Goal: Task Accomplishment & Management: Manage account settings

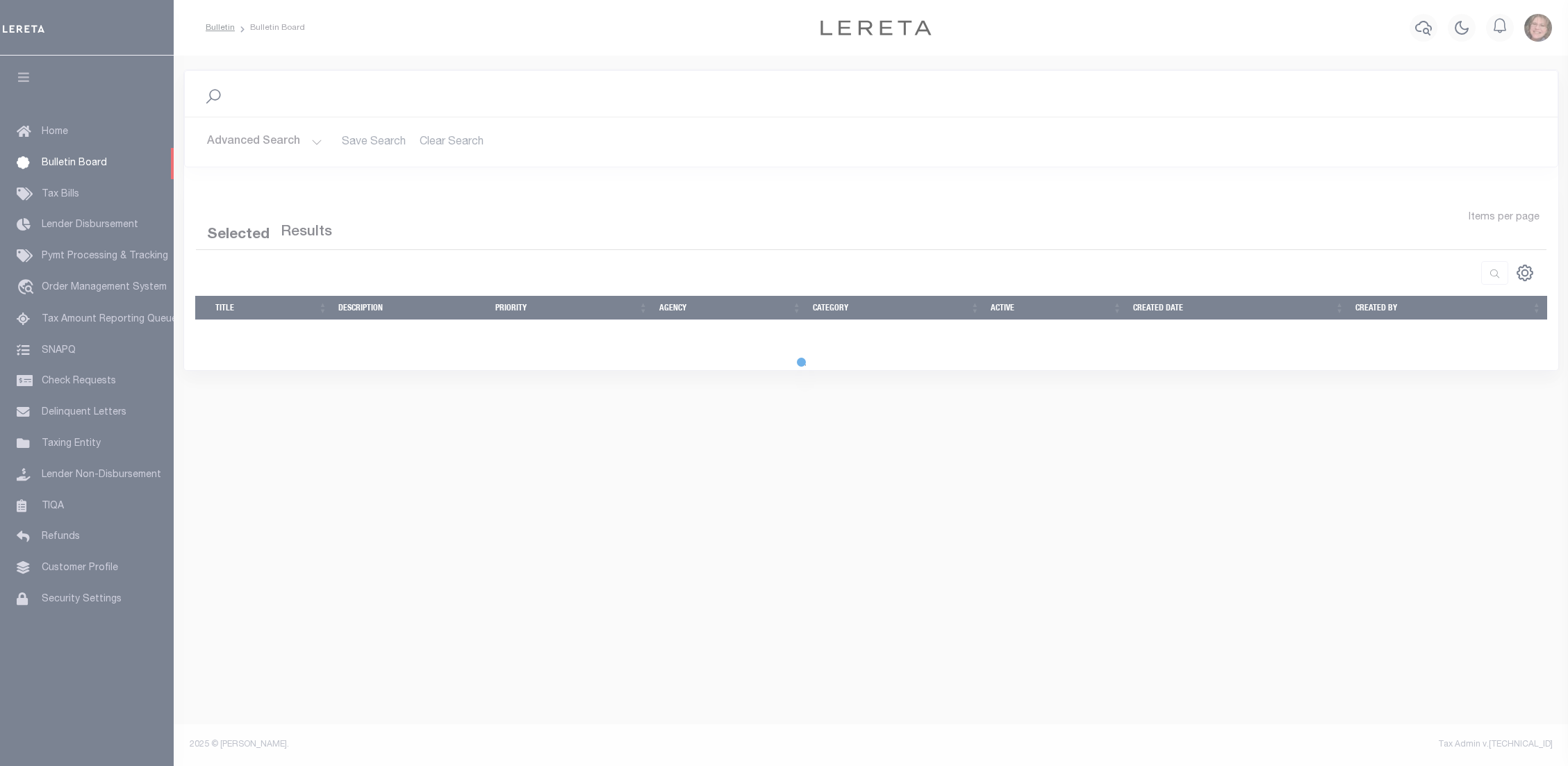
select select "50"
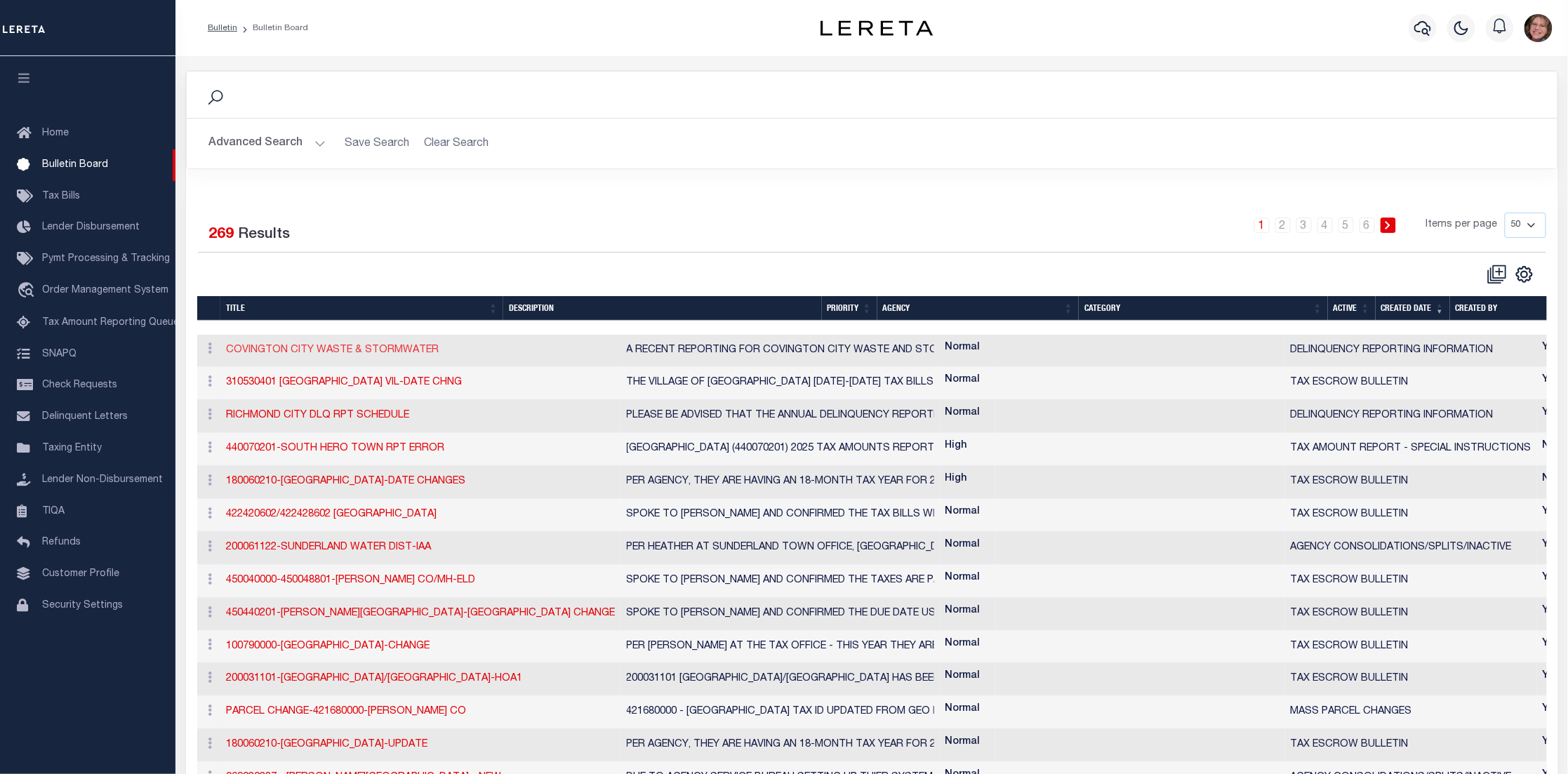
click at [327, 352] on link "COVINGTON CITY WASTE & STORMWATER" at bounding box center [333, 350] width 213 height 9
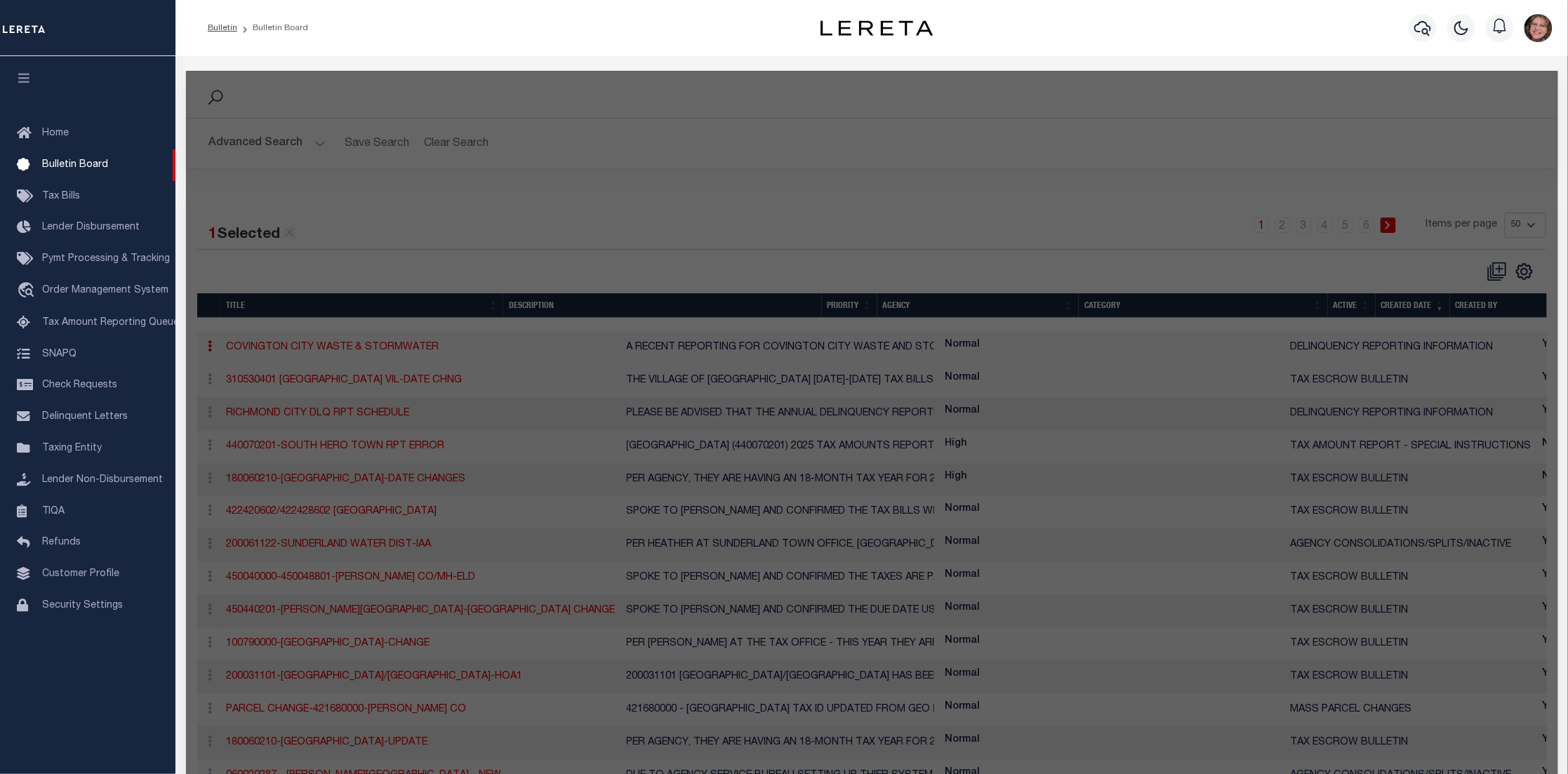
checkbox input "false"
checkbox input "true"
type input "COVINGTON CITY WASTE & STORMWATER"
select select "3"
type textarea "A RECENT REPORTING FOR COVINGTON CITY WASTE AND STORMWATER REPORTED ON 8/11/25 …"
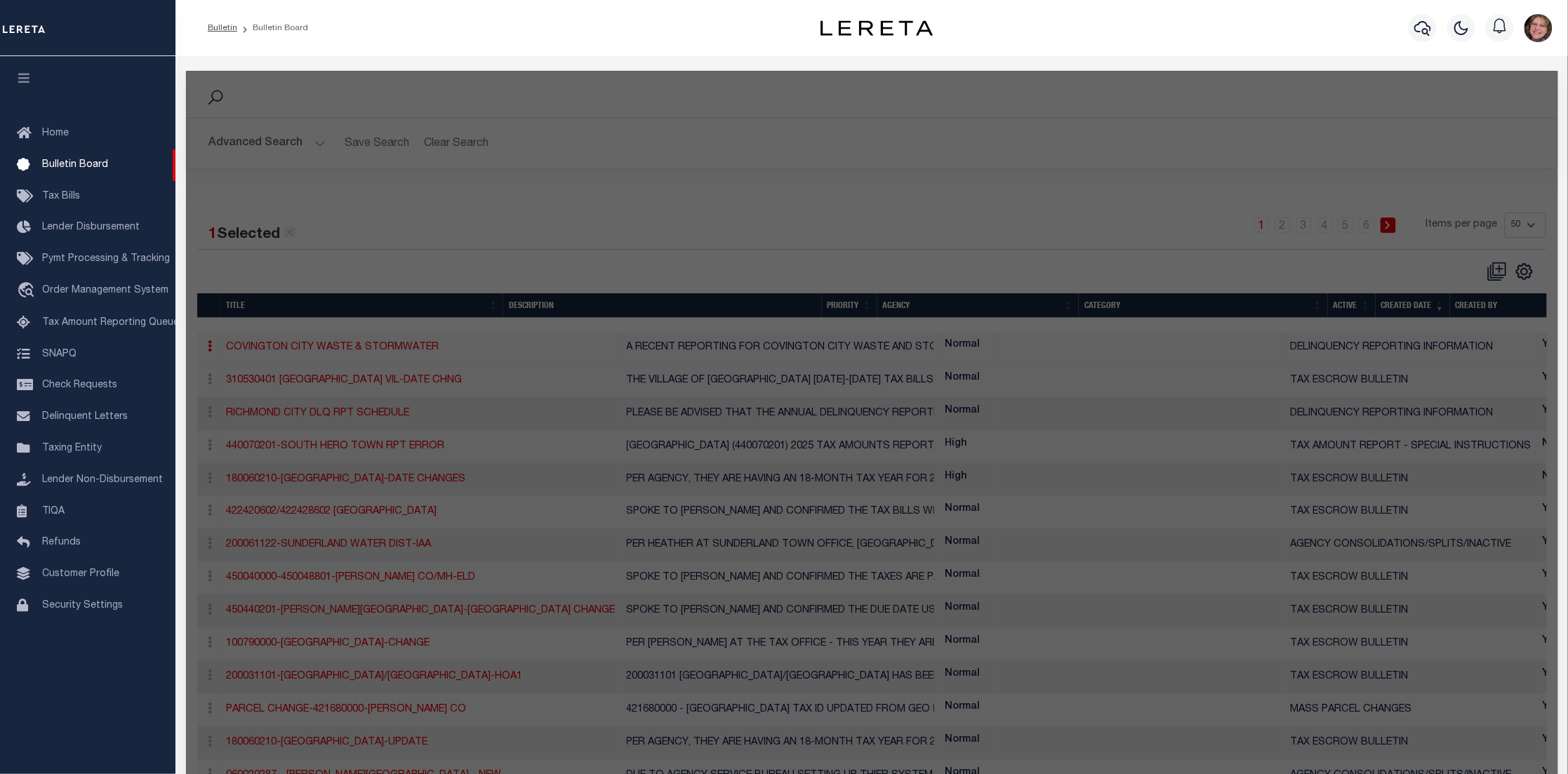
select select "KY"
select select
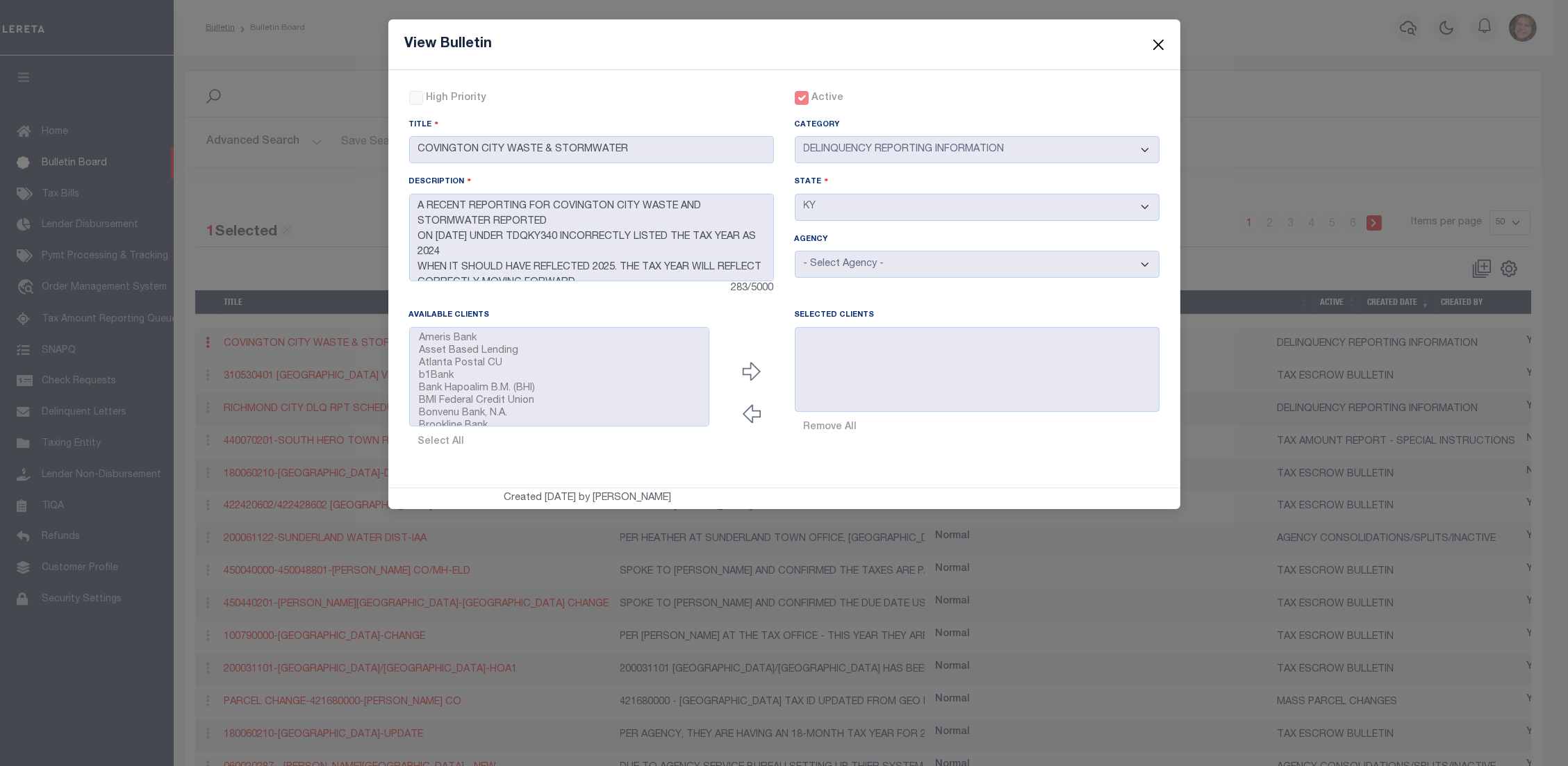
click at [1158, 42] on button "Close" at bounding box center [1157, 44] width 18 height 18
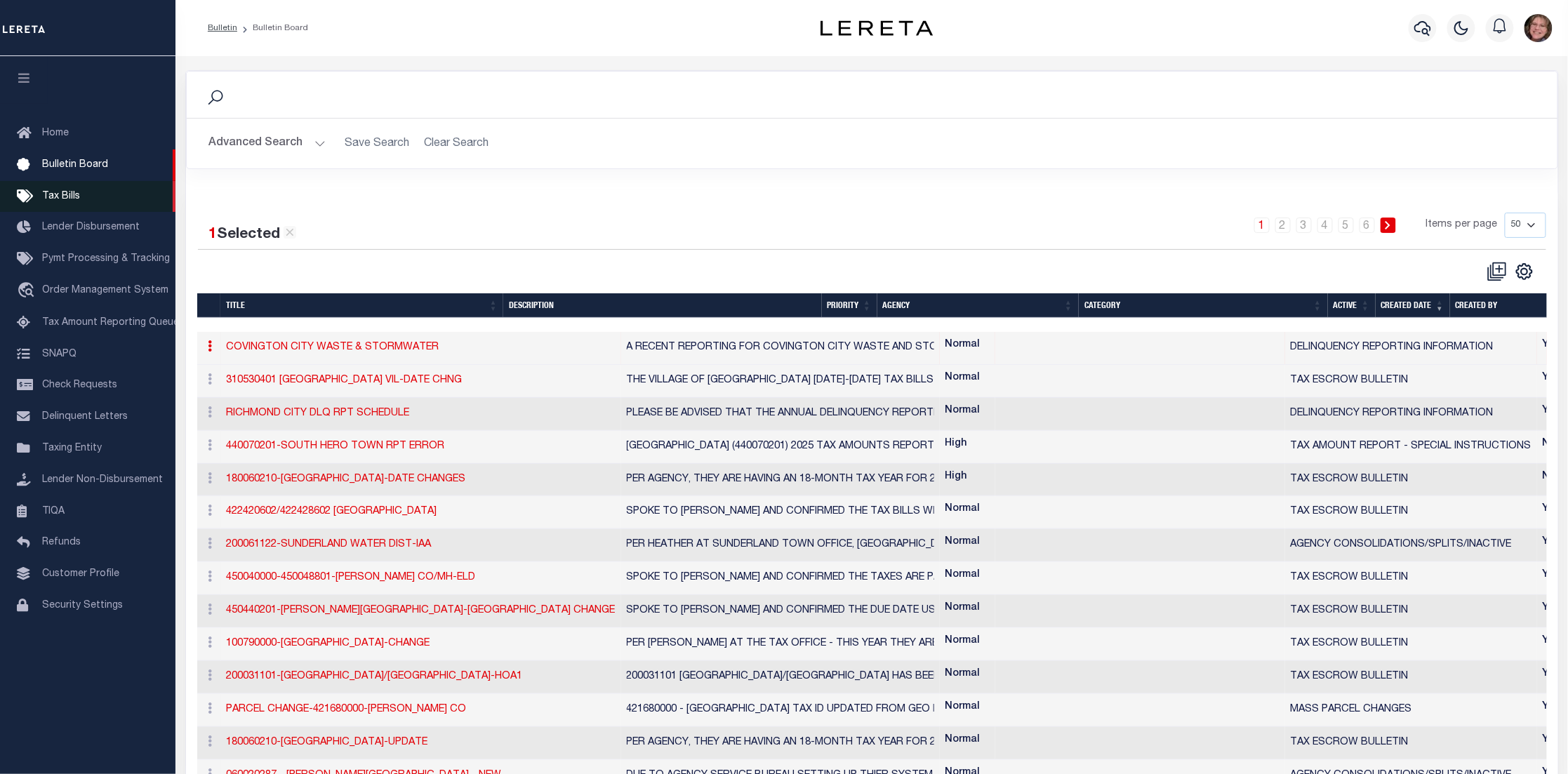
drag, startPoint x: 40, startPoint y: 192, endPoint x: 68, endPoint y: 204, distance: 30.5
click at [40, 192] on link "Tax Bills" at bounding box center [88, 197] width 175 height 32
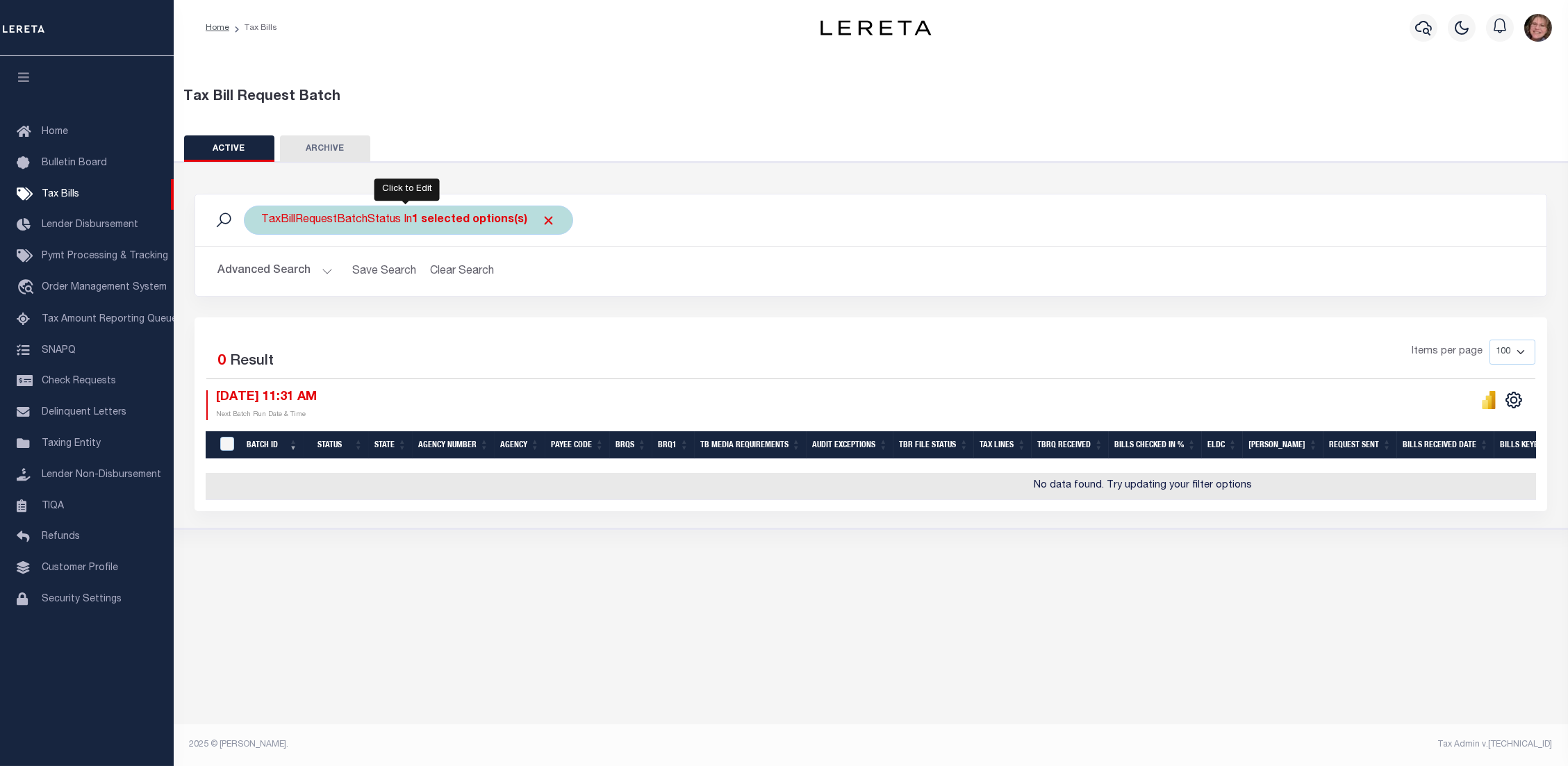
click at [406, 223] on div "TaxBillRequestBatchStatus In 1 selected options(s)" at bounding box center [408, 220] width 329 height 29
click at [338, 241] on ul "1 selected" at bounding box center [364, 247] width 203 height 18
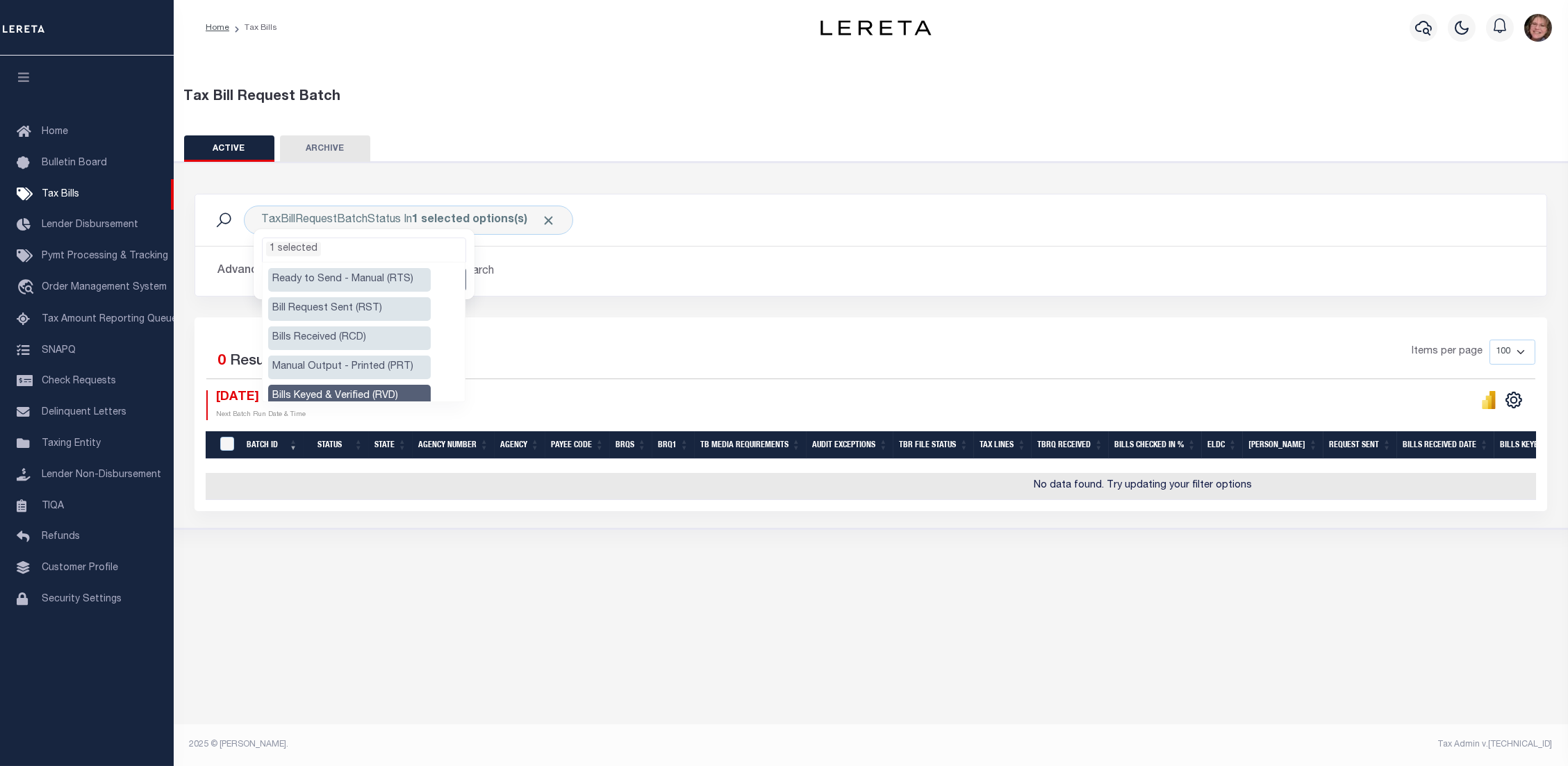
click at [364, 283] on li "Ready to Send - Manual (RTS)" at bounding box center [349, 280] width 162 height 23
select select "RTS"
click at [334, 393] on li "Bills Keyed & Verified (RVD)" at bounding box center [349, 396] width 162 height 23
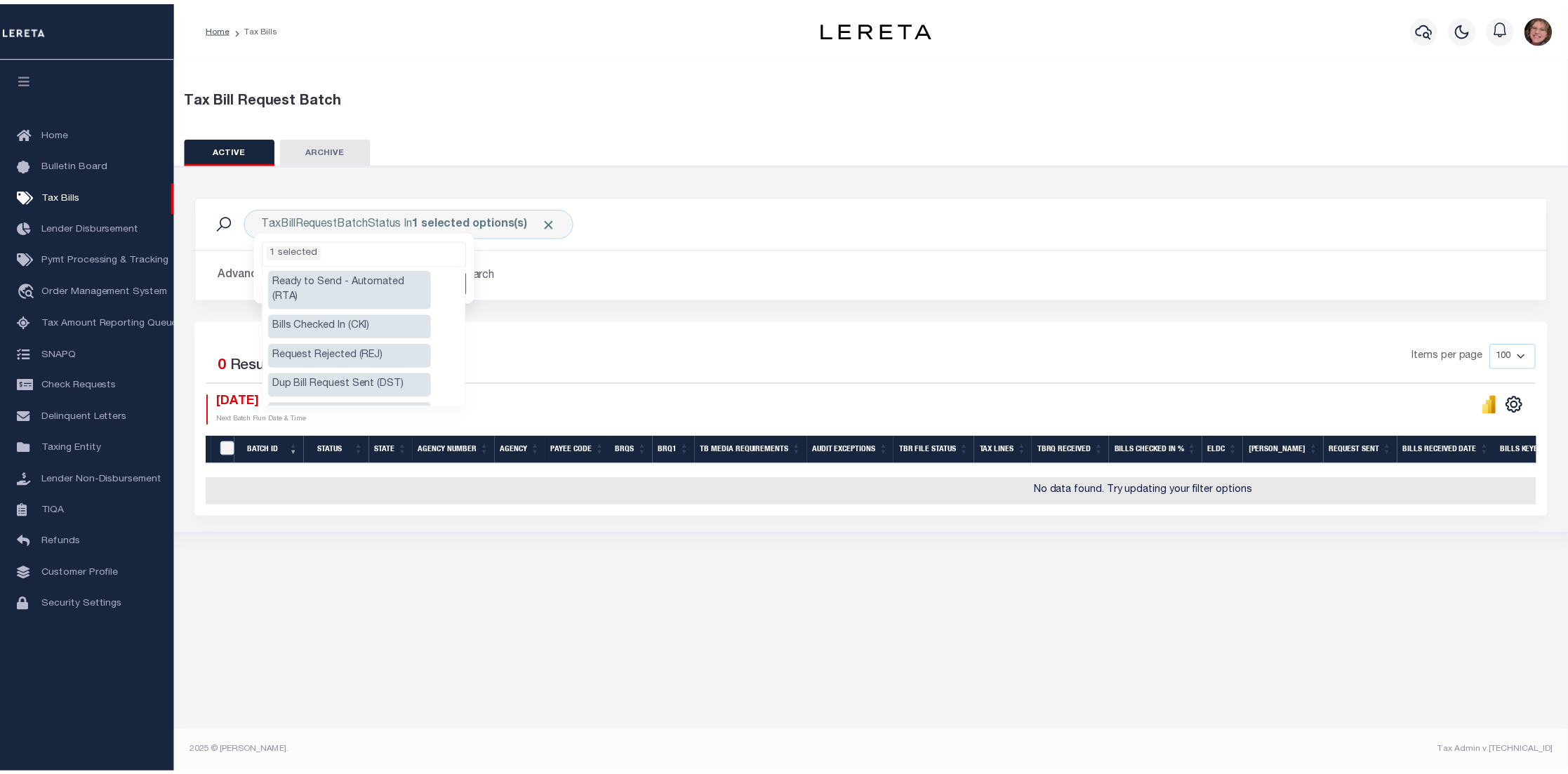
scroll to position [0, 0]
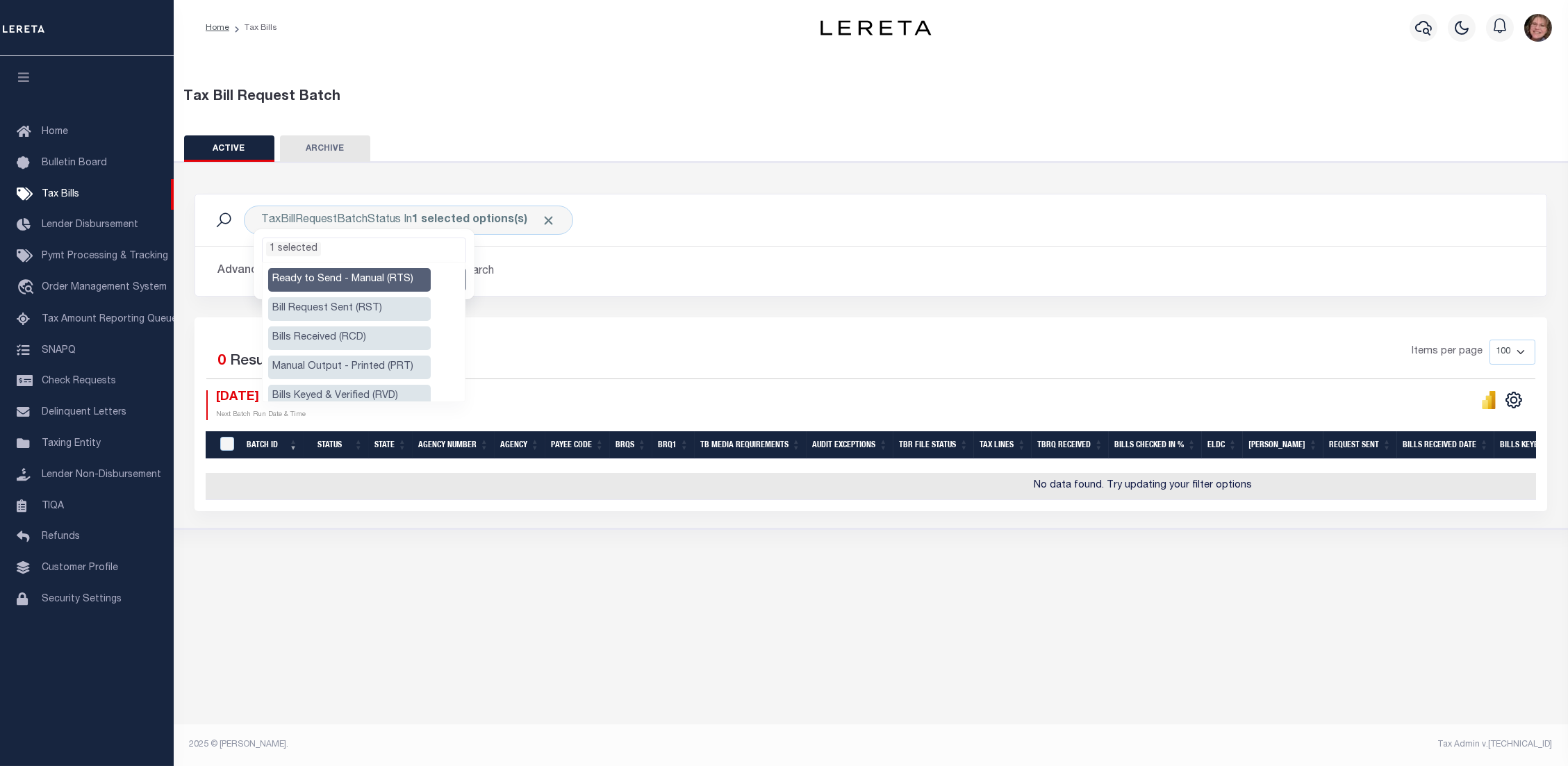
click at [505, 319] on div "Selected 0 Result Items per page 100 200 500 1000 09/11/2025 11:31 AM Next Batc…" at bounding box center [871, 415] width 1353 height 194
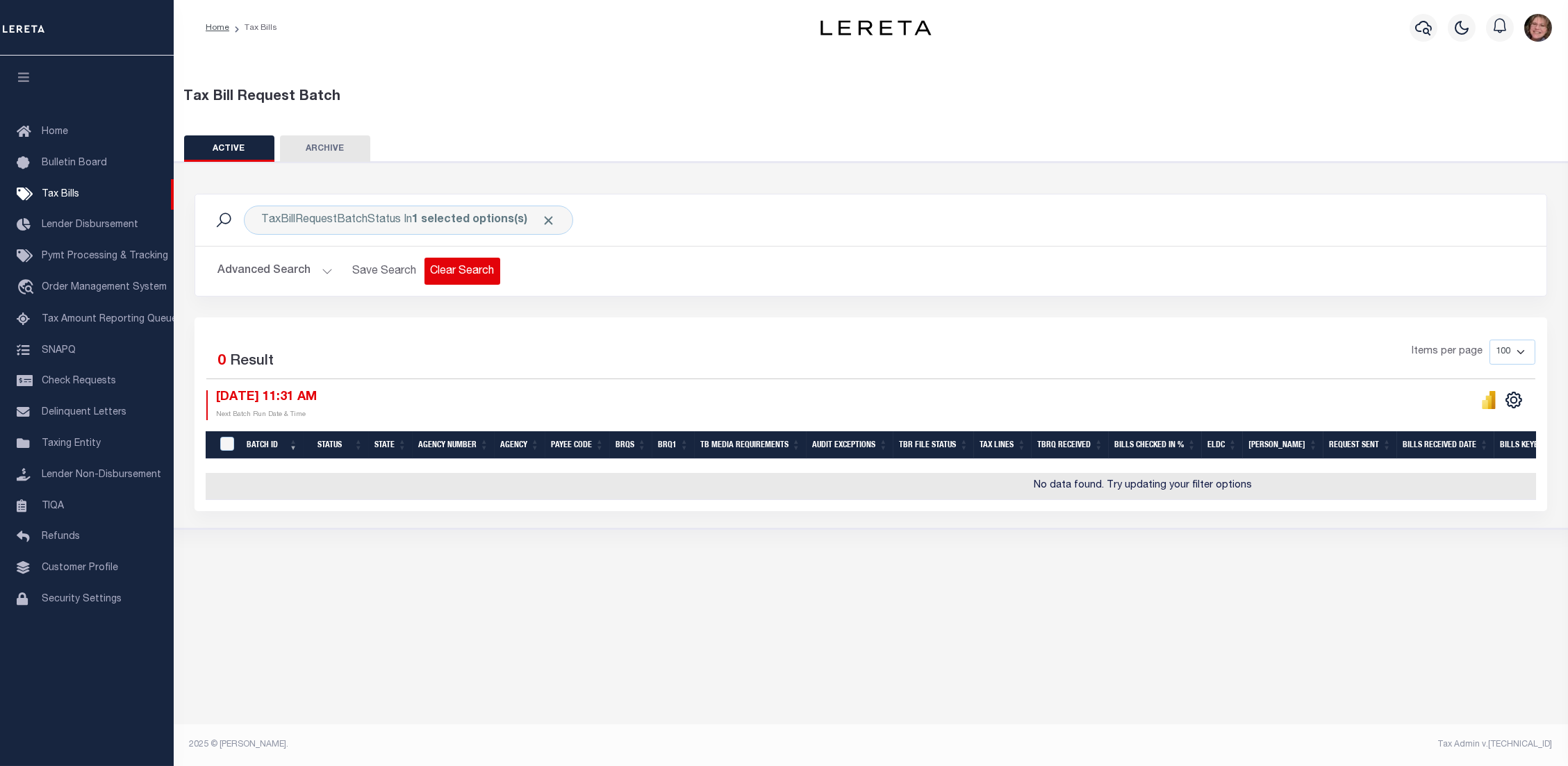
click at [449, 267] on button "Clear Search" at bounding box center [462, 271] width 75 height 27
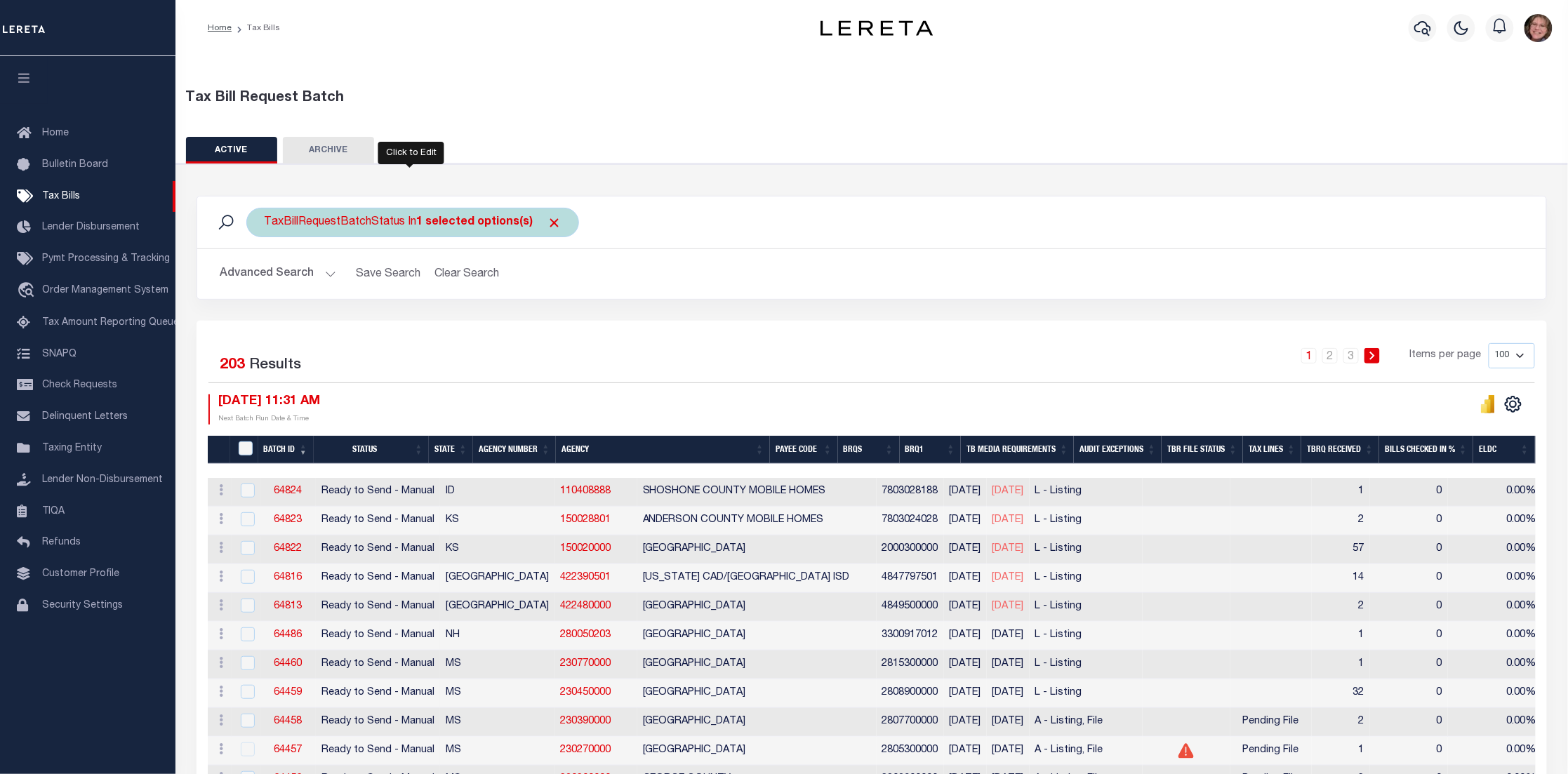
click at [359, 225] on div "TaxBillRequestBatchStatus In 1 selected options(s)" at bounding box center [412, 222] width 332 height 29
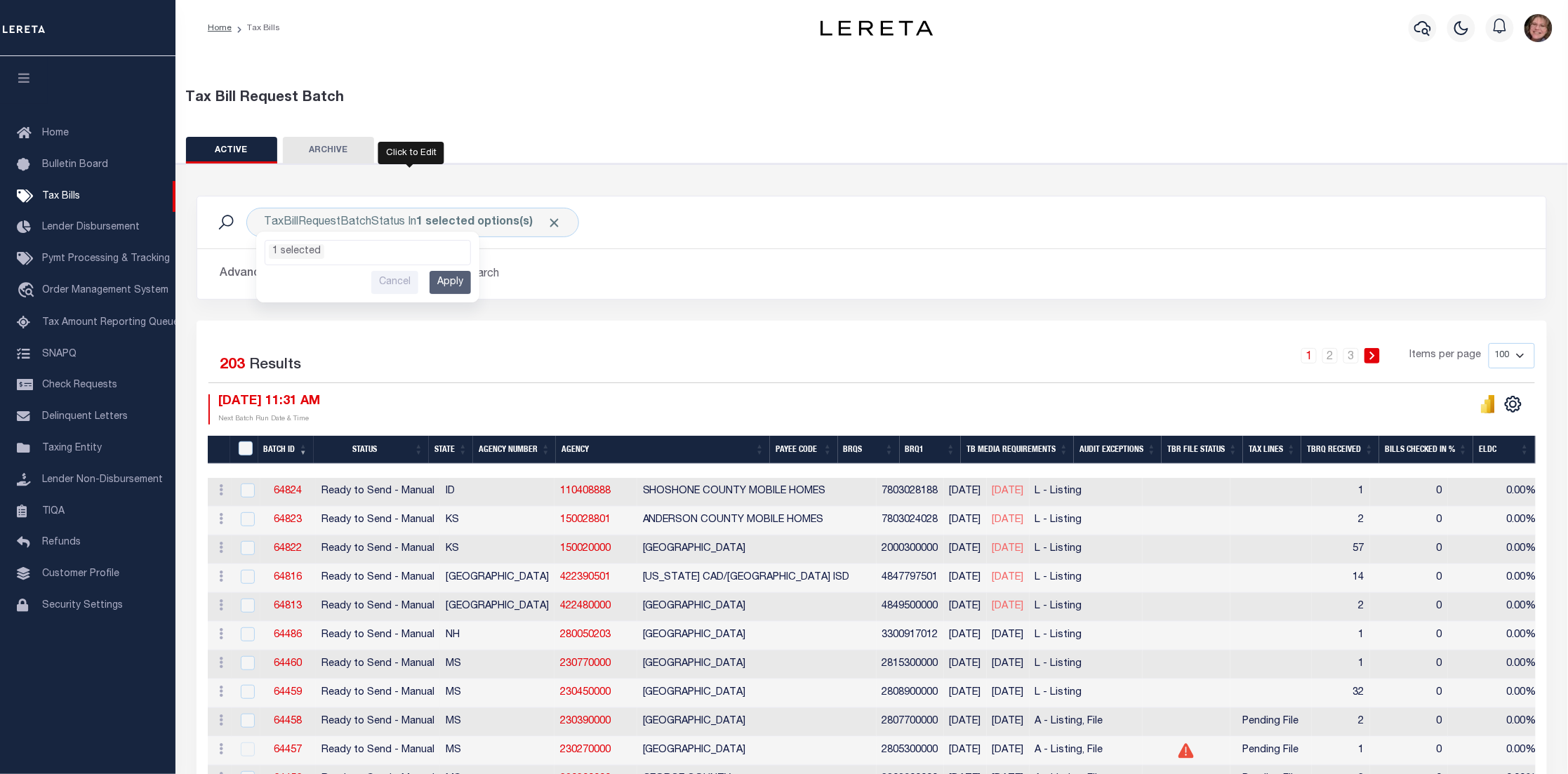
click at [238, 272] on button "Advanced Search" at bounding box center [278, 274] width 117 height 27
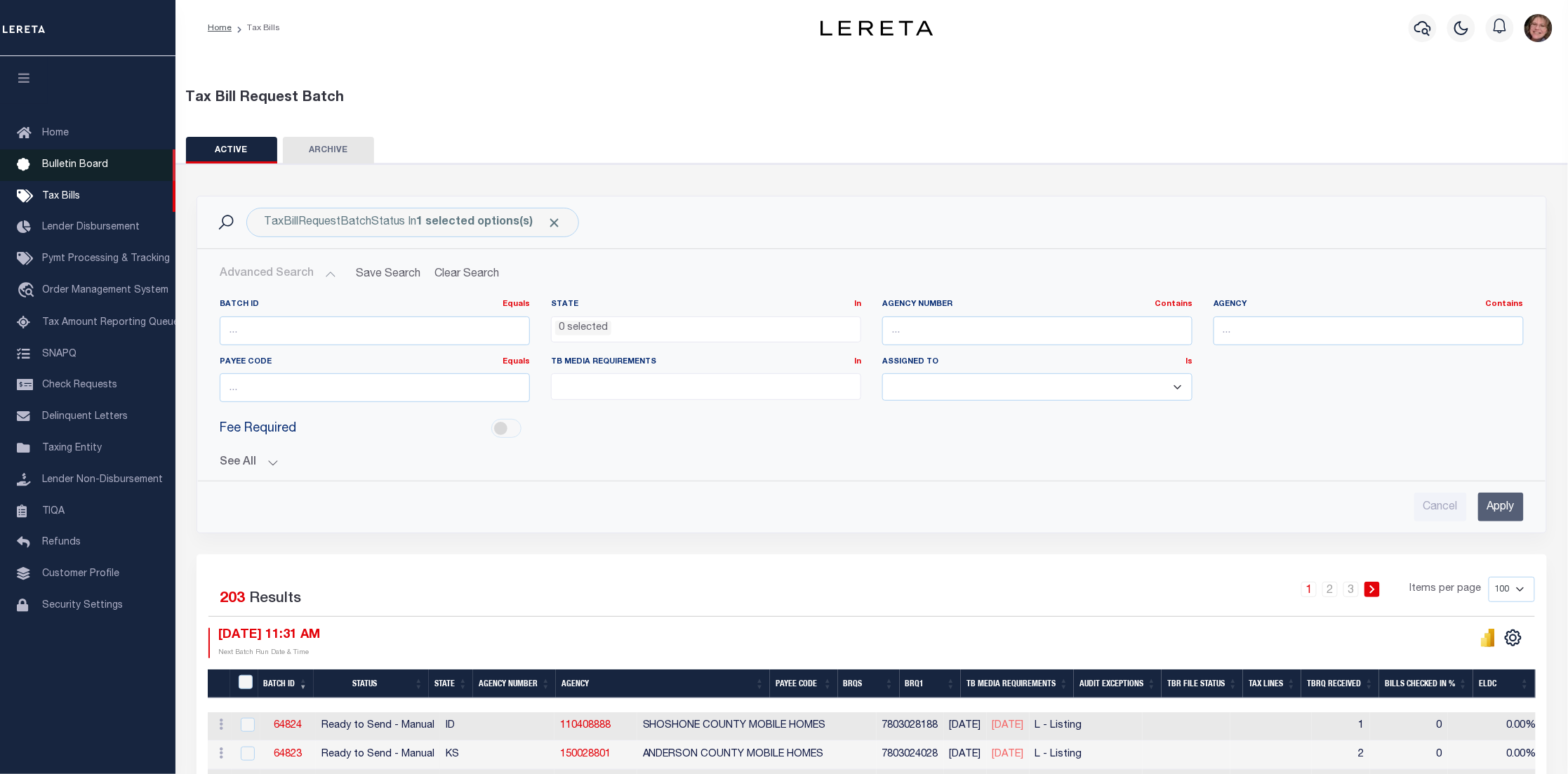
click at [90, 160] on span "Bulletin Board" at bounding box center [75, 165] width 66 height 9
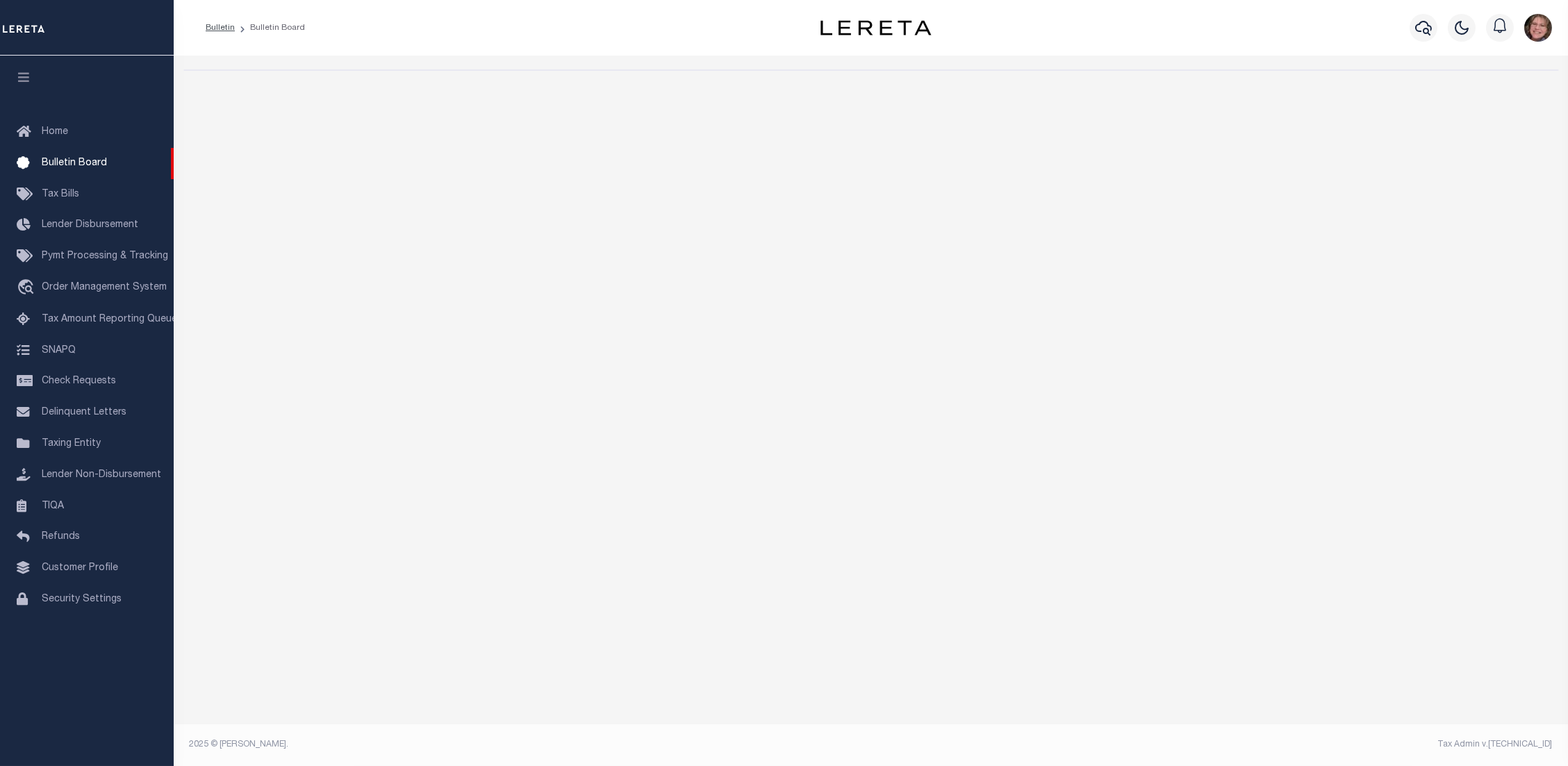
select select "50"
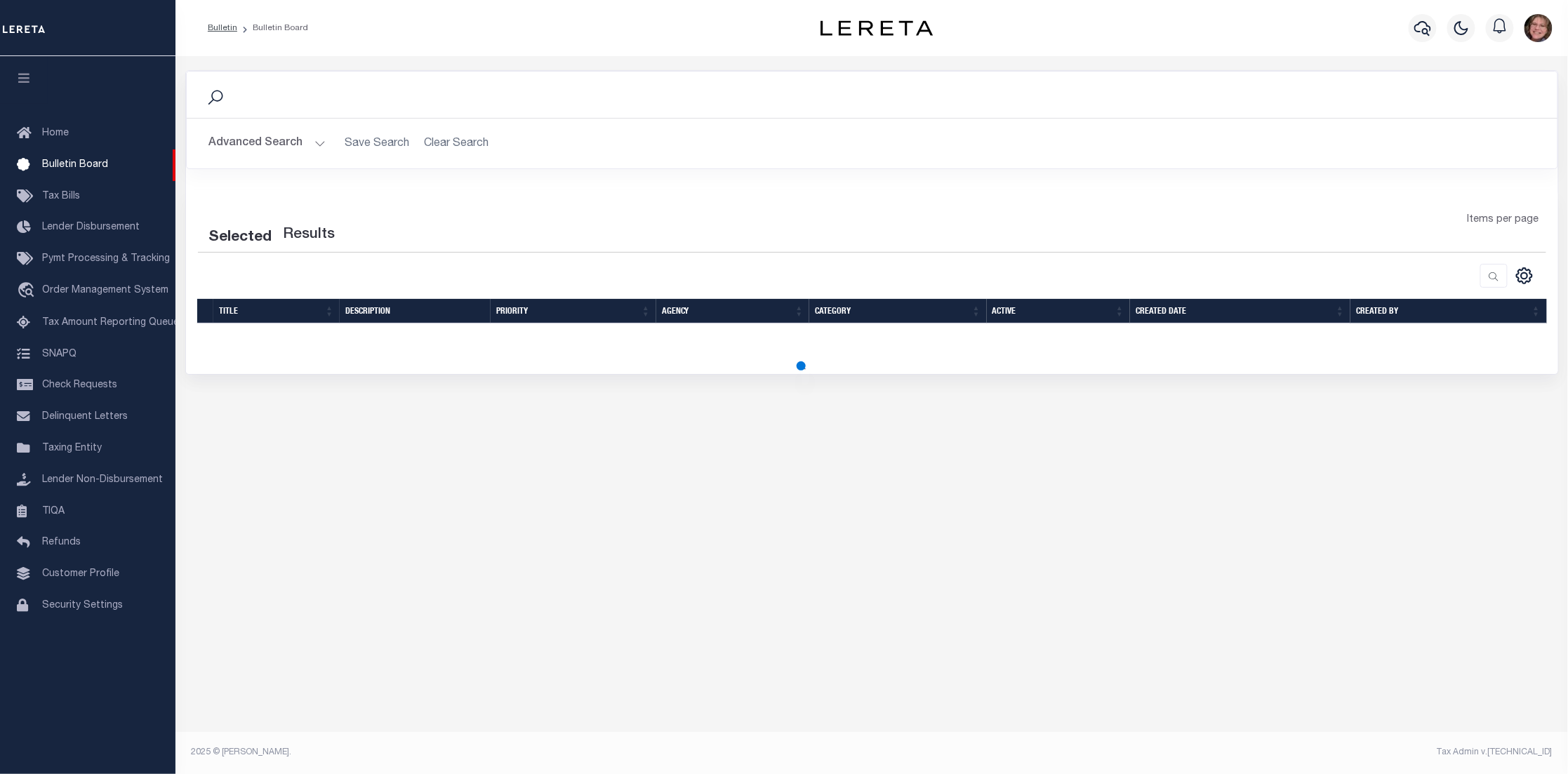
select select "50"
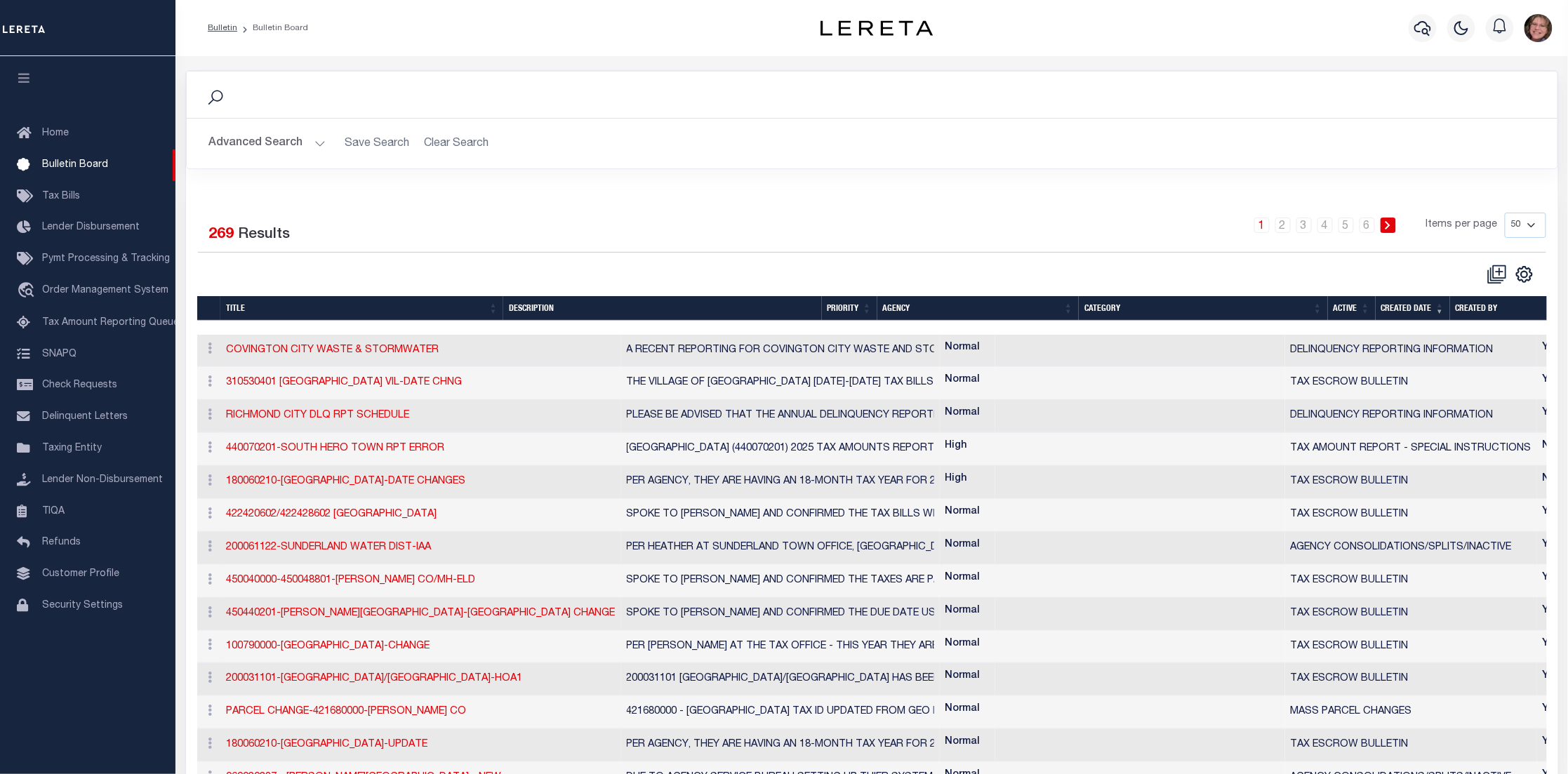
click at [311, 141] on button "Advanced Search" at bounding box center [267, 143] width 117 height 27
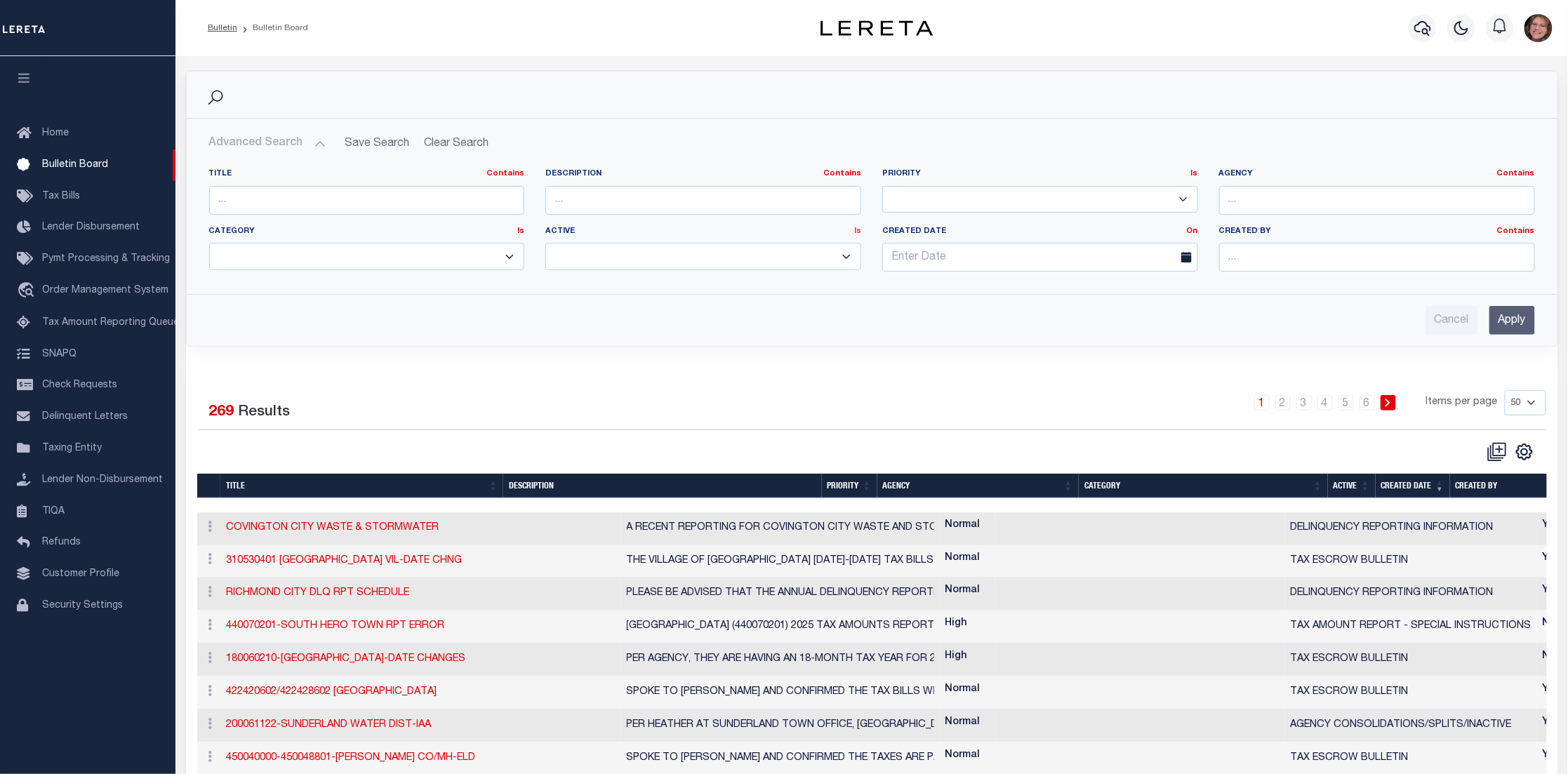
click at [857, 234] on link "Is" at bounding box center [856, 232] width 7 height 8
click at [856, 177] on link "Contains" at bounding box center [842, 173] width 38 height 8
click at [1188, 233] on link "On" at bounding box center [1192, 232] width 11 height 8
click at [791, 341] on div "Advanced Search Save Search Clear Search Title Contains Contains Is Is Is" at bounding box center [872, 233] width 1370 height 228
click at [54, 196] on span "Tax Bills" at bounding box center [61, 197] width 38 height 9
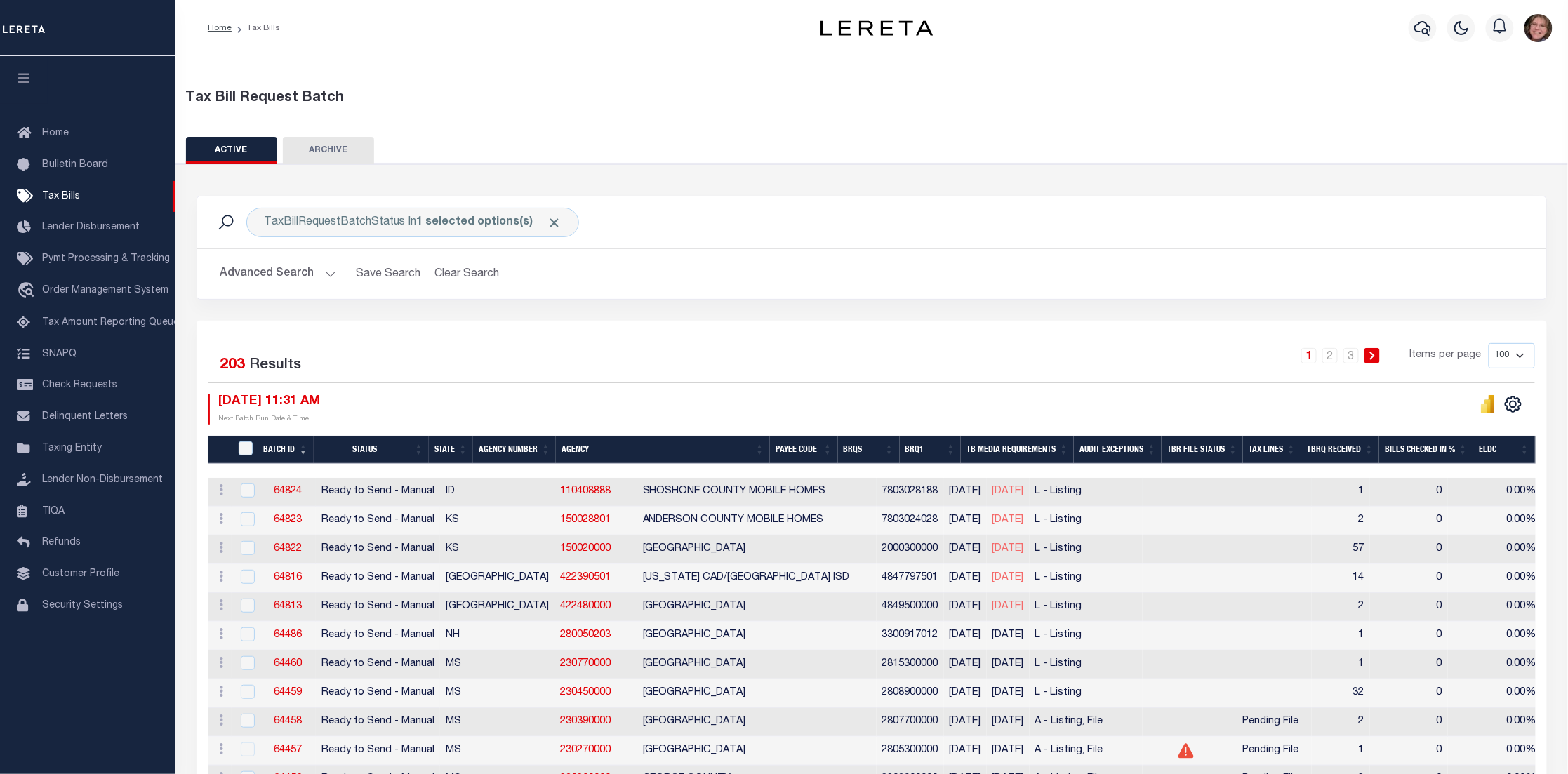
click at [992, 488] on span "[DATE]" at bounding box center [1008, 492] width 32 height 9
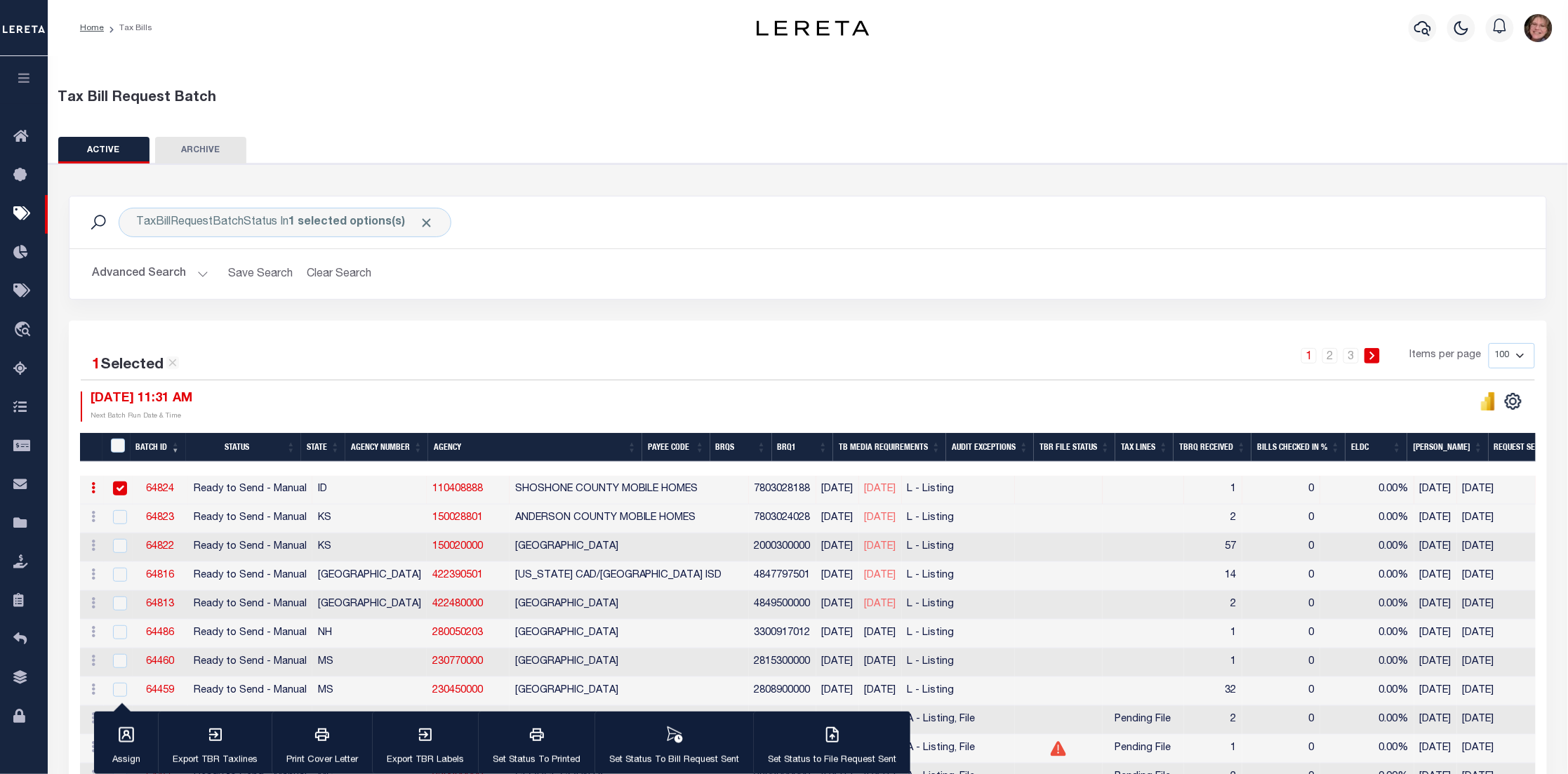
click at [865, 491] on span "[DATE]" at bounding box center [881, 489] width 32 height 9
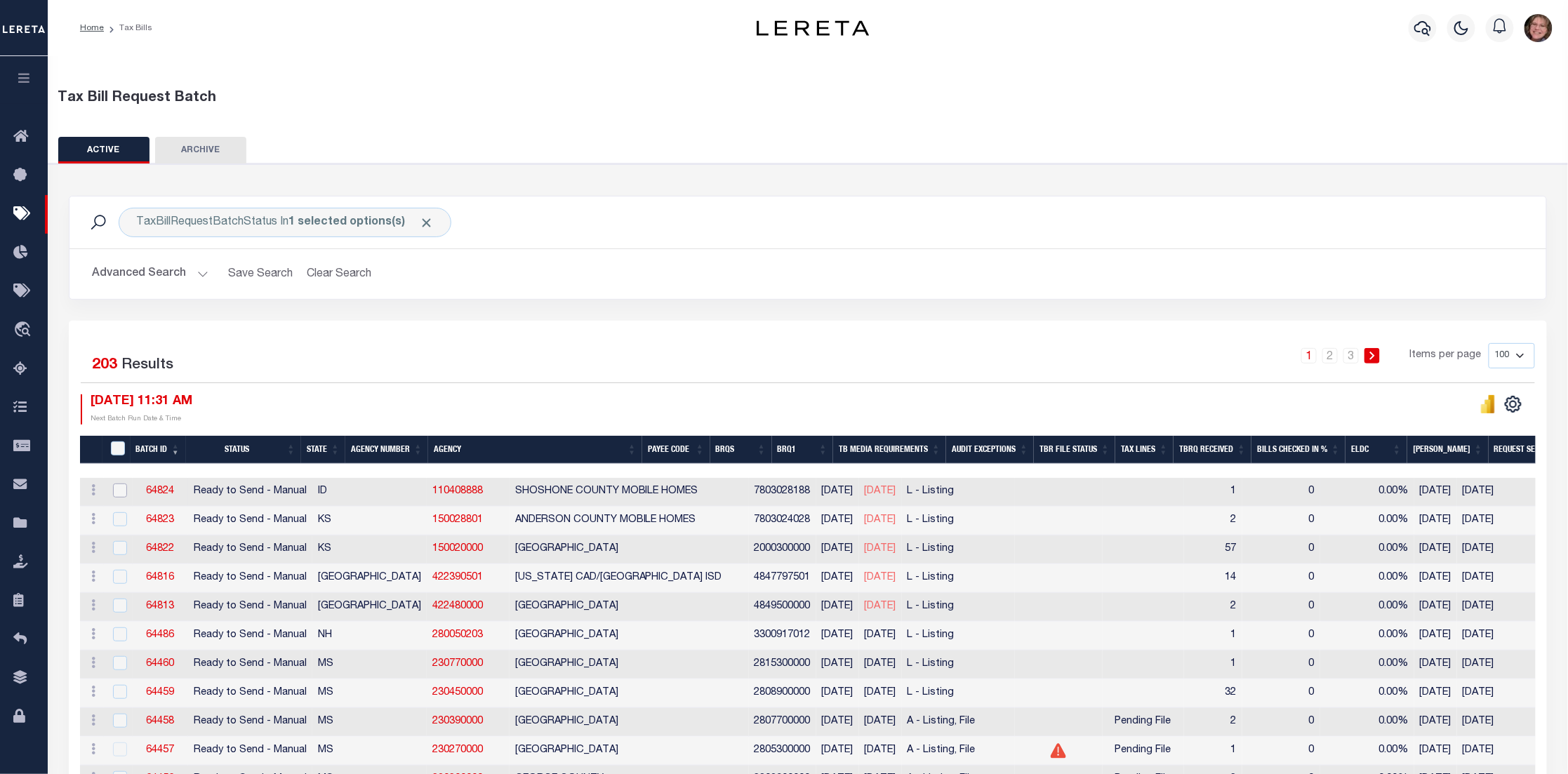
click at [120, 493] on input "checkbox" at bounding box center [120, 491] width 14 height 14
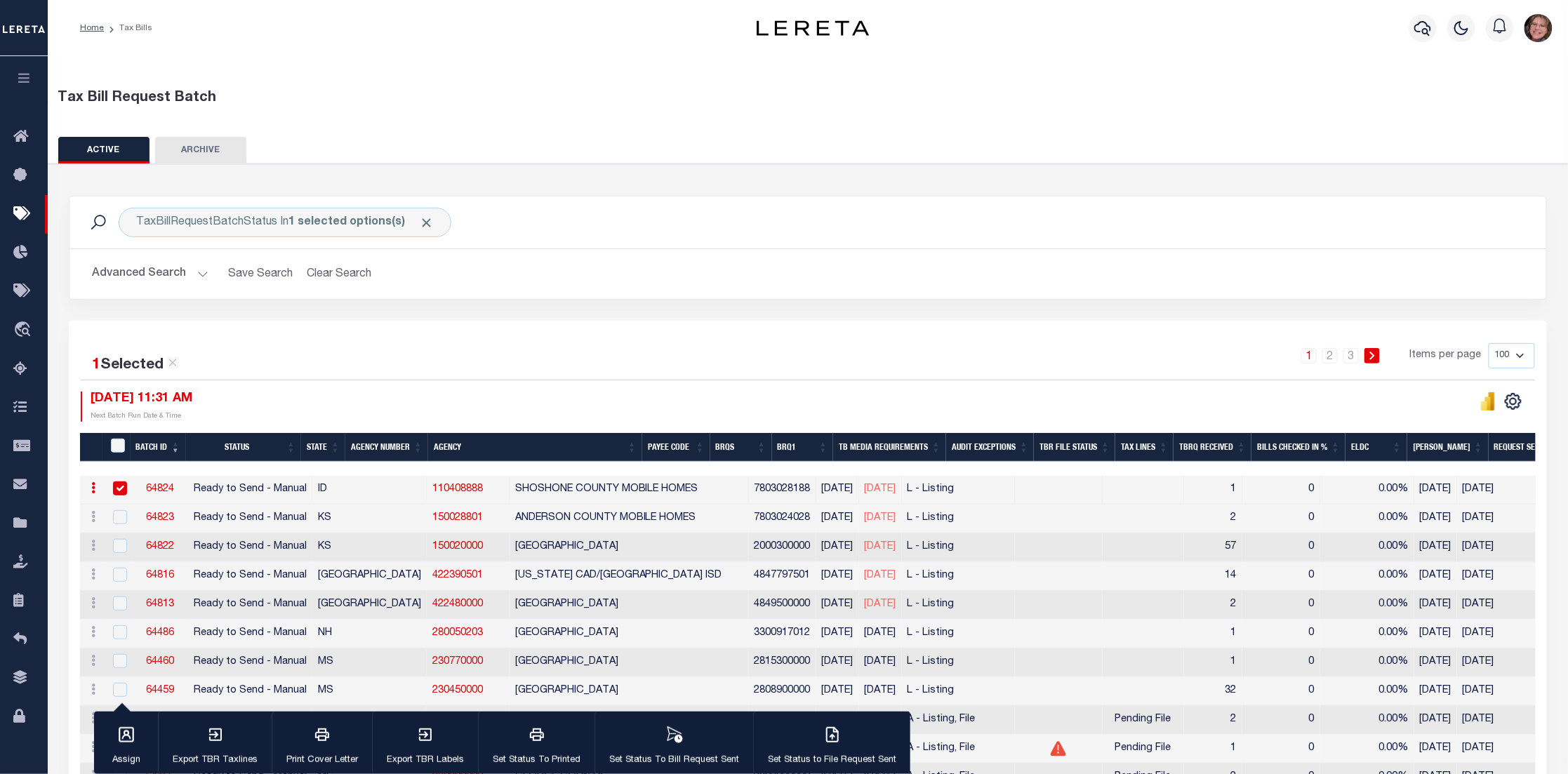
click at [111, 484] on div at bounding box center [118, 489] width 18 height 15
checkbox input "false"
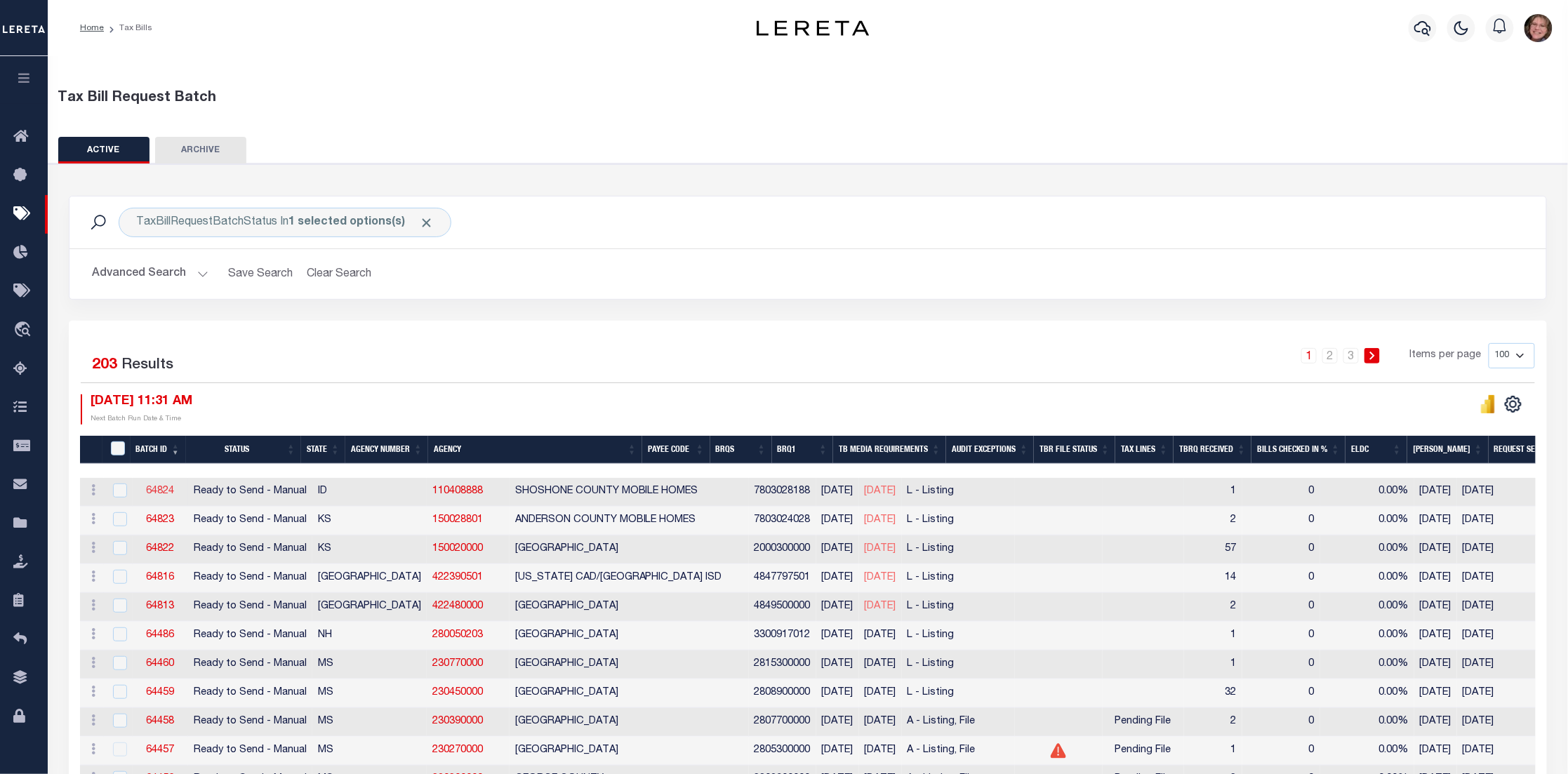
click at [163, 492] on link "64824" at bounding box center [160, 492] width 28 height 9
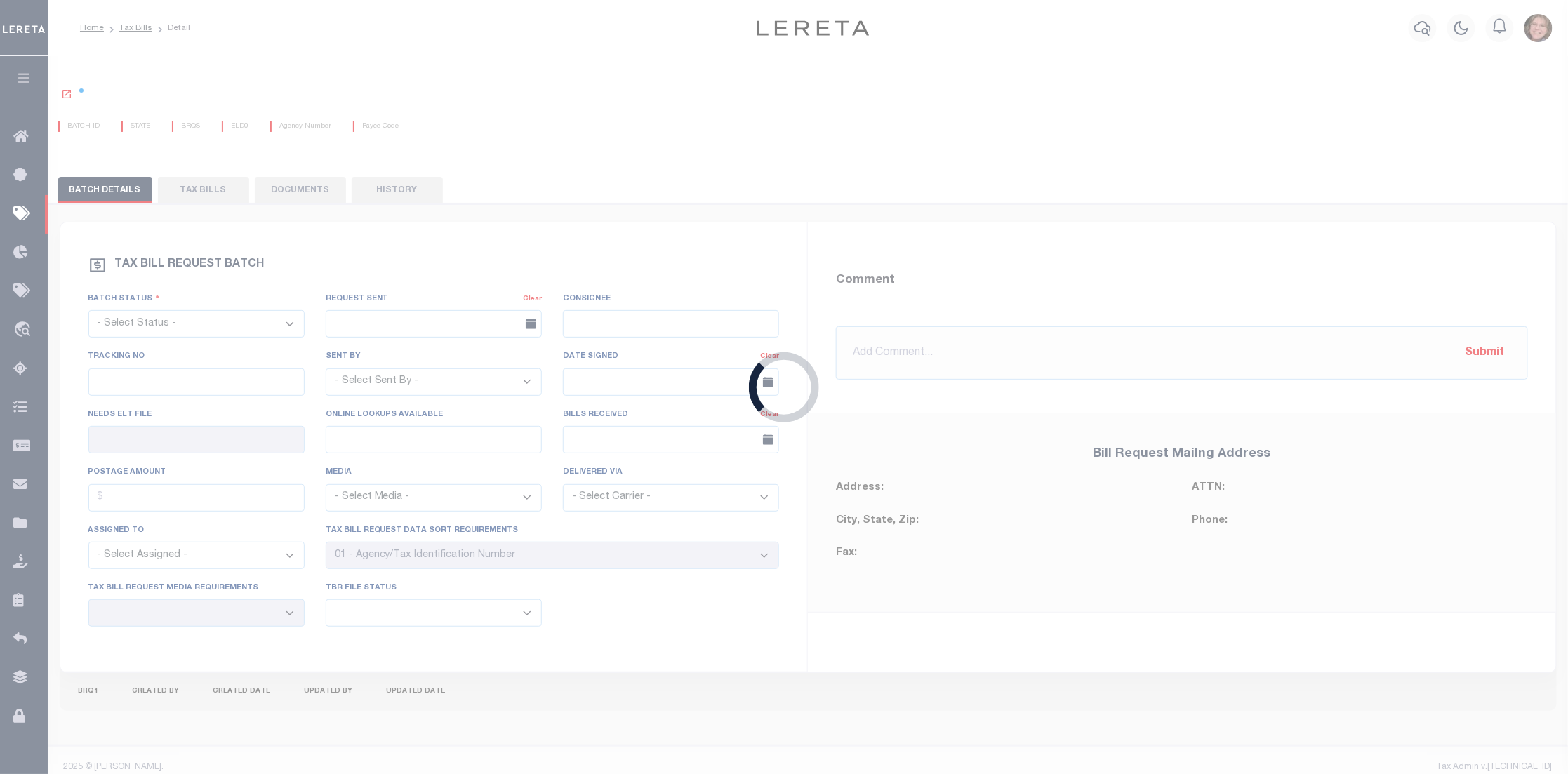
select select "RTS"
type input "No"
select select "20"
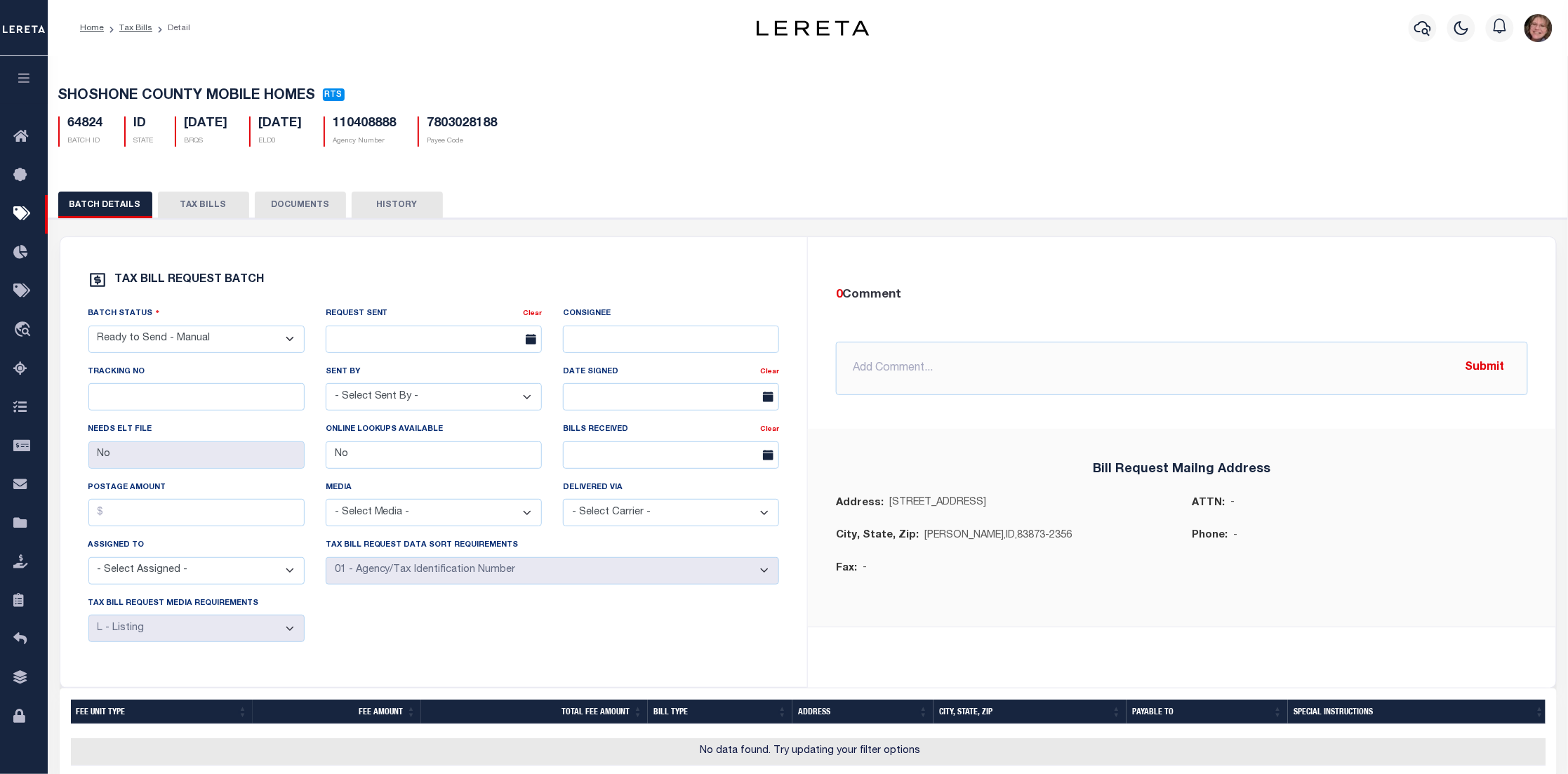
click at [215, 214] on button "TAX BILLS" at bounding box center [203, 205] width 91 height 26
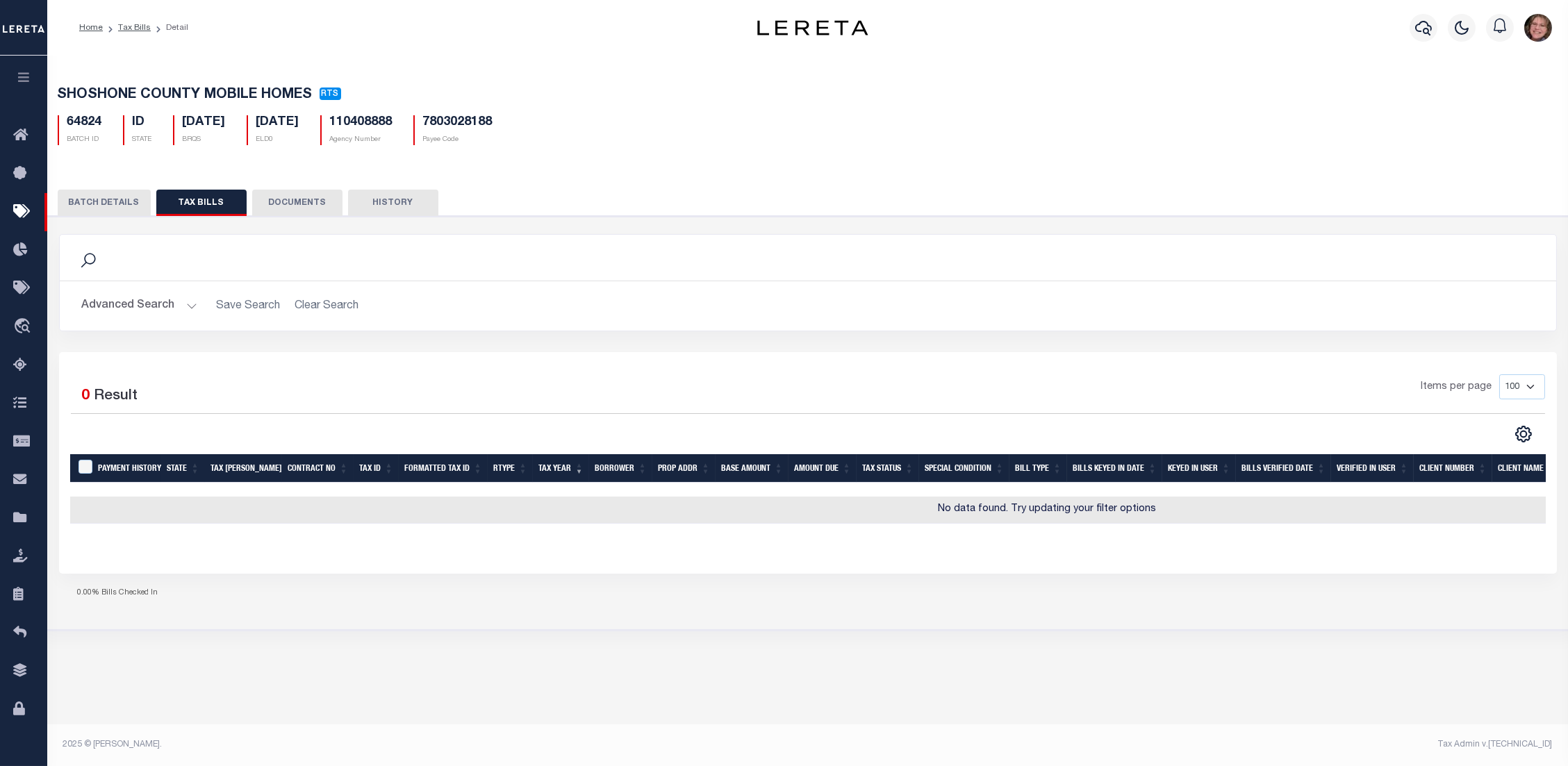
click at [301, 206] on button "DOCUMENTS" at bounding box center [297, 203] width 90 height 26
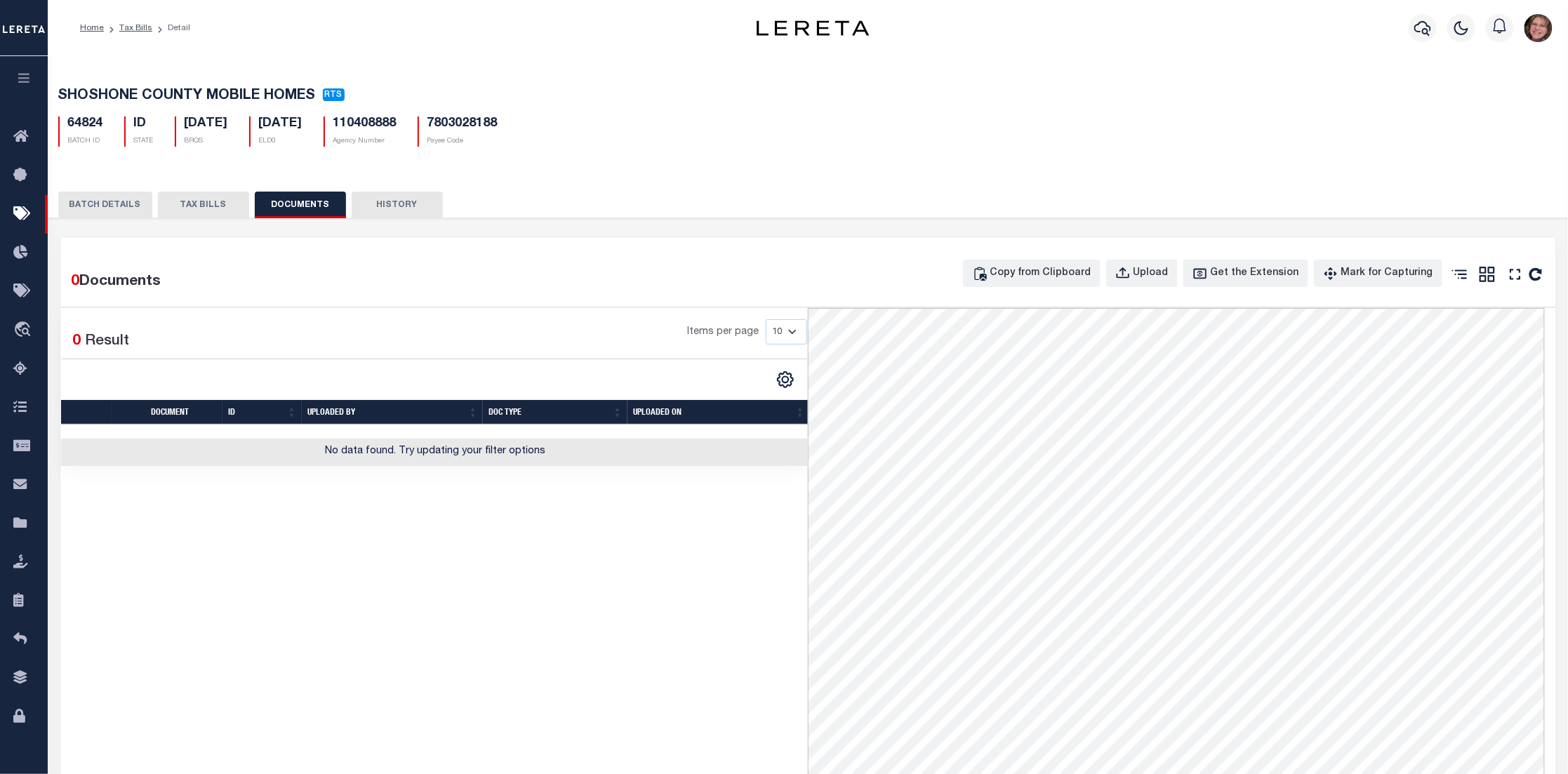
click at [388, 211] on button "HISTORY" at bounding box center [397, 205] width 91 height 26
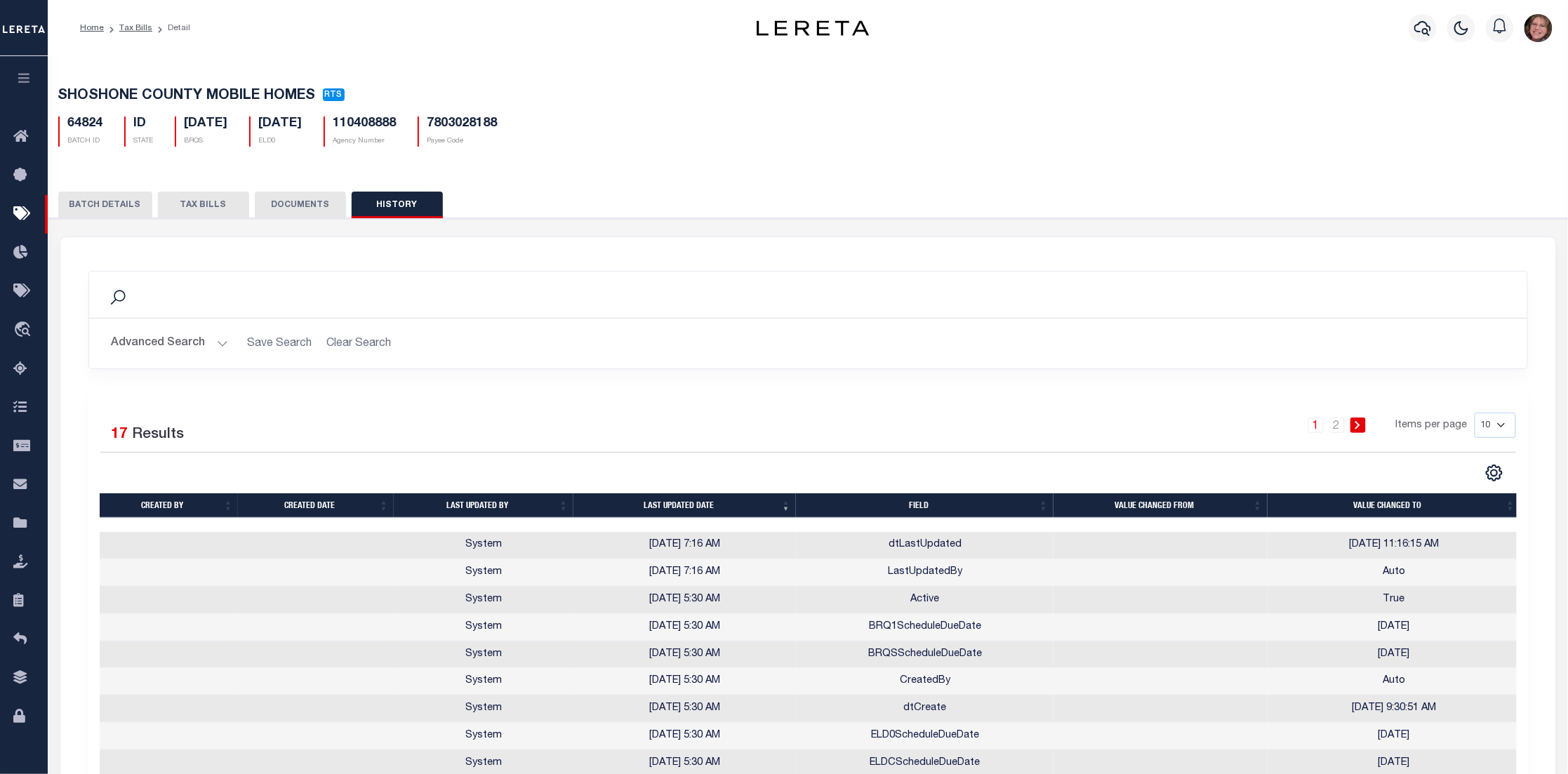
click at [198, 211] on button "TAX BILLS" at bounding box center [203, 205] width 91 height 26
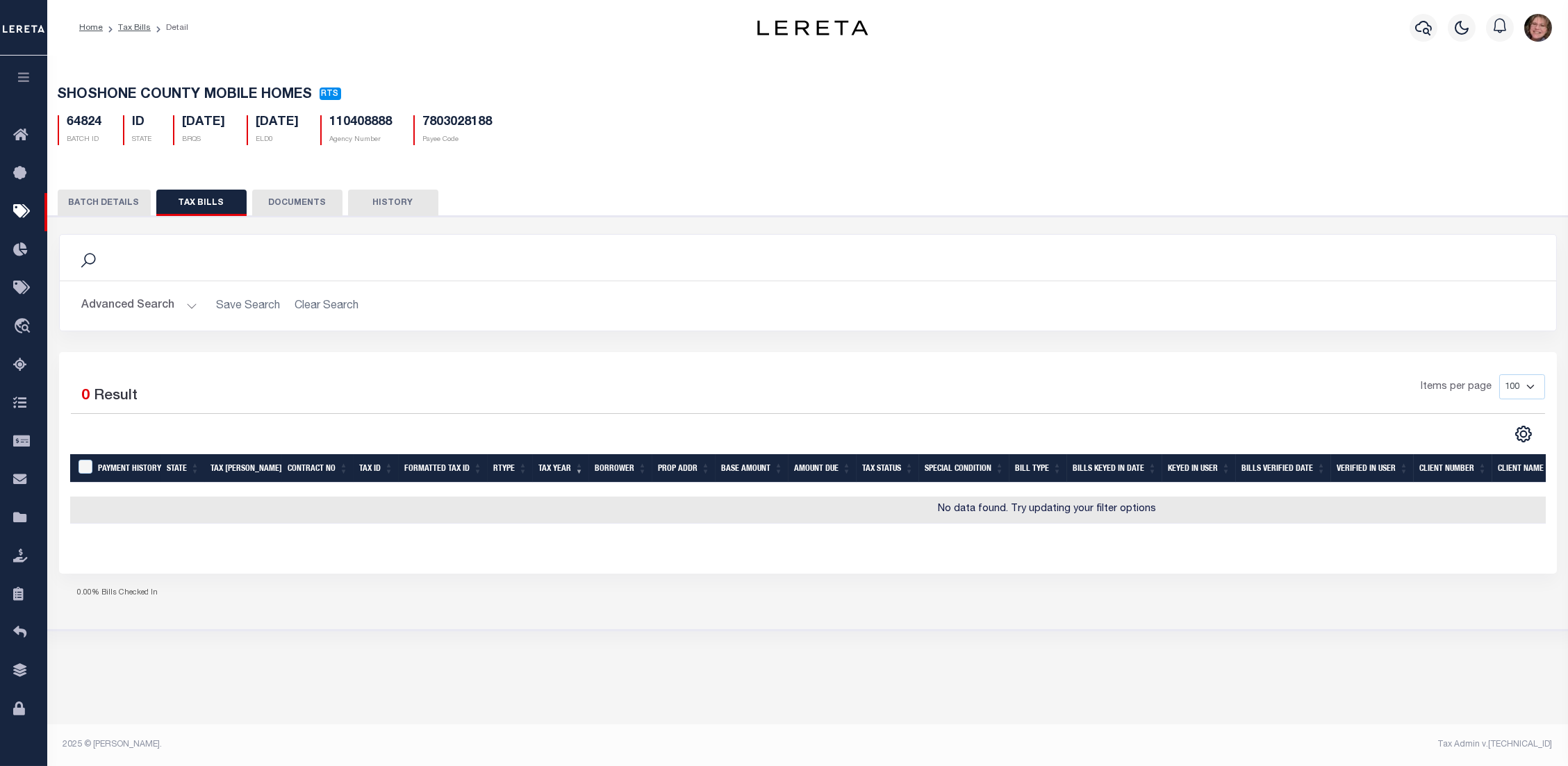
click at [106, 198] on button "BATCH DETAILS" at bounding box center [104, 203] width 93 height 26
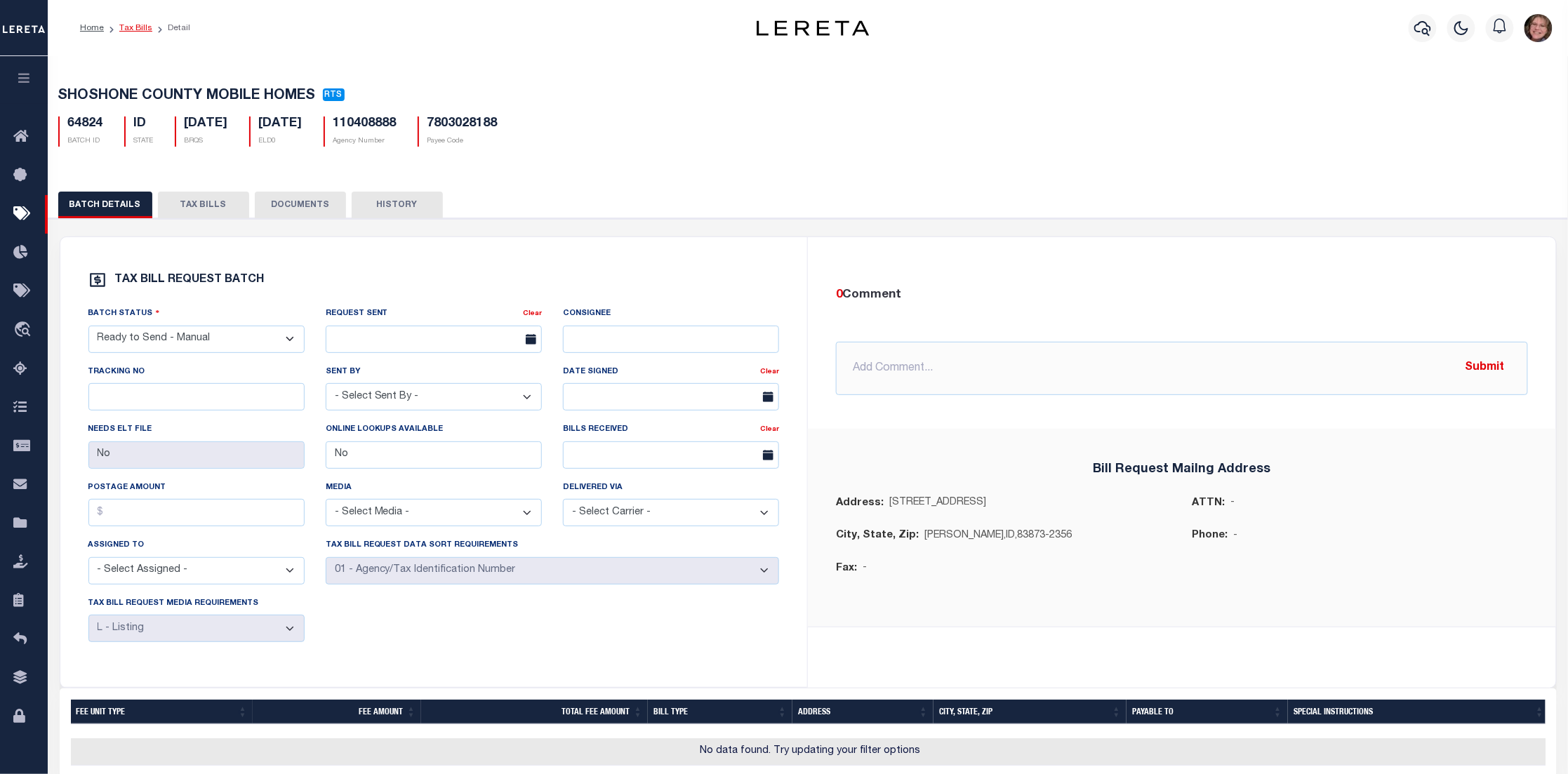
click at [128, 29] on link "Tax Bills" at bounding box center [136, 27] width 33 height 8
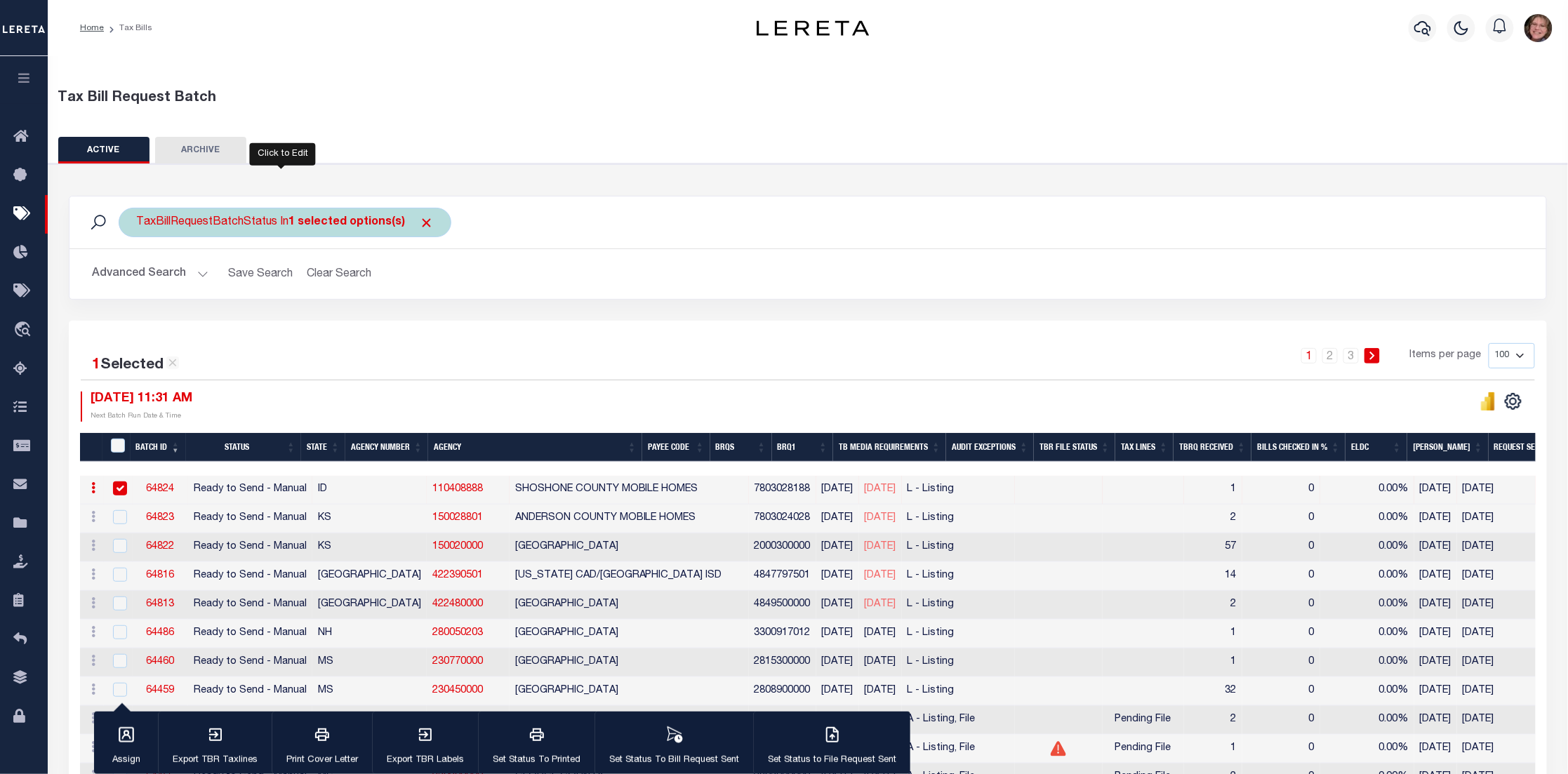
click at [251, 220] on div "TaxBillRequestBatchStatus In 1 selected options(s)" at bounding box center [284, 222] width 332 height 29
click at [251, 246] on ul "1 selected" at bounding box center [240, 250] width 205 height 18
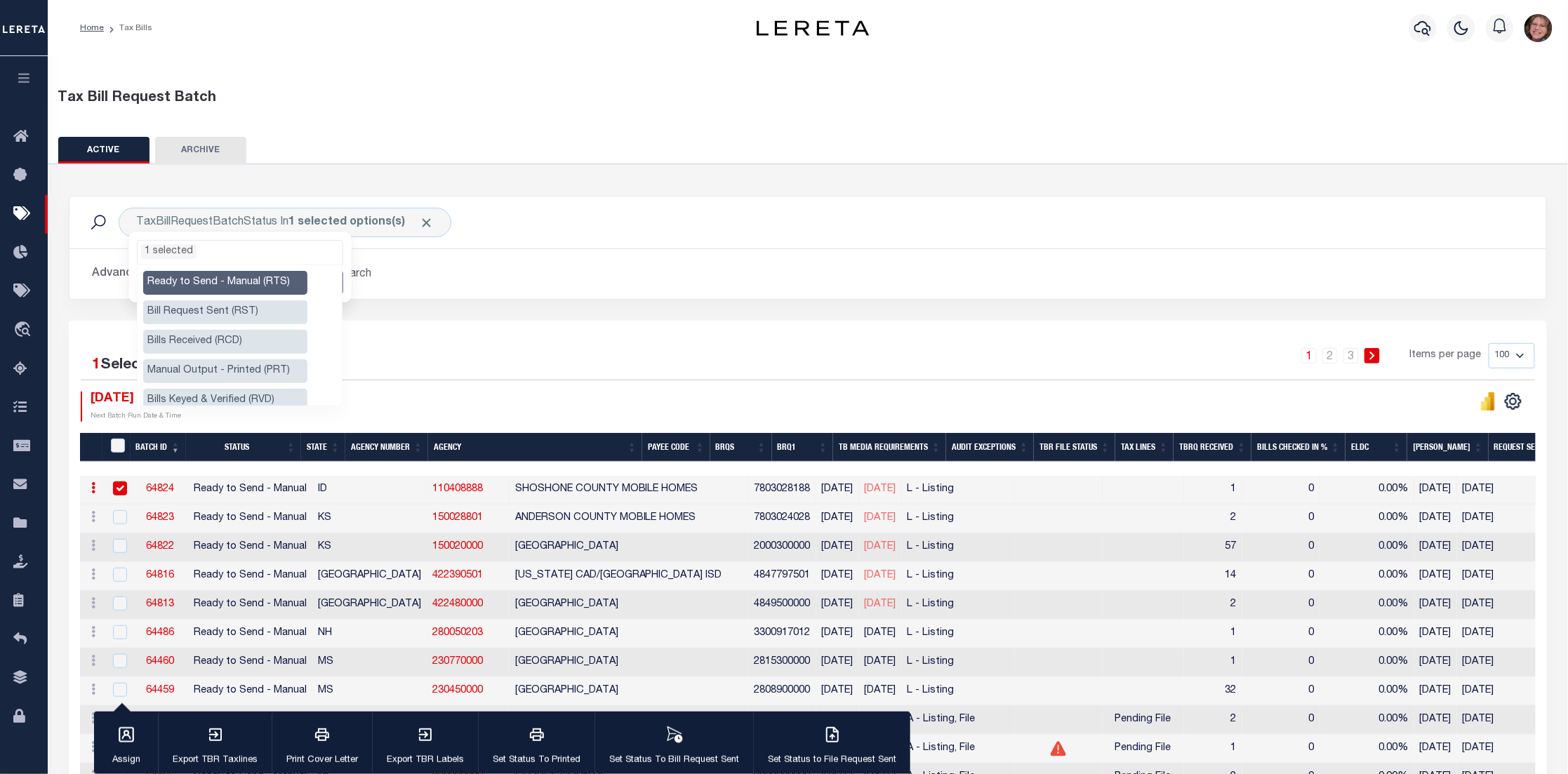
click at [241, 275] on li "Ready to Send - Manual (RTS)" at bounding box center [225, 282] width 164 height 24
click at [248, 314] on li "Bill Request Sent (RST)" at bounding box center [225, 312] width 164 height 24
select select "RST"
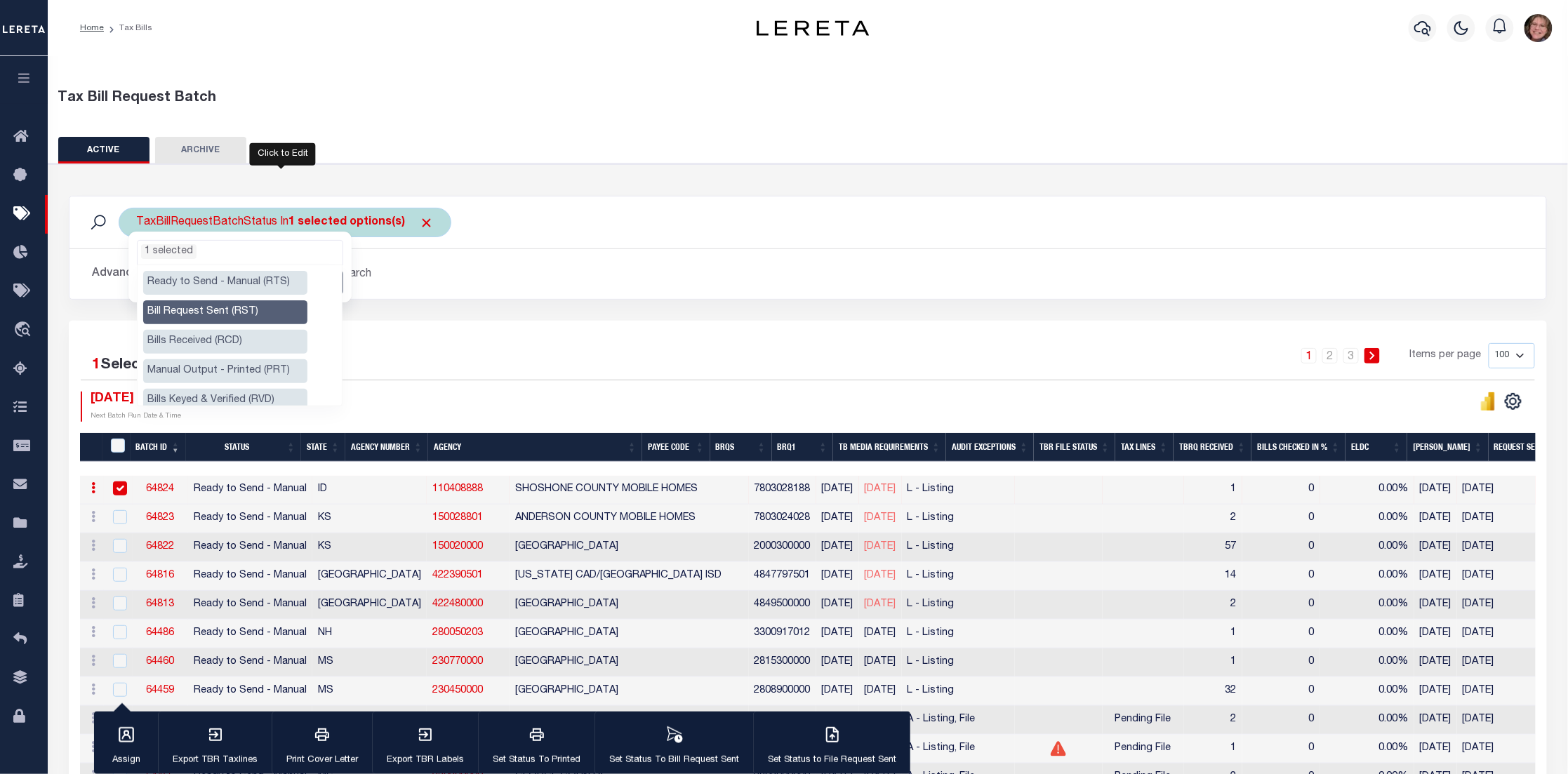
drag, startPoint x: 263, startPoint y: 257, endPoint x: 274, endPoint y: 257, distance: 11.0
click at [264, 257] on ul "1 selected" at bounding box center [240, 250] width 205 height 18
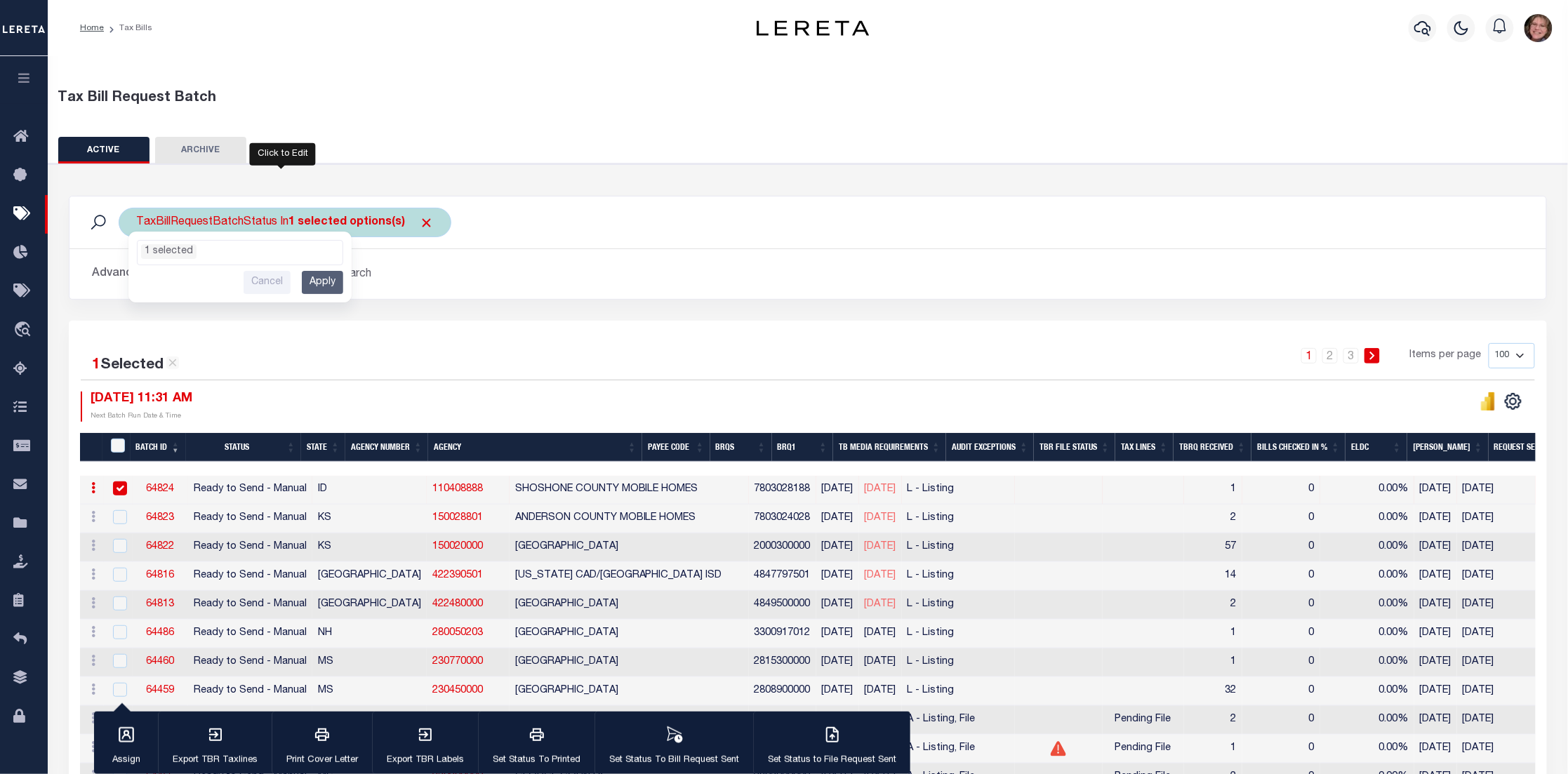
click at [304, 282] on input "Apply" at bounding box center [323, 282] width 41 height 24
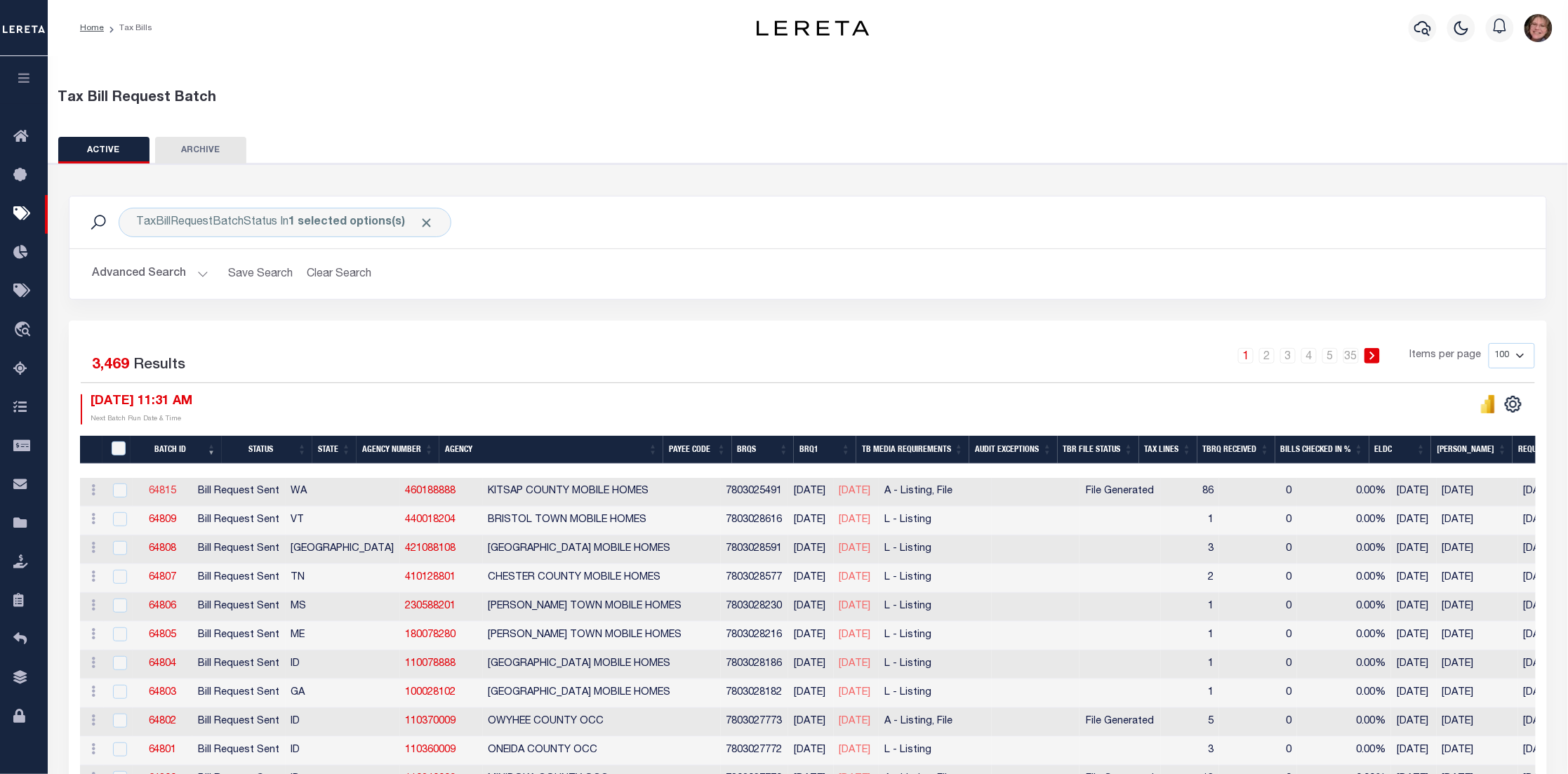
click at [177, 493] on link "64815" at bounding box center [163, 492] width 28 height 9
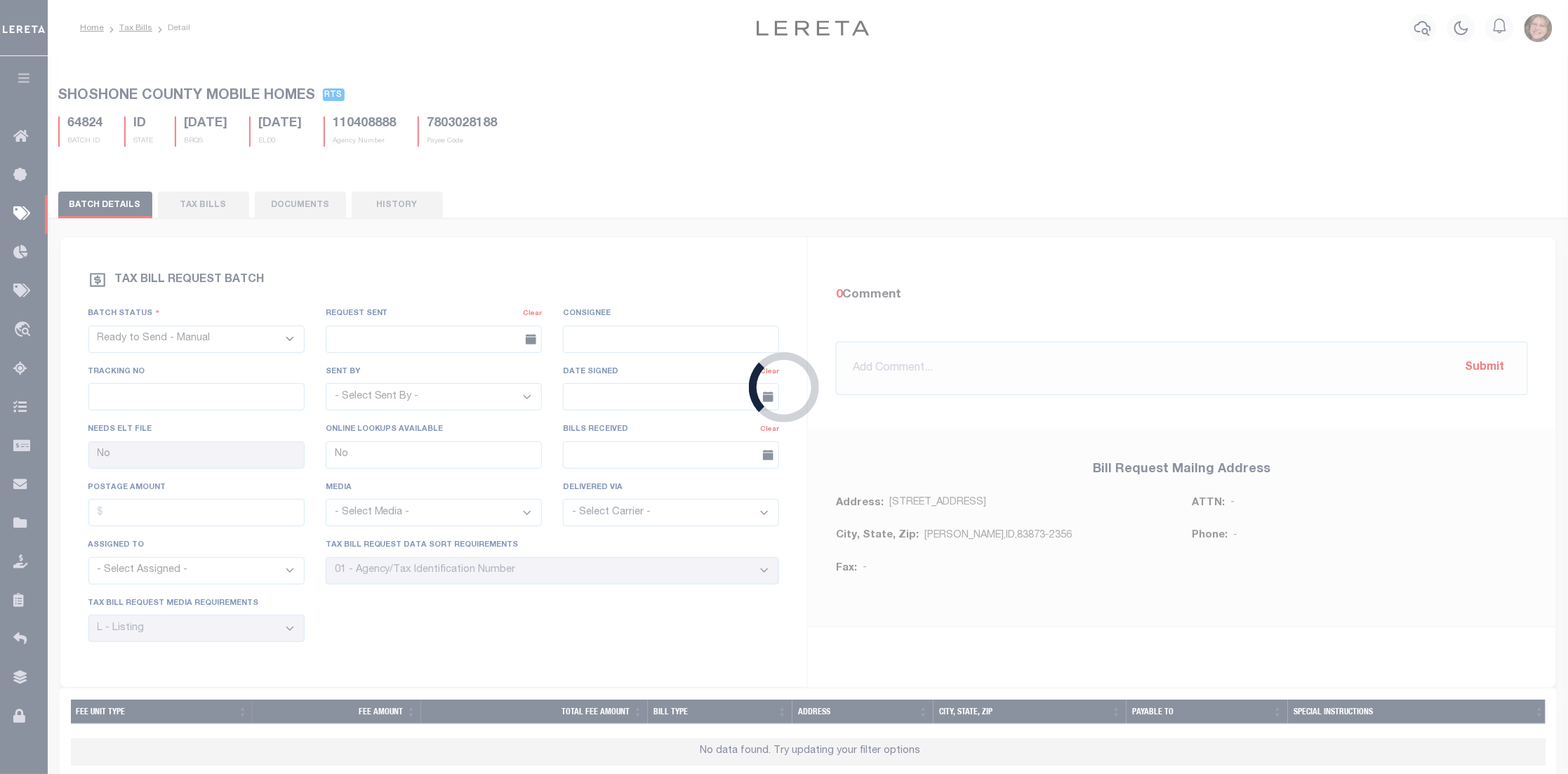
select select "RST"
type input "09/09/2025"
select select
select select "28"
select select "16"
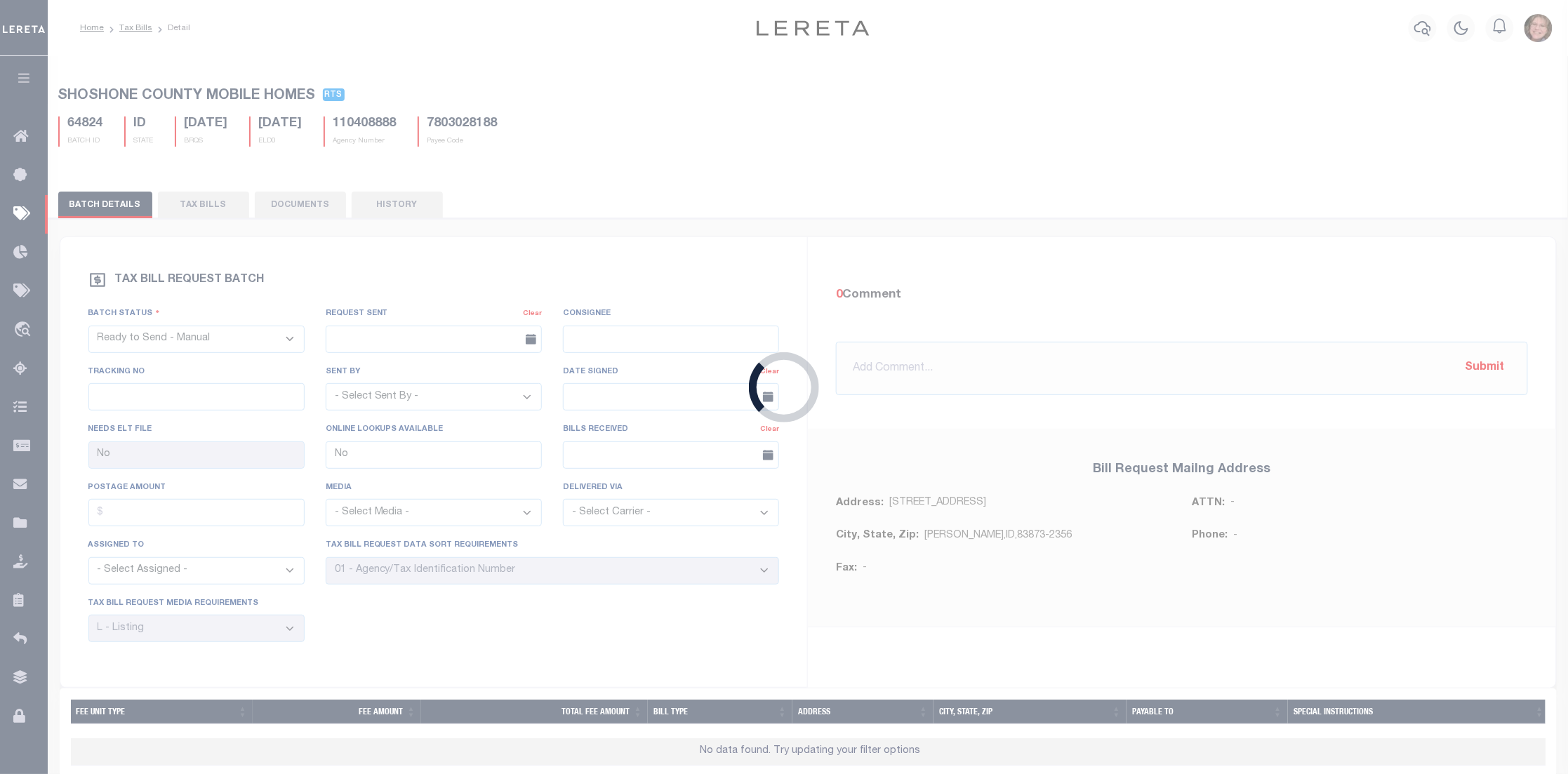
select select "2"
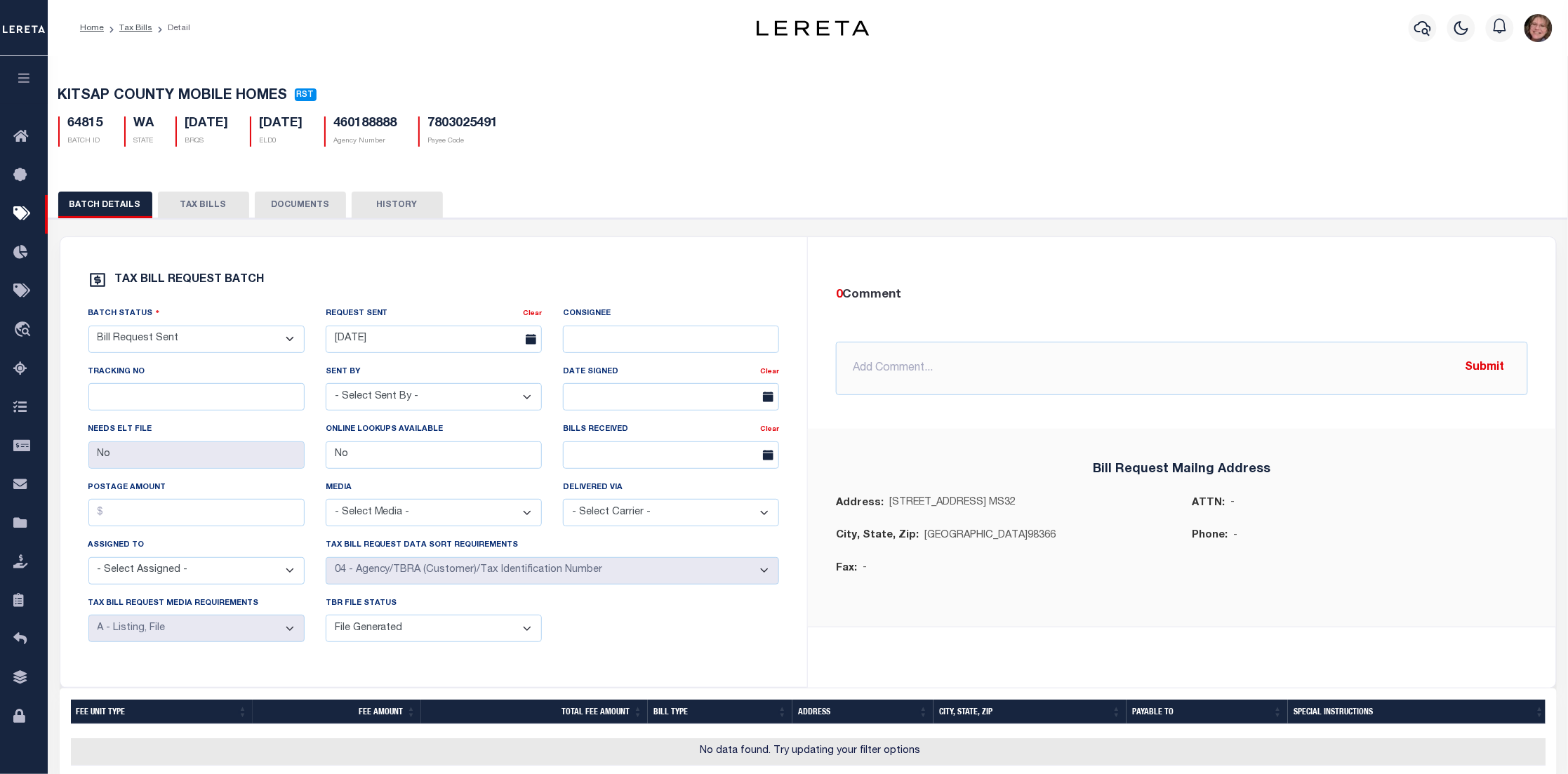
click at [200, 204] on button "TAX BILLS" at bounding box center [203, 205] width 91 height 26
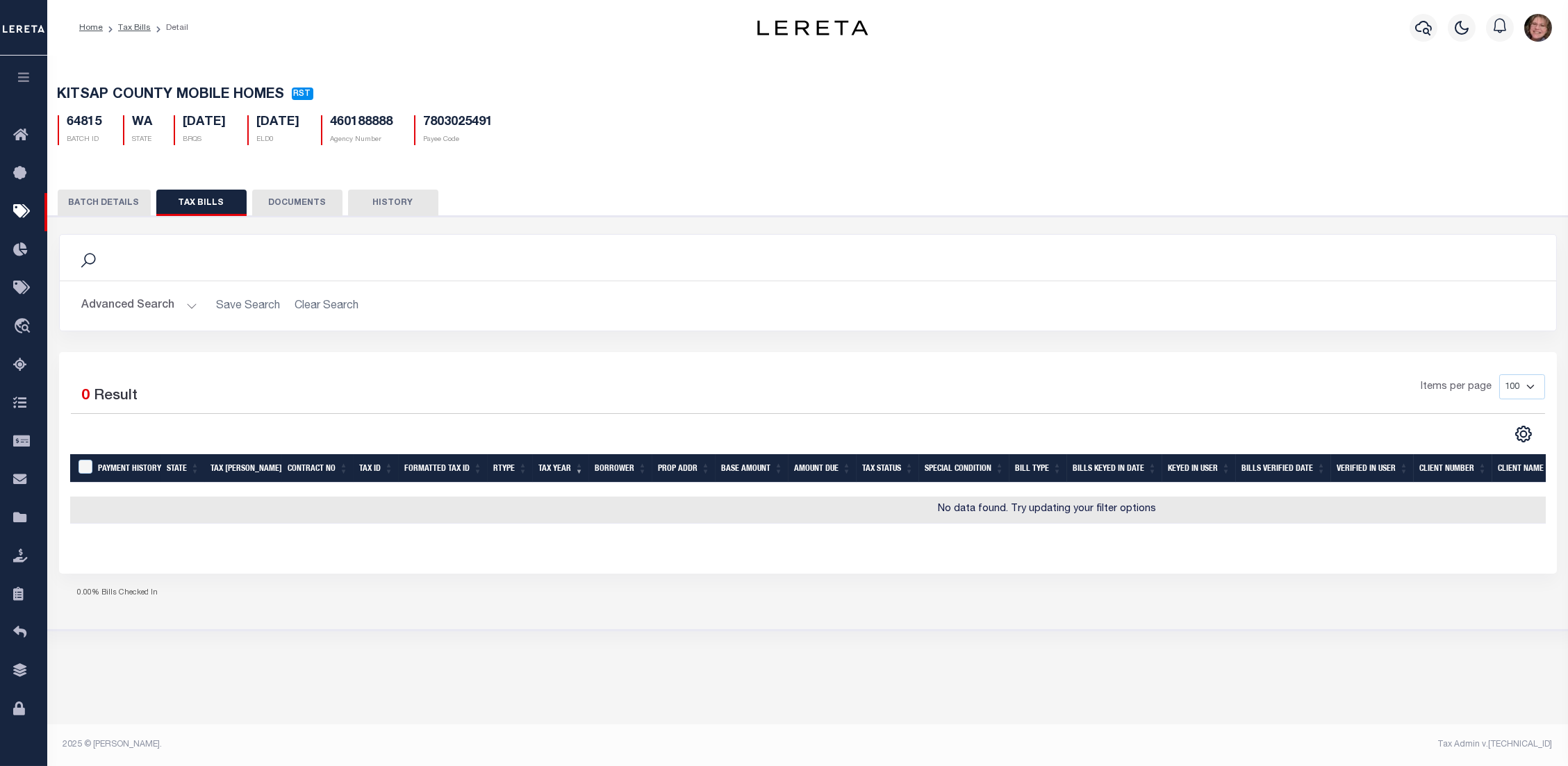
click at [286, 203] on button "DOCUMENTS" at bounding box center [297, 203] width 90 height 26
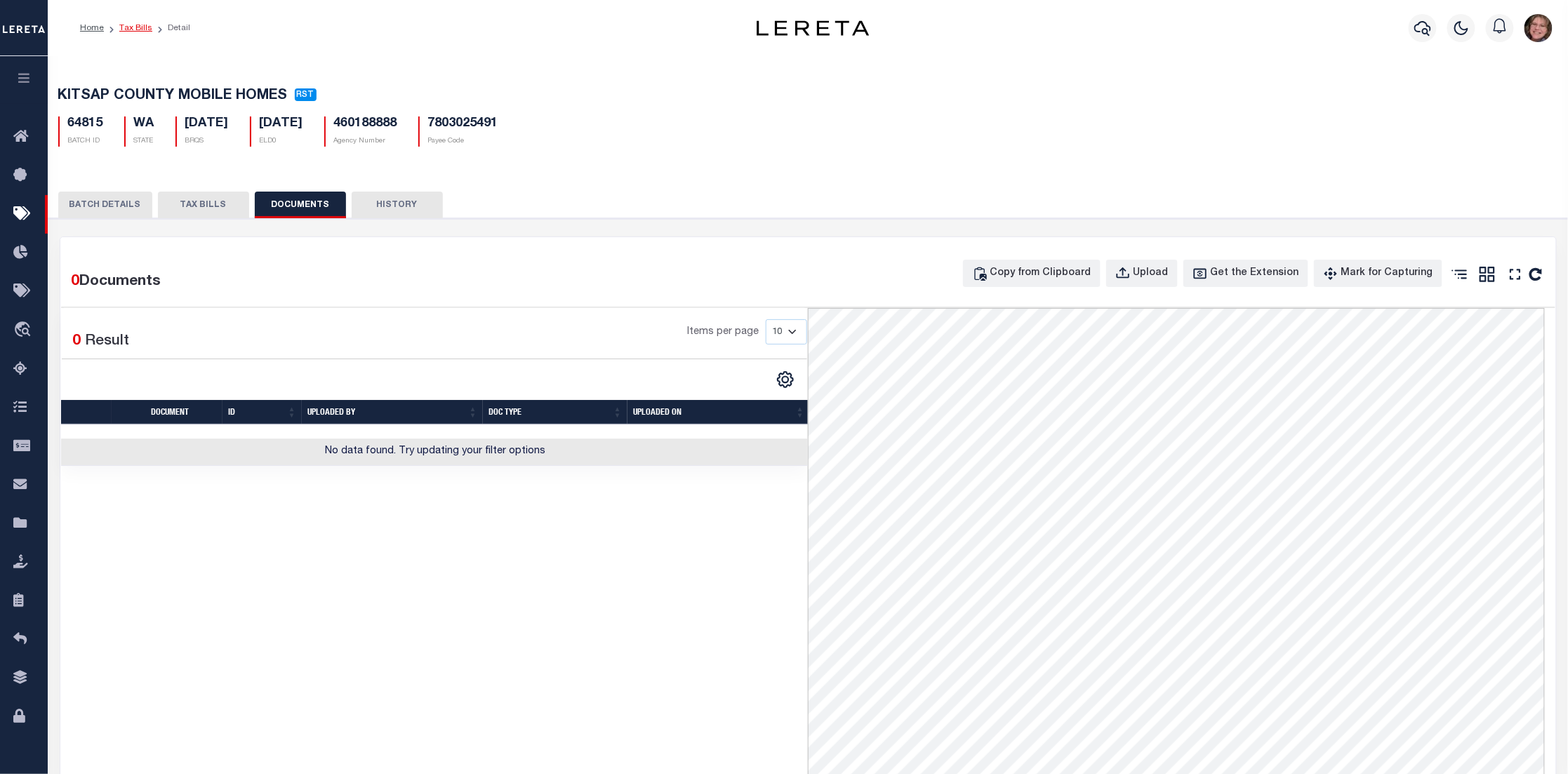
click at [136, 29] on link "Tax Bills" at bounding box center [136, 27] width 33 height 8
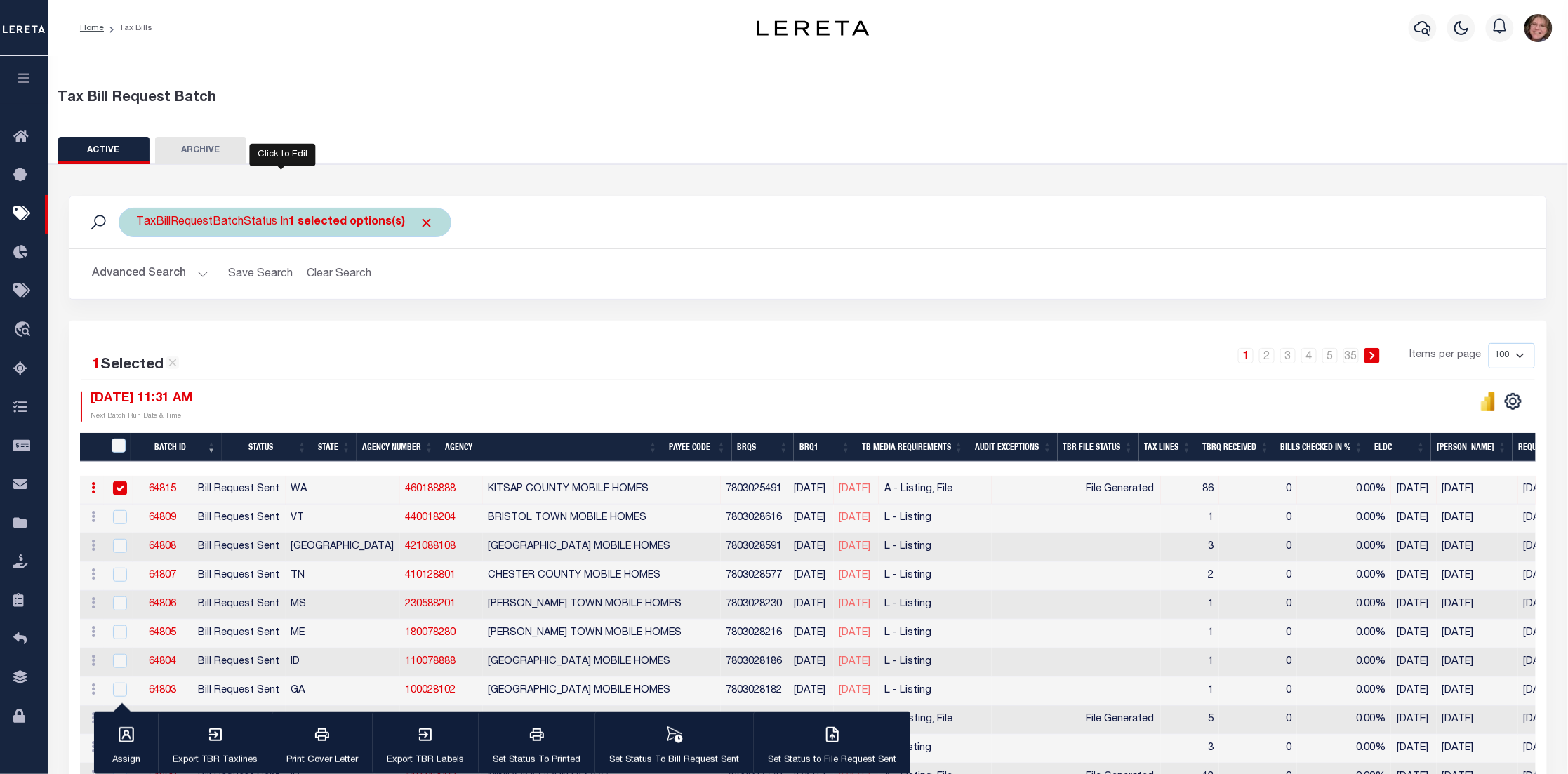
click at [218, 218] on div "TaxBillRequestBatchStatus In 1 selected options(s)" at bounding box center [284, 222] width 332 height 29
select select "RST"
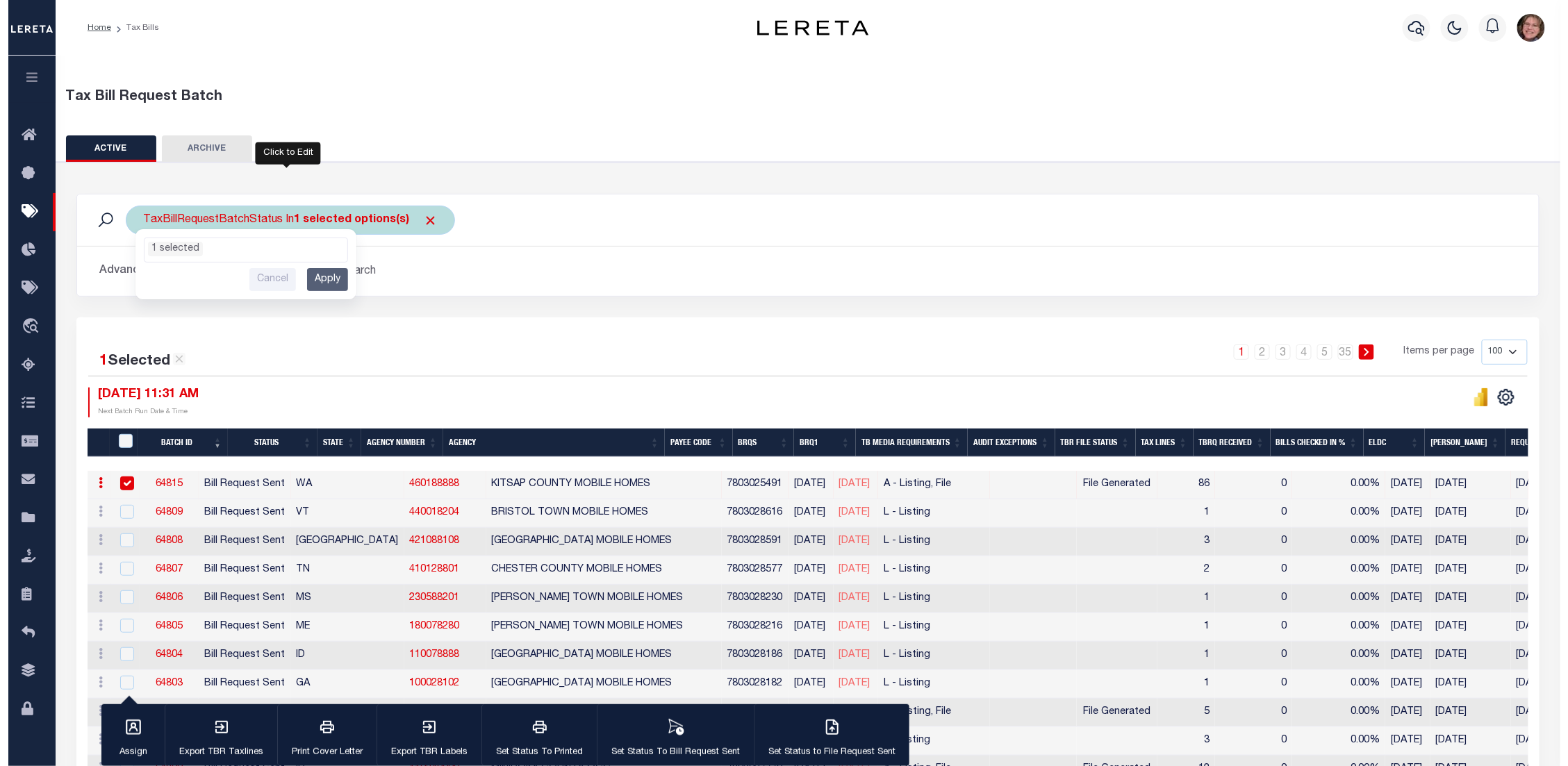
scroll to position [12, 0]
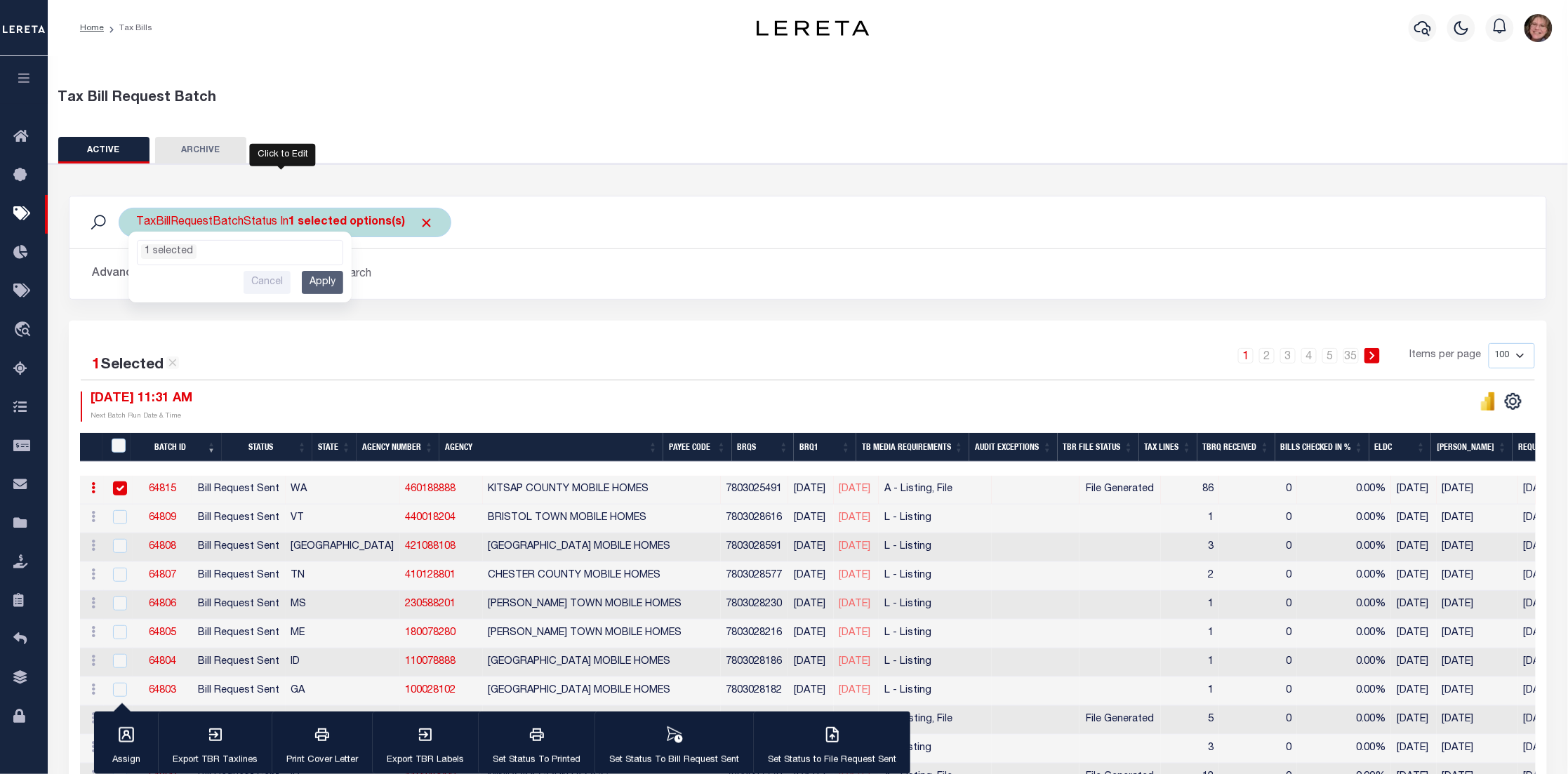
click at [264, 244] on ul "1 selected" at bounding box center [240, 250] width 205 height 18
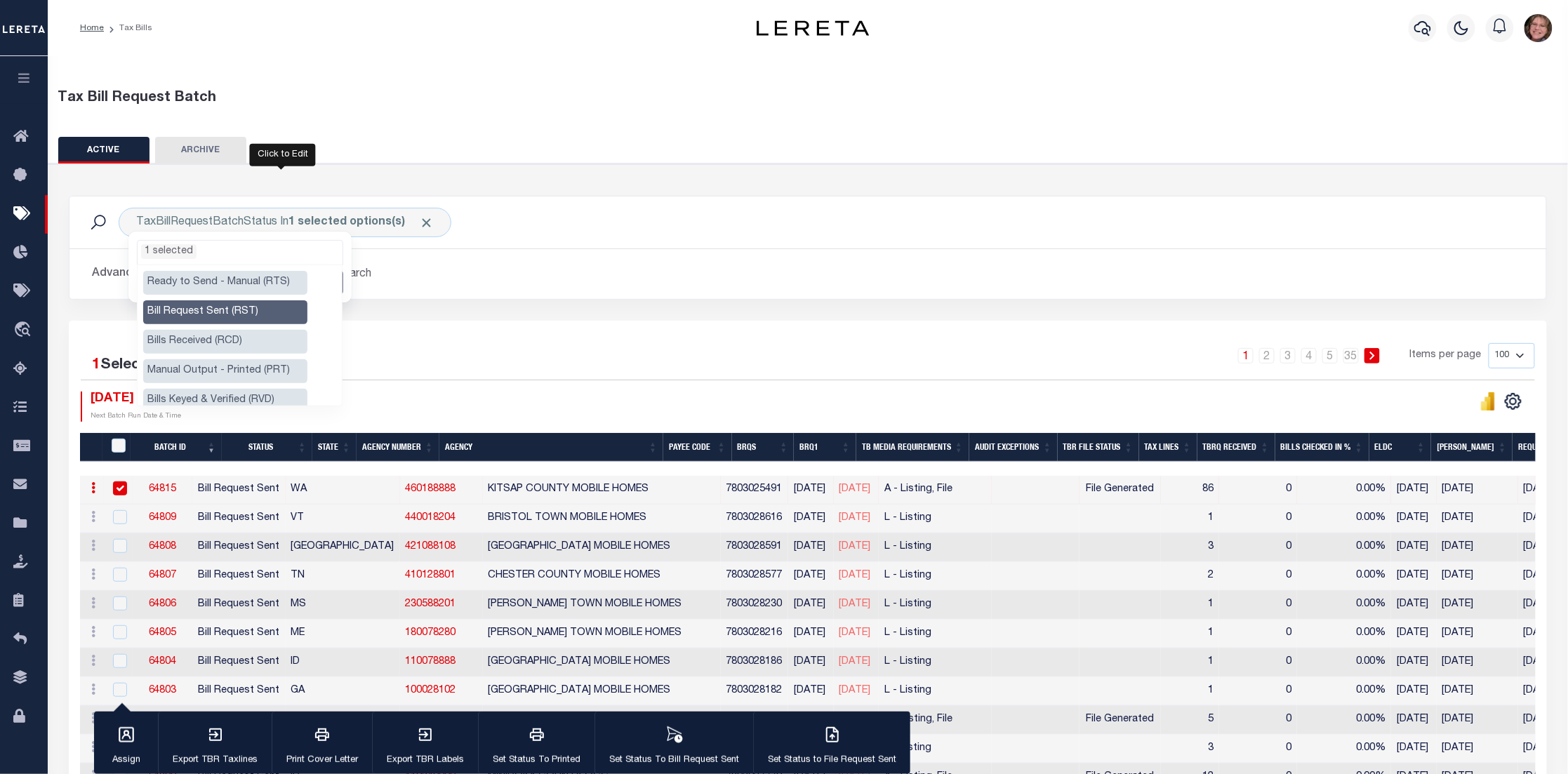
click at [222, 314] on li "Bill Request Sent (RST)" at bounding box center [225, 312] width 164 height 24
click at [214, 339] on li "Bills Received (RCD)" at bounding box center [225, 341] width 164 height 24
select select "RCD"
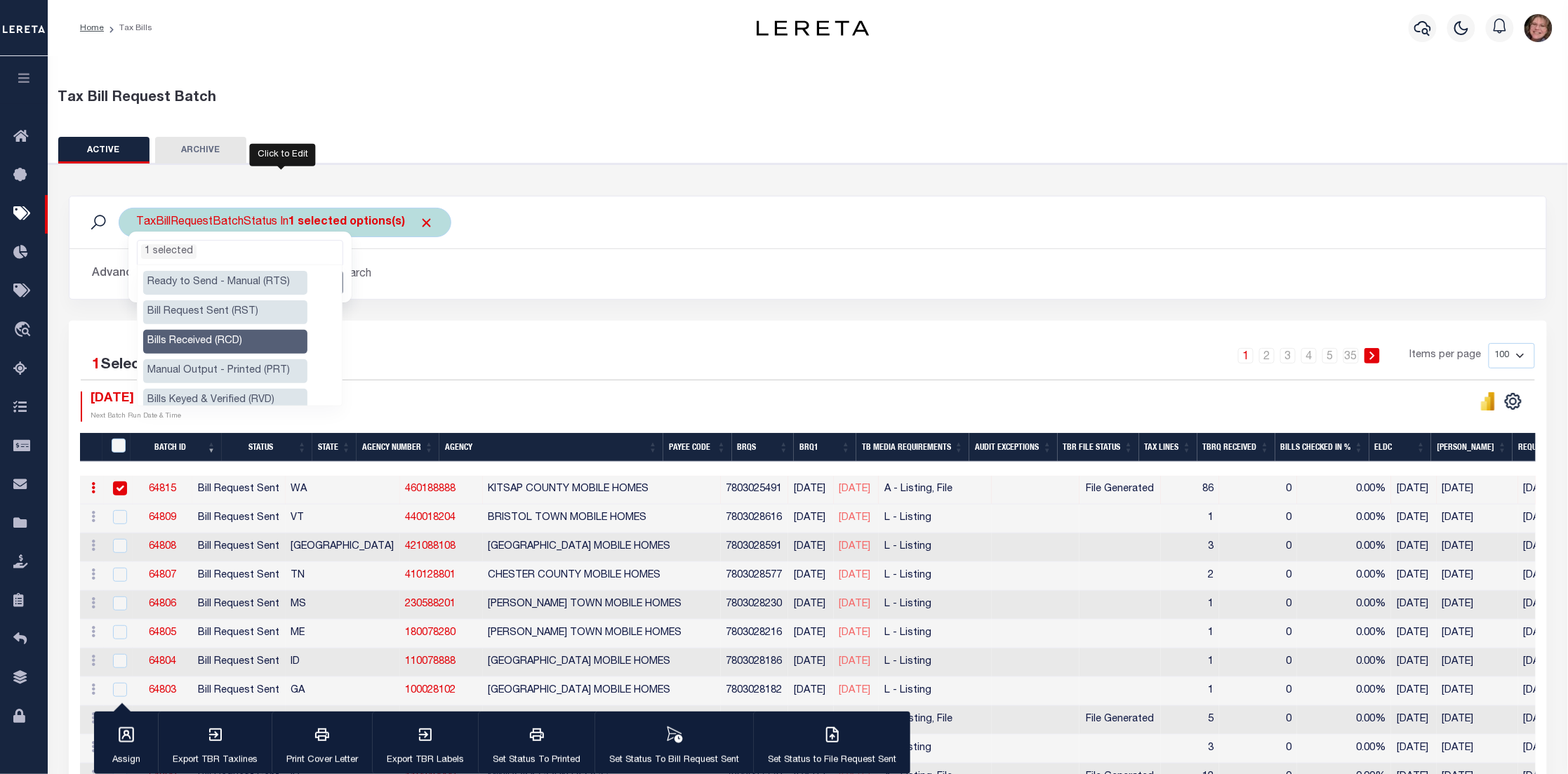
click at [278, 244] on ul "1 selected" at bounding box center [240, 250] width 205 height 18
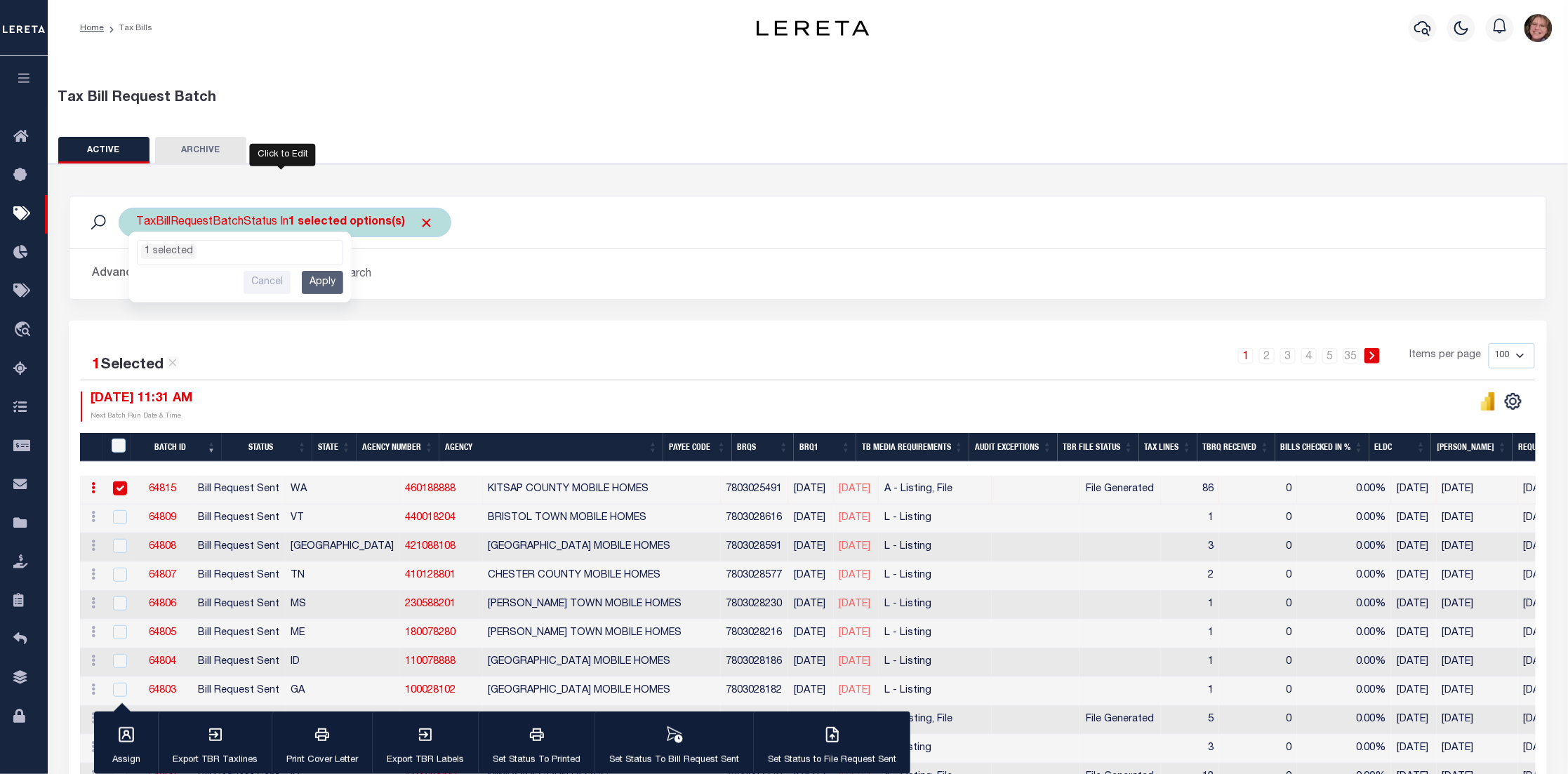
click at [336, 280] on input "Apply" at bounding box center [323, 282] width 41 height 24
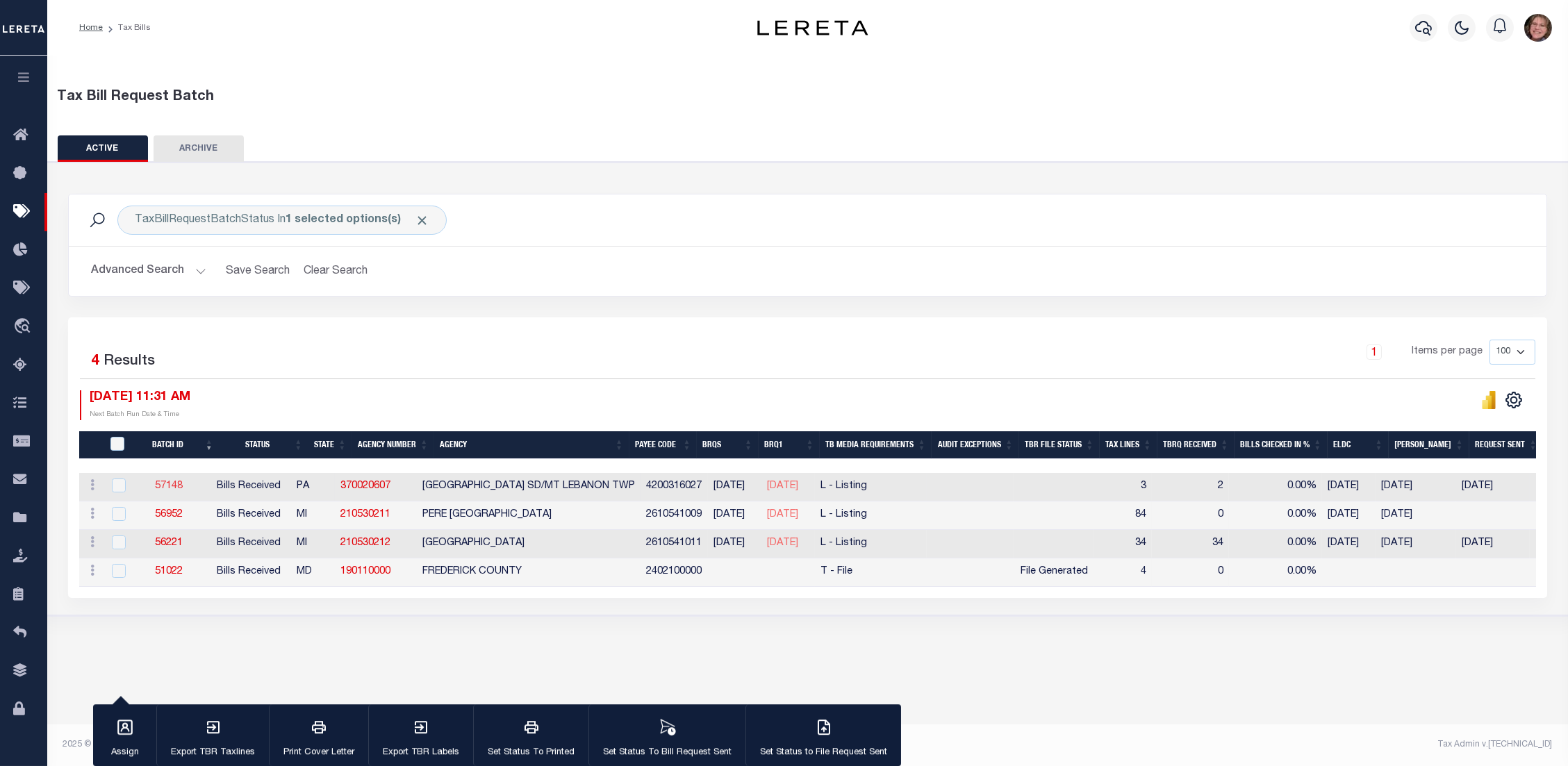
click at [183, 486] on link "57148" at bounding box center [169, 486] width 28 height 9
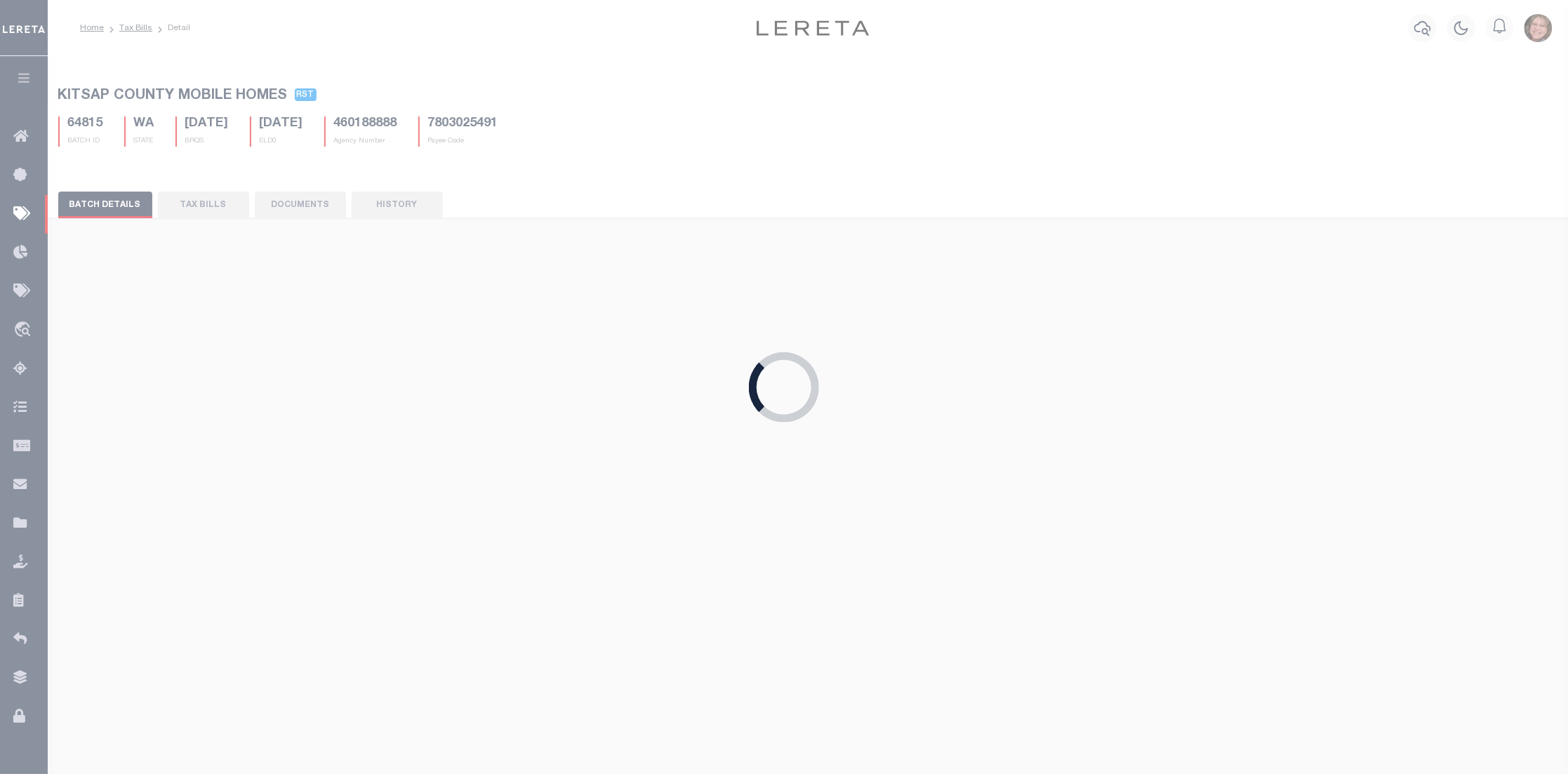
select select "RCD"
type input "05/23/2025"
select select "Harris, Cynthia"
select select "29"
select select "20"
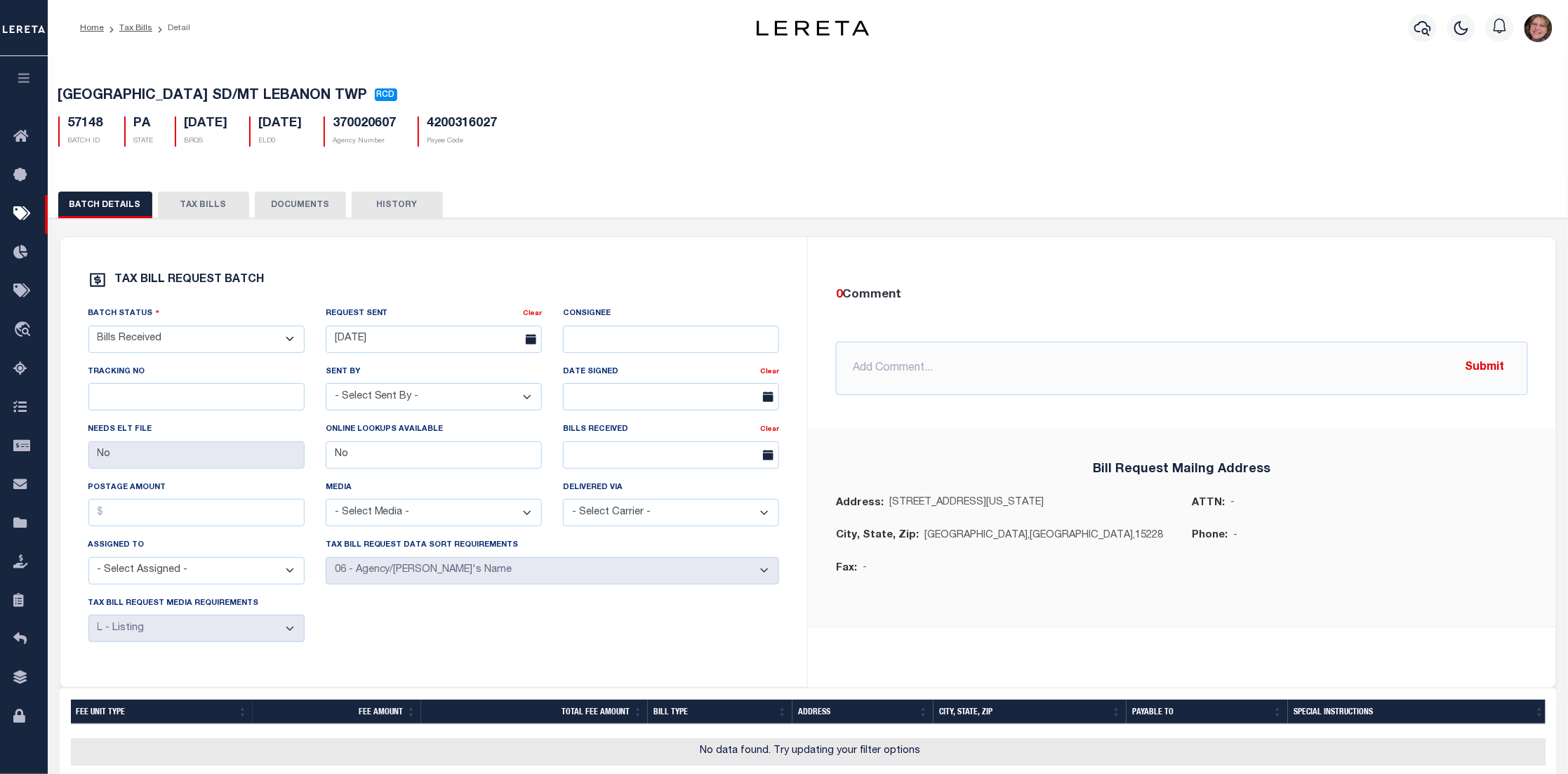
click at [211, 209] on button "TAX BILLS" at bounding box center [203, 205] width 91 height 26
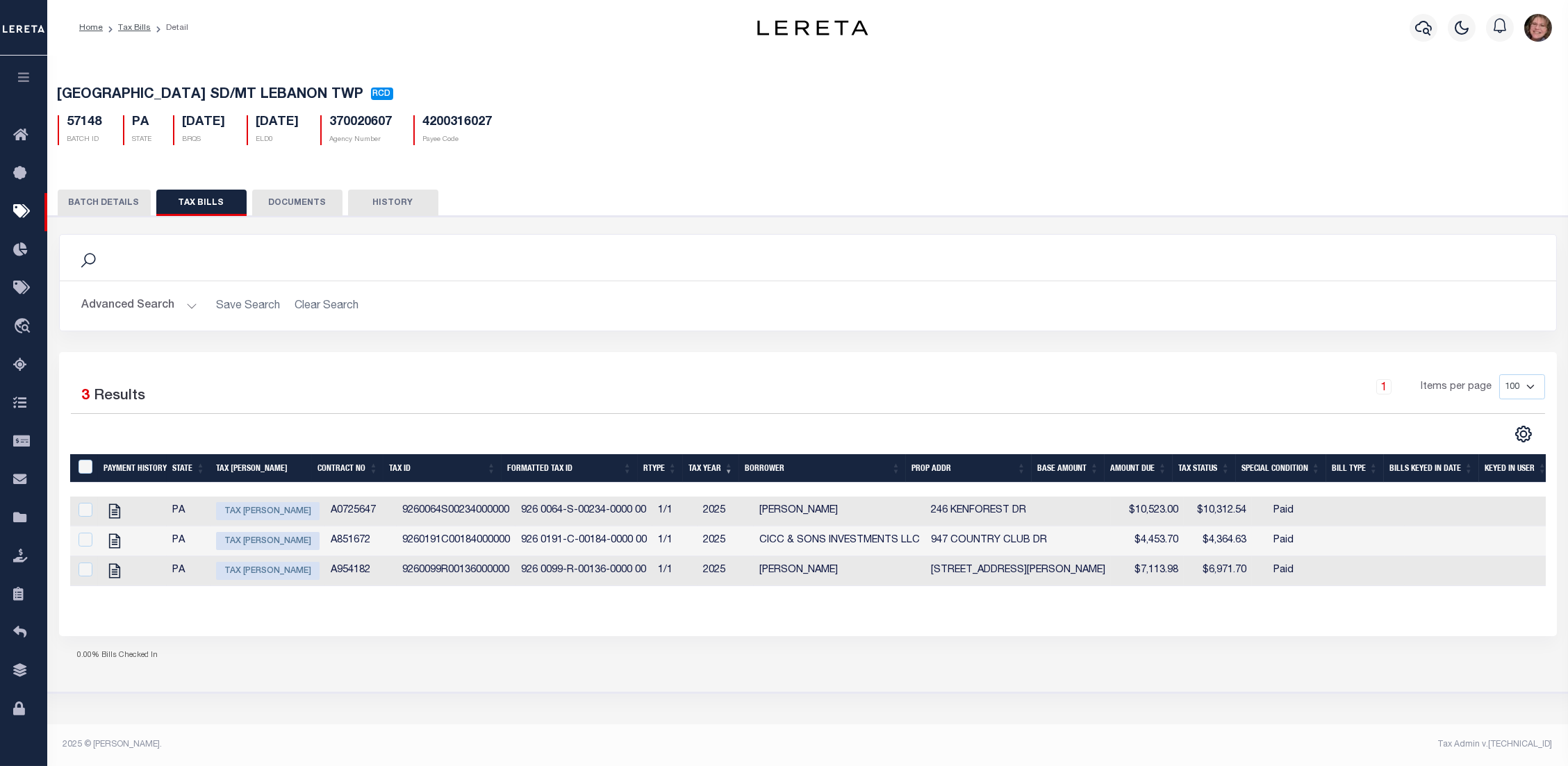
click at [113, 206] on button "BATCH DETAILS" at bounding box center [104, 203] width 93 height 26
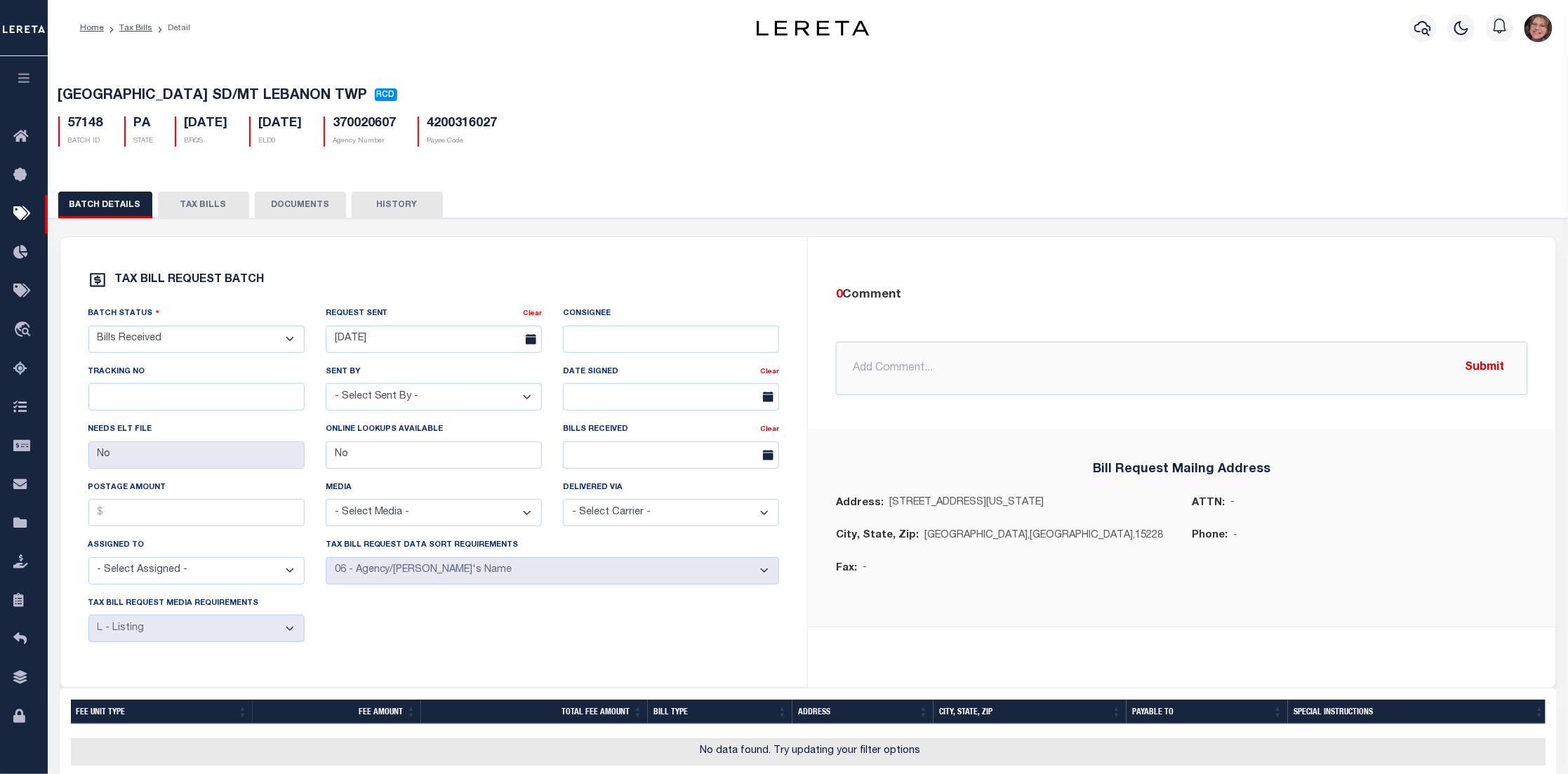
click at [217, 208] on button "TAX BILLS" at bounding box center [203, 205] width 91 height 26
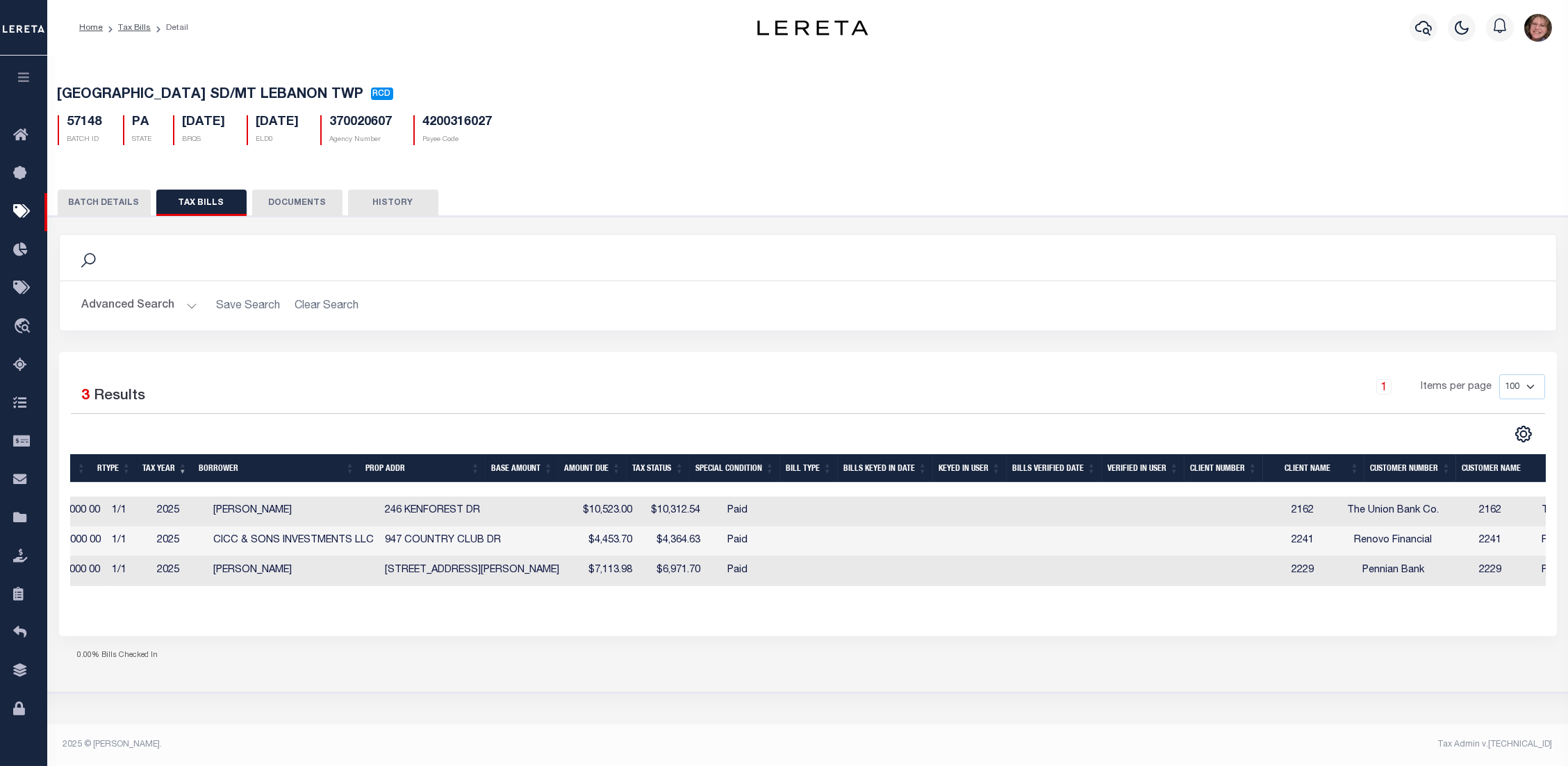
scroll to position [0, 575]
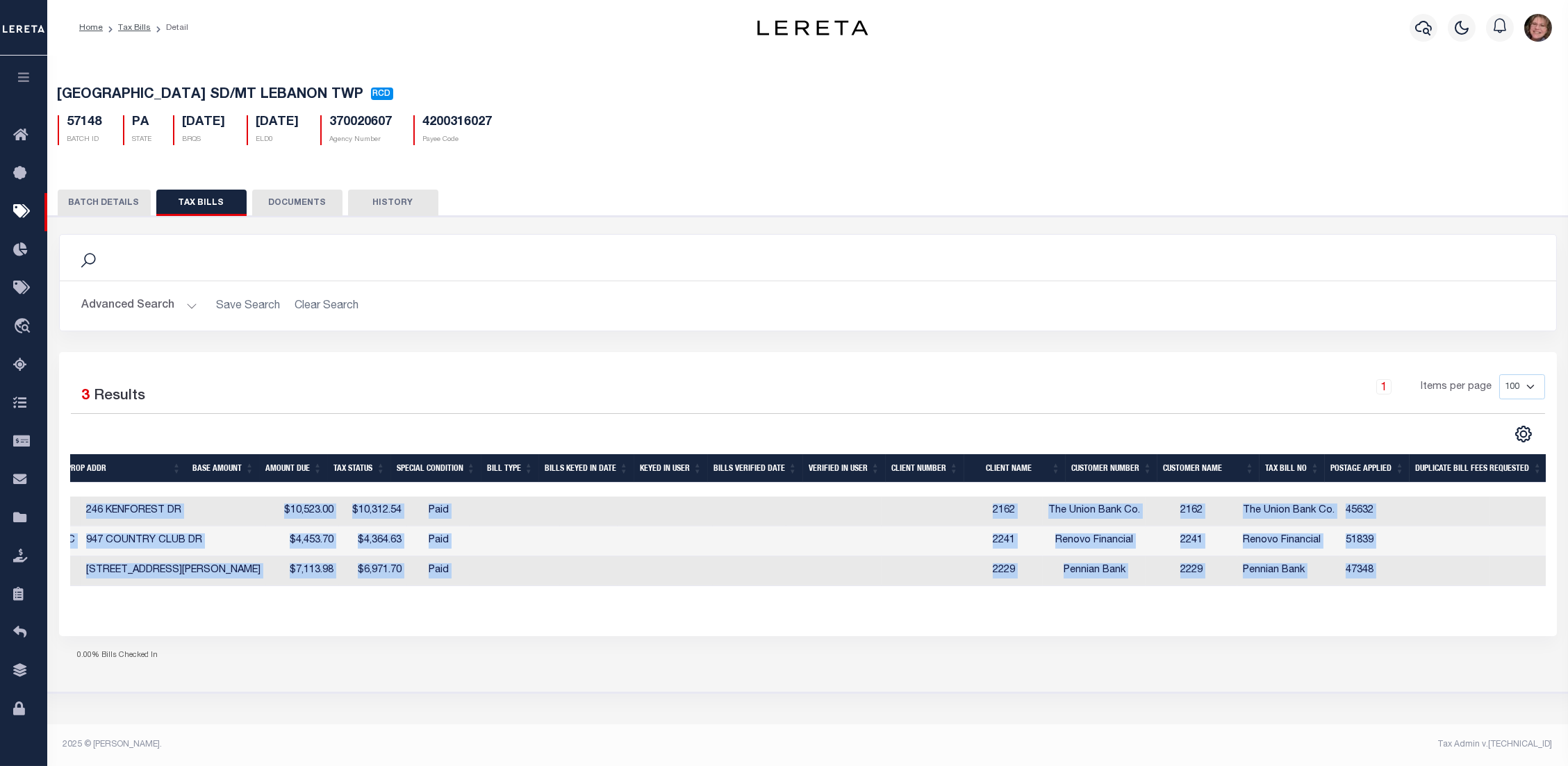
drag, startPoint x: 1131, startPoint y: 599, endPoint x: 748, endPoint y: 608, distance: 383.1
click at [731, 603] on div "Payment History State Tax Bill Amount Contract No Tax Id Formatted Tax Id Rtype…" at bounding box center [808, 532] width 1476 height 155
drag, startPoint x: 880, startPoint y: 595, endPoint x: 610, endPoint y: 583, distance: 270.3
click at [610, 583] on div "Payment History State Tax Bill Amount Contract No Tax Id Formatted Tax Id Rtype…" at bounding box center [808, 541] width 1476 height 89
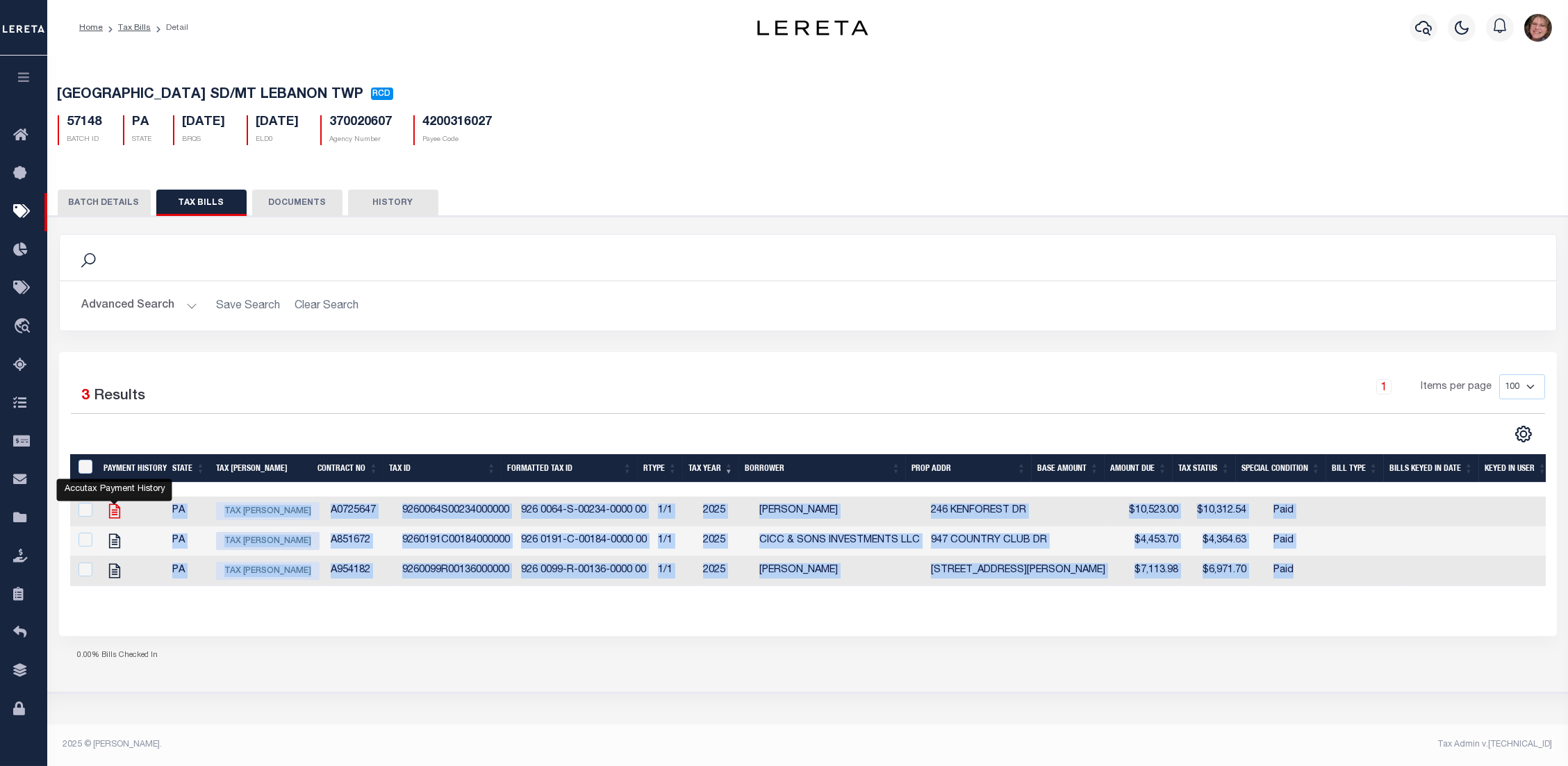
click at [119, 514] on icon "" at bounding box center [115, 512] width 11 height 15
checkbox input "true"
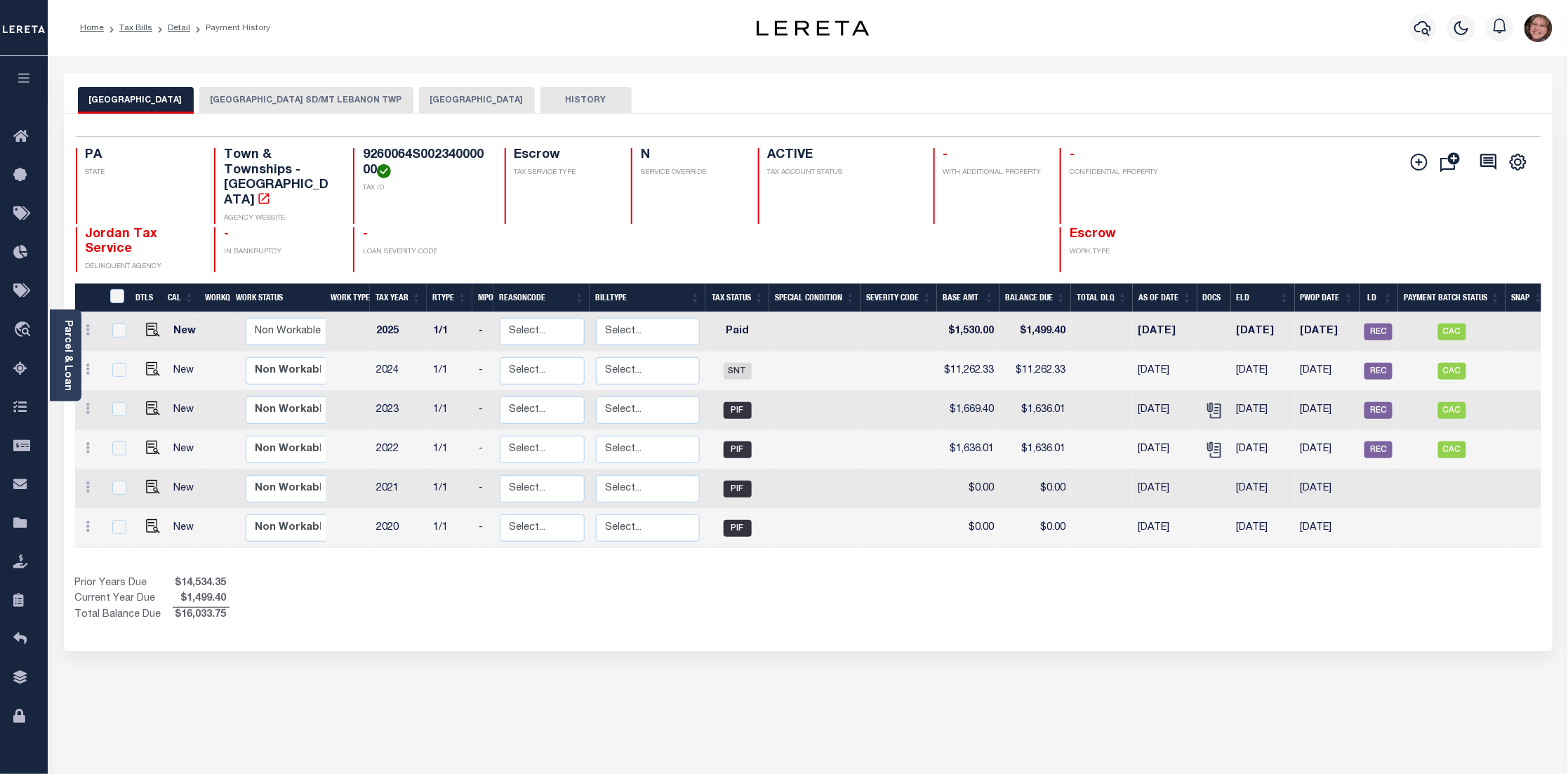
click at [289, 103] on button "[GEOGRAPHIC_DATA] SD/MT LEBANON TWP" at bounding box center [306, 100] width 214 height 26
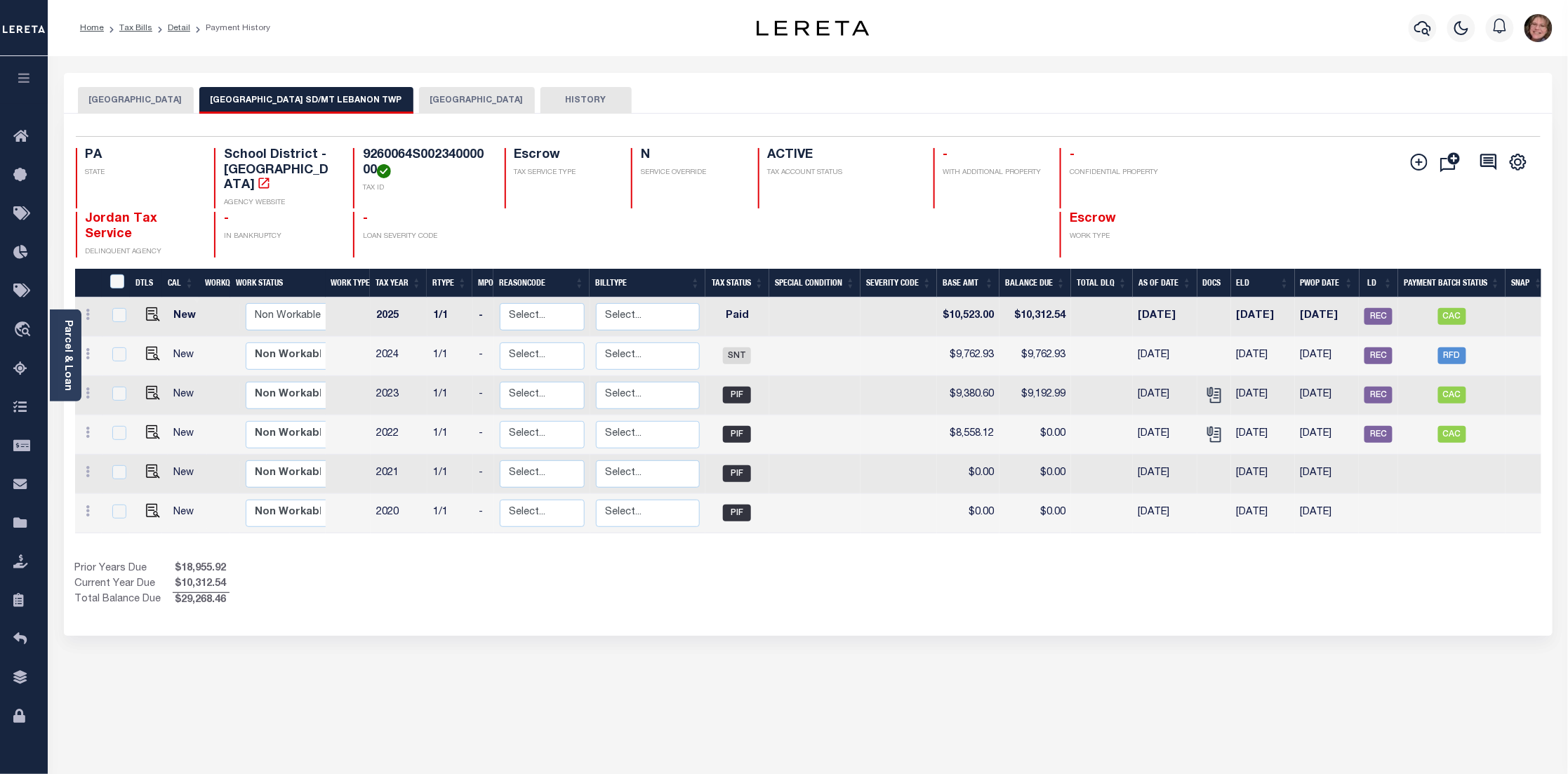
click at [478, 102] on button "ALLEGHENY COUNTY" at bounding box center [476, 100] width 116 height 26
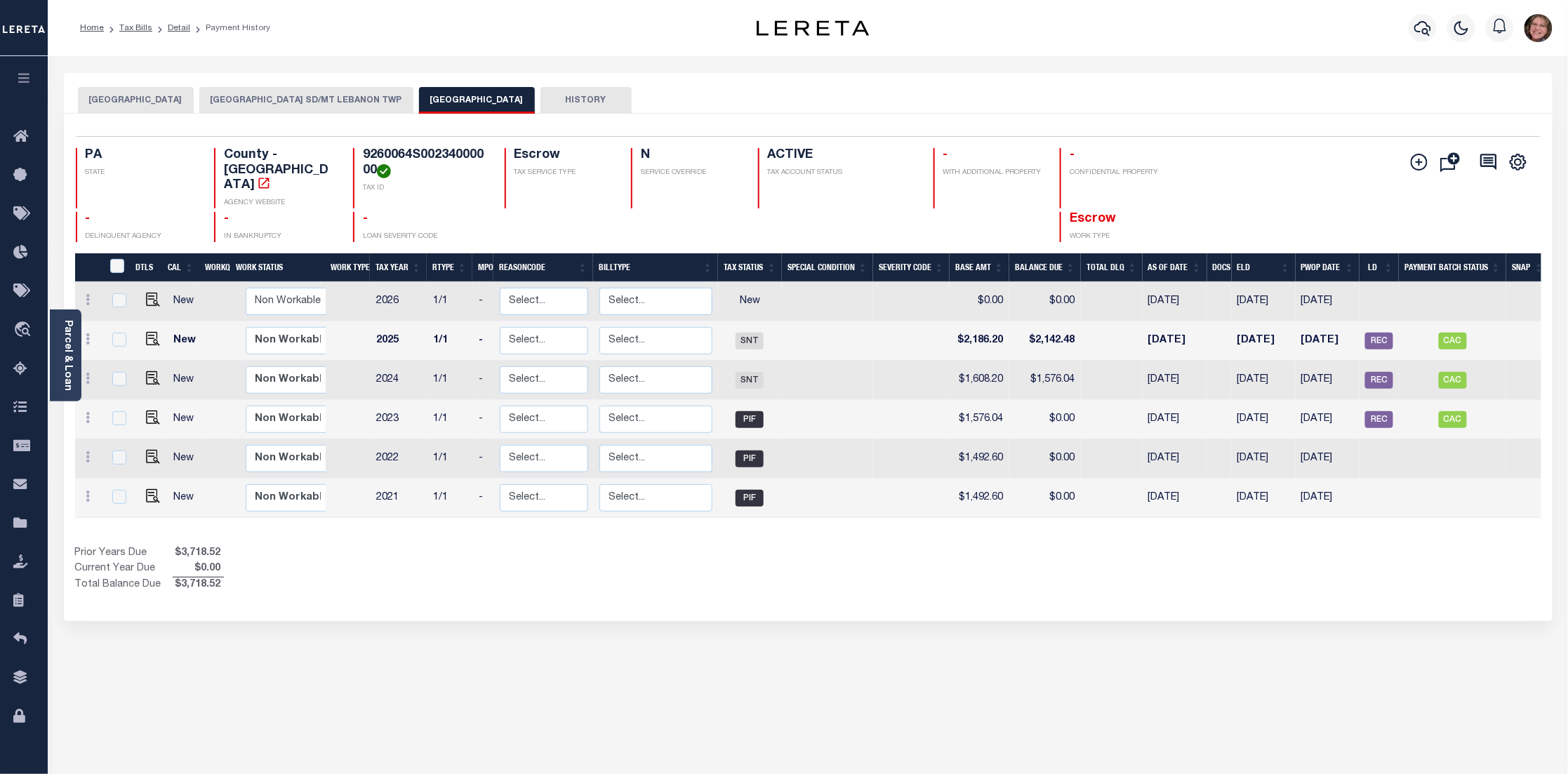
click at [128, 33] on li "Tax Bills" at bounding box center [127, 27] width 48 height 12
click at [134, 26] on link "Tax Bills" at bounding box center [136, 27] width 33 height 8
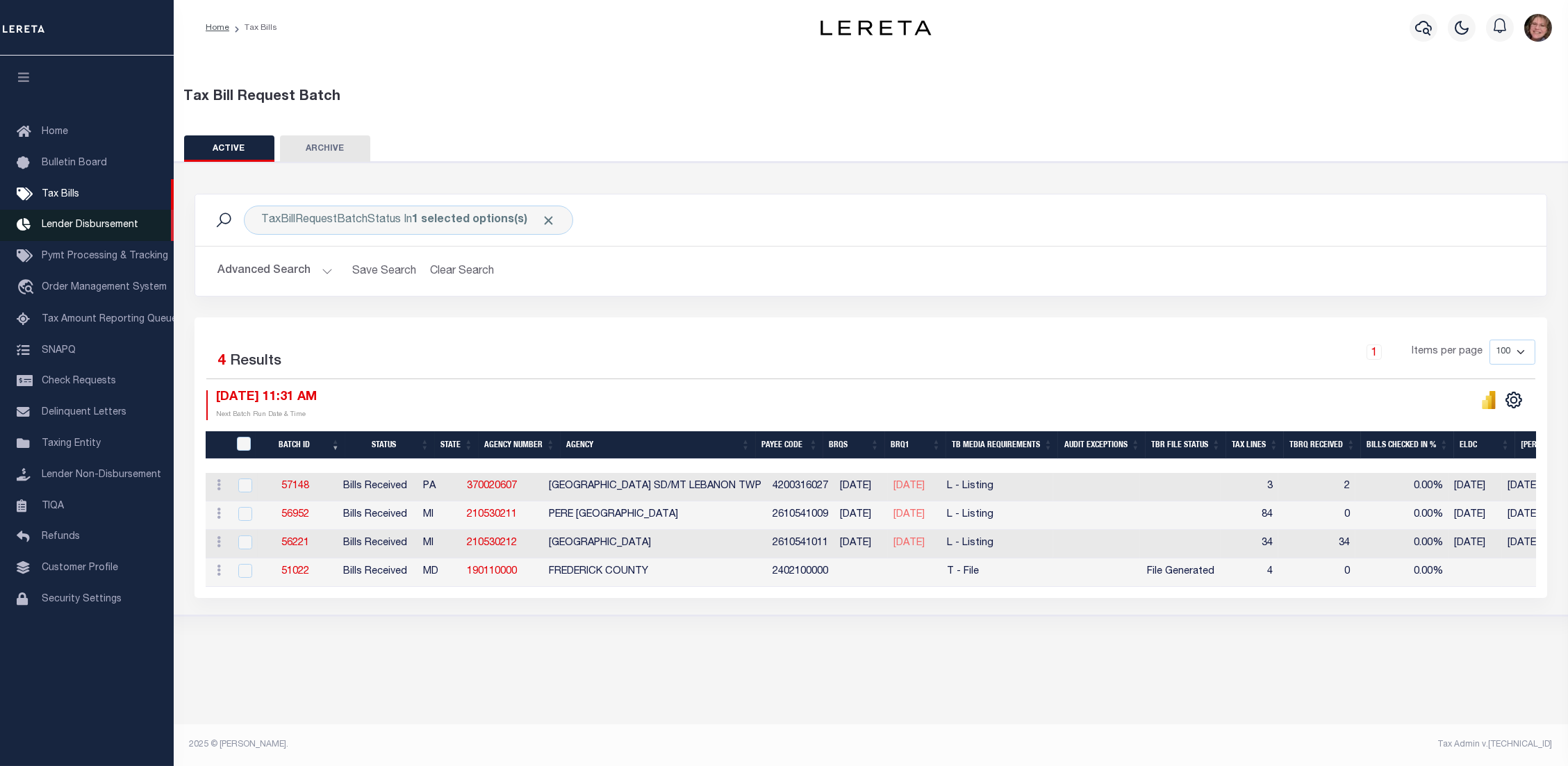
click at [124, 217] on link "Lender Disbursement" at bounding box center [87, 226] width 173 height 32
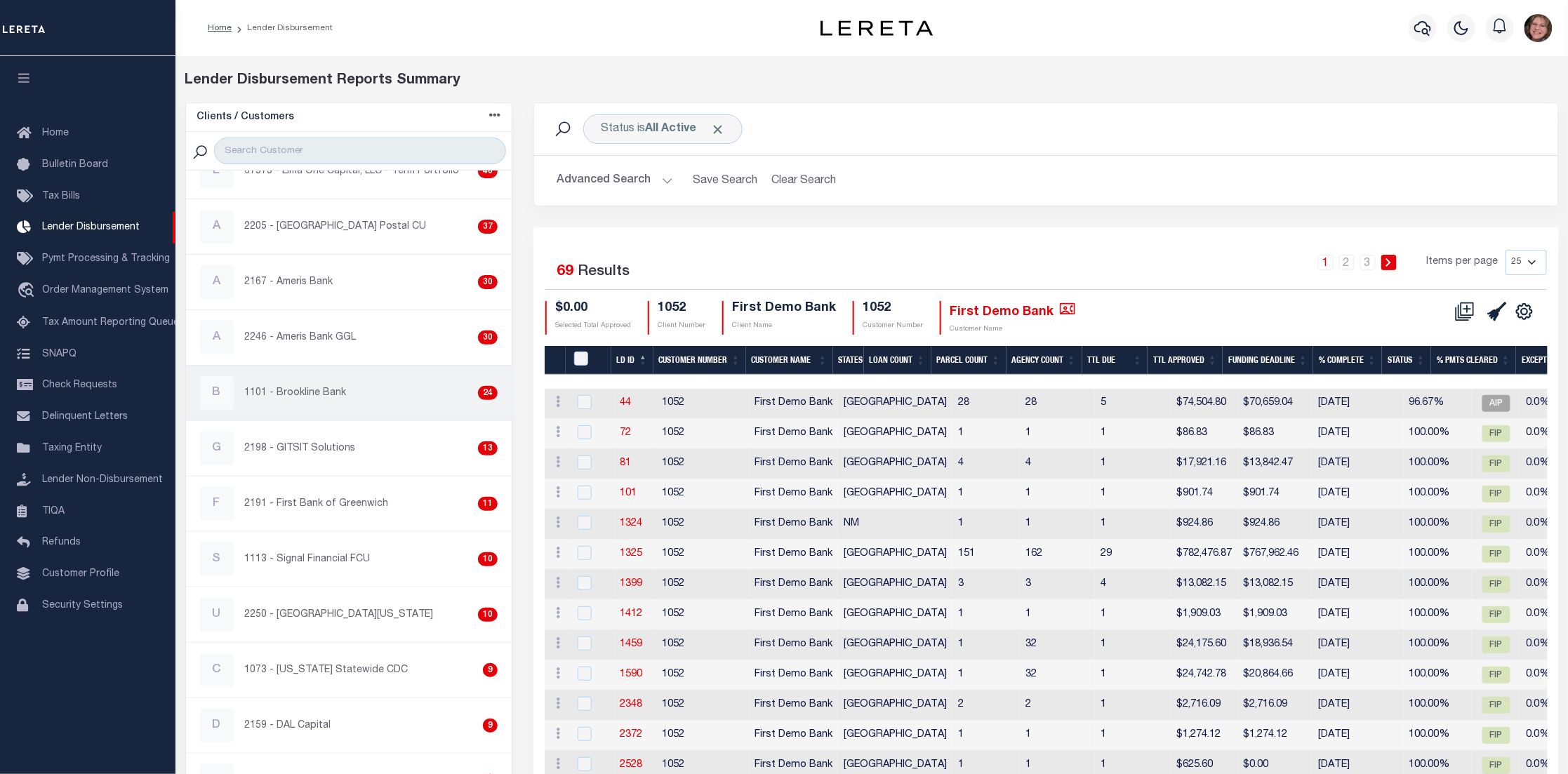
scroll to position [526, 0]
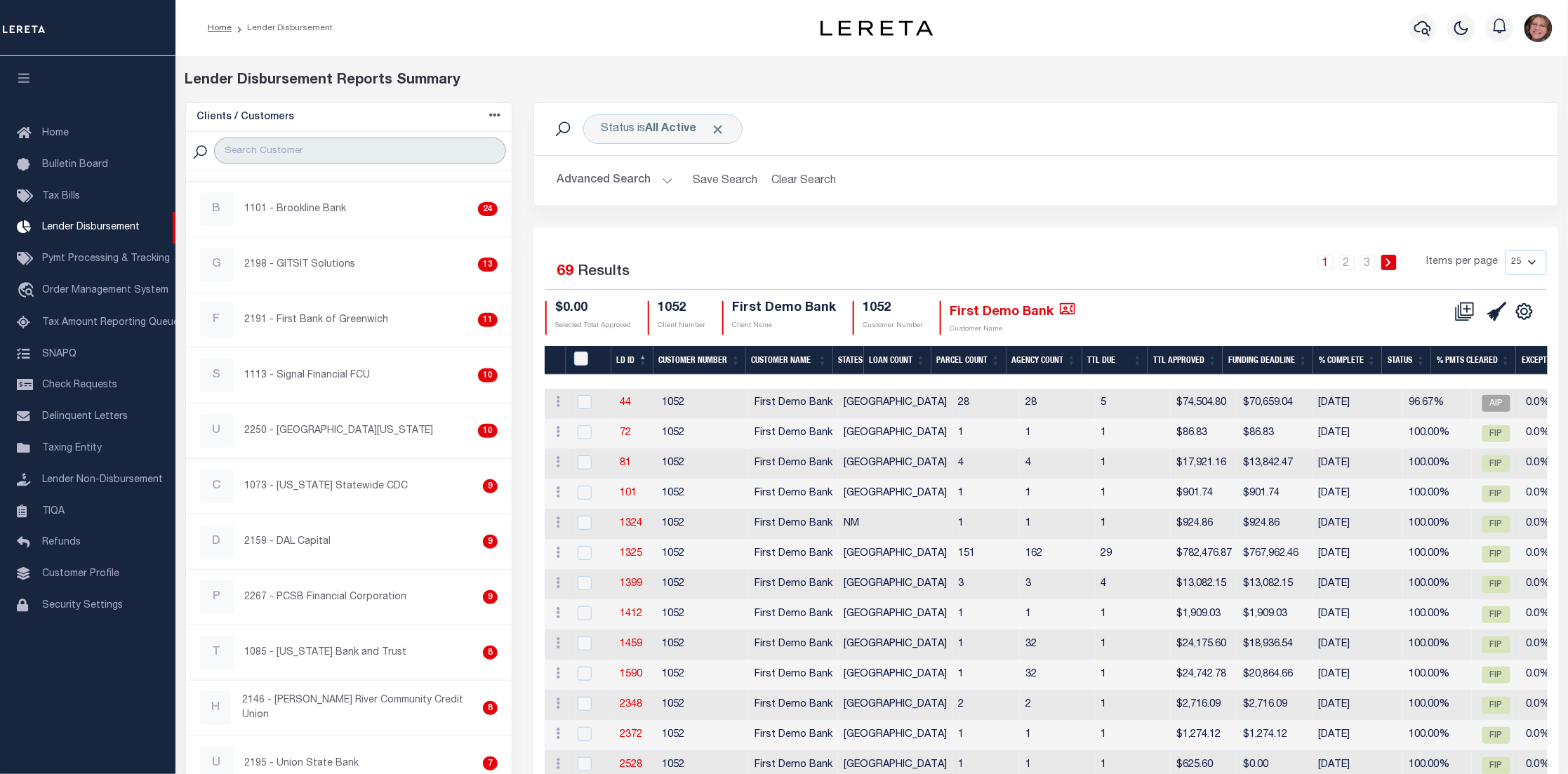
click at [327, 145] on input "search" at bounding box center [360, 151] width 293 height 26
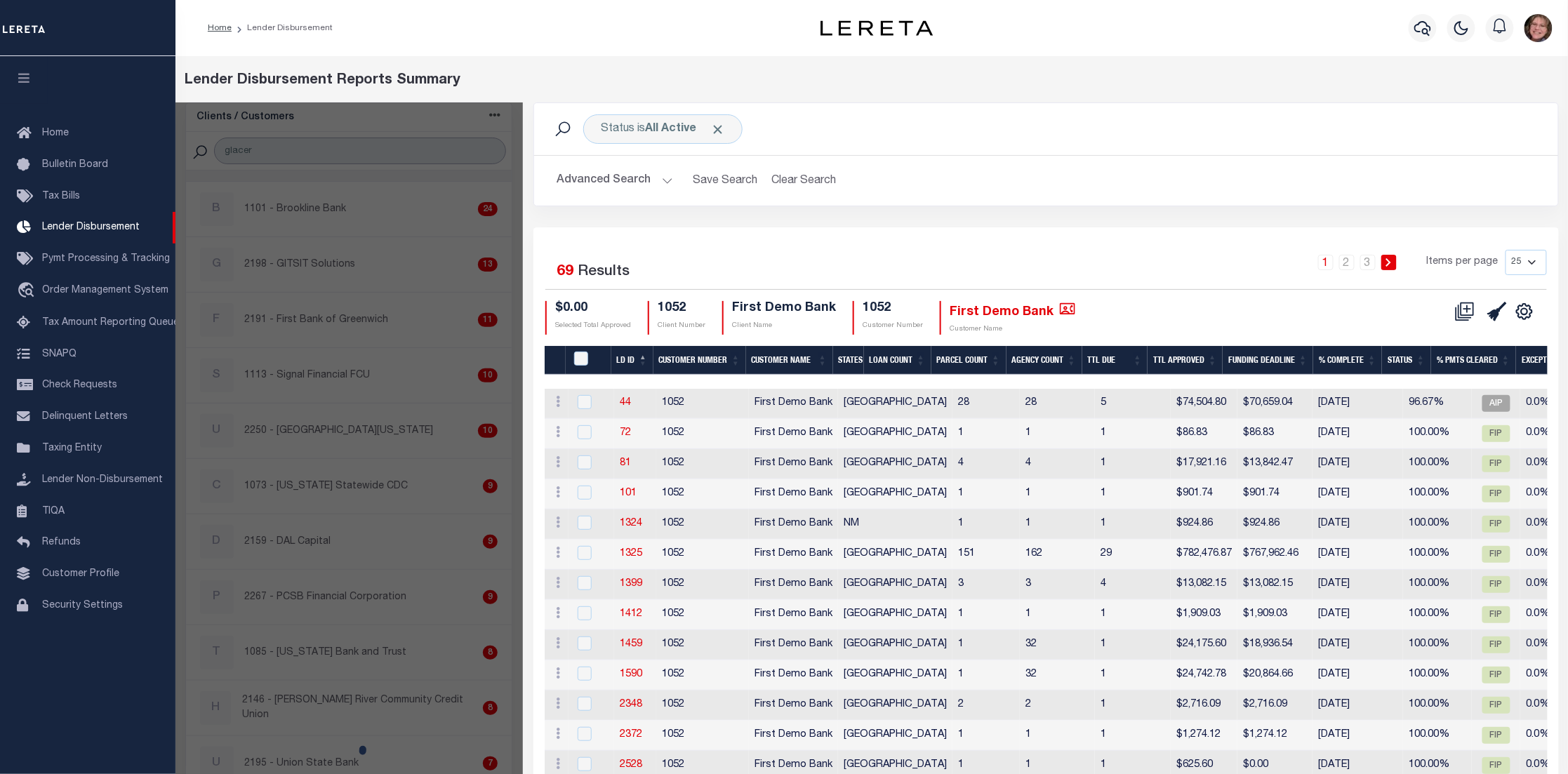
scroll to position [0, 0]
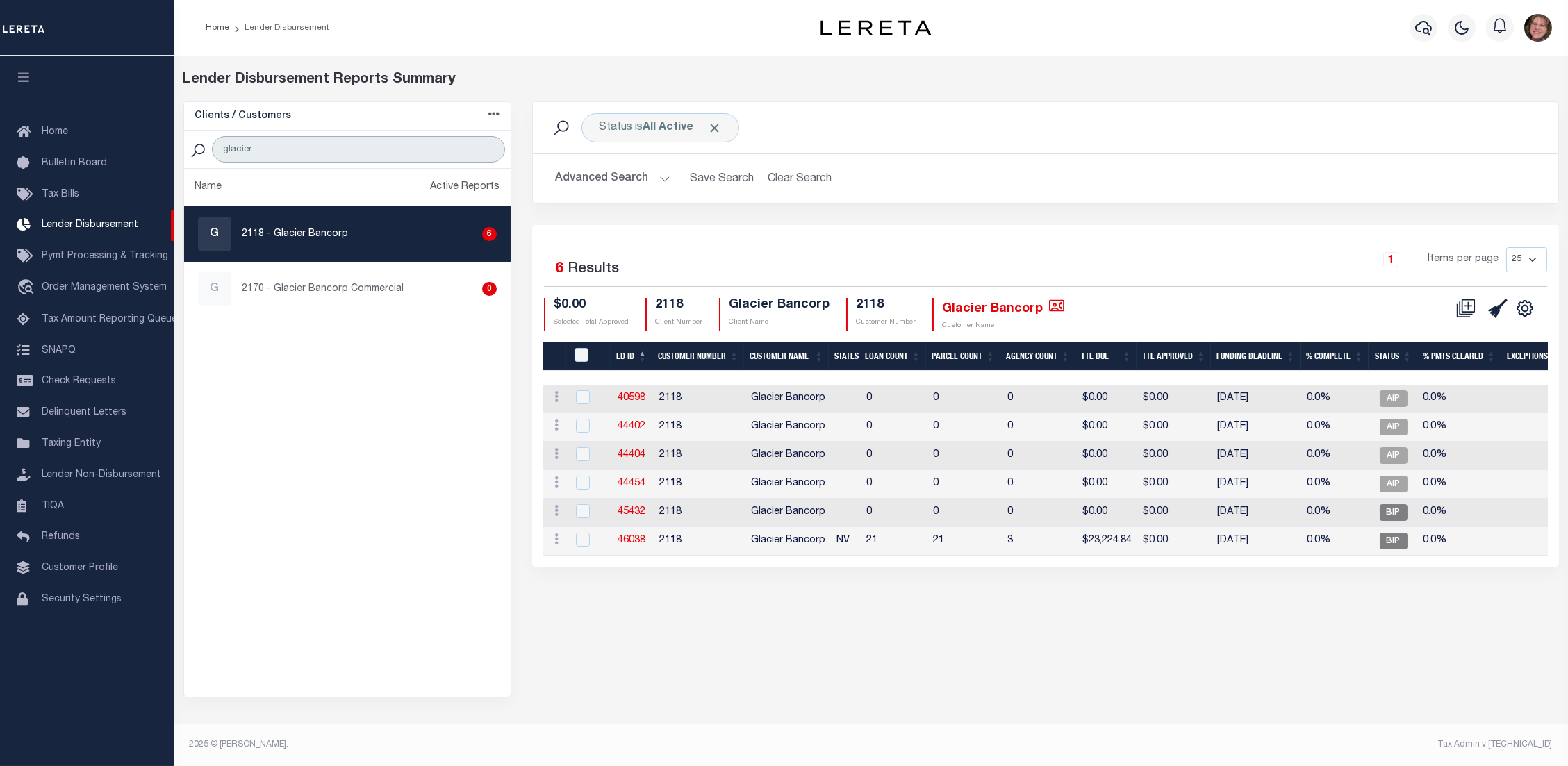
type input "glacier"
click at [634, 542] on link "46038" at bounding box center [632, 540] width 28 height 9
checkbox input "true"
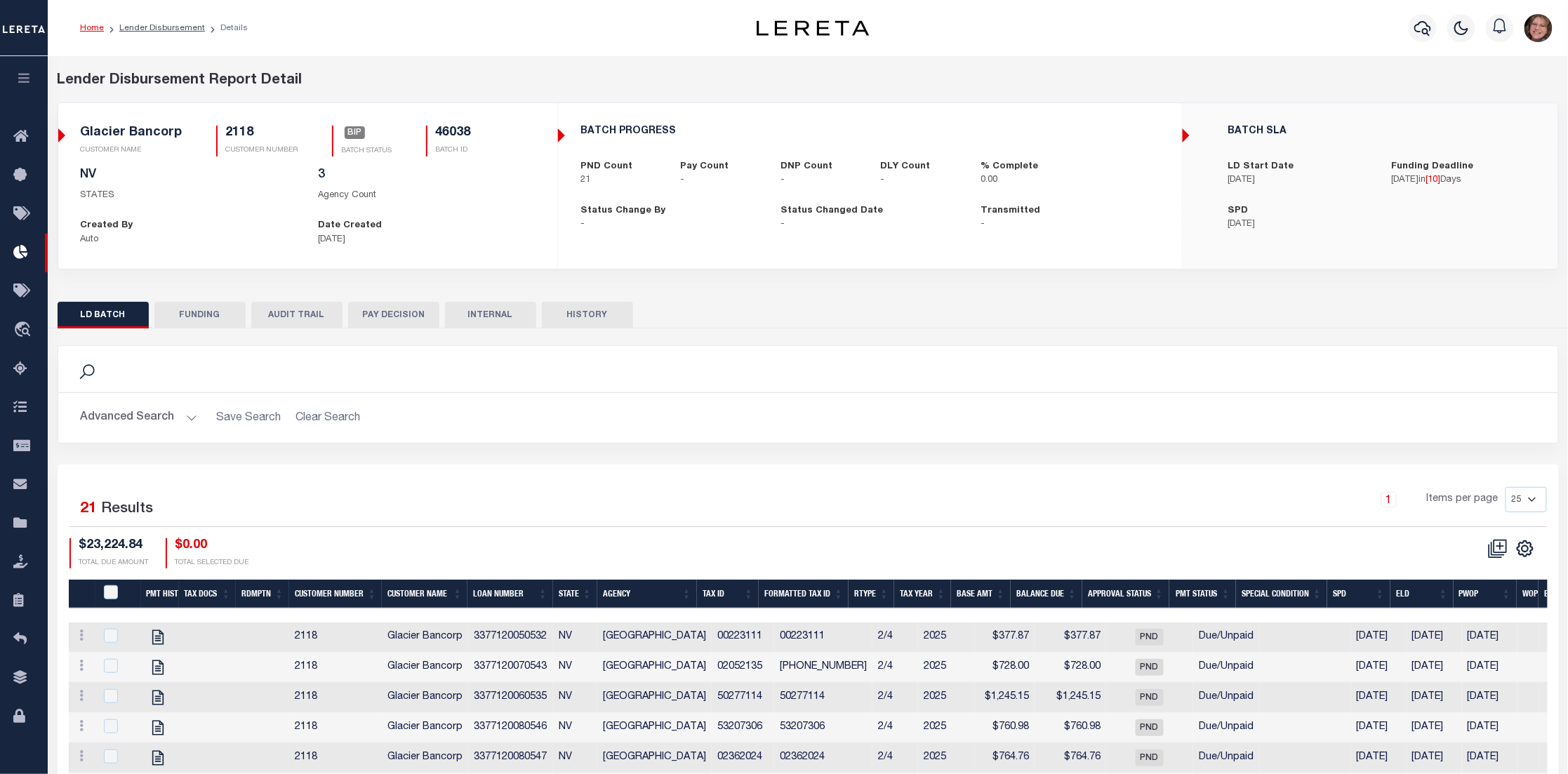
click at [213, 323] on button "FUNDING" at bounding box center [200, 315] width 91 height 26
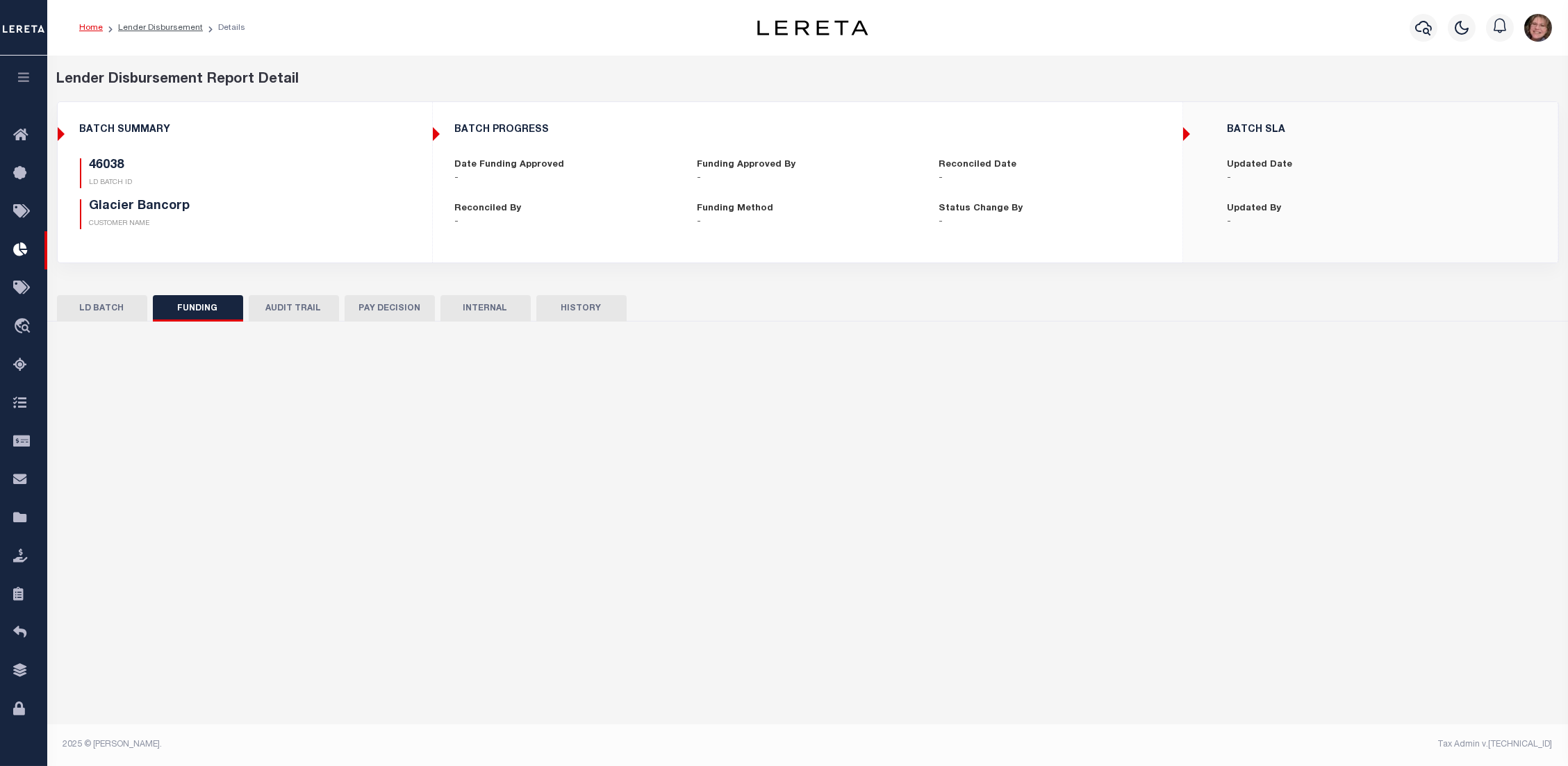
type input "$0"
type input "09/22/2025"
select select "100"
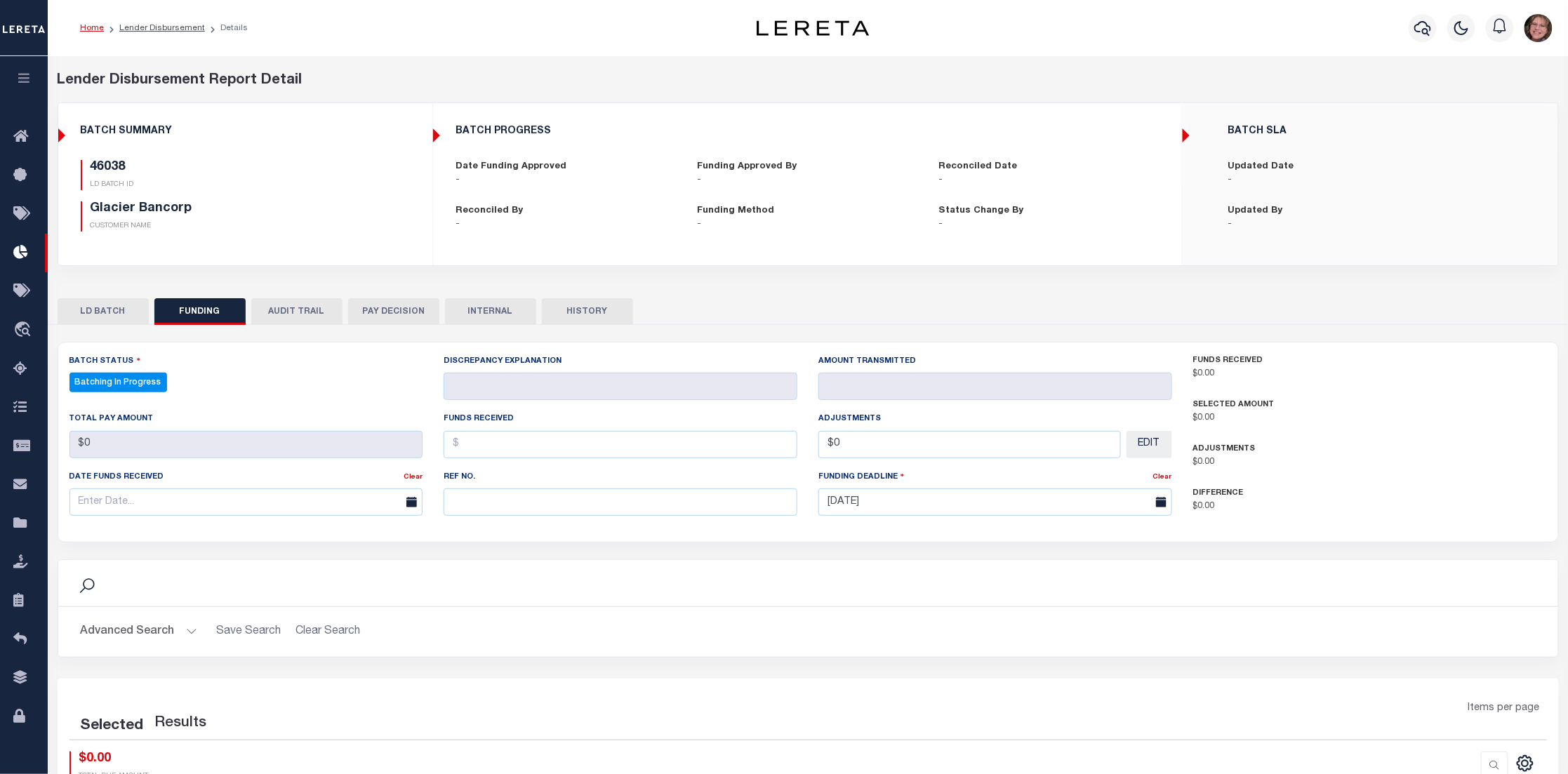
select select "100"
click at [292, 314] on button "AUDIT TRAIL" at bounding box center [296, 312] width 91 height 26
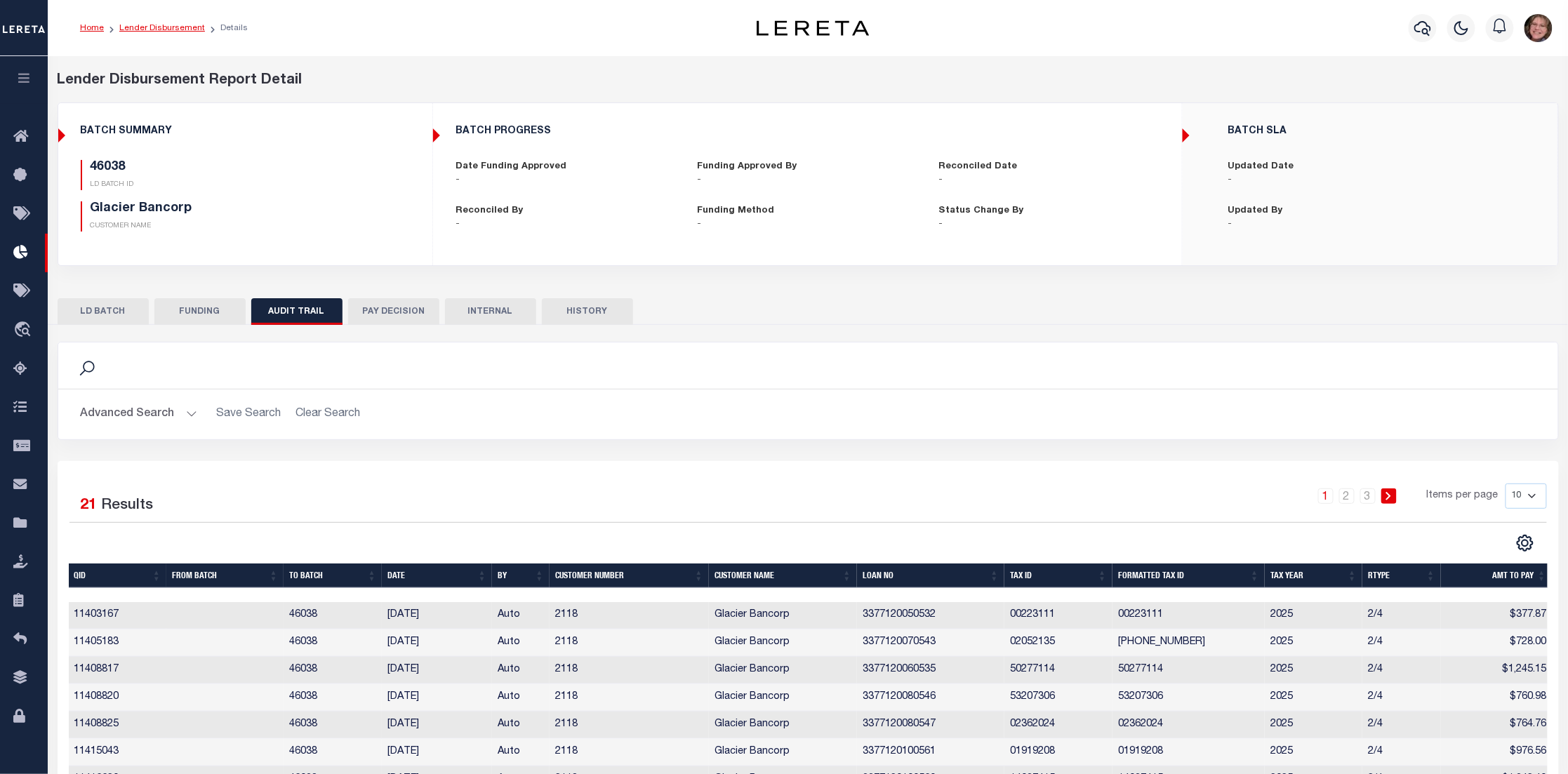
click at [140, 26] on link "Lender Disbursement" at bounding box center [162, 27] width 86 height 8
checkbox input "true"
select select
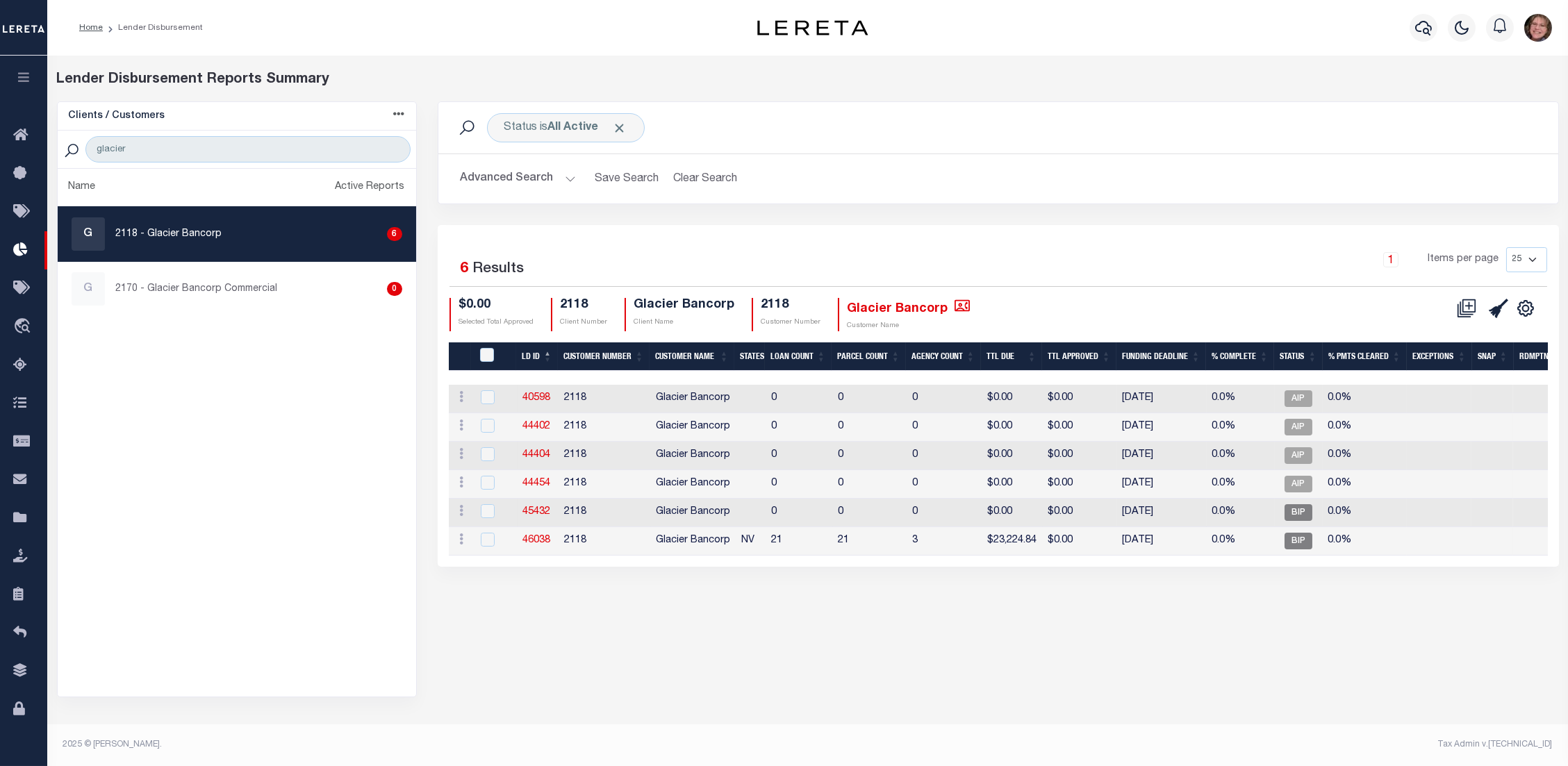
click at [568, 173] on button "Advanced Search" at bounding box center [518, 178] width 116 height 27
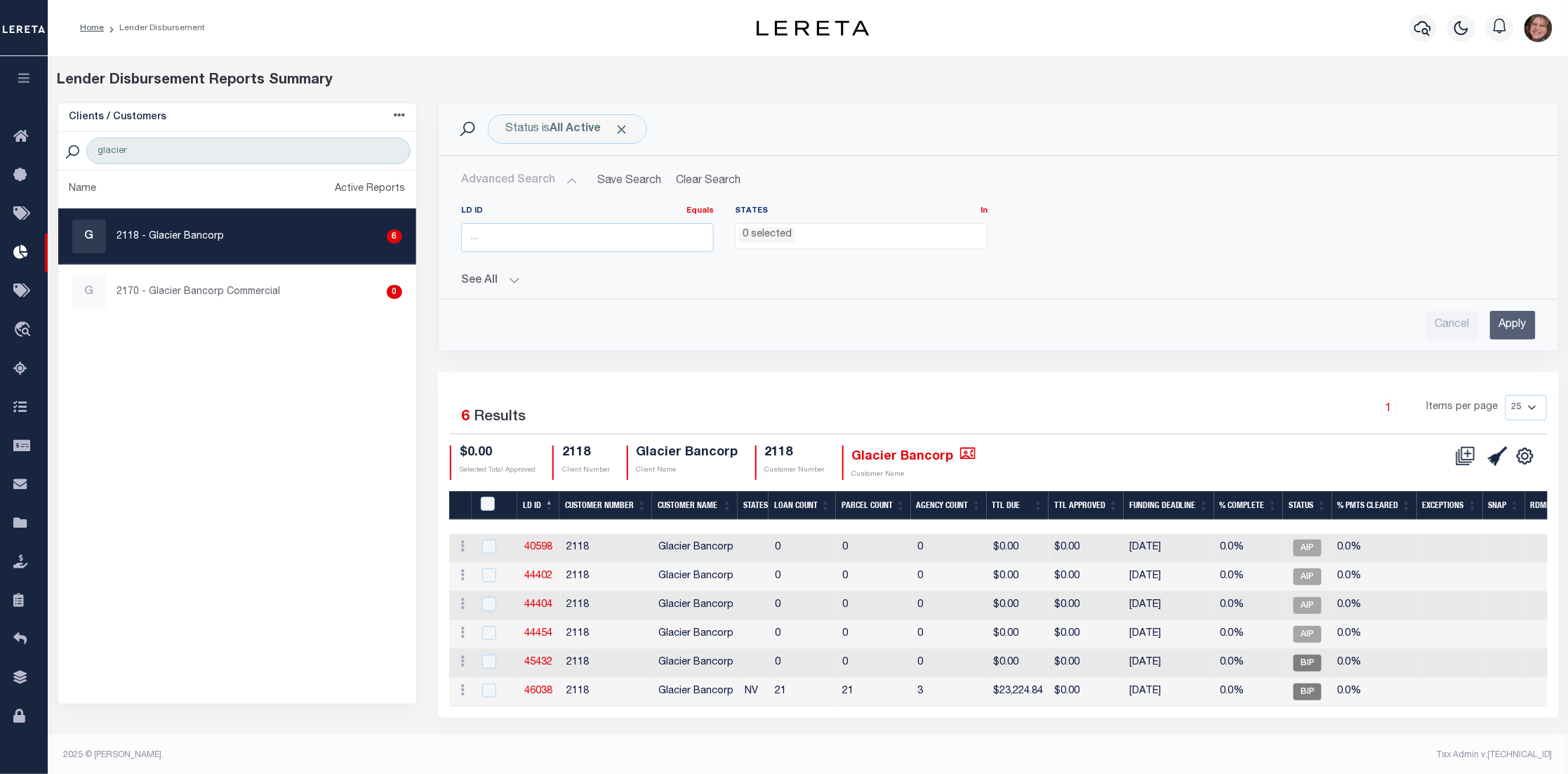
click at [520, 281] on button "See All" at bounding box center [998, 282] width 1074 height 13
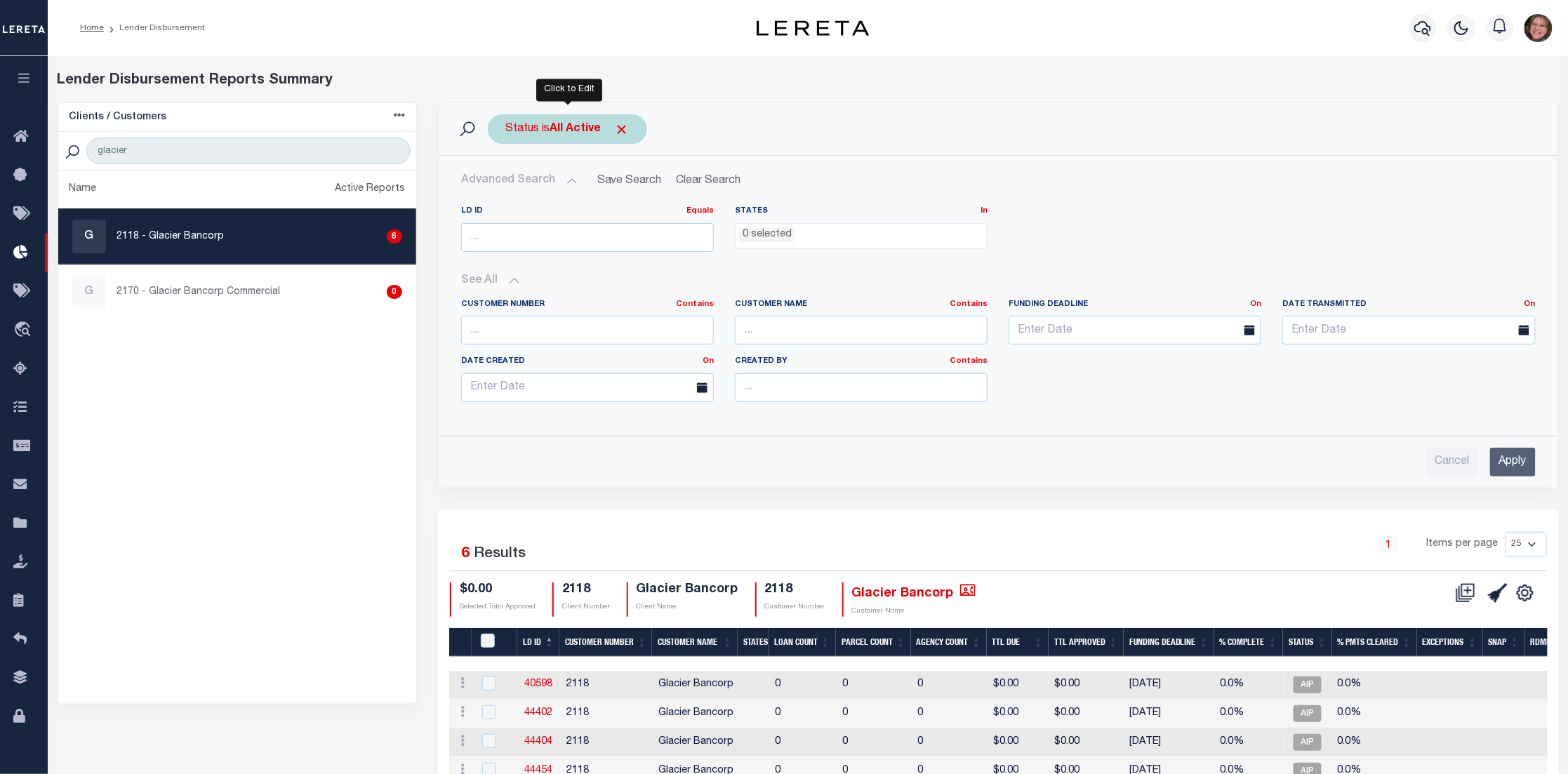
click at [571, 134] on b "All Active" at bounding box center [575, 129] width 51 height 11
click at [570, 195] on select "All Active Approval In Progress Batching In Progress Complete Do Not Pay Escrow…" at bounding box center [609, 198] width 206 height 26
select select "FIP"
click at [506, 185] on select "All Active Approval In Progress Batching In Progress Complete Do Not Pay Escrow…" at bounding box center [609, 198] width 206 height 26
click at [685, 222] on input "Apply" at bounding box center [692, 228] width 41 height 24
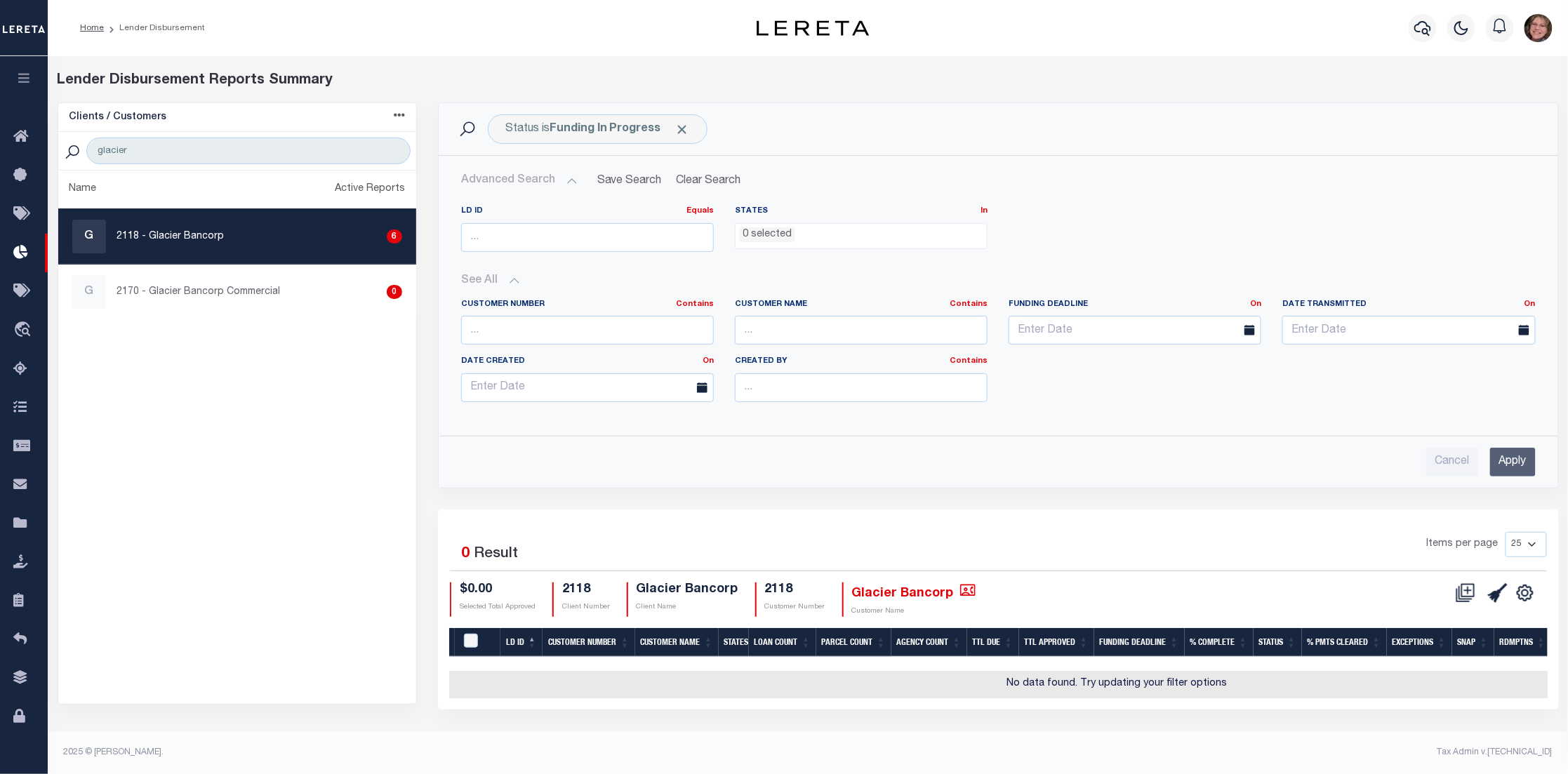
scroll to position [2, 0]
click at [625, 124] on b "Funding In Progress" at bounding box center [605, 129] width 112 height 11
select select "FIP"
drag, startPoint x: 218, startPoint y: 148, endPoint x: 65, endPoint y: 143, distance: 153.1
click at [65, 143] on div "glacier" at bounding box center [237, 151] width 358 height 39
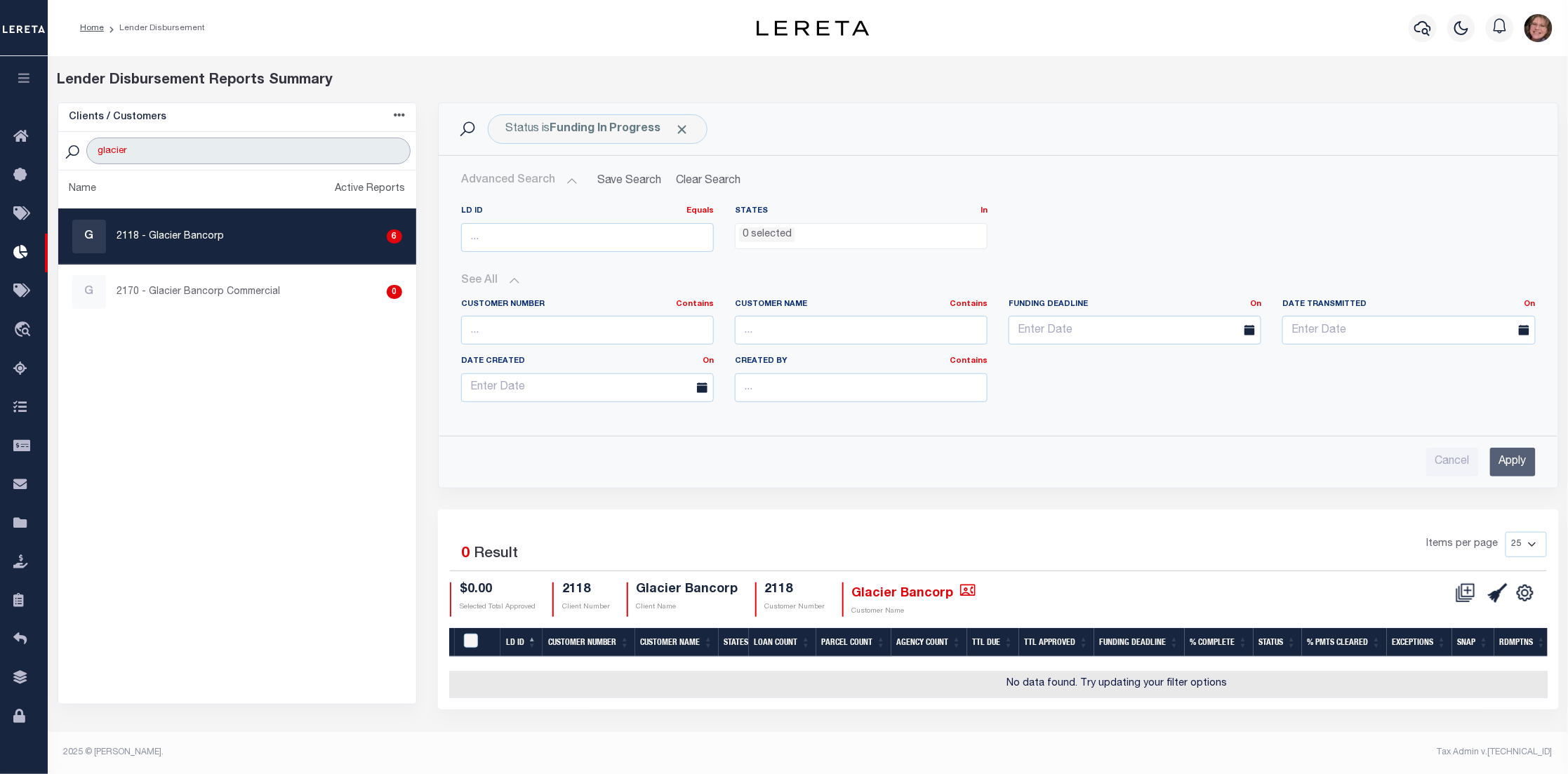
click at [397, 148] on input "glacier" at bounding box center [248, 151] width 324 height 26
click at [384, 147] on input "glacier" at bounding box center [248, 151] width 324 height 26
click at [392, 148] on input "glacier" at bounding box center [248, 151] width 324 height 26
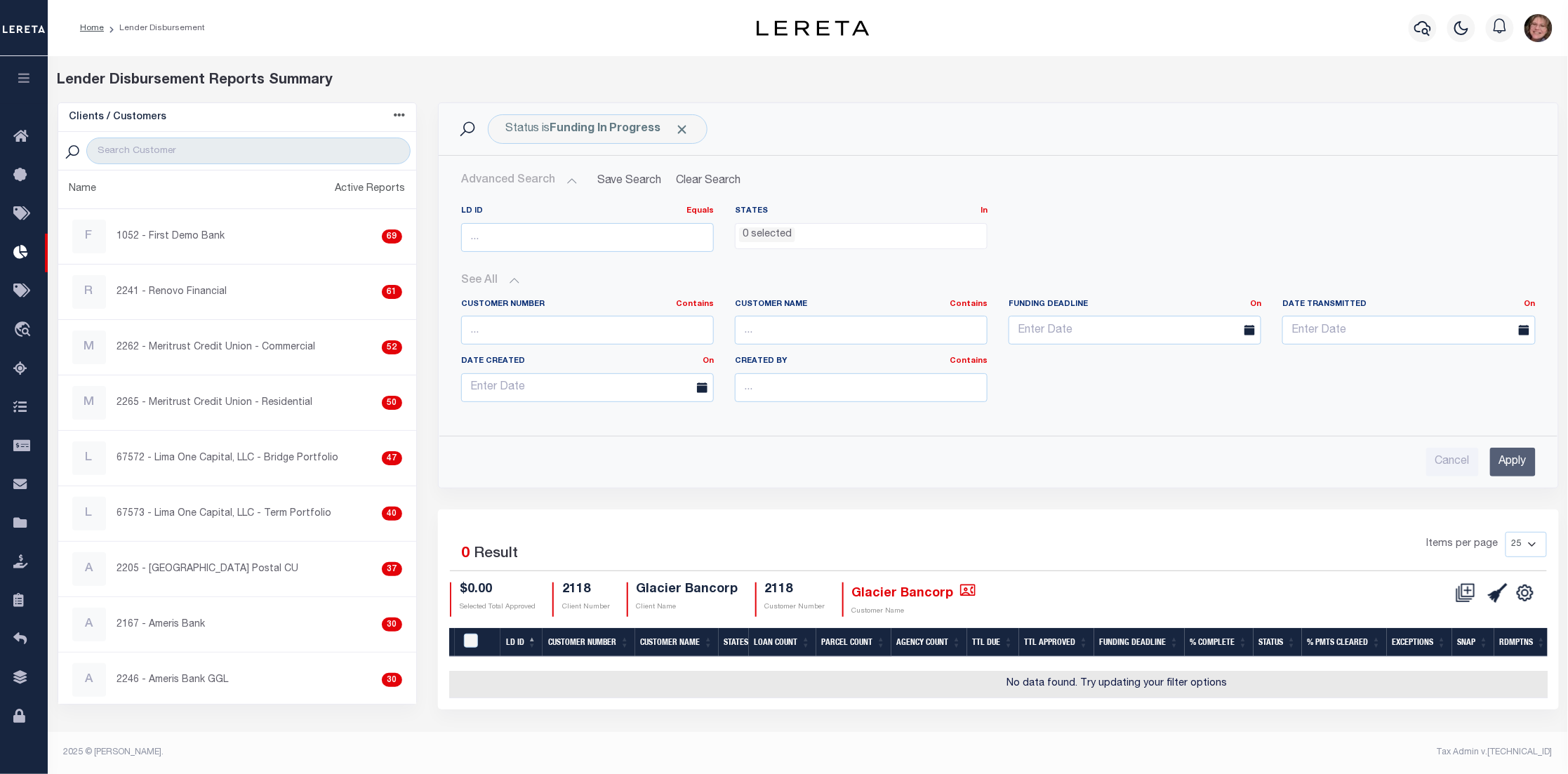
click at [1518, 457] on input "Apply" at bounding box center [1512, 462] width 45 height 29
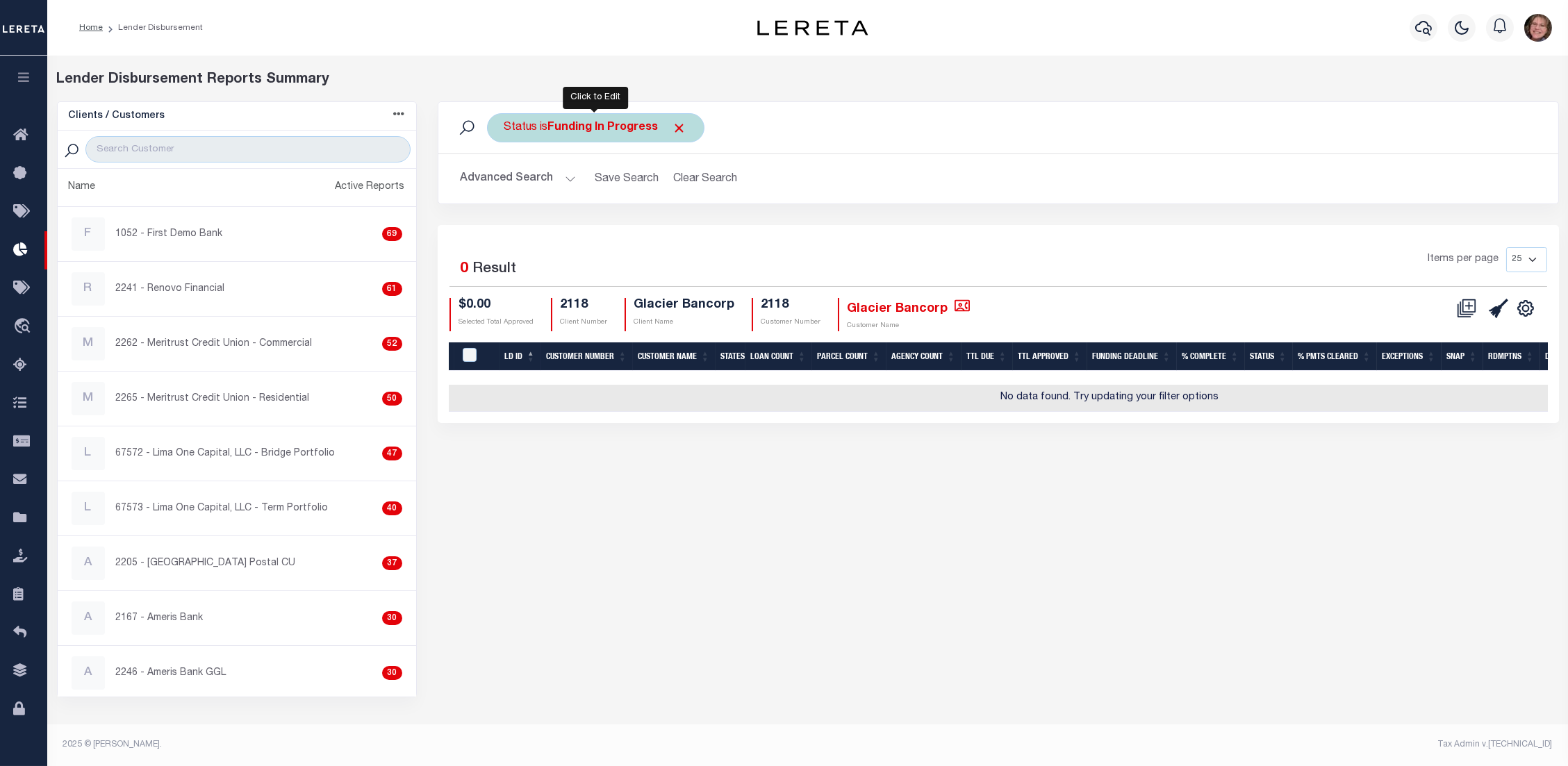
click at [634, 130] on b "Funding In Progress" at bounding box center [603, 128] width 111 height 11
click at [579, 201] on select "All Active Approval In Progress Batching In Progress Complete Do Not Pay Escrow…" at bounding box center [607, 196] width 204 height 26
select select "Active"
click at [505, 183] on select "All Active Approval In Progress Batching In Progress Complete Do Not Pay Escrow…" at bounding box center [607, 196] width 204 height 26
click at [681, 229] on input "Apply" at bounding box center [689, 226] width 41 height 23
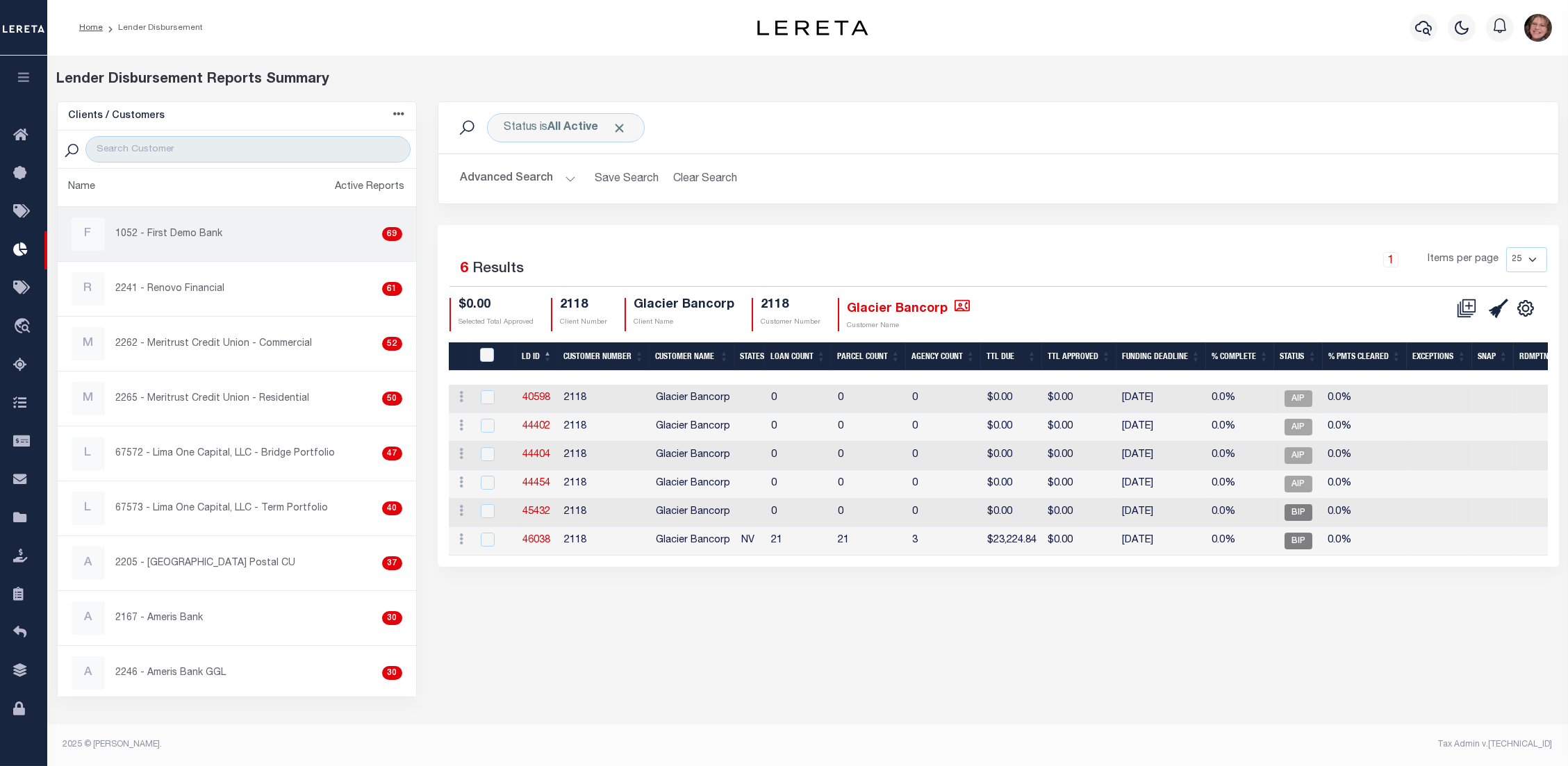
click at [265, 229] on div "F 1052 - First Demo Bank 69" at bounding box center [237, 234] width 331 height 34
checkbox input "true"
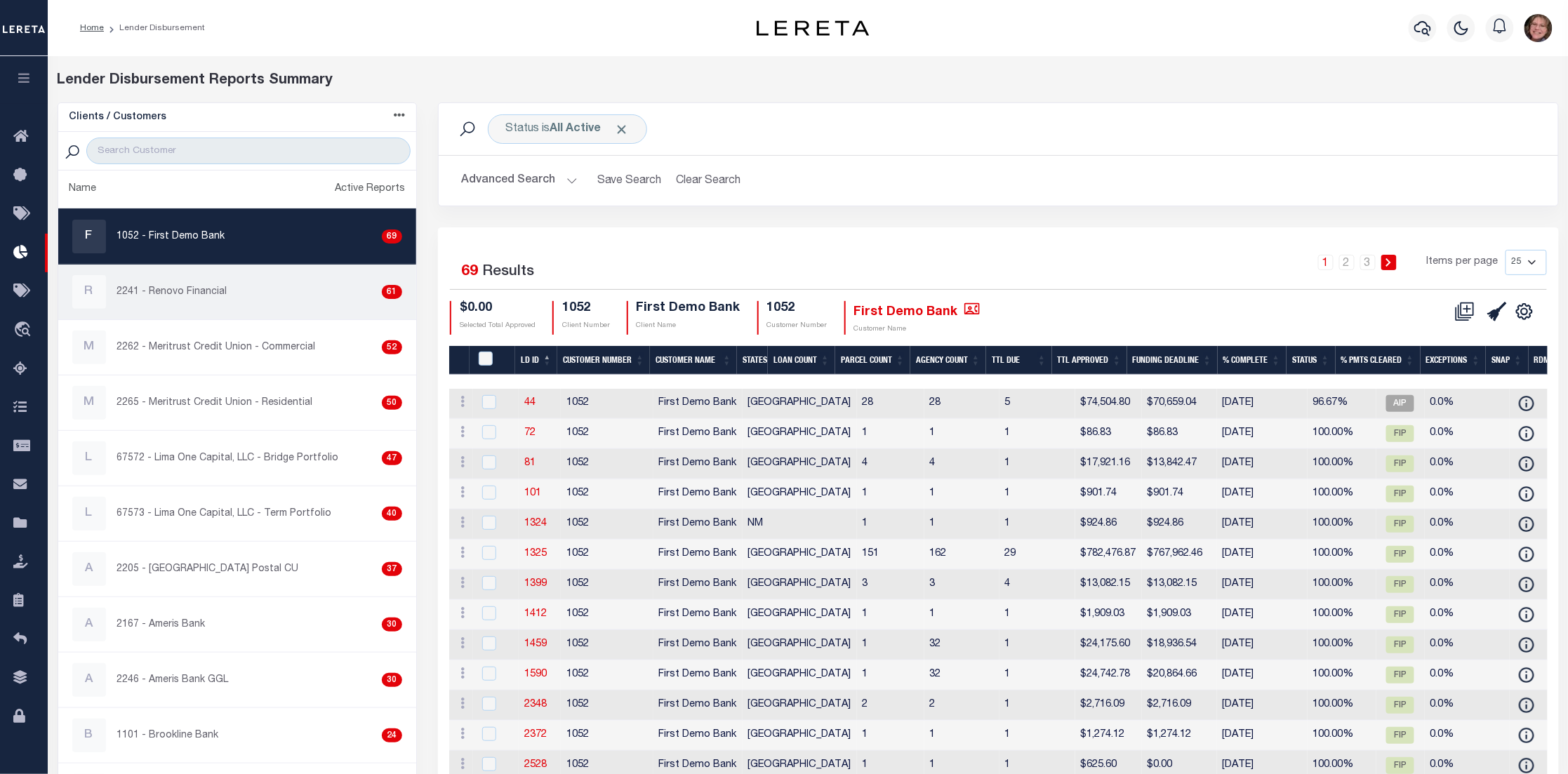
click at [298, 288] on div "R 2241 - Renovo Financial 61" at bounding box center [237, 292] width 329 height 34
checkbox input "true"
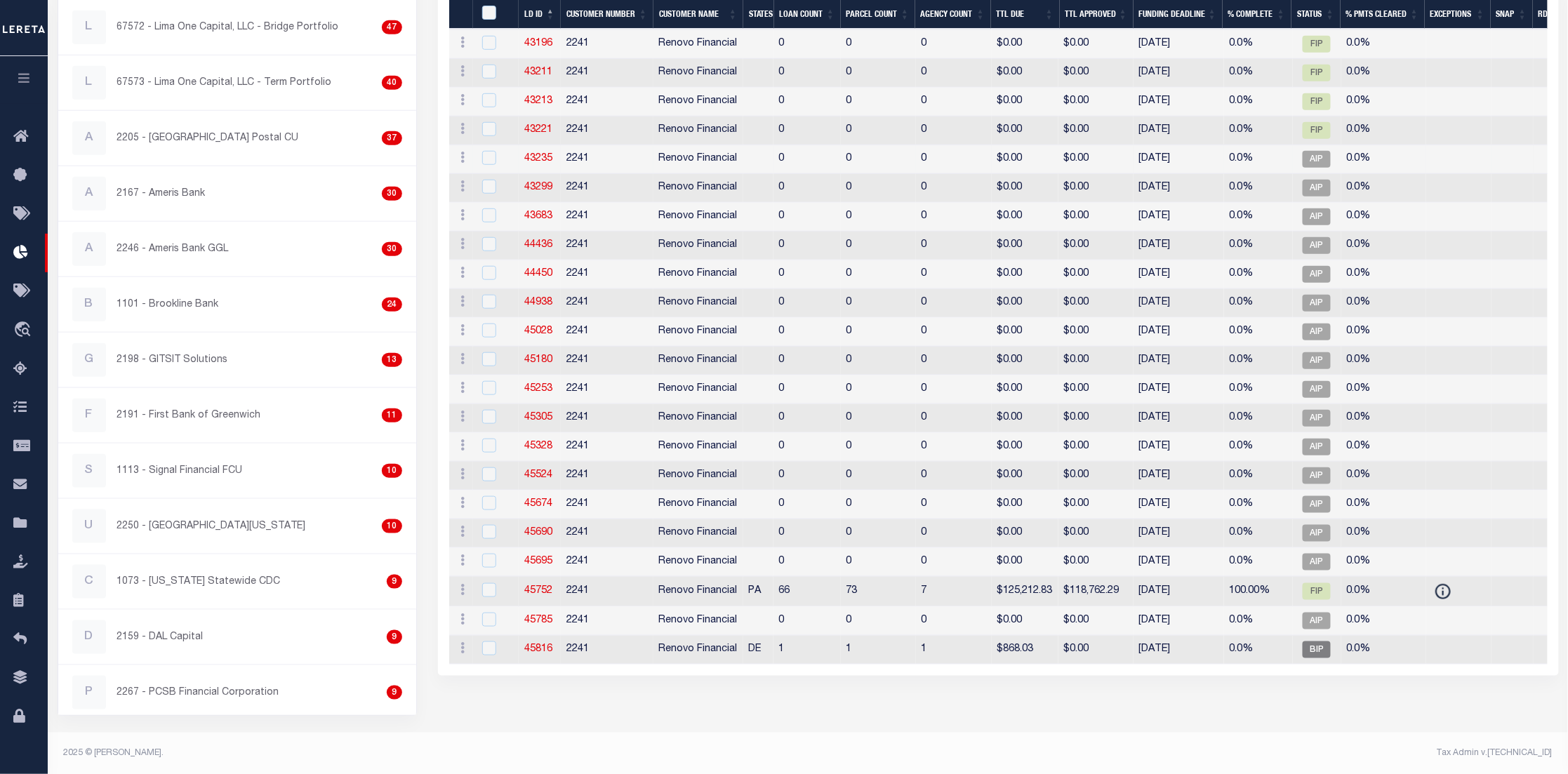
scroll to position [432, 0]
click at [541, 595] on link "45752" at bounding box center [538, 590] width 28 height 9
checkbox input "true"
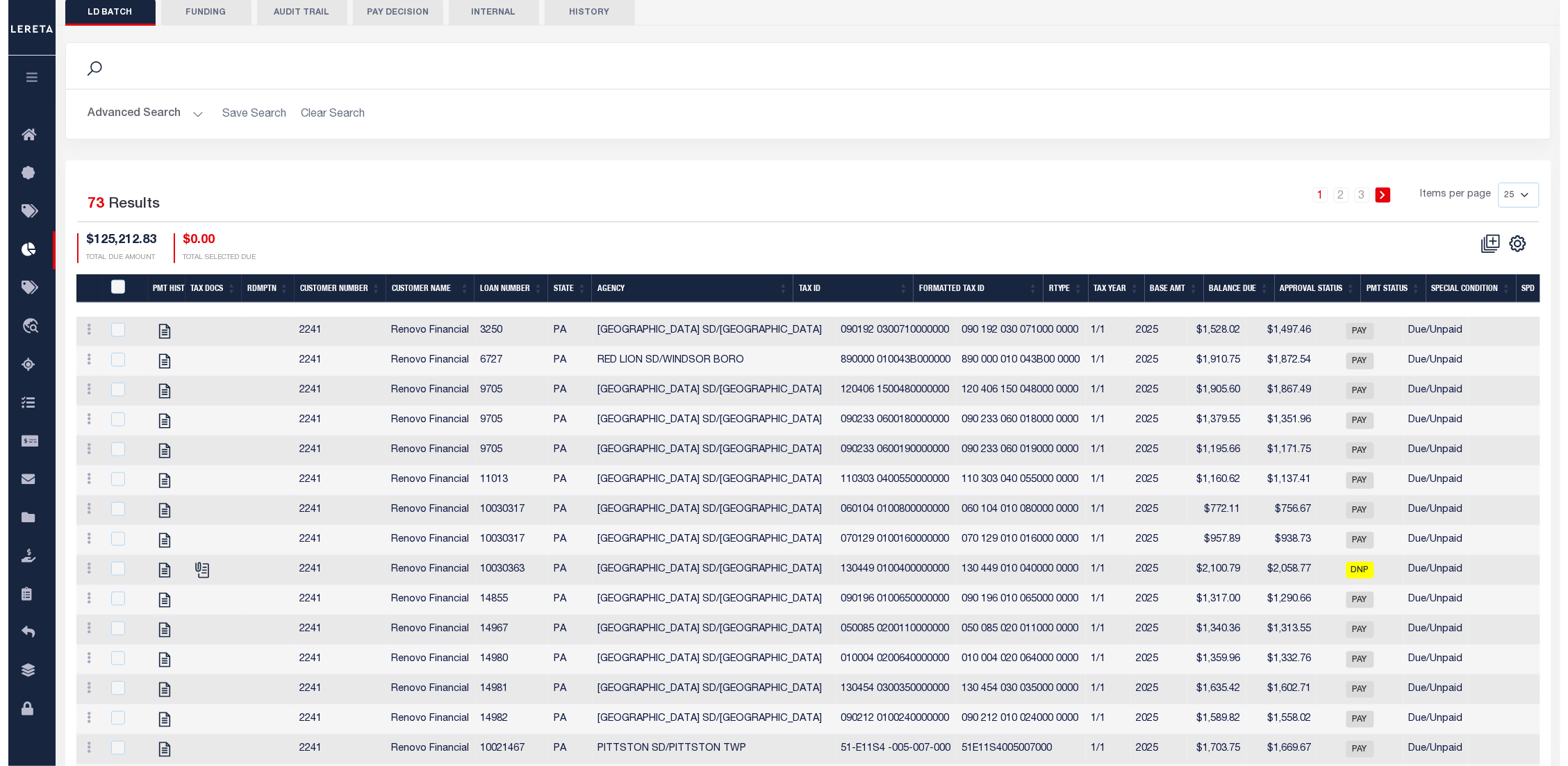
scroll to position [417, 0]
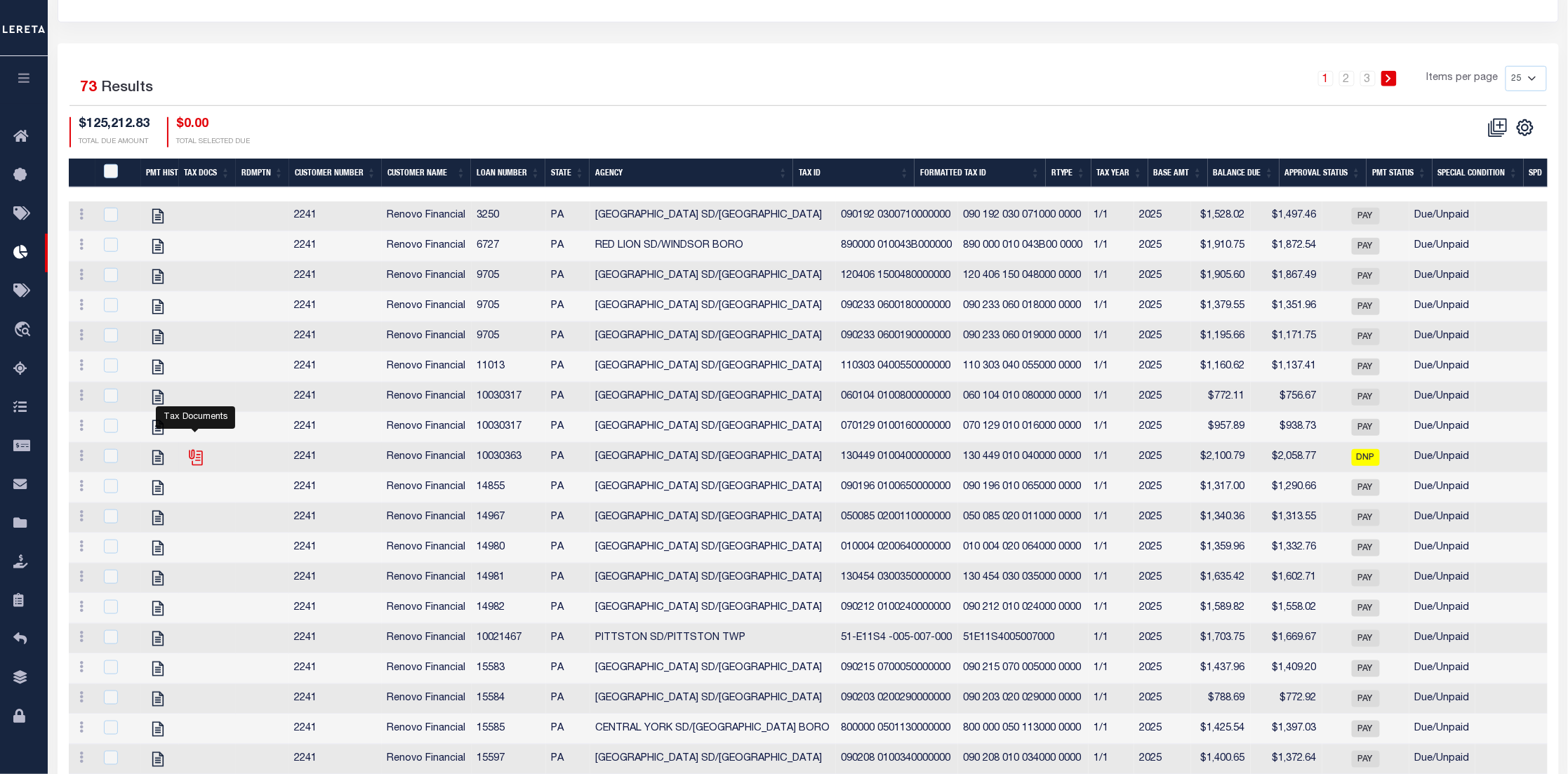
click at [195, 466] on icon "" at bounding box center [195, 457] width 18 height 18
checkbox input "true"
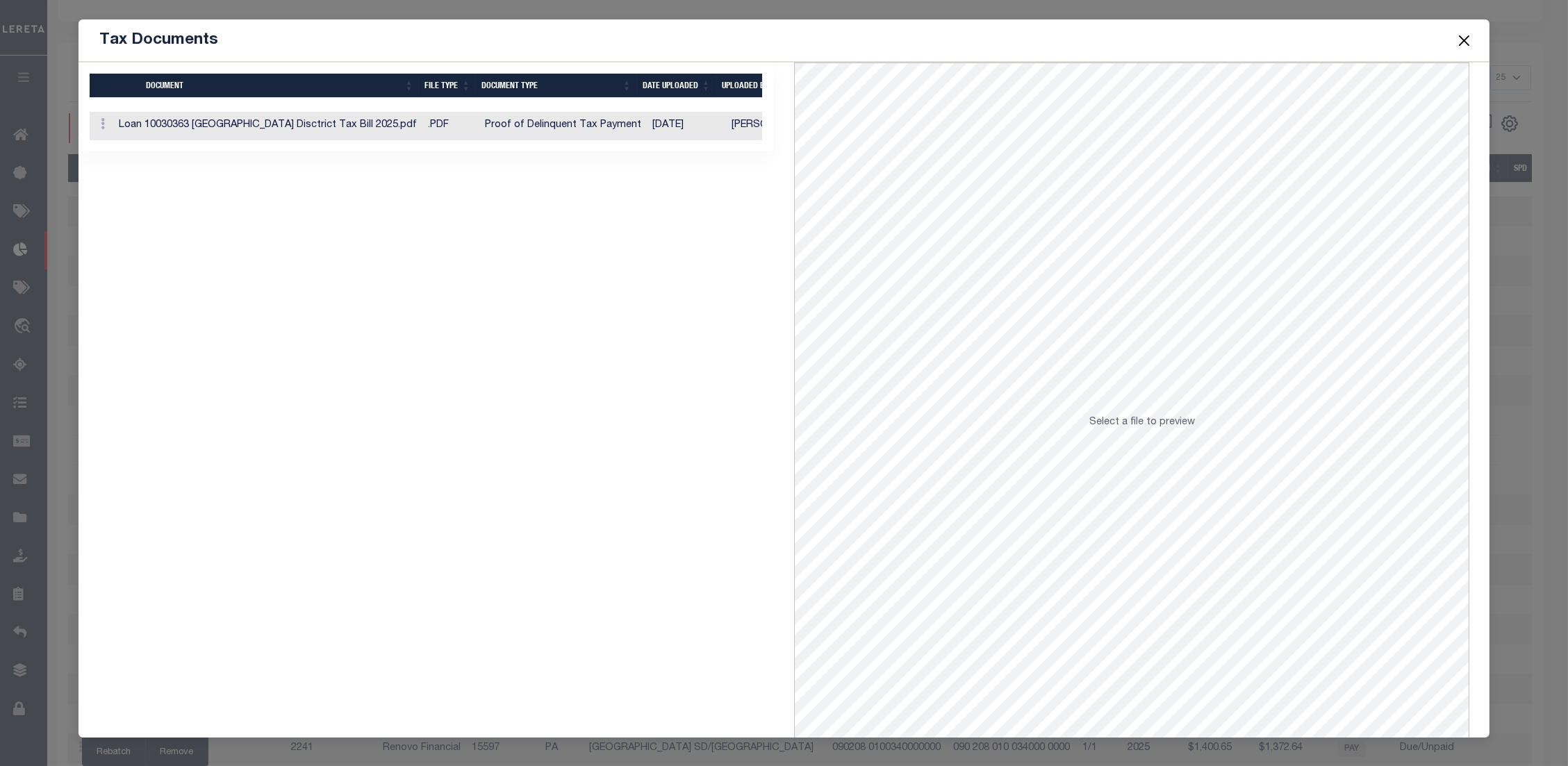
scroll to position [0, 37]
click at [588, 132] on td "Proof of Delinquent Tax Payment" at bounding box center [526, 126] width 168 height 29
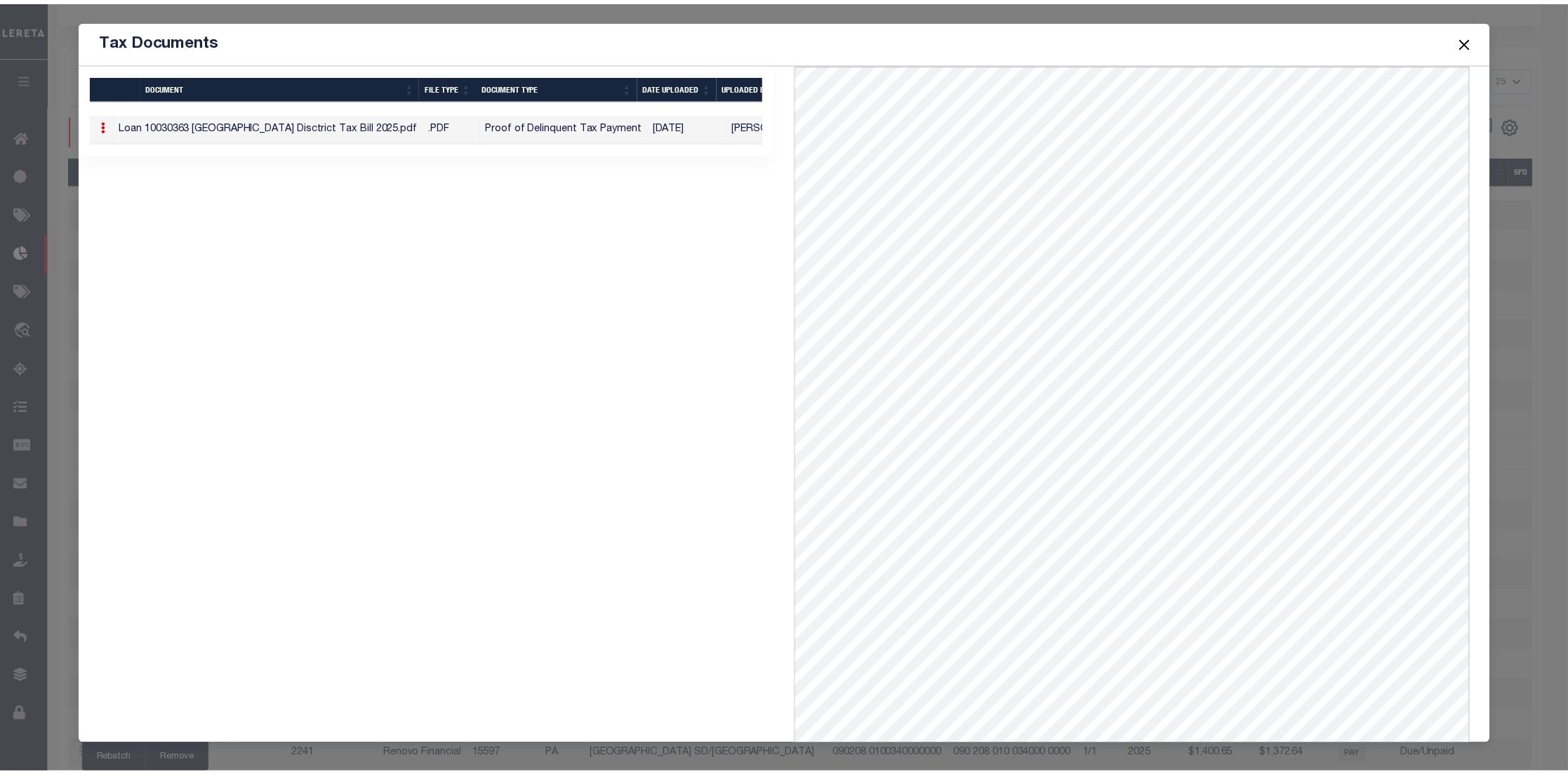
scroll to position [0, 0]
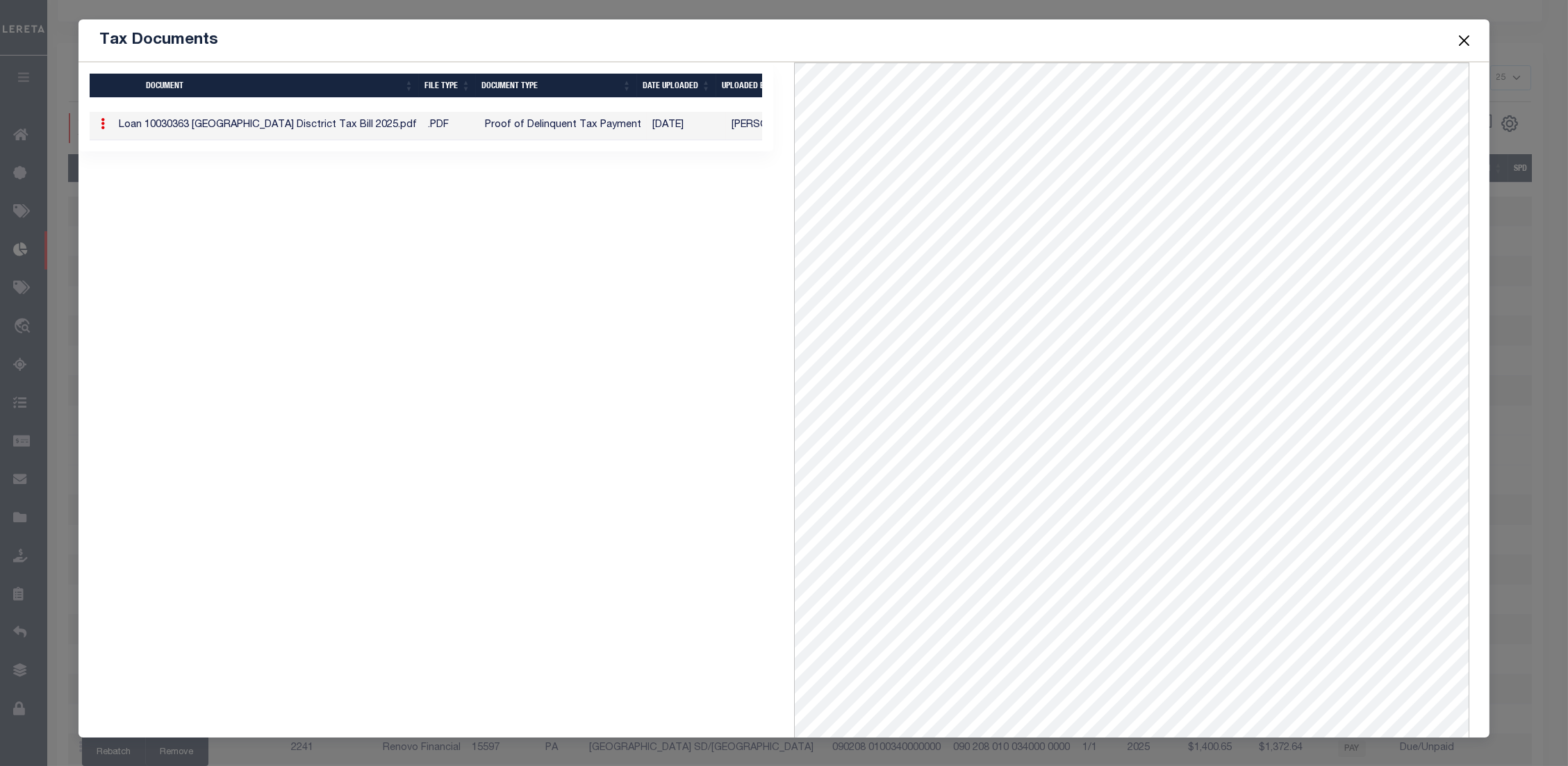
click at [1461, 39] on button "Close" at bounding box center [1463, 40] width 18 height 18
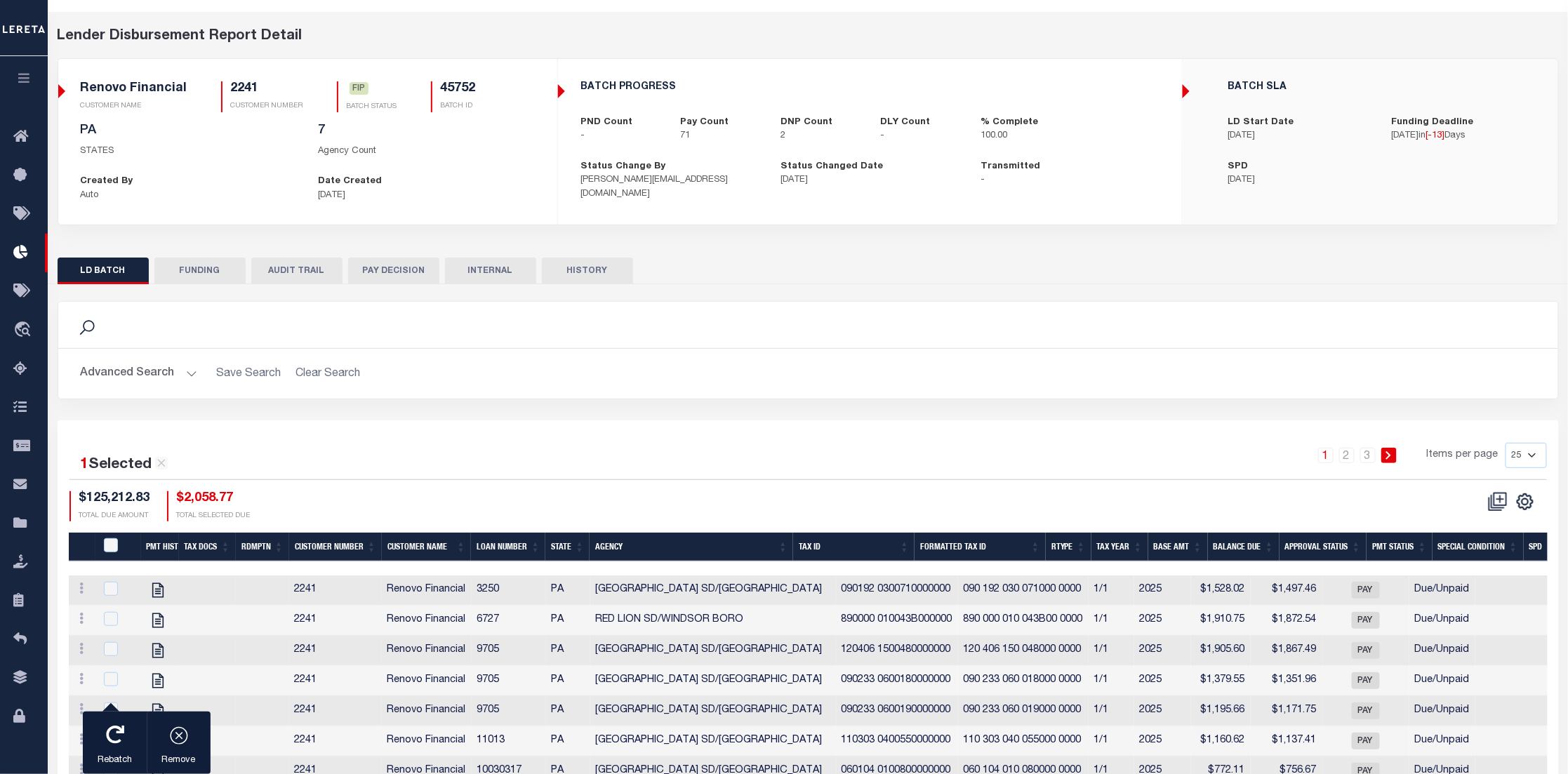
scroll to position [31, 0]
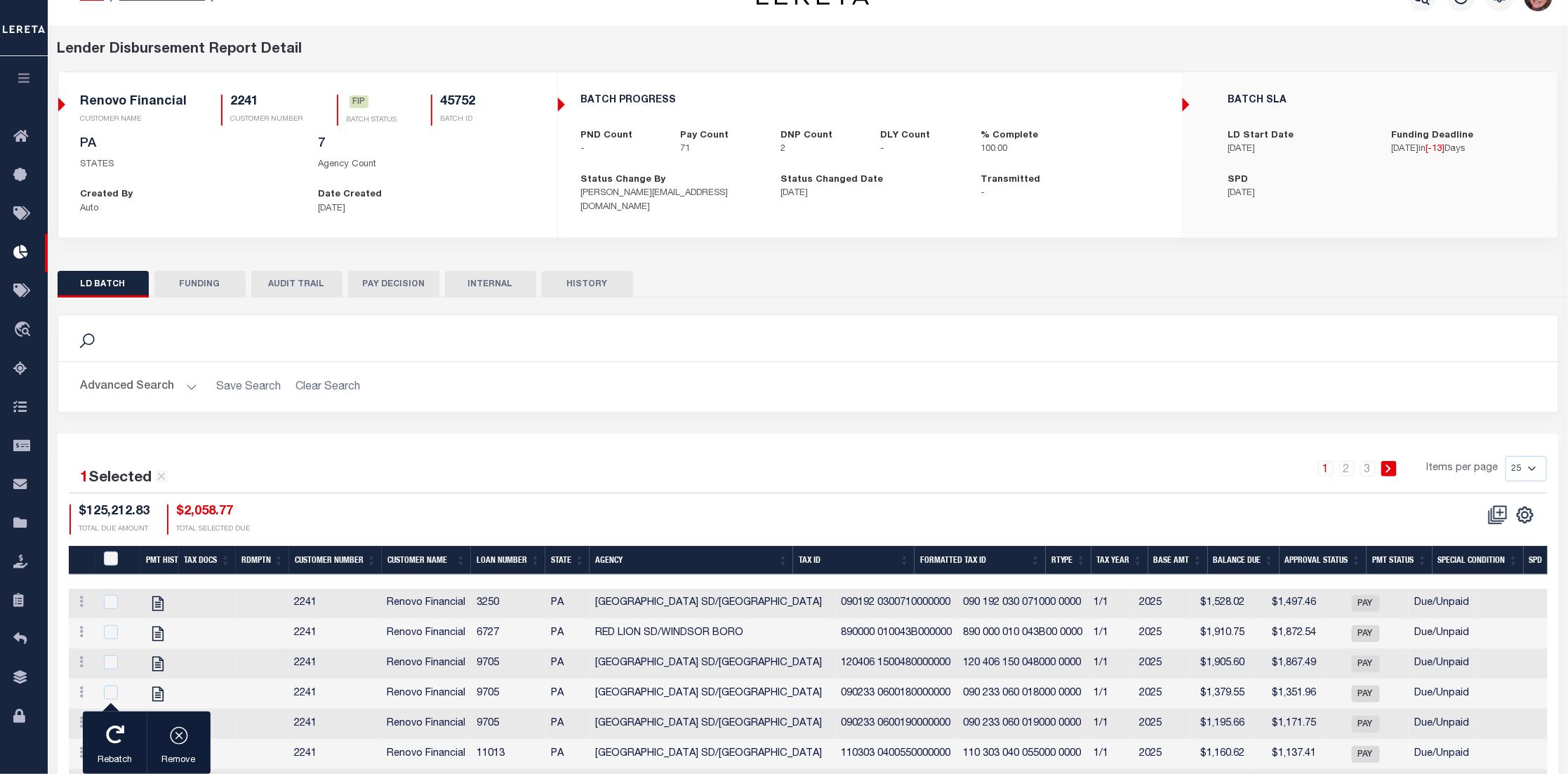
click at [194, 284] on button "FUNDING" at bounding box center [200, 284] width 91 height 26
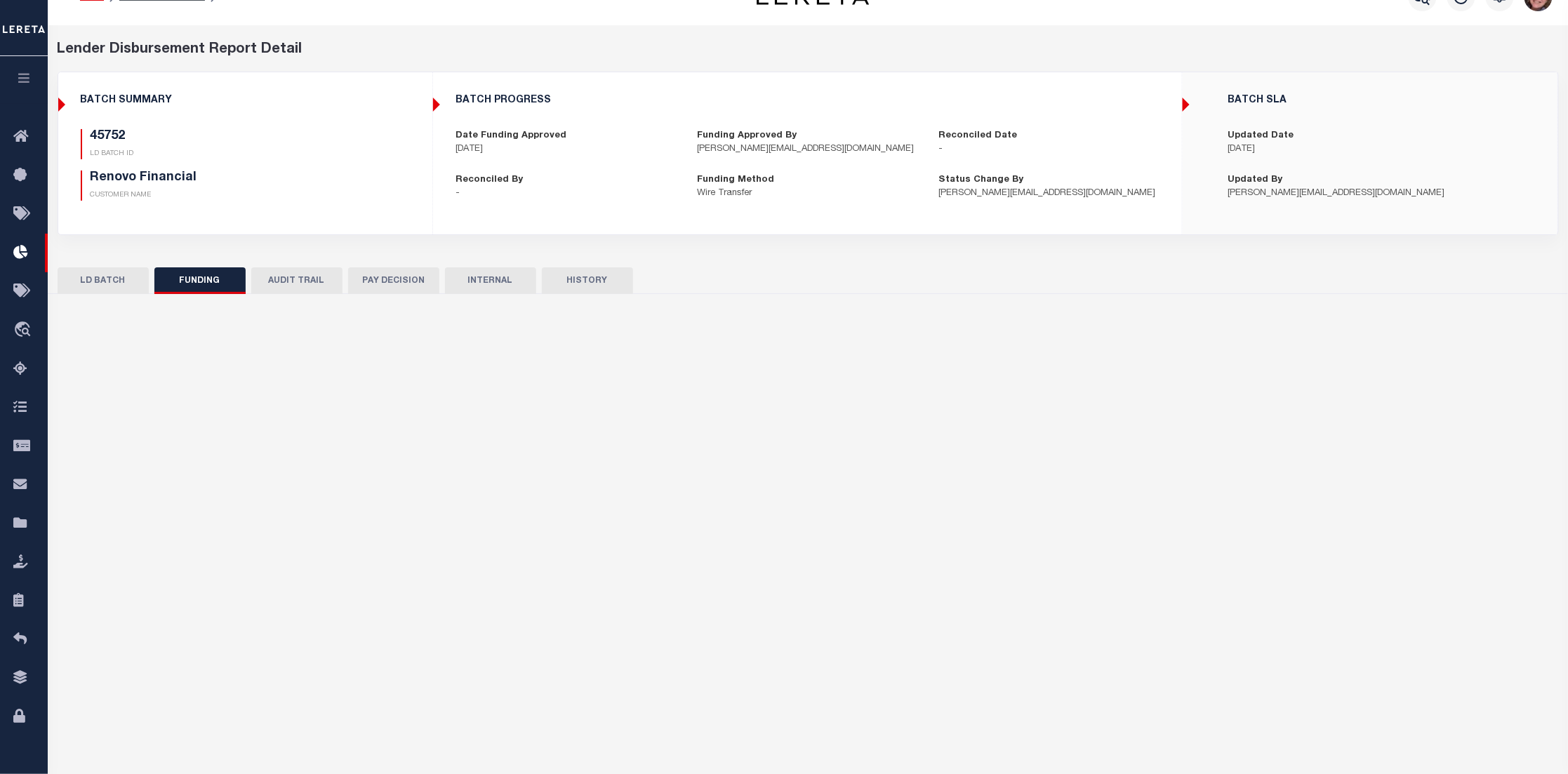
type input "$118,762.29"
type input "$0"
type input "[DATE]"
select select "100"
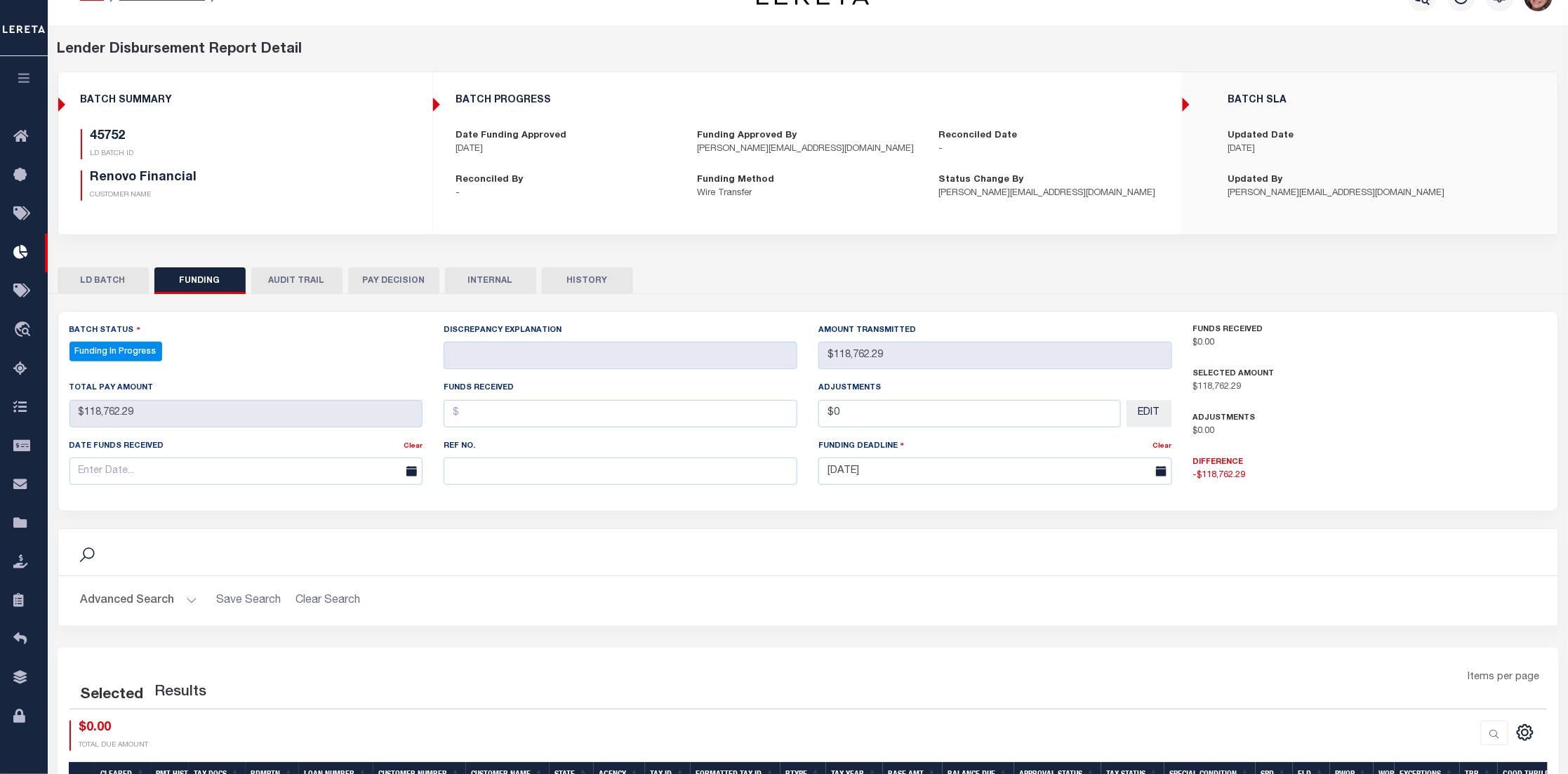
select select "100"
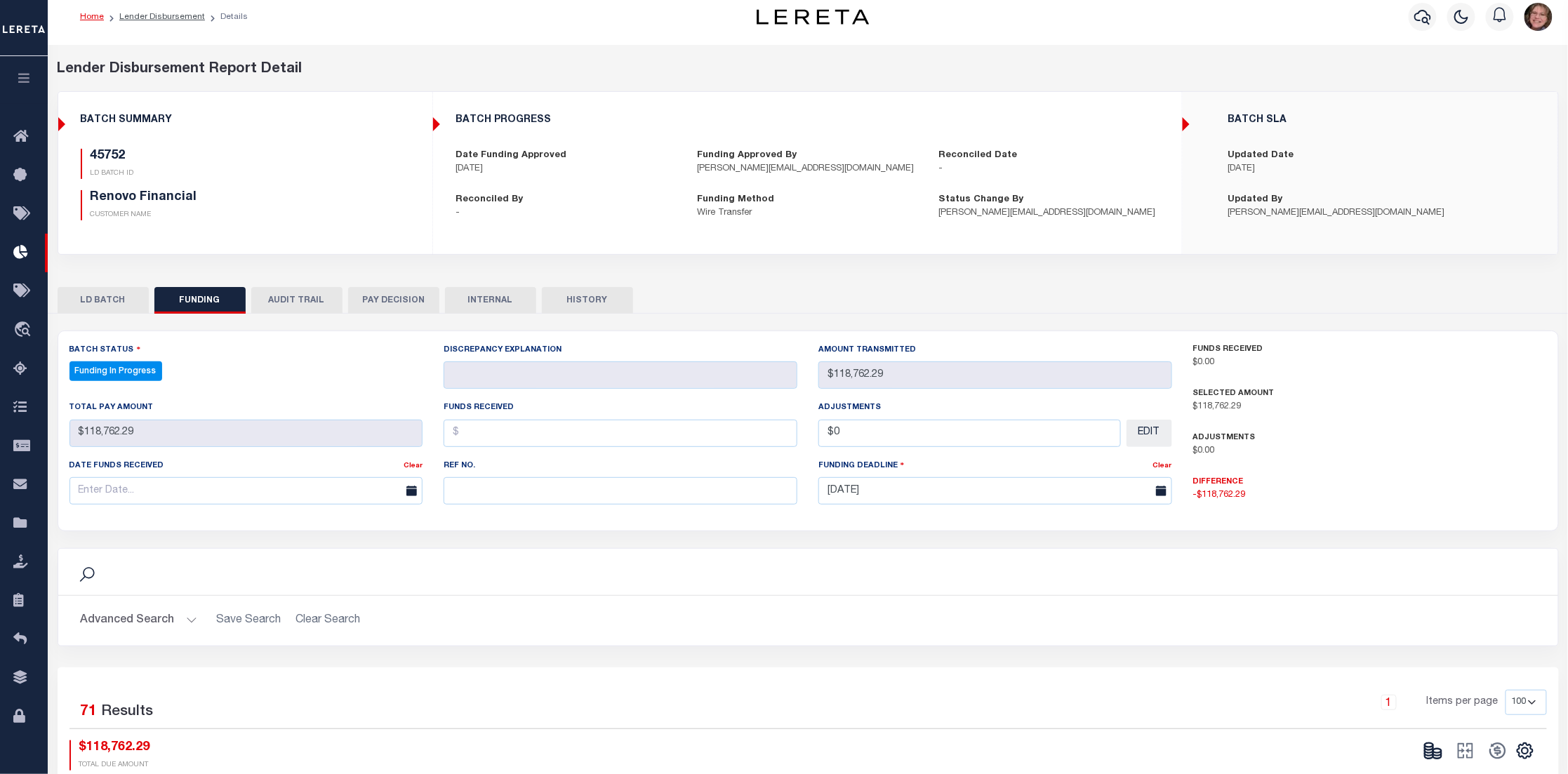
scroll to position [0, 0]
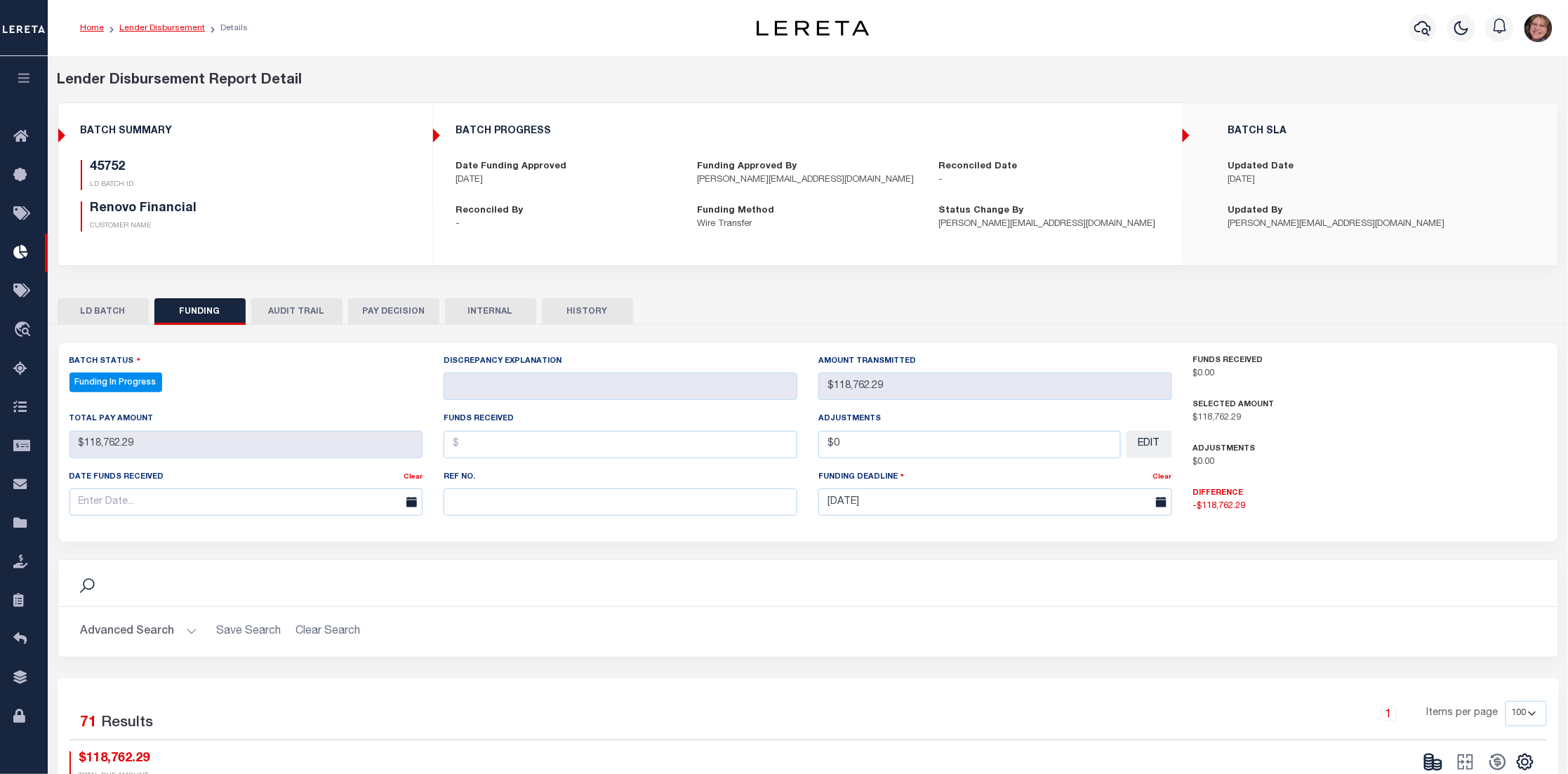
click at [162, 26] on link "Lender Disbursement" at bounding box center [162, 27] width 86 height 8
checkbox input "true"
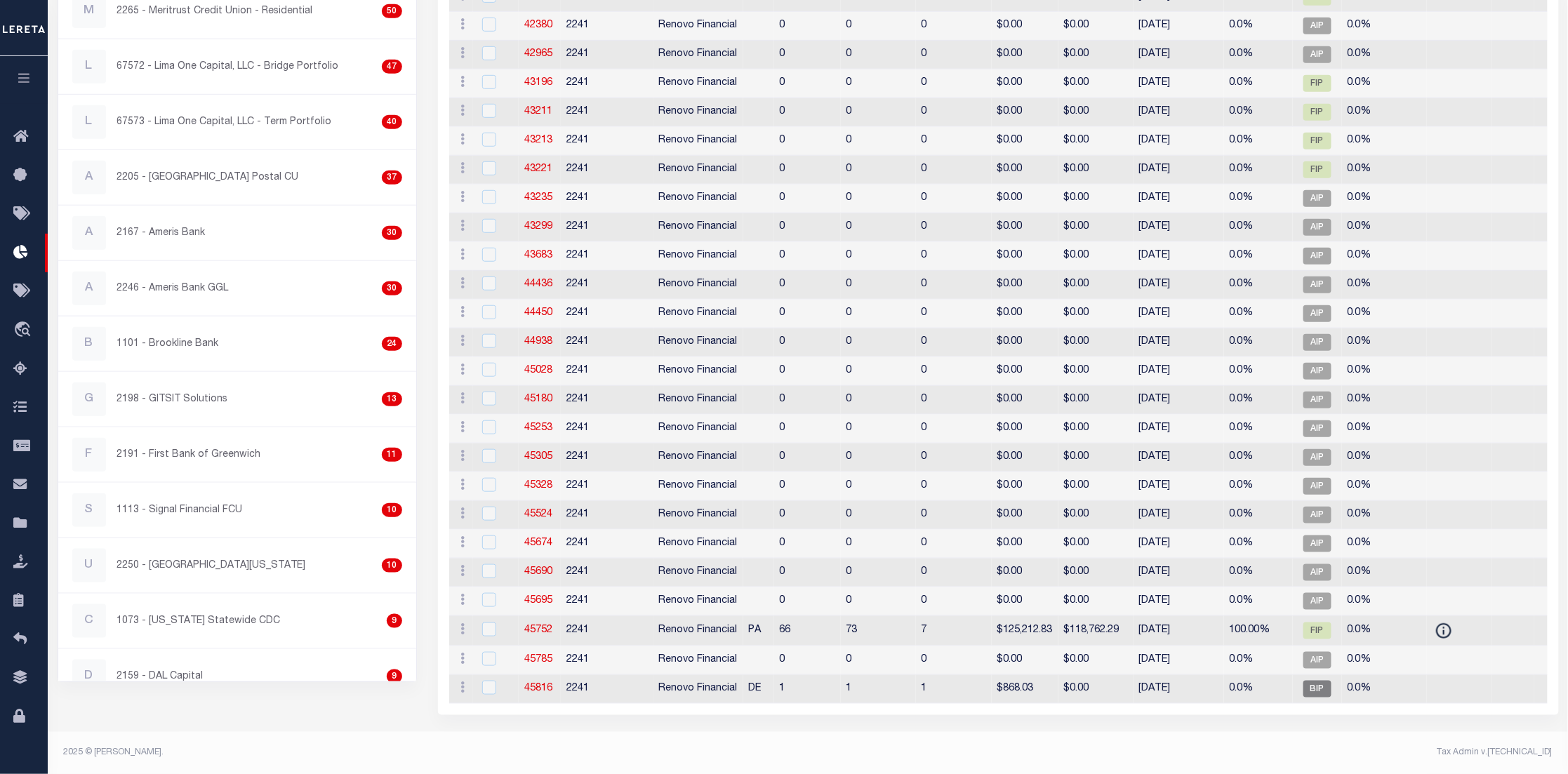
scroll to position [89, 0]
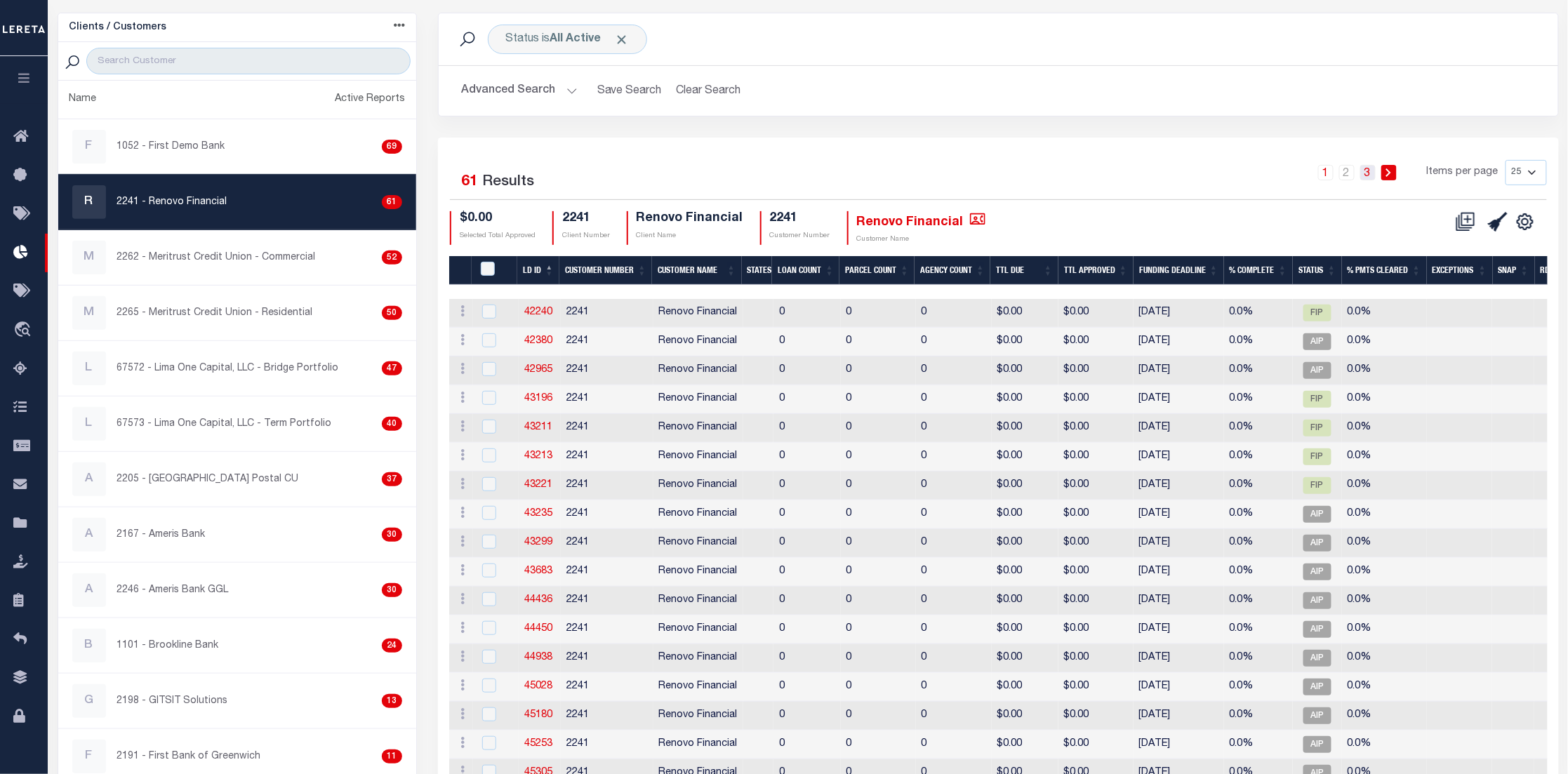
click at [1372, 169] on link "3" at bounding box center [1368, 172] width 15 height 15
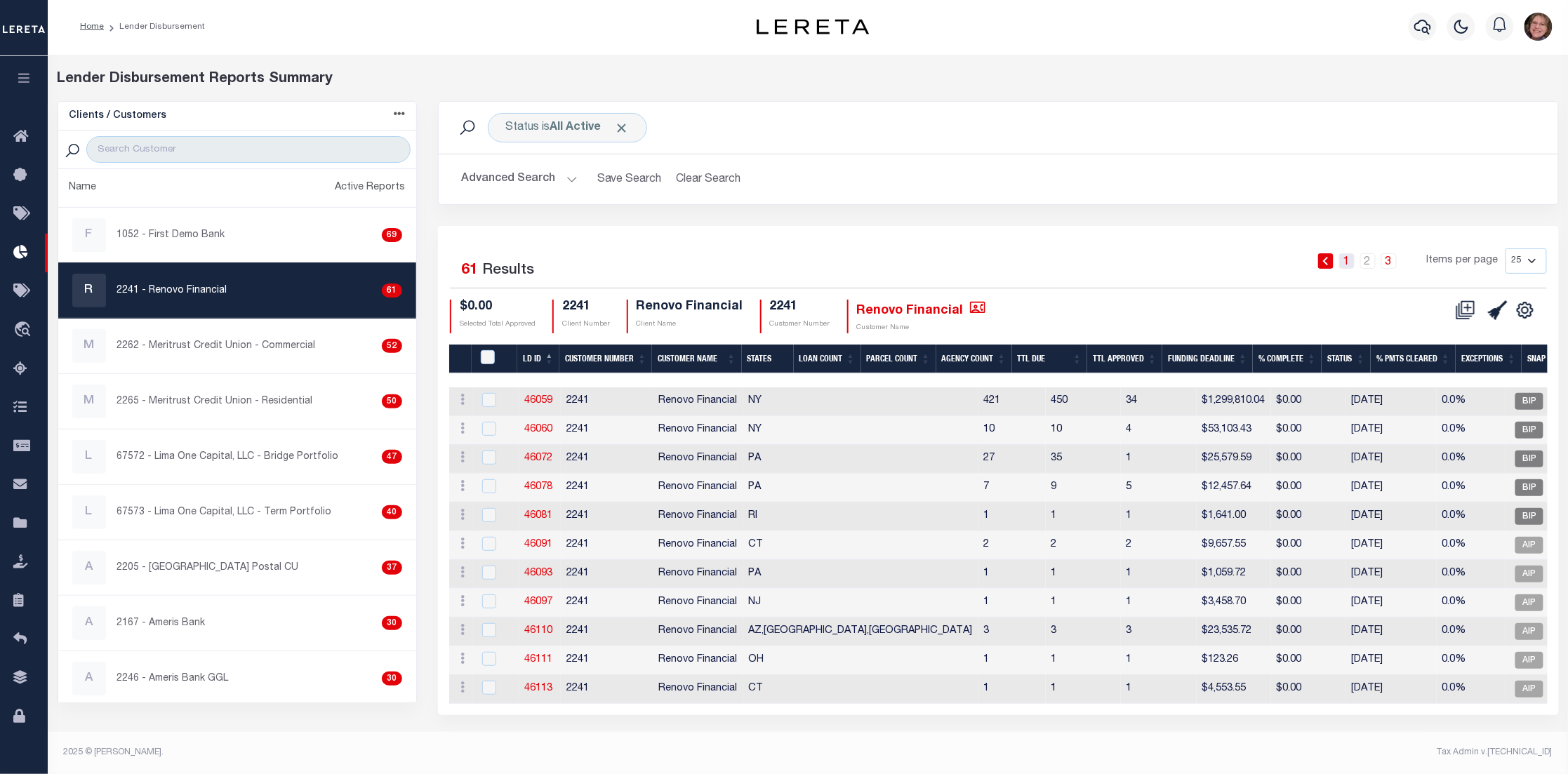
click at [1342, 253] on link "1" at bounding box center [1347, 261] width 15 height 15
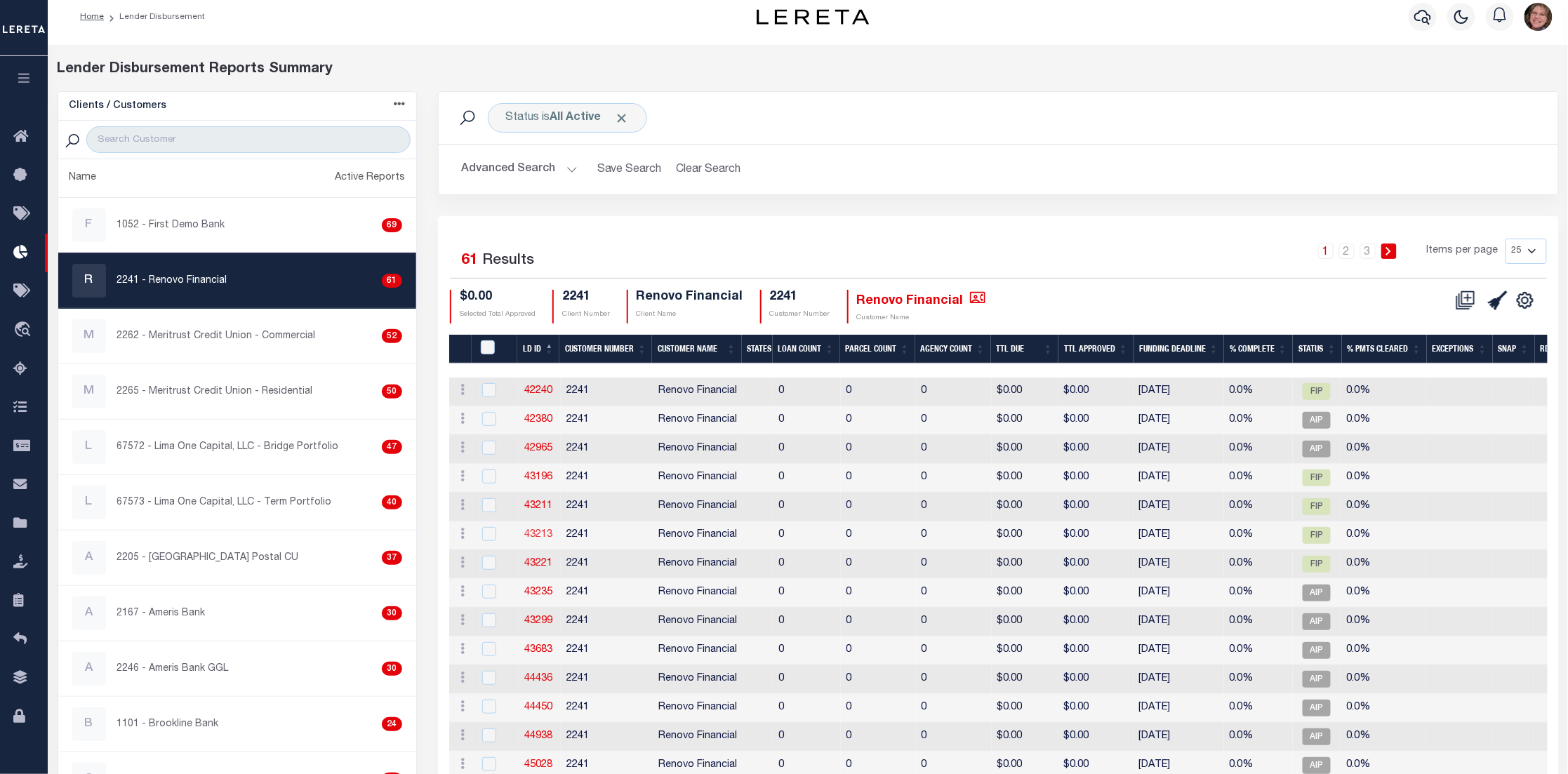
click at [530, 537] on link "43213" at bounding box center [538, 535] width 28 height 9
checkbox input "true"
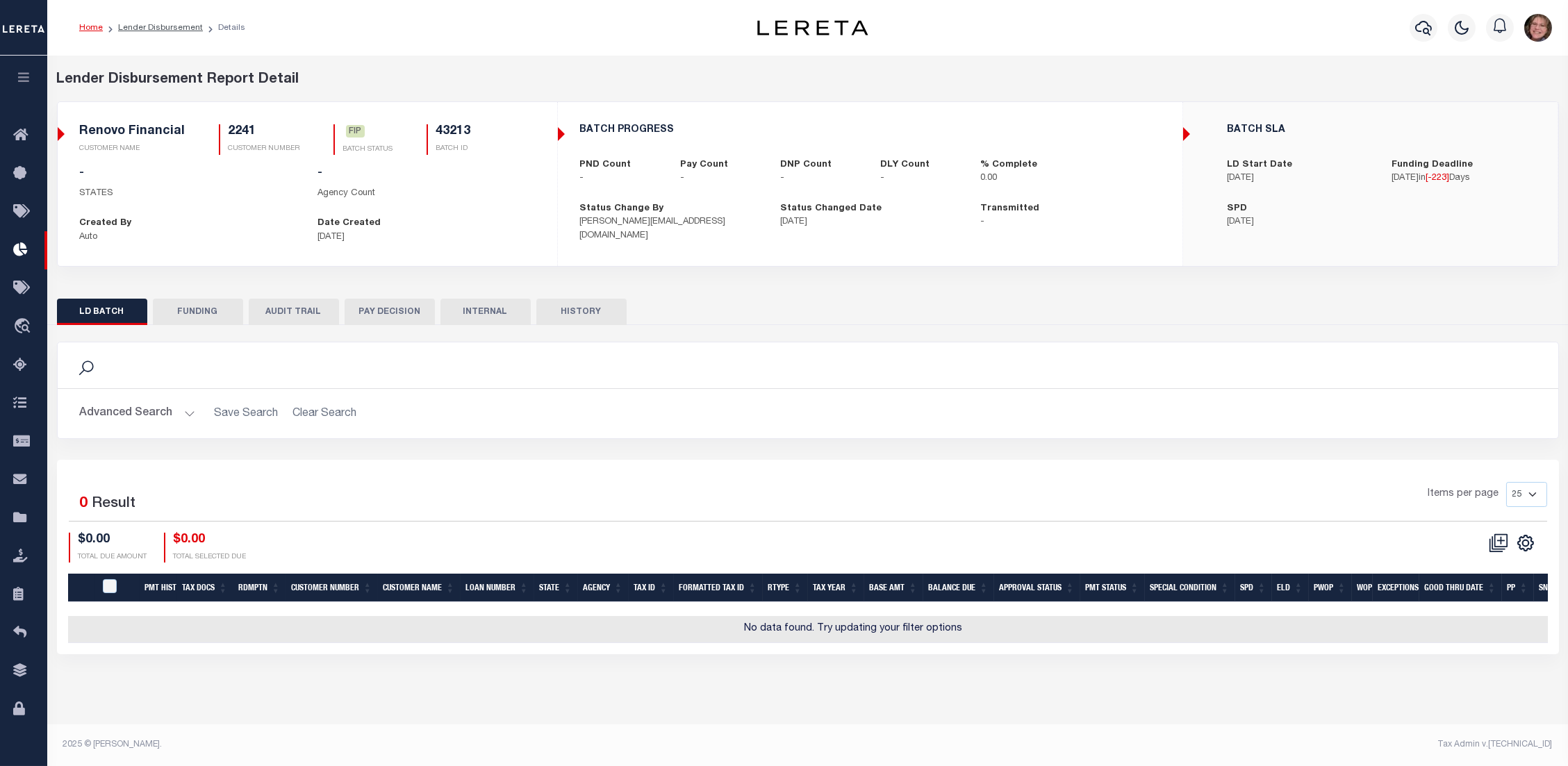
click at [182, 313] on button "FUNDING" at bounding box center [198, 312] width 90 height 26
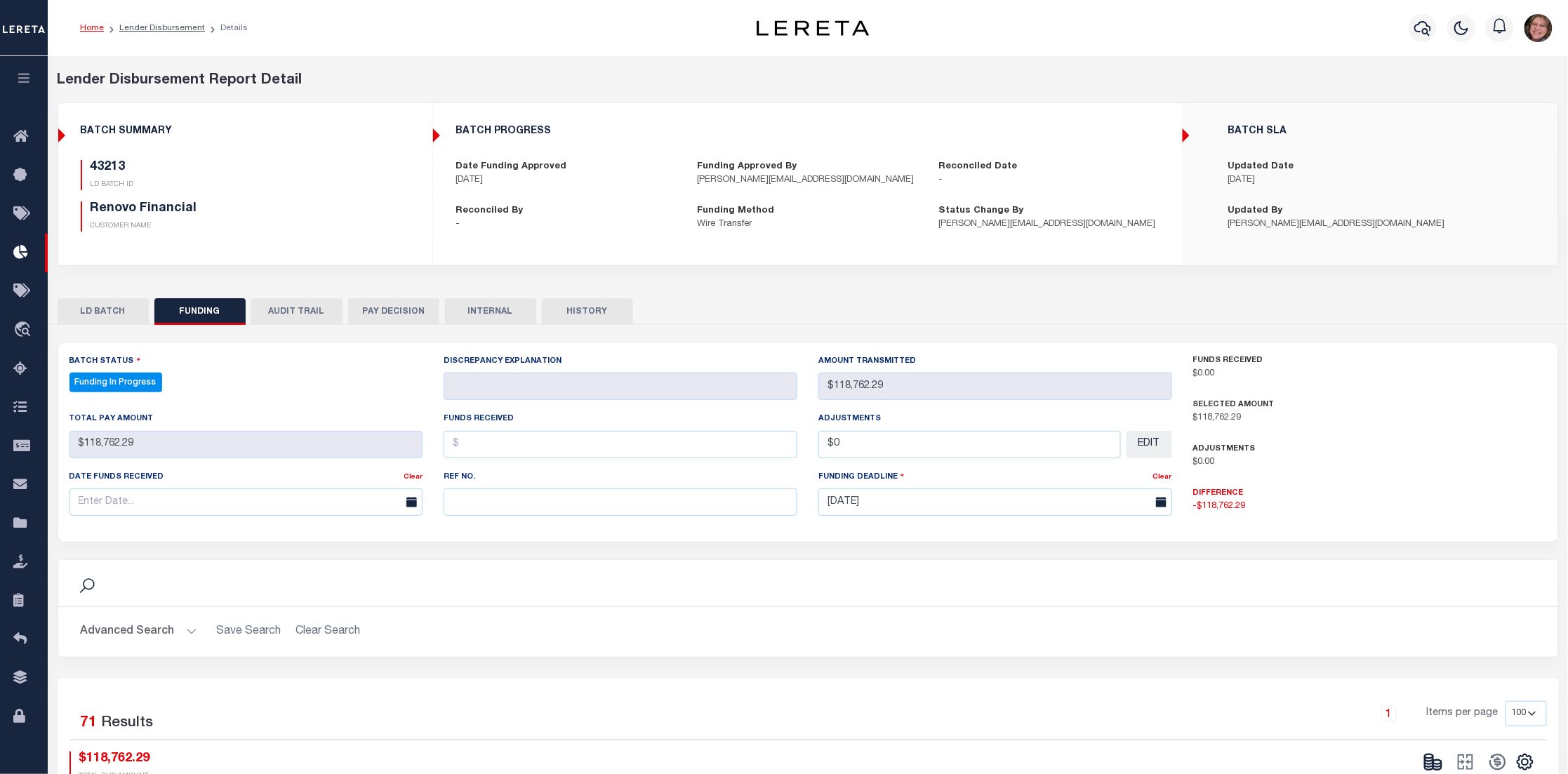
type input "$2,030.4"
type input "$0"
type input "01/31/2025"
select select "100"
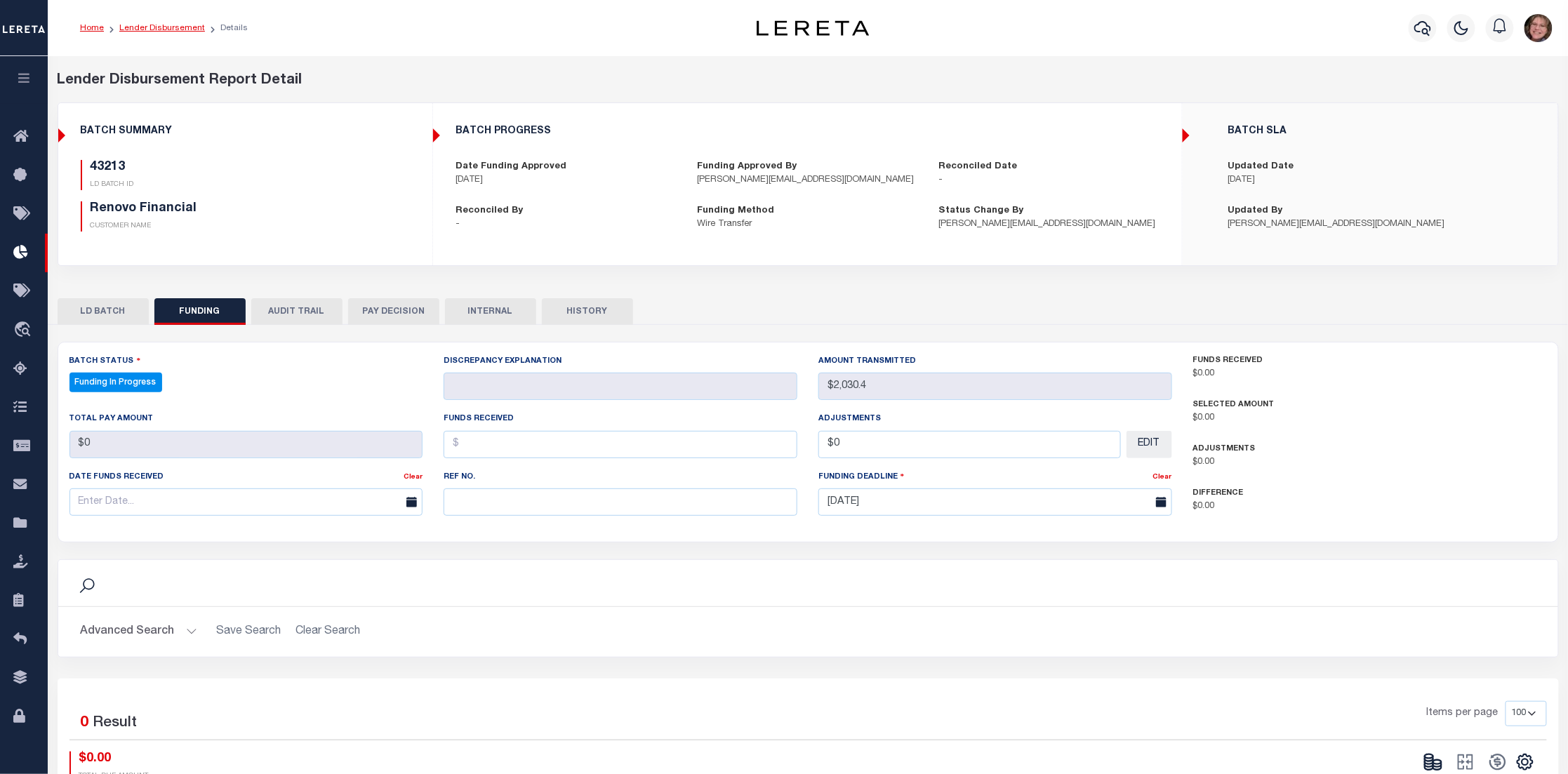
click at [130, 26] on link "Lender Disbursement" at bounding box center [162, 27] width 86 height 8
checkbox input "true"
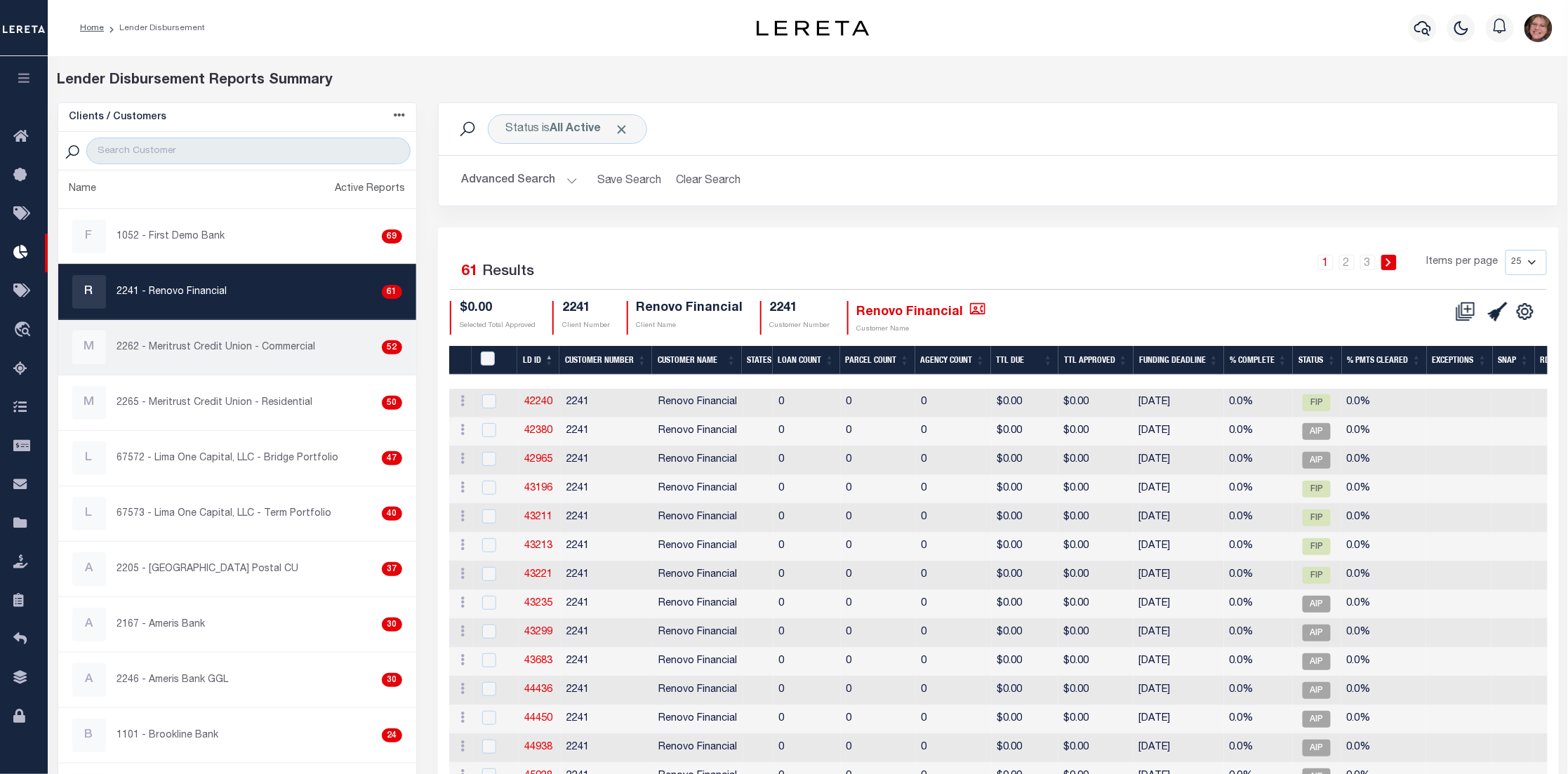
click at [294, 355] on p "2262 - Meritrust Credit Union - Commercial" at bounding box center [216, 348] width 199 height 15
checkbox input "true"
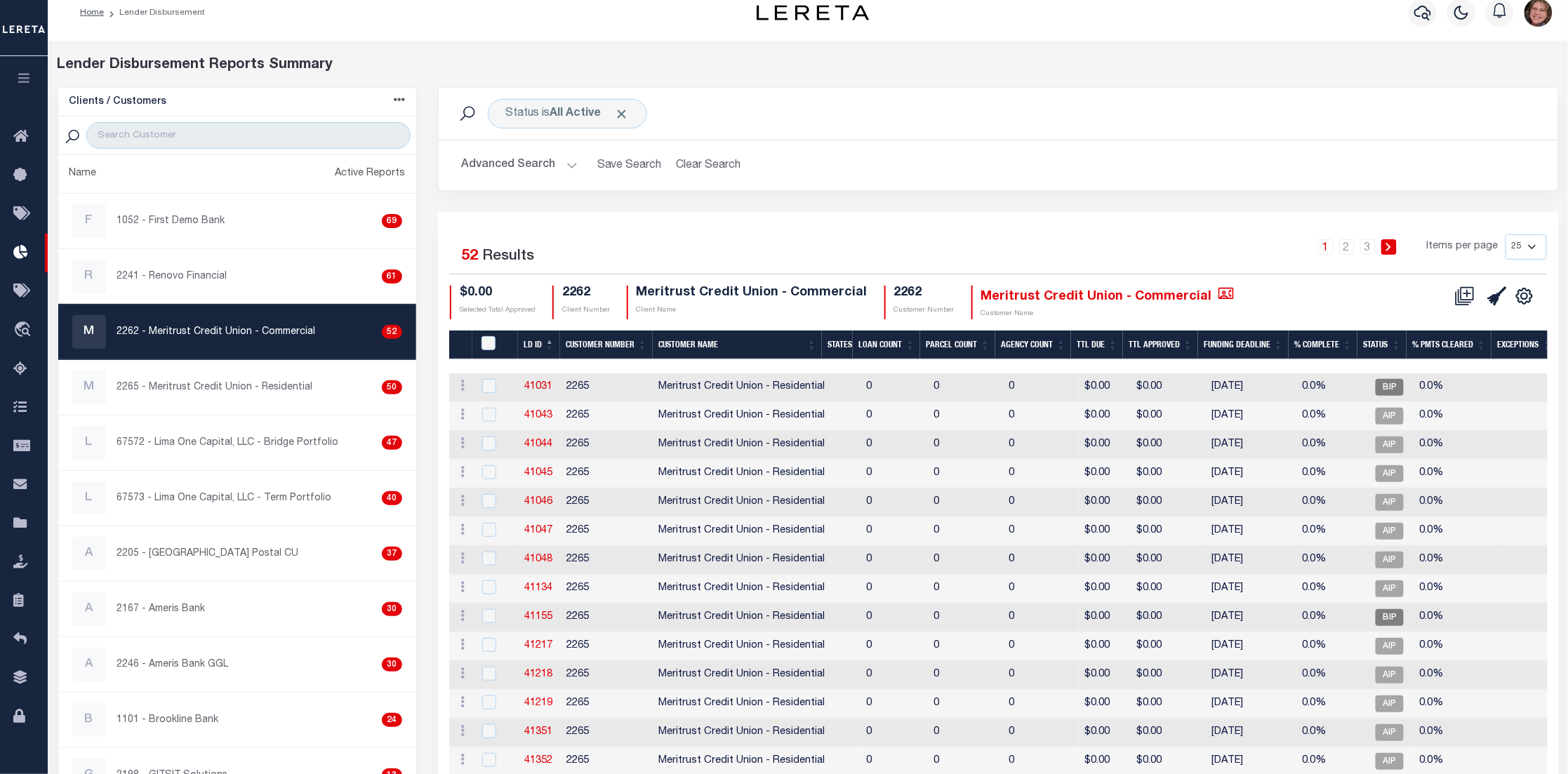
scroll to position [1, 0]
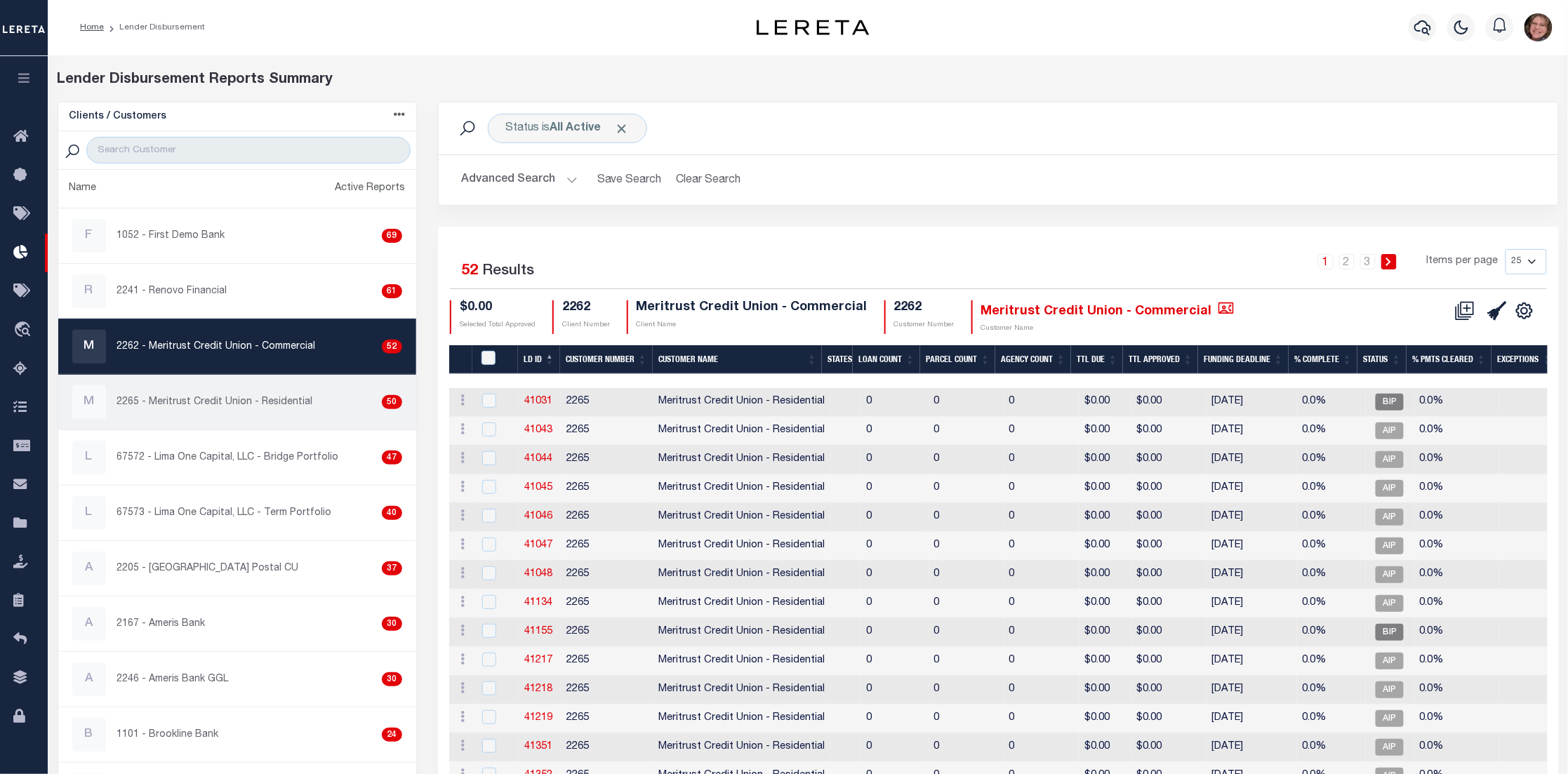
click at [198, 412] on div "M 2265 - Meritrust Credit Union - Residential 50" at bounding box center [237, 402] width 329 height 34
checkbox input "true"
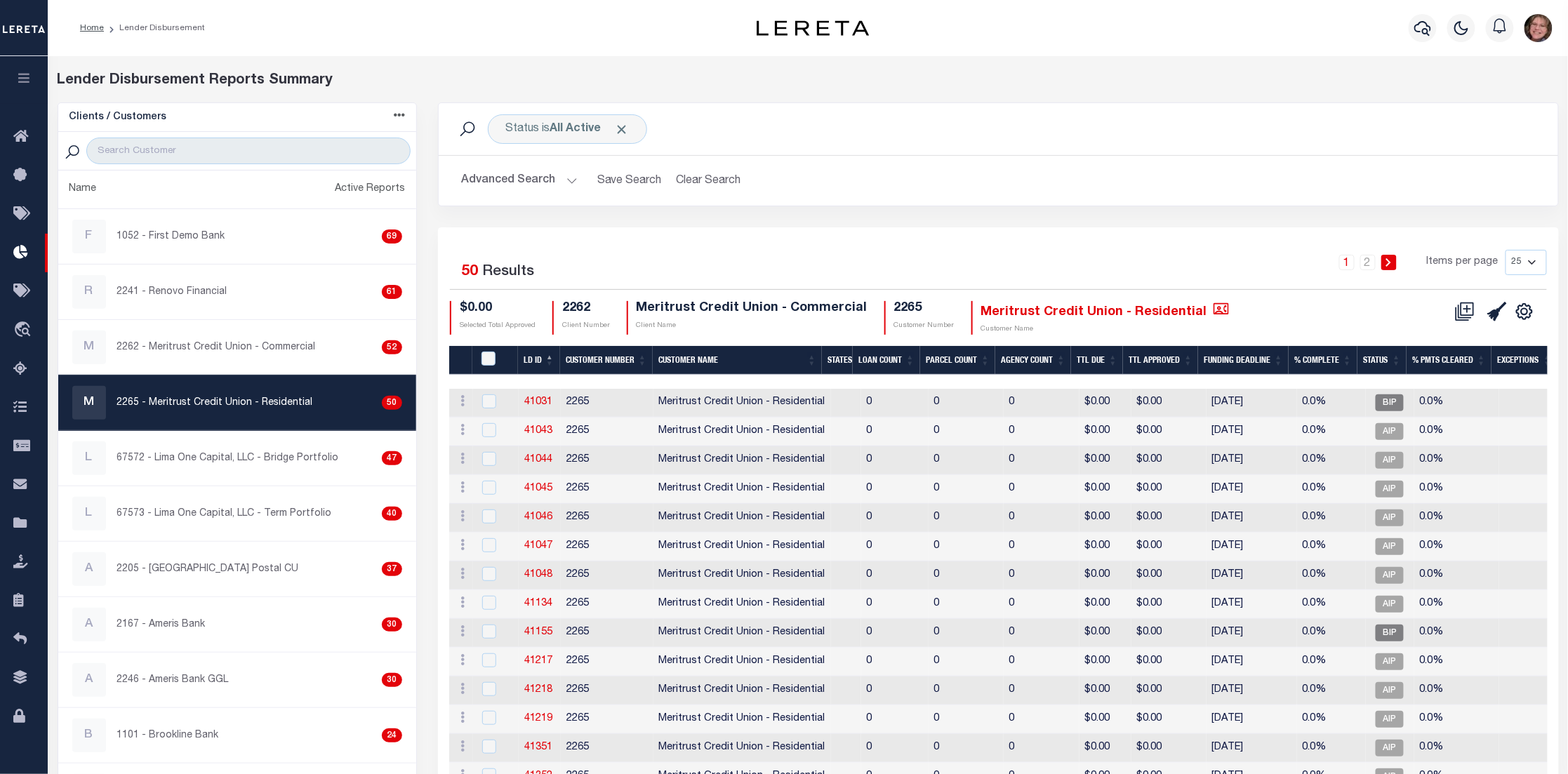
click at [1244, 361] on th "Funding Deadline" at bounding box center [1243, 361] width 90 height 29
click at [1245, 355] on th "Funding Deadline" at bounding box center [1243, 361] width 90 height 29
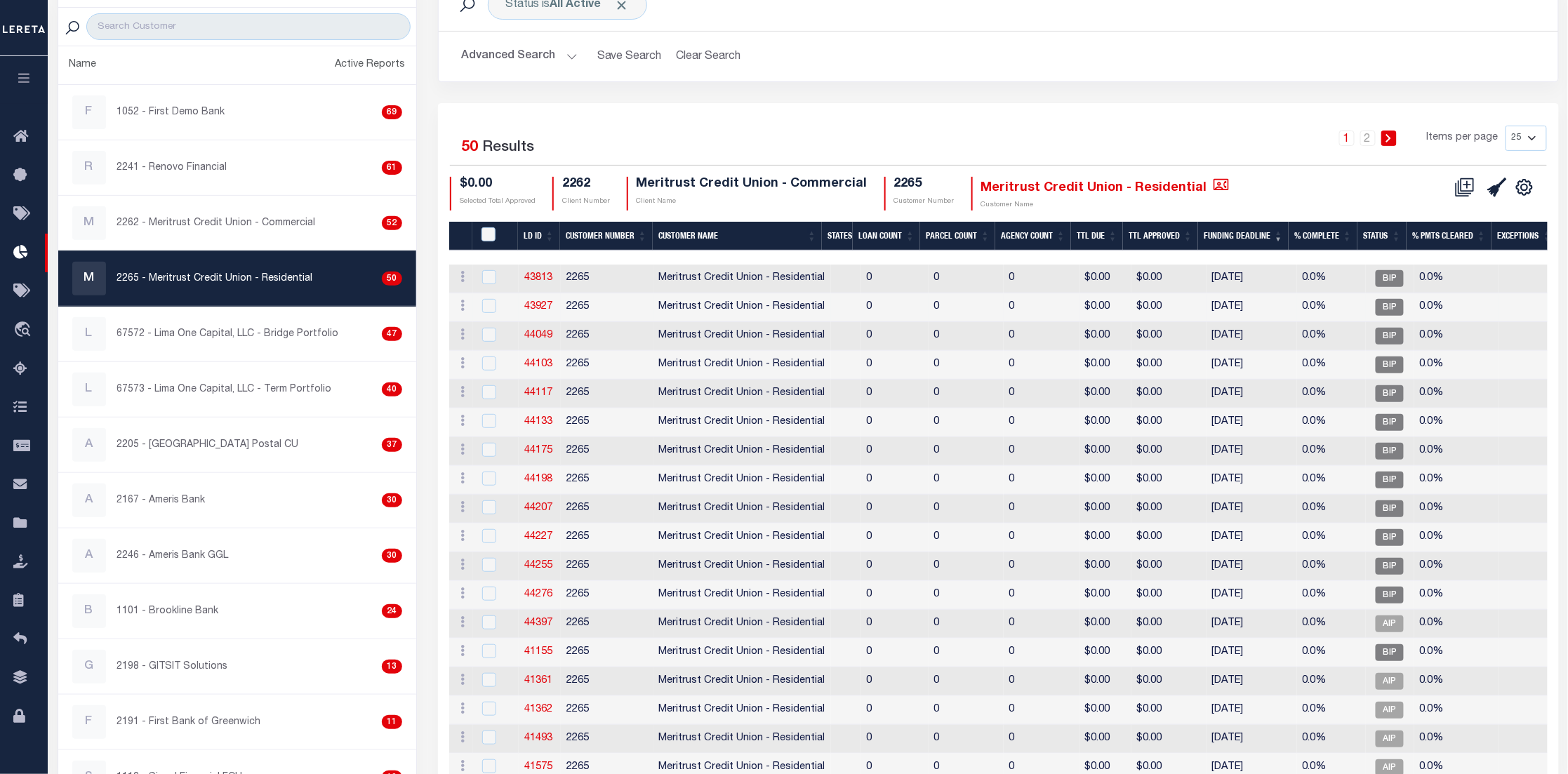
scroll to position [89, 0]
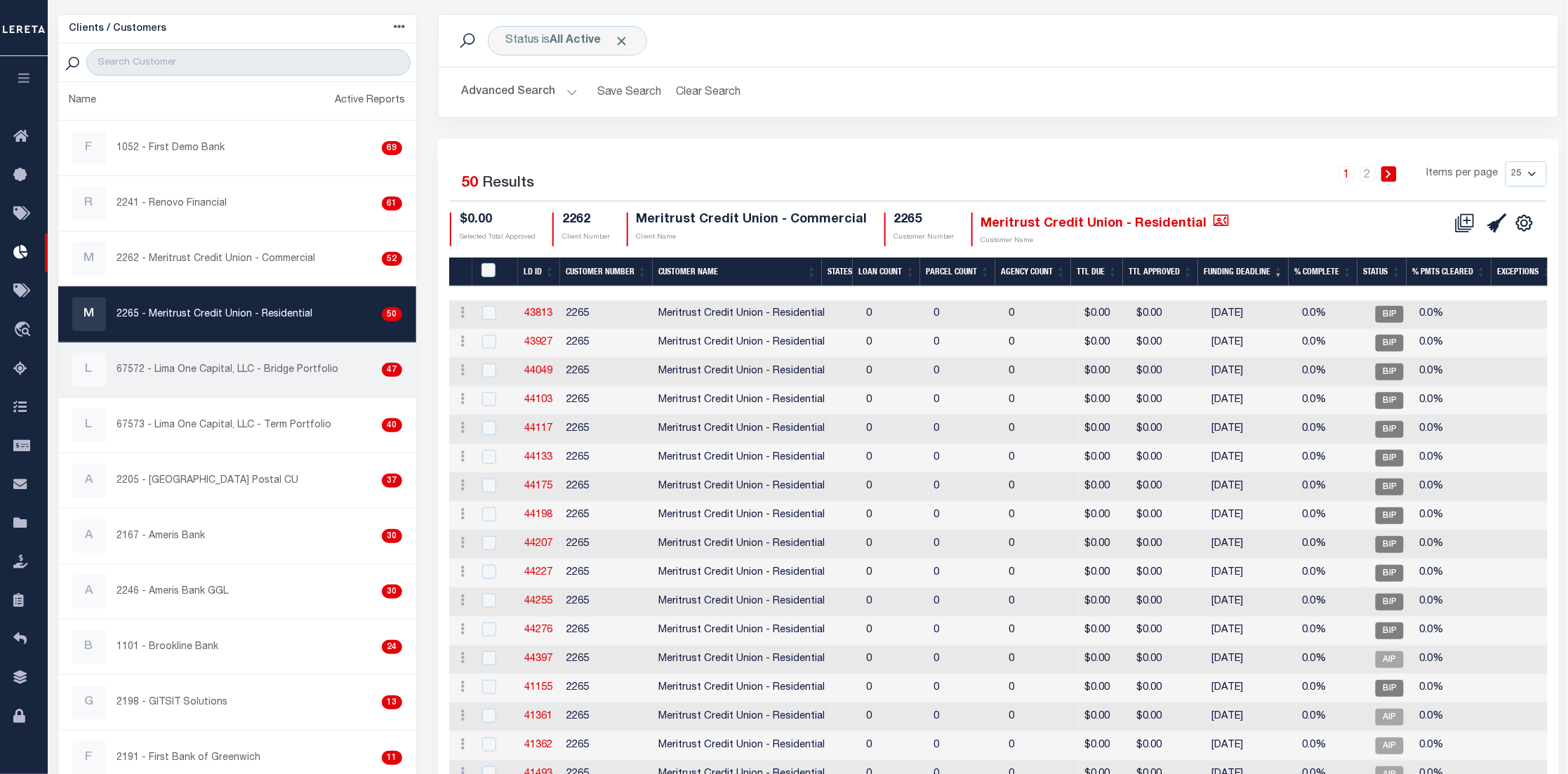
click at [244, 367] on p "67572 - Lima One Capital, LLC - Bridge Portfolio" at bounding box center [229, 370] width 222 height 15
checkbox input "true"
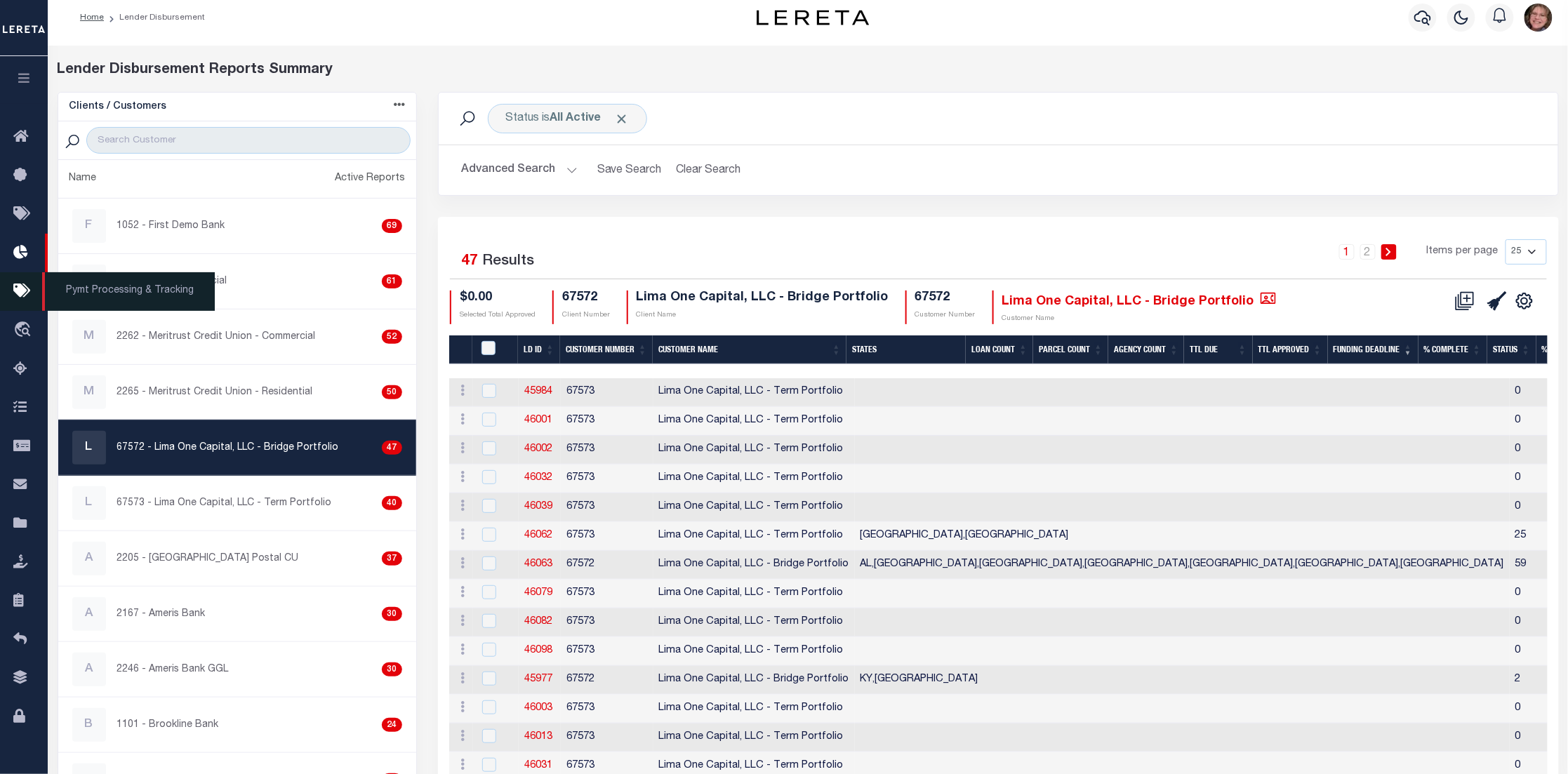
click at [11, 291] on link "Pymt Processing & Tracking" at bounding box center [24, 291] width 48 height 39
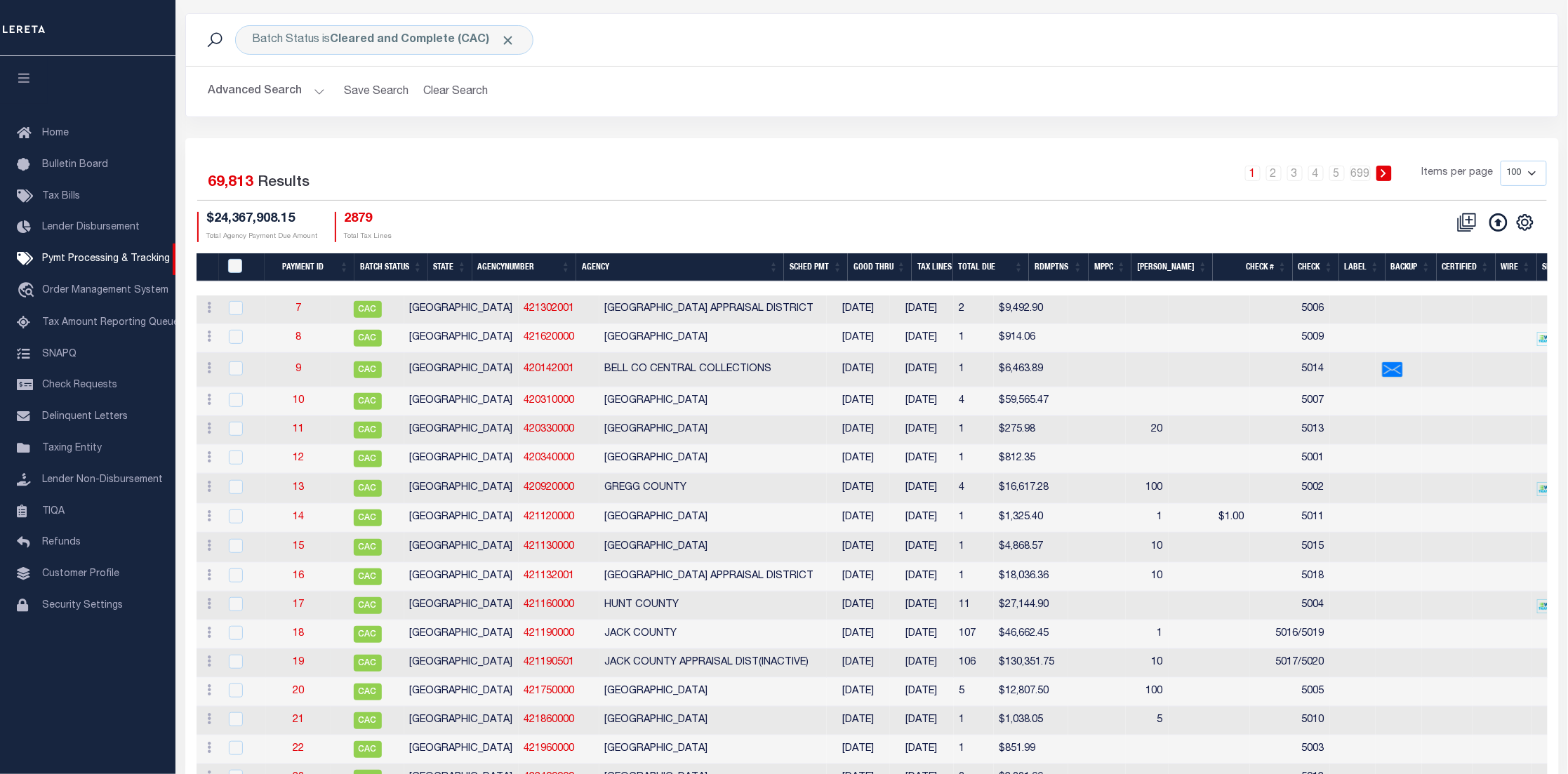
scroll to position [105, 0]
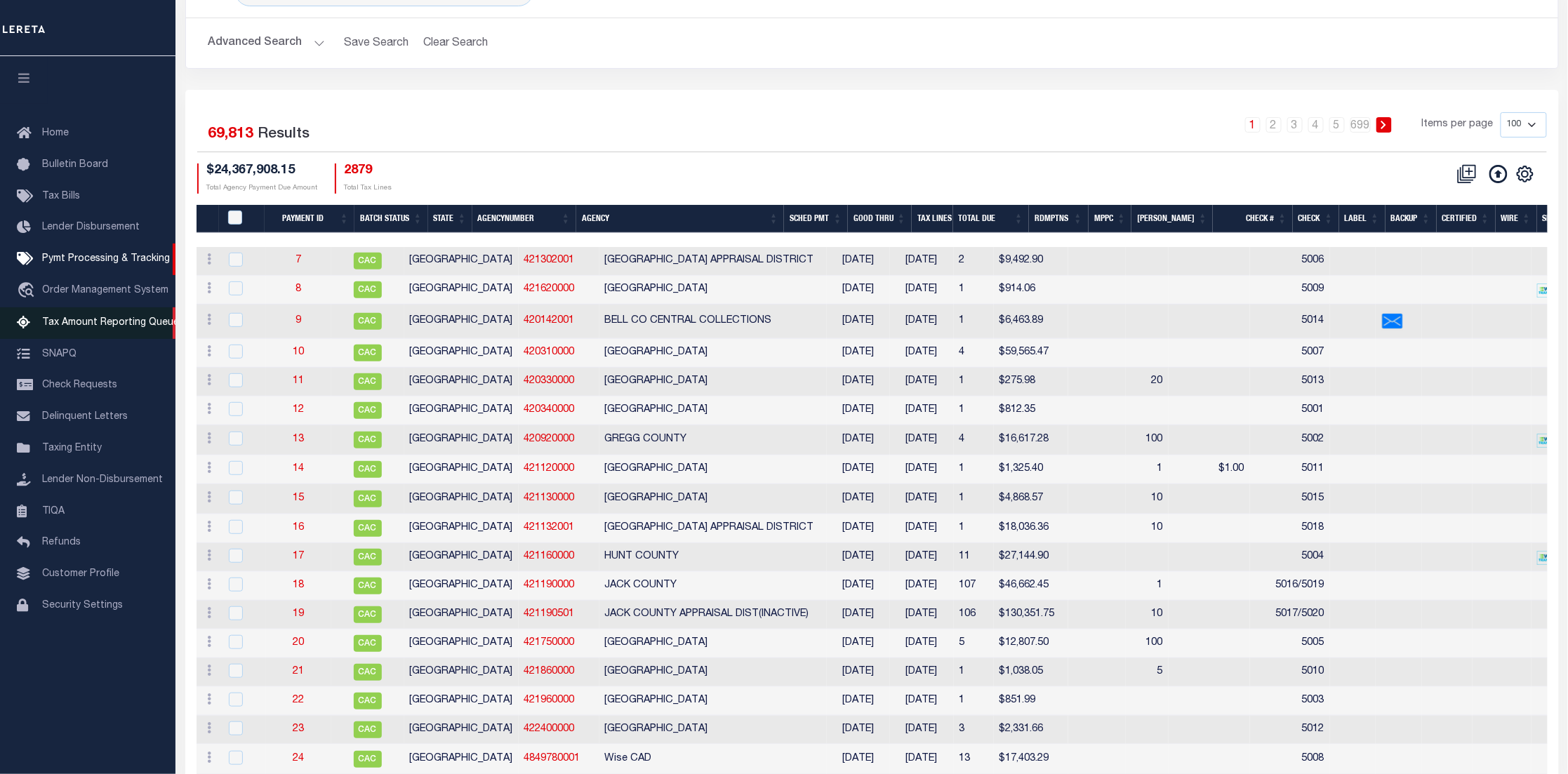
click at [61, 318] on span "Tax Amount Reporting Queue" at bounding box center [110, 323] width 136 height 9
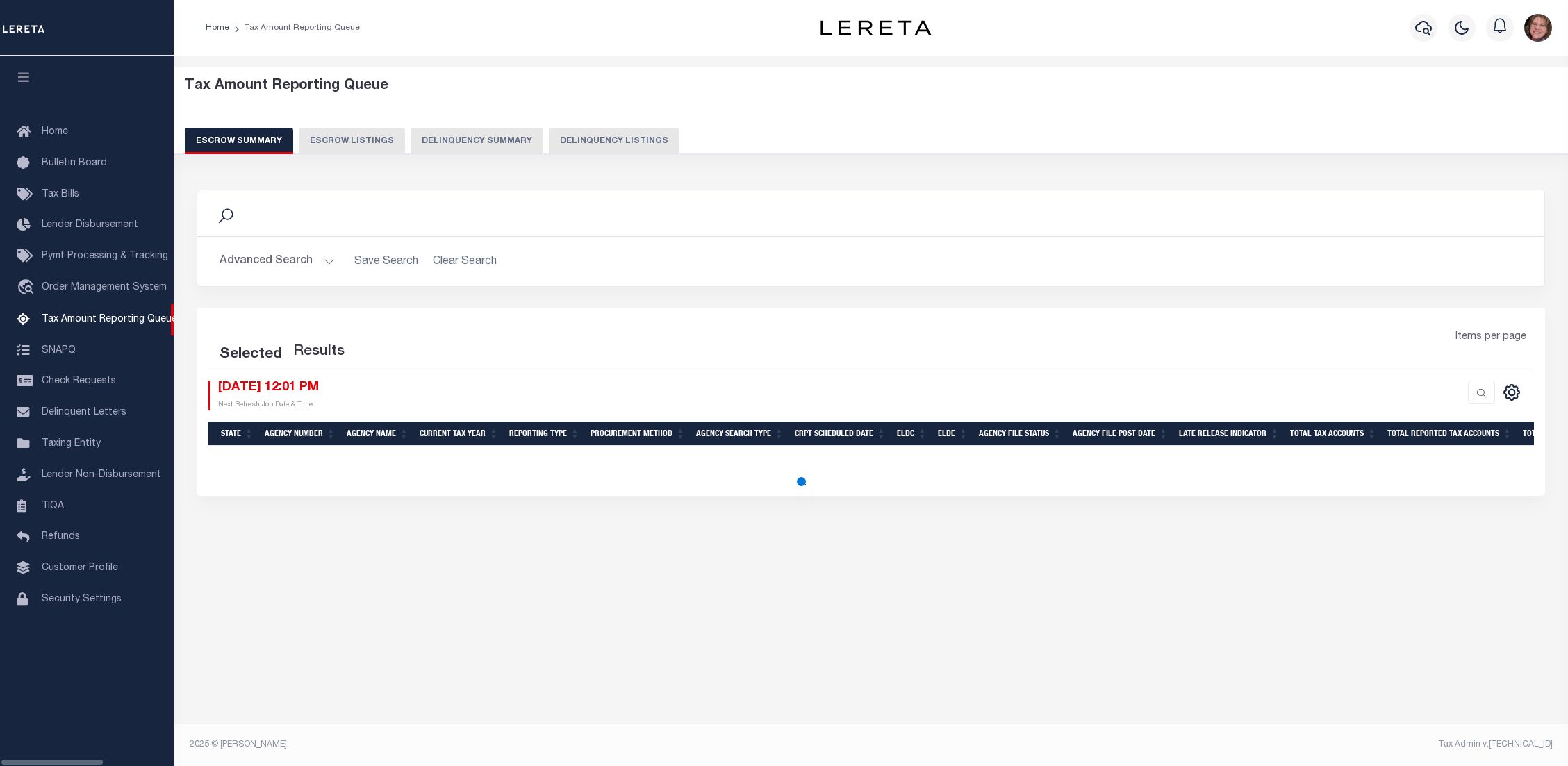
select select "100"
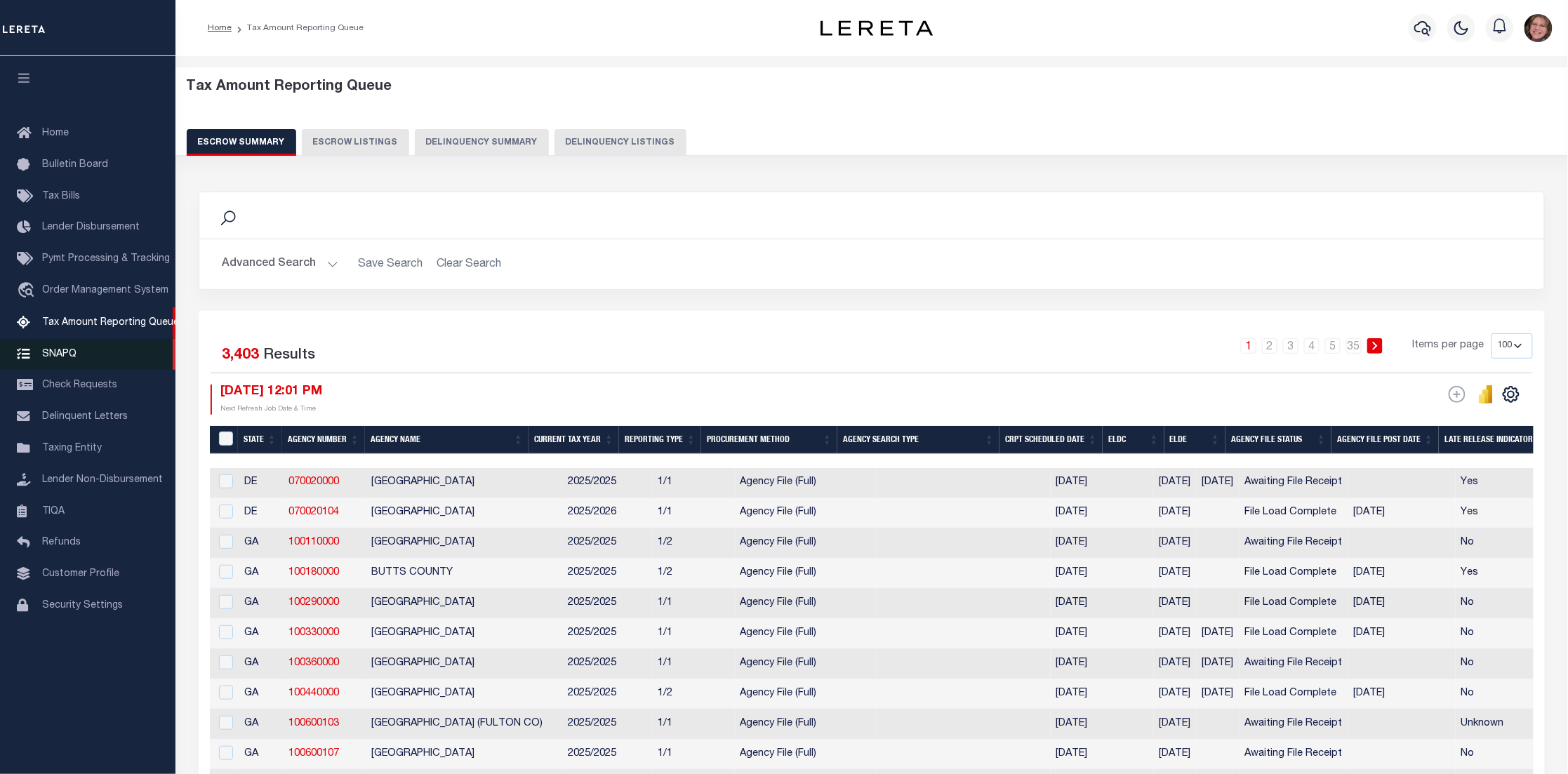
click at [66, 349] on span "SNAPQ" at bounding box center [59, 354] width 35 height 9
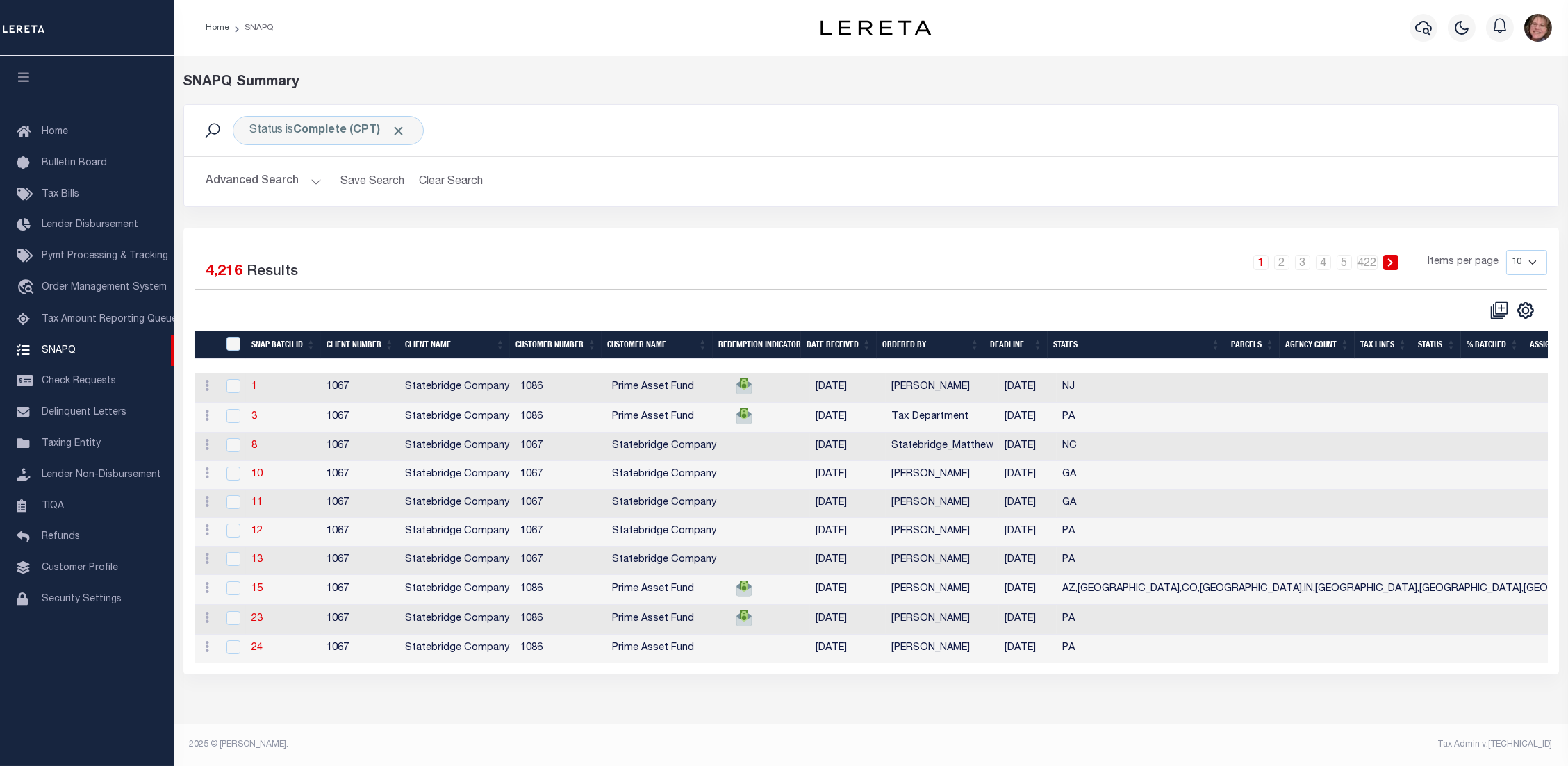
click at [1215, 56] on div "SNAPQ Summary Status is Complete (CPT) Search Advanced Search Save Search Clear…" at bounding box center [870, 386] width 1394 height 661
click at [49, 504] on span "TIQA" at bounding box center [53, 506] width 22 height 9
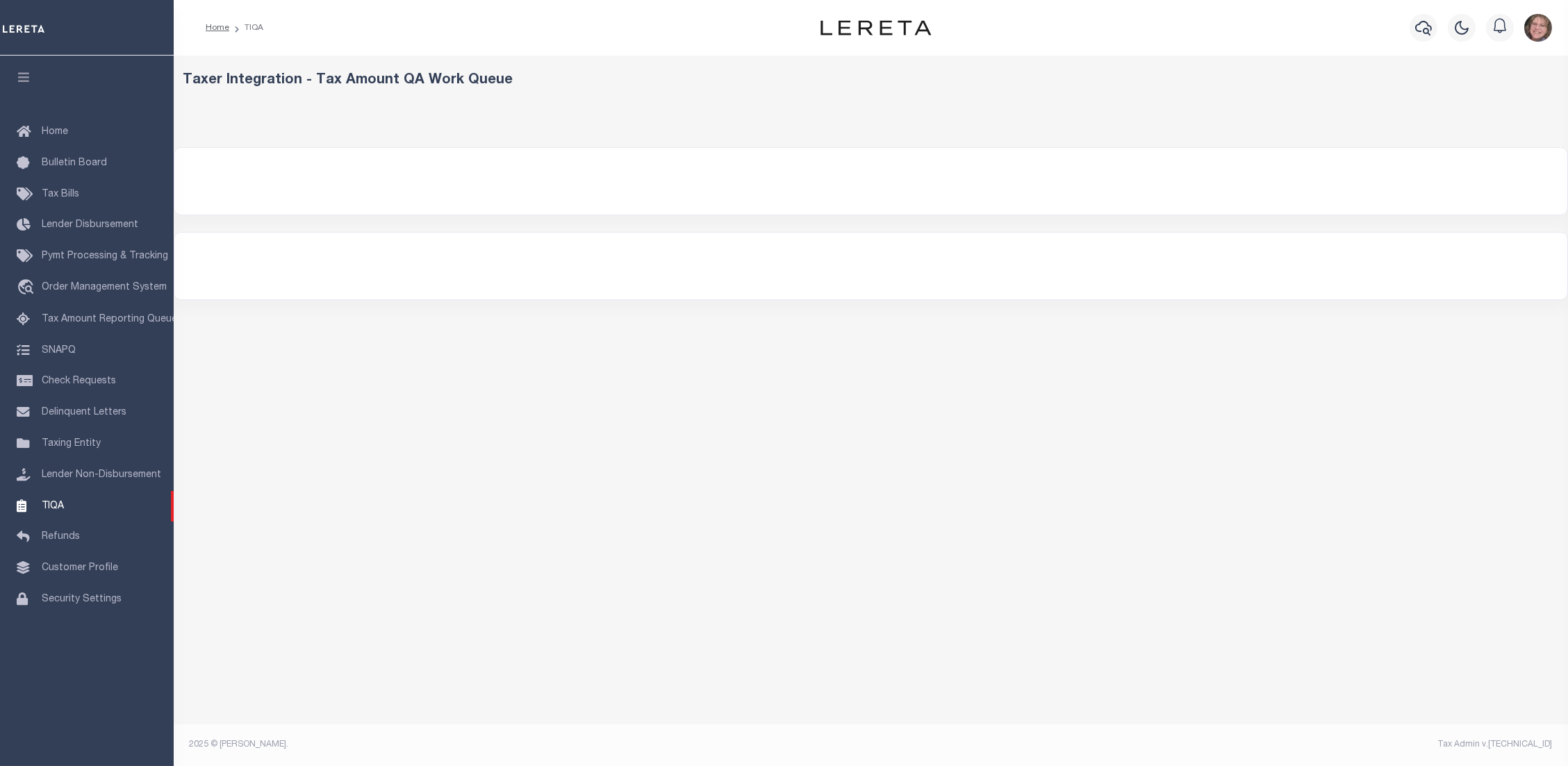
select select "200"
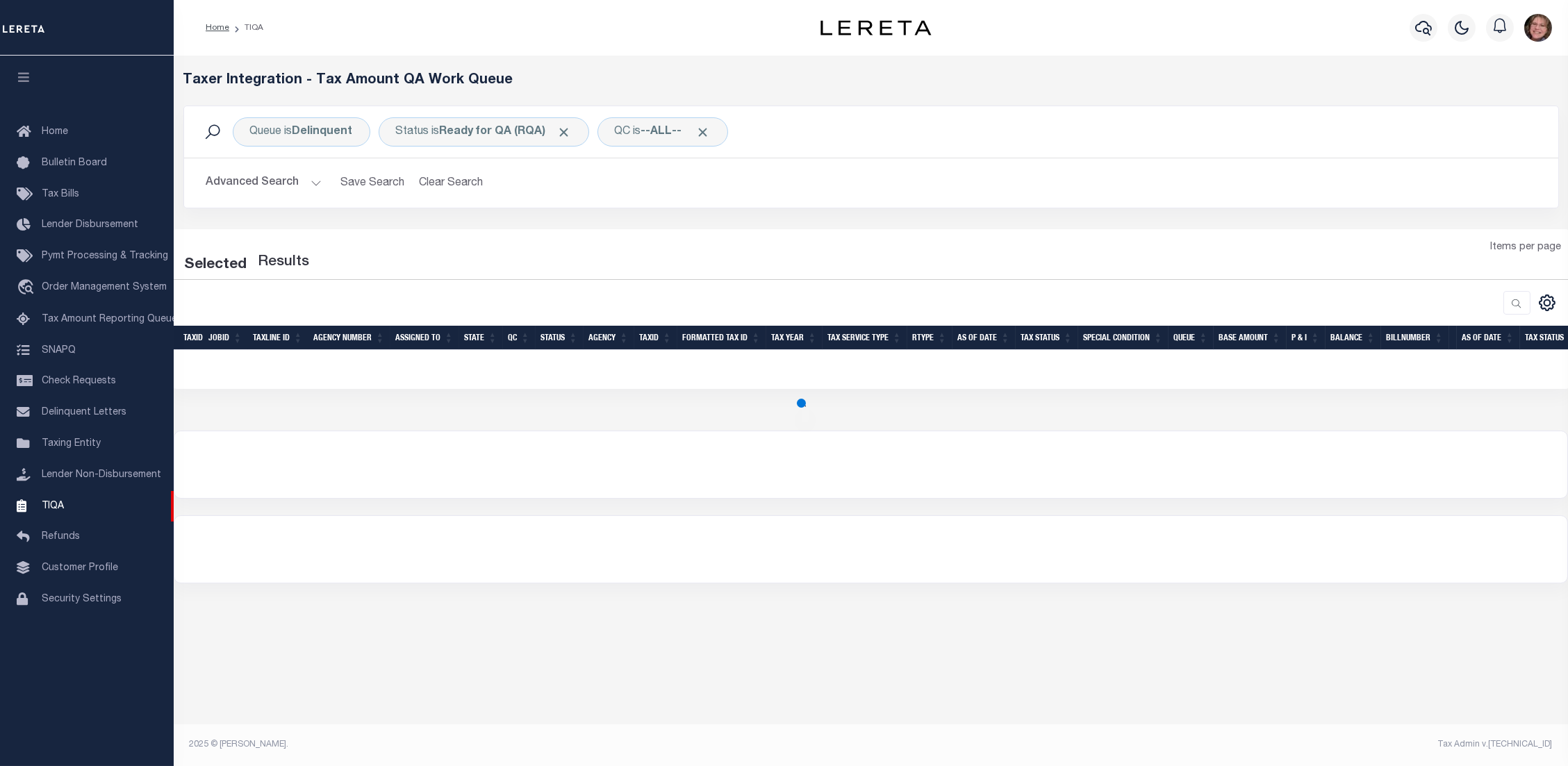
select select "200"
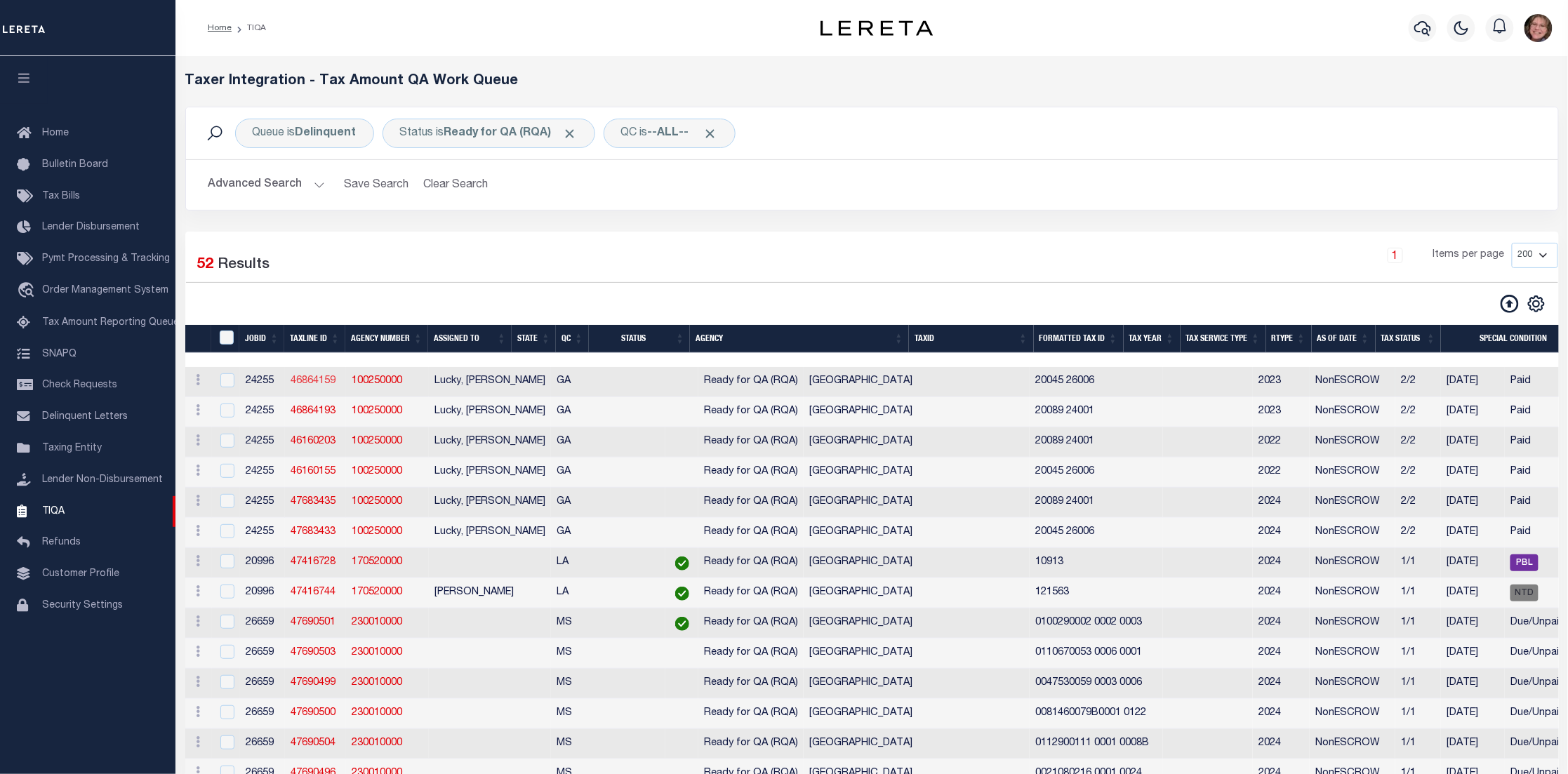
click at [310, 386] on link "46864159" at bounding box center [313, 381] width 45 height 9
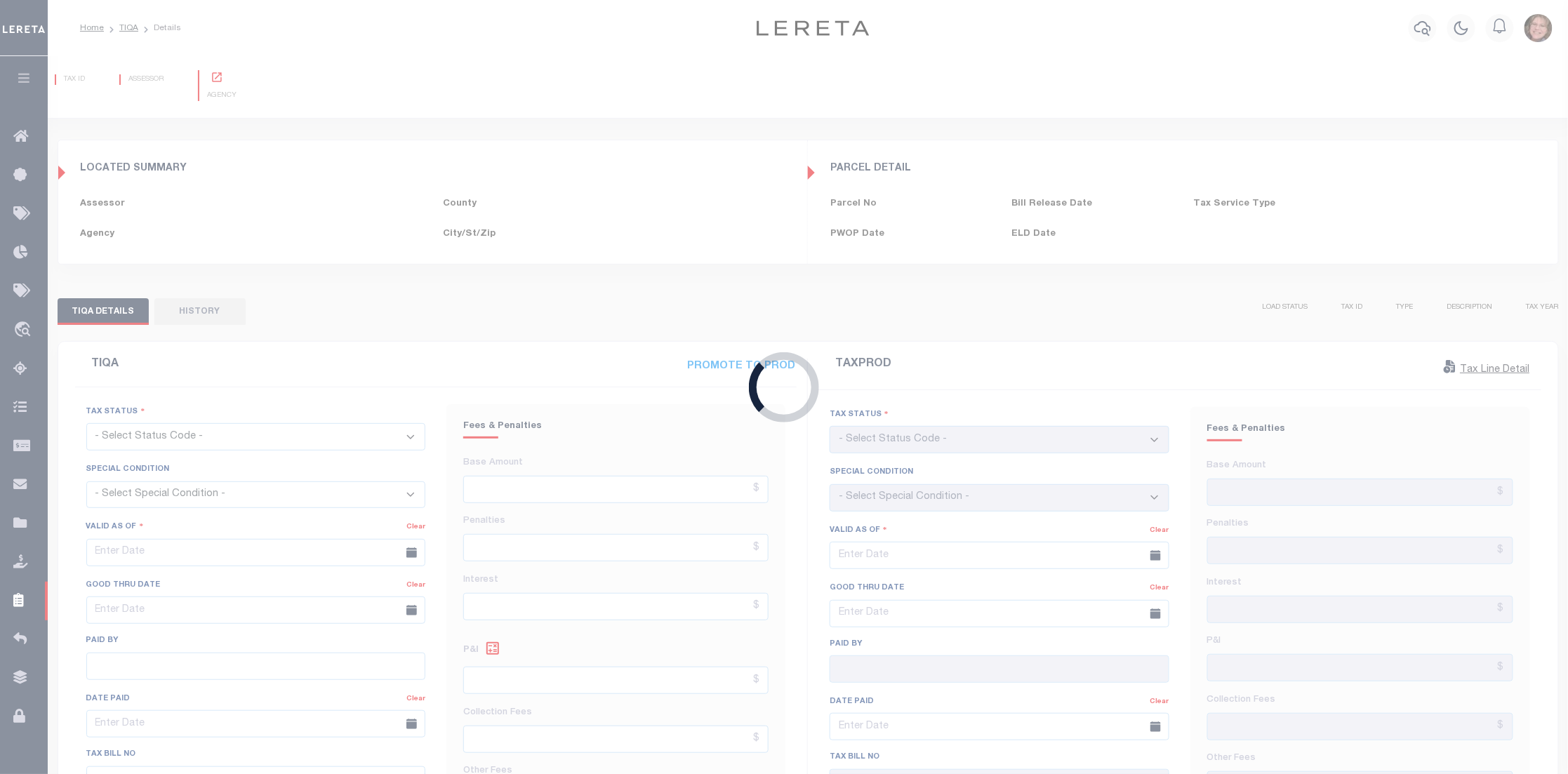
type input "[DATE]"
checkbox input "false"
type input "$1,463.99"
type input "$0"
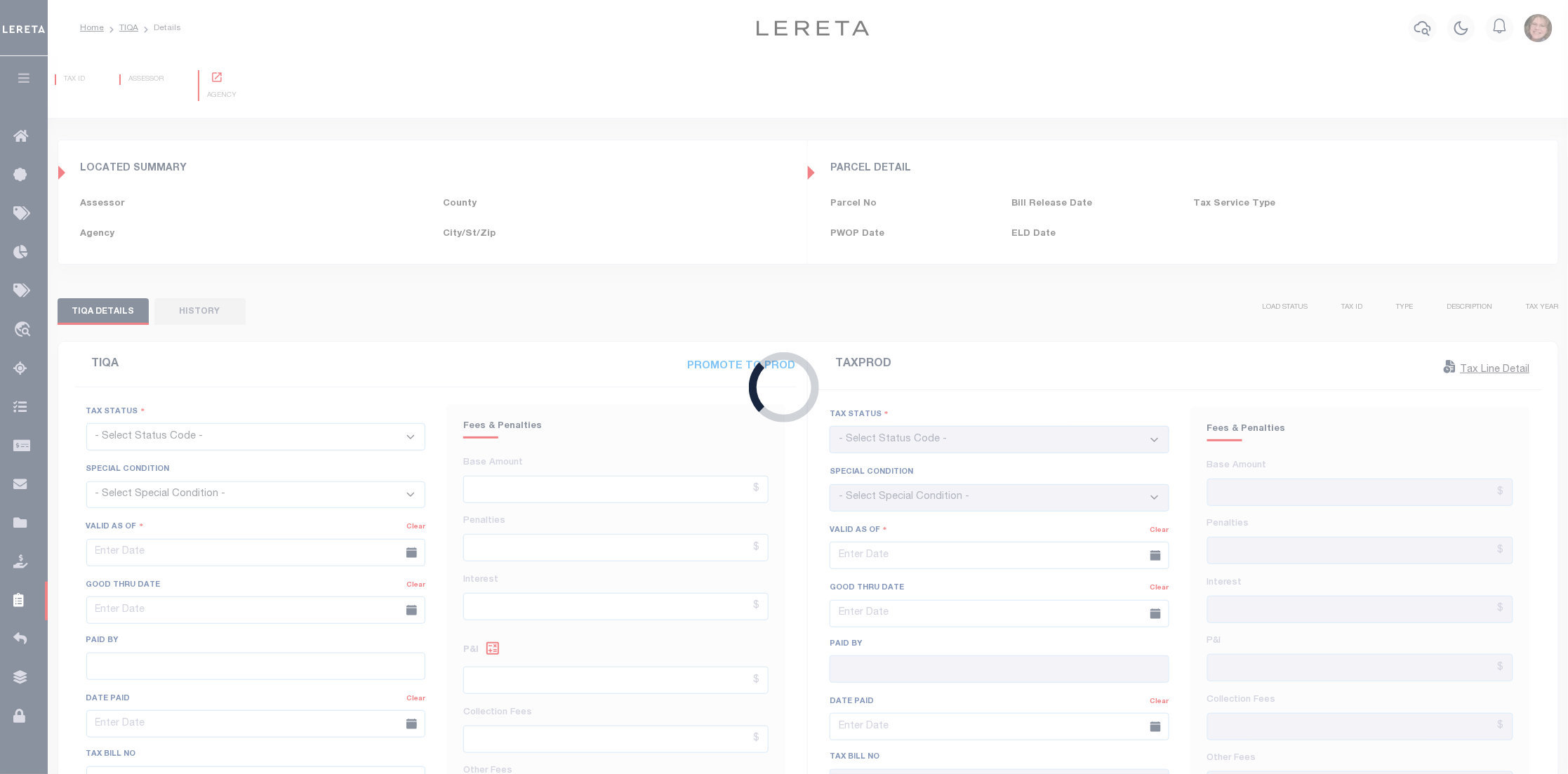
select select "23"
type input "[DATE]"
checkbox input "false"
type textarea "call collector for details no penalty and interest reflected. Tax Sale File # S…"
type input "$1,178.94"
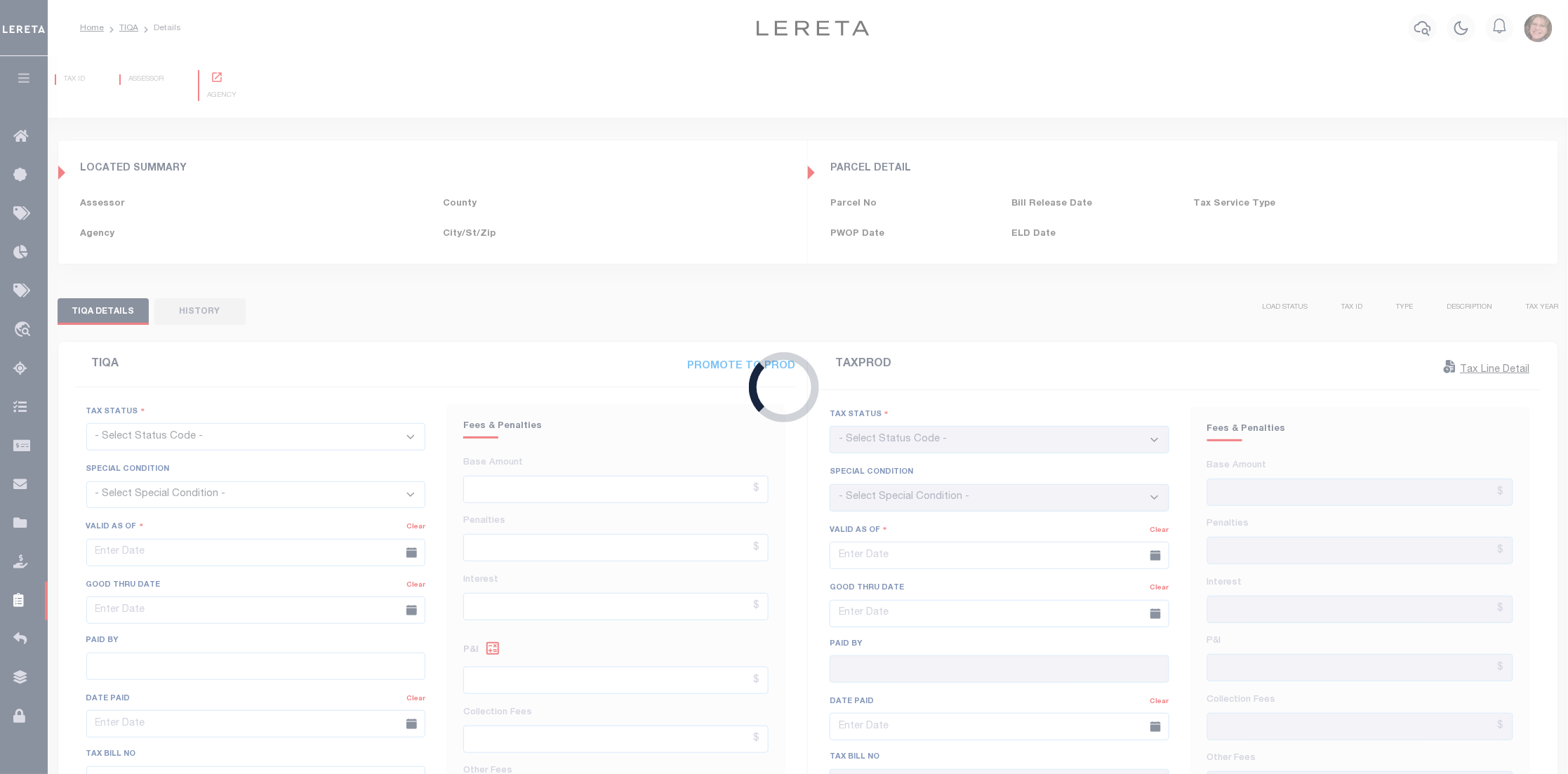
type input "$241.02"
type input "$1,419.96"
select select "PYD"
select select "DUE"
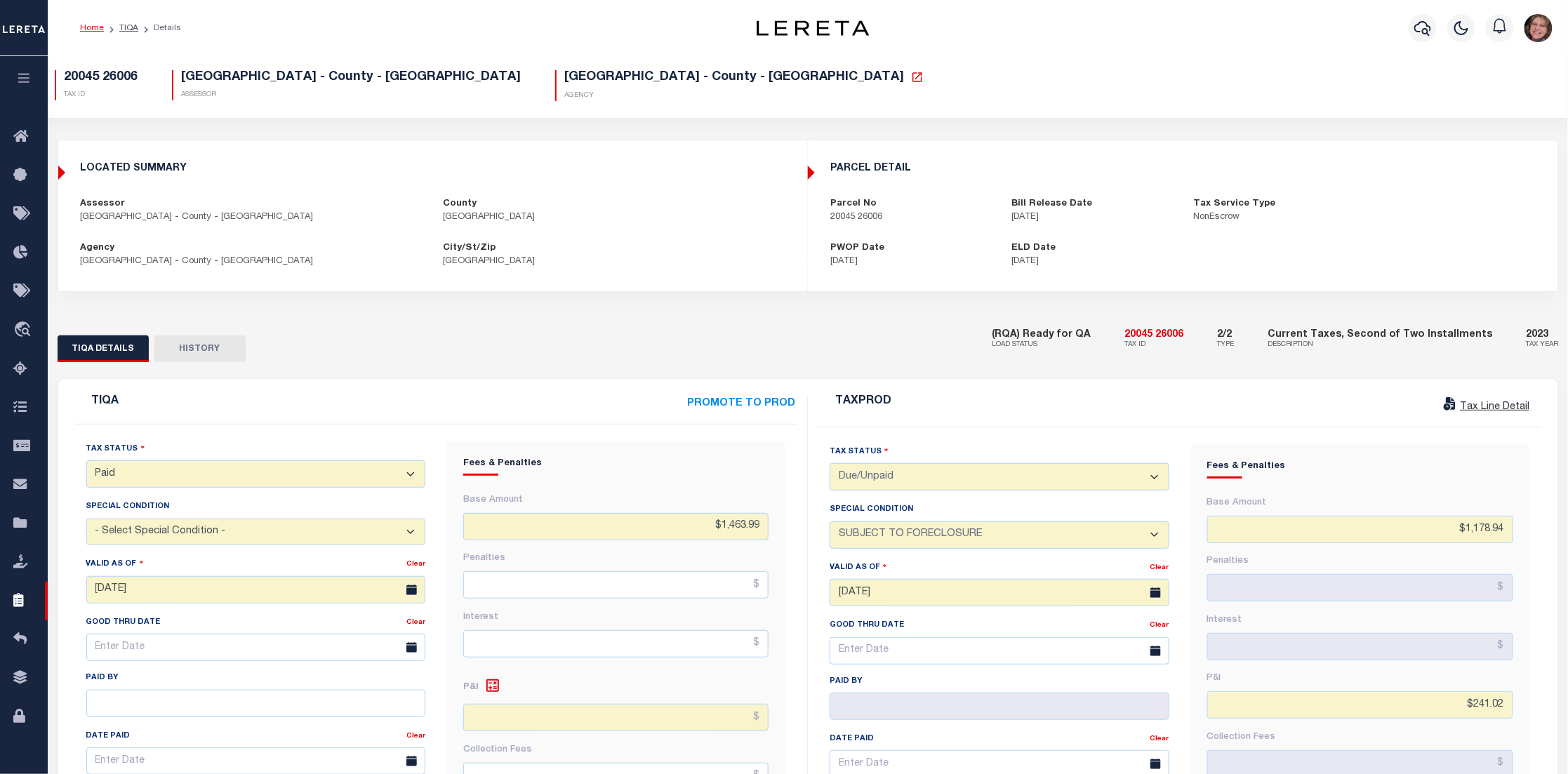
click at [98, 25] on link "Home" at bounding box center [91, 27] width 24 height 8
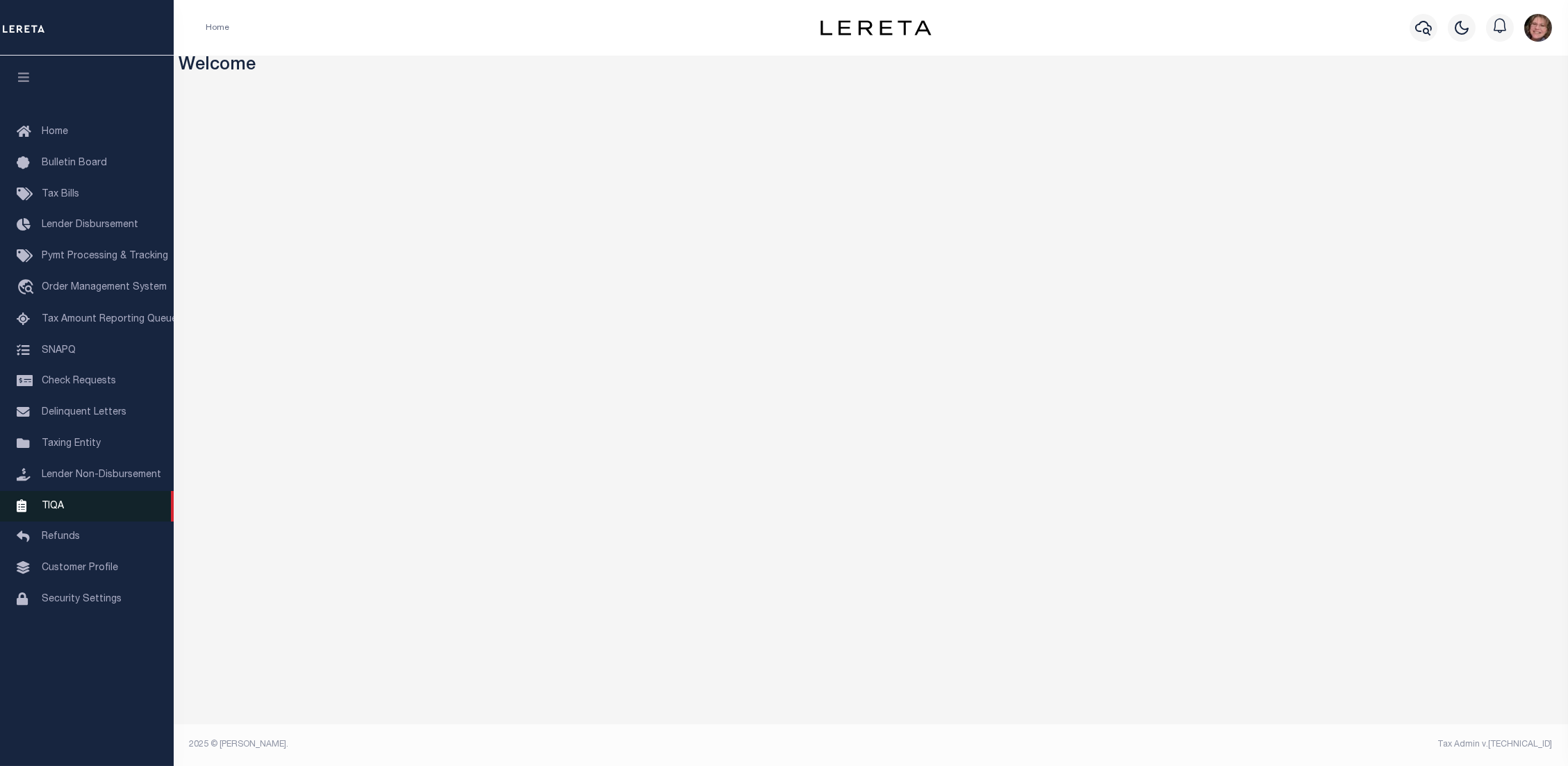
click at [67, 499] on link "TIQA" at bounding box center [87, 507] width 173 height 32
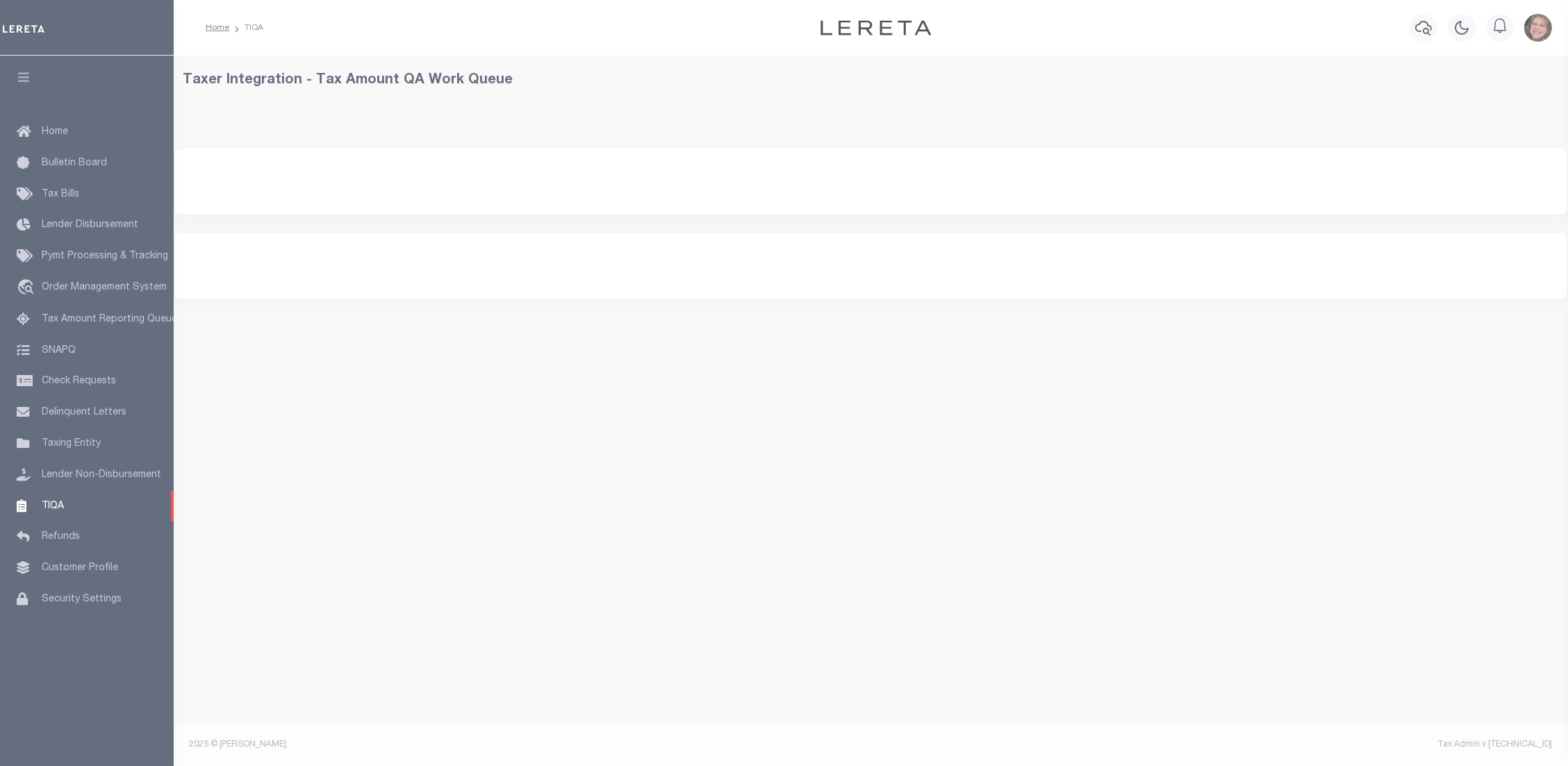
select select "200"
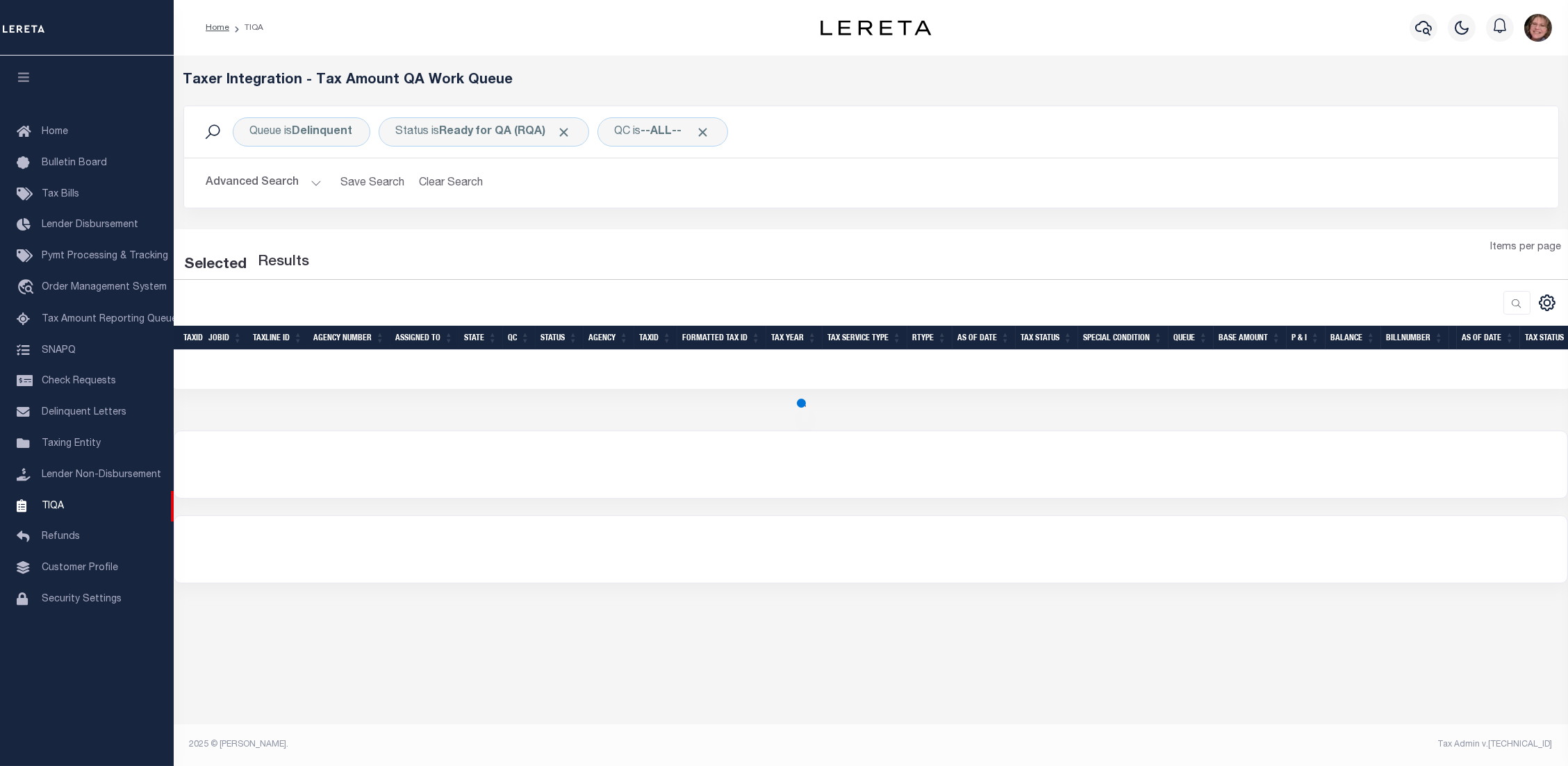
select select "200"
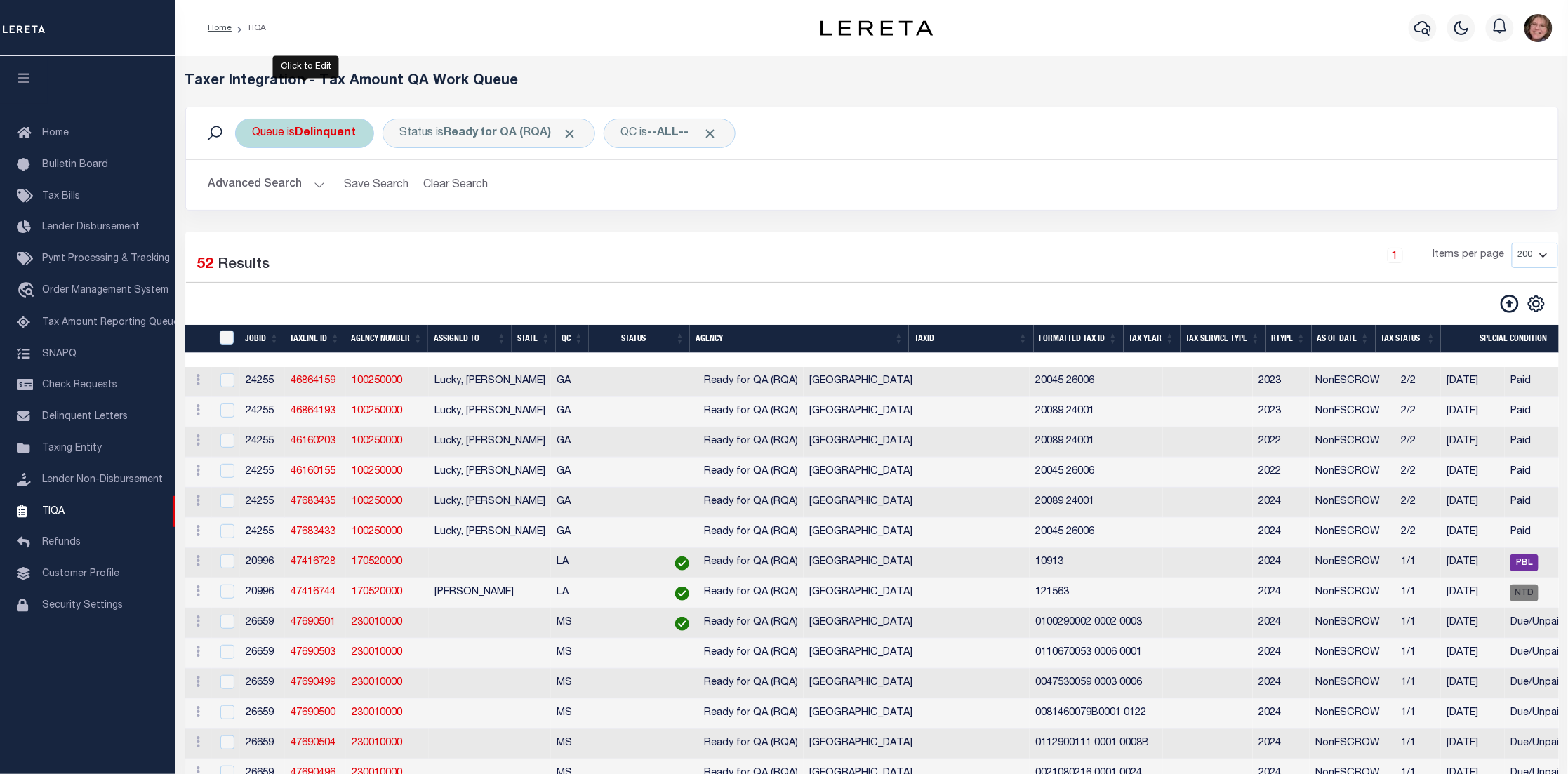
click at [313, 140] on div "Queue is Delinquent" at bounding box center [305, 133] width 139 height 29
select select "DEL"
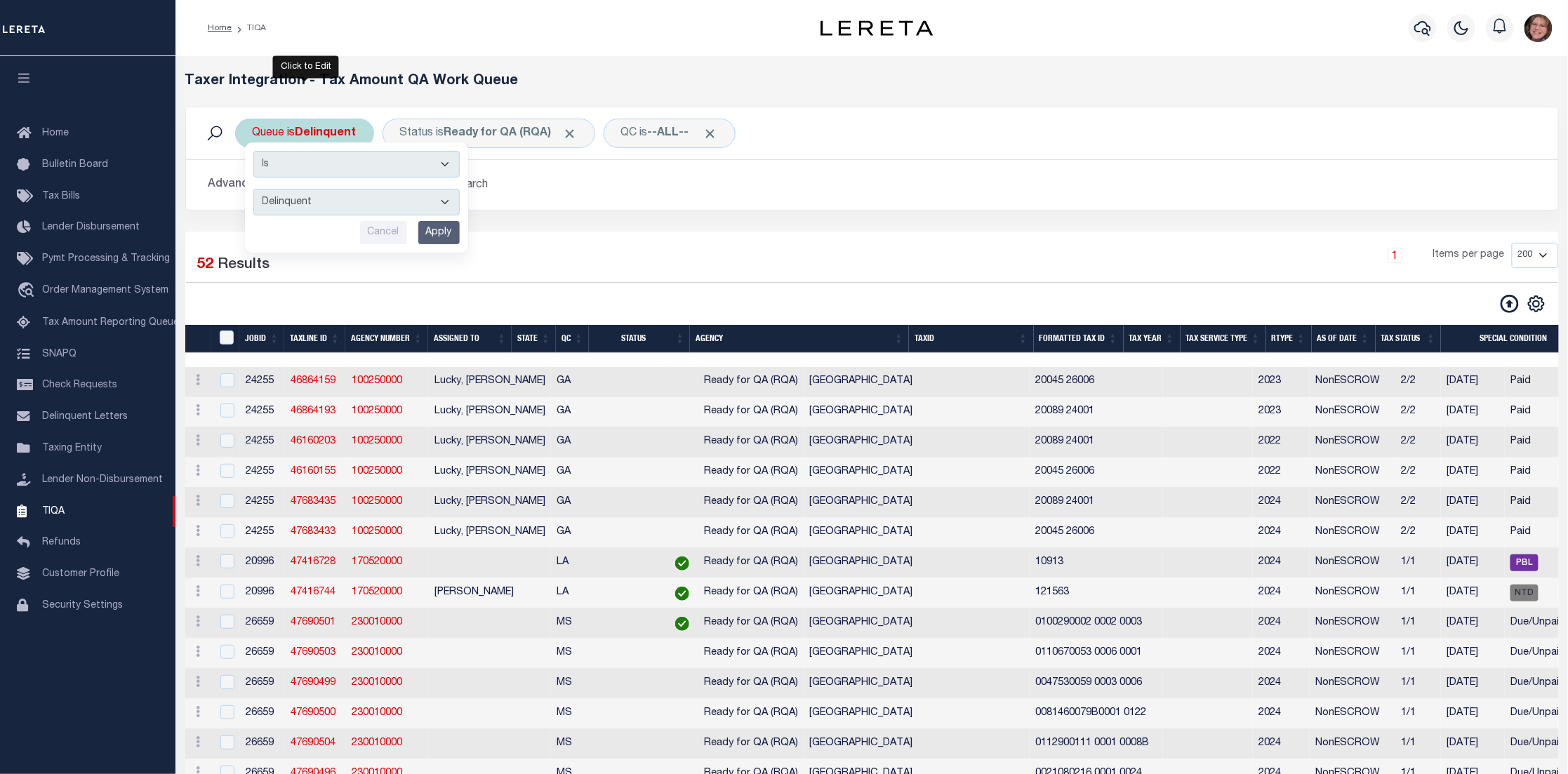
click at [335, 205] on select "--ALL-- Delinquent Escrow" at bounding box center [356, 202] width 206 height 26
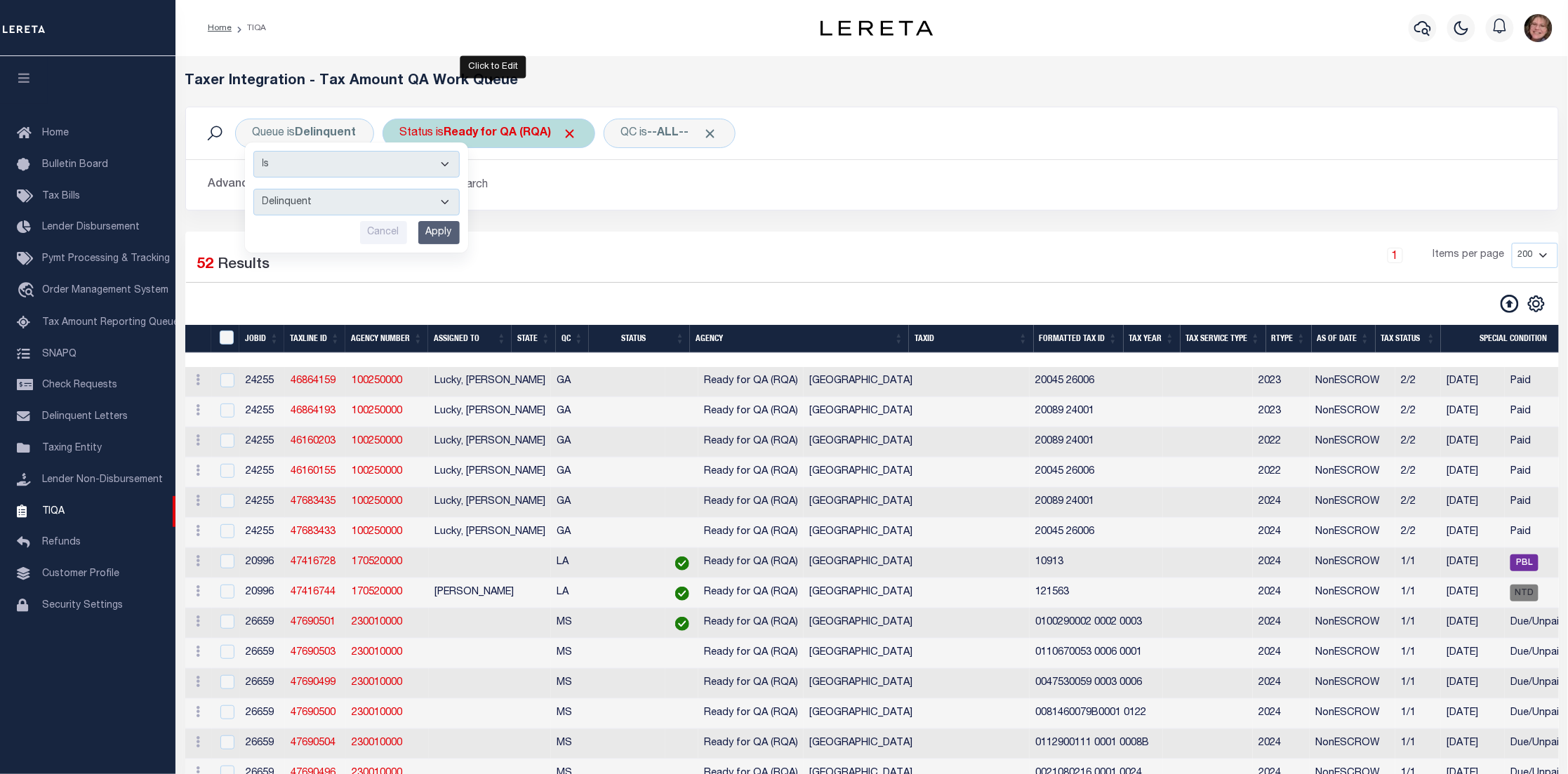
click at [495, 128] on b "Ready for QA (RQA)" at bounding box center [511, 134] width 134 height 11
select select "RQA"
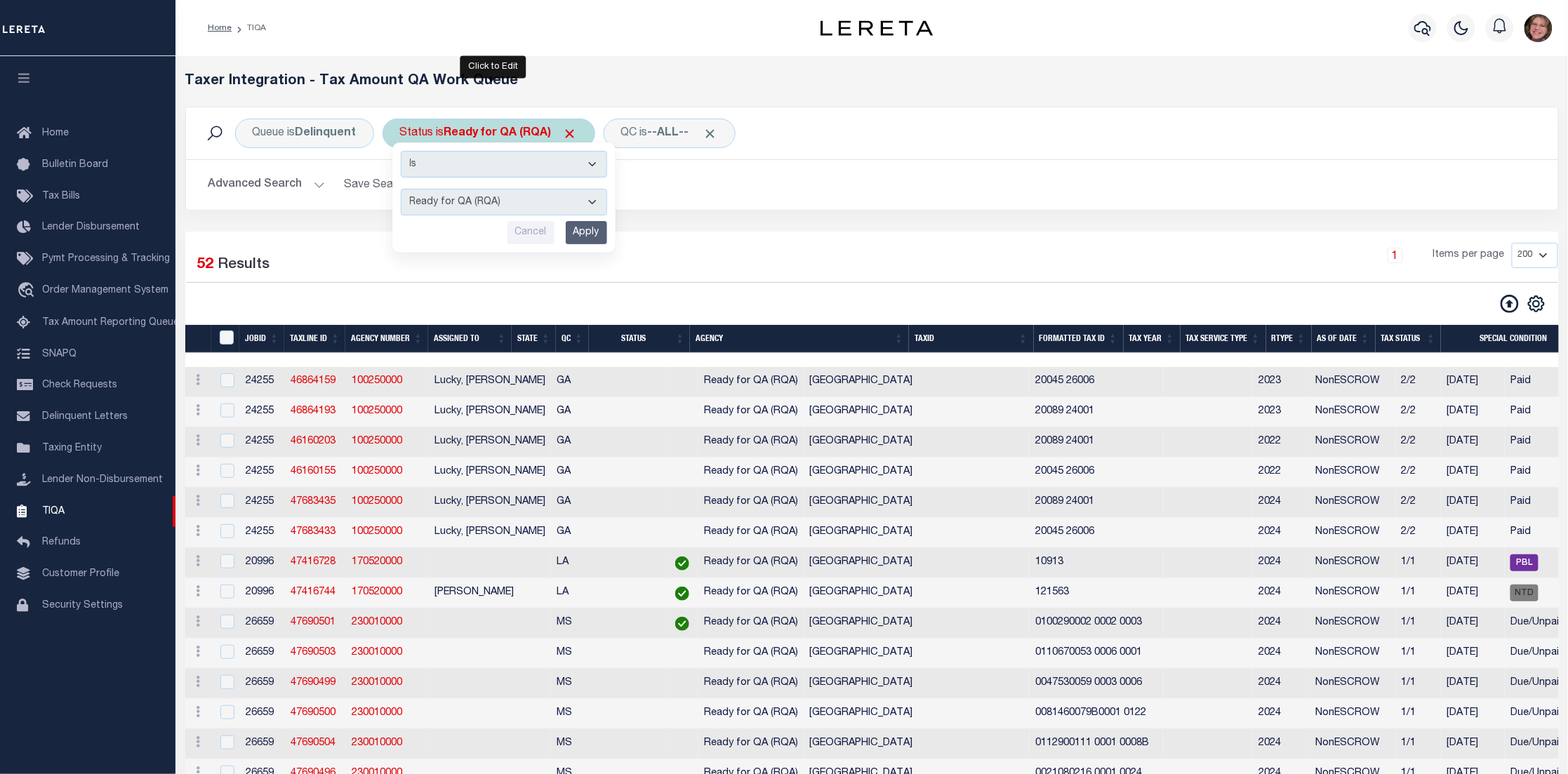
click at [495, 206] on select "AI - Bot Exception (ERR) AI - Bot Running (PLA) AI - Failed QA (FQA) AI - Prep …" at bounding box center [504, 202] width 206 height 26
click at [402, 189] on select "AI - Bot Exception (ERR) AI - Bot Running (PLA) AI - Failed QA (FQA) AI - Prep …" at bounding box center [504, 202] width 206 height 26
click at [652, 247] on div "1 Items per page 10 25 50 100 200 500 1000 2000" at bounding box center [1046, 261] width 1024 height 37
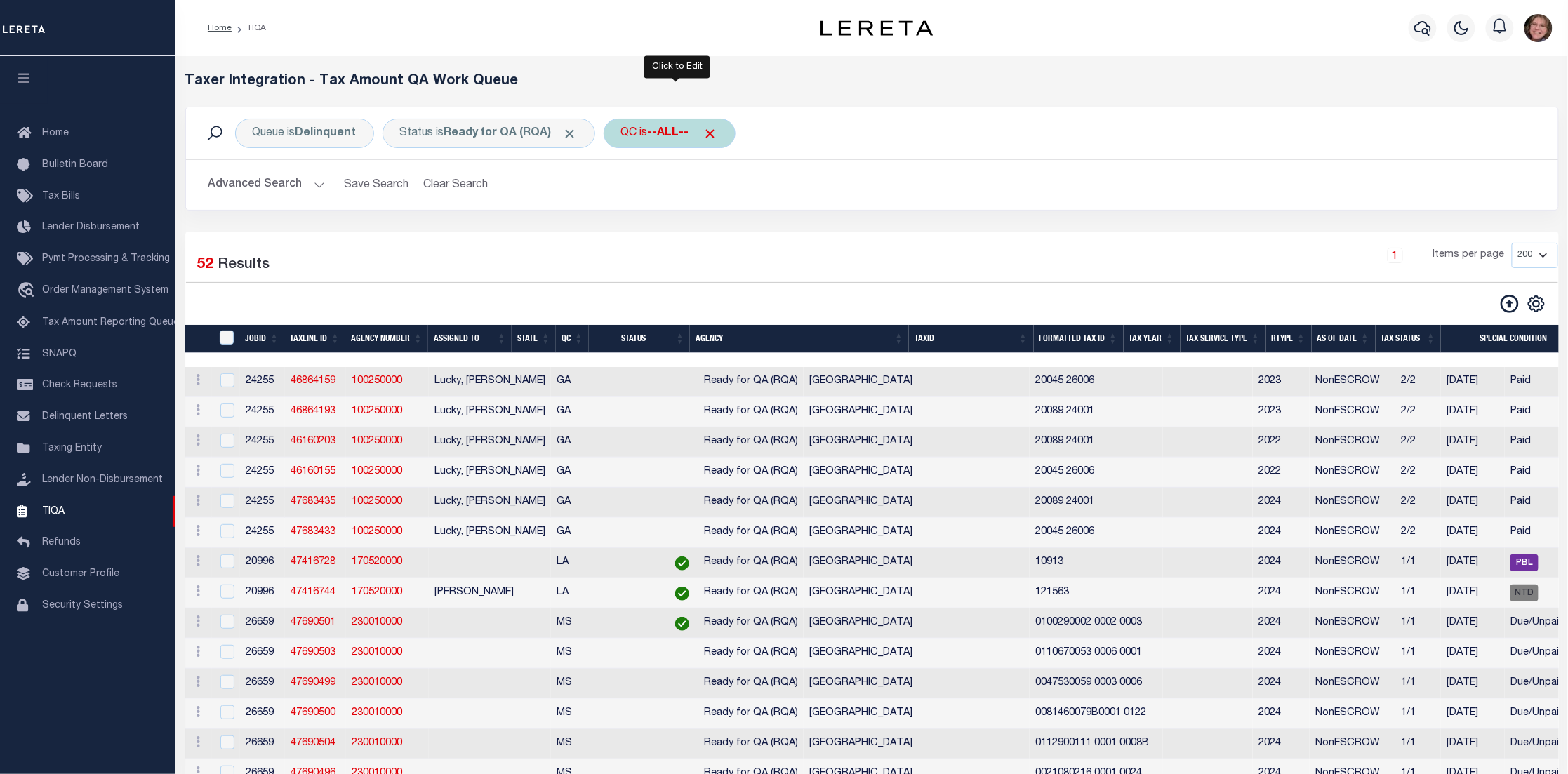
click at [688, 136] on b "--ALL--" at bounding box center [668, 134] width 41 height 11
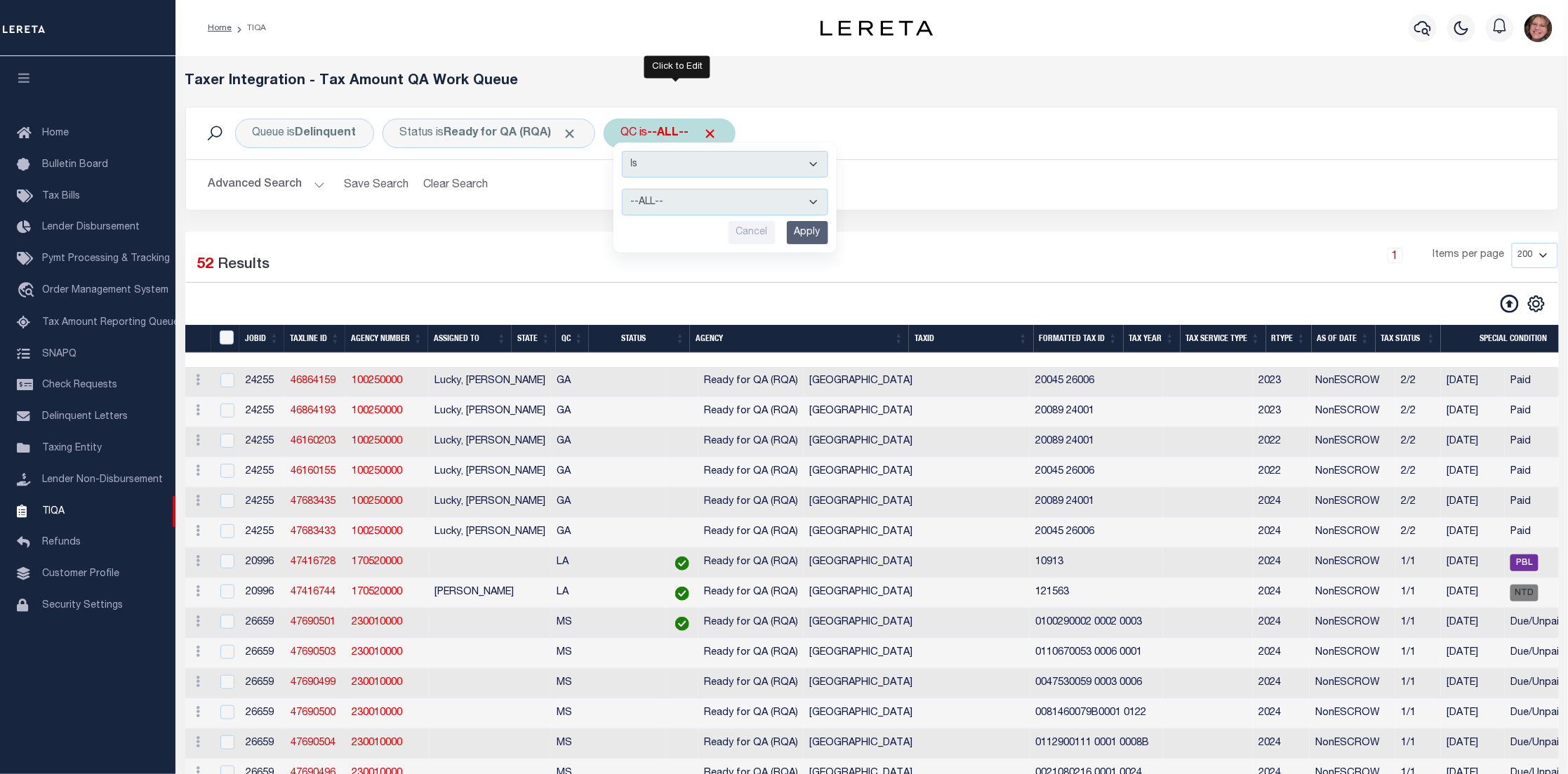
click at [682, 200] on select "--ALL-- Selected for QC Not Selected for QC" at bounding box center [725, 202] width 206 height 26
click at [955, 171] on h2 "Advanced Search Save Search Clear Search" at bounding box center [872, 185] width 1350 height 27
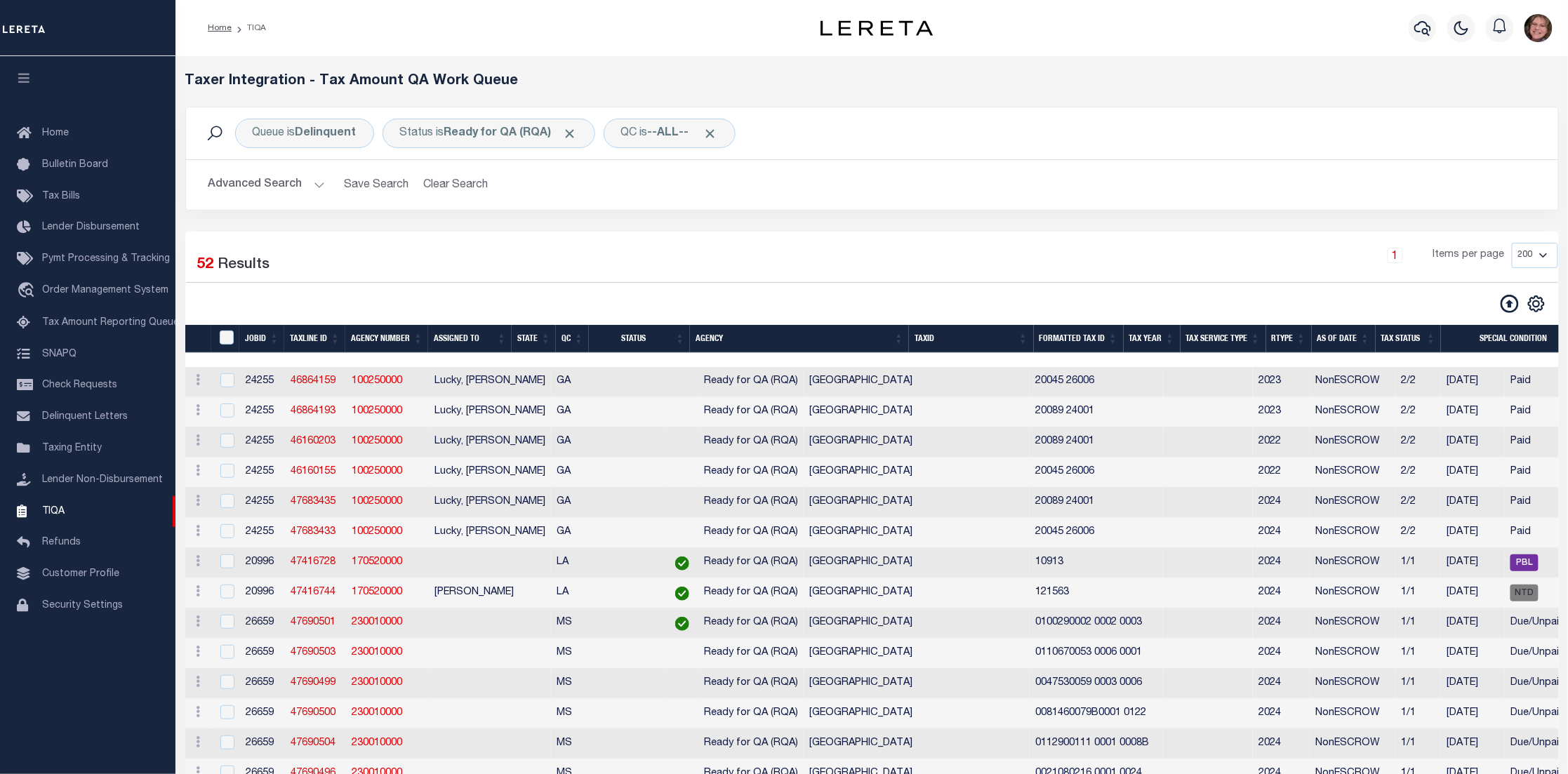
click at [321, 181] on button "Advanced Search" at bounding box center [266, 185] width 117 height 27
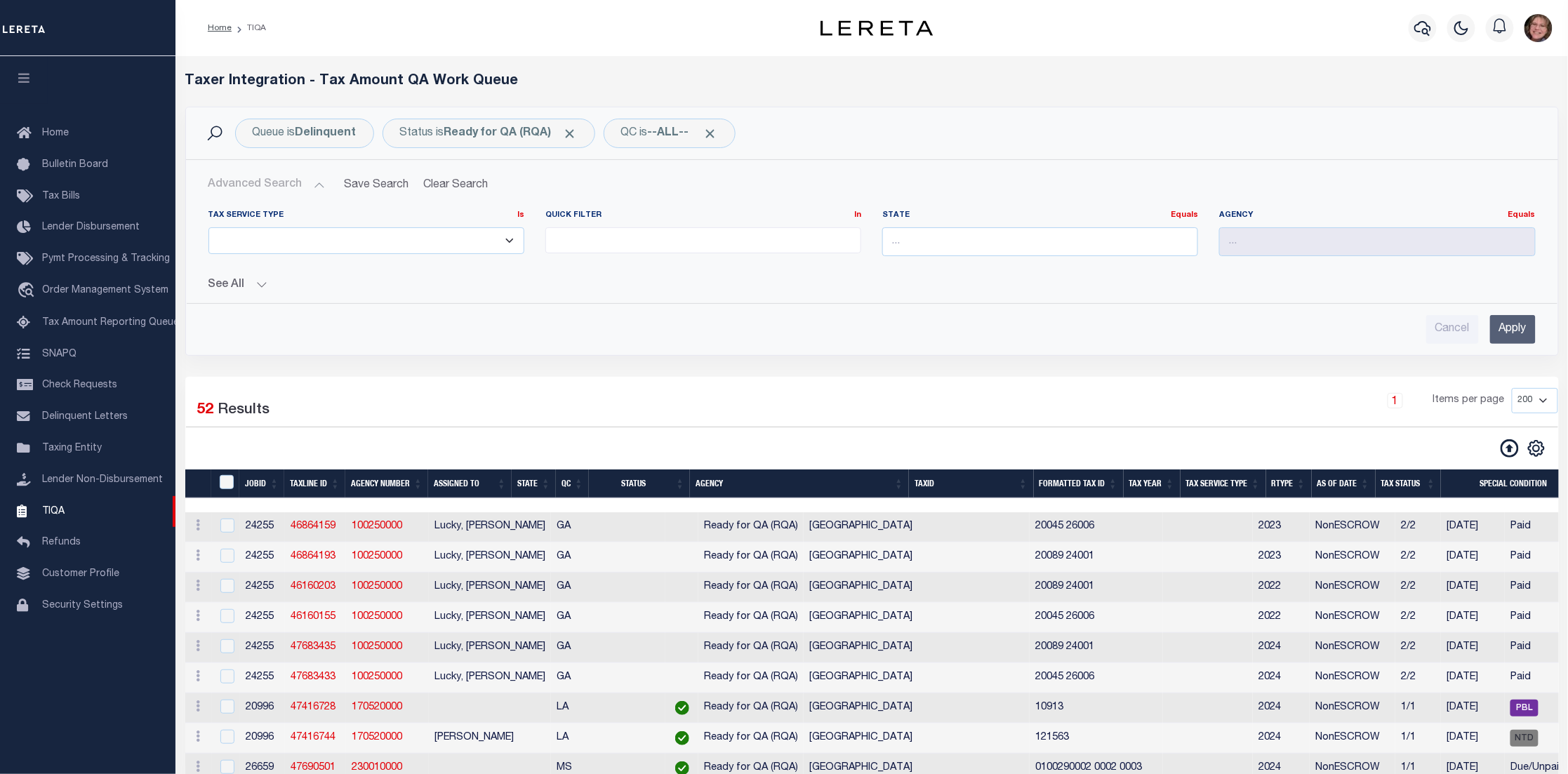
click at [321, 181] on button "Advanced Search" at bounding box center [266, 185] width 117 height 27
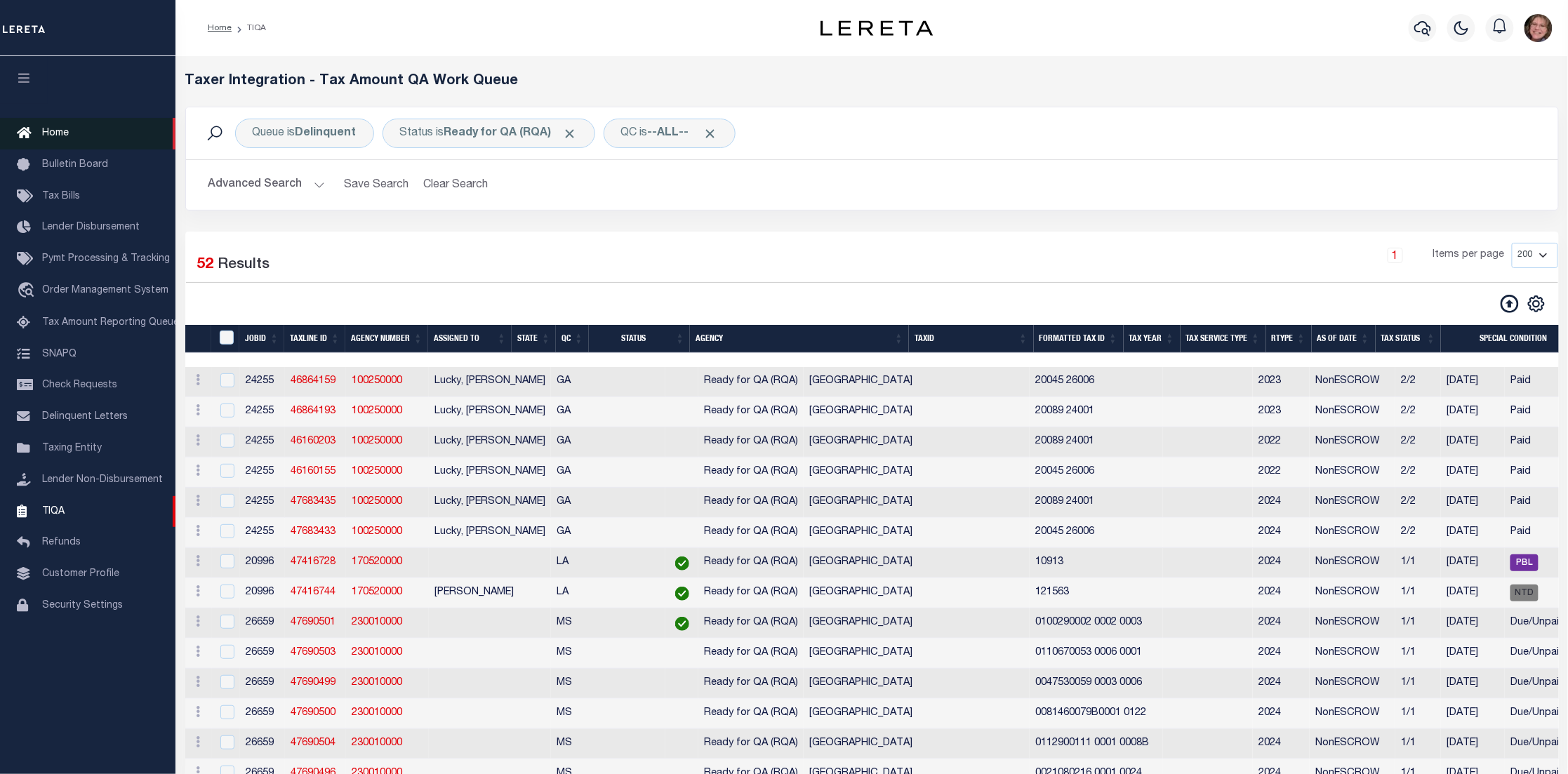
click at [56, 137] on span "Home" at bounding box center [56, 133] width 26 height 9
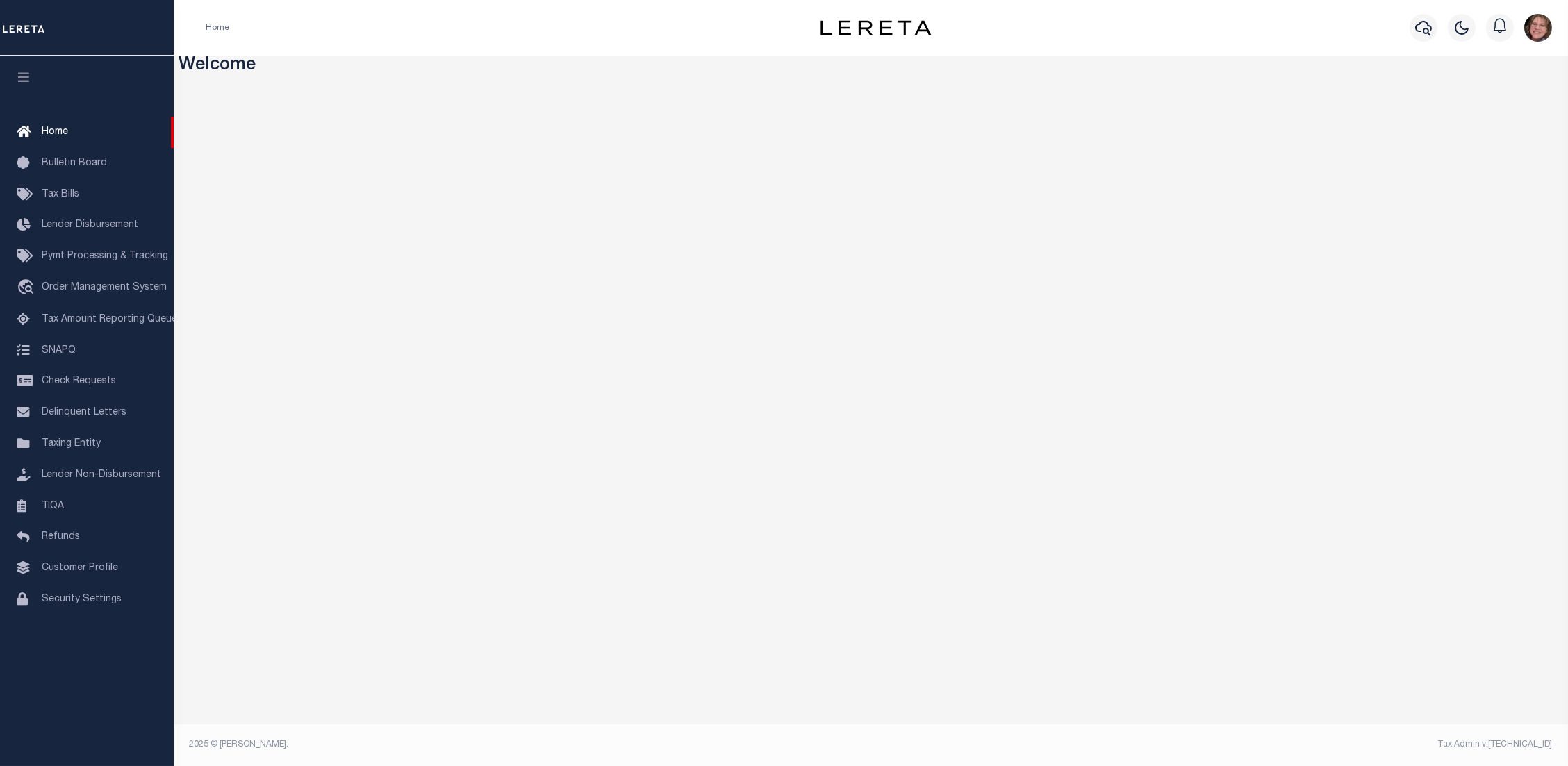
click at [1532, 29] on img "button" at bounding box center [1538, 28] width 28 height 28
click at [1482, 103] on span "Sign out" at bounding box center [1483, 99] width 39 height 9
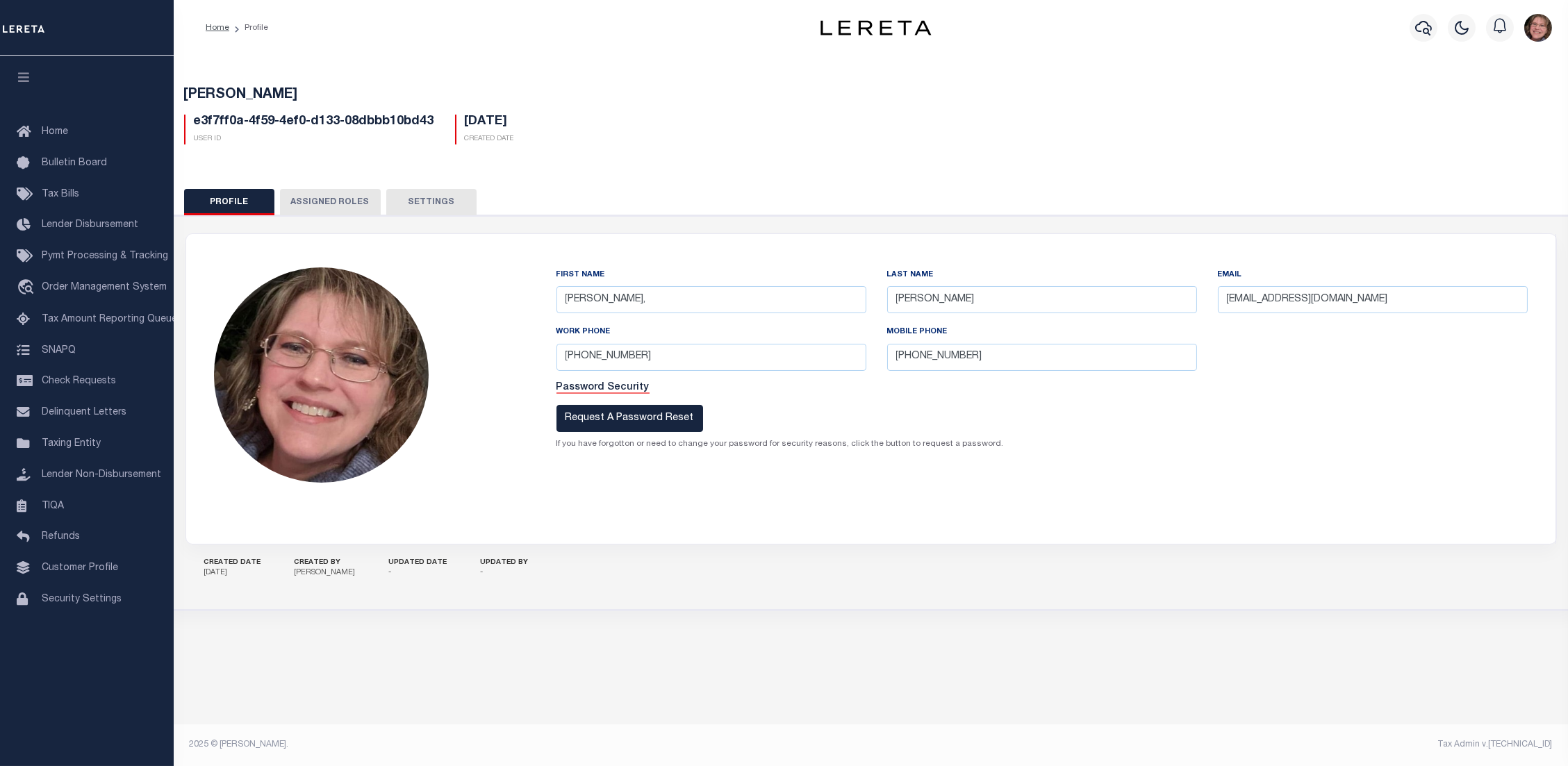
click at [350, 200] on button "Assigned Roles" at bounding box center [330, 202] width 101 height 26
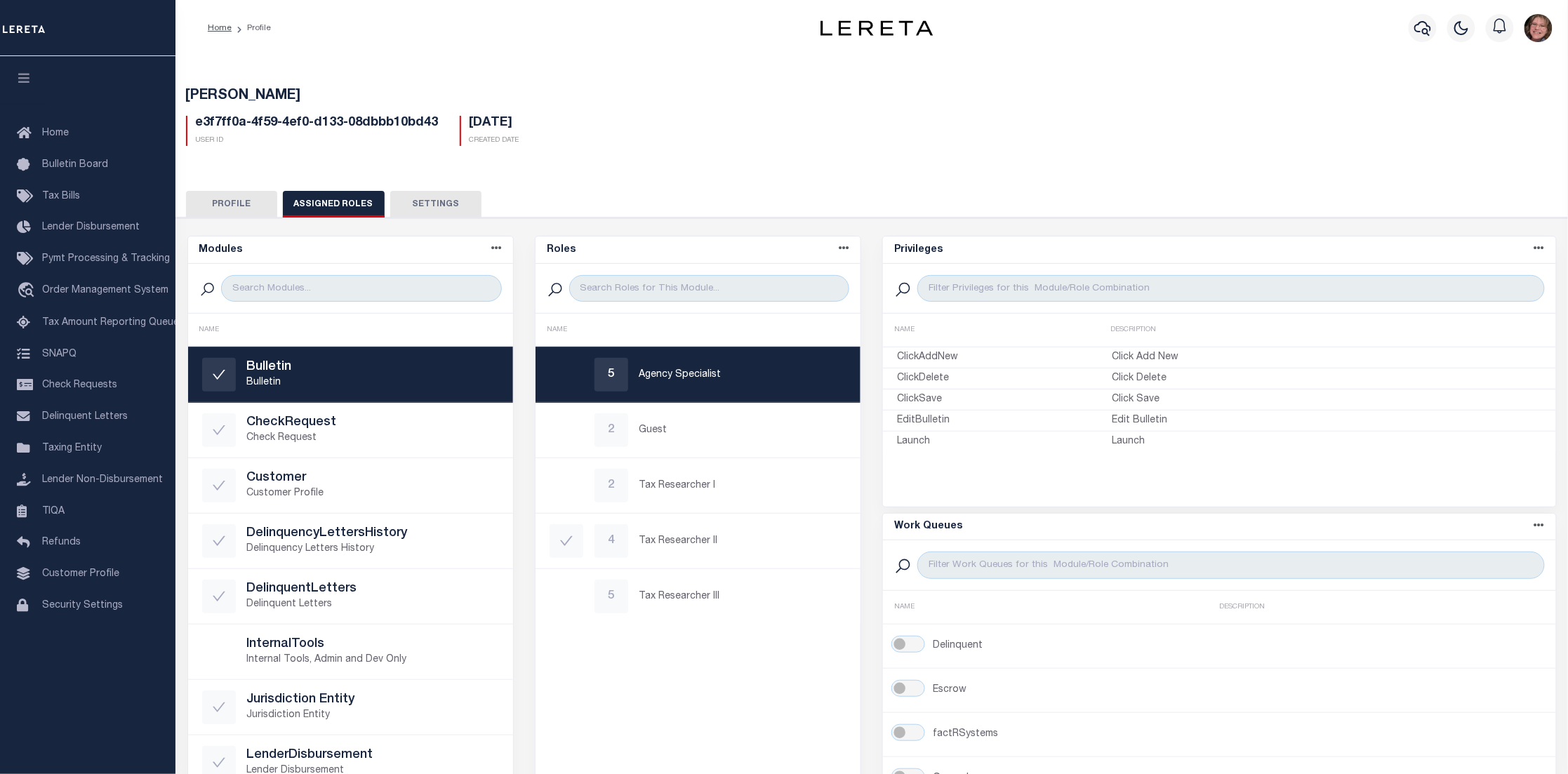
click at [217, 18] on ol "Home Profile" at bounding box center [239, 27] width 86 height 29
click at [219, 32] on link "Home" at bounding box center [219, 27] width 24 height 8
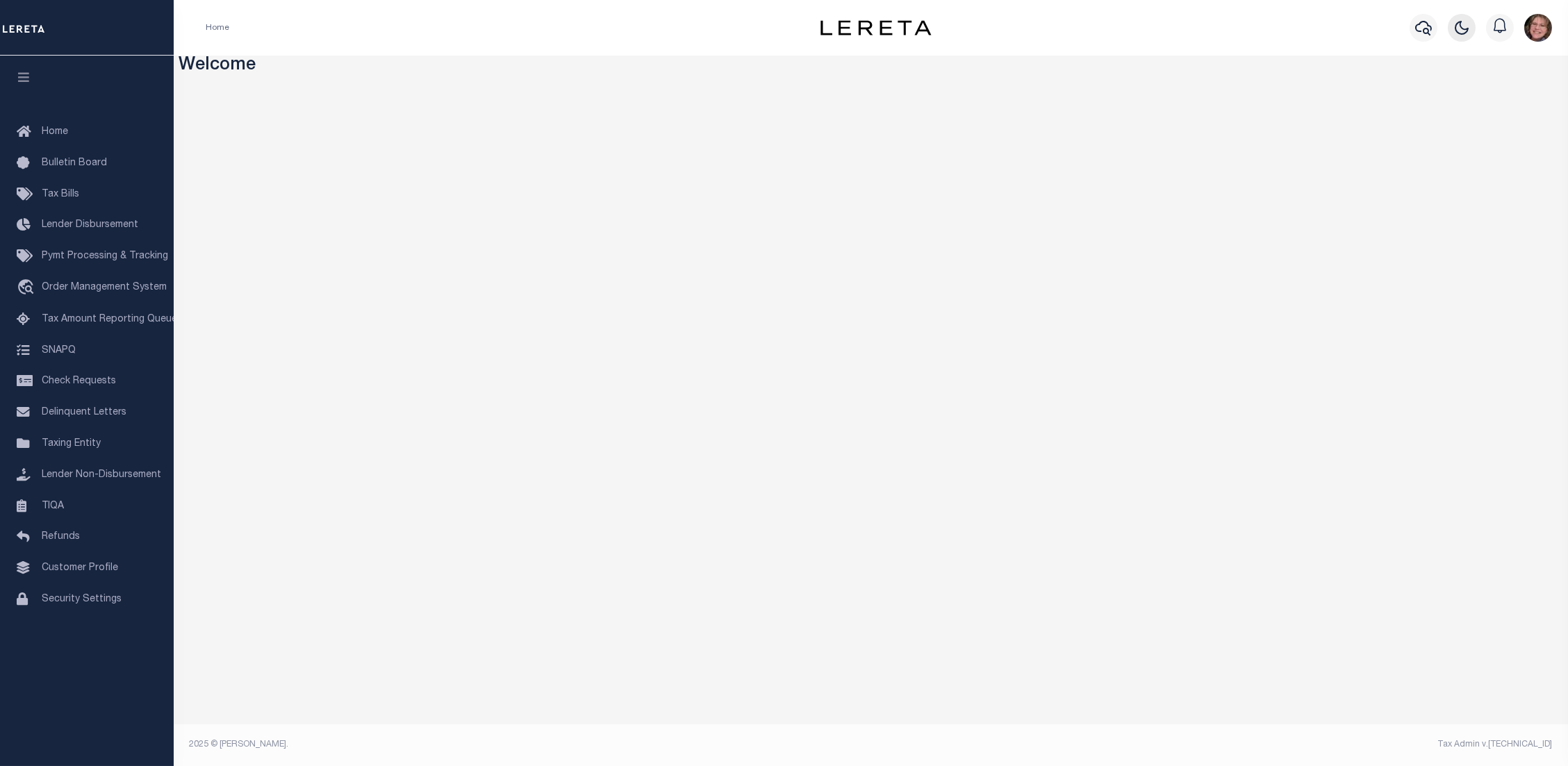
click at [1462, 31] on icon "button" at bounding box center [1462, 28] width 17 height 17
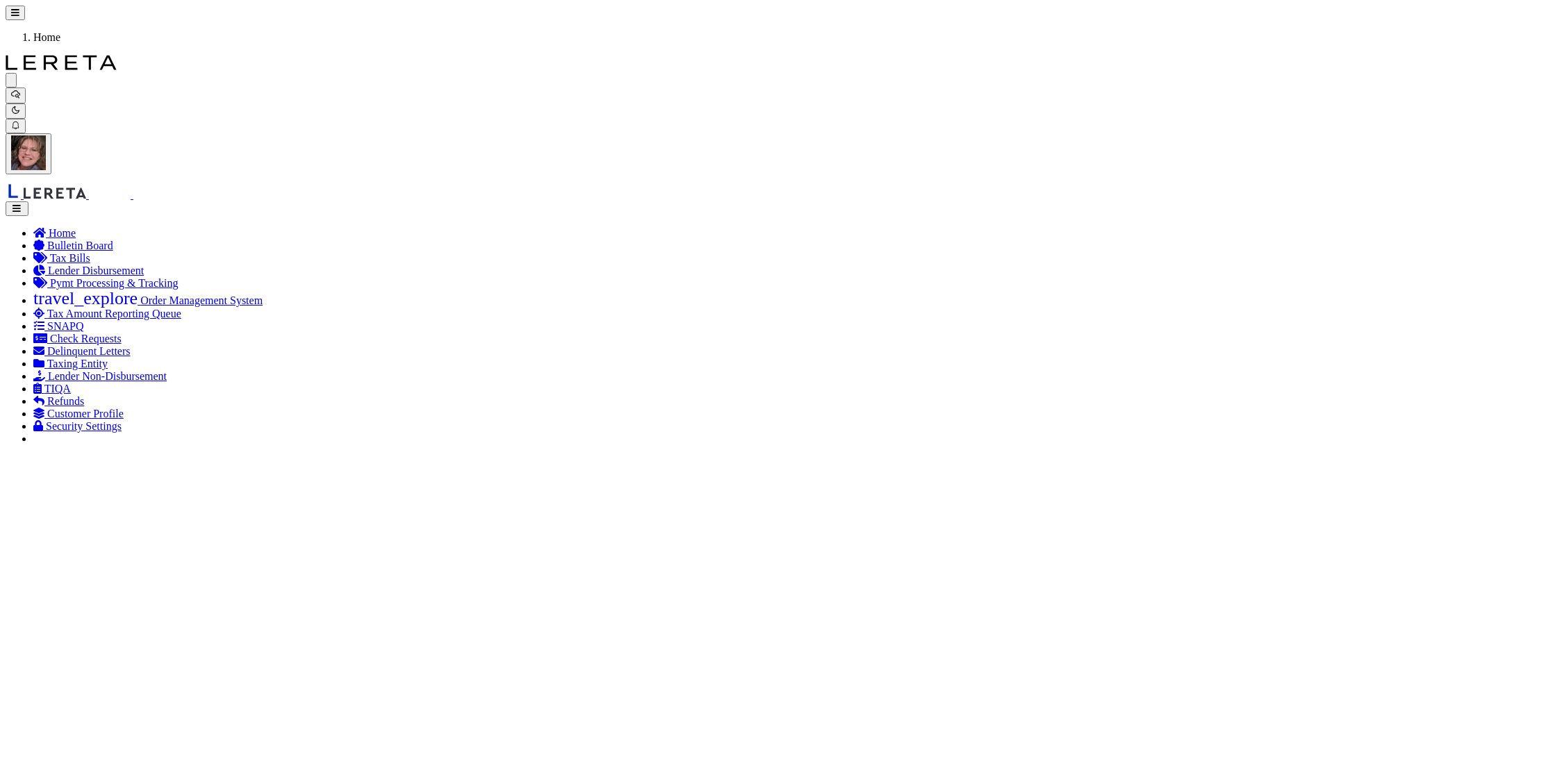
click at [20, 105] on icon "button" at bounding box center [16, 110] width 9 height 9
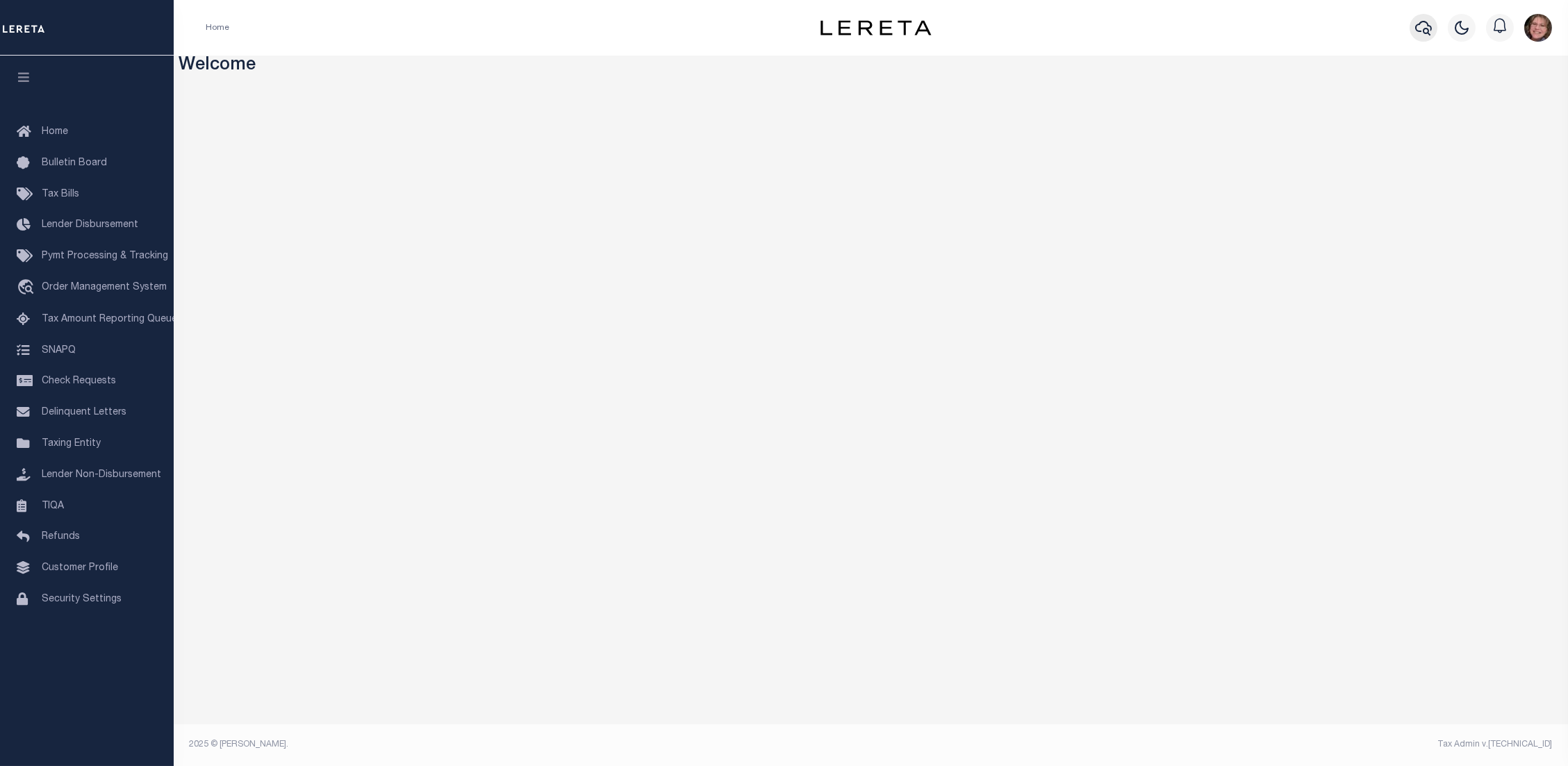
click at [1421, 33] on icon "button" at bounding box center [1424, 28] width 17 height 17
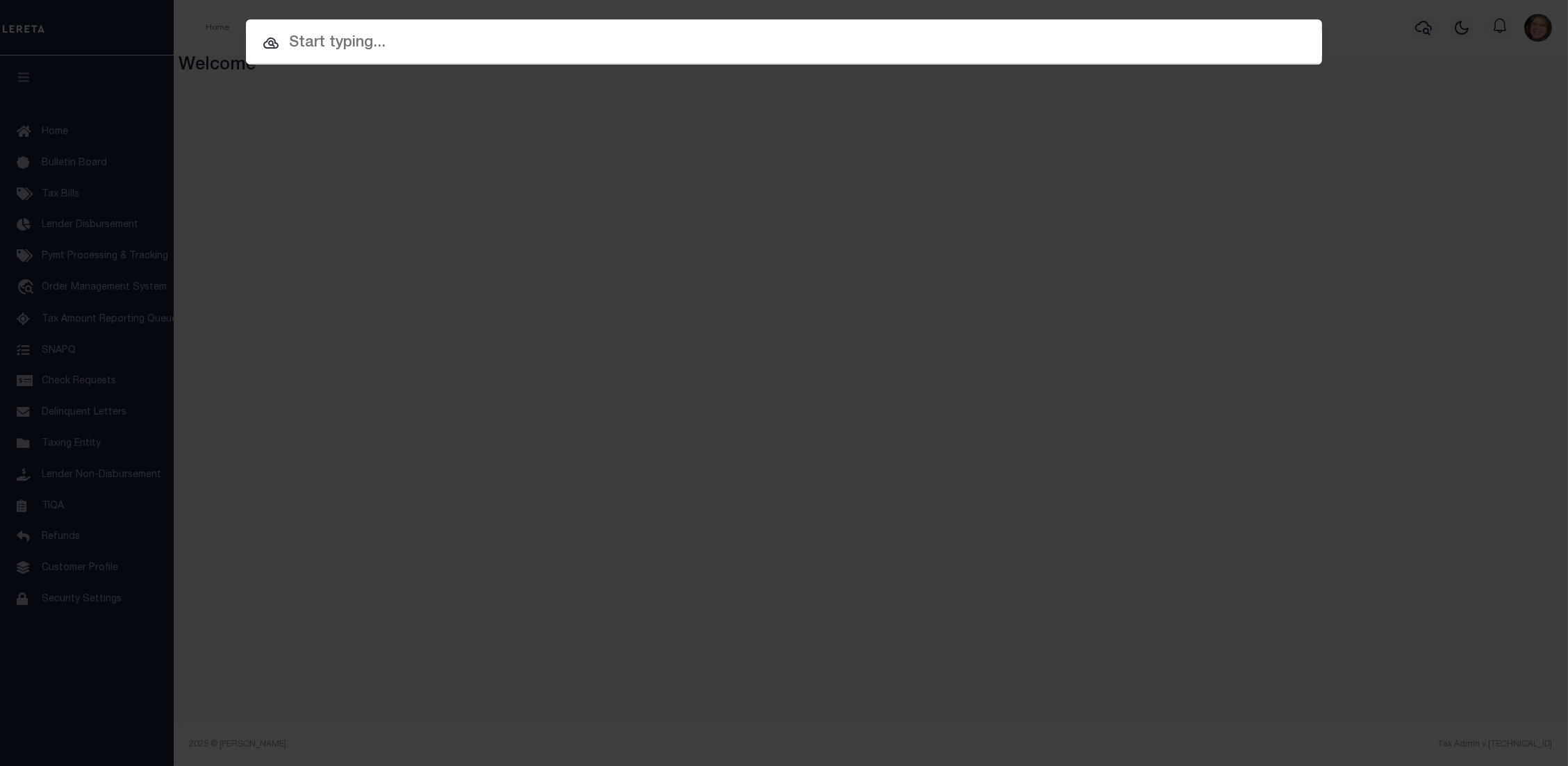
drag, startPoint x: 847, startPoint y: 47, endPoint x: 859, endPoint y: 32, distance: 19.2
click at [845, 46] on input "text" at bounding box center [784, 44] width 1076 height 24
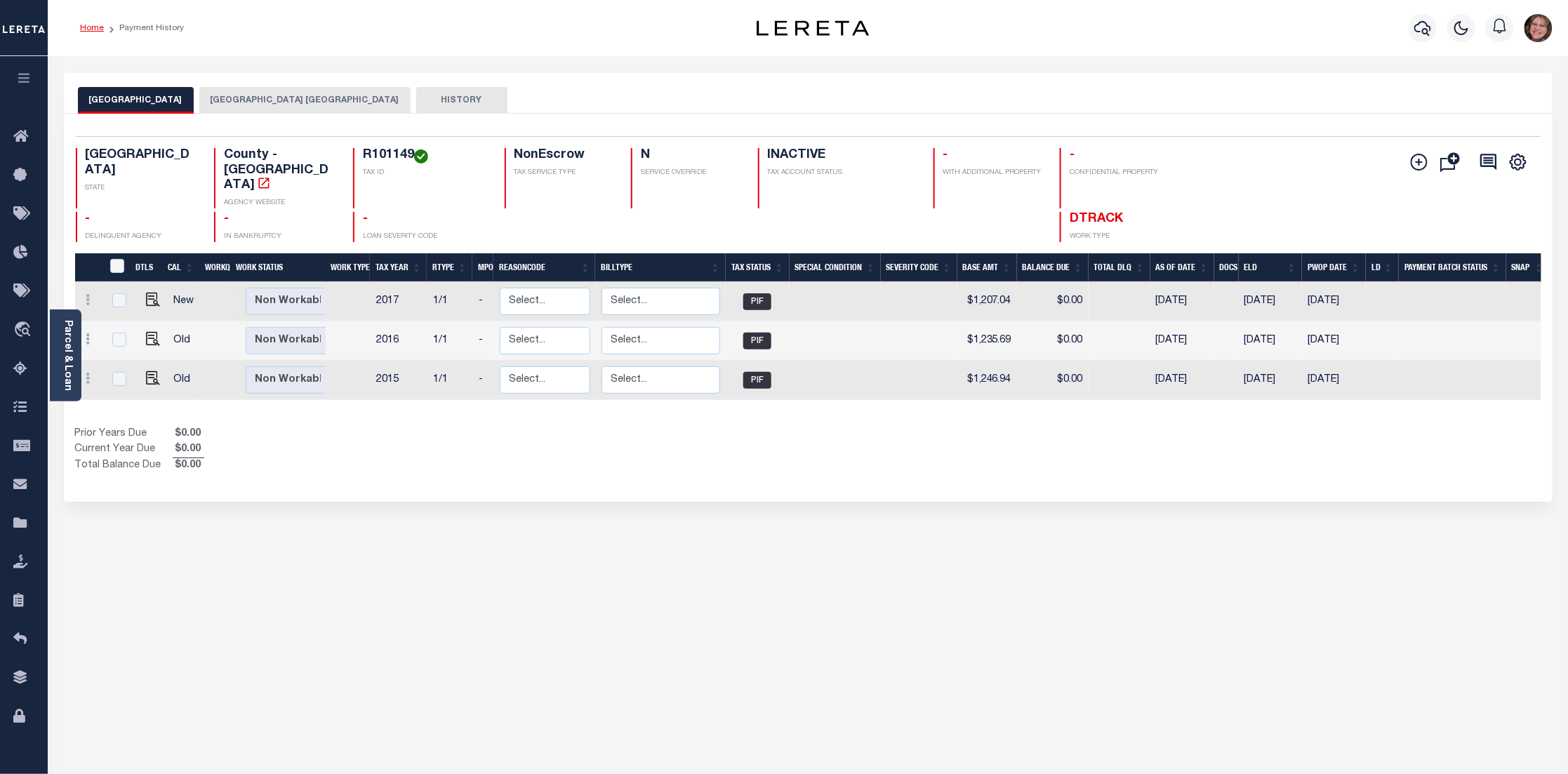
click at [84, 28] on link "Home" at bounding box center [91, 27] width 24 height 8
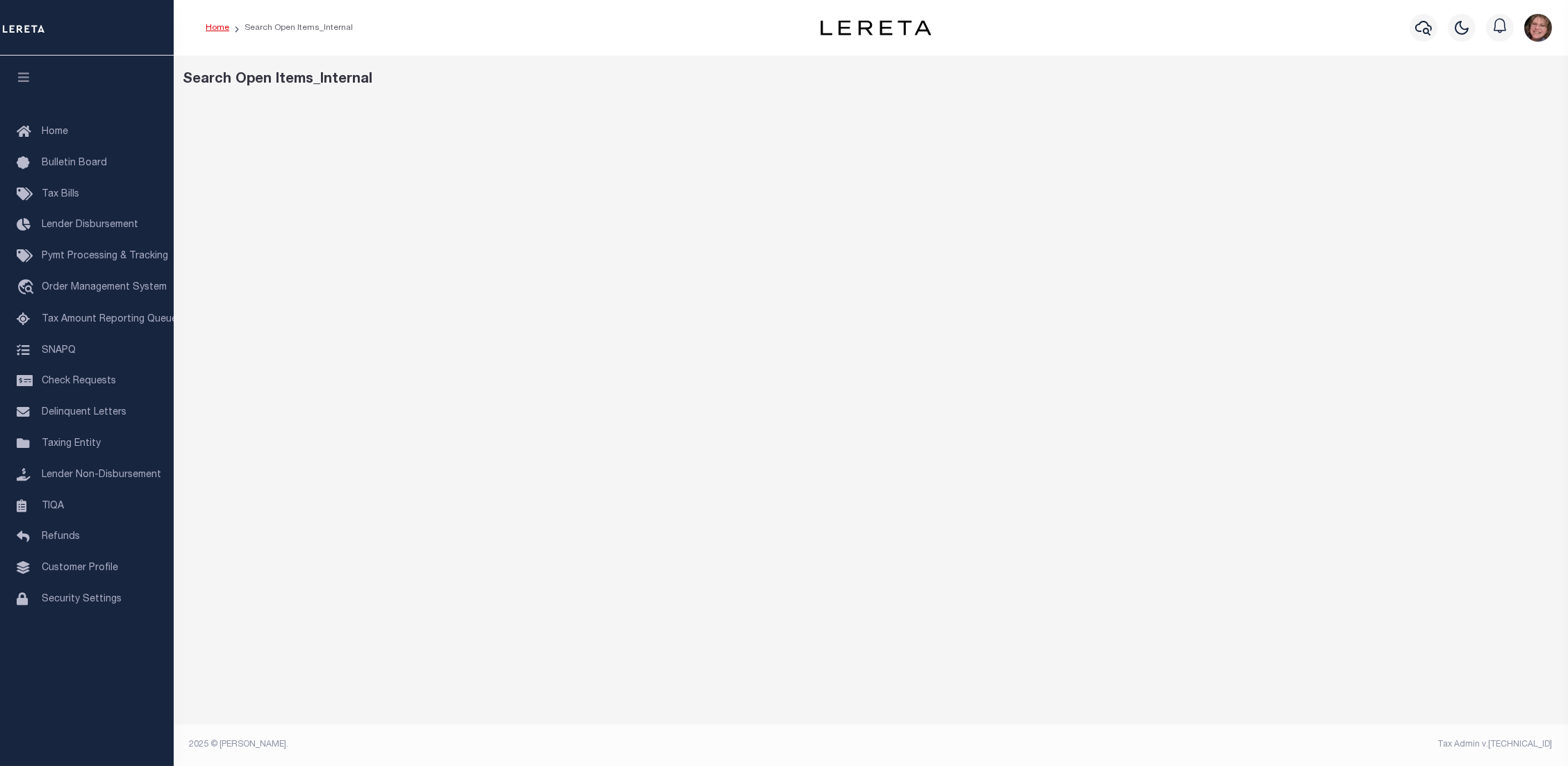
click at [211, 26] on link "Home" at bounding box center [217, 27] width 23 height 8
click at [229, 26] on li "Search Open Items_Internal" at bounding box center [291, 27] width 124 height 12
click at [211, 29] on link "Home" at bounding box center [217, 27] width 23 height 8
click at [222, 30] on link "Home" at bounding box center [217, 27] width 23 height 8
click at [20, 77] on icon "button" at bounding box center [23, 76] width 16 height 12
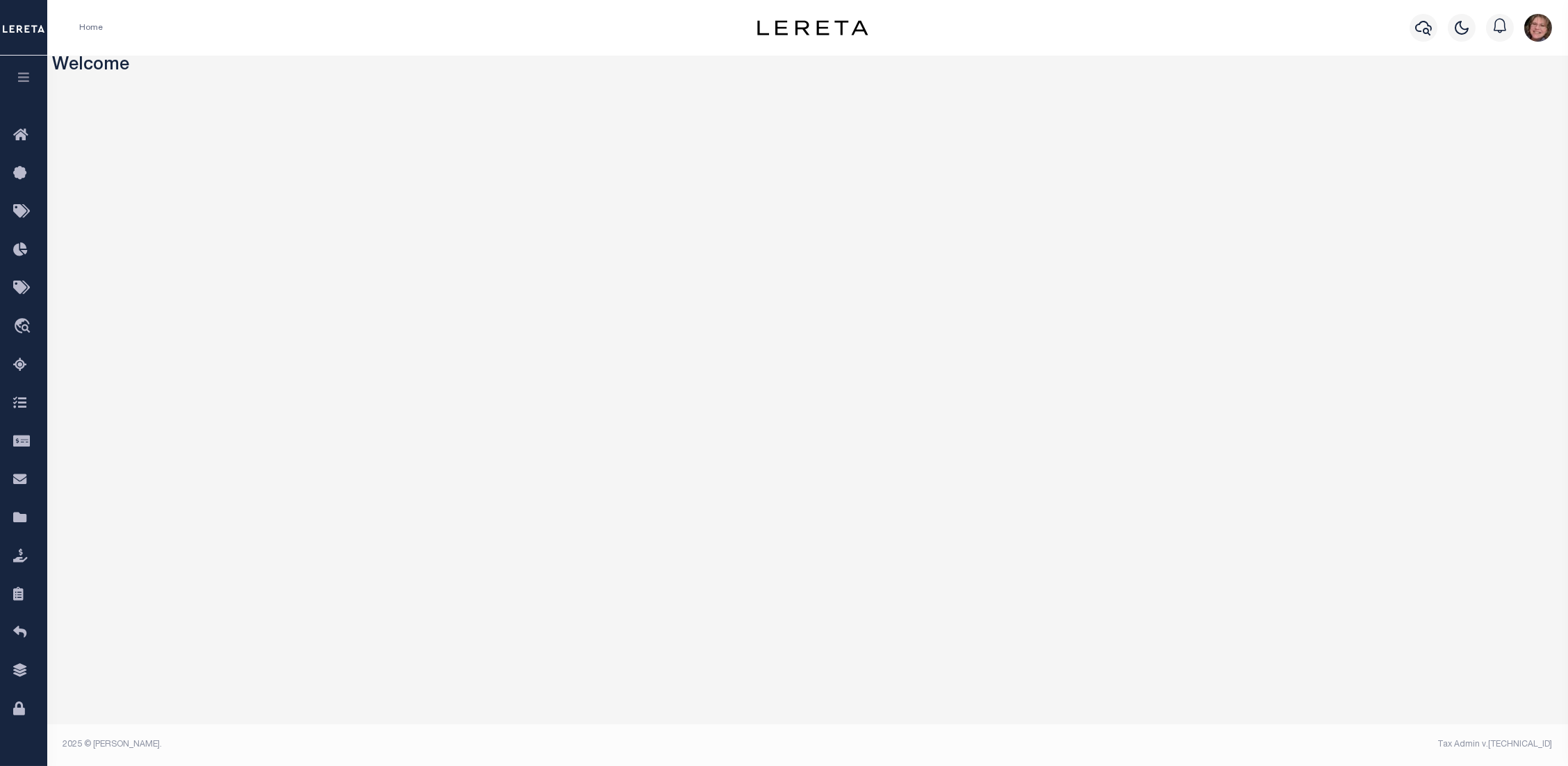
click at [20, 77] on icon "button" at bounding box center [23, 76] width 16 height 12
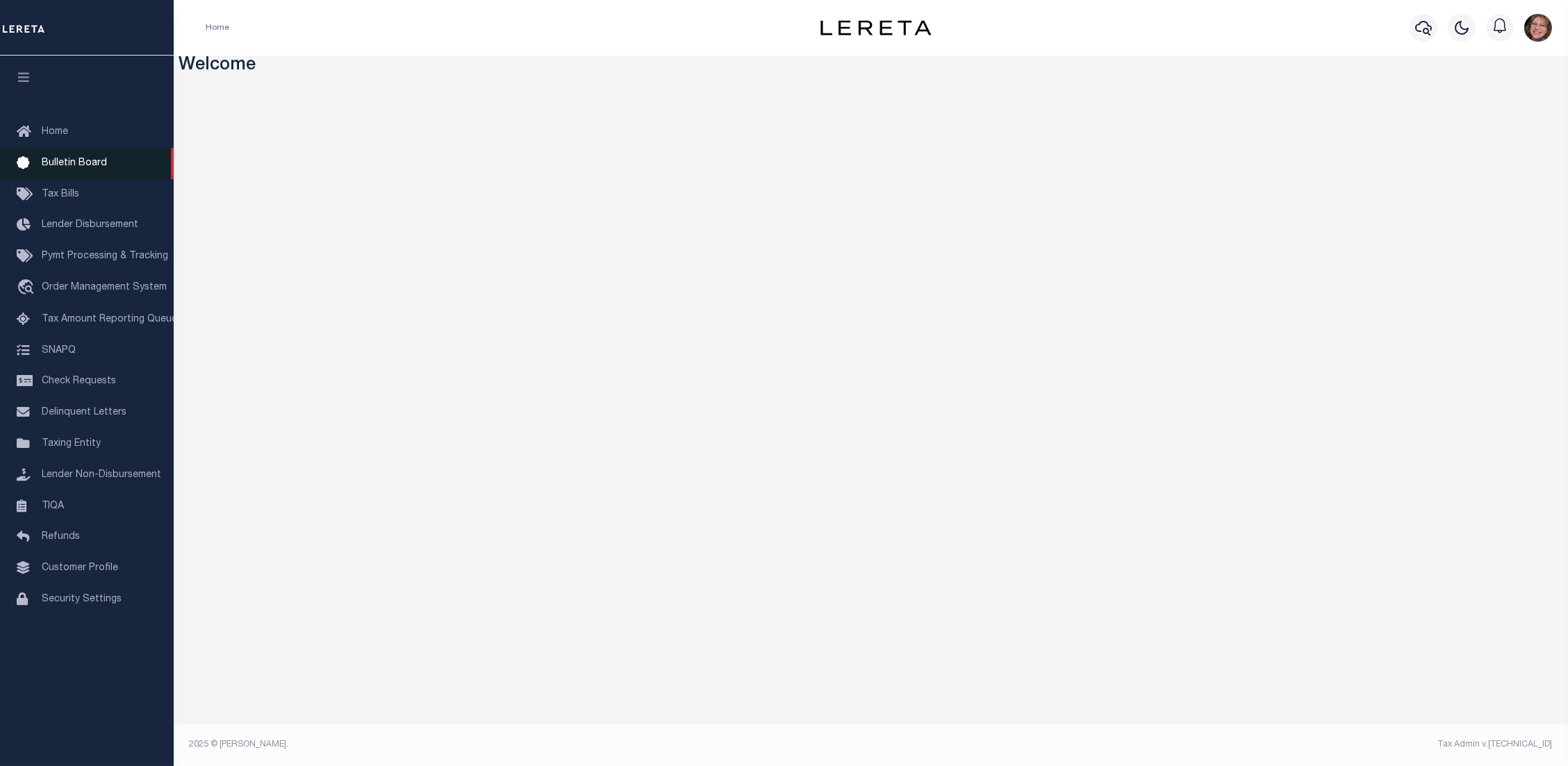
click at [67, 159] on span "Bulletin Board" at bounding box center [75, 163] width 65 height 9
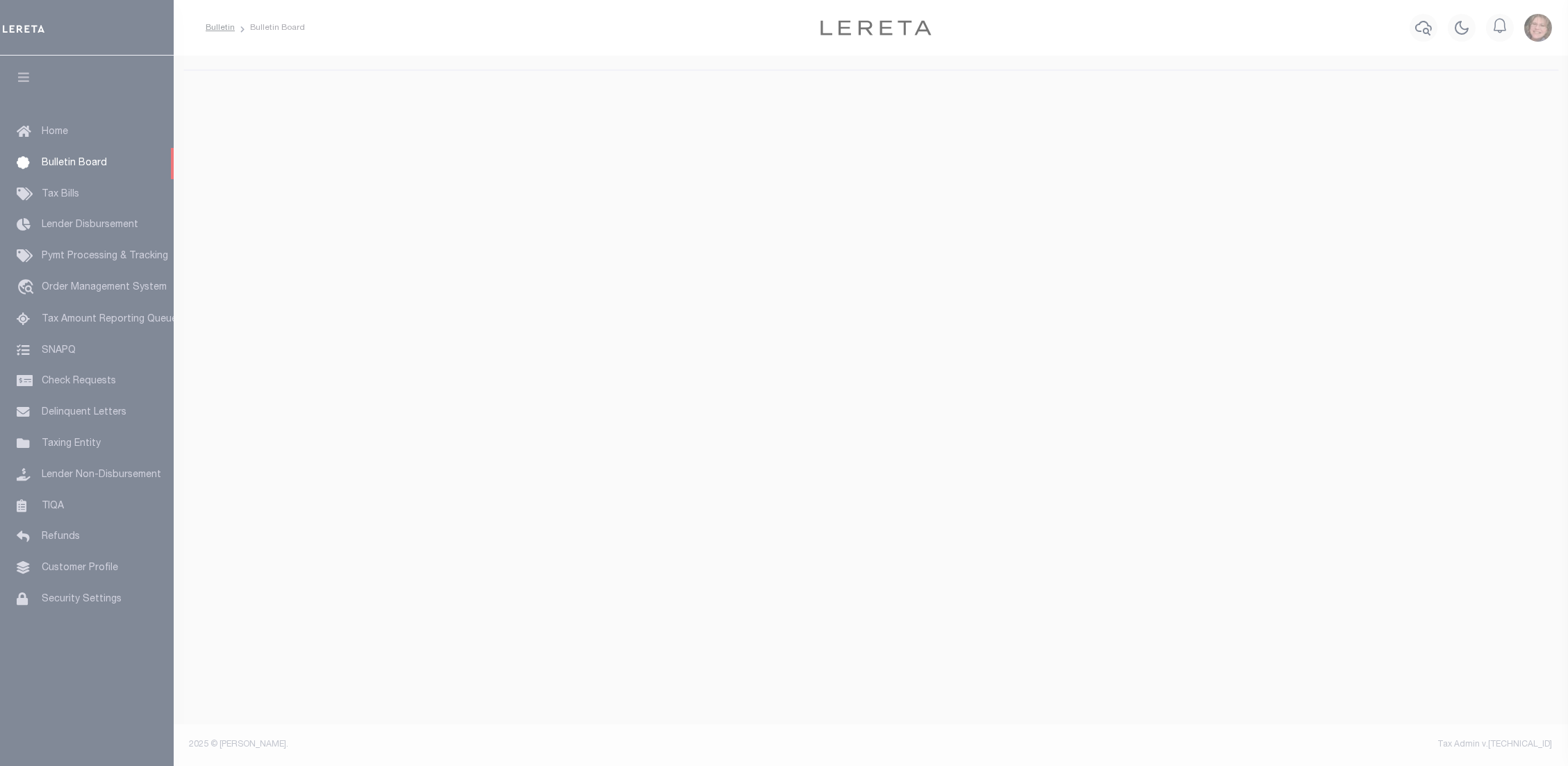
select select "50"
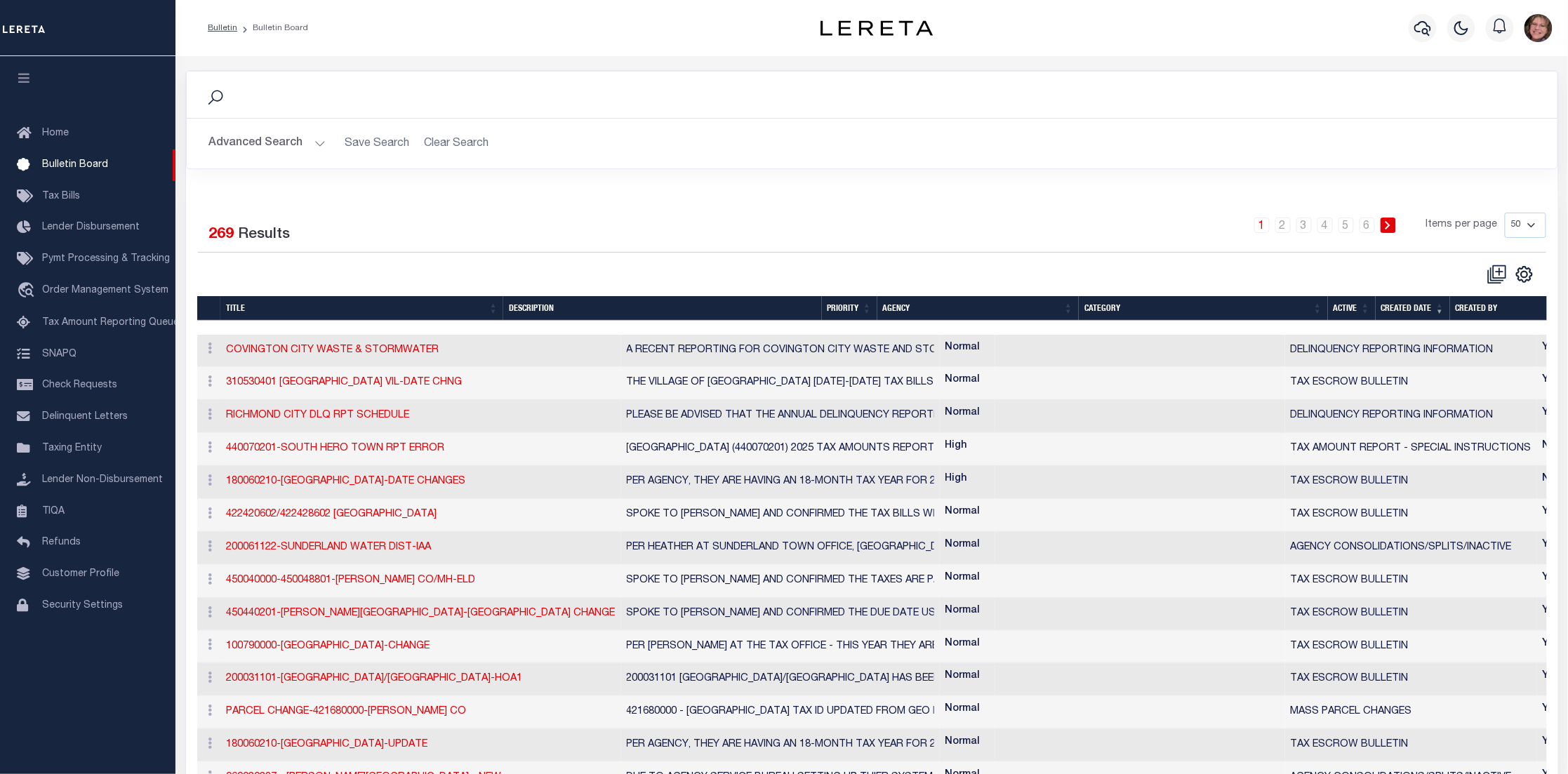
click at [311, 142] on button "Advanced Search" at bounding box center [267, 143] width 117 height 27
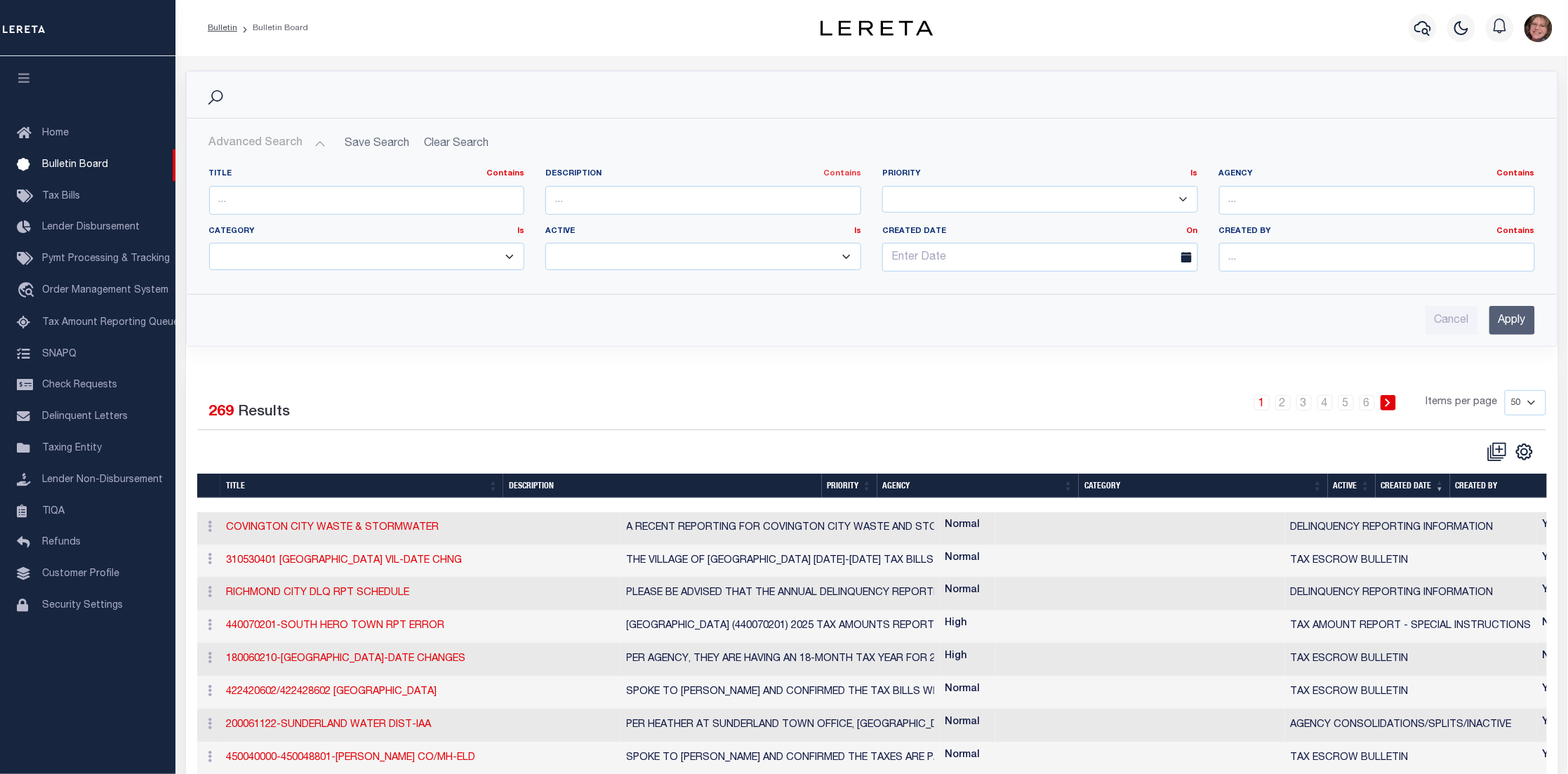
click at [850, 172] on link "Contains" at bounding box center [842, 173] width 38 height 8
drag, startPoint x: 808, startPoint y: 321, endPoint x: 875, endPoint y: 307, distance: 68.4
click at [808, 321] on div "Cancel Apply" at bounding box center [872, 320] width 1325 height 29
click at [1191, 234] on link "On" at bounding box center [1192, 232] width 11 height 8
click at [1159, 324] on div "Cancel Apply" at bounding box center [872, 320] width 1325 height 29
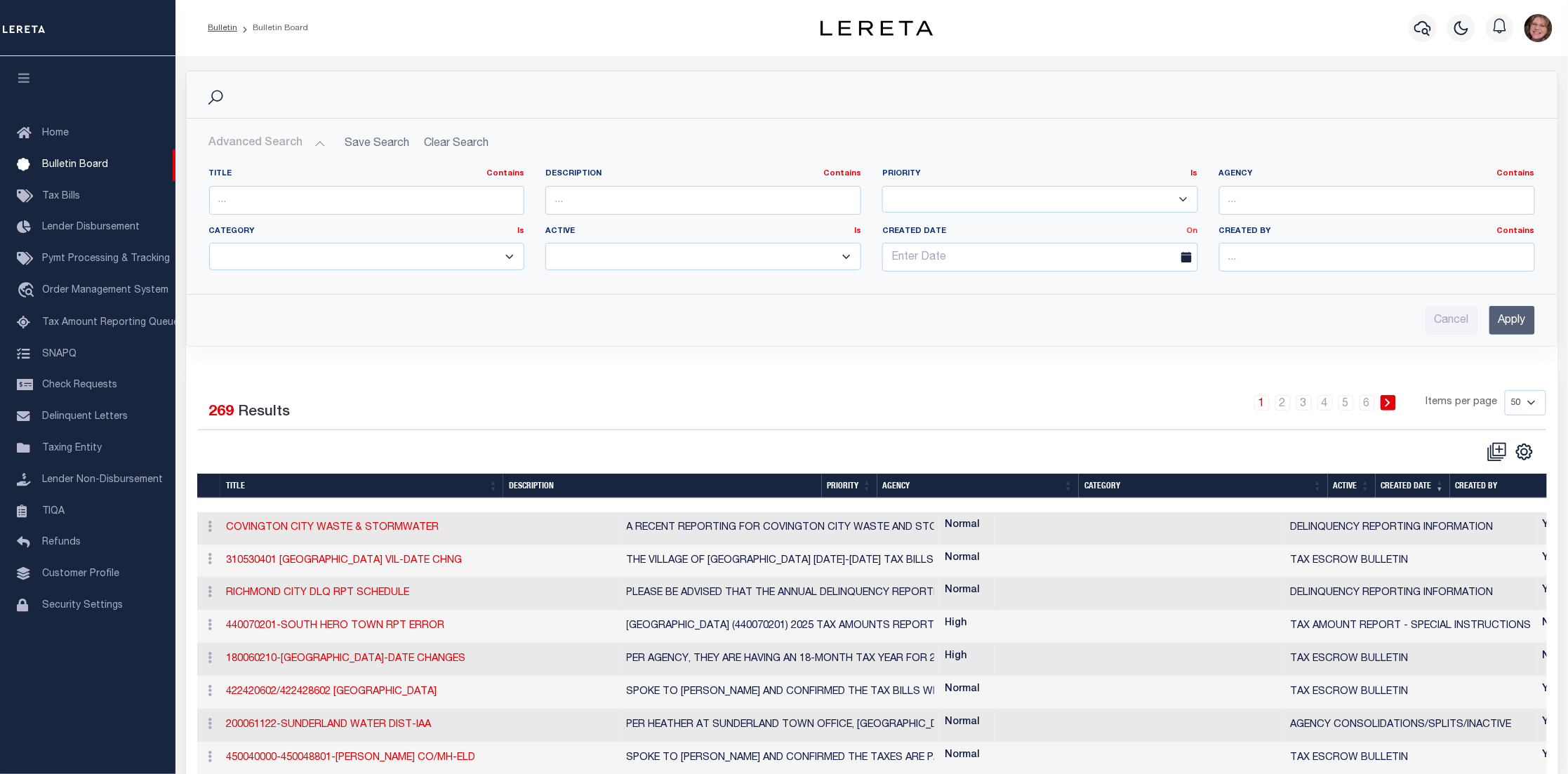
click at [1192, 231] on link "On" at bounding box center [1192, 232] width 11 height 8
click at [1151, 304] on link "Between" at bounding box center [1142, 309] width 111 height 21
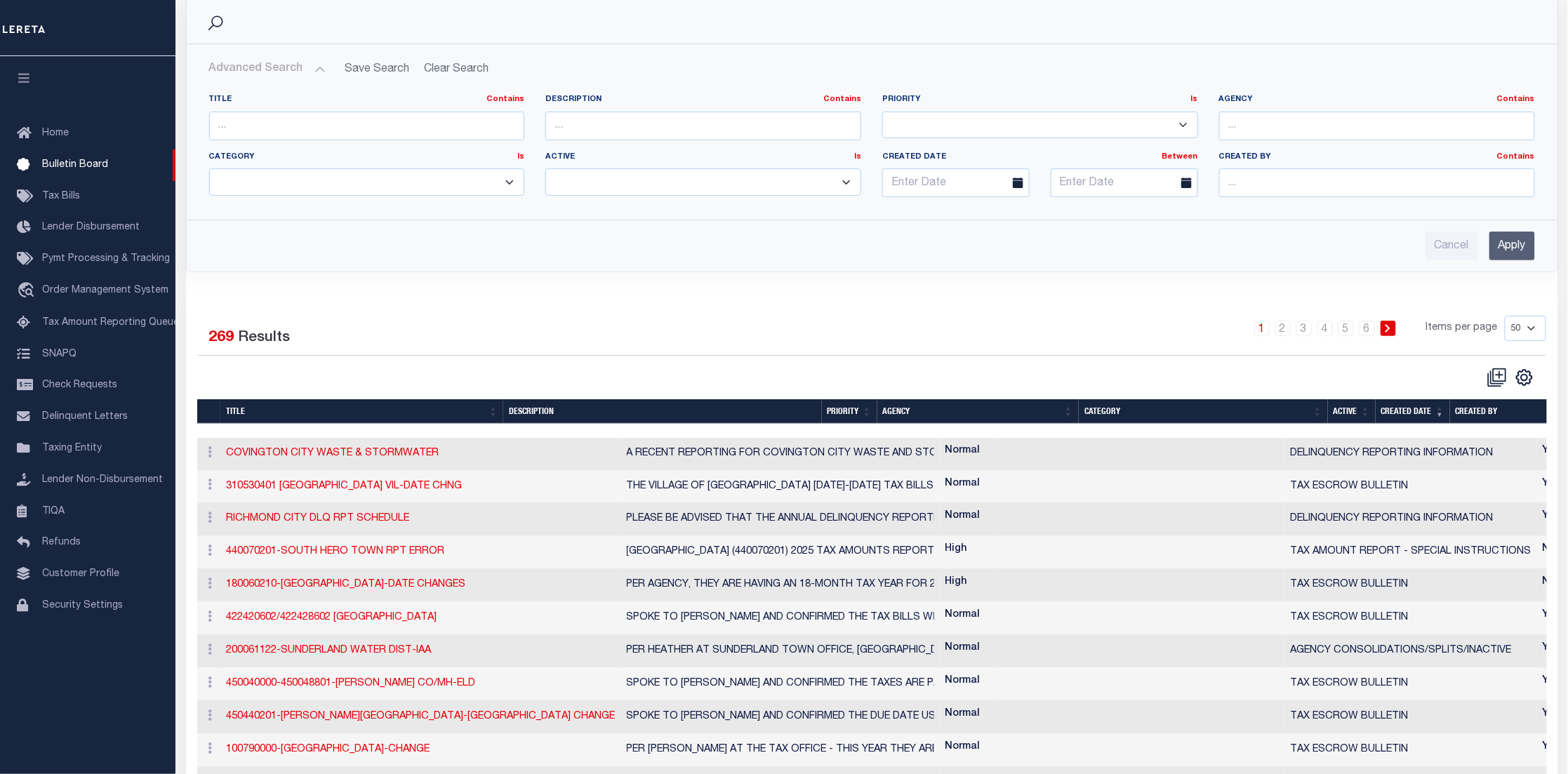
scroll to position [105, 0]
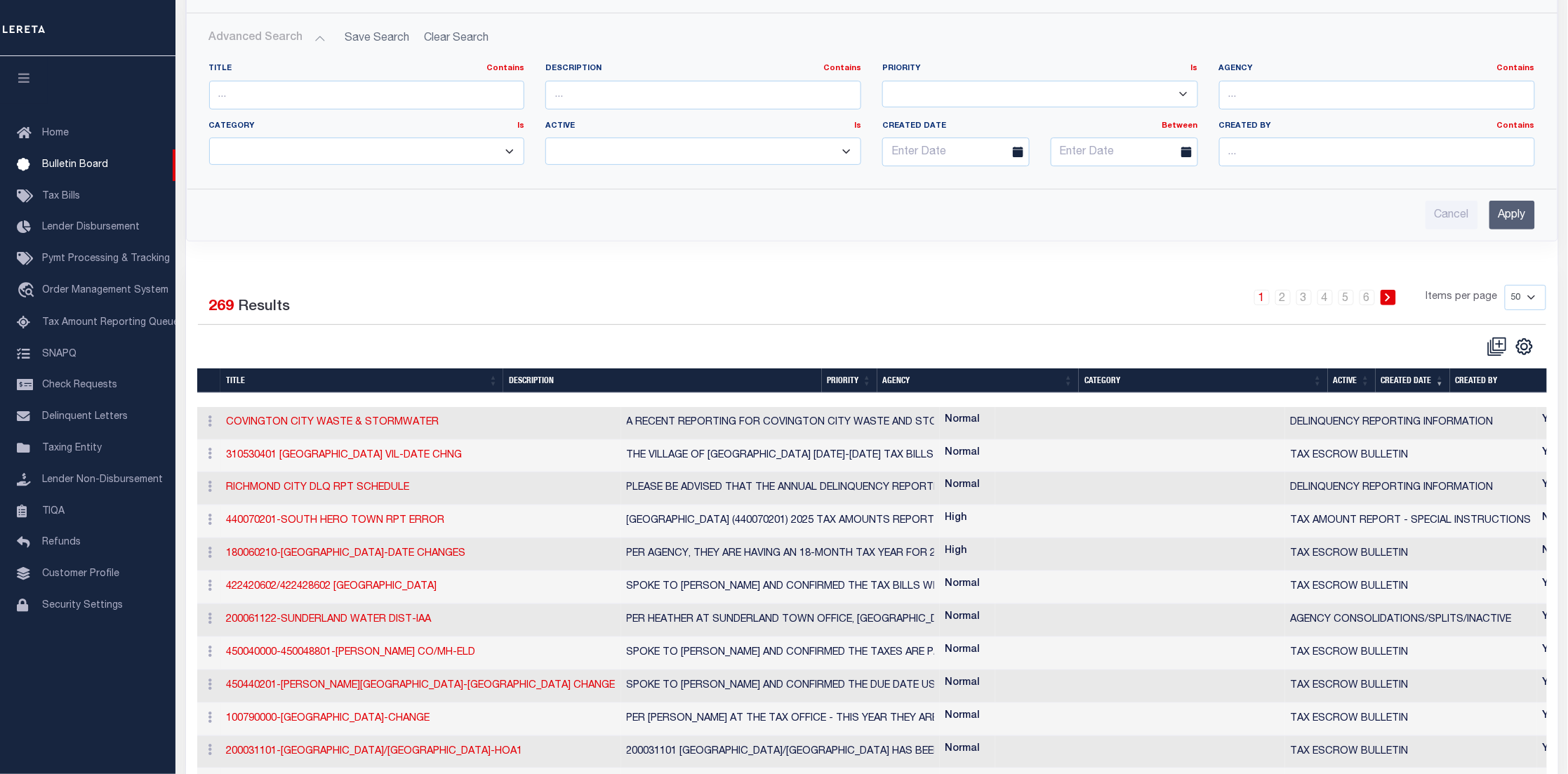
click at [1539, 296] on select "10 25 50 100" at bounding box center [1526, 298] width 41 height 25
click at [1384, 338] on div "CSV Export Selected Print Show Filter Show Search Columns 0: 1: Title 2: descri…" at bounding box center [1208, 347] width 674 height 21
click at [1527, 347] on icon "" at bounding box center [1524, 347] width 7 height 7
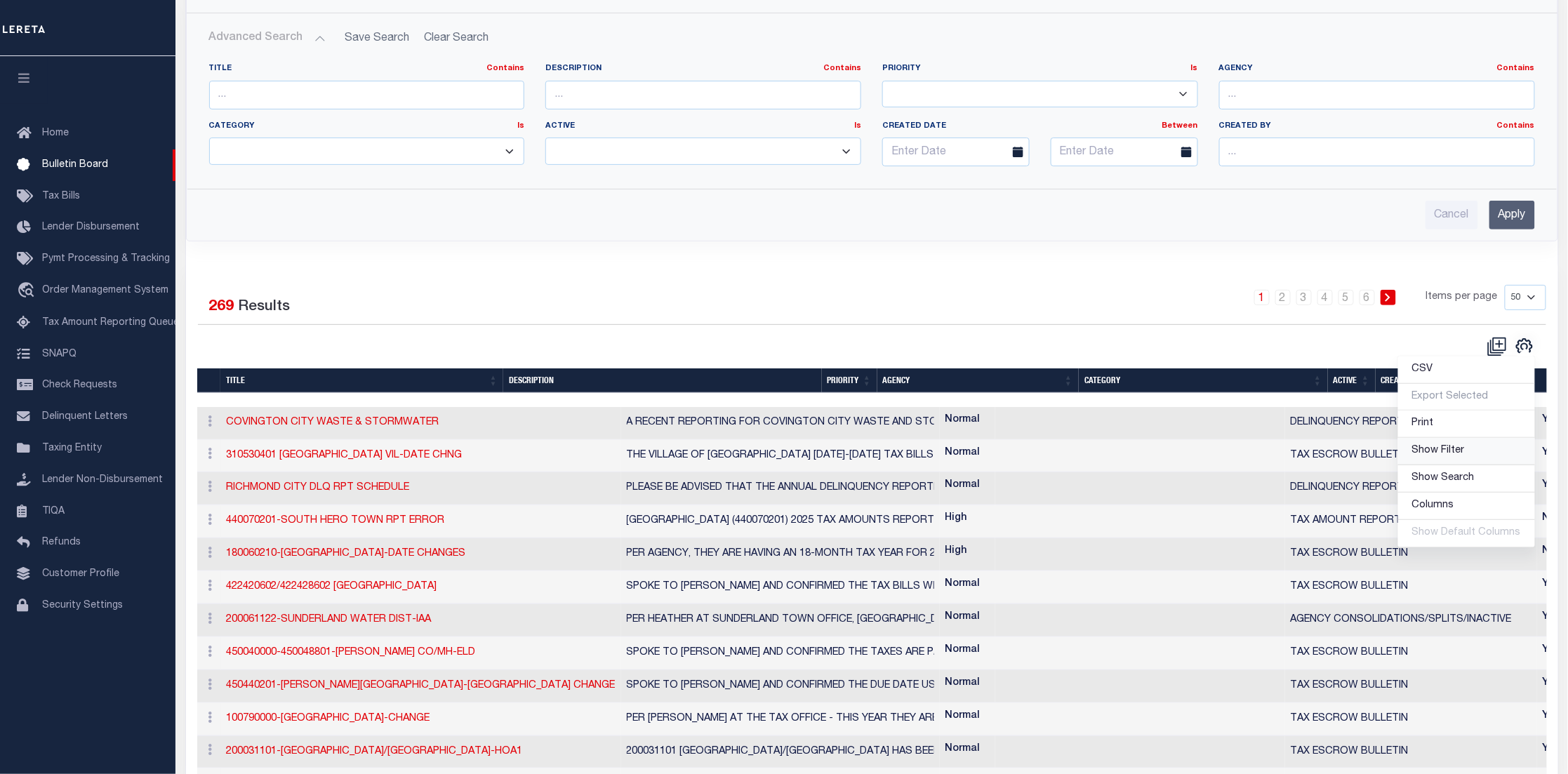
click at [1455, 456] on span "Show Filter" at bounding box center [1438, 450] width 53 height 9
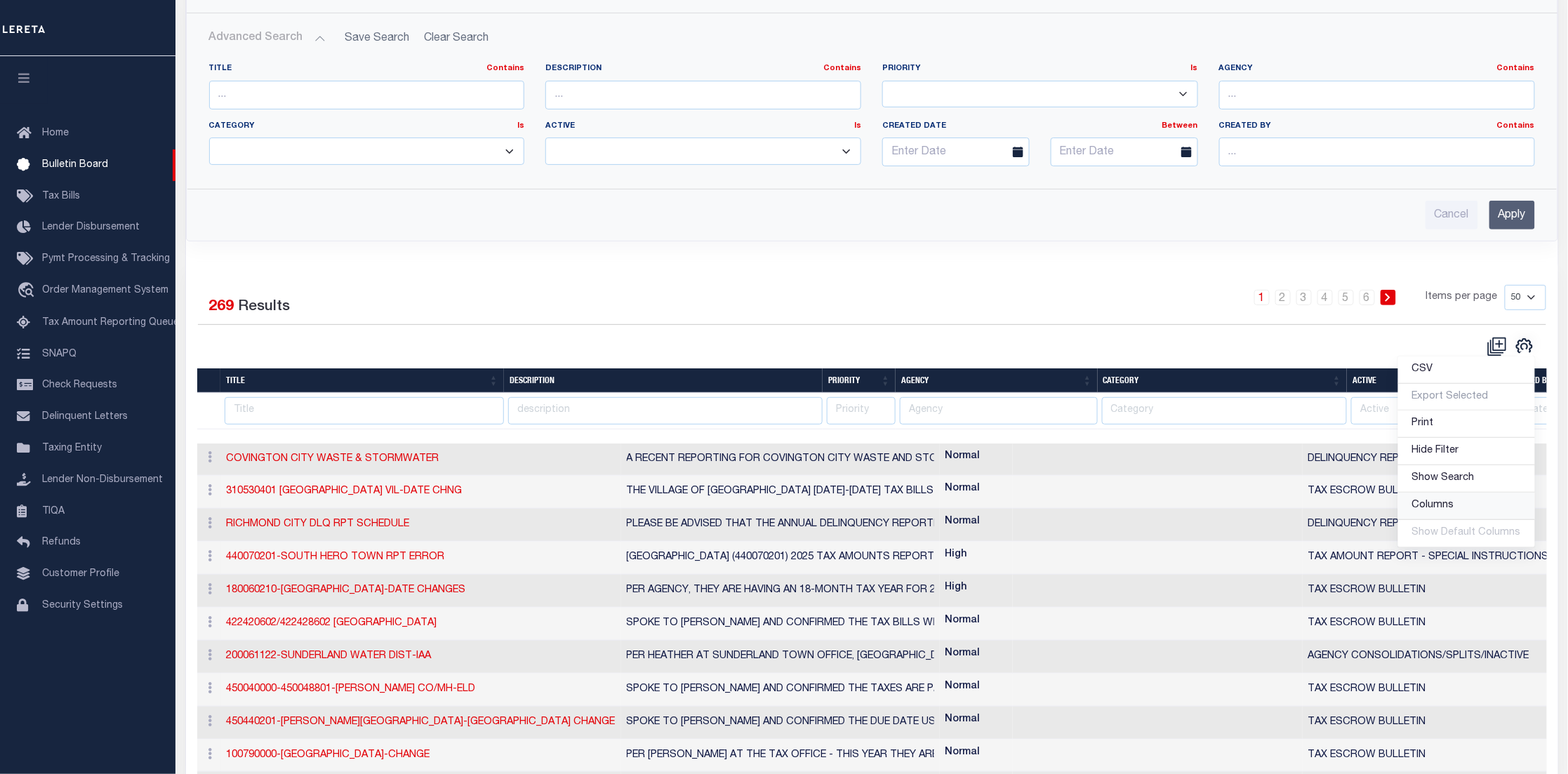
click at [1458, 509] on link "Columns" at bounding box center [1465, 506] width 136 height 27
click at [1342, 372] on link "2: description" at bounding box center [1342, 369] width 111 height 27
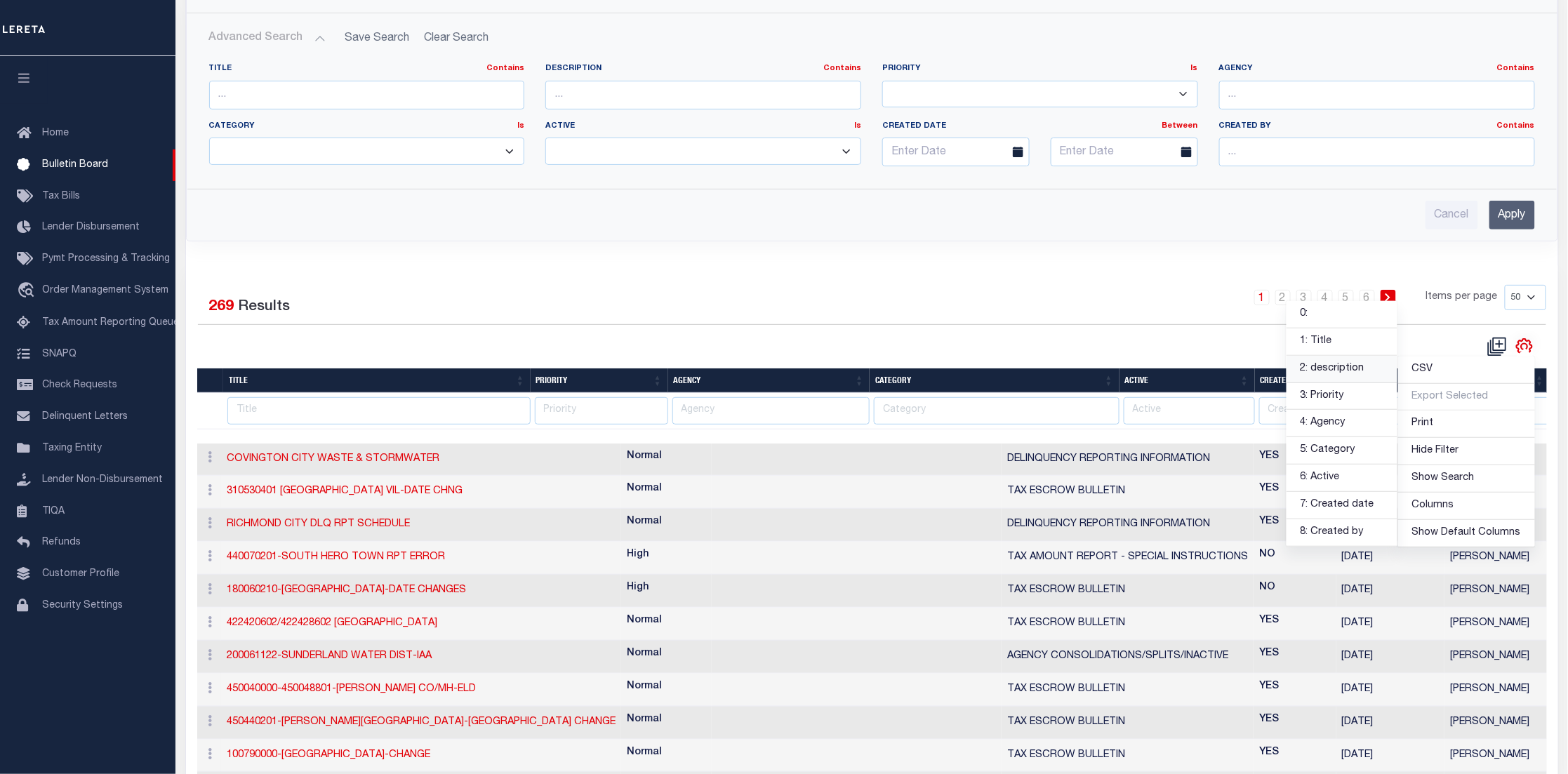
click at [1325, 374] on link "2: description" at bounding box center [1342, 369] width 111 height 27
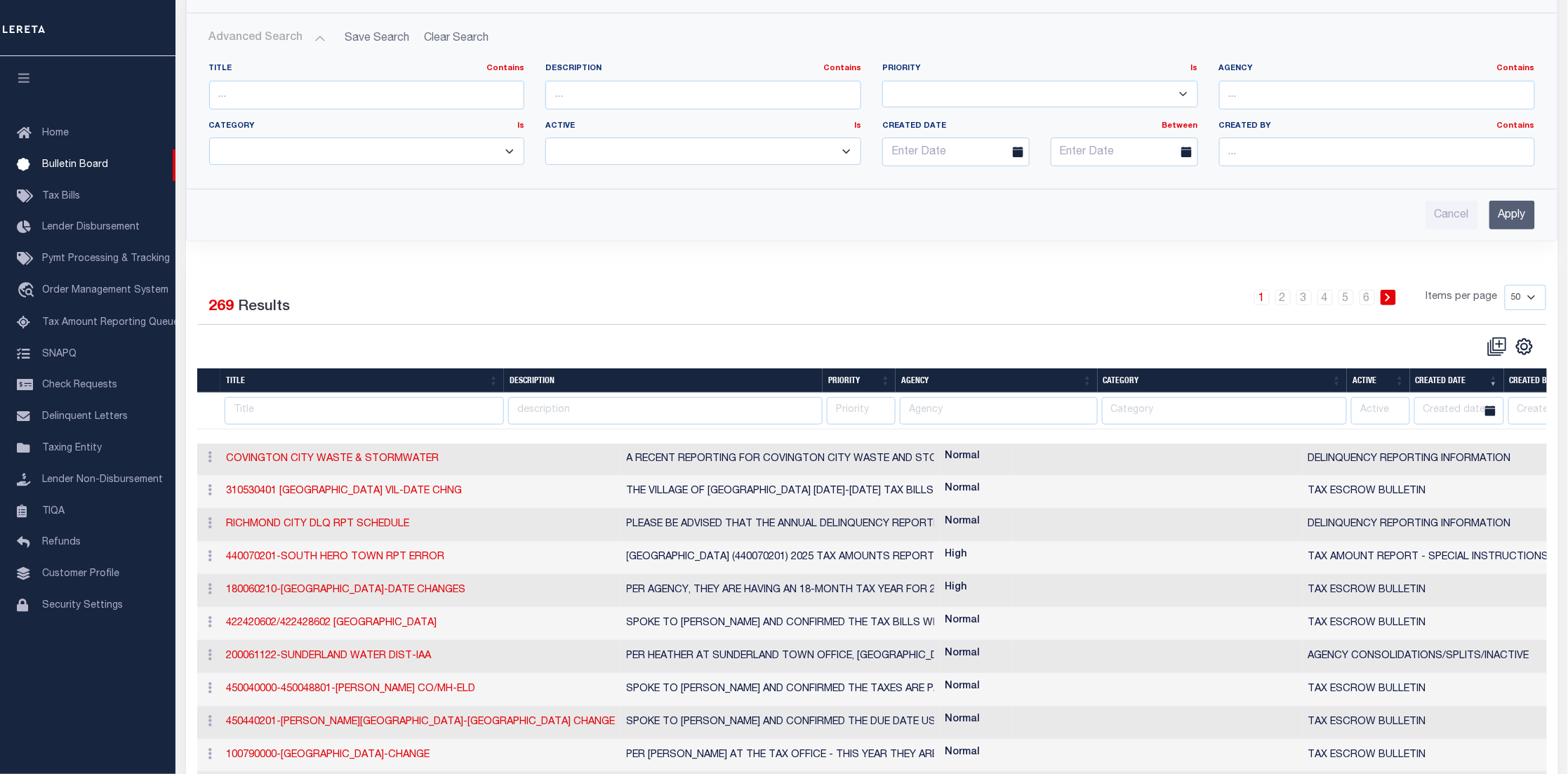
click at [1513, 348] on link at bounding box center [1524, 346] width 23 height 9
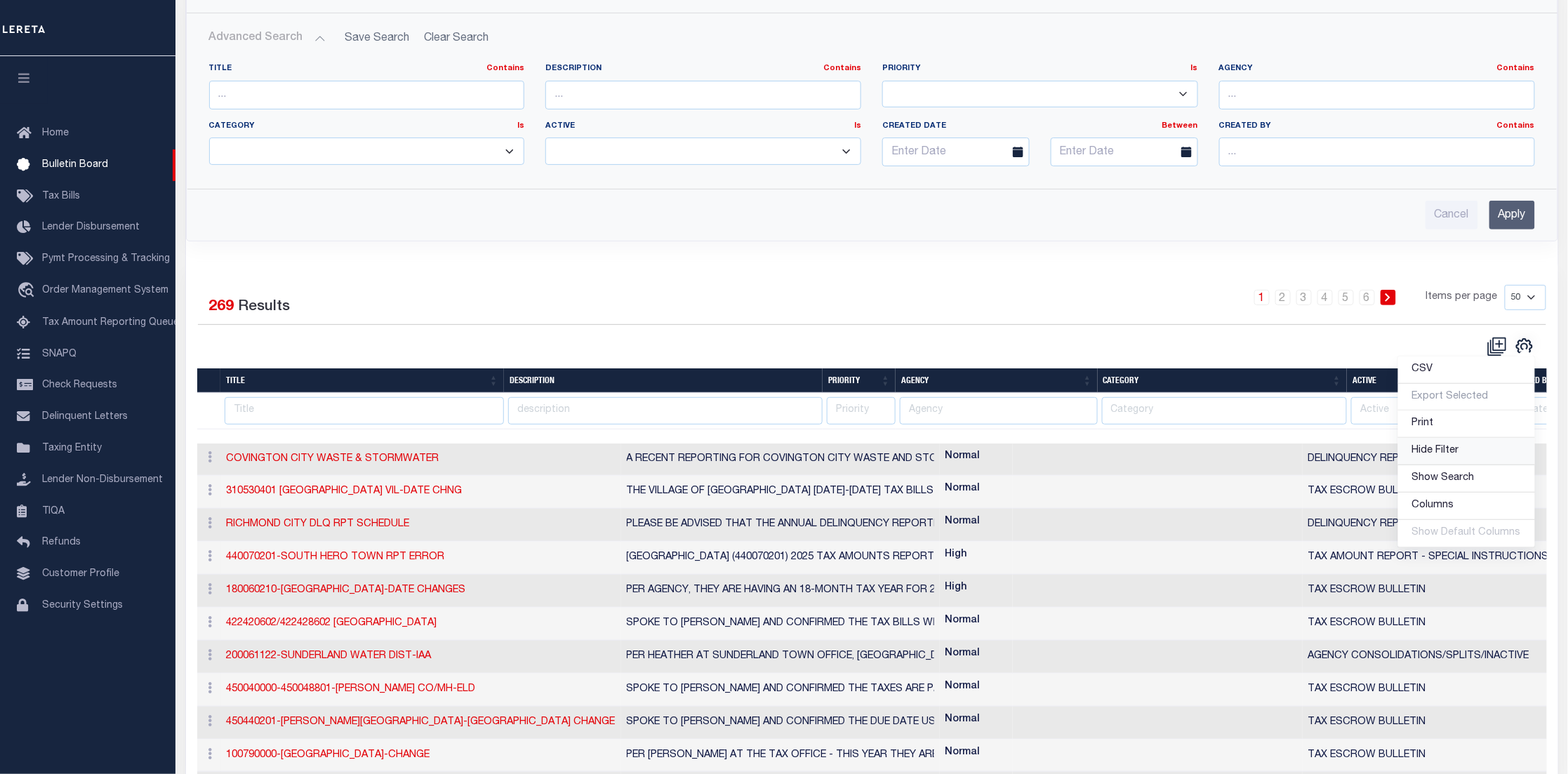
click at [1459, 452] on span "Hide Filter" at bounding box center [1435, 450] width 47 height 9
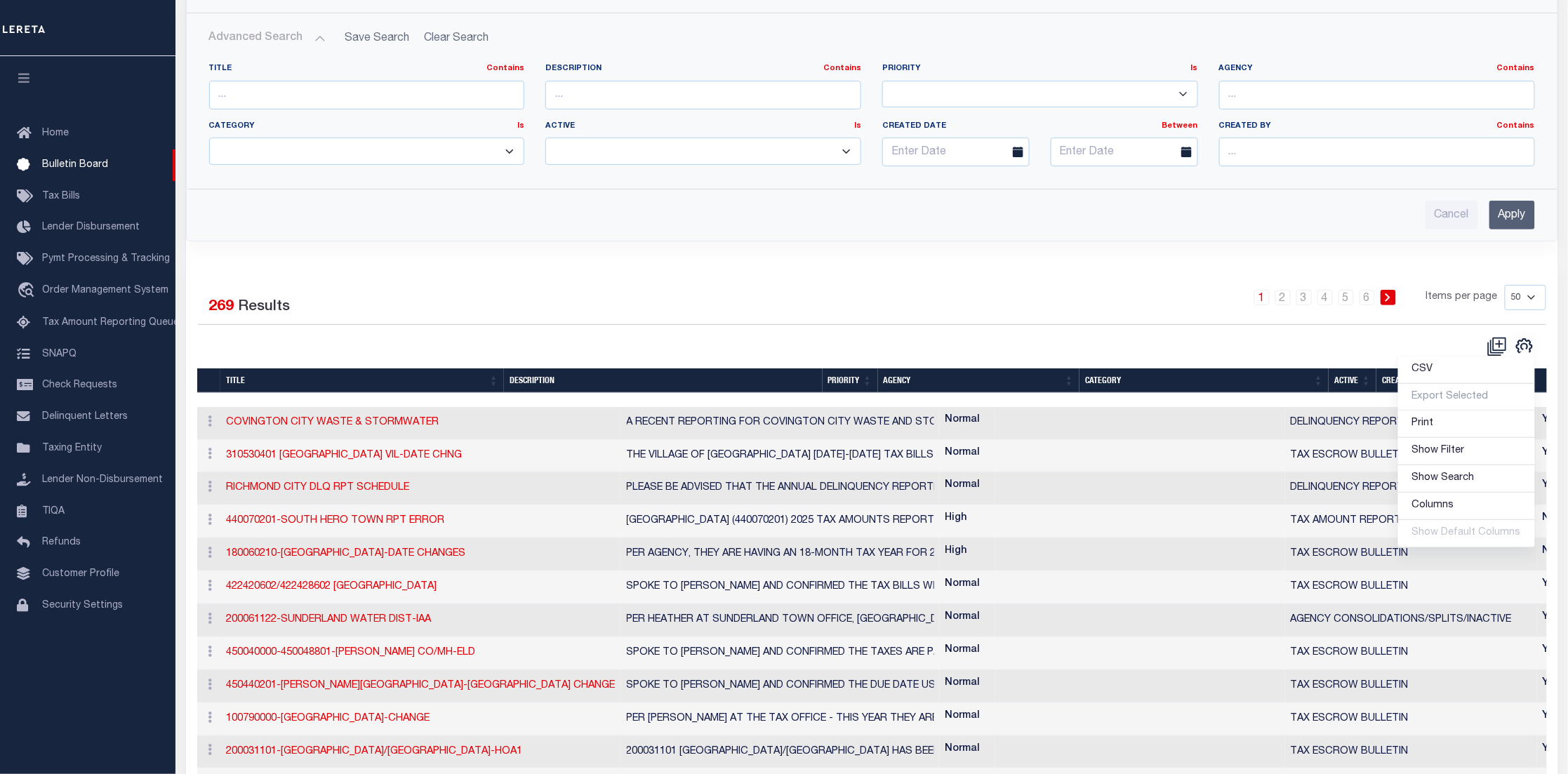
click at [1520, 303] on select "10 25 50 100" at bounding box center [1526, 298] width 41 height 25
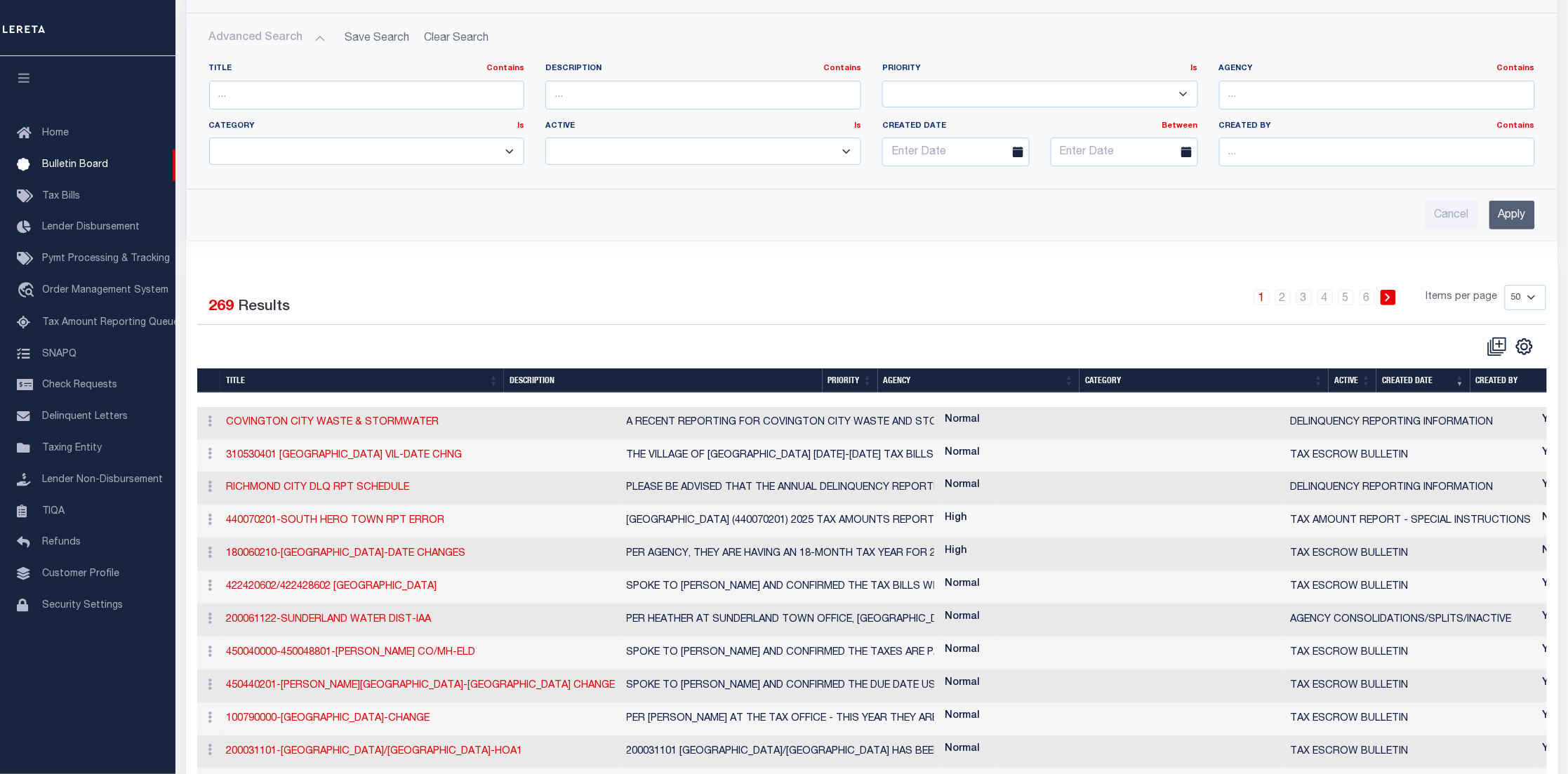
click at [1540, 298] on select "10 25 50 100" at bounding box center [1526, 298] width 41 height 25
select select "100"
click at [1505, 285] on select "10 25 50 100" at bounding box center [1526, 298] width 41 height 25
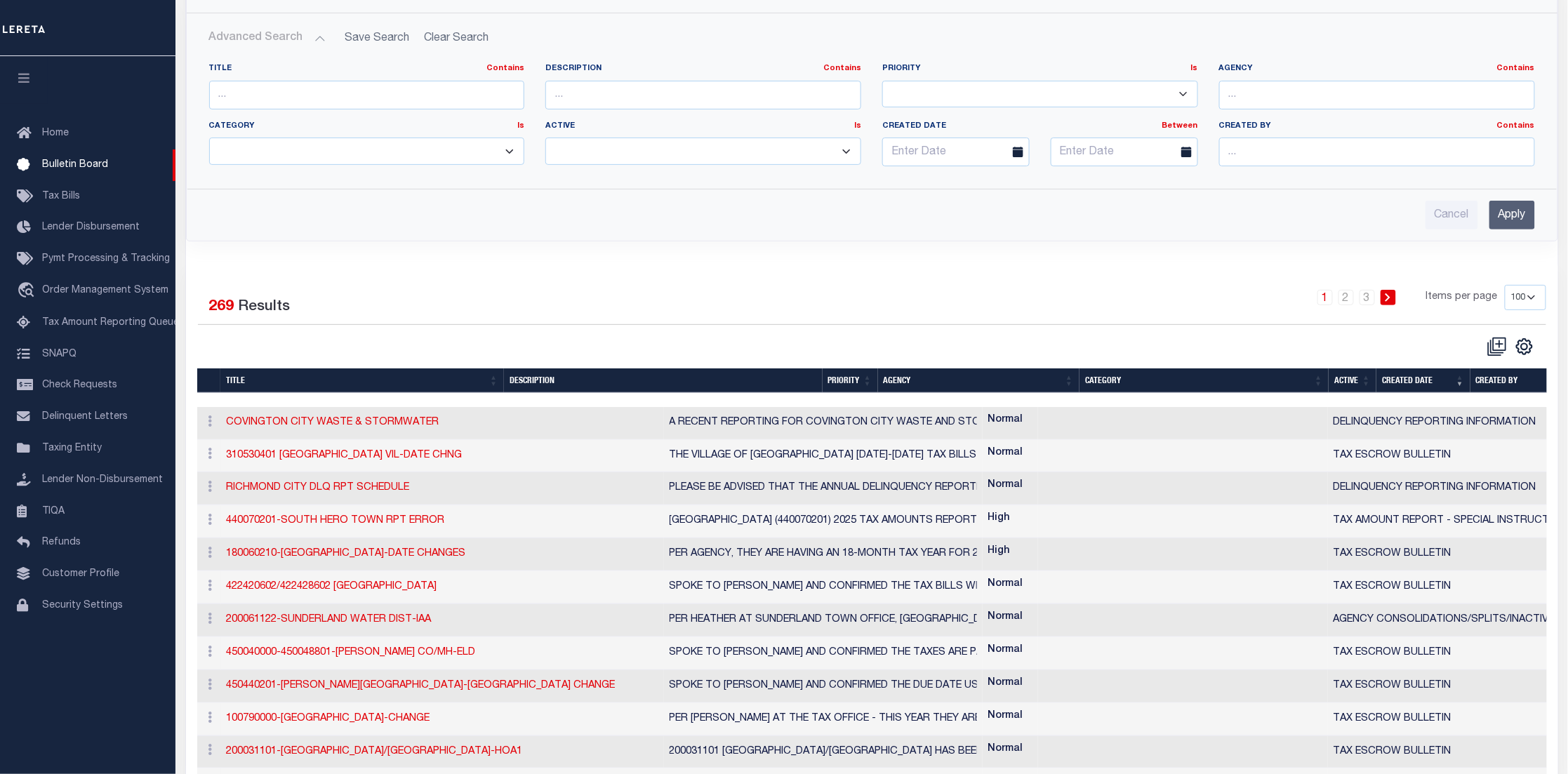
click at [1524, 207] on input "Apply" at bounding box center [1512, 215] width 45 height 29
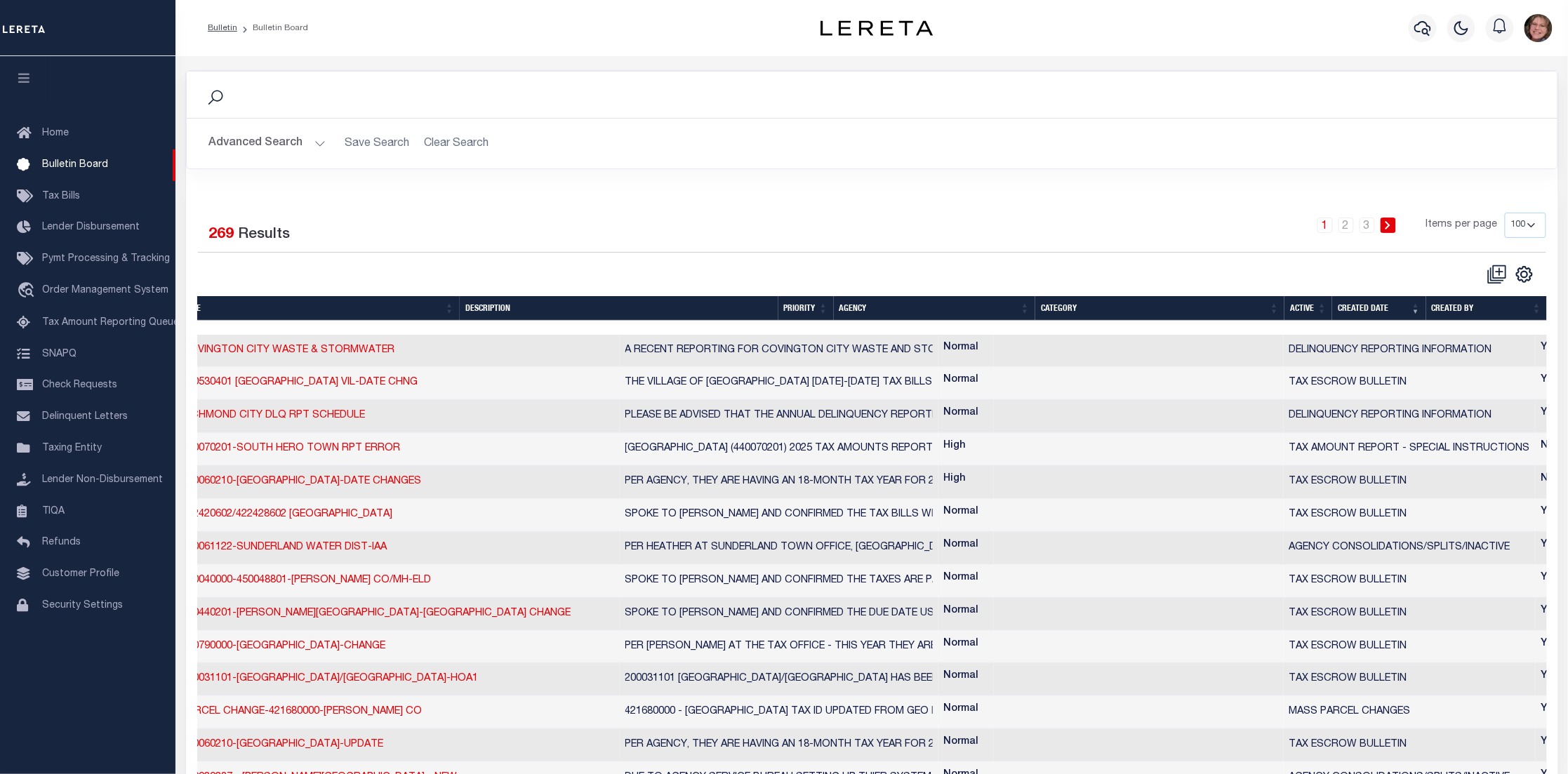
scroll to position [0, 0]
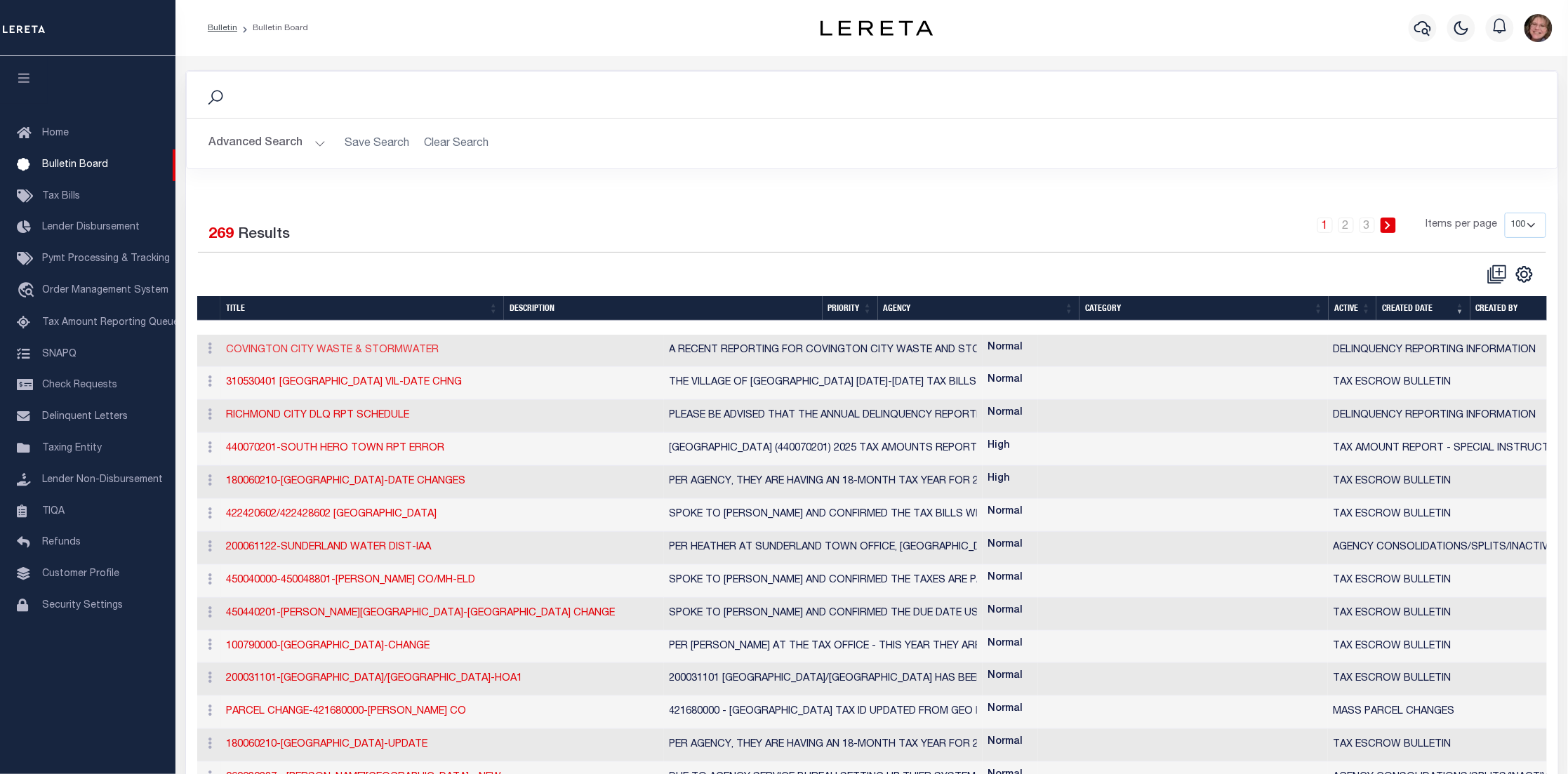
click at [269, 349] on link "COVINGTON CITY WASTE & STORMWATER" at bounding box center [333, 350] width 213 height 9
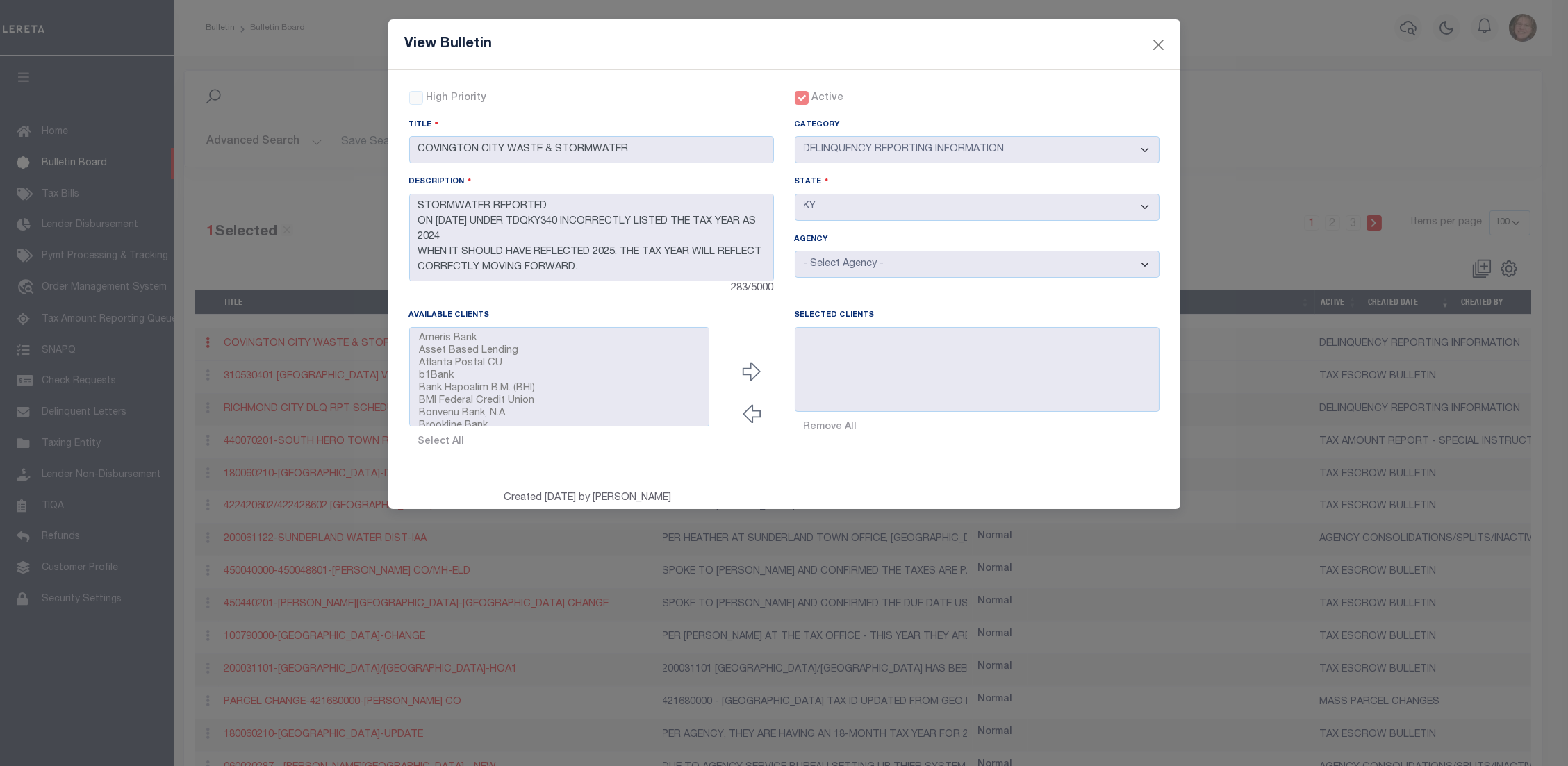
drag, startPoint x: 457, startPoint y: 504, endPoint x: 773, endPoint y: 500, distance: 316.0
click at [764, 500] on div "Created [DATE] by [PERSON_NAME]" at bounding box center [588, 499] width 373 height 15
click at [1154, 43] on button "Close" at bounding box center [1157, 44] width 18 height 18
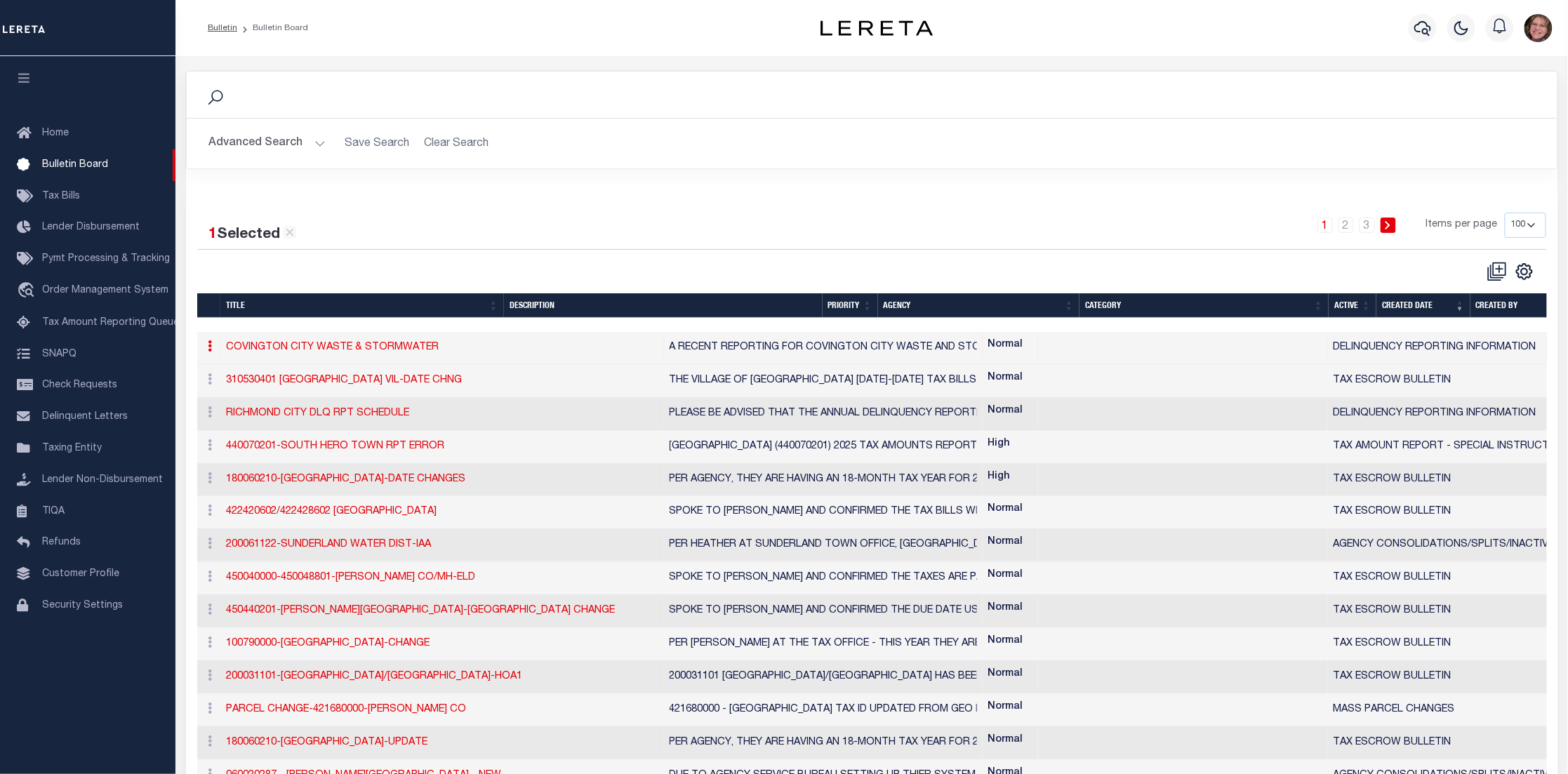
click at [210, 349] on icon at bounding box center [210, 347] width 4 height 11
click at [296, 356] on td "COVINGTON CITY WASTE & STORMWATER" at bounding box center [442, 348] width 442 height 33
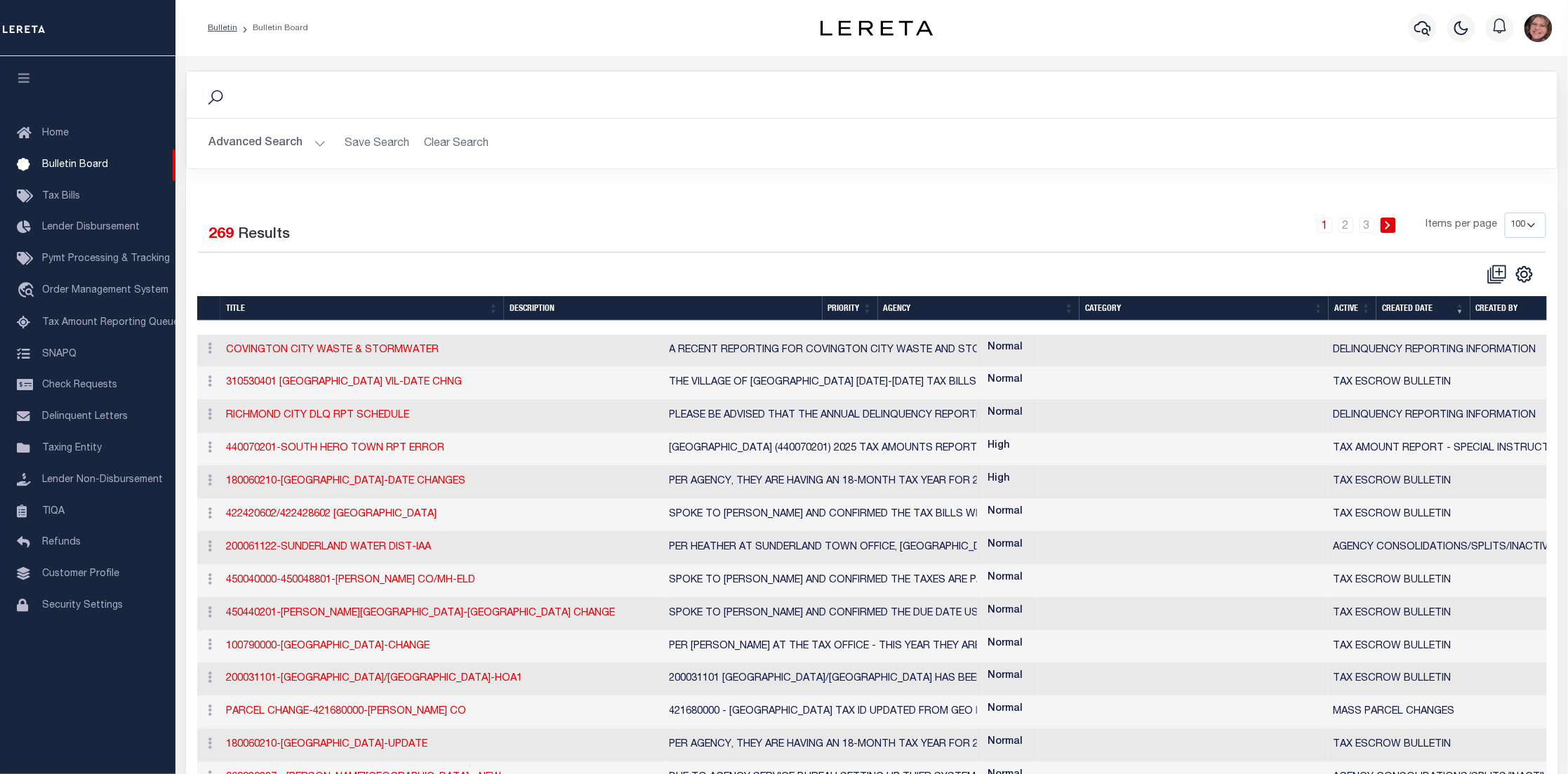
click at [318, 138] on button "Advanced Search" at bounding box center [267, 143] width 117 height 27
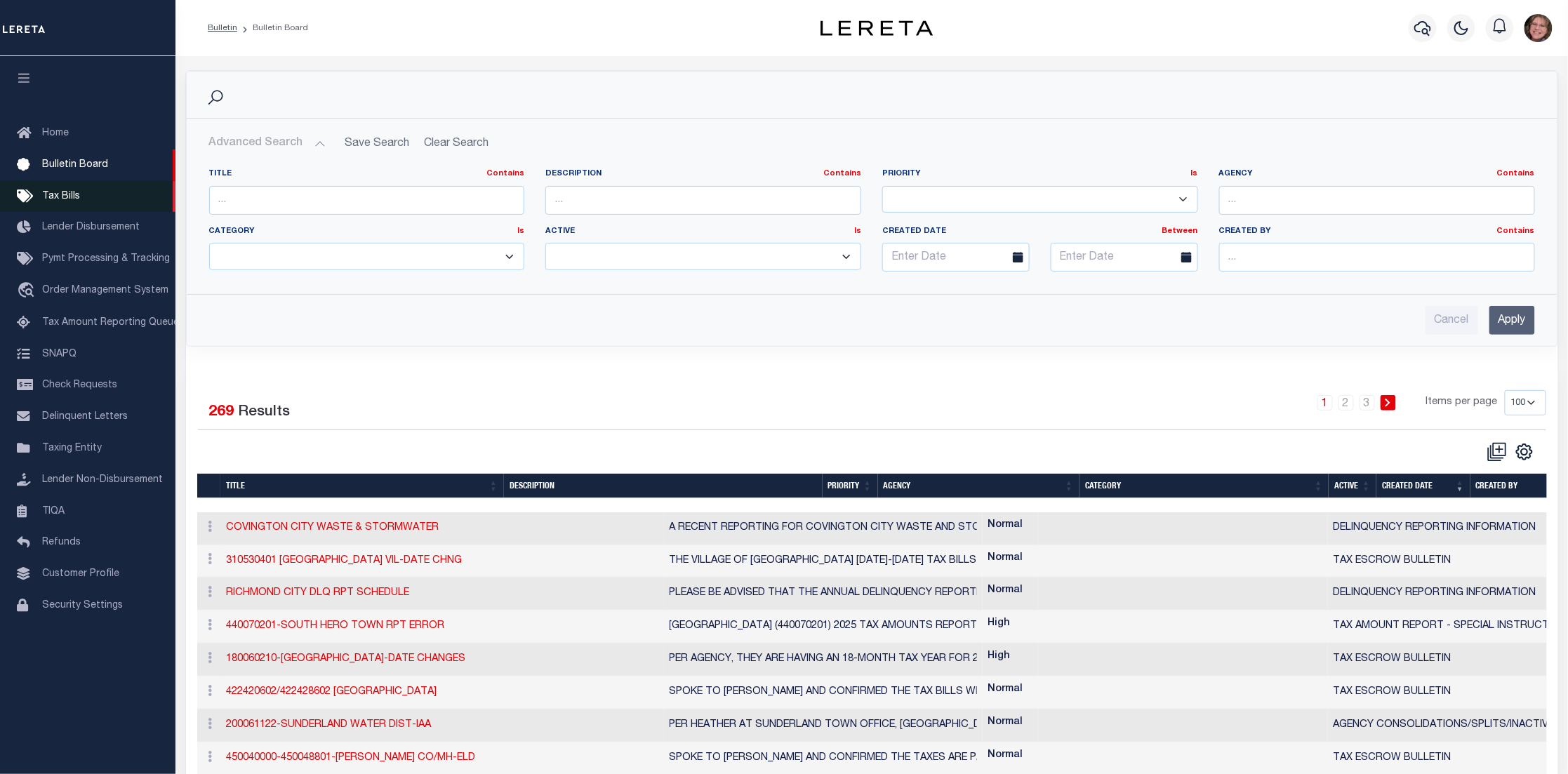
click at [56, 192] on span "Tax Bills" at bounding box center [61, 197] width 38 height 9
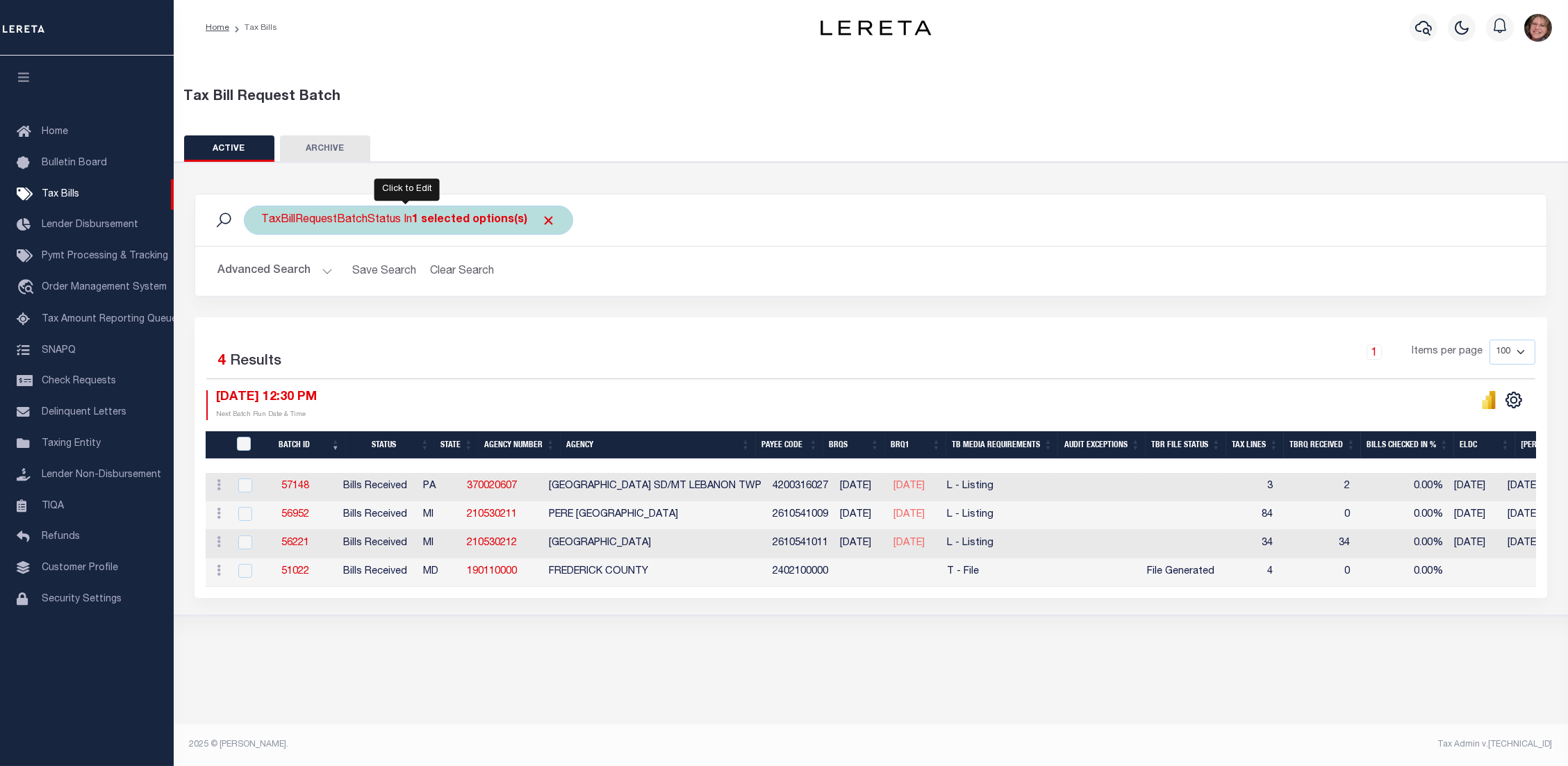
click at [388, 218] on div "TaxBillRequestBatchStatus In 1 selected options(s)" at bounding box center [408, 220] width 329 height 29
click at [378, 253] on ul "1 selected" at bounding box center [364, 247] width 203 height 18
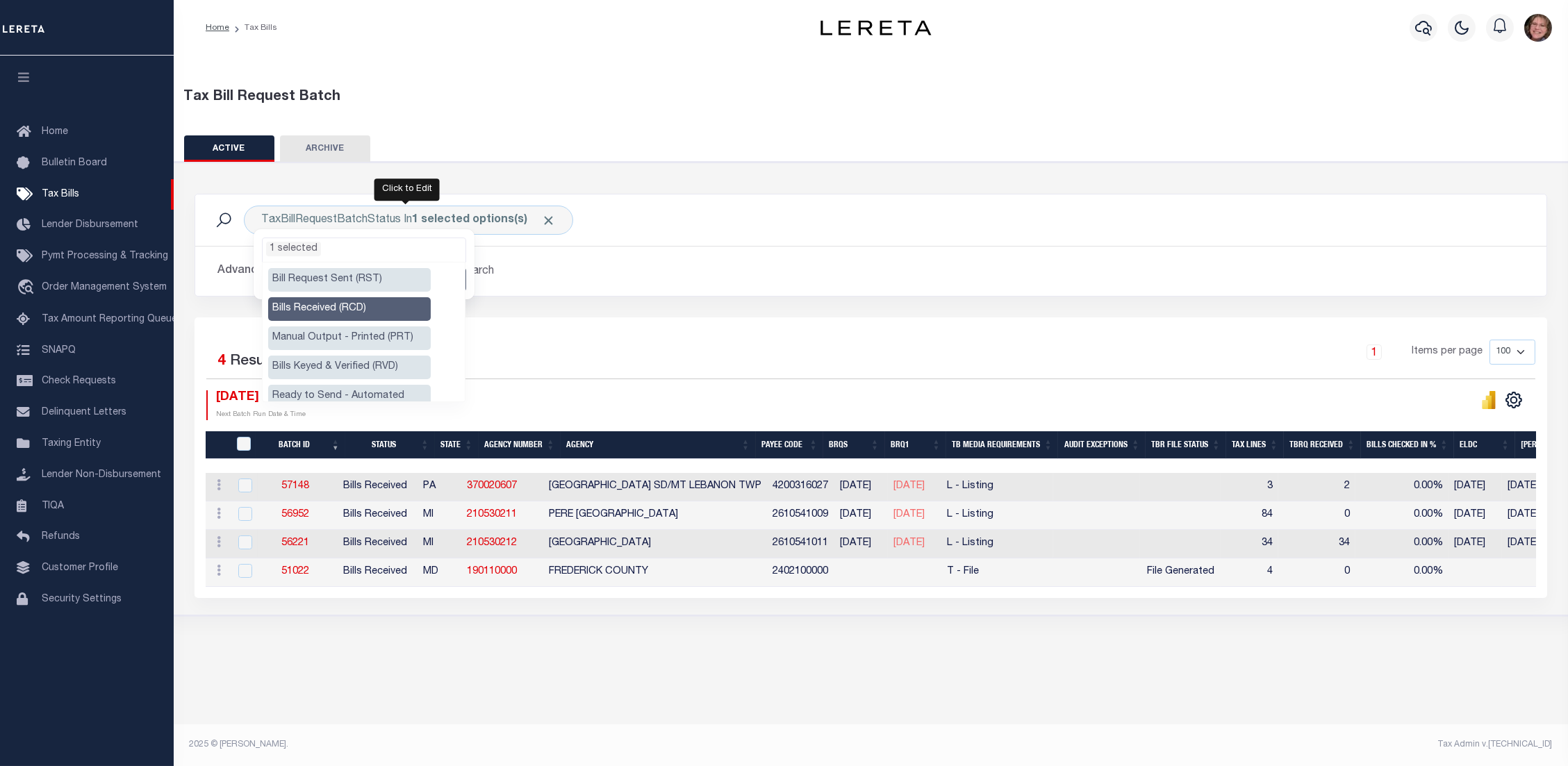
scroll to position [0, 0]
click at [395, 279] on li "Ready to Send - Manual (RTS)" at bounding box center [349, 280] width 162 height 23
select select "RTS"
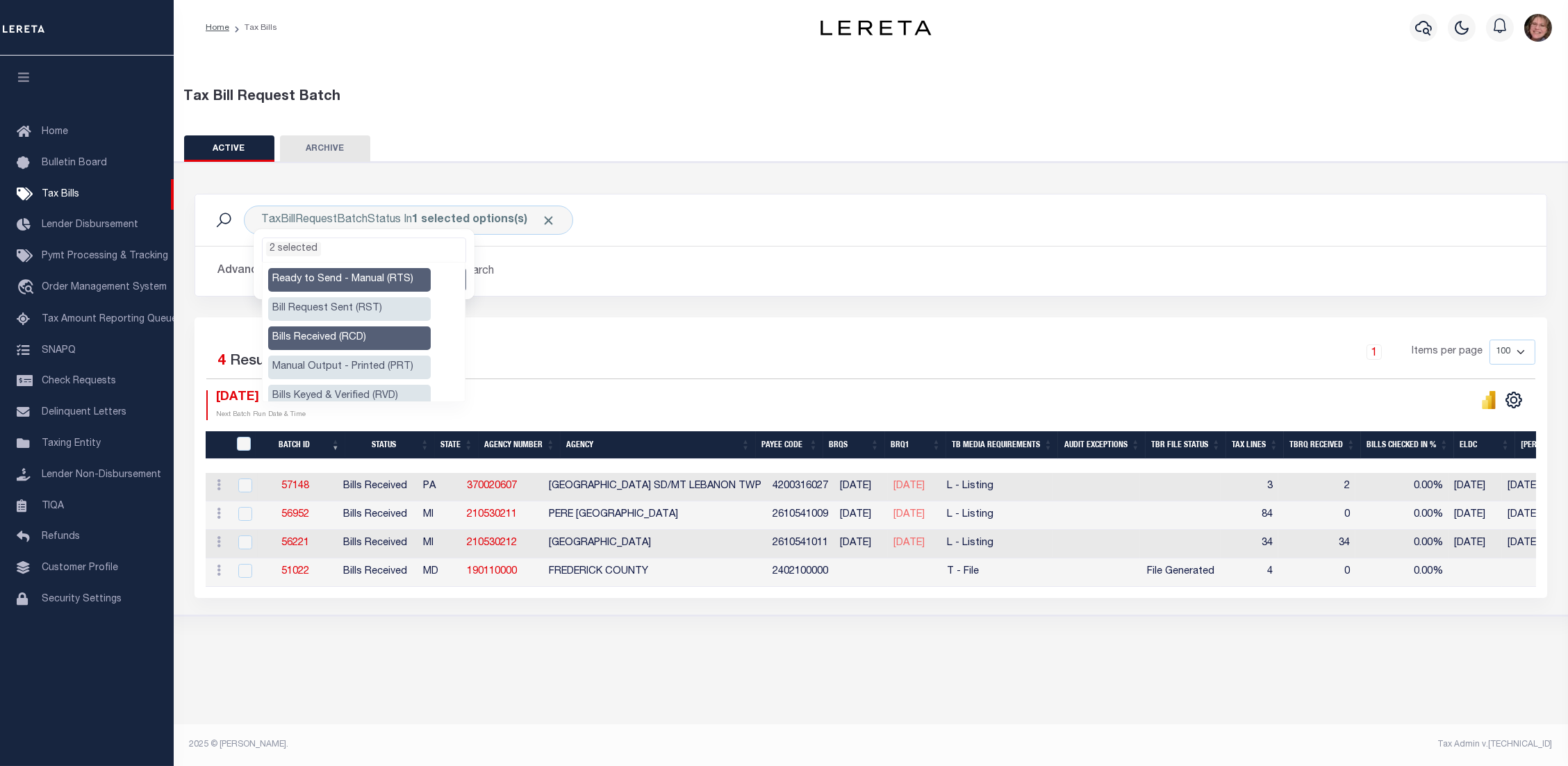
click at [414, 335] on li "Bills Received (RCD)" at bounding box center [349, 337] width 162 height 23
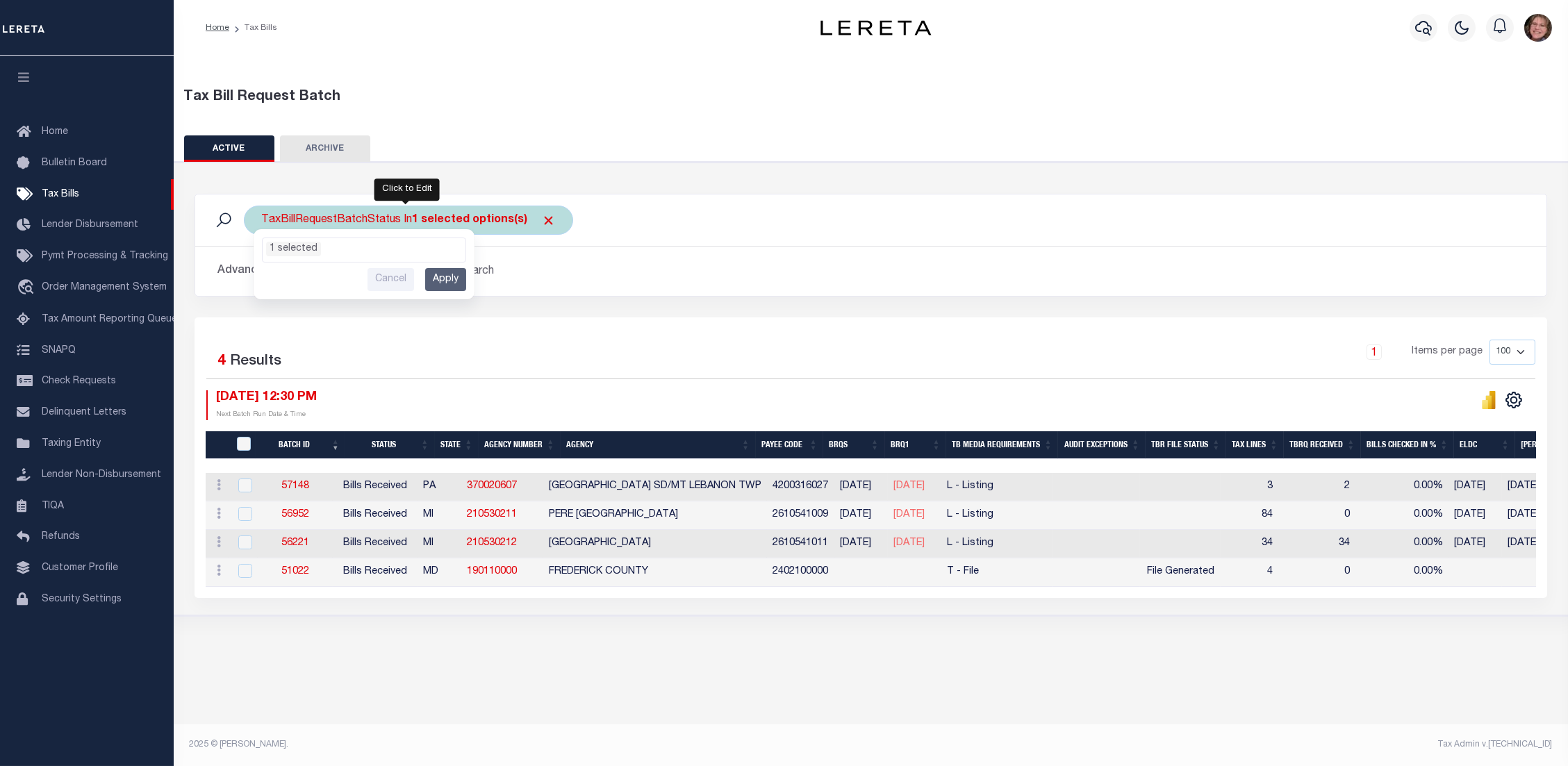
click at [378, 213] on div "TaxBillRequestBatchStatus In 1 selected options(s) Ready to Send - Manual (RTS)…" at bounding box center [408, 220] width 329 height 29
select select "RCD"
click at [447, 280] on input "Apply" at bounding box center [445, 280] width 41 height 23
click at [370, 218] on div "TaxBillRequestBatchStatus In 1 selected options(s)" at bounding box center [408, 220] width 329 height 29
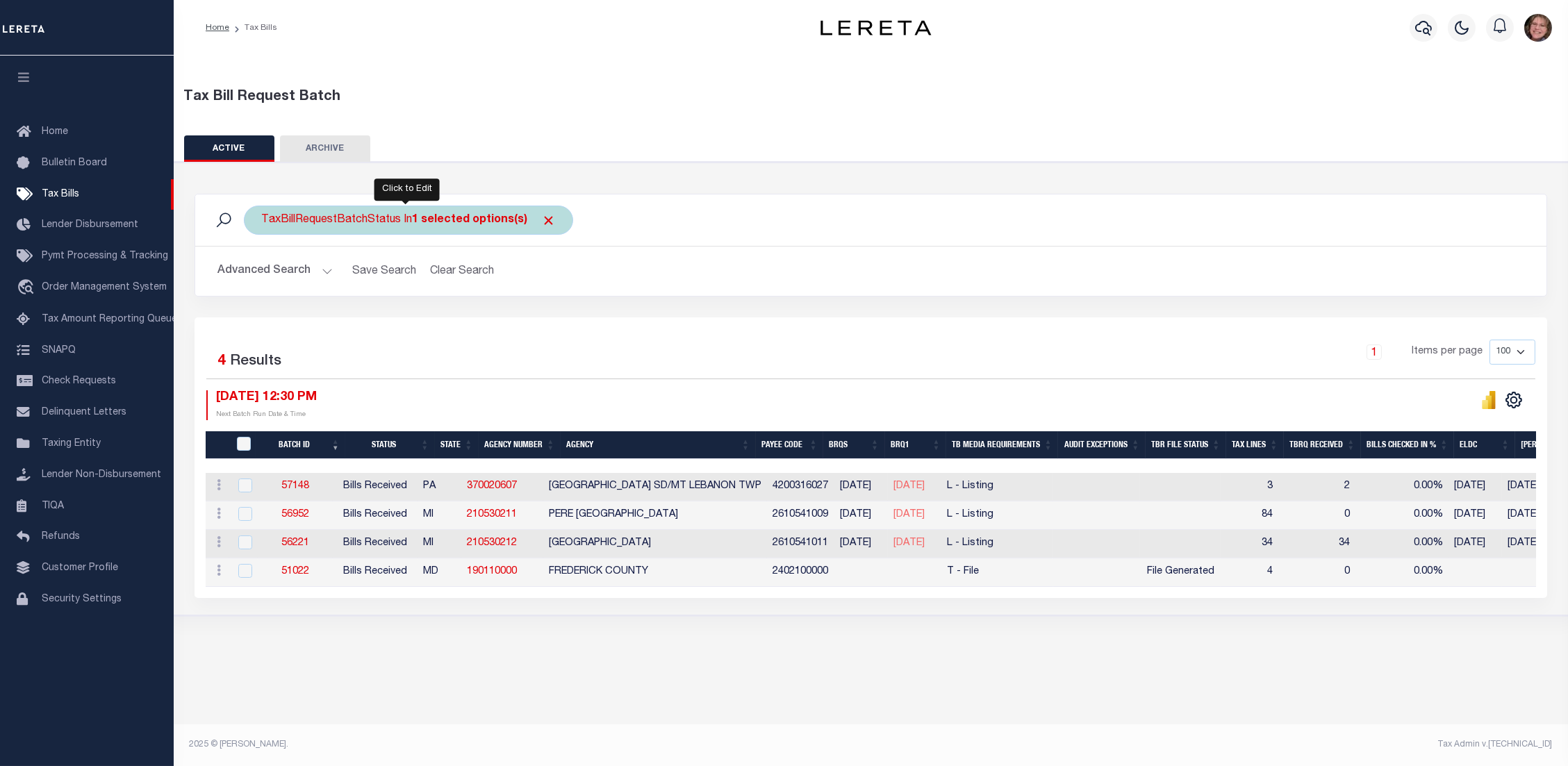
select select "RCD"
click at [438, 278] on input "Apply" at bounding box center [445, 280] width 41 height 23
click at [334, 215] on div "TaxBillRequestBatchStatus In 1 selected options(s)" at bounding box center [408, 220] width 329 height 29
click at [343, 245] on ul "1 selected" at bounding box center [364, 247] width 203 height 18
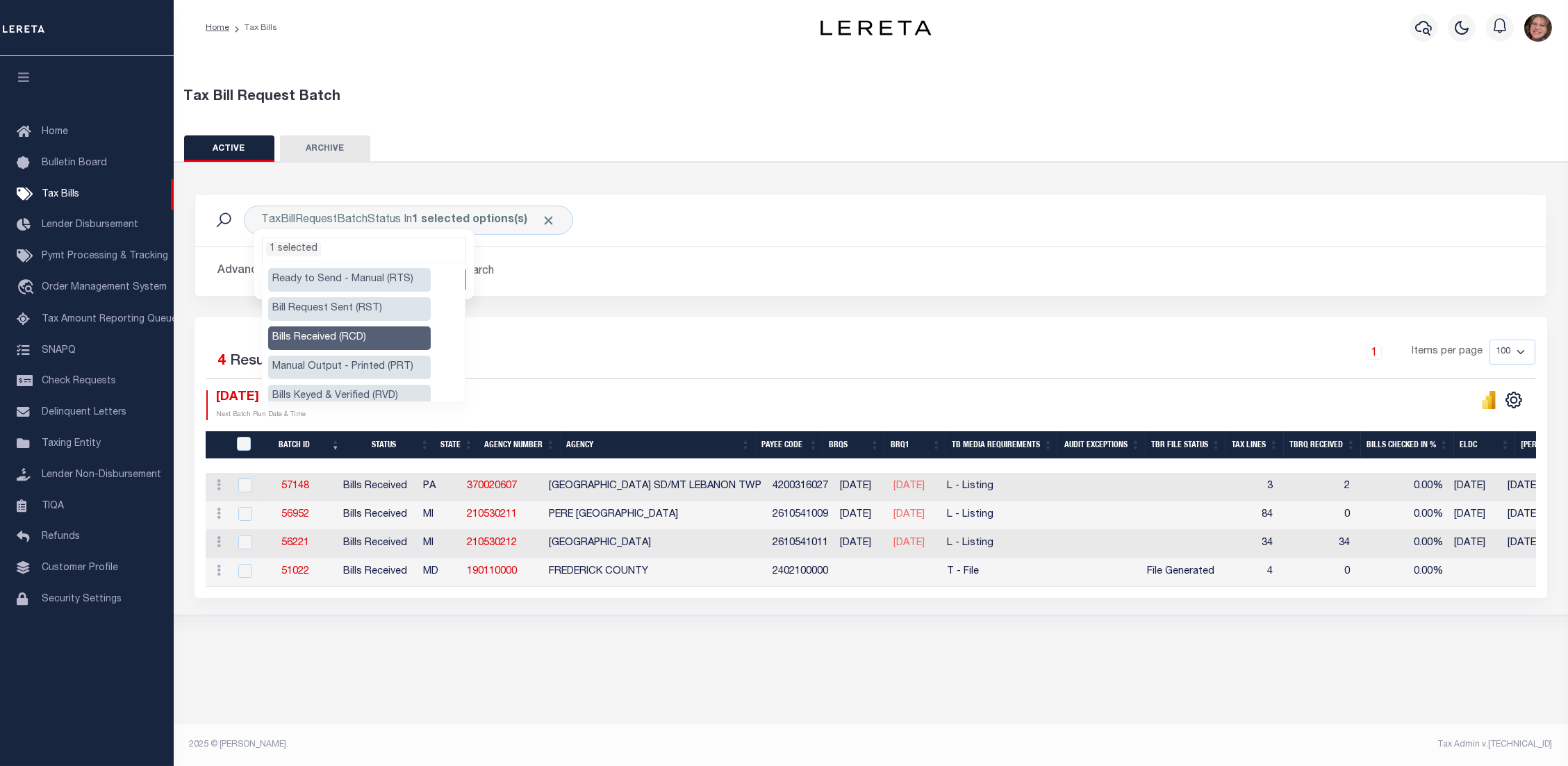
click at [341, 275] on li "Ready to Send - Manual (RTS)" at bounding box center [349, 280] width 162 height 23
select select "RTS"
click at [334, 342] on li "Bills Received (RCD)" at bounding box center [349, 337] width 162 height 23
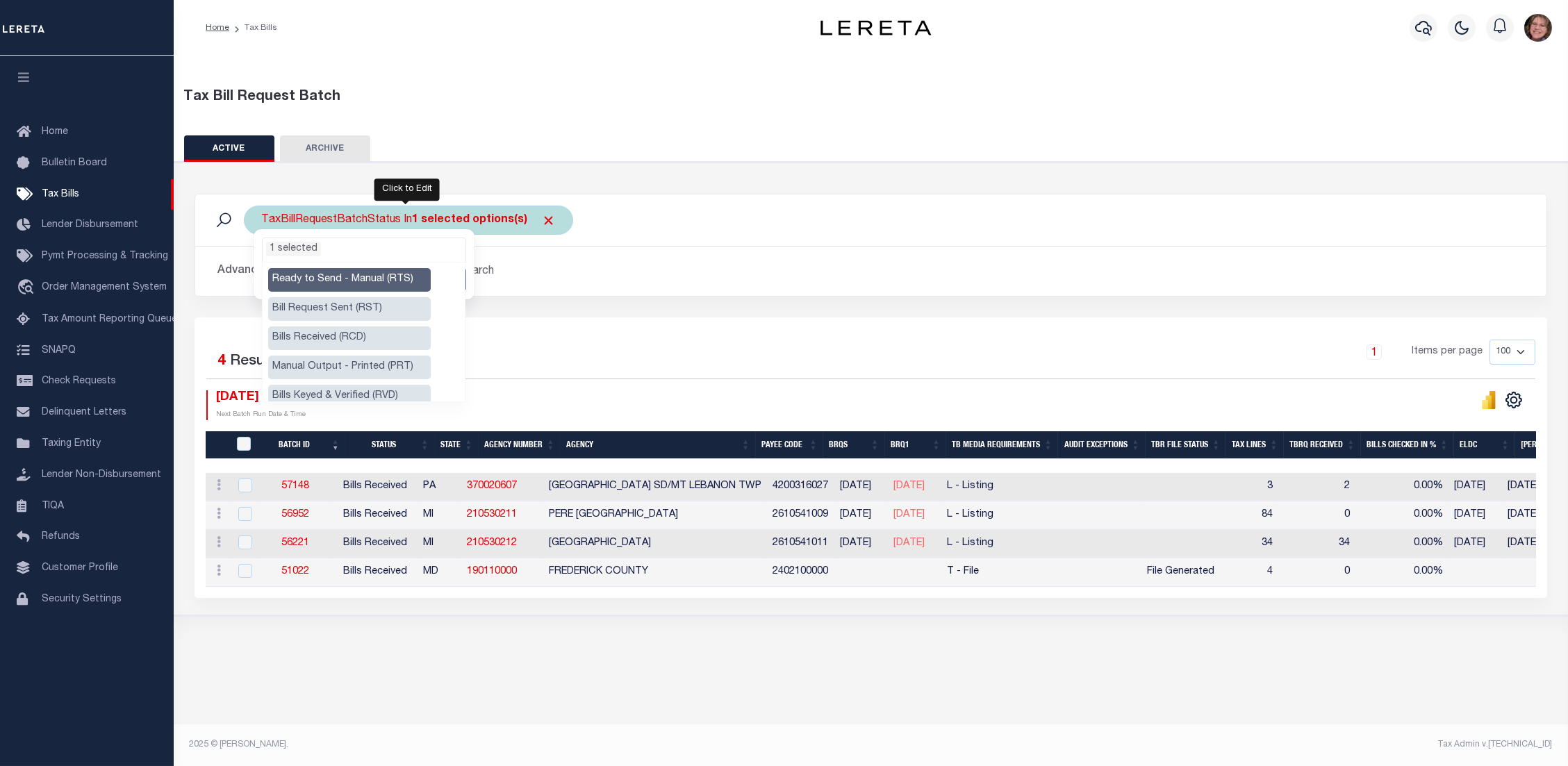
click at [344, 247] on ul "1 selected" at bounding box center [364, 247] width 203 height 18
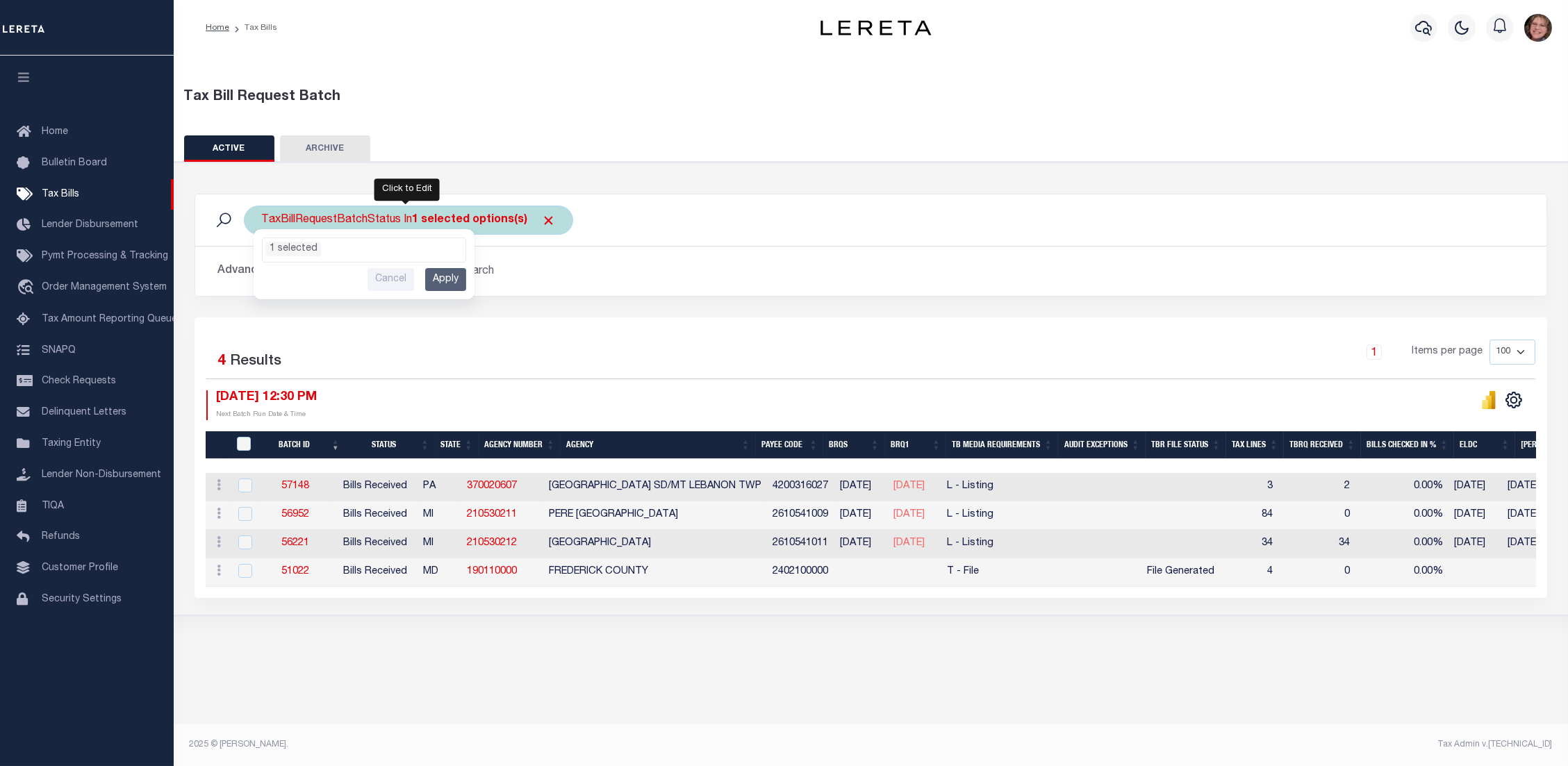
click at [432, 279] on input "Apply" at bounding box center [445, 280] width 41 height 23
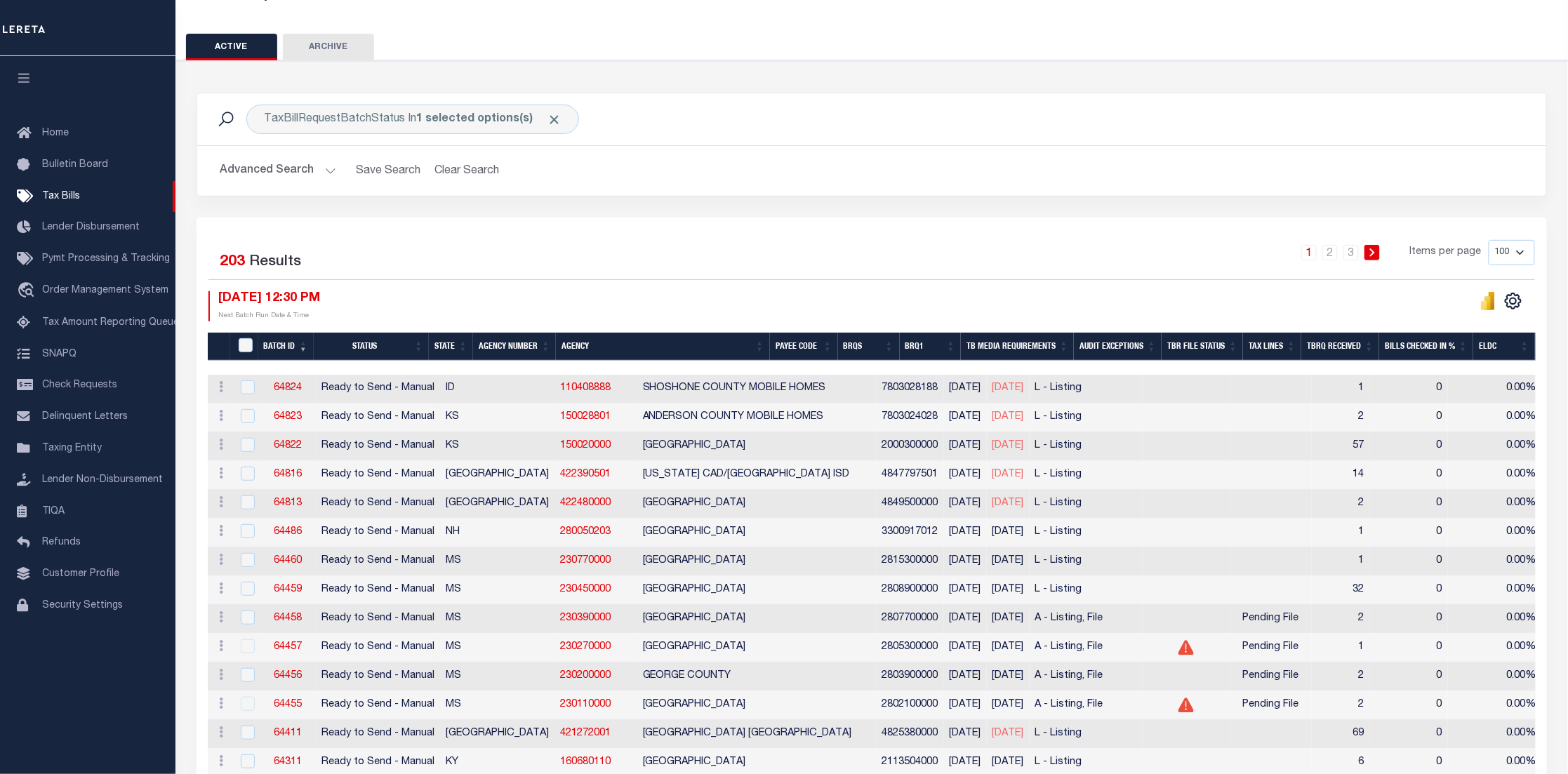
scroll to position [0, 0]
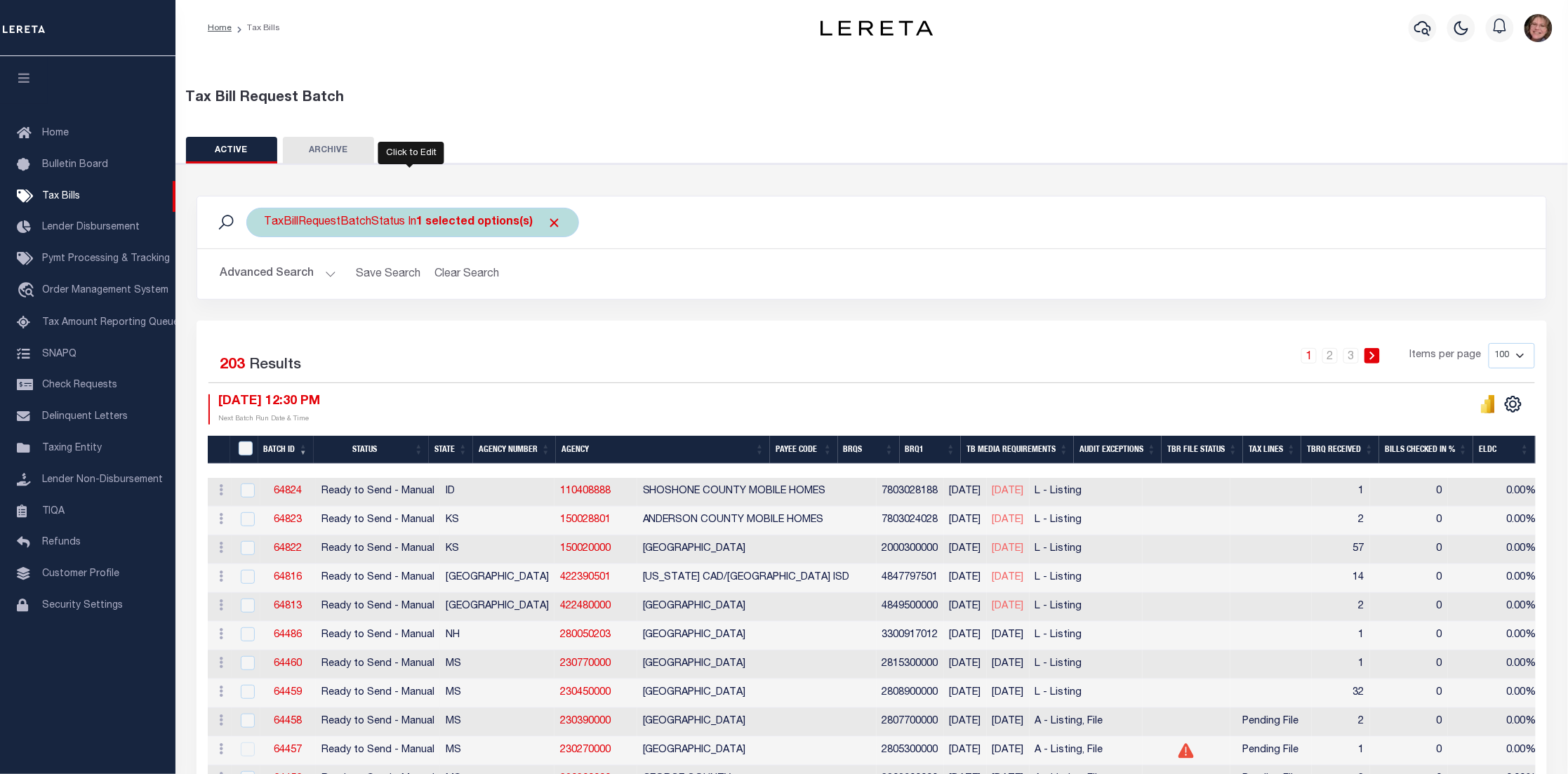
click at [388, 222] on div "TaxBillRequestBatchStatus In 1 selected options(s)" at bounding box center [412, 222] width 332 height 29
click at [373, 244] on ul "1 selected" at bounding box center [368, 250] width 205 height 18
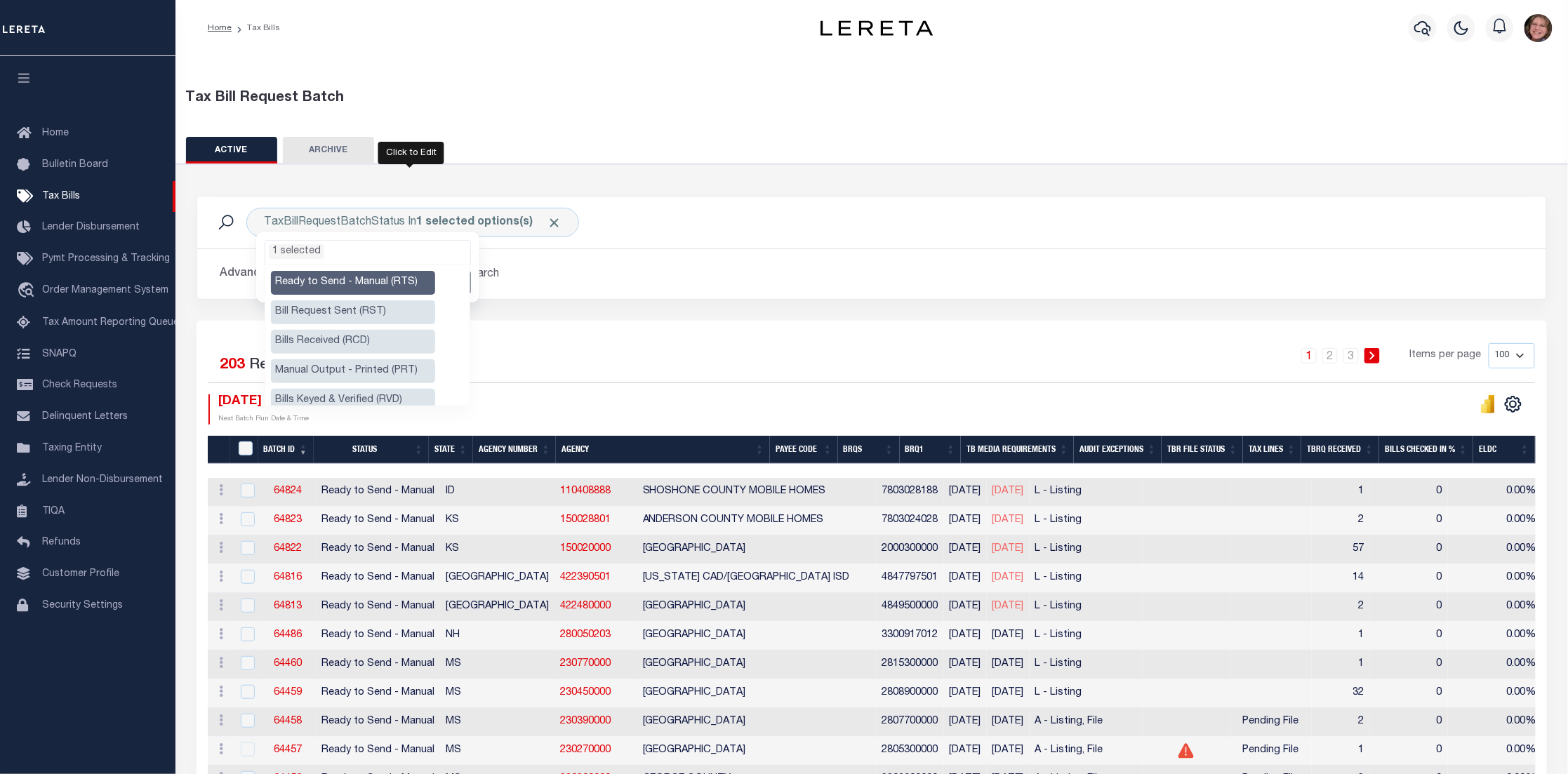
click at [658, 278] on h2 "Advanced Search Save Search Clear Search TaxBillBatches_dynamictable_____Defaul…" at bounding box center [871, 274] width 1326 height 27
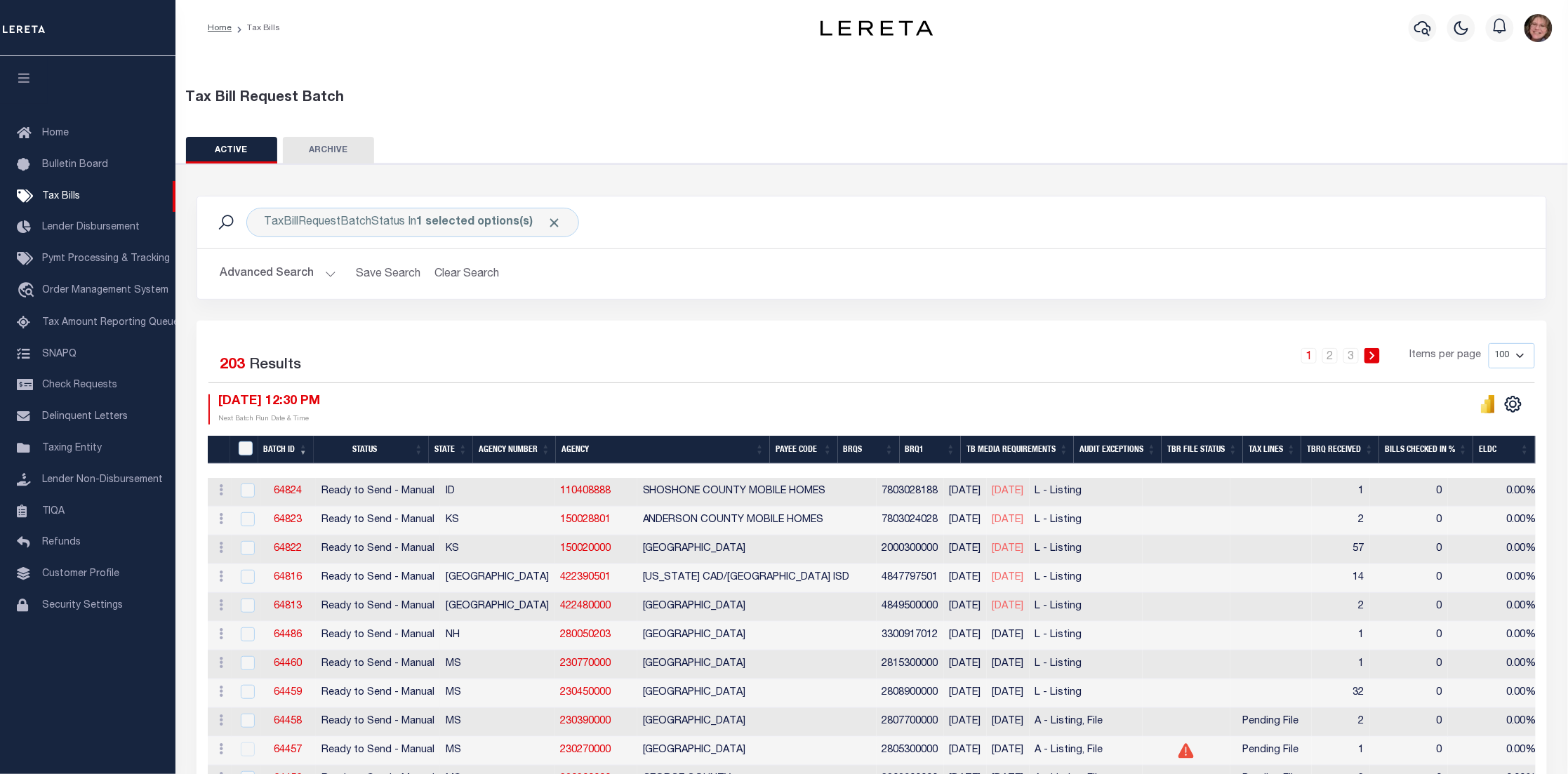
click at [332, 269] on button "Advanced Search" at bounding box center [278, 274] width 117 height 27
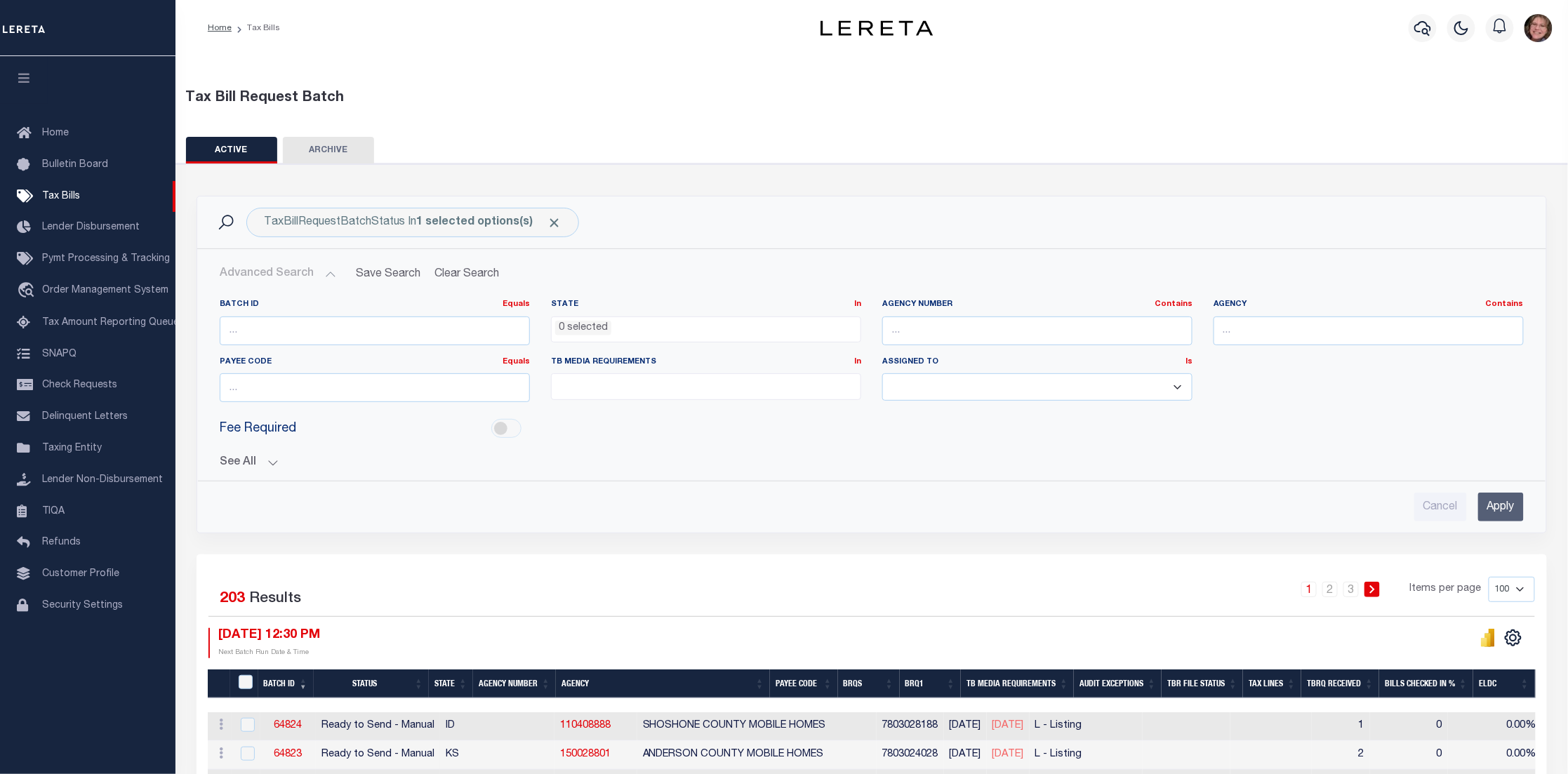
click at [276, 460] on button "See All" at bounding box center [871, 463] width 1304 height 13
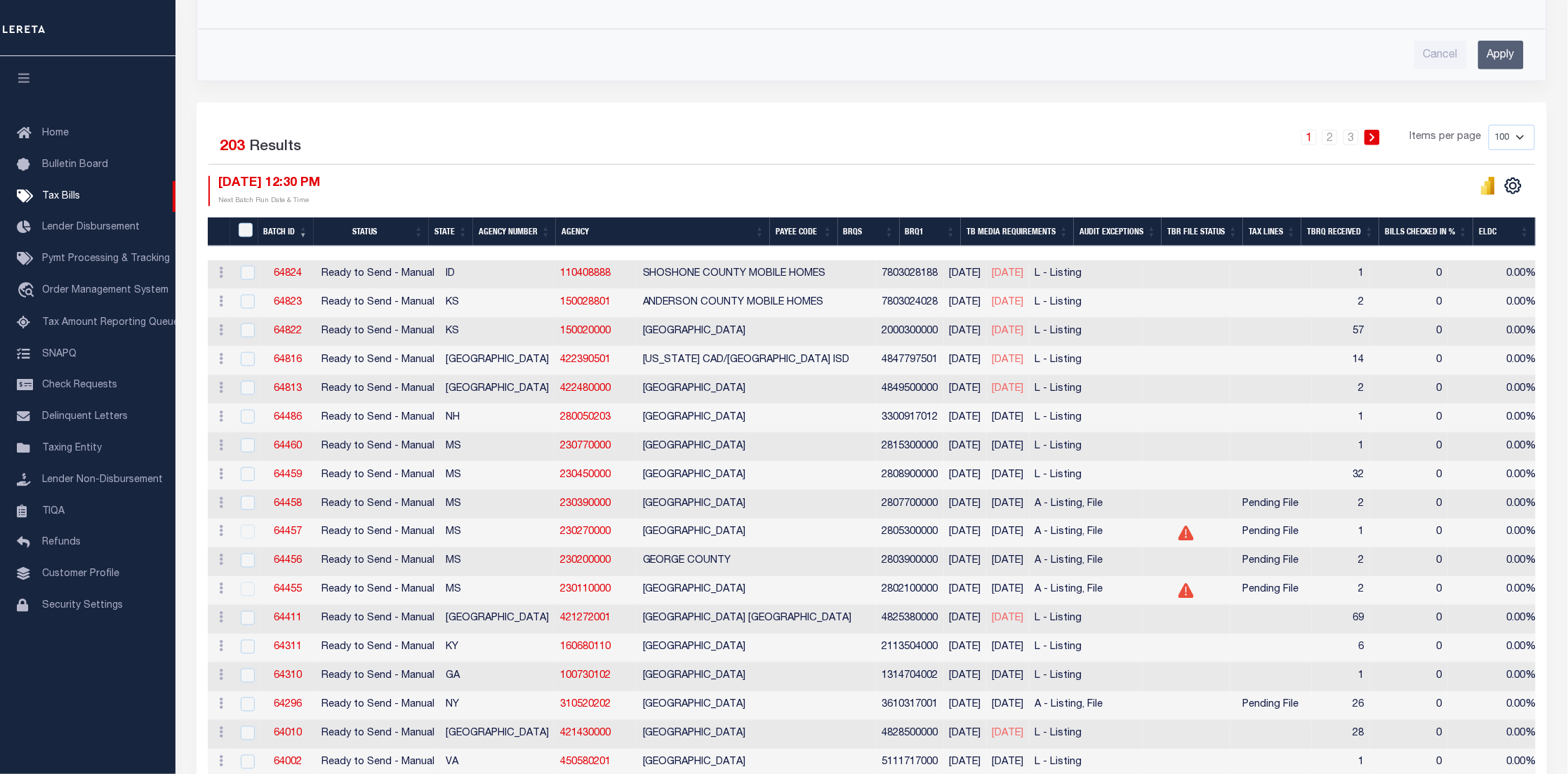
scroll to position [843, 0]
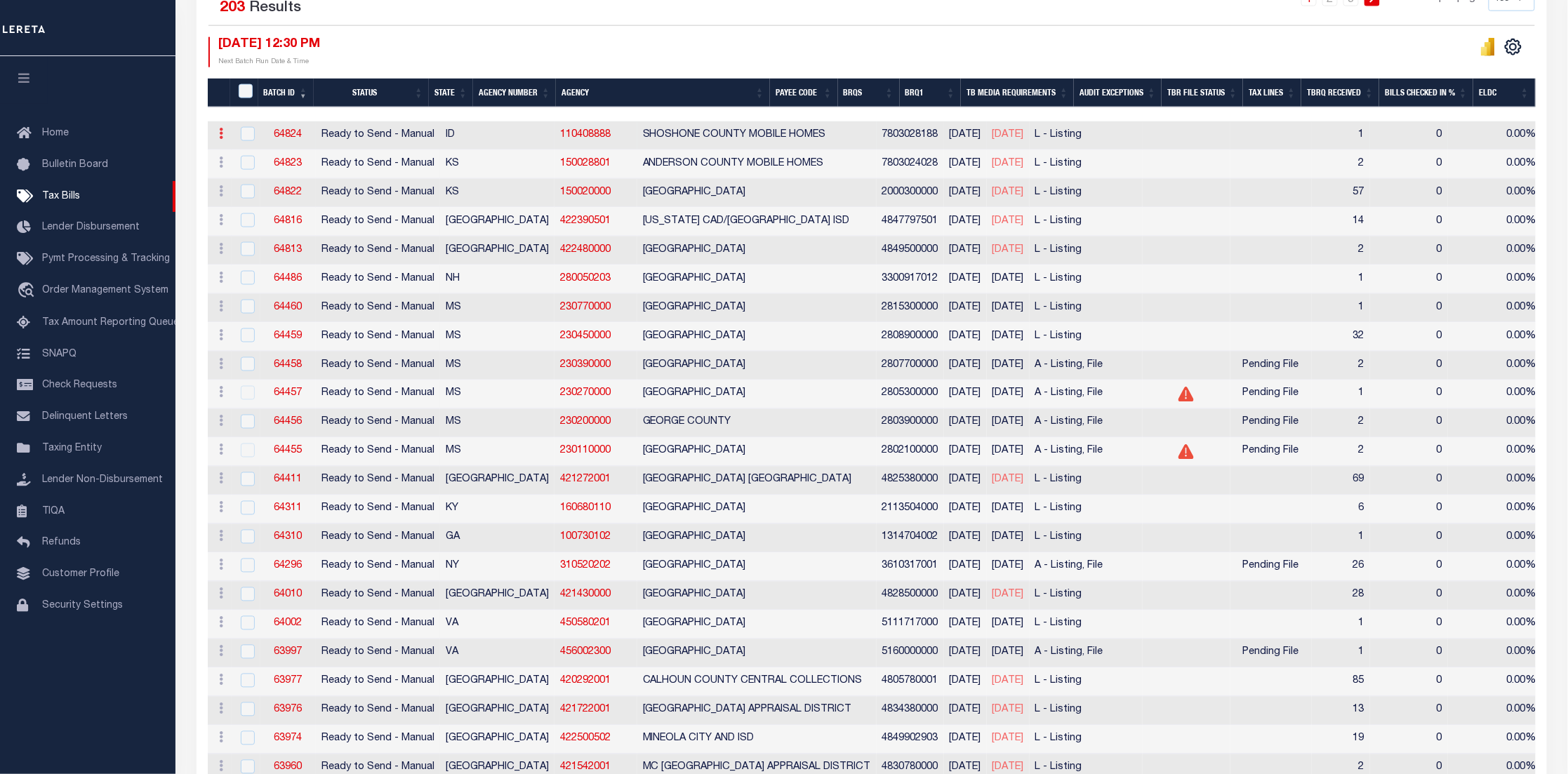
click at [216, 139] on link at bounding box center [221, 136] width 15 height 11
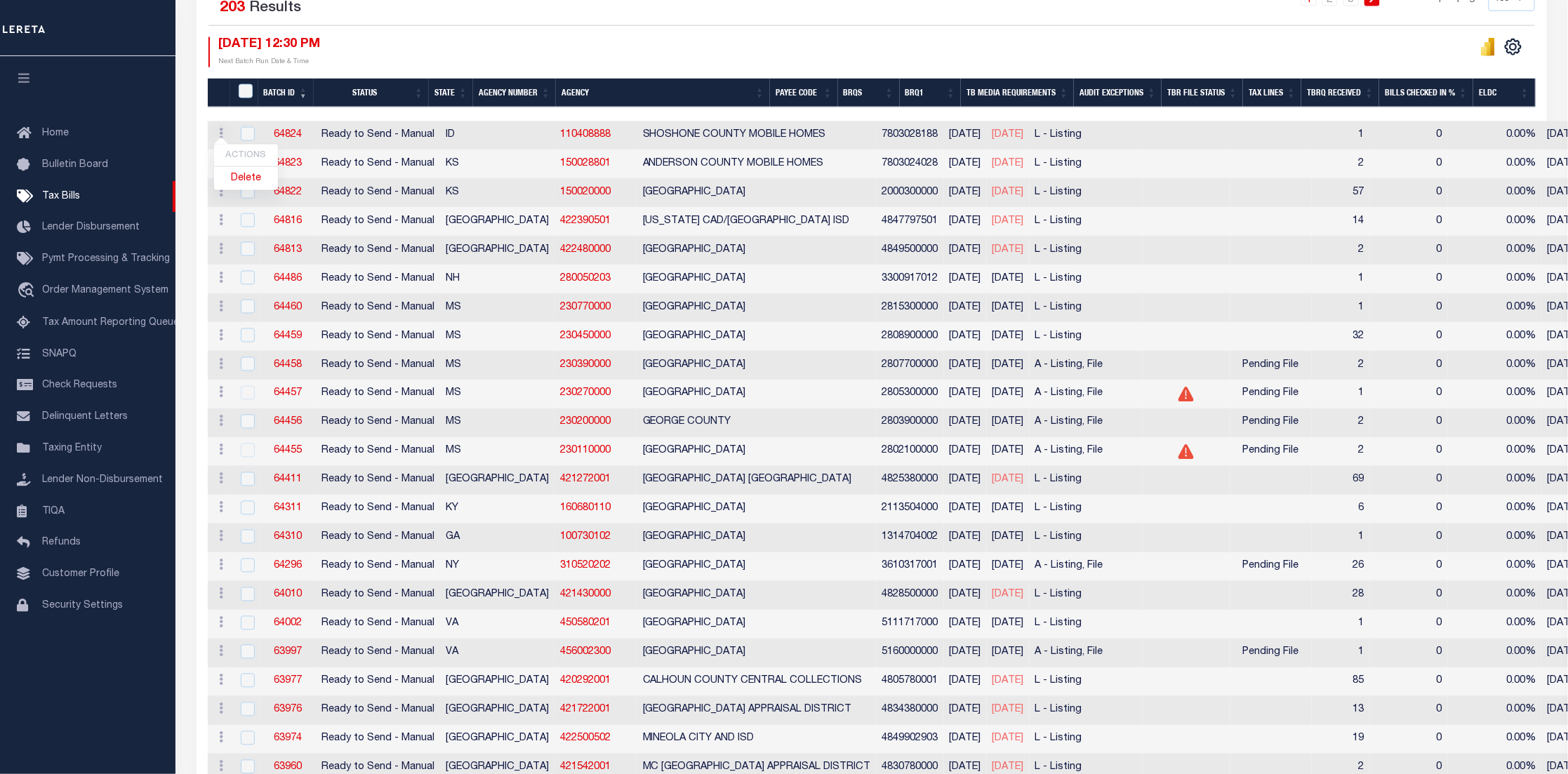
click at [330, 125] on td "Ready to Send - Manual" at bounding box center [378, 136] width 124 height 29
checkbox input "true"
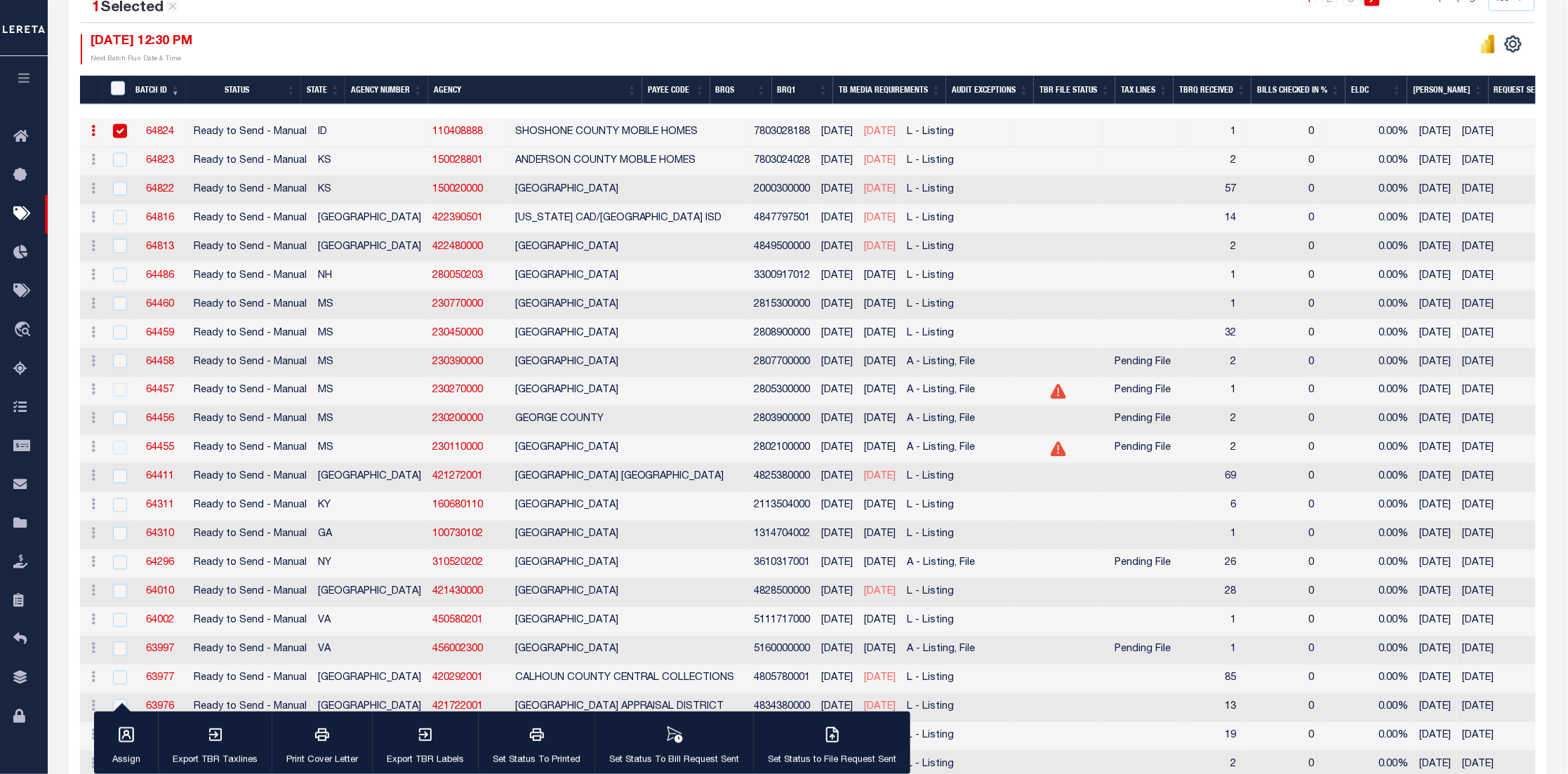
click at [516, 161] on td "ANDERSON COUNTY MOBILE HOMES" at bounding box center [629, 162] width 239 height 29
checkbox input "true"
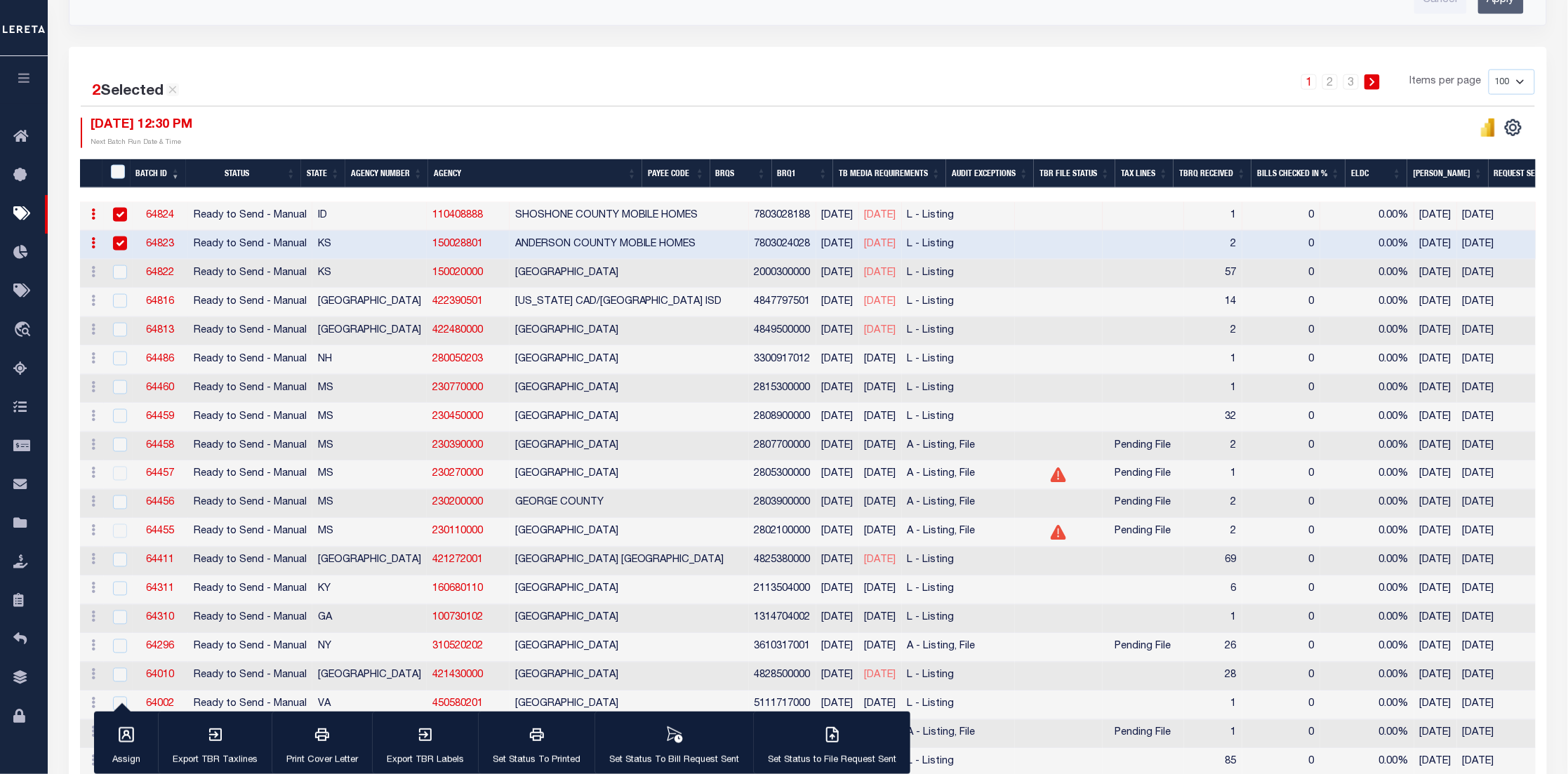
scroll to position [632, 0]
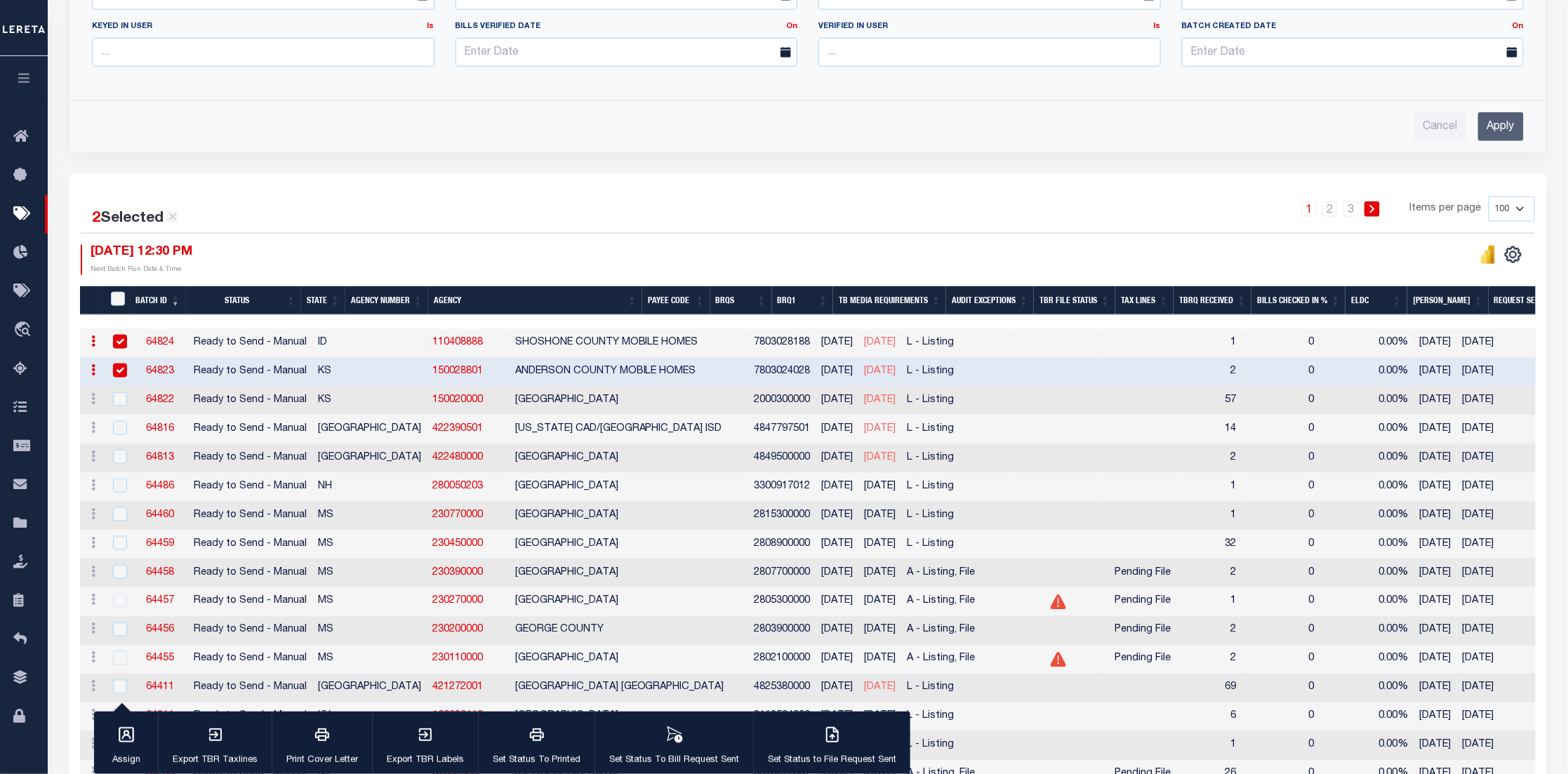
click at [120, 343] on input "checkbox" at bounding box center [120, 342] width 14 height 14
checkbox input "false"
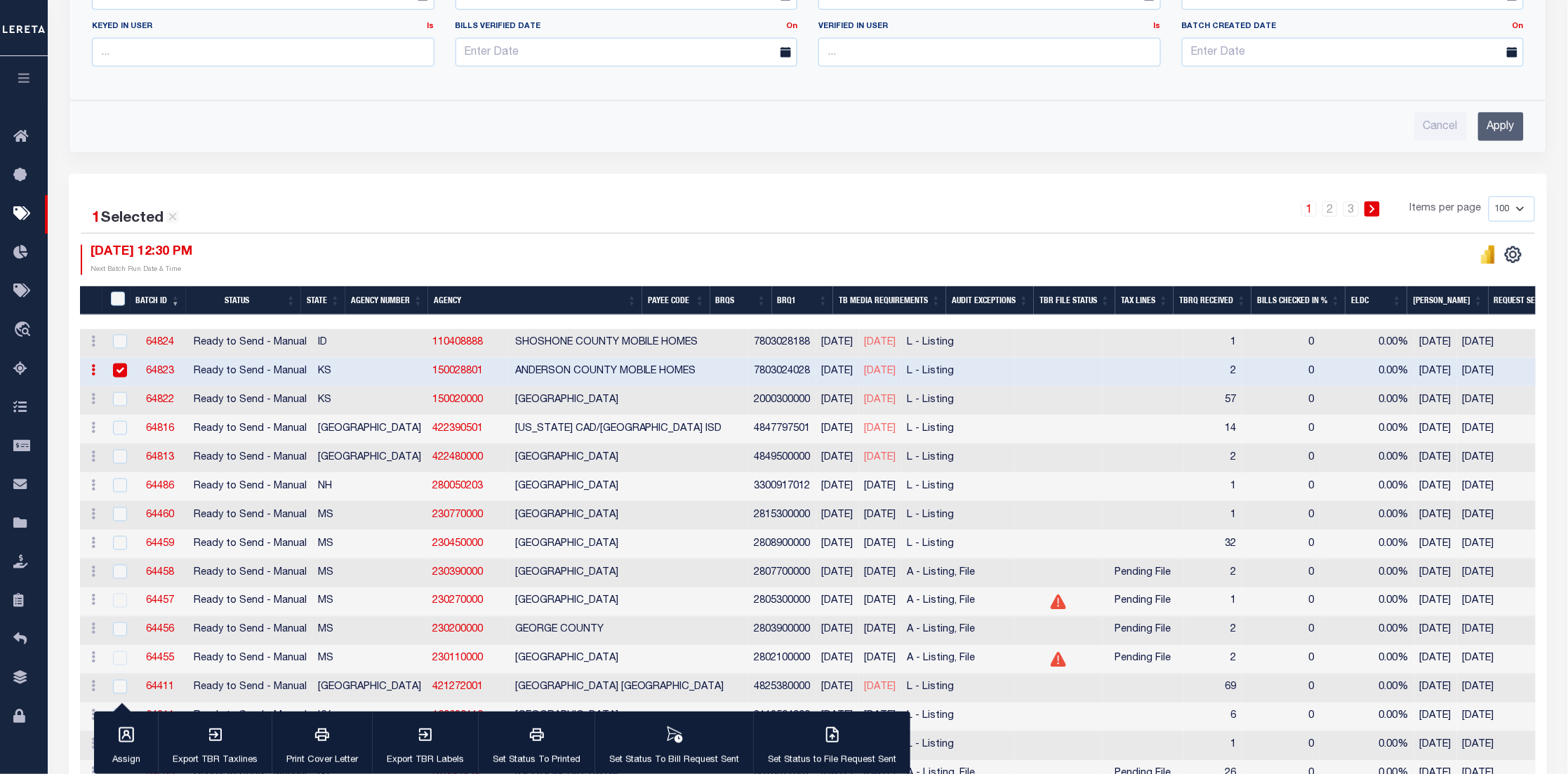
click at [120, 374] on input "checkbox" at bounding box center [120, 370] width 14 height 14
checkbox input "false"
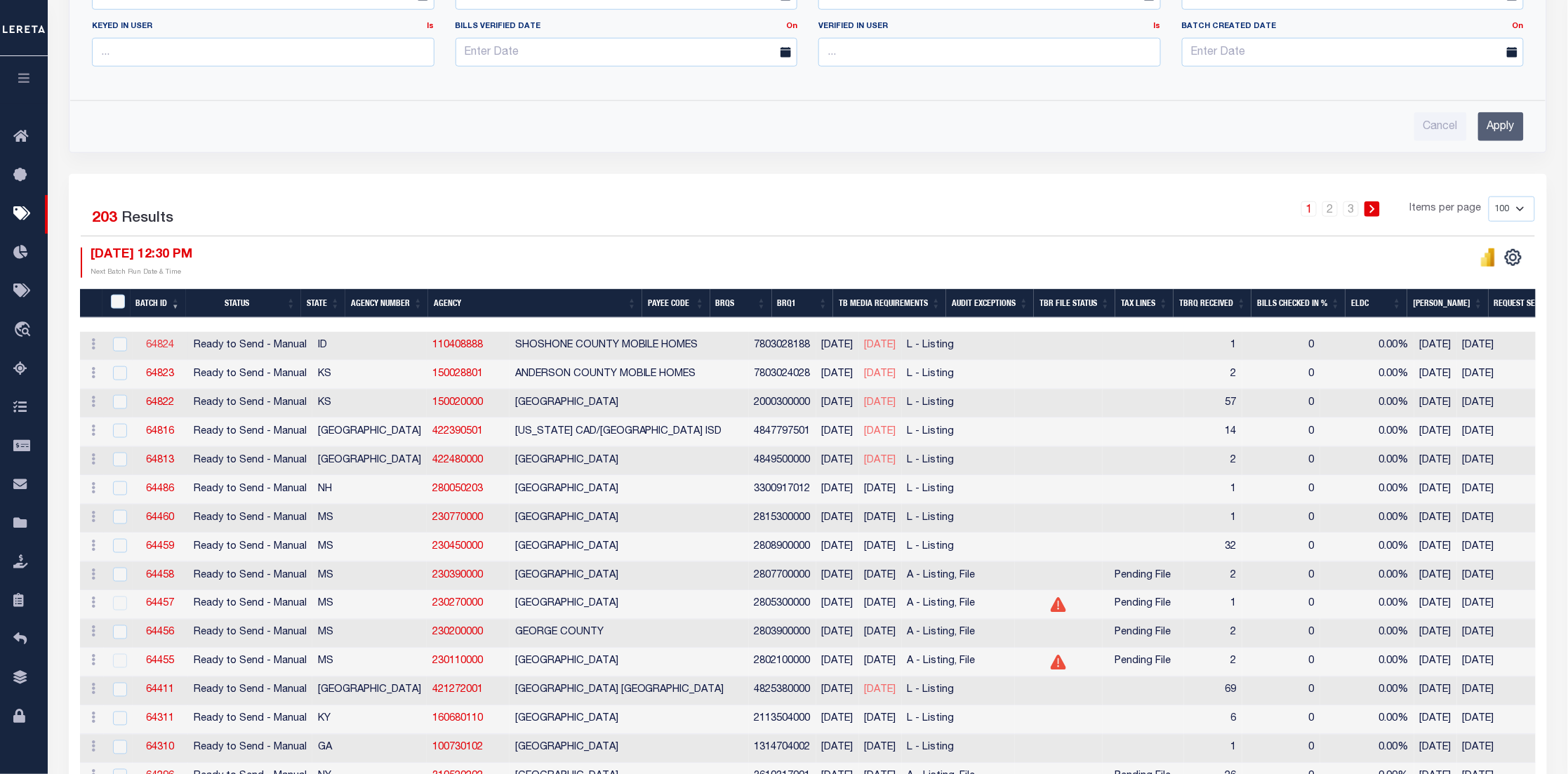
click at [162, 347] on link "64824" at bounding box center [160, 346] width 28 height 9
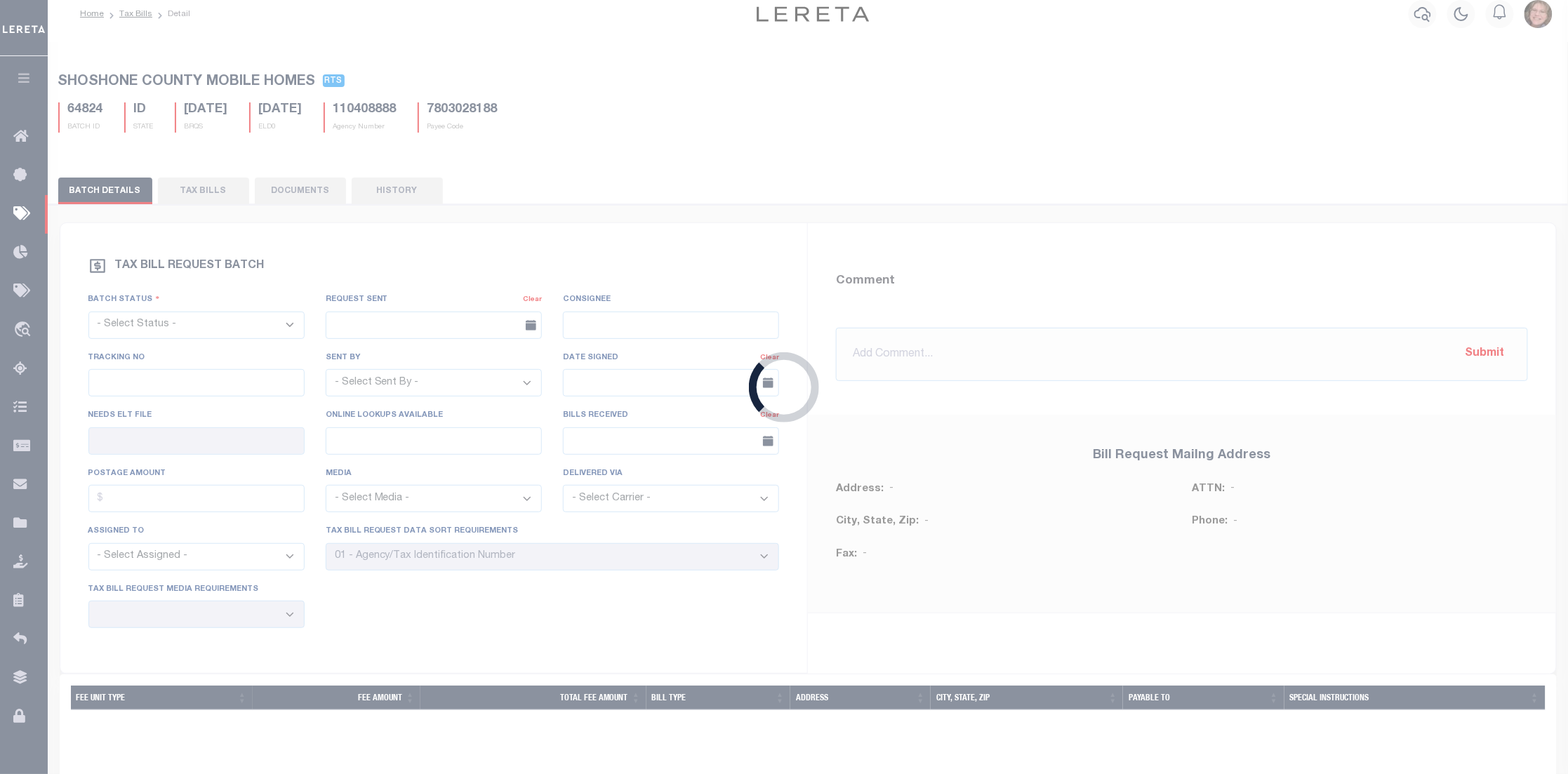
select select "RTS"
type input "No"
select select "20"
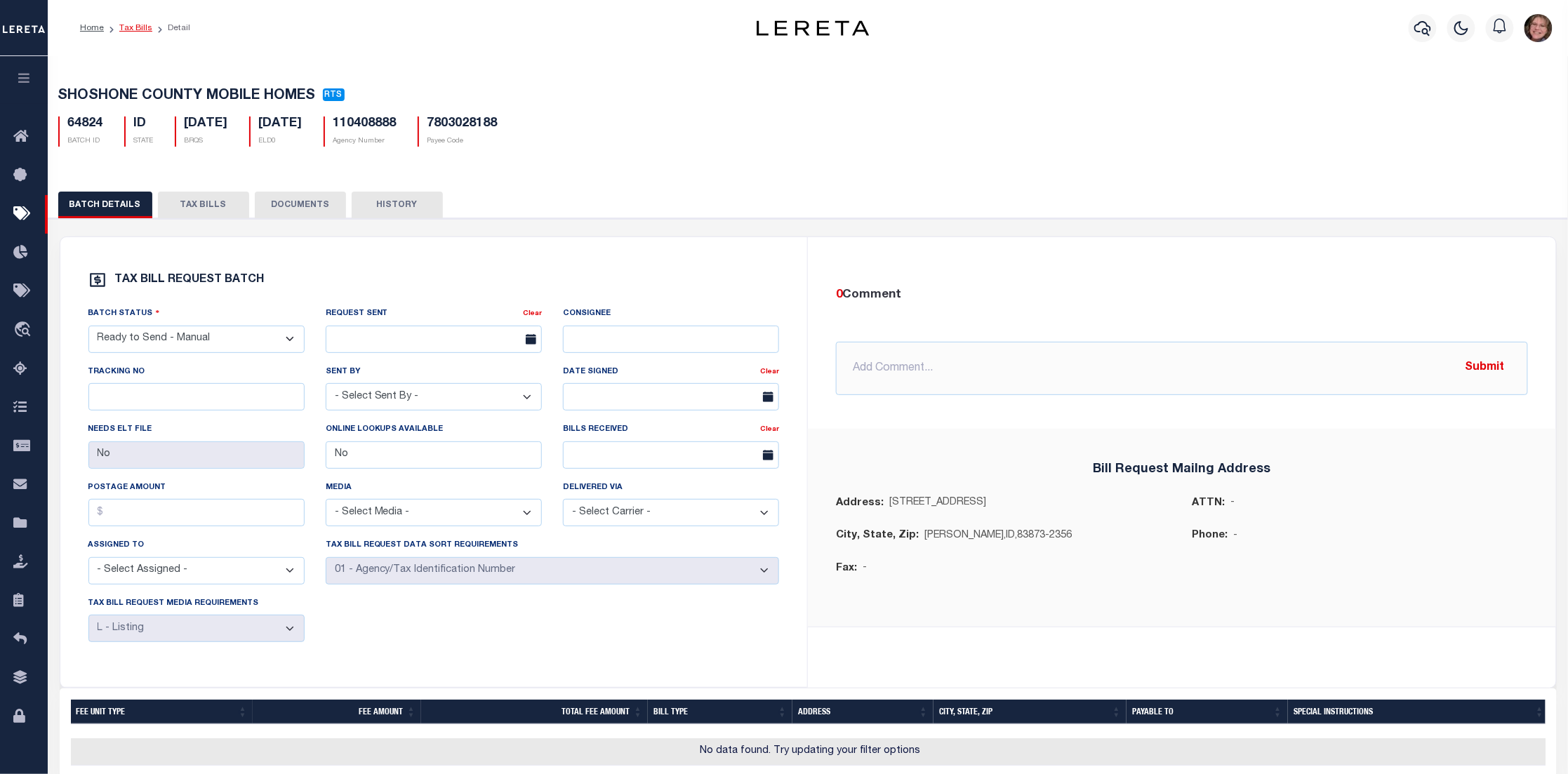
click at [142, 29] on link "Tax Bills" at bounding box center [136, 27] width 33 height 8
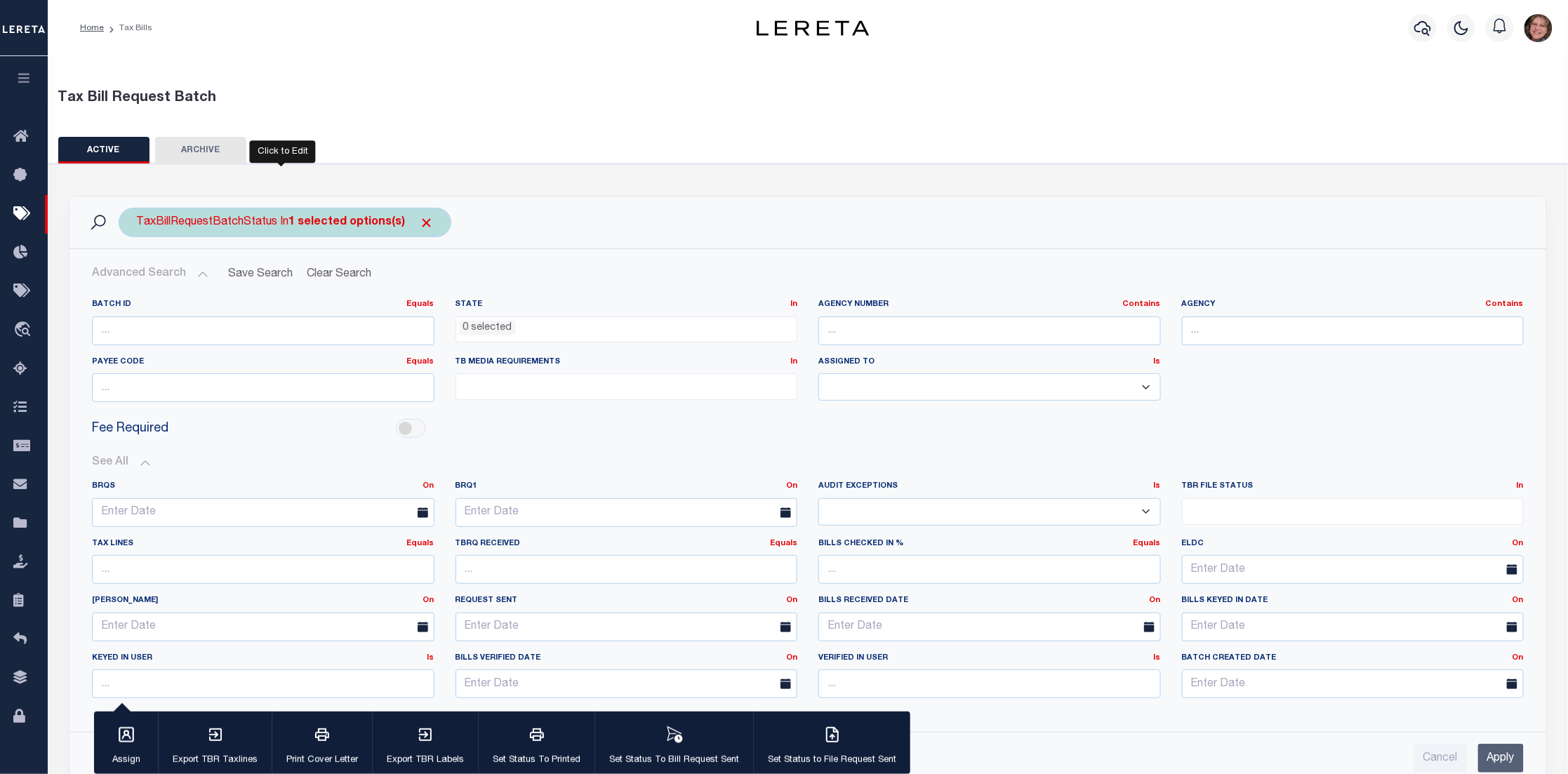
click at [315, 218] on b "1 selected options(s)" at bounding box center [346, 222] width 117 height 11
click at [198, 246] on ul "1 selected" at bounding box center [240, 250] width 205 height 18
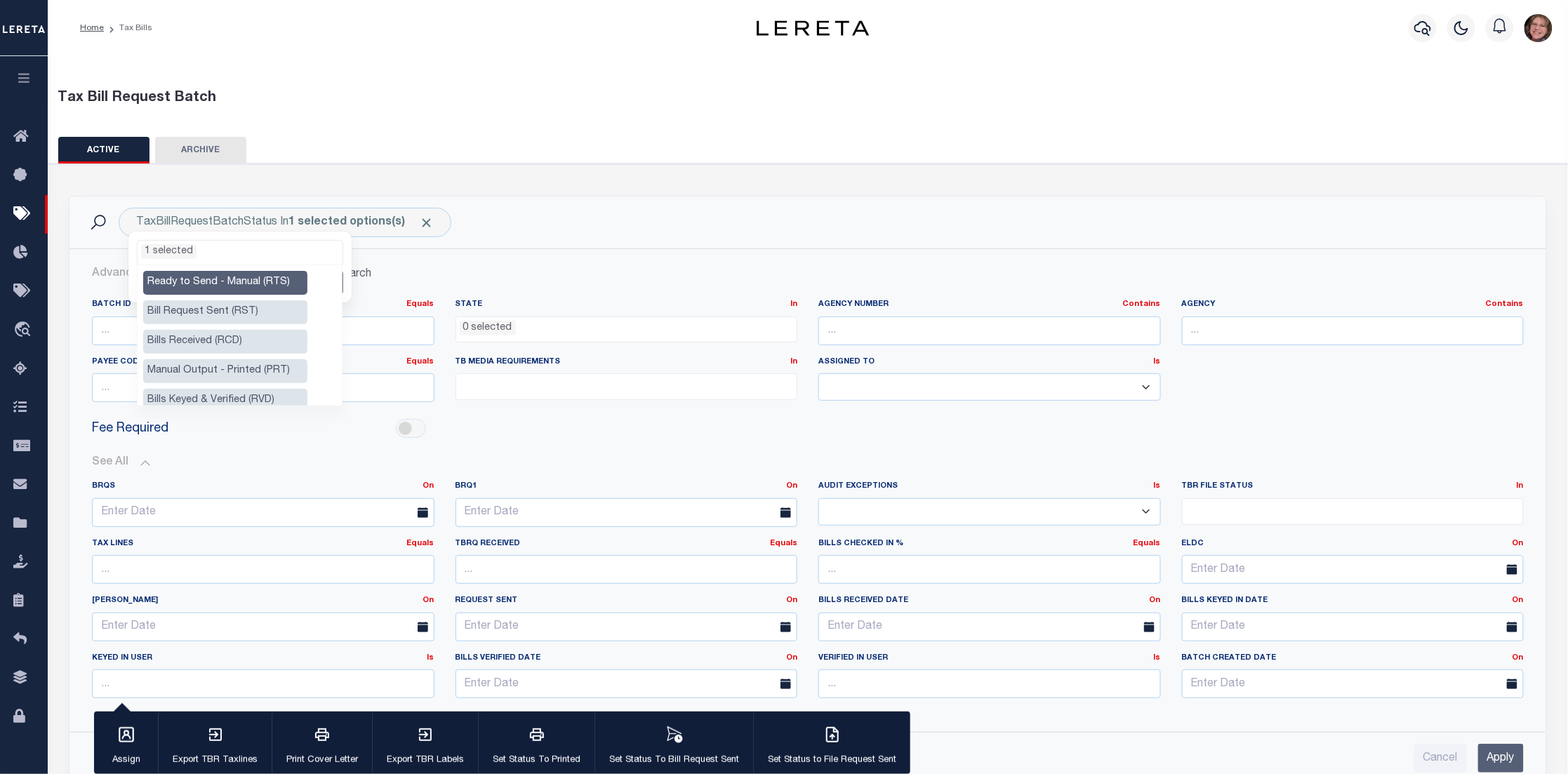
click at [208, 280] on li "Ready to Send - Manual (RTS)" at bounding box center [225, 282] width 164 height 24
click at [216, 344] on li "Bills Received (RCD)" at bounding box center [225, 341] width 164 height 24
select select "RCD"
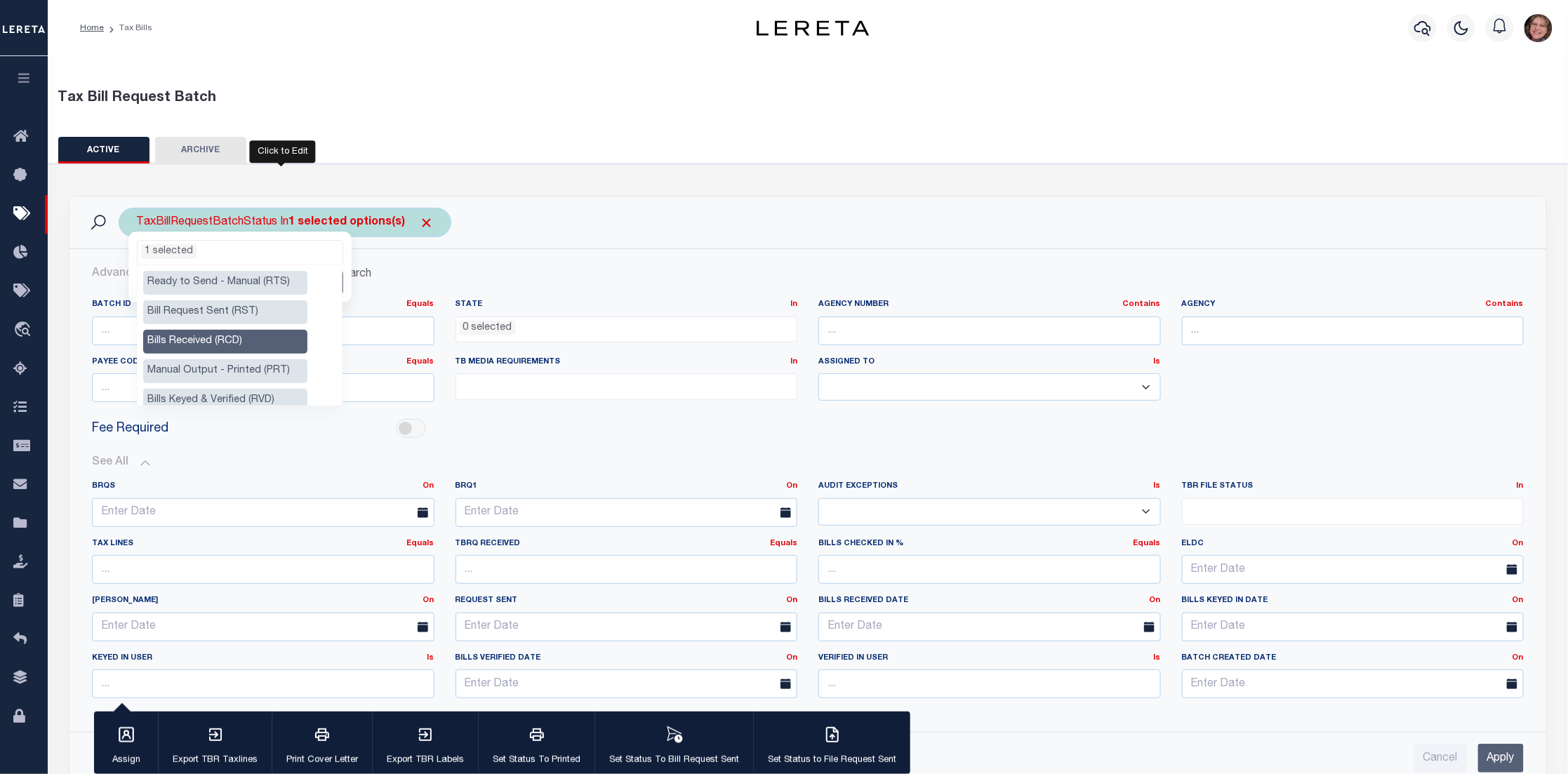
click at [294, 249] on ul "1 selected" at bounding box center [240, 250] width 205 height 18
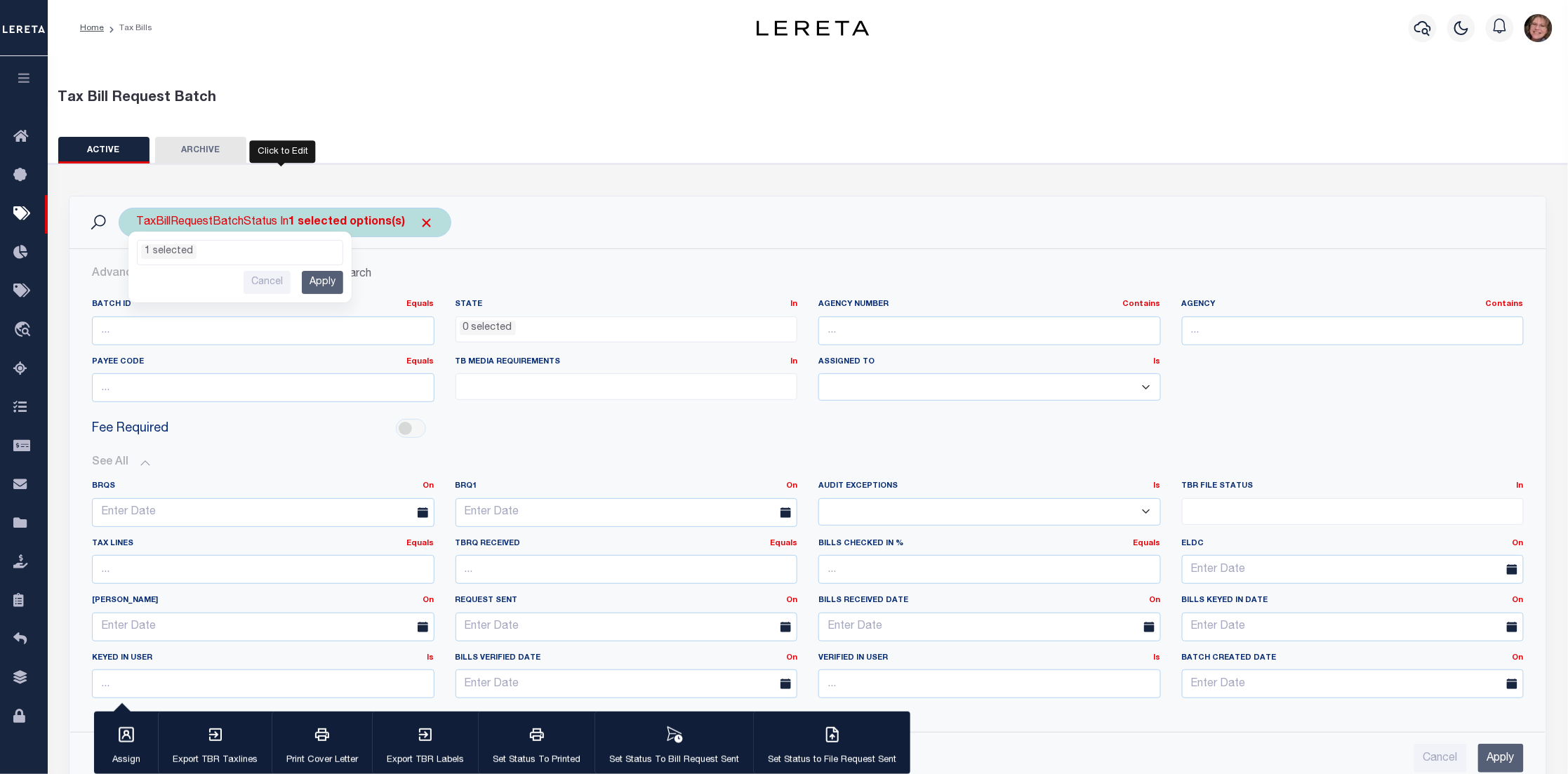
click at [332, 282] on input "Apply" at bounding box center [323, 282] width 41 height 24
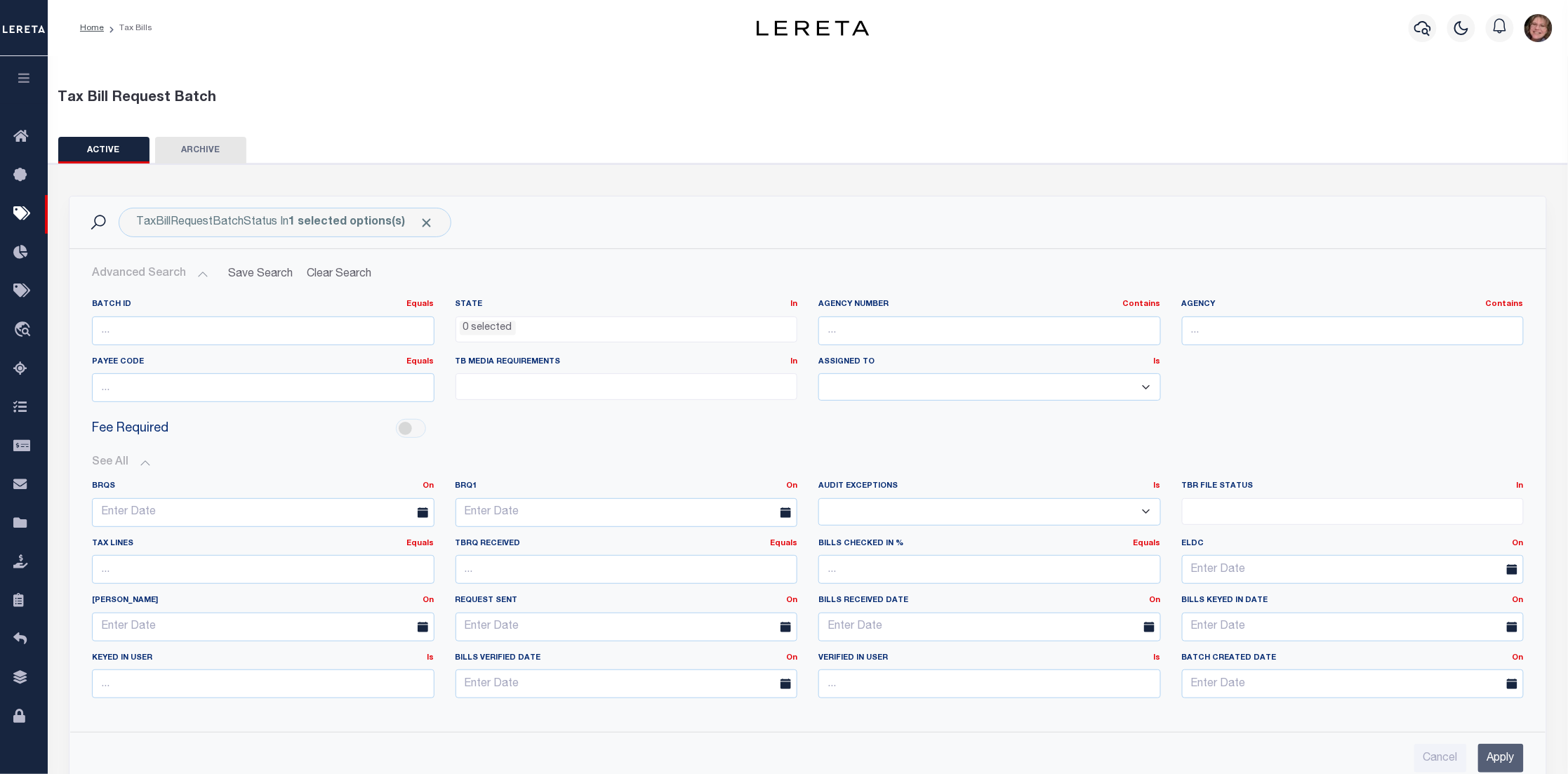
click at [198, 272] on button "Advanced Search" at bounding box center [151, 274] width 117 height 27
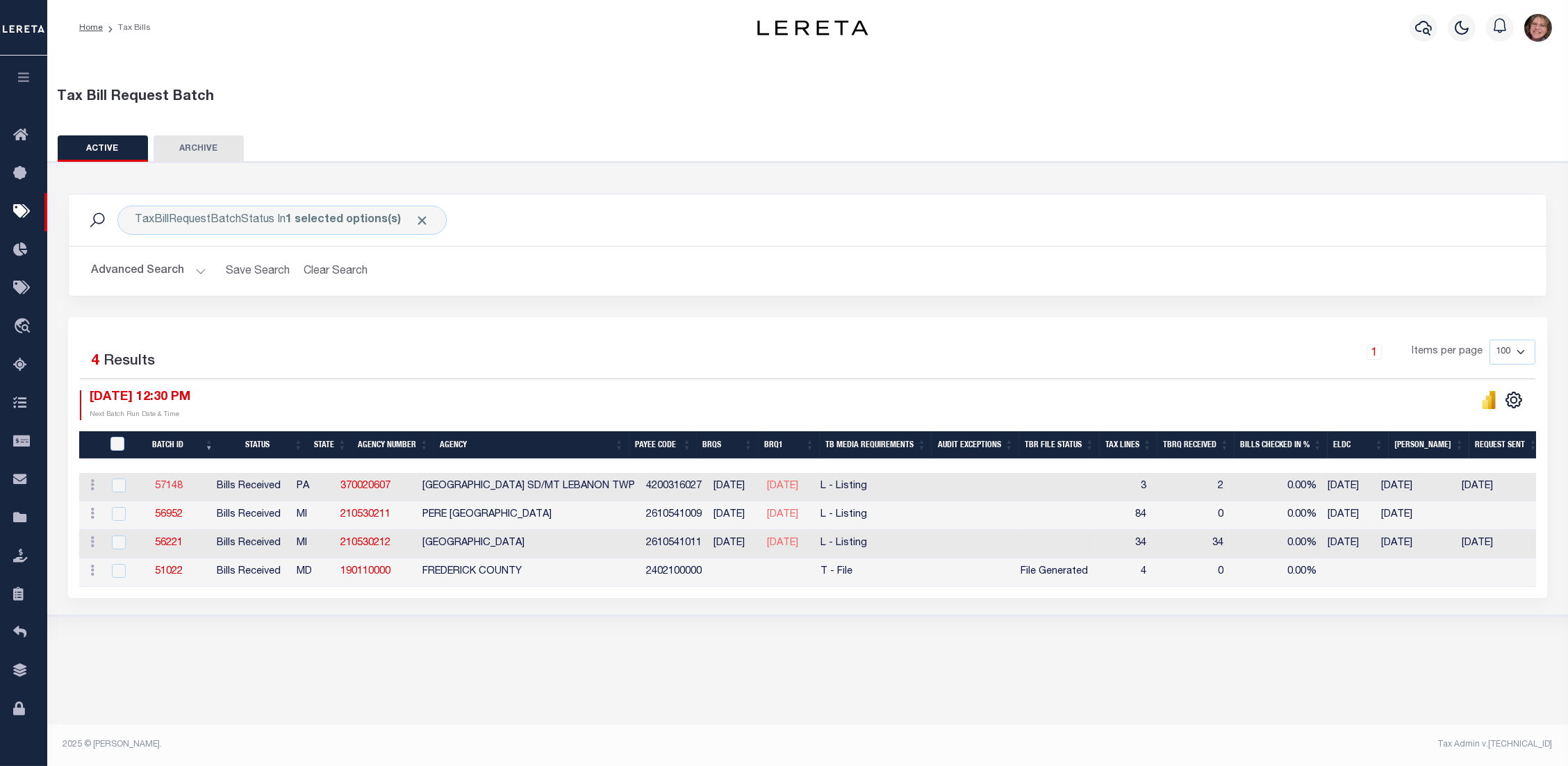
click at [178, 486] on link "57148" at bounding box center [169, 486] width 28 height 9
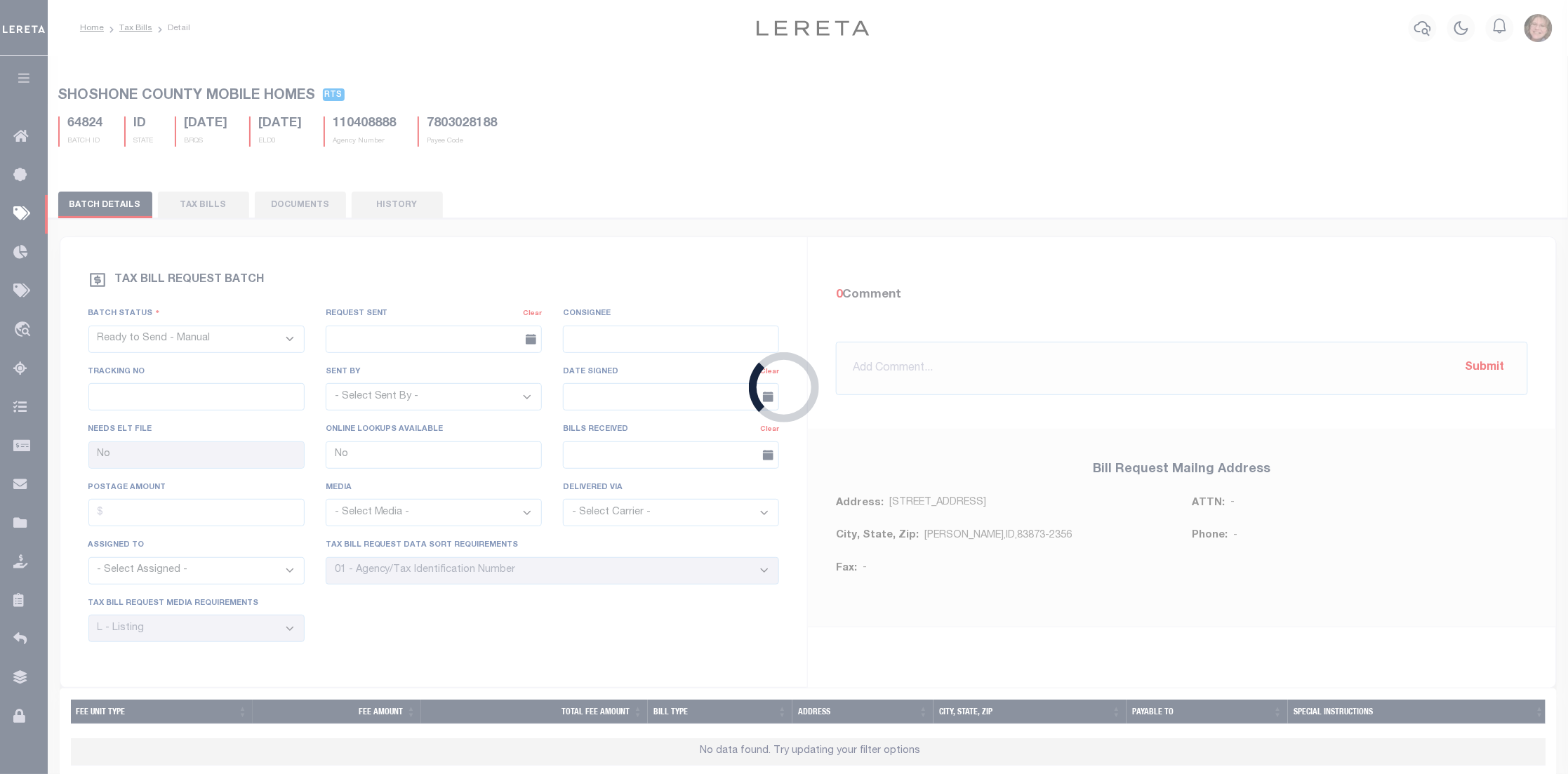
select select "RCD"
type input "05/23/2025"
select select "[PERSON_NAME]"
select select "29"
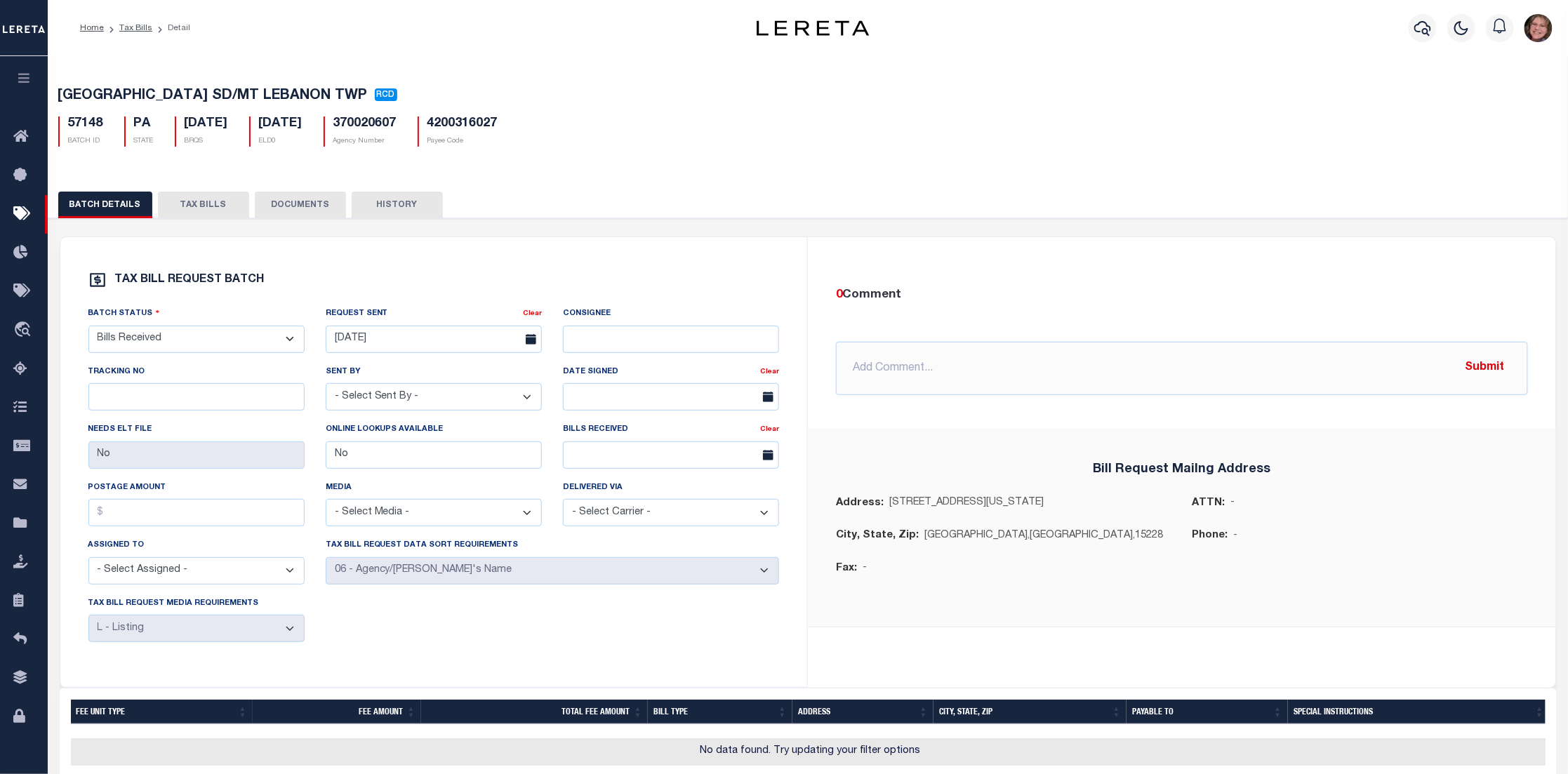
click at [205, 204] on button "TAX BILLS" at bounding box center [203, 205] width 91 height 26
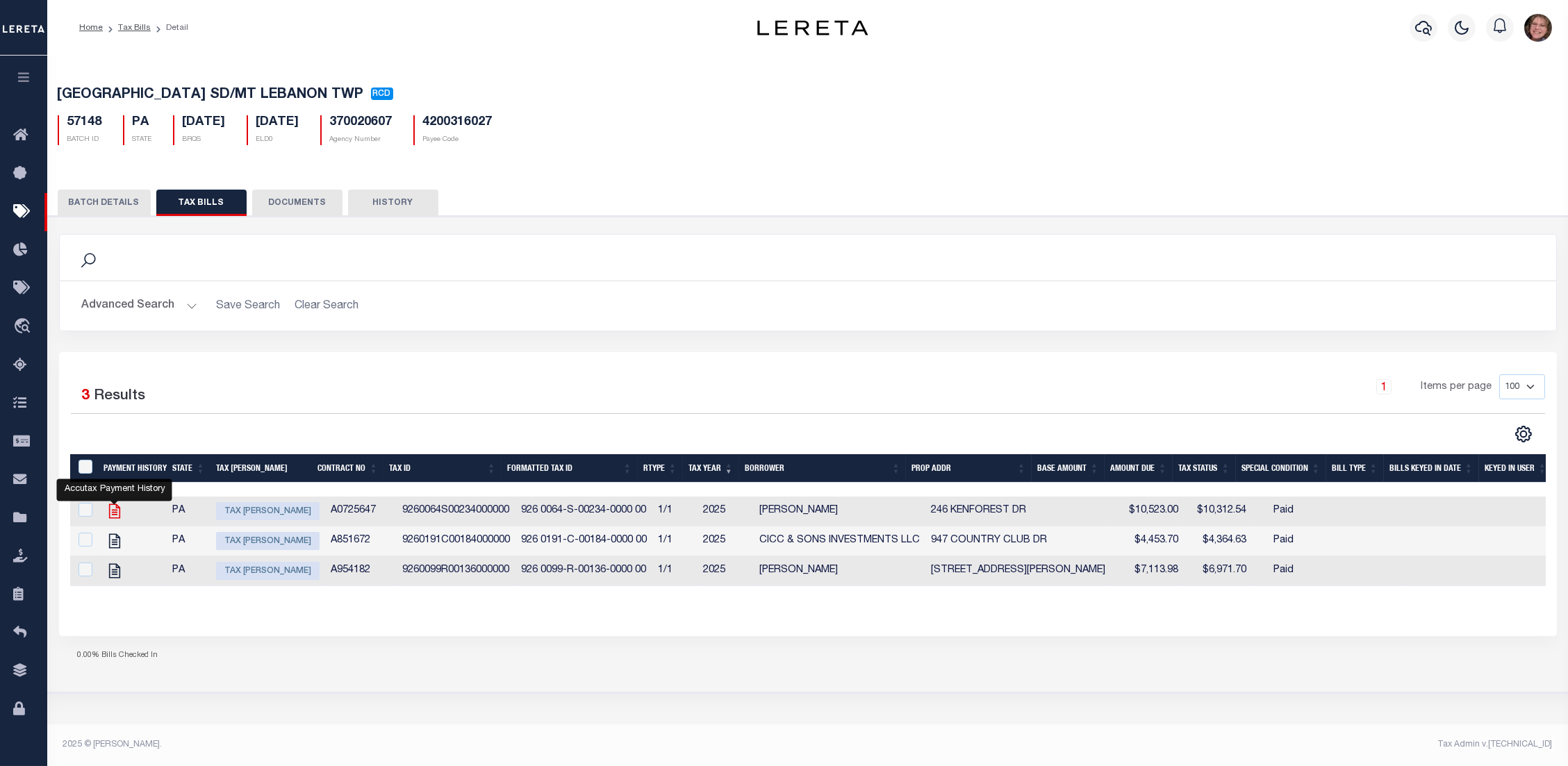
click at [112, 512] on icon "" at bounding box center [114, 511] width 18 height 18
checkbox input "true"
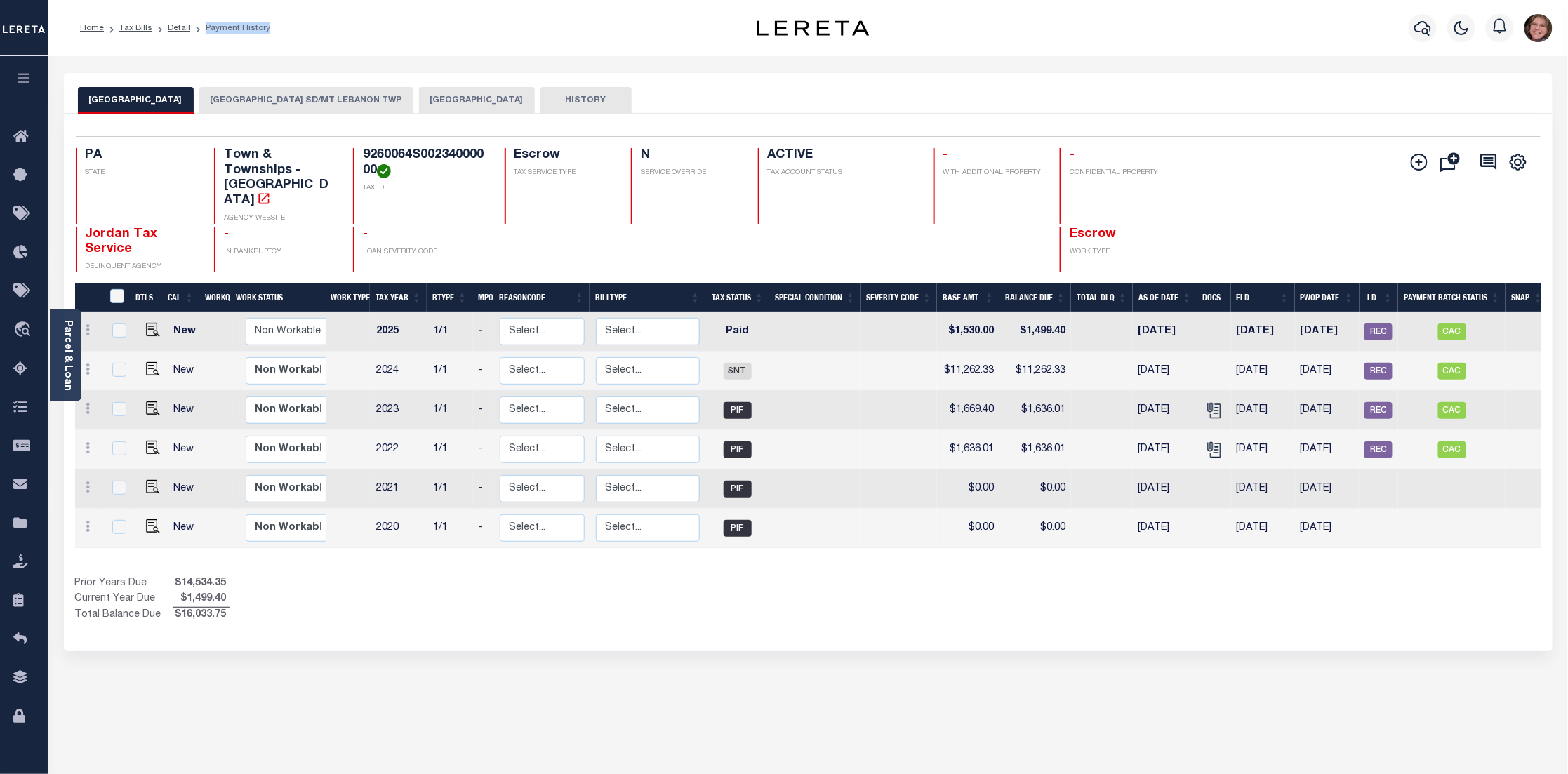
drag, startPoint x: 202, startPoint y: 25, endPoint x: 287, endPoint y: 32, distance: 85.3
click at [287, 32] on div "Home Tax Bills Detail Payment History" at bounding box center [378, 27] width 620 height 29
click at [282, 99] on button "[GEOGRAPHIC_DATA] SD/MT LEBANON TWP" at bounding box center [306, 100] width 214 height 26
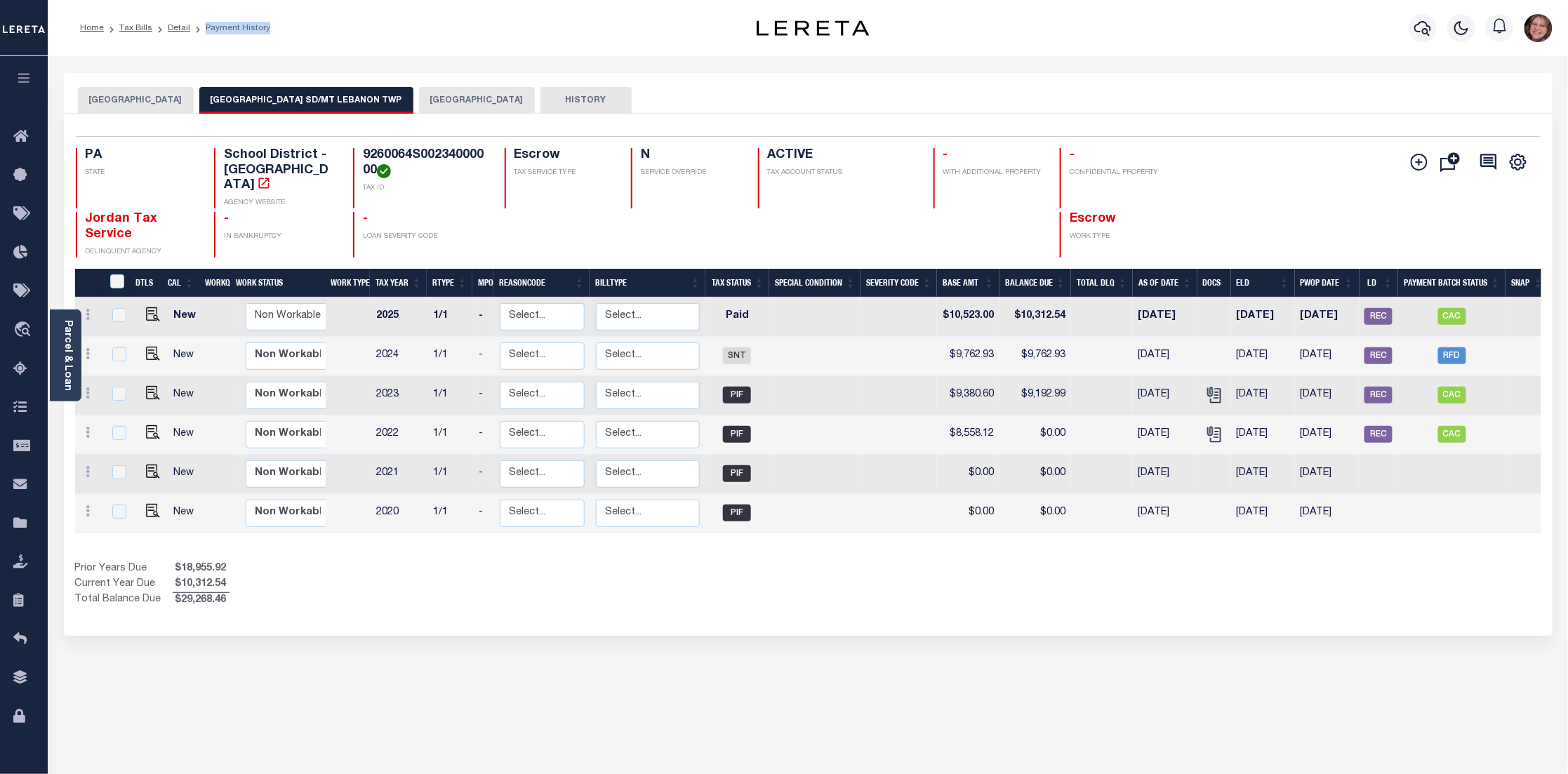
click at [466, 104] on button "[GEOGRAPHIC_DATA]" at bounding box center [476, 100] width 116 height 26
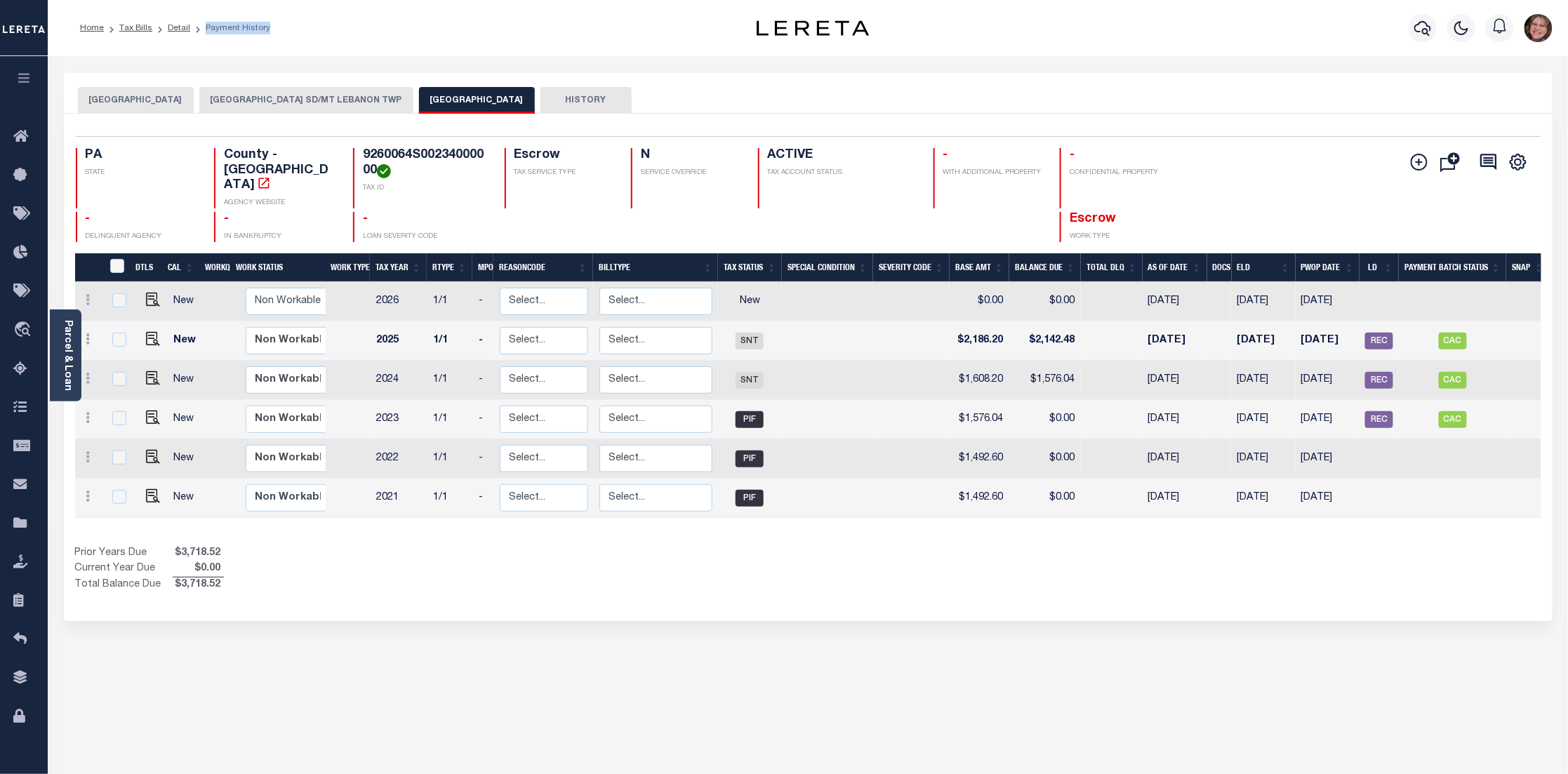
click at [575, 96] on button "HISTORY" at bounding box center [585, 100] width 91 height 26
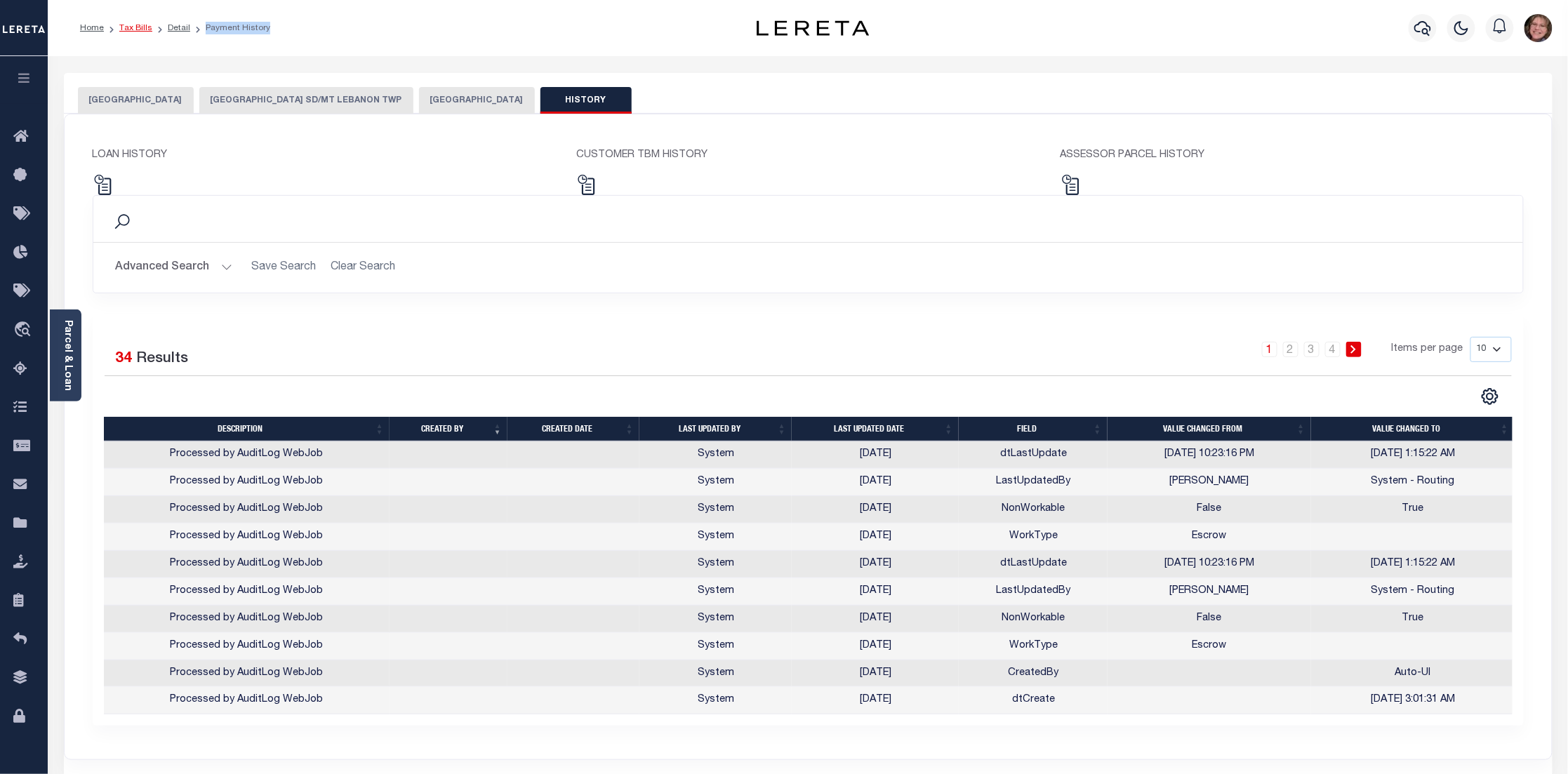
click at [136, 29] on link "Tax Bills" at bounding box center [136, 27] width 33 height 8
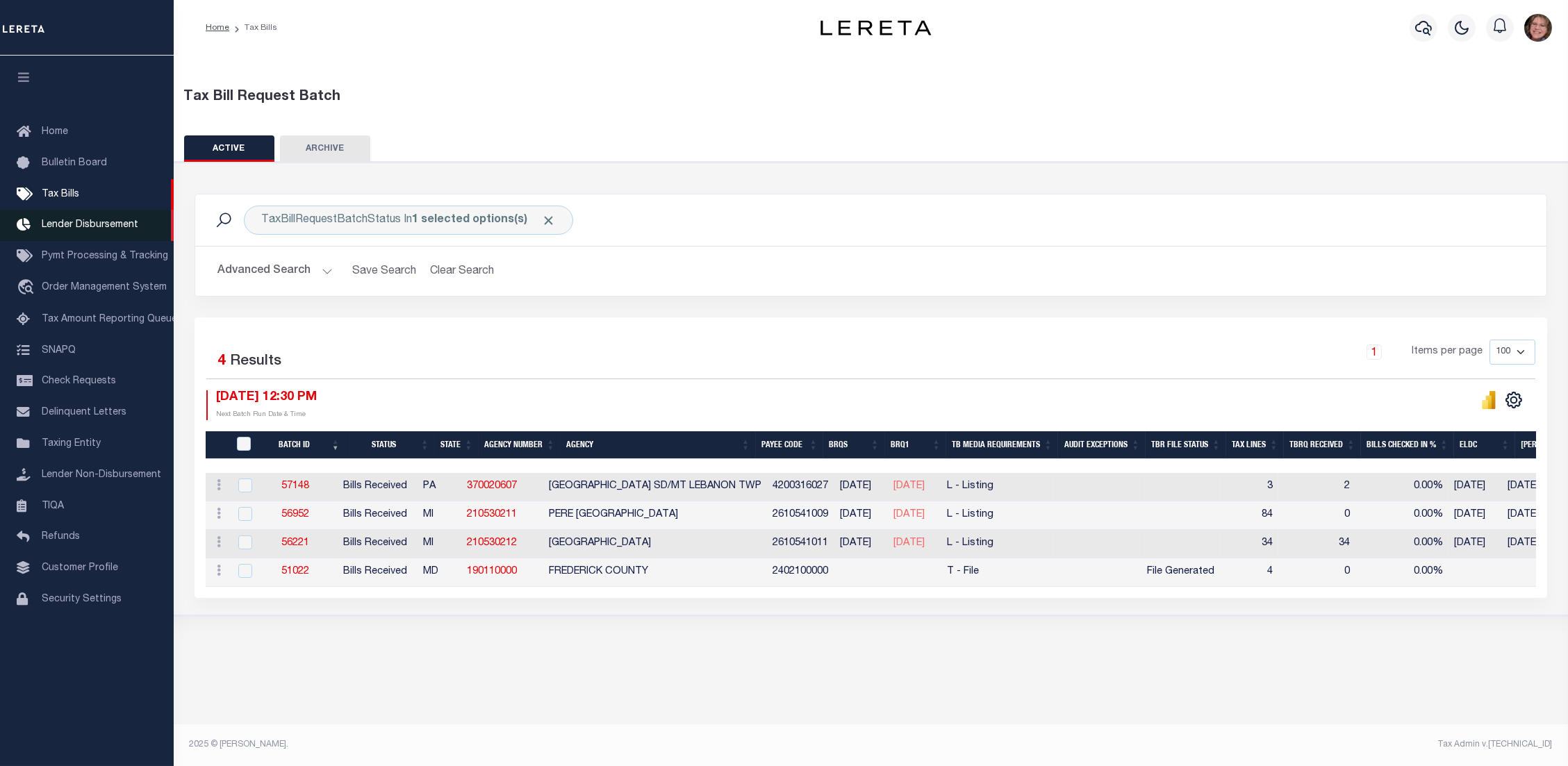
click at [125, 220] on span "Lender Disbursement" at bounding box center [90, 225] width 97 height 9
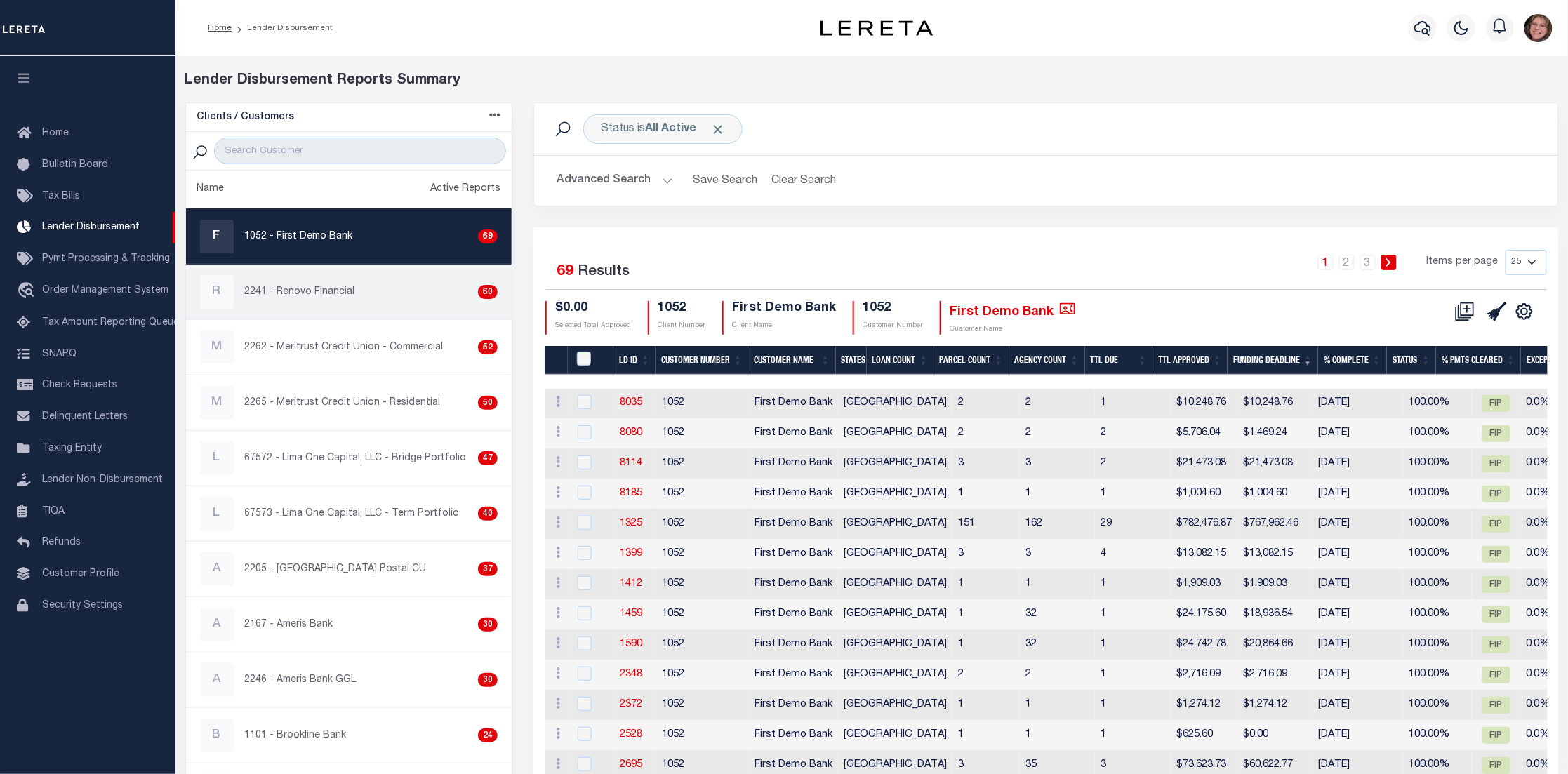
click at [306, 299] on p "2241 - Renovo Financial" at bounding box center [299, 293] width 110 height 15
checkbox input "true"
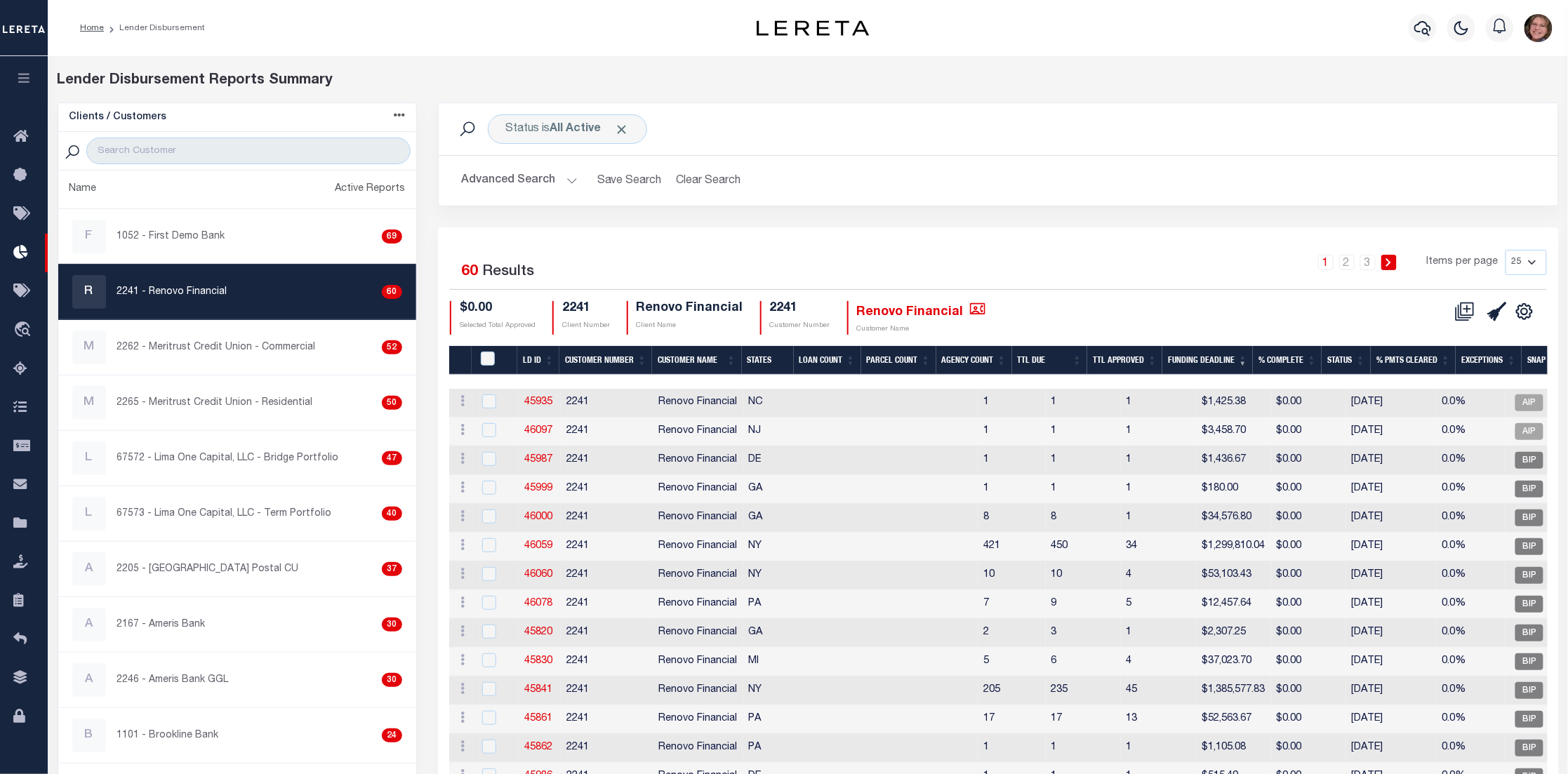
click at [568, 181] on button "Advanced Search" at bounding box center [520, 180] width 117 height 27
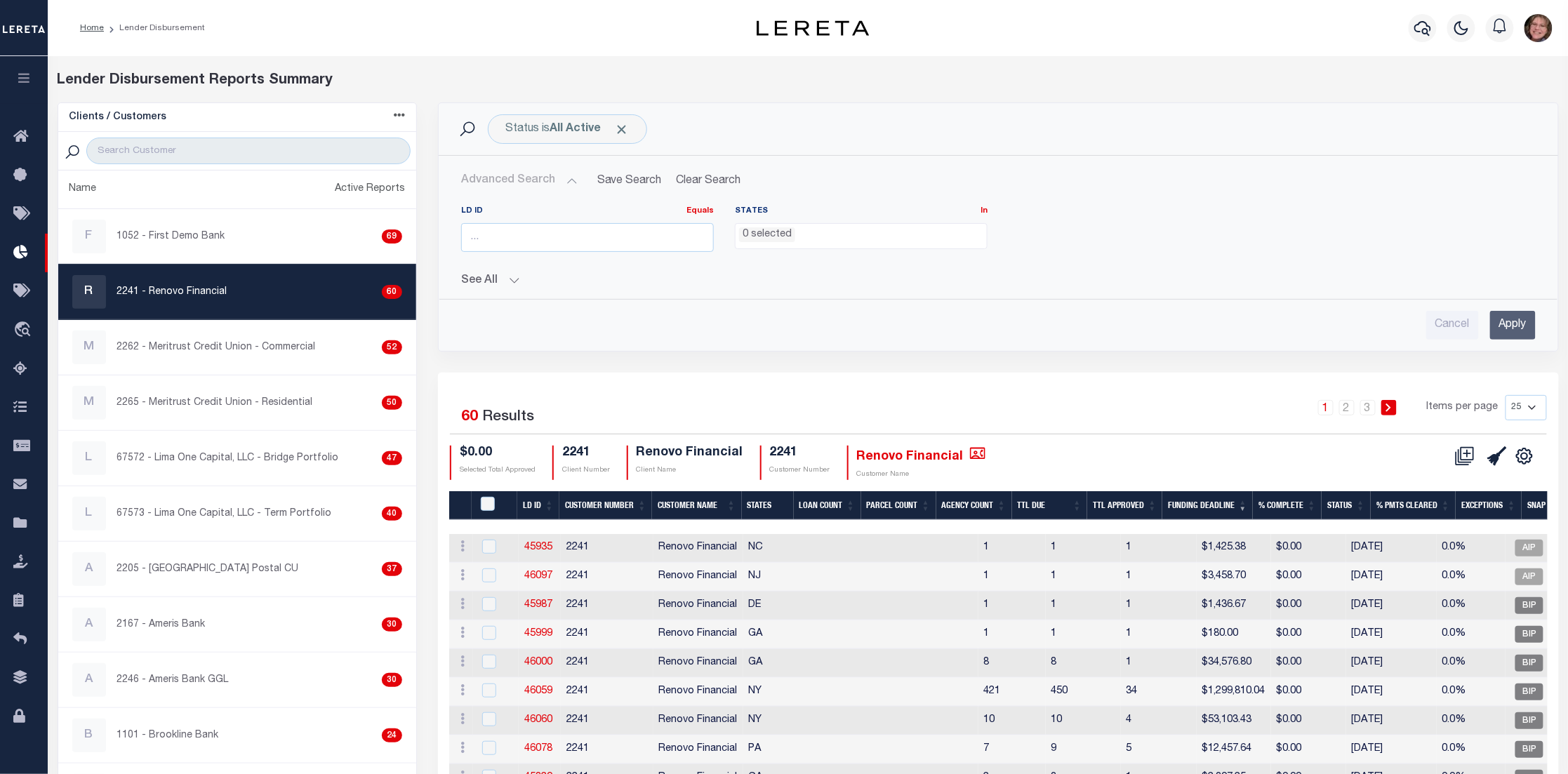
click at [504, 282] on button "See All" at bounding box center [998, 282] width 1074 height 13
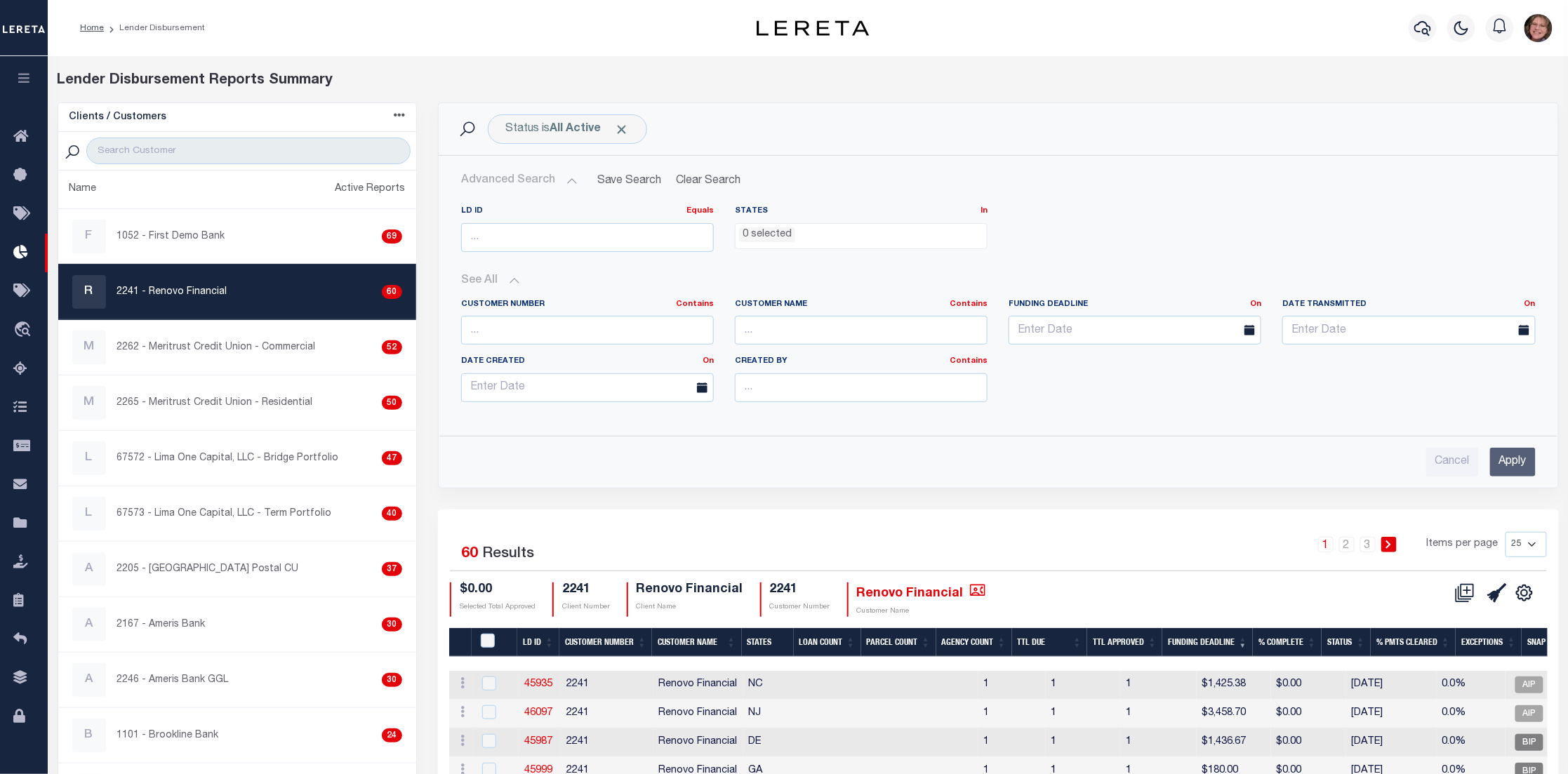
click at [567, 181] on button "Advanced Search" at bounding box center [520, 180] width 117 height 27
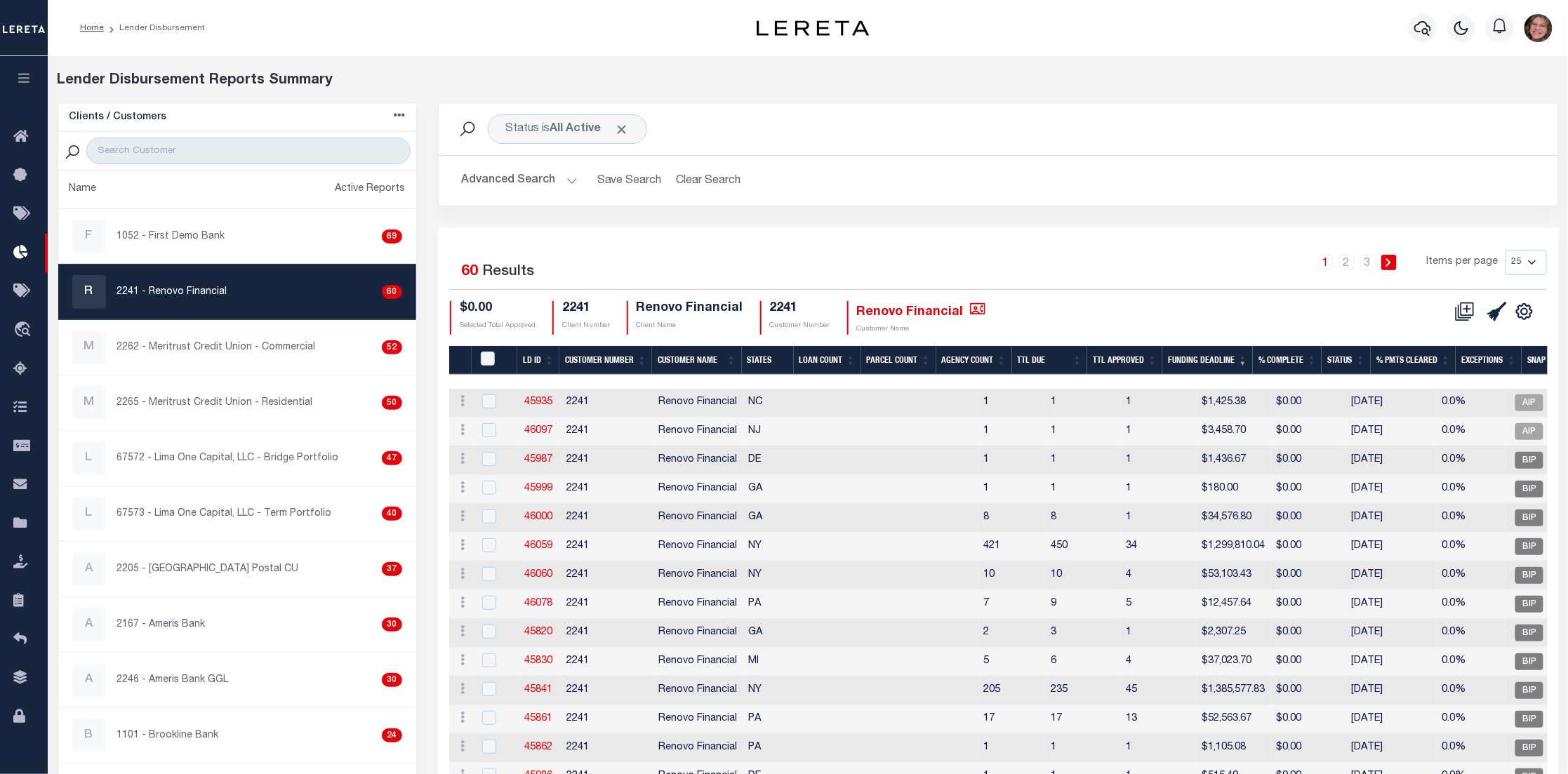
click at [202, 285] on p "2241 - Renovo Financial" at bounding box center [172, 293] width 110 height 15
click at [1233, 356] on th "Funding Deadline" at bounding box center [1208, 361] width 90 height 29
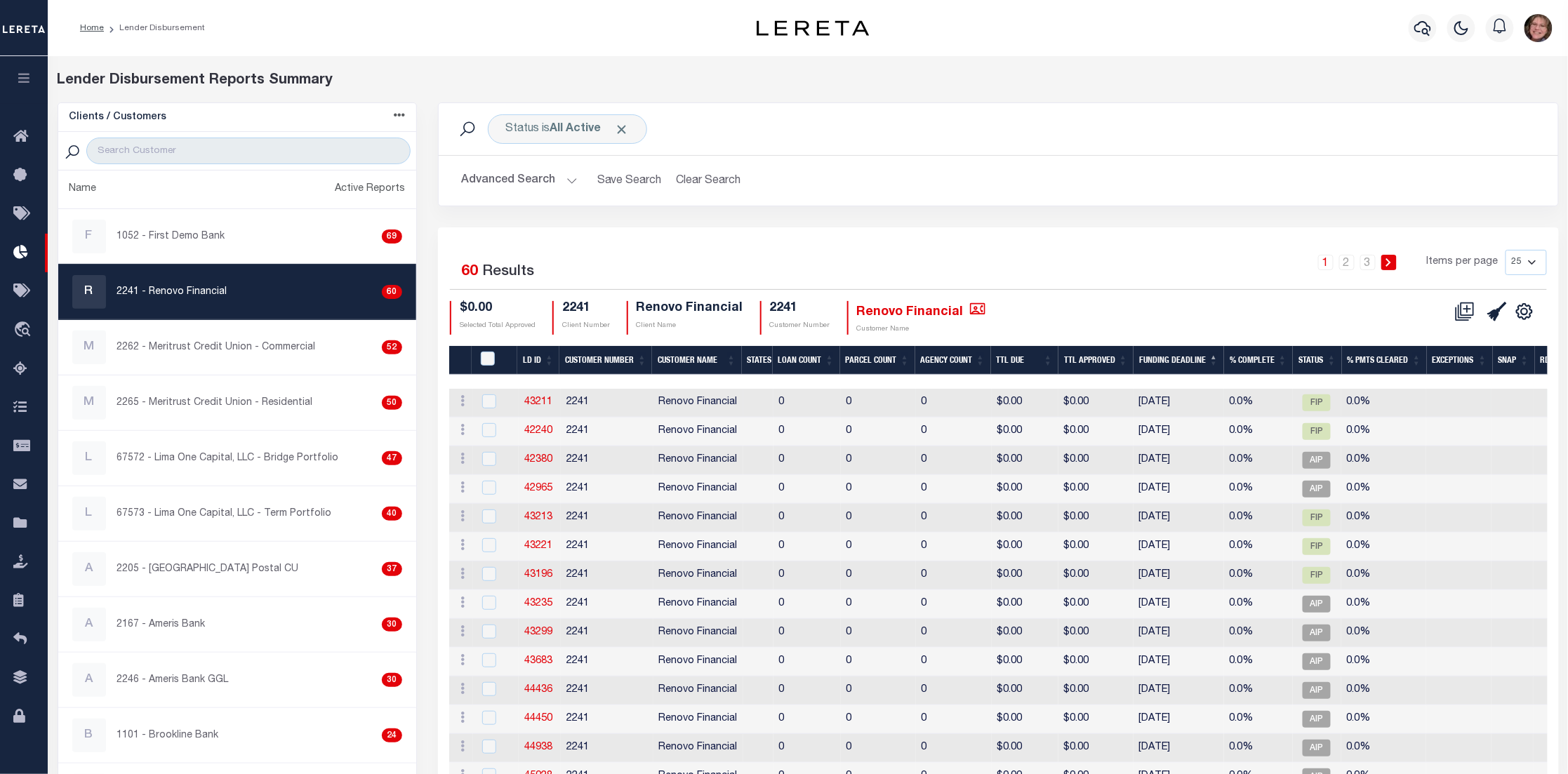
drag, startPoint x: 1144, startPoint y: 411, endPoint x: 1195, endPoint y: 412, distance: 51.0
click at [1195, 412] on td "12/02/2024" at bounding box center [1178, 403] width 90 height 29
checkbox input "true"
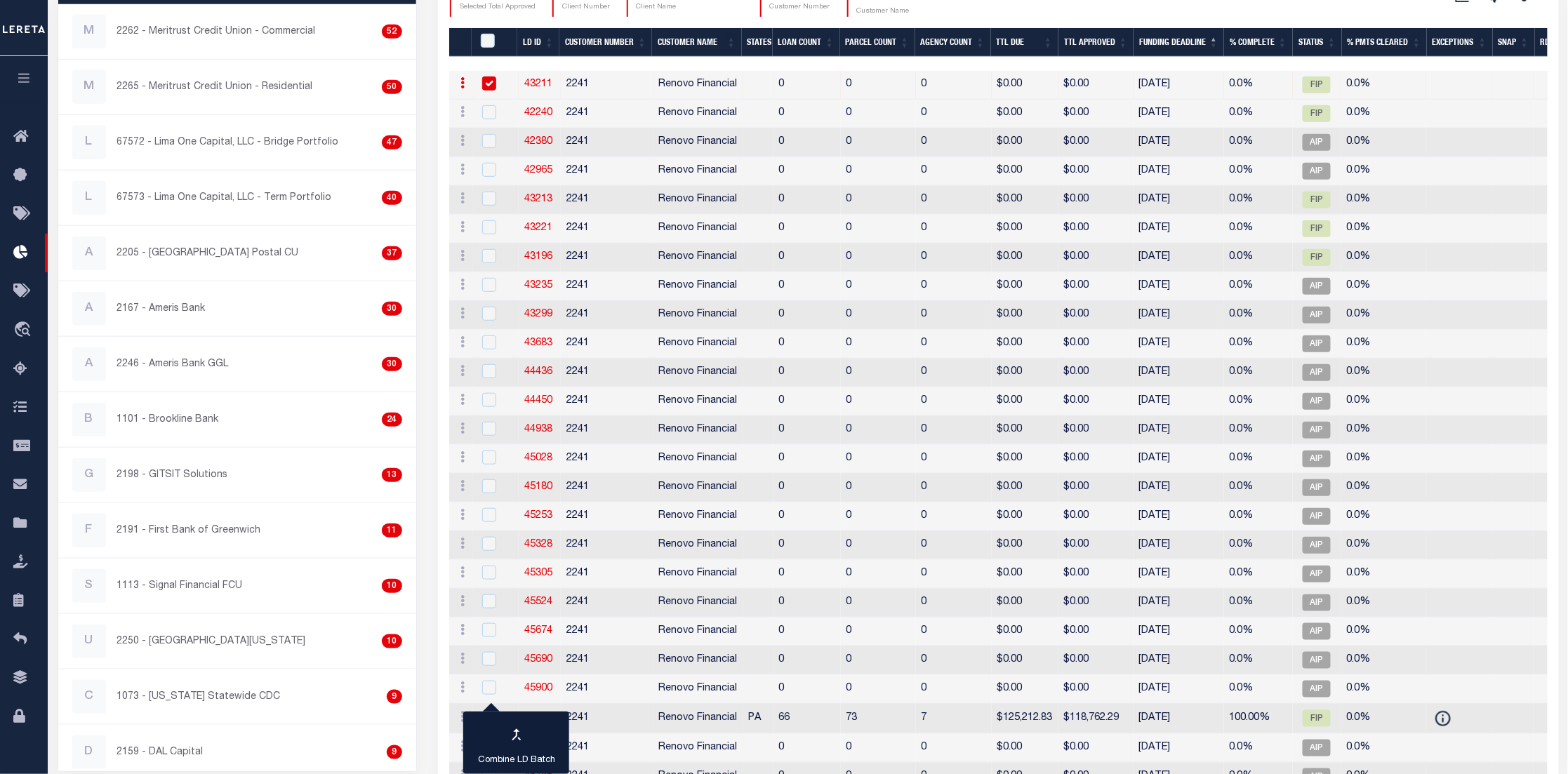
scroll to position [404, 0]
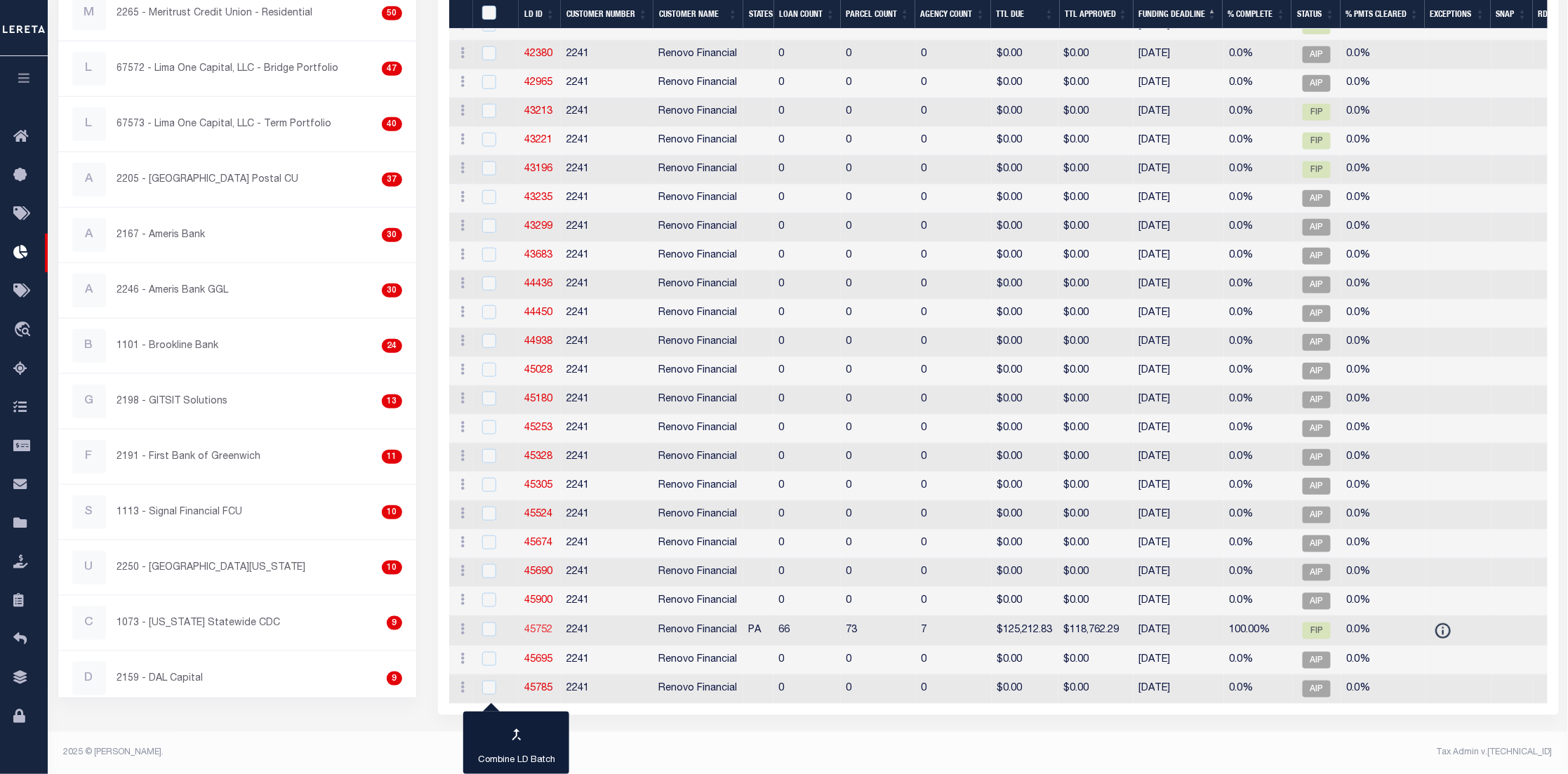
click at [531, 625] on link "45752" at bounding box center [538, 630] width 28 height 9
checkbox input "true"
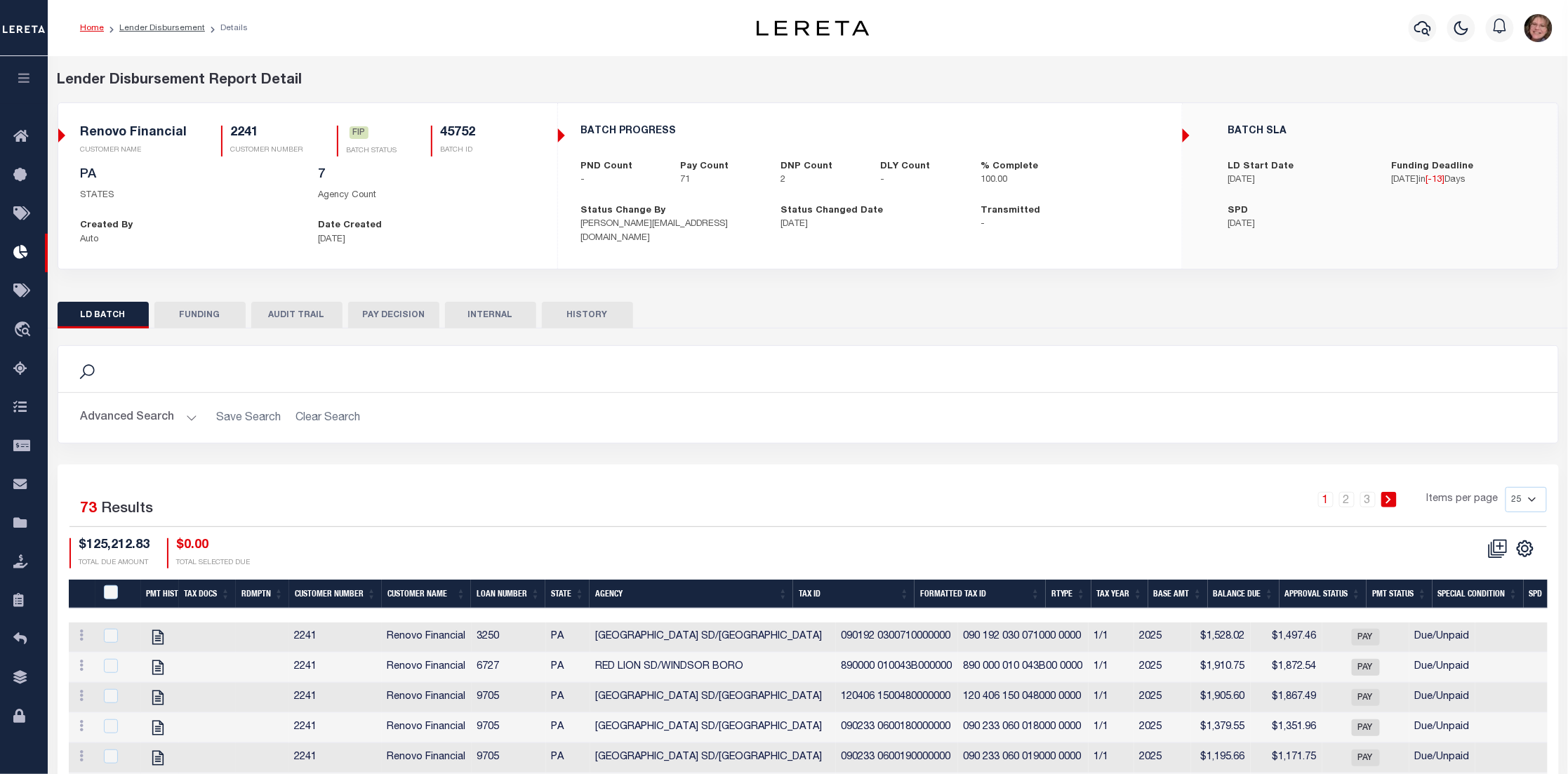
click at [200, 313] on button "FUNDING" at bounding box center [200, 315] width 91 height 26
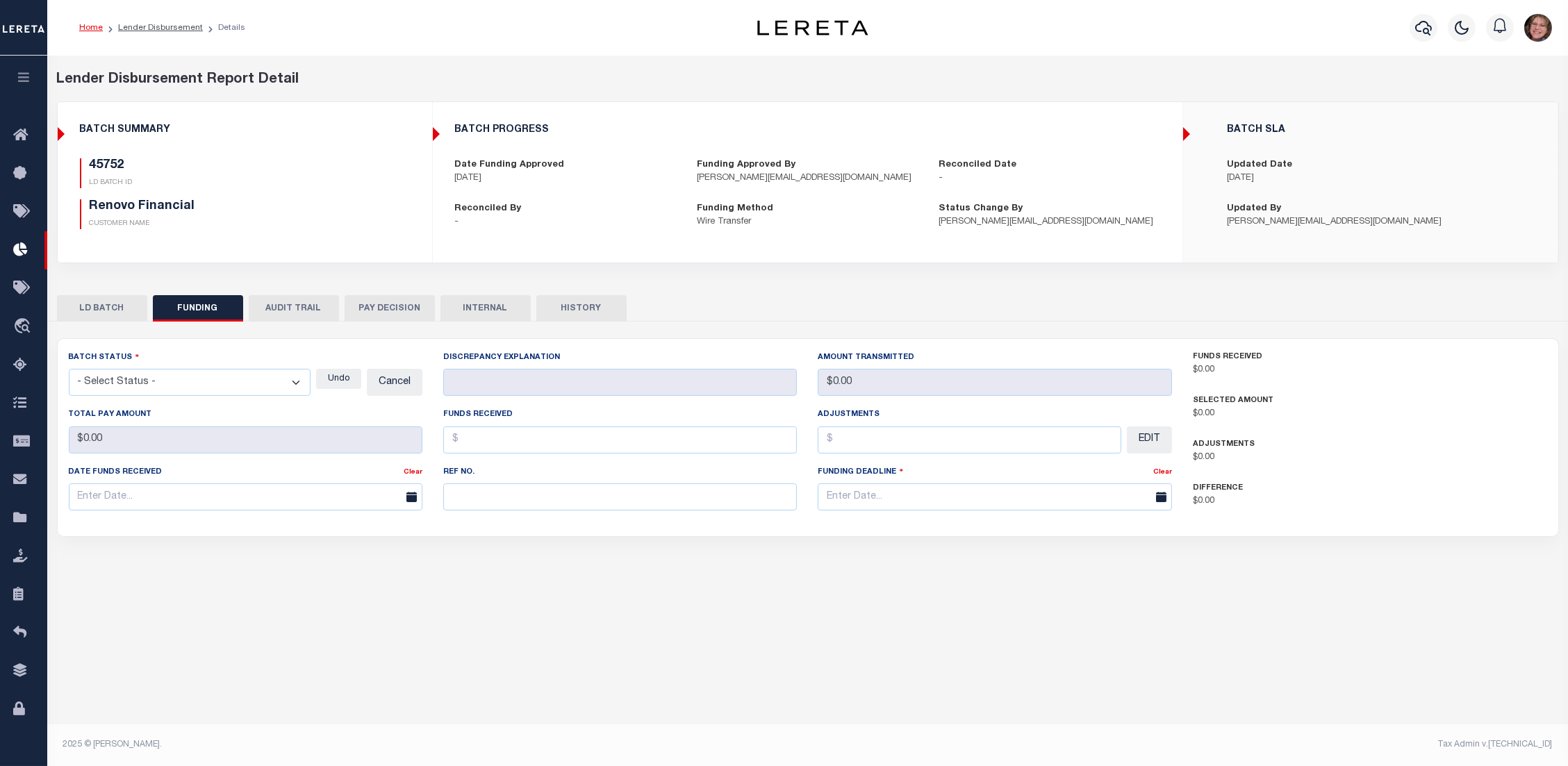
type input "$118,762.29"
type input "$0"
type input "[DATE]"
select select "100"
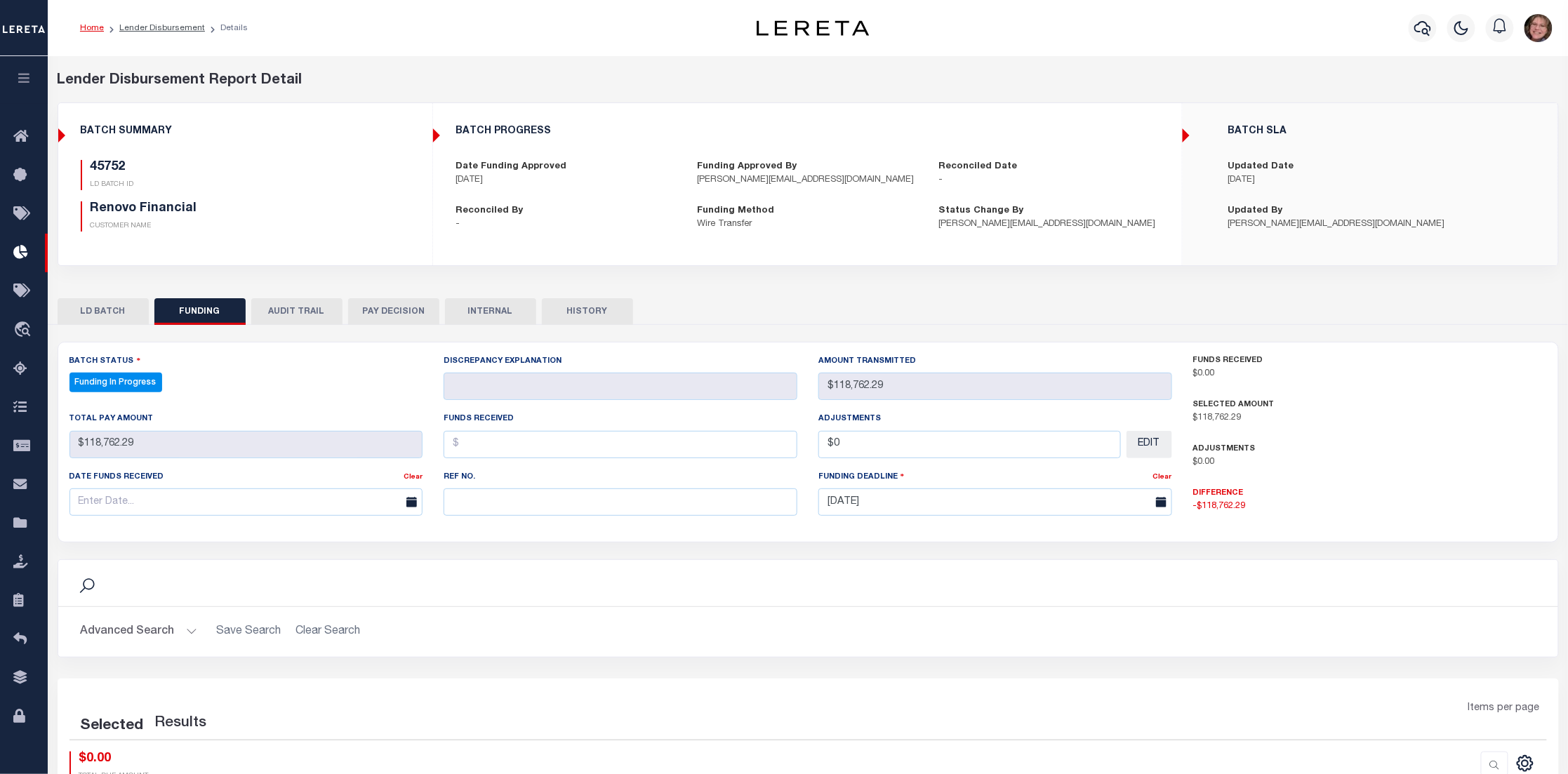
select select "100"
drag, startPoint x: 476, startPoint y: 509, endPoint x: 676, endPoint y: 515, distance: 200.1
click at [676, 515] on input "text" at bounding box center [620, 502] width 354 height 27
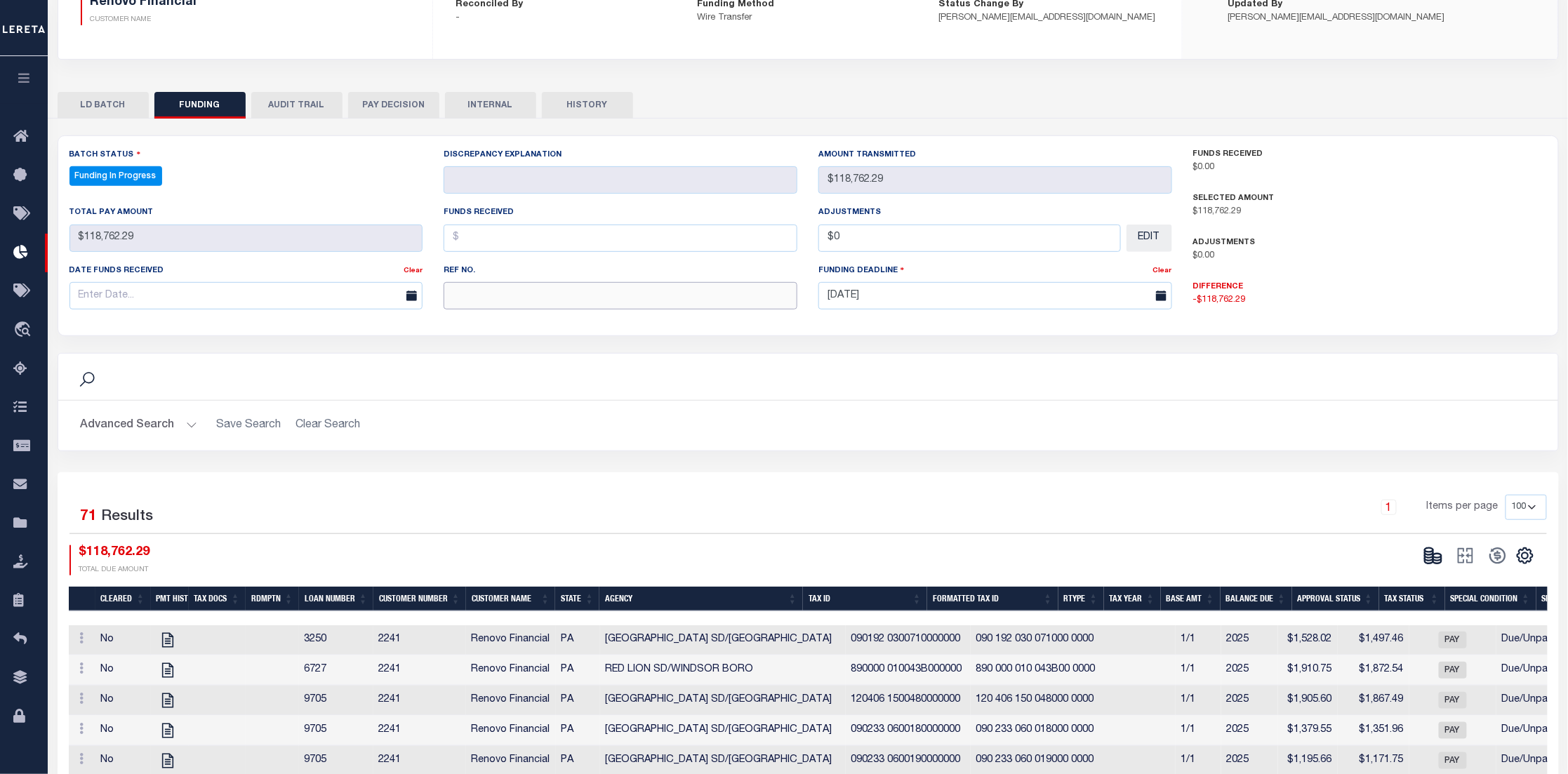
scroll to position [105, 0]
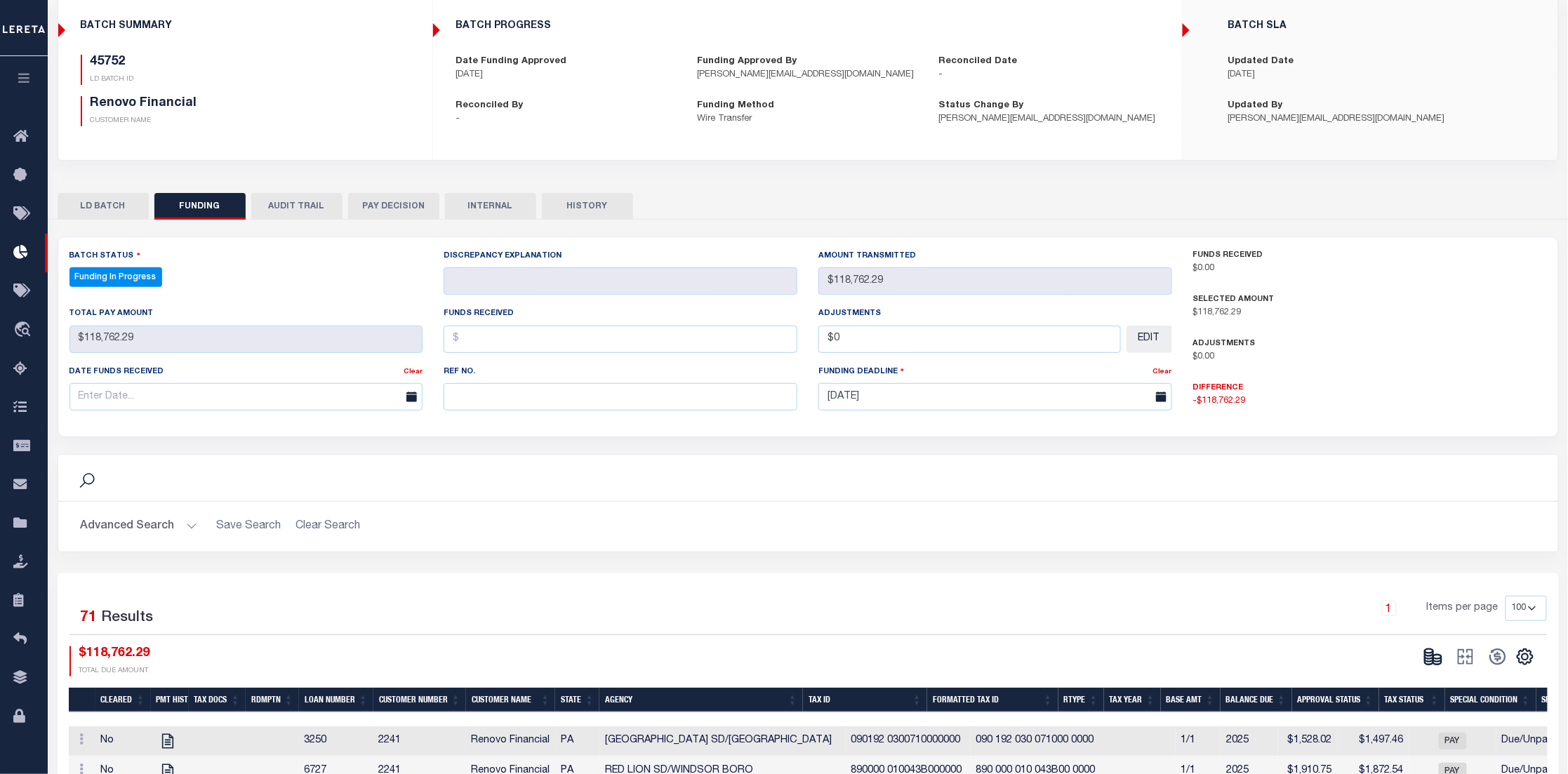
click at [312, 206] on button "AUDIT TRAIL" at bounding box center [296, 206] width 91 height 26
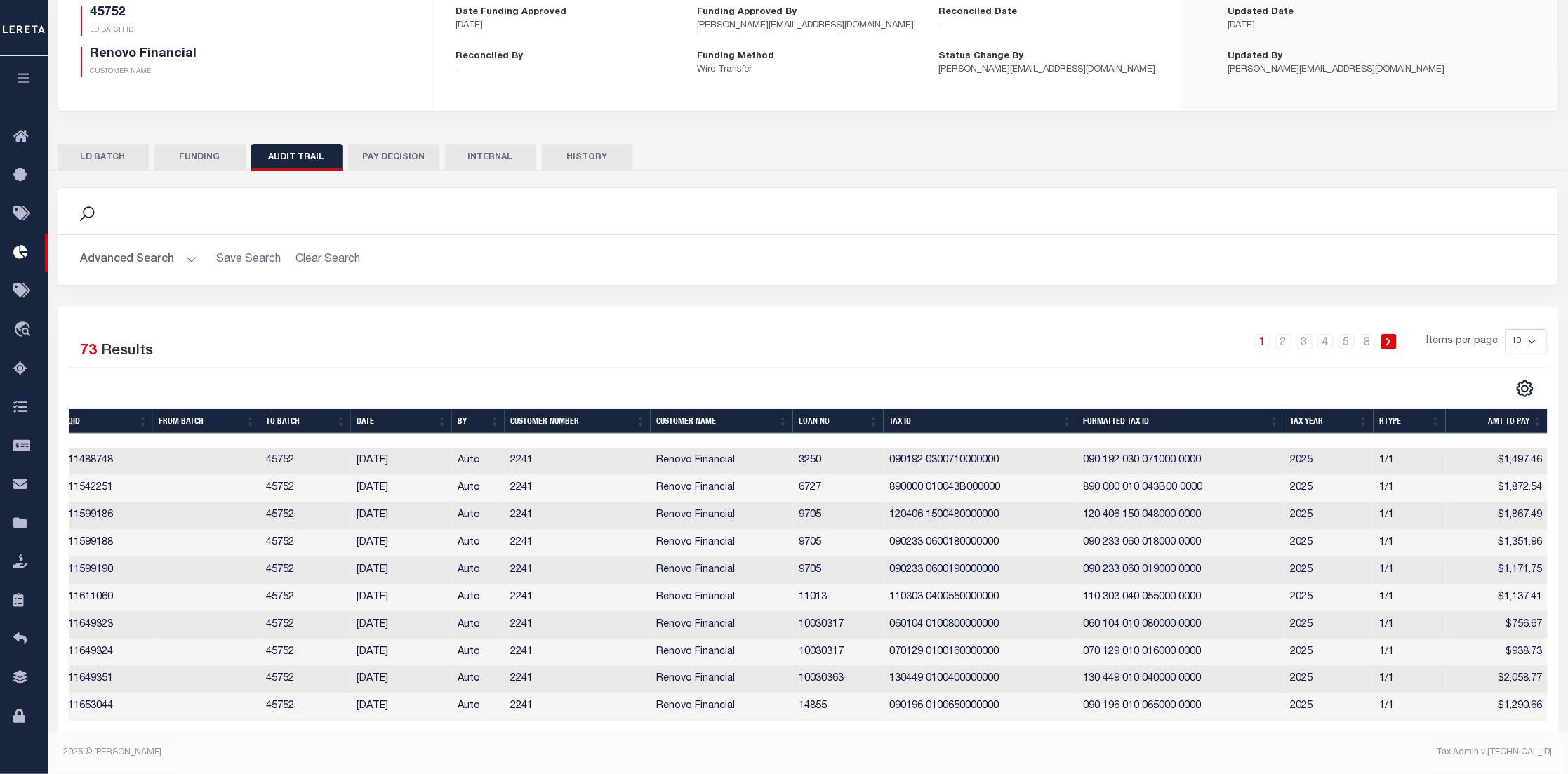
scroll to position [0, 0]
drag, startPoint x: 392, startPoint y: 142, endPoint x: 408, endPoint y: 138, distance: 16.5
click at [394, 144] on button "PAY DECISION" at bounding box center [393, 157] width 91 height 26
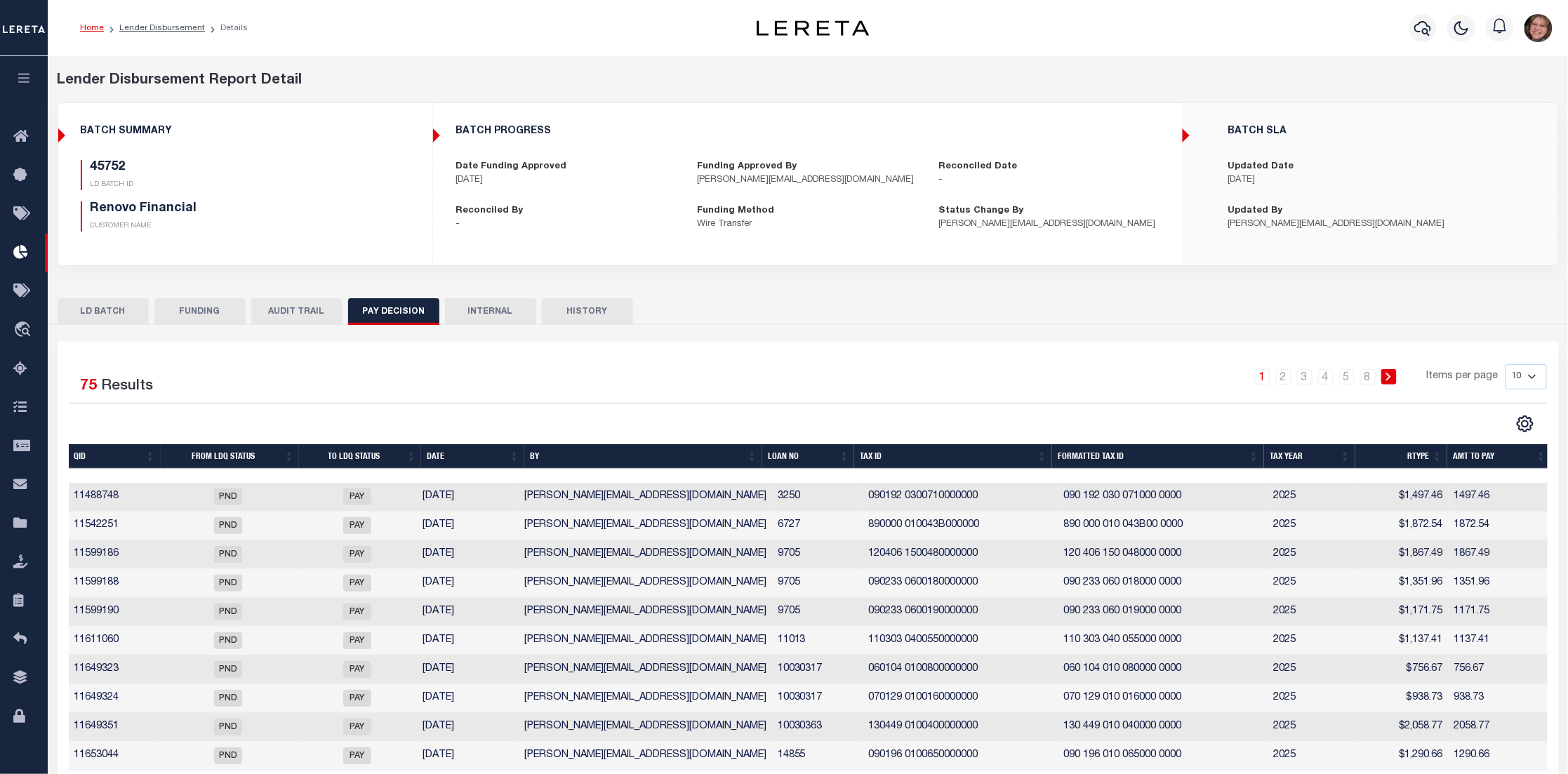
scroll to position [60, 0]
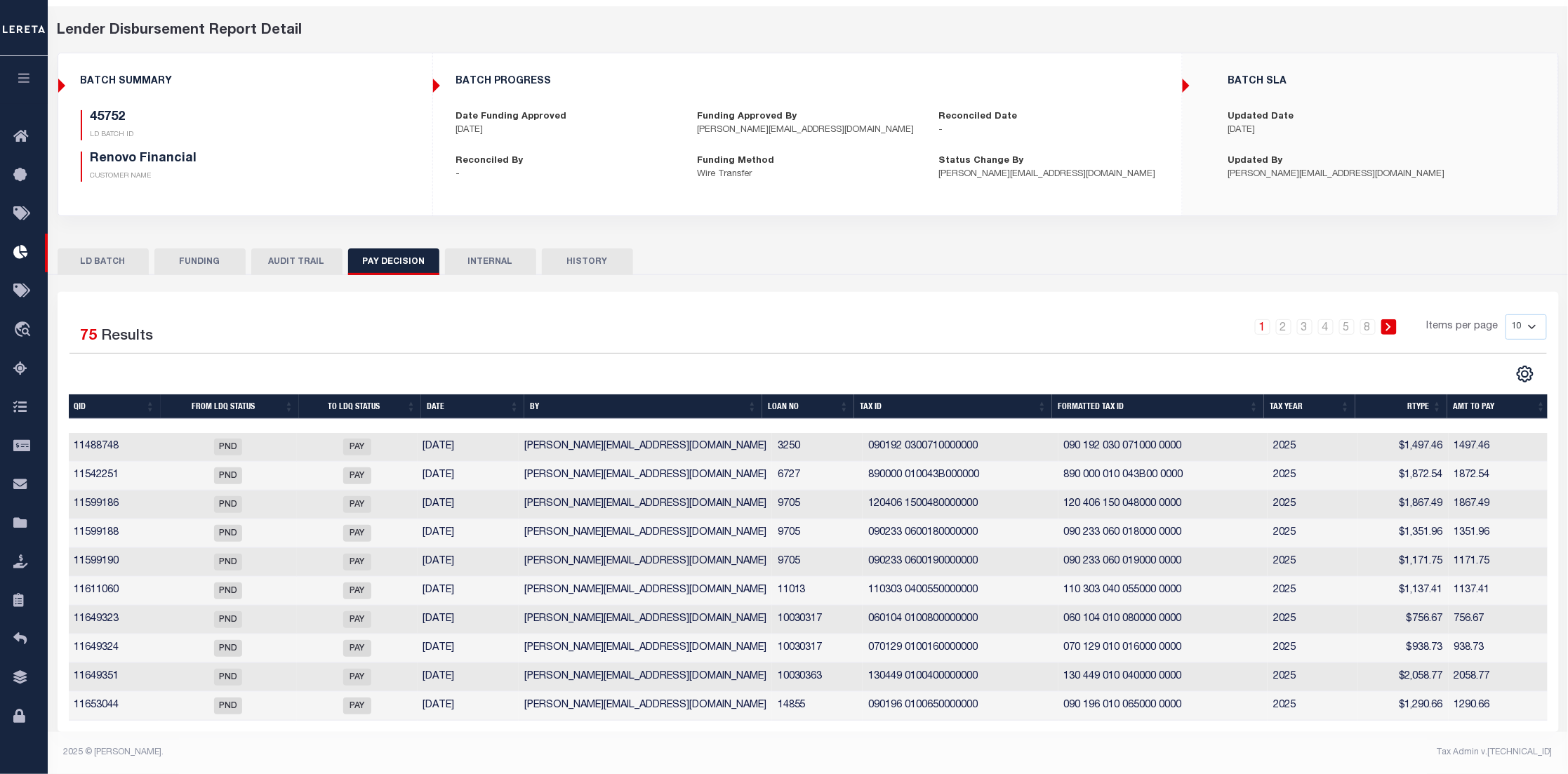
click at [506, 250] on button "INTERNAL" at bounding box center [490, 262] width 91 height 26
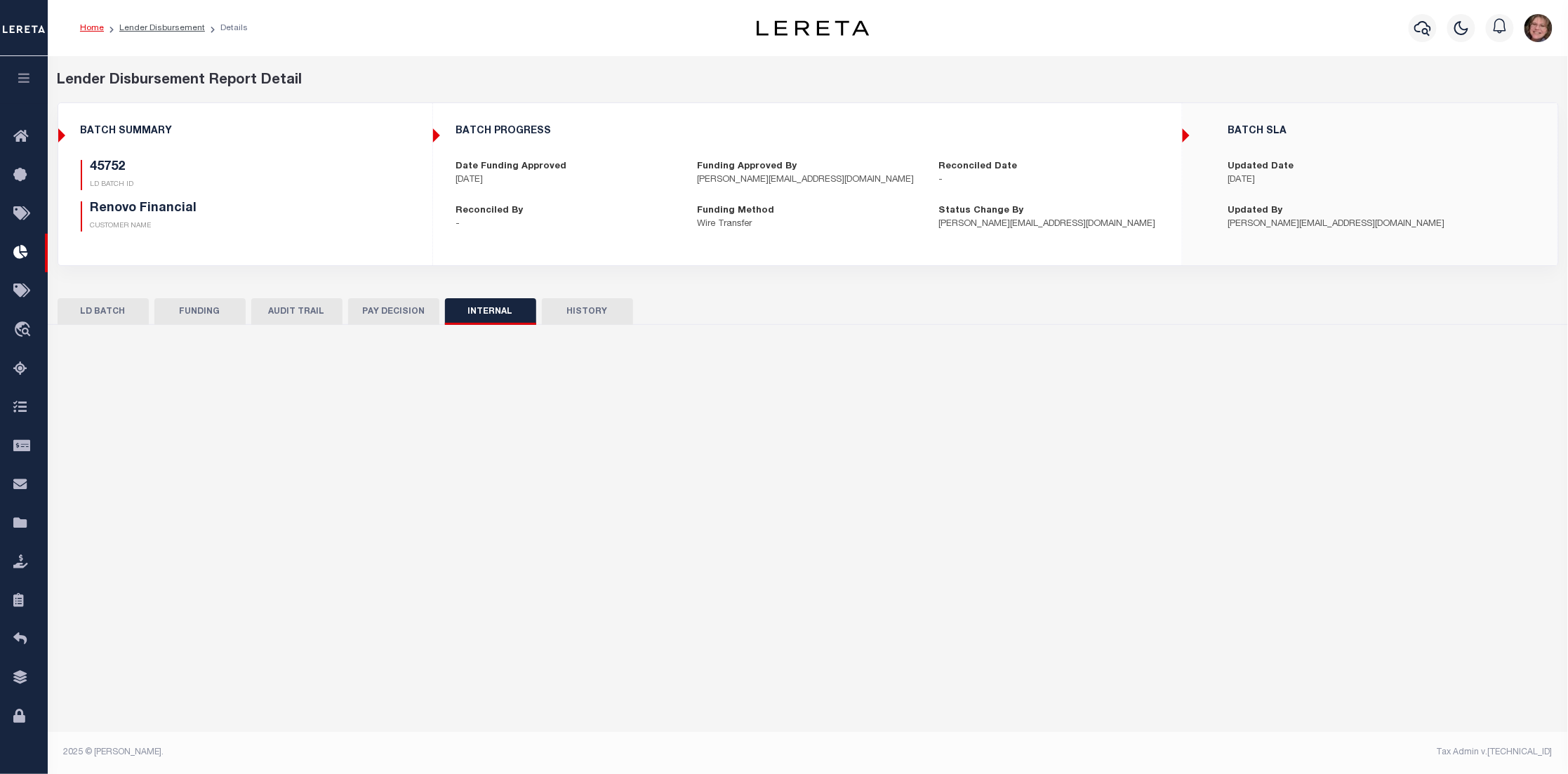
scroll to position [0, 0]
click at [586, 307] on button "HISTORY" at bounding box center [587, 312] width 91 height 26
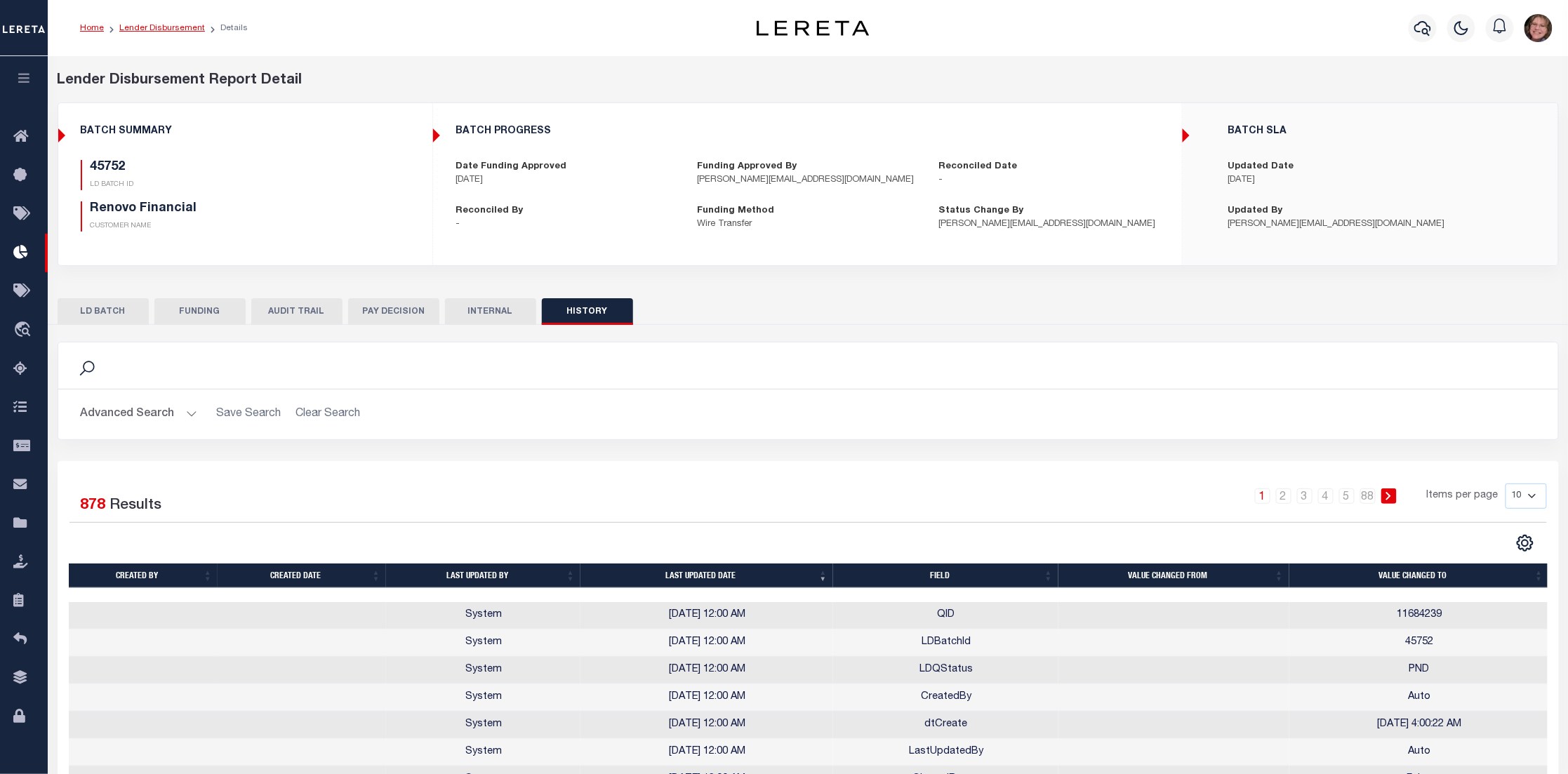
click at [169, 24] on link "Lender Disbursement" at bounding box center [162, 27] width 86 height 8
checkbox input "true"
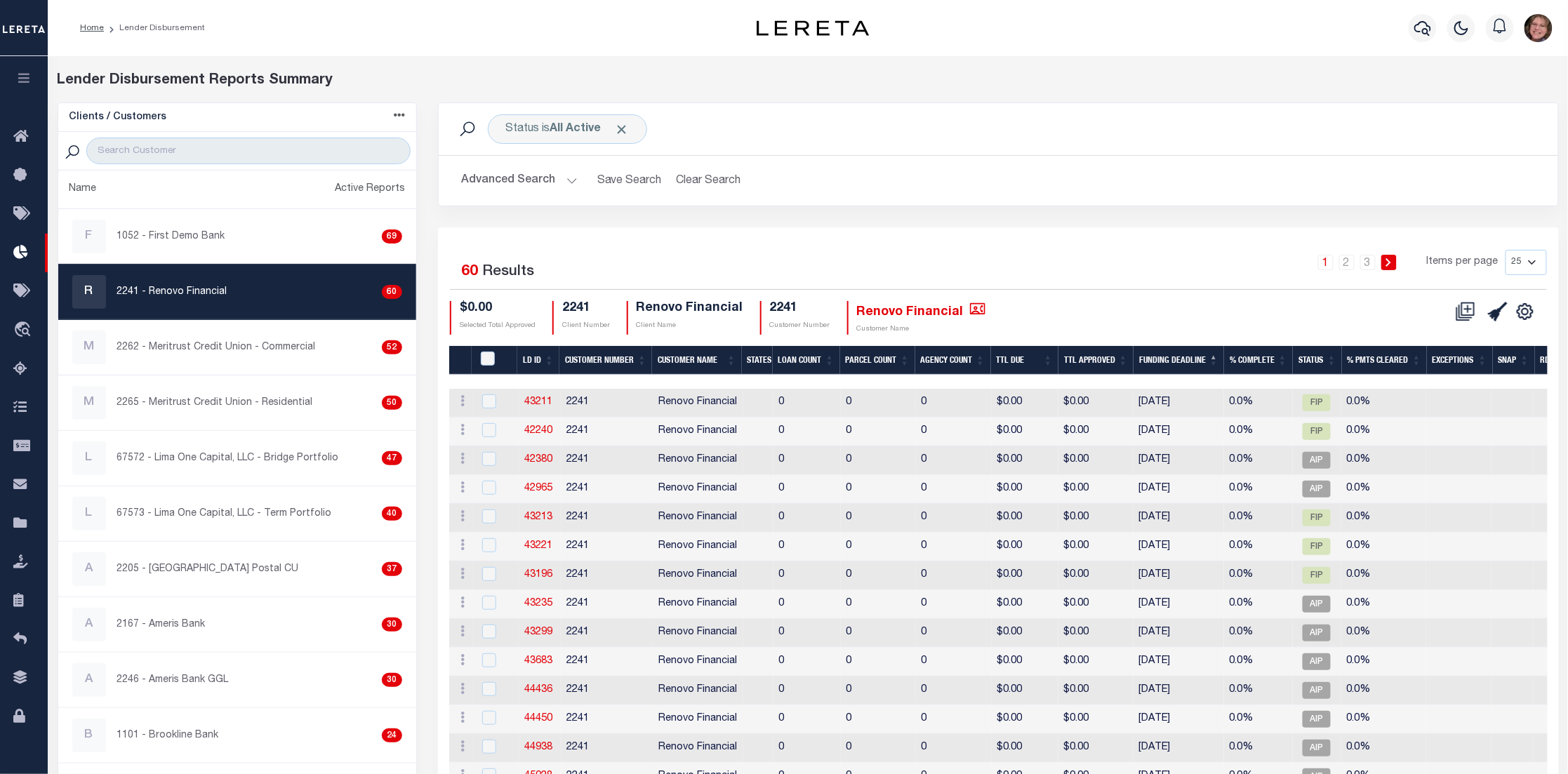
click at [26, 73] on icon "button" at bounding box center [24, 77] width 16 height 12
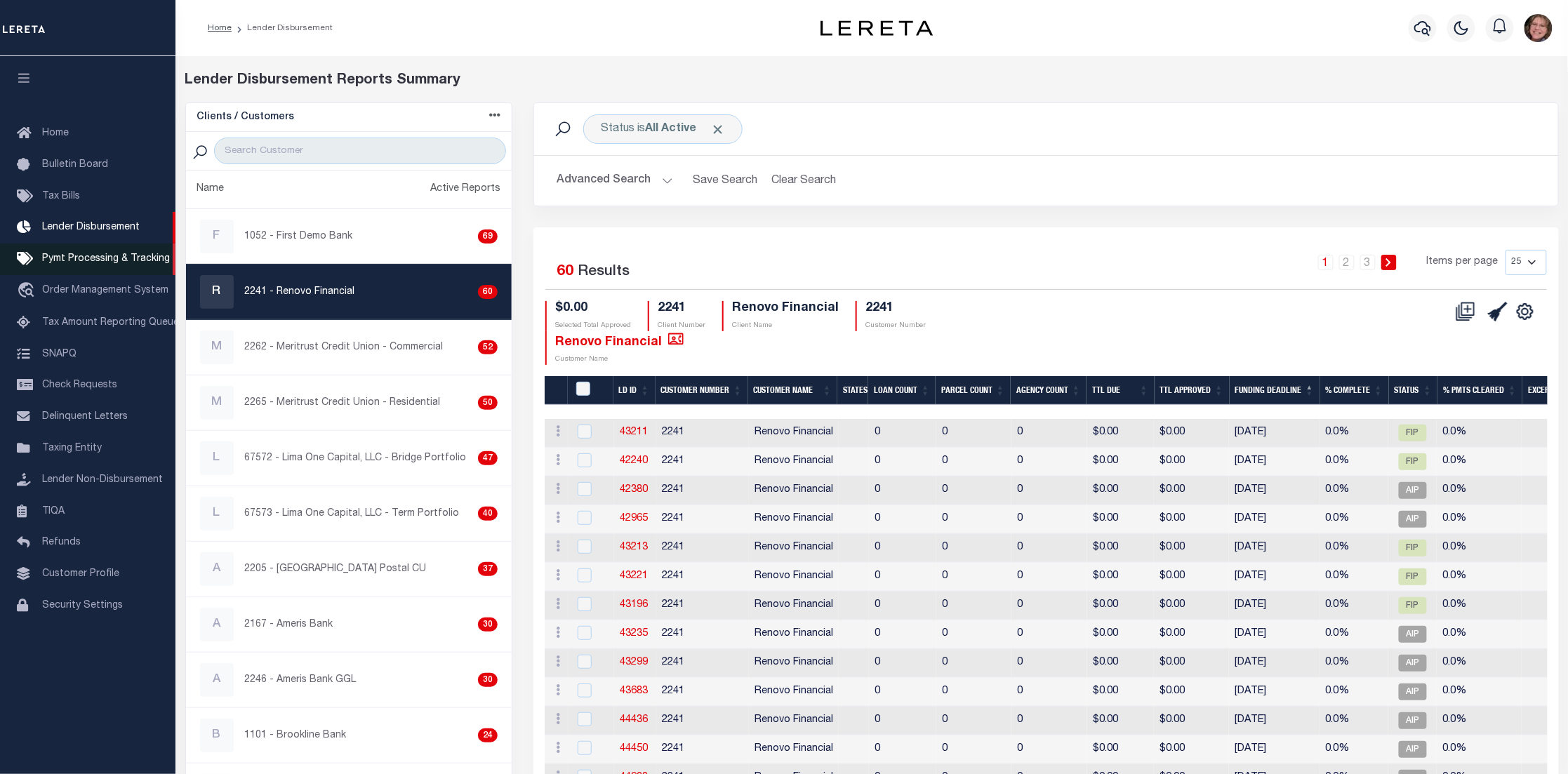
click at [57, 262] on span "Pymt Processing & Tracking" at bounding box center [106, 259] width 128 height 9
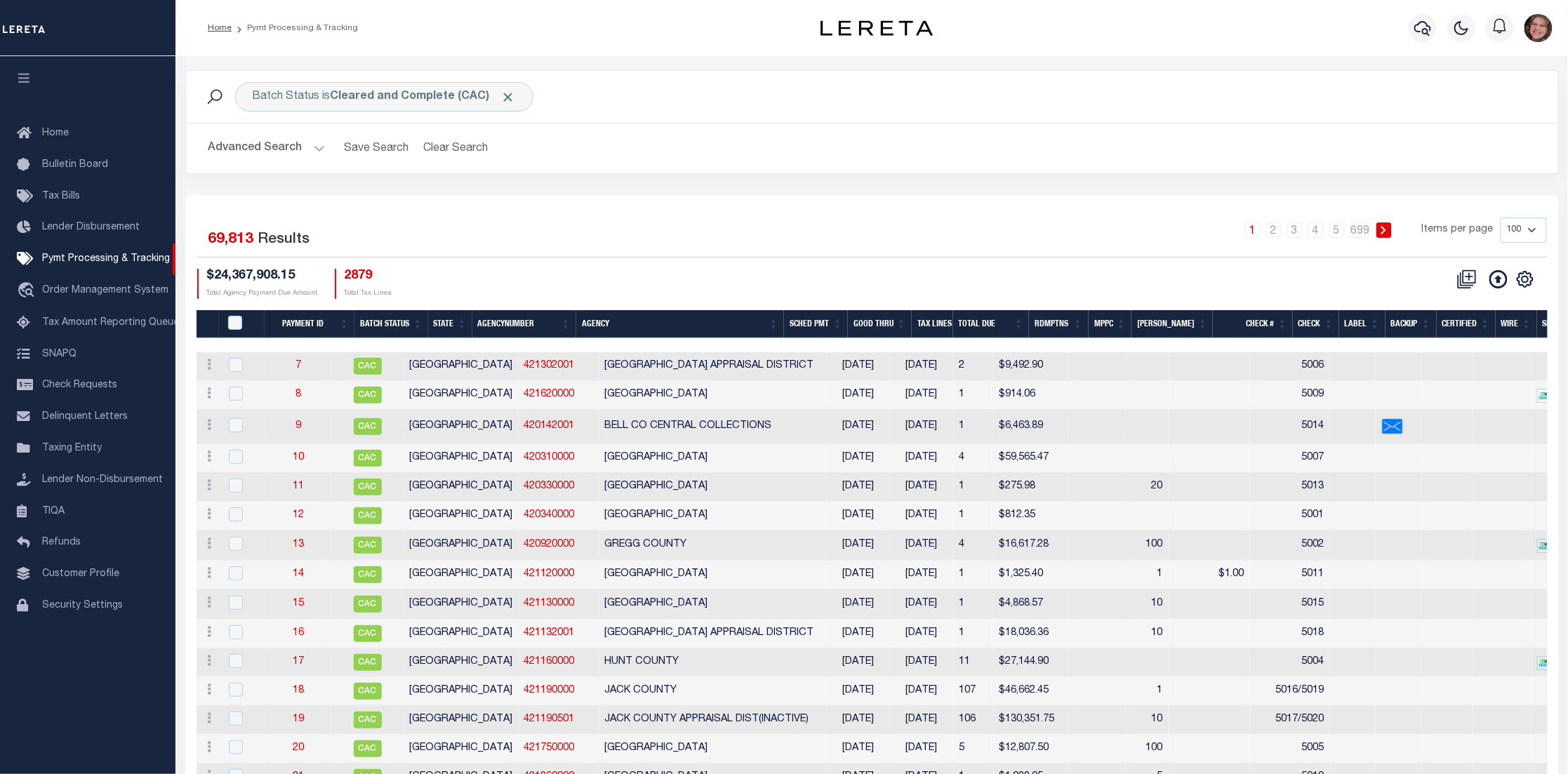
click at [320, 145] on button "Advanced Search" at bounding box center [266, 148] width 117 height 27
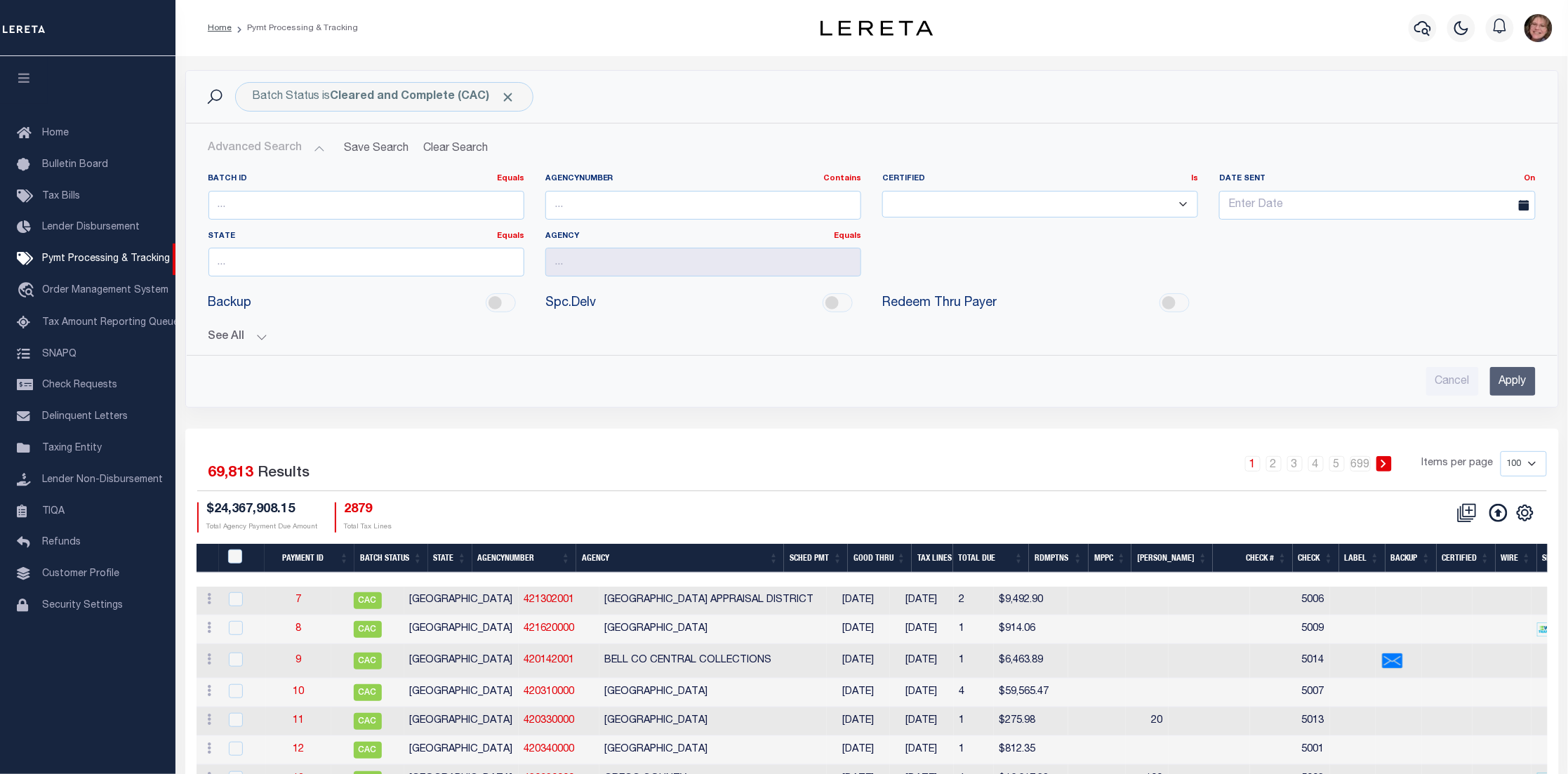
click at [274, 336] on button "See All" at bounding box center [872, 337] width 1327 height 13
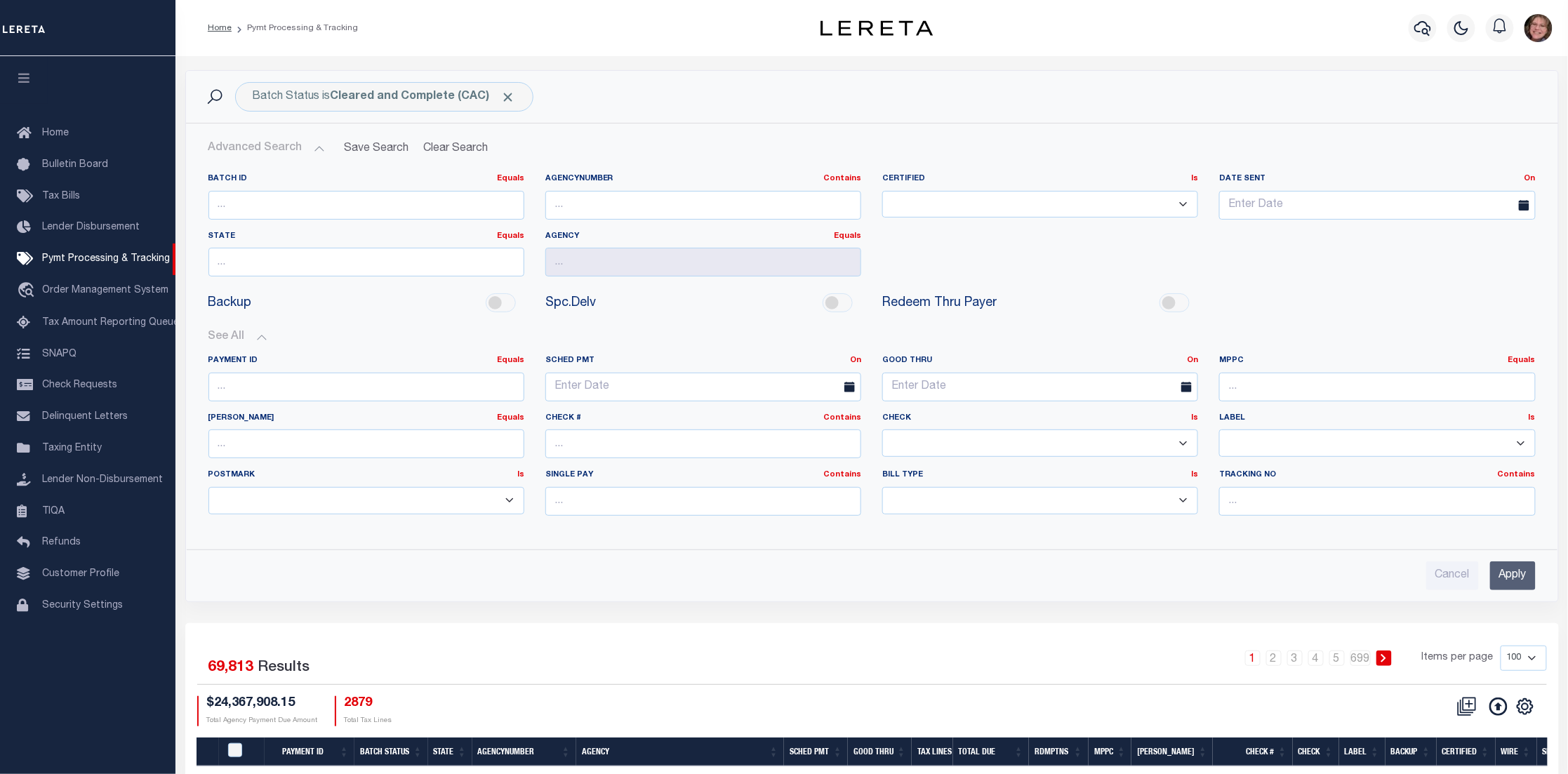
click at [312, 150] on button "Advanced Search" at bounding box center [266, 148] width 117 height 27
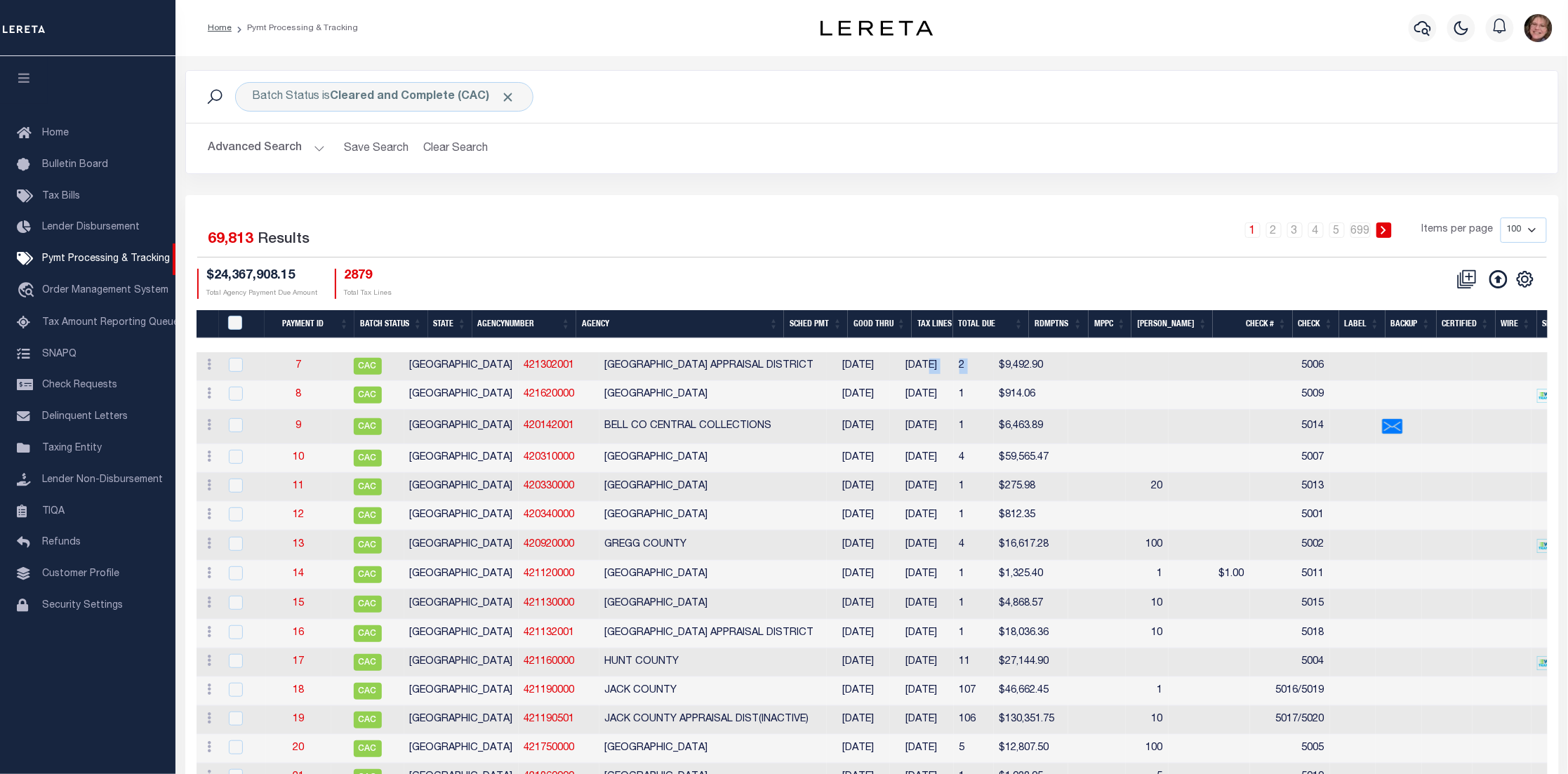
drag, startPoint x: 889, startPoint y: 370, endPoint x: 972, endPoint y: 363, distance: 83.3
click at [972, 363] on tr "ACTIONS Delete Batch 7 CAC TX 421302001 [GEOGRAPHIC_DATA] [DATE] [DATE] 2 $9,49…" at bounding box center [1256, 366] width 2118 height 29
click at [883, 321] on th "Good Thru" at bounding box center [880, 325] width 64 height 29
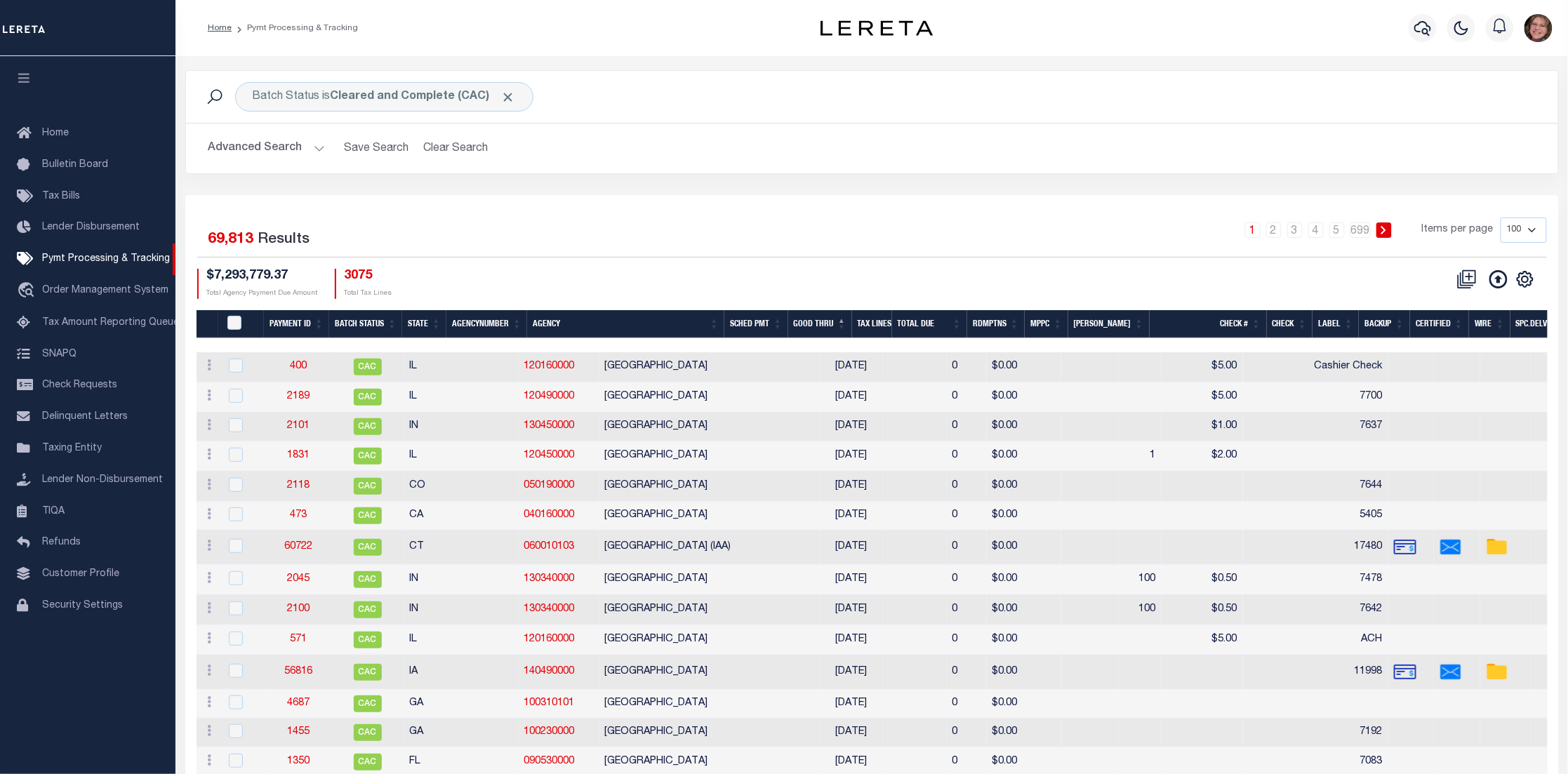
click at [841, 319] on th "Good Thru" at bounding box center [820, 325] width 64 height 29
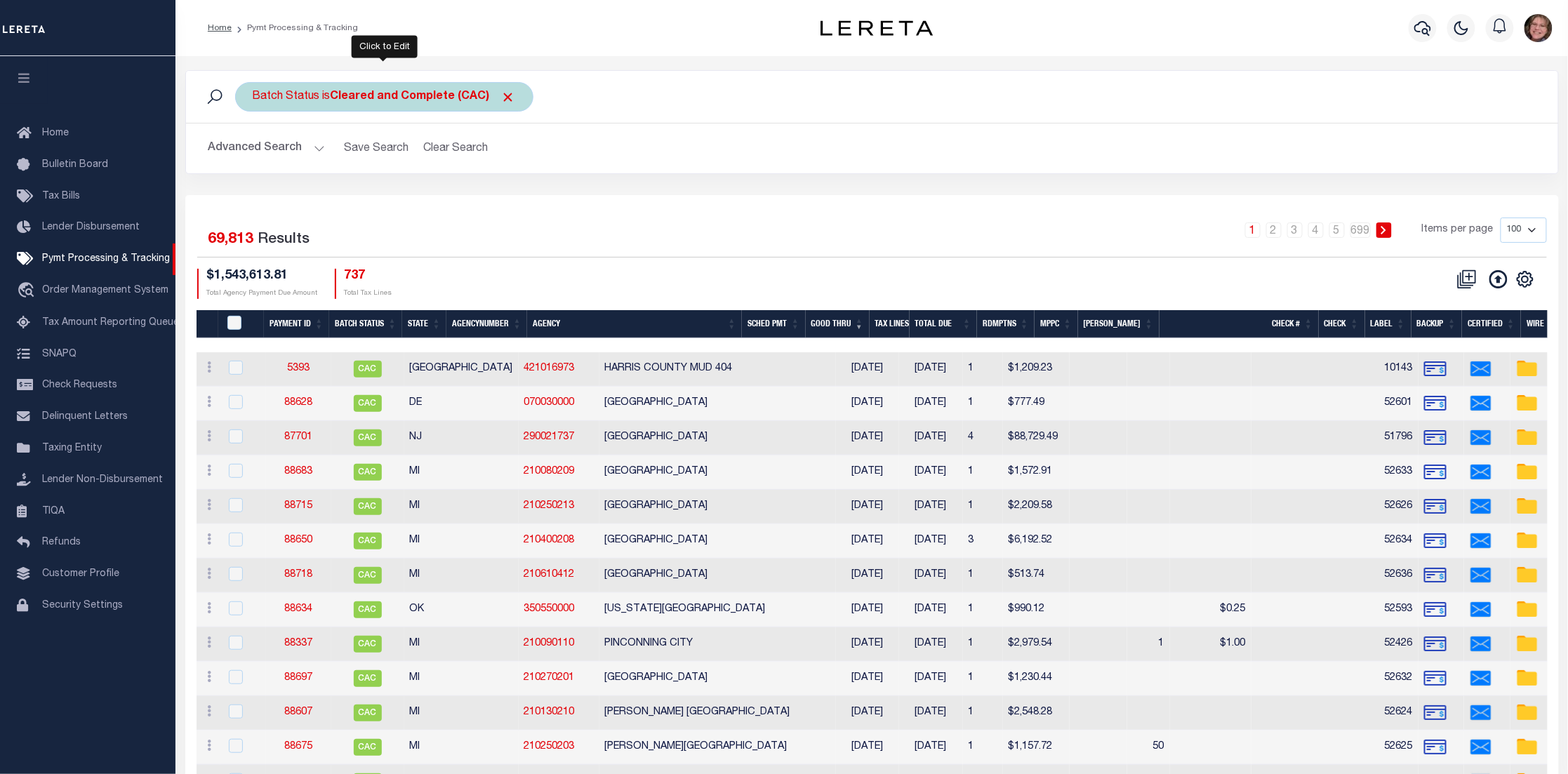
click at [317, 89] on div "Batch Status is Cleared and Complete (CAC)" at bounding box center [384, 96] width 298 height 29
select select "CAC"
click at [314, 167] on select "Awaiting Funds (AWF) Cleared and Complete (CAC) New Check Needed (NCN) Payment …" at bounding box center [356, 166] width 206 height 26
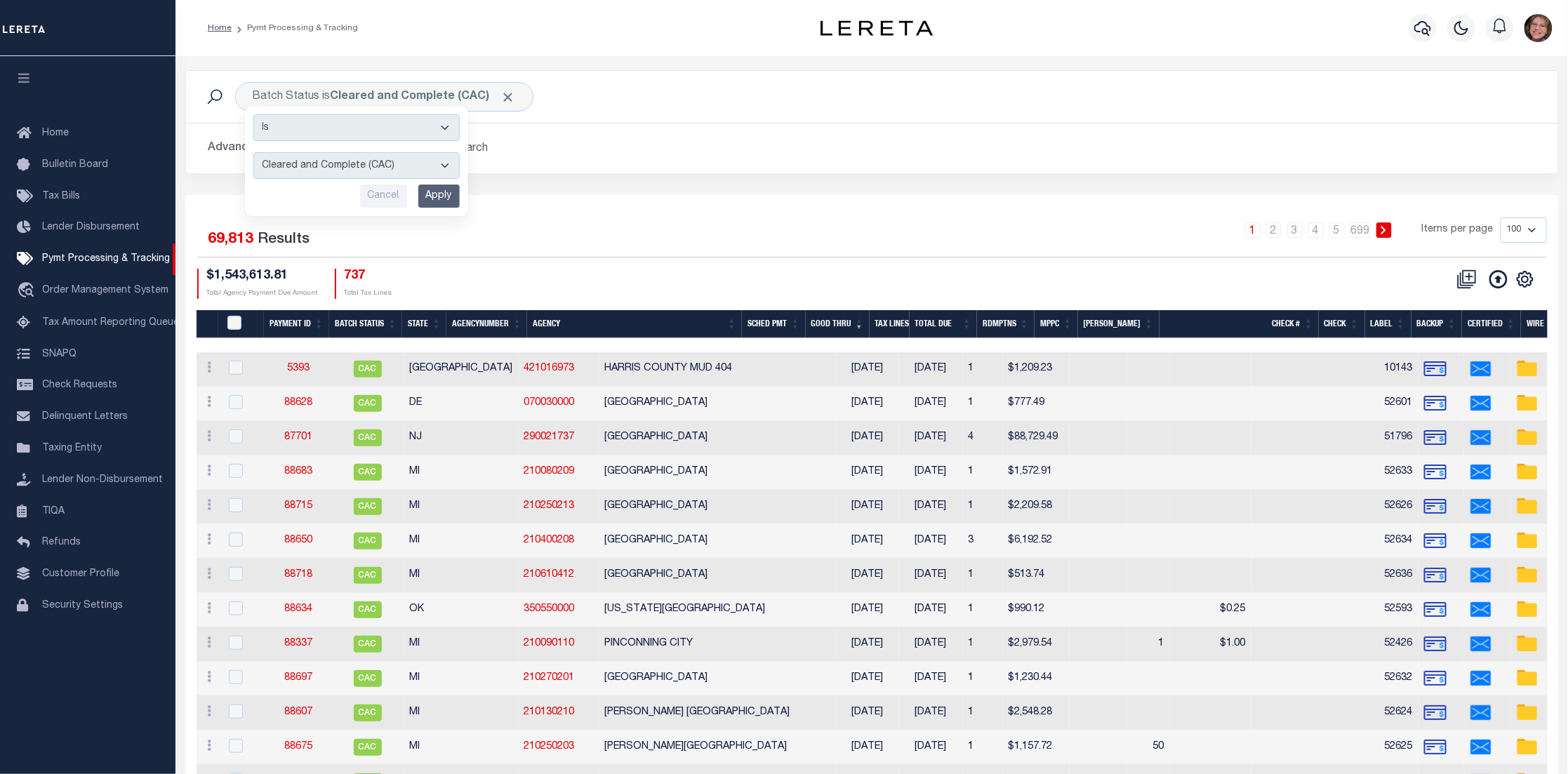
click at [666, 104] on div "Batch Status is Cleared and Complete (CAC) Is Contains Awaiting Funds (AWF) Cle…" at bounding box center [872, 96] width 1350 height 29
drag, startPoint x: 382, startPoint y: 341, endPoint x: 486, endPoint y: 344, distance: 104.0
click at [484, 348] on div at bounding box center [872, 345] width 1352 height 14
drag, startPoint x: 484, startPoint y: 341, endPoint x: 555, endPoint y: 343, distance: 71.0
click at [555, 343] on div at bounding box center [1230, 345] width 2067 height 14
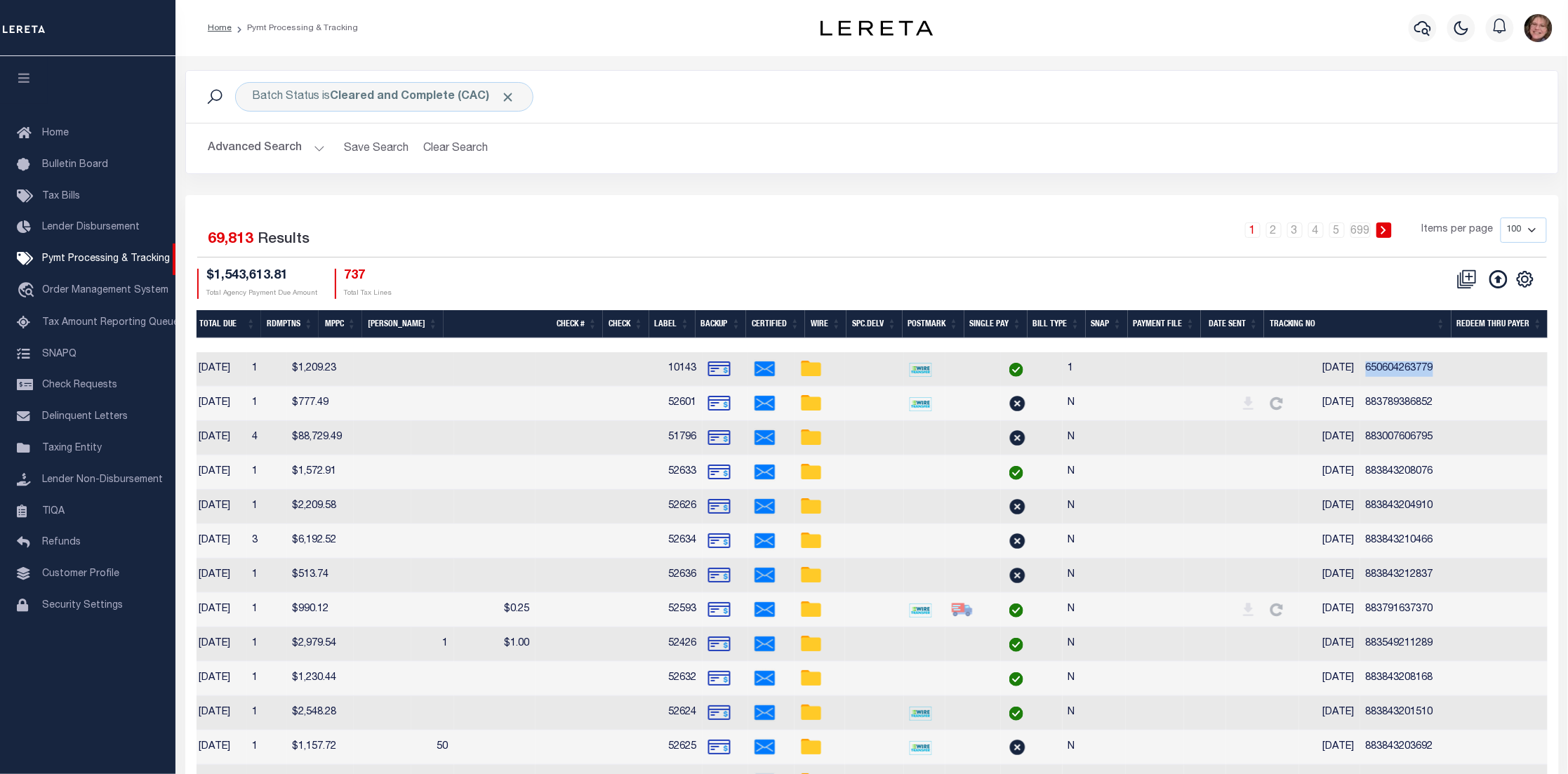
drag, startPoint x: 1262, startPoint y: 365, endPoint x: 1374, endPoint y: 366, distance: 112.0
click at [1374, 366] on td "650604263779" at bounding box center [1457, 369] width 195 height 35
checkbox input "true"
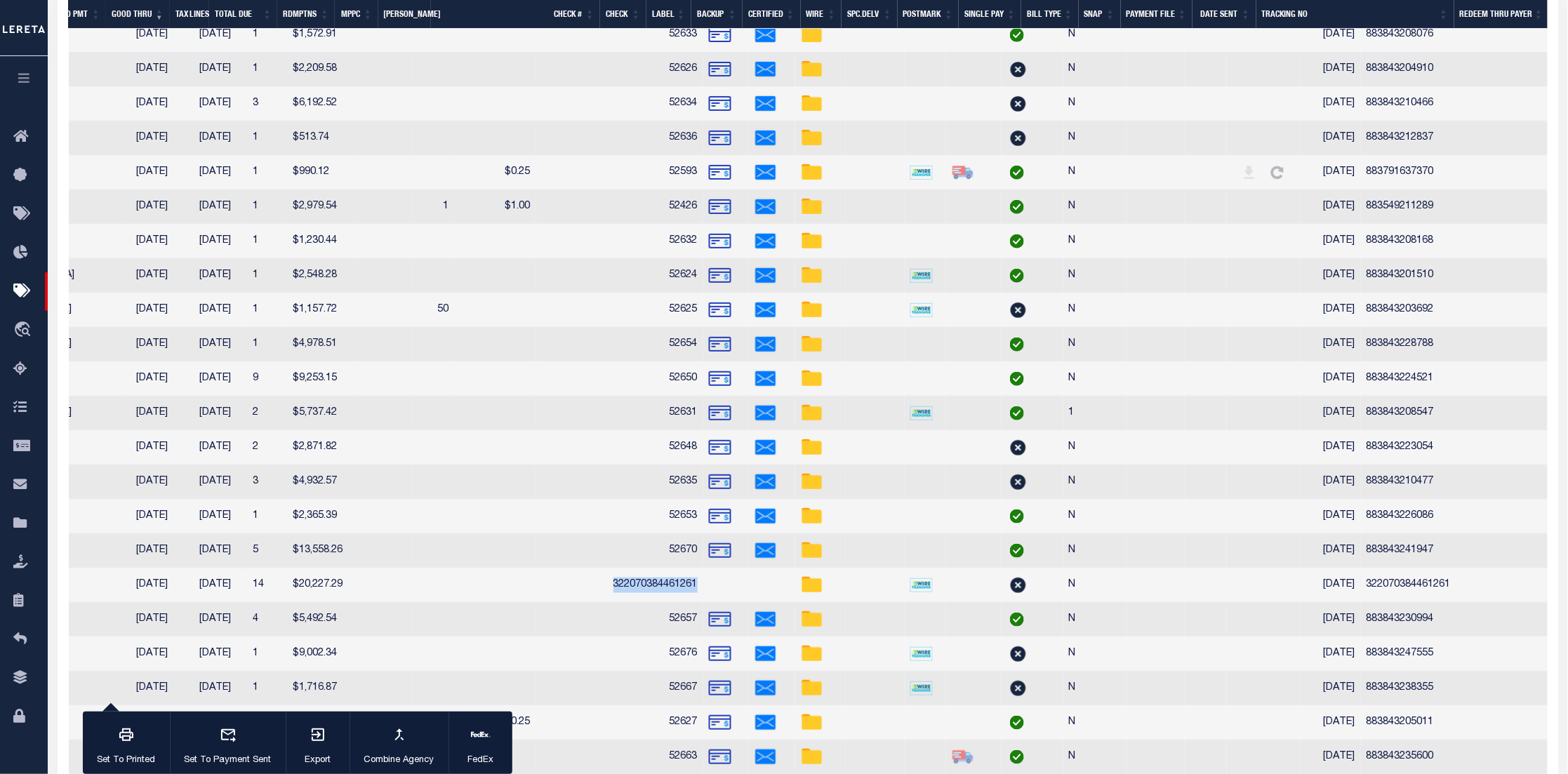
drag, startPoint x: 506, startPoint y: 592, endPoint x: 602, endPoint y: 599, distance: 96.3
click at [602, 599] on tr "ACTIONS Delete Batch 88672 CAC MI 210640214 PENTWATER TOWNSHIP 08/26/2025 09/14…" at bounding box center [567, 586] width 2171 height 35
drag, startPoint x: 1309, startPoint y: 591, endPoint x: 1370, endPoint y: 589, distance: 61.0
click at [1370, 589] on td "322070384461261" at bounding box center [1458, 586] width 195 height 35
checkbox input "true"
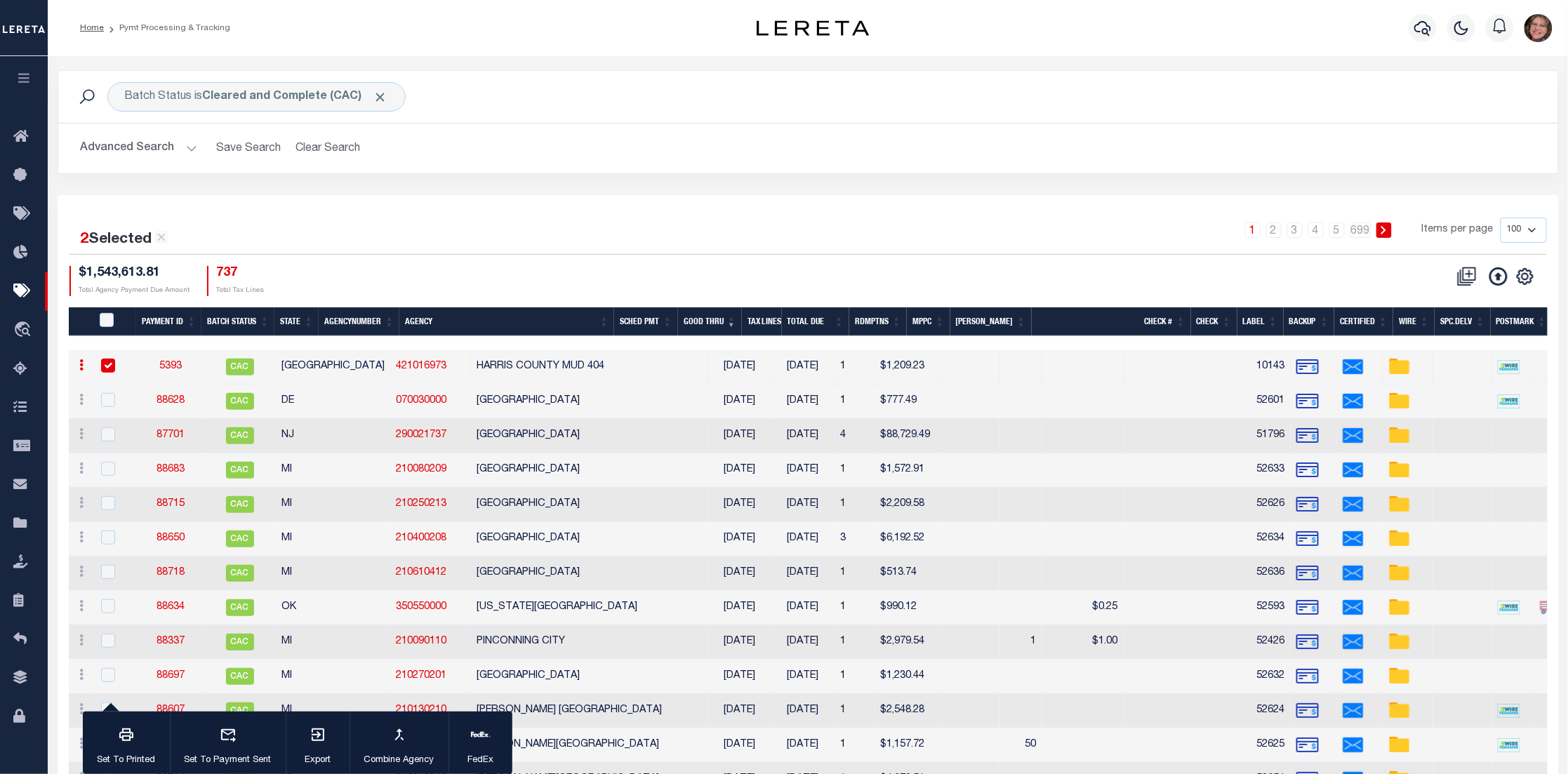
click at [167, 363] on link "5393" at bounding box center [170, 366] width 23 height 9
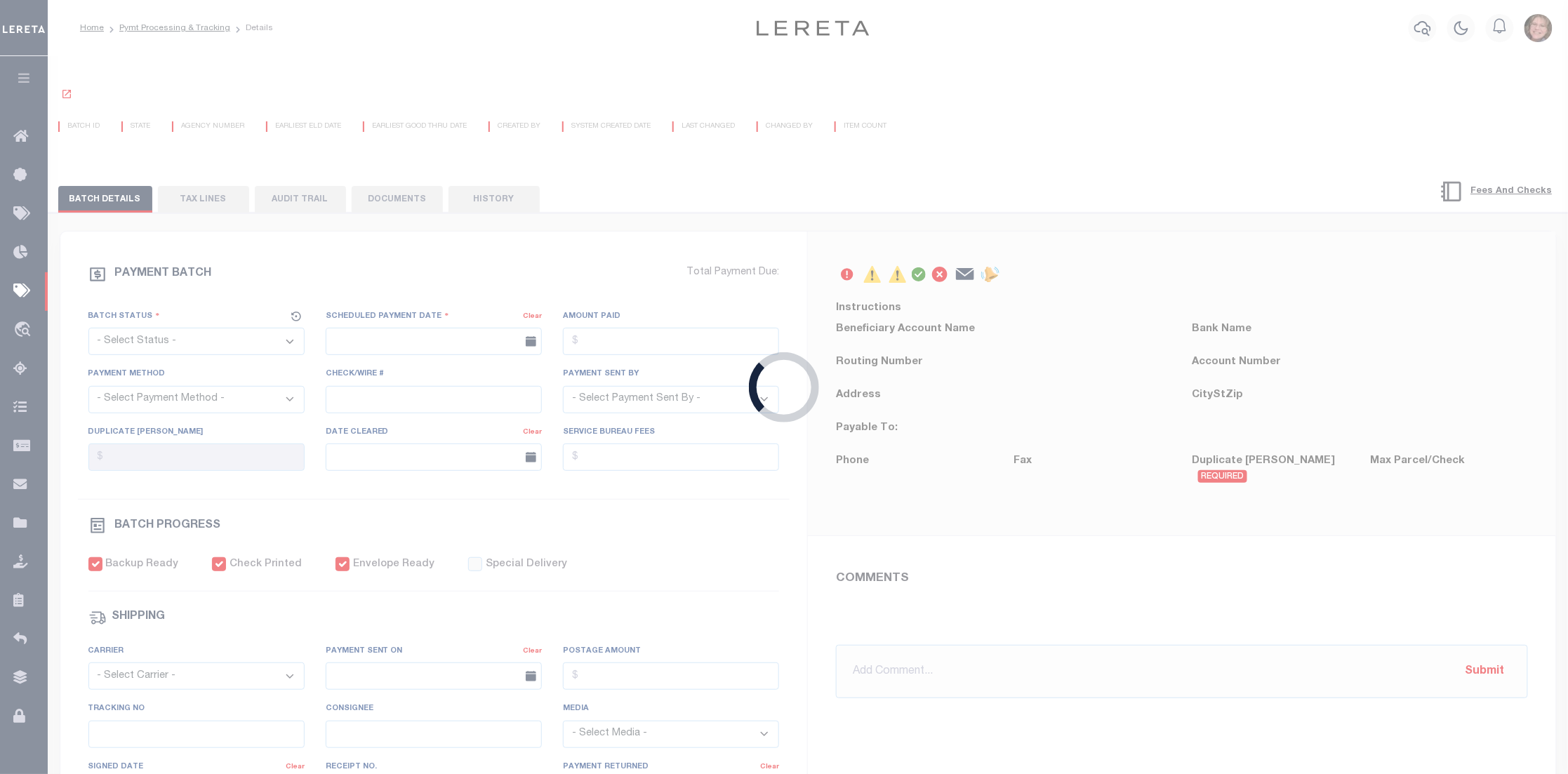
select select "CAC"
type input "12/12/2015"
type input "$1,209.23"
select select "CHK"
type input "10143"
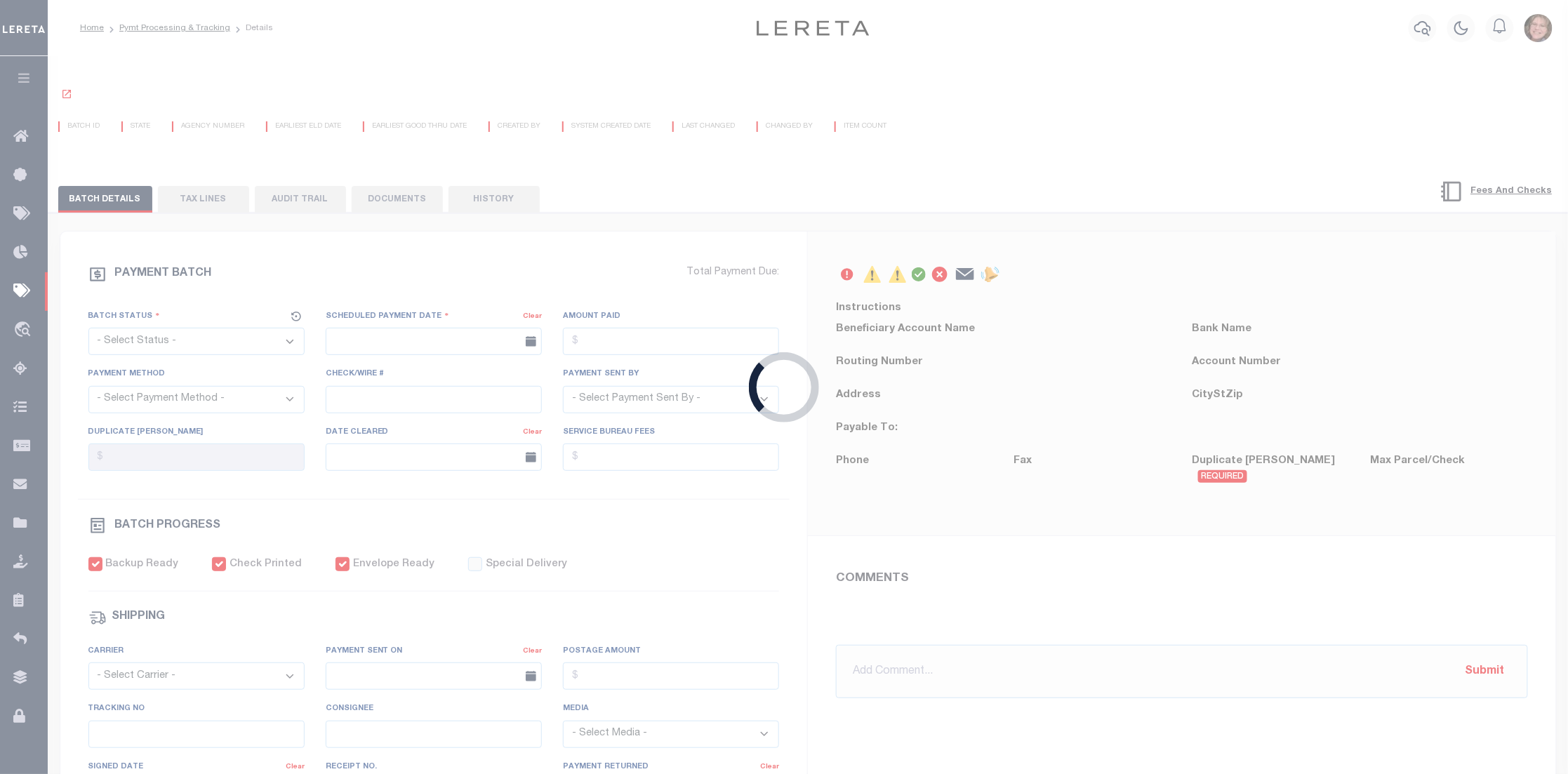
select select
checkbox input "true"
select select "FDX"
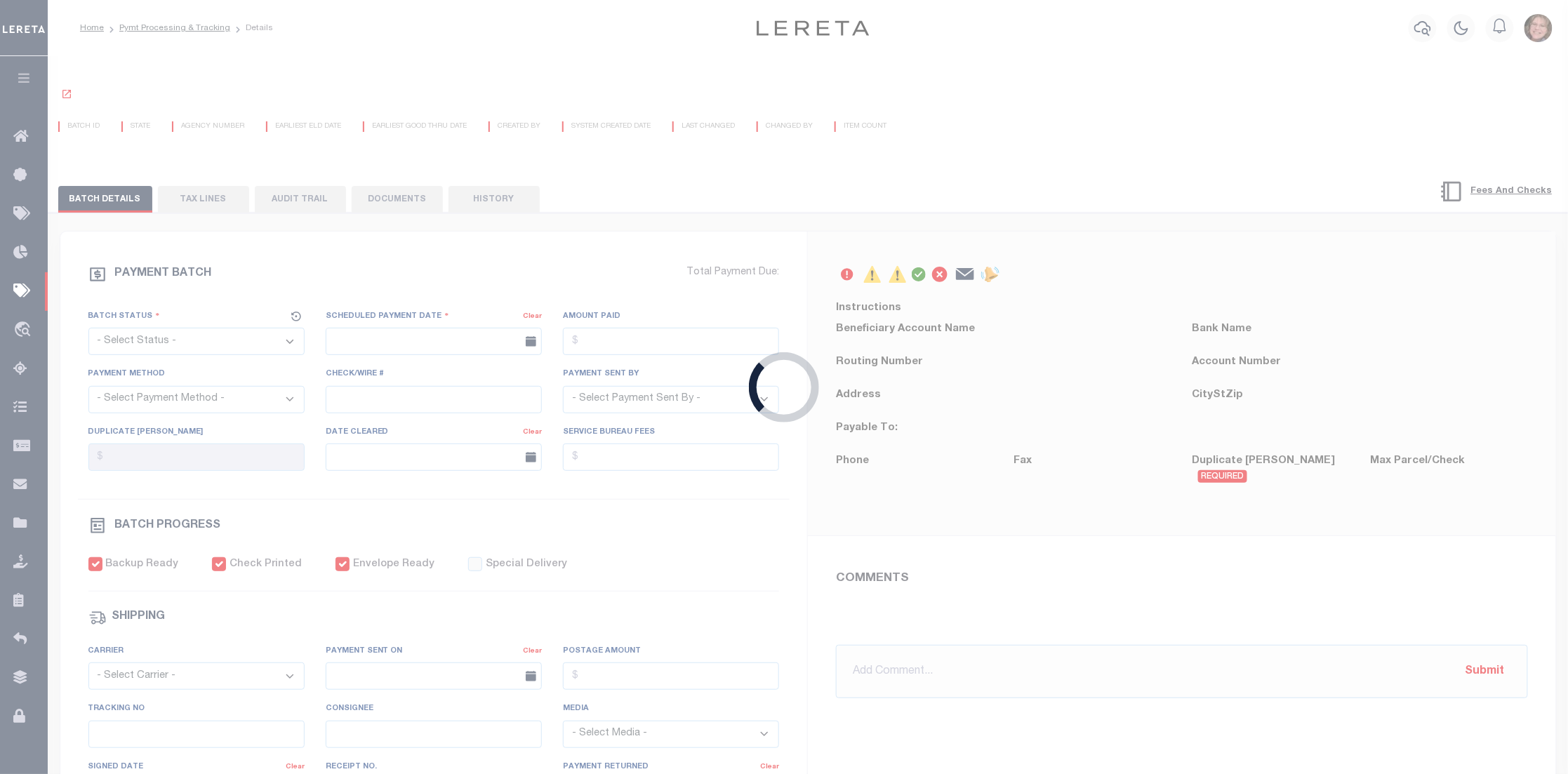
type input "12/10/2015"
type input "$2.44"
type input "650604263779"
type input "M.PENA"
select select "PAP"
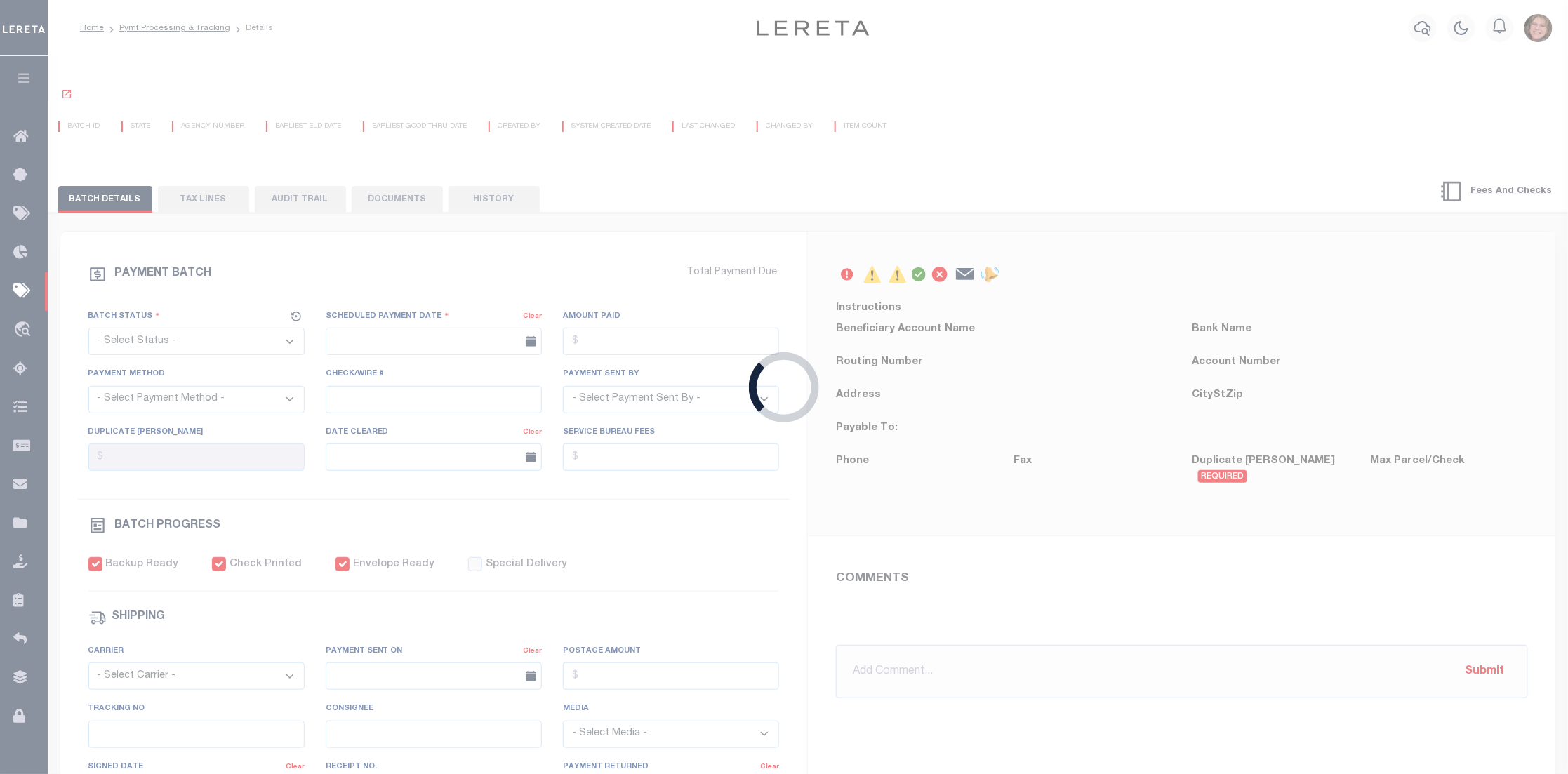
type input "12/13/2015"
type input "2/5/16"
type input "1"
radio input "true"
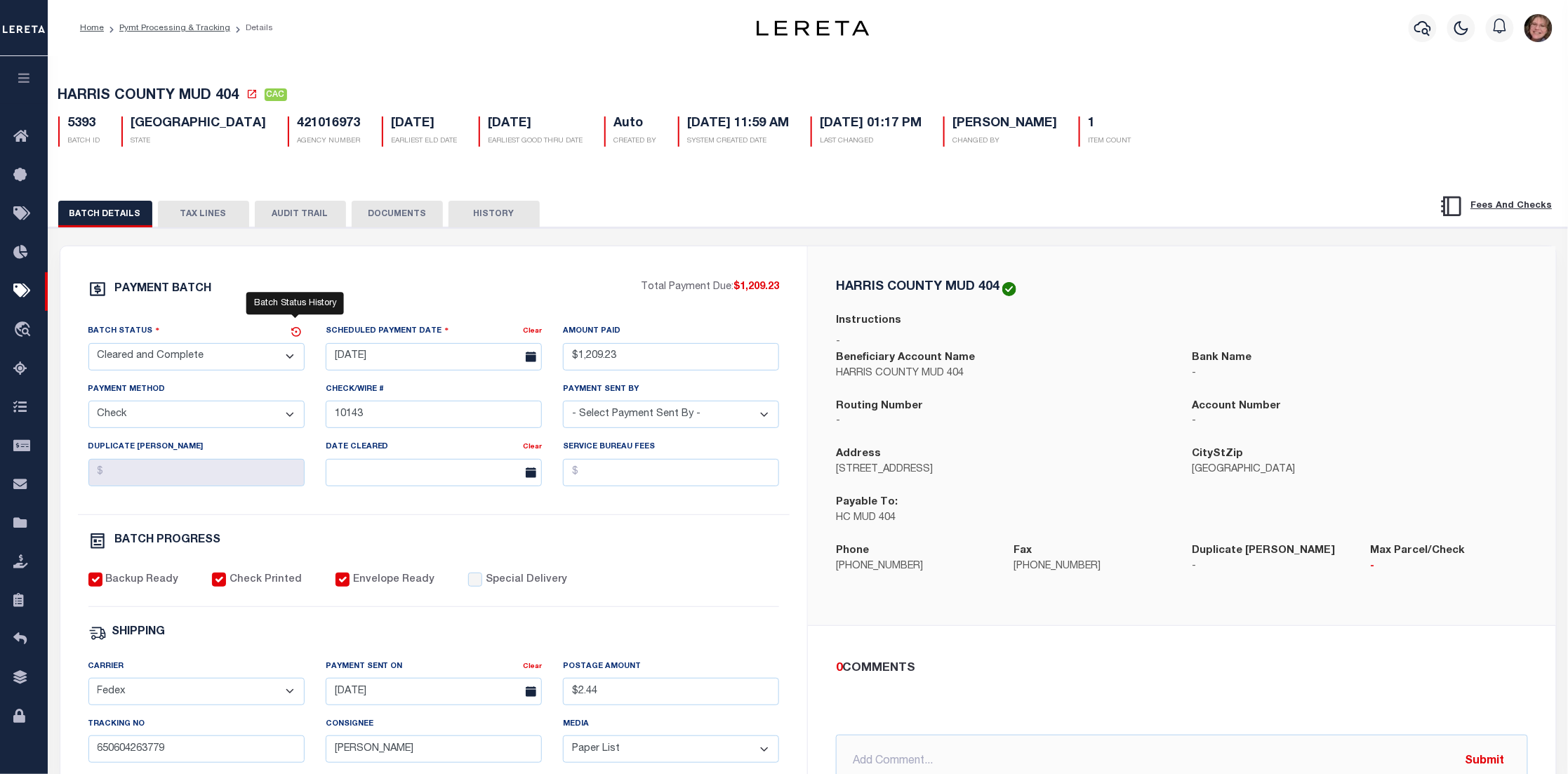
click at [296, 335] on icon at bounding box center [296, 331] width 9 height 9
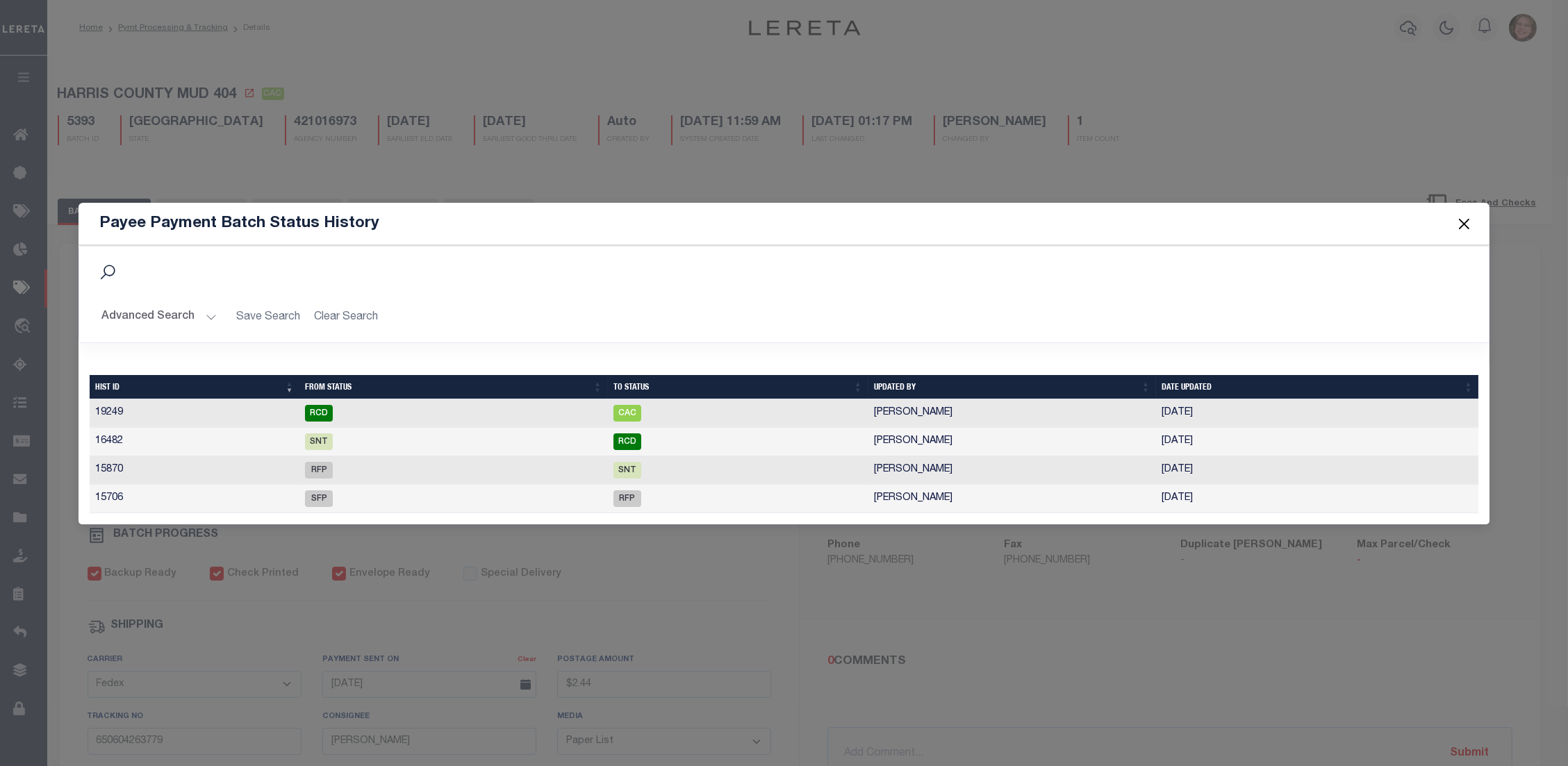
click at [1465, 219] on button "Close" at bounding box center [1463, 224] width 18 height 18
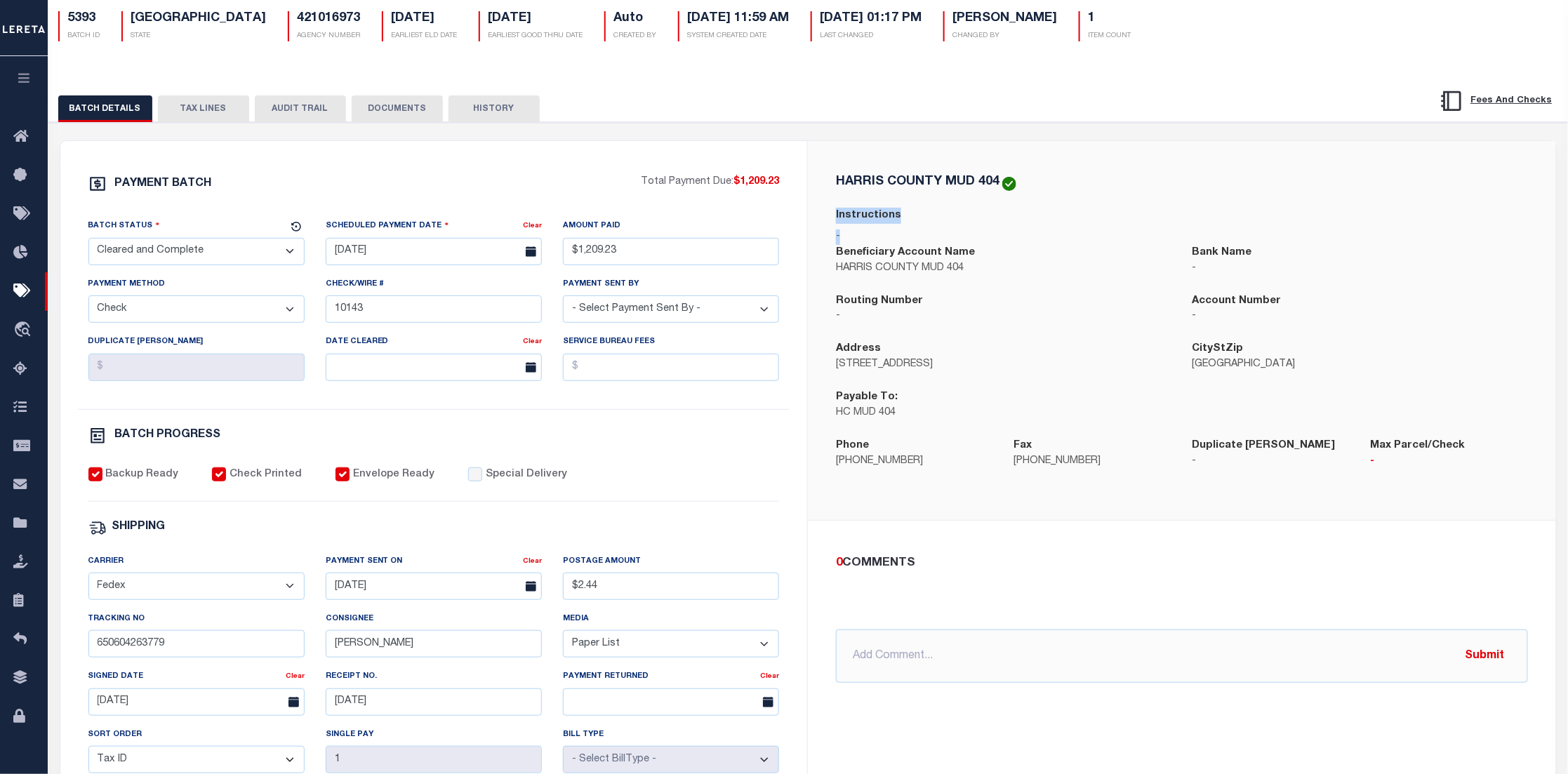
drag, startPoint x: 835, startPoint y: 231, endPoint x: 905, endPoint y: 244, distance: 71.2
click at [880, 244] on div "Instructions -" at bounding box center [1181, 226] width 692 height 37
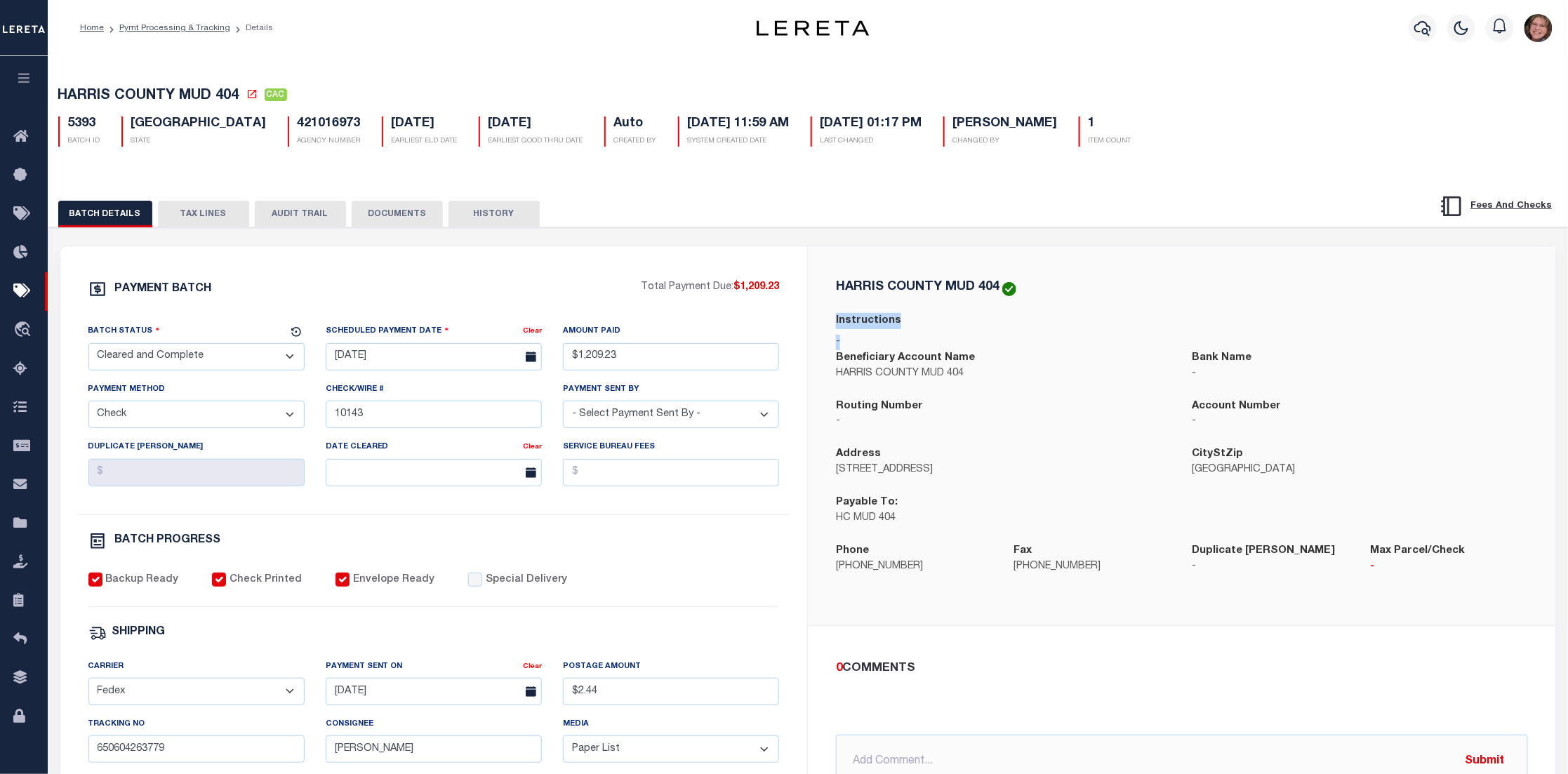
click at [214, 217] on button "TAX LINES" at bounding box center [203, 214] width 91 height 26
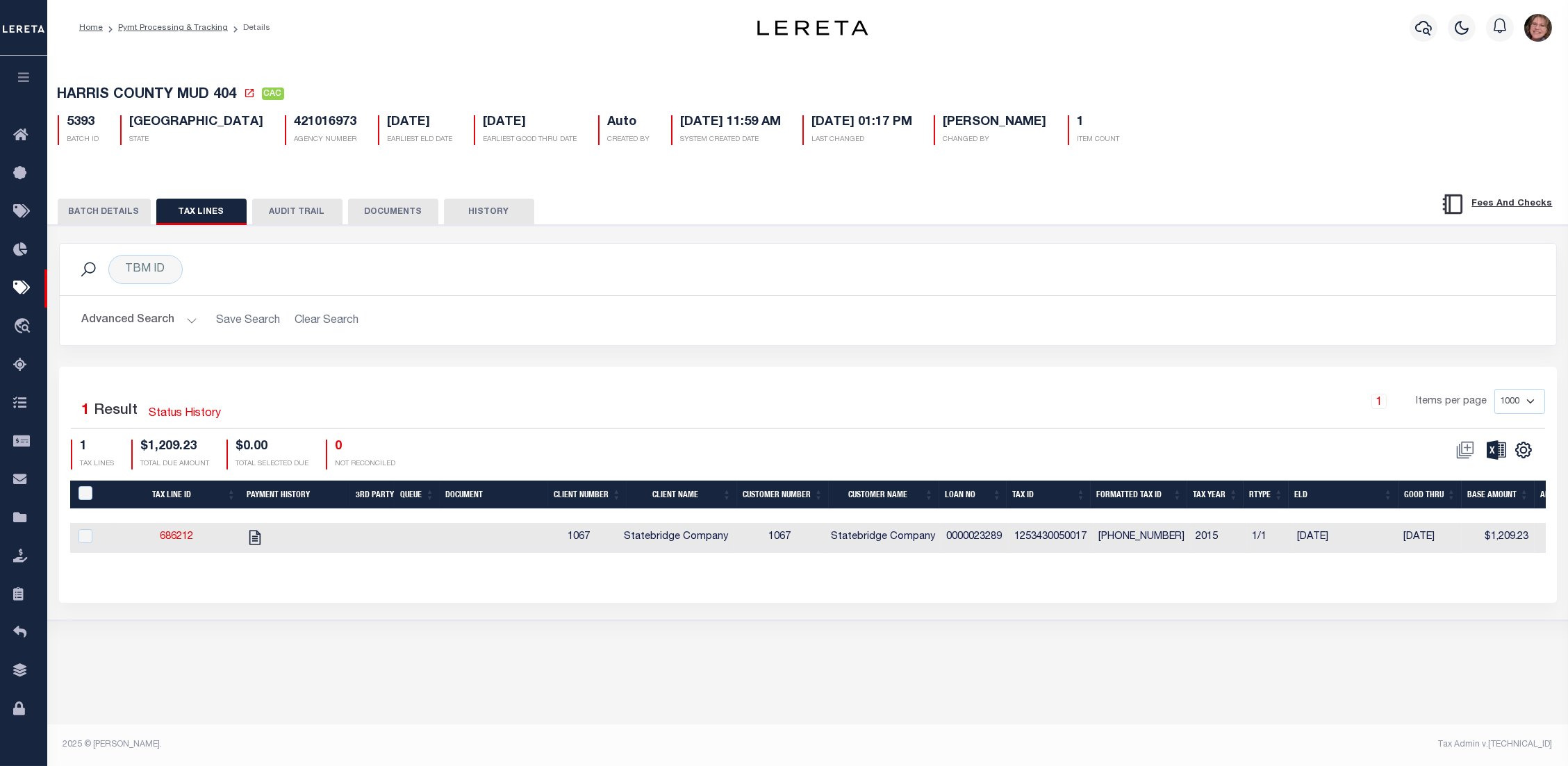
click at [386, 215] on button "DOCUMENTS" at bounding box center [393, 212] width 90 height 26
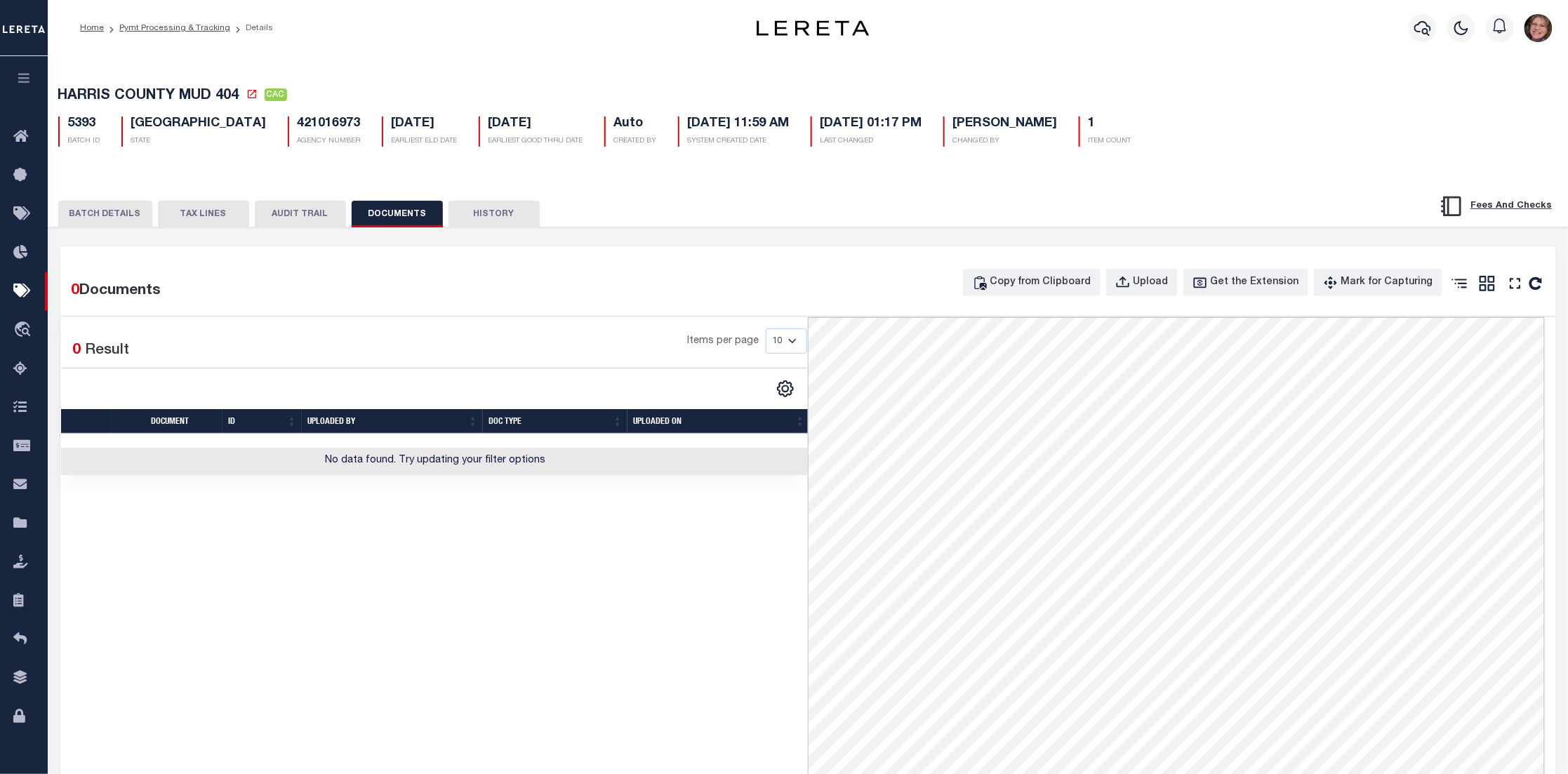
click at [370, 465] on td "No data found. Try updating your filter options" at bounding box center [436, 461] width 749 height 27
click at [119, 214] on button "BATCH DETAILS" at bounding box center [105, 214] width 94 height 26
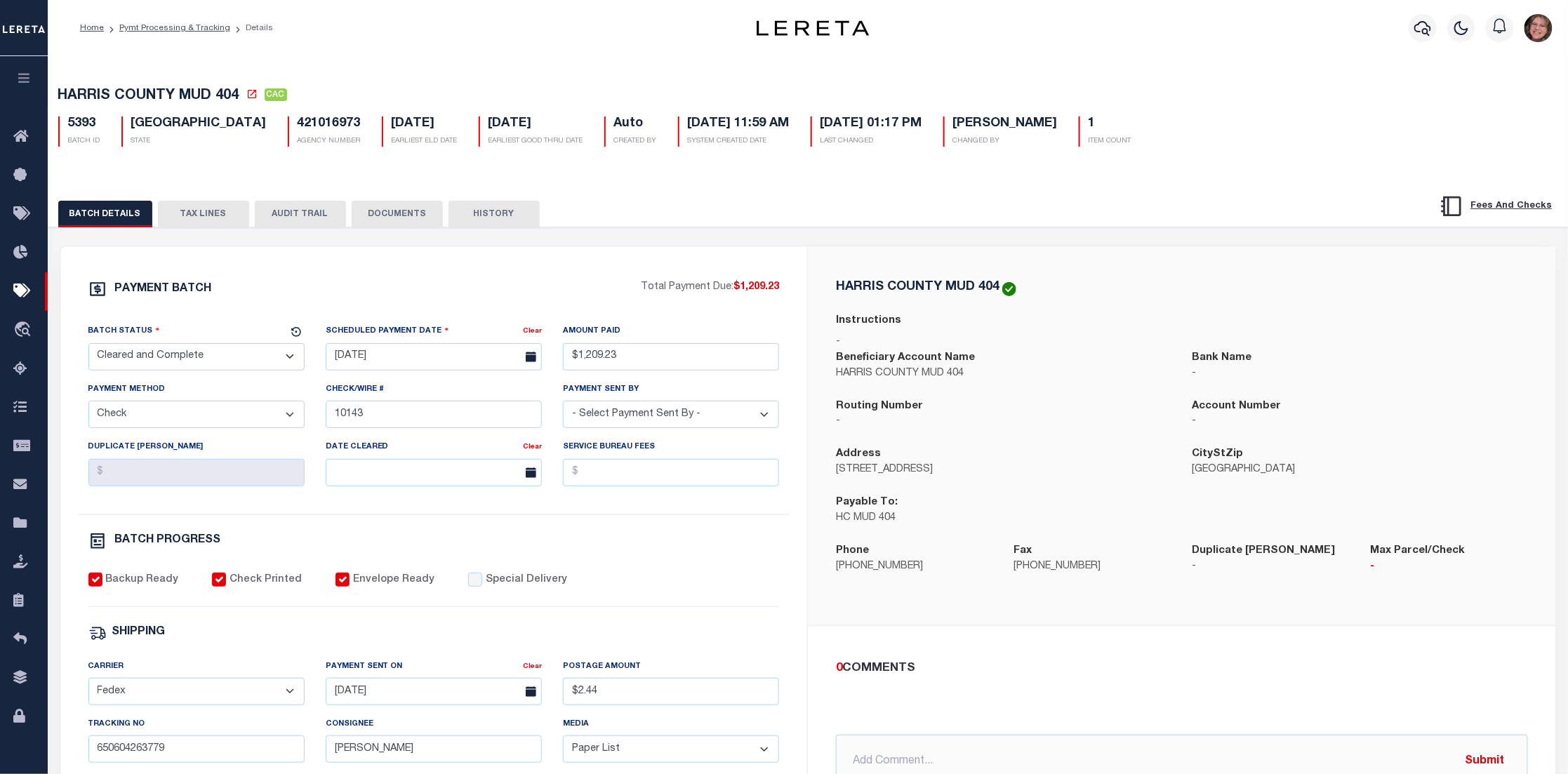
click at [285, 360] on select "- Select Status - Scheduled for Payment Ready For Payment Payment Sent Cleared …" at bounding box center [197, 357] width 216 height 27
click at [396, 288] on div "PAYMENT BATCH" at bounding box center [365, 293] width 553 height 26
click at [29, 75] on icon "button" at bounding box center [24, 77] width 16 height 12
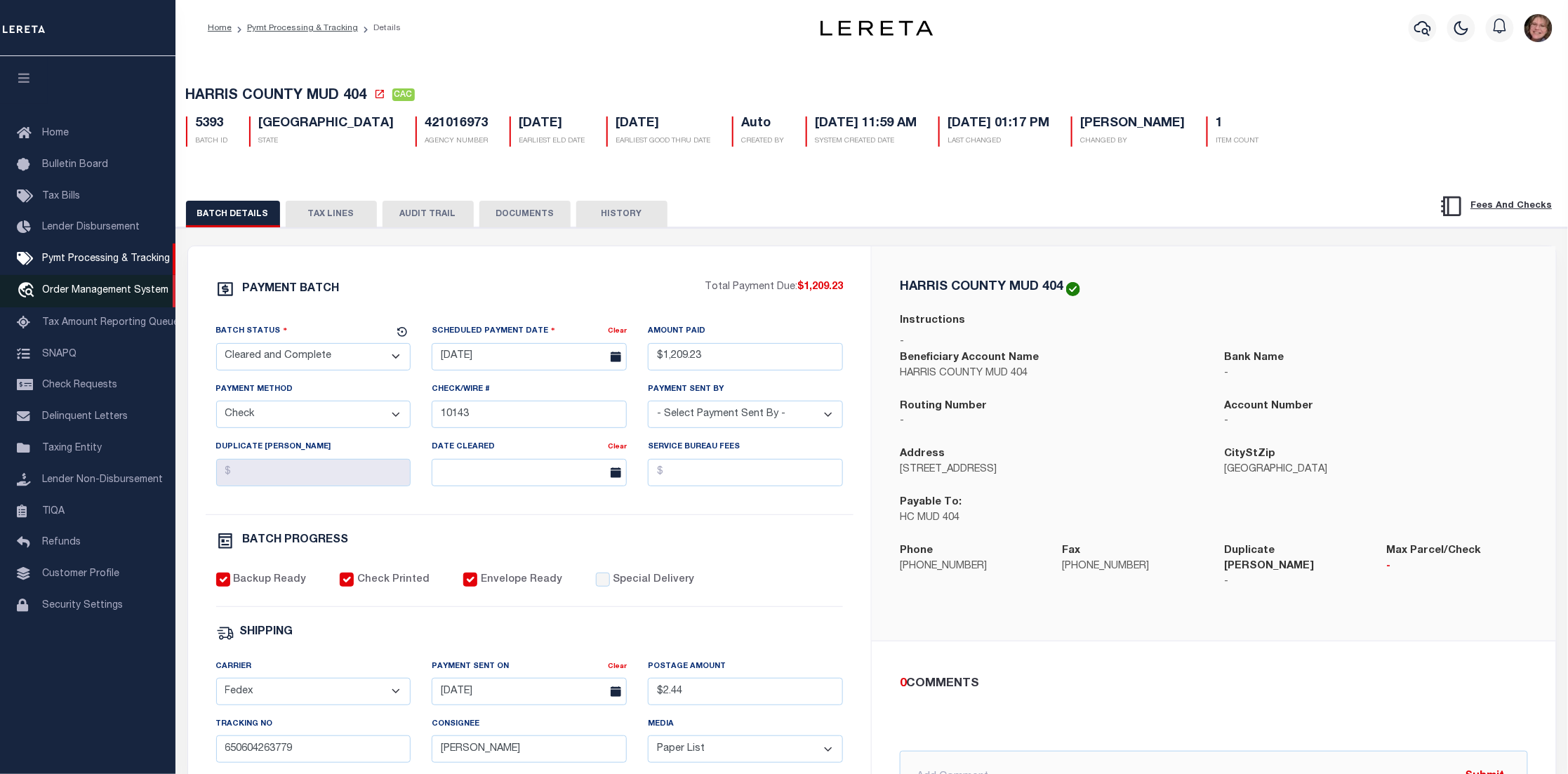
click at [99, 287] on span "Order Management System" at bounding box center [105, 290] width 126 height 9
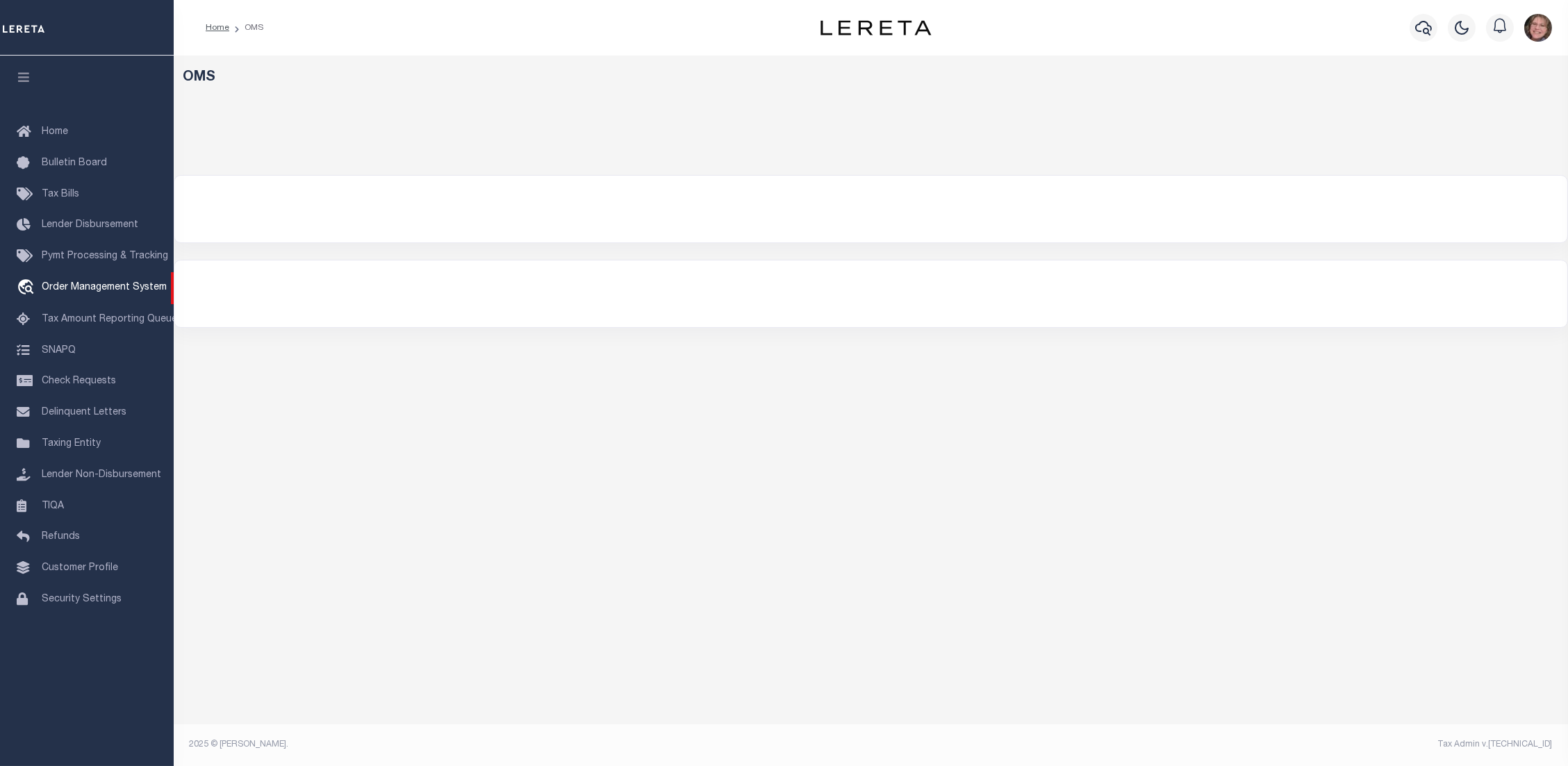
select select "200"
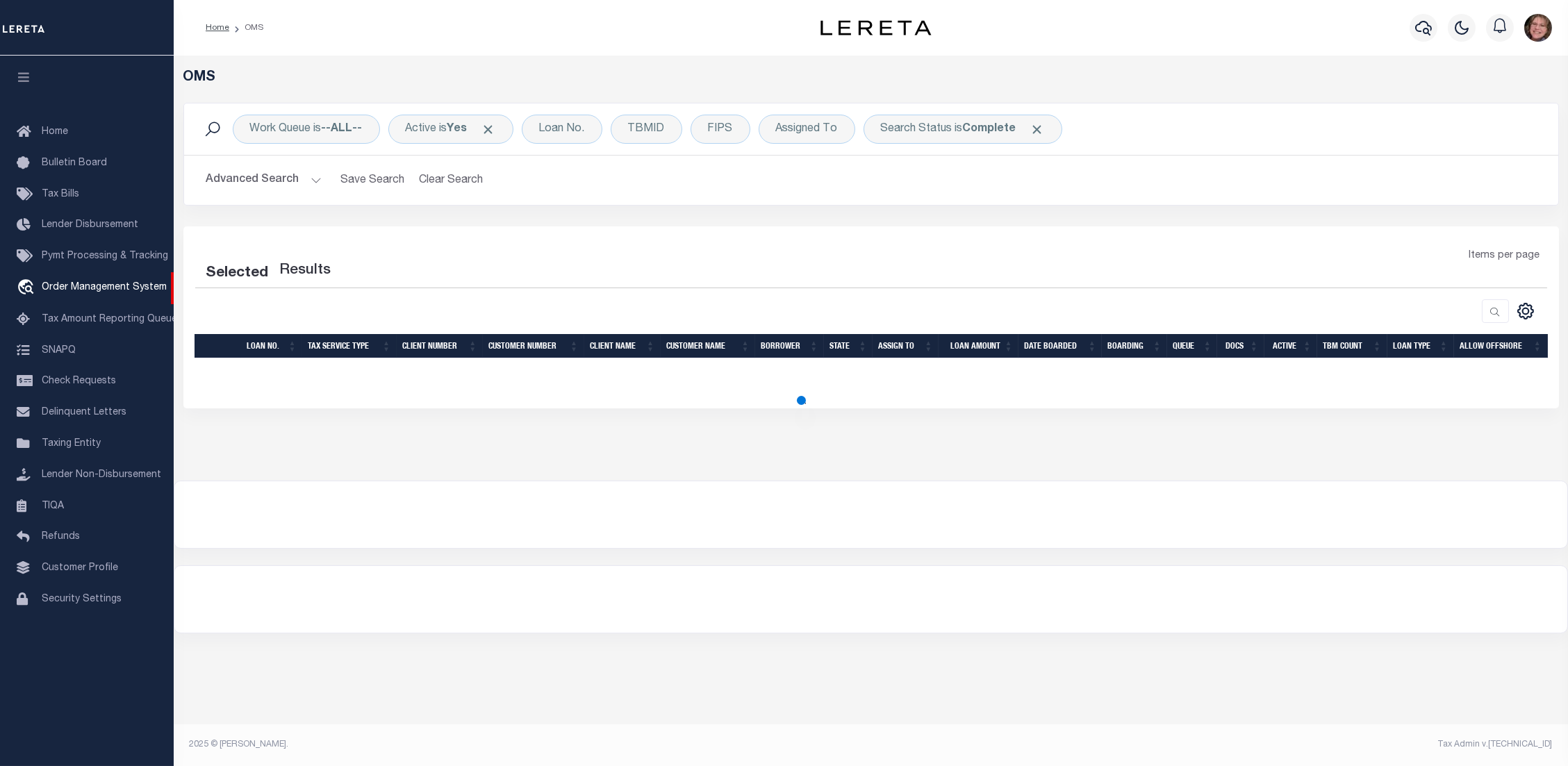
select select "200"
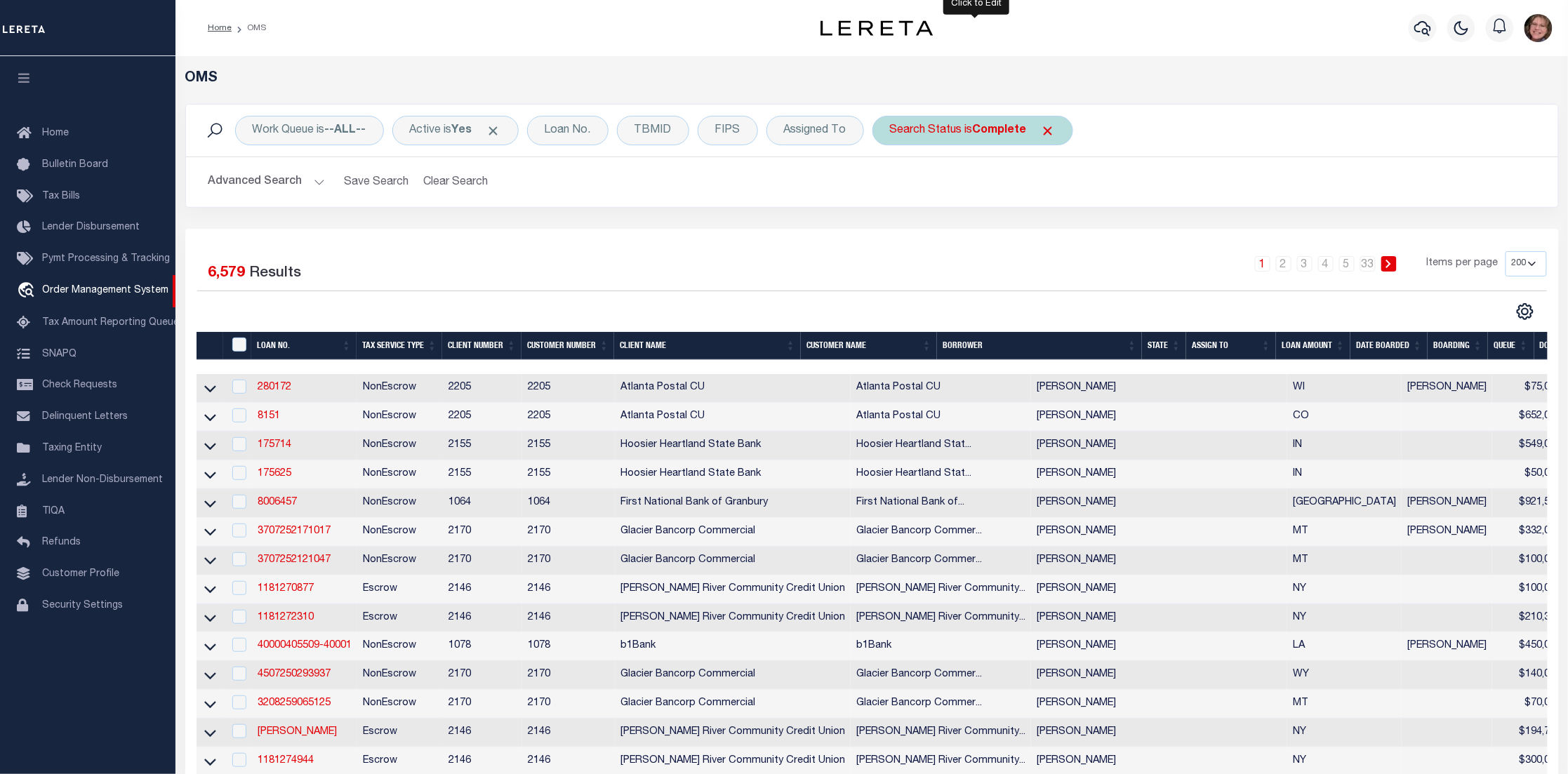
click at [952, 132] on div "Search Status is Complete" at bounding box center [972, 130] width 200 height 29
select select "CP"
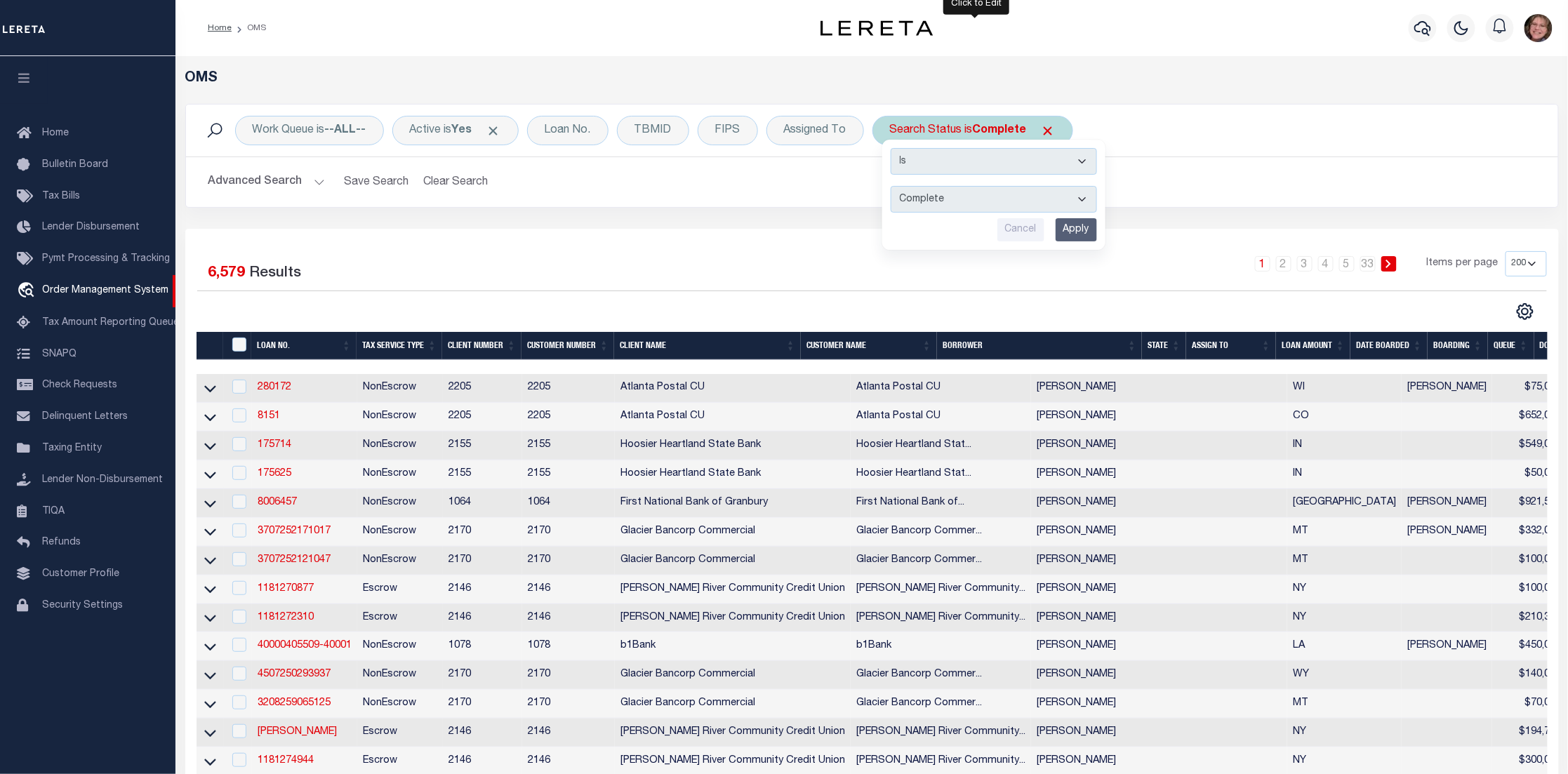
click at [1004, 207] on select "Automated Search Bad Parcel Complete Duplicate Parcel High Dollar Reporting In …" at bounding box center [993, 200] width 206 height 26
click at [959, 202] on select "Automated Search Bad Parcel Complete Duplicate Parcel High Dollar Reporting In …" at bounding box center [993, 200] width 206 height 26
click at [1069, 234] on input "Apply" at bounding box center [1076, 230] width 41 height 24
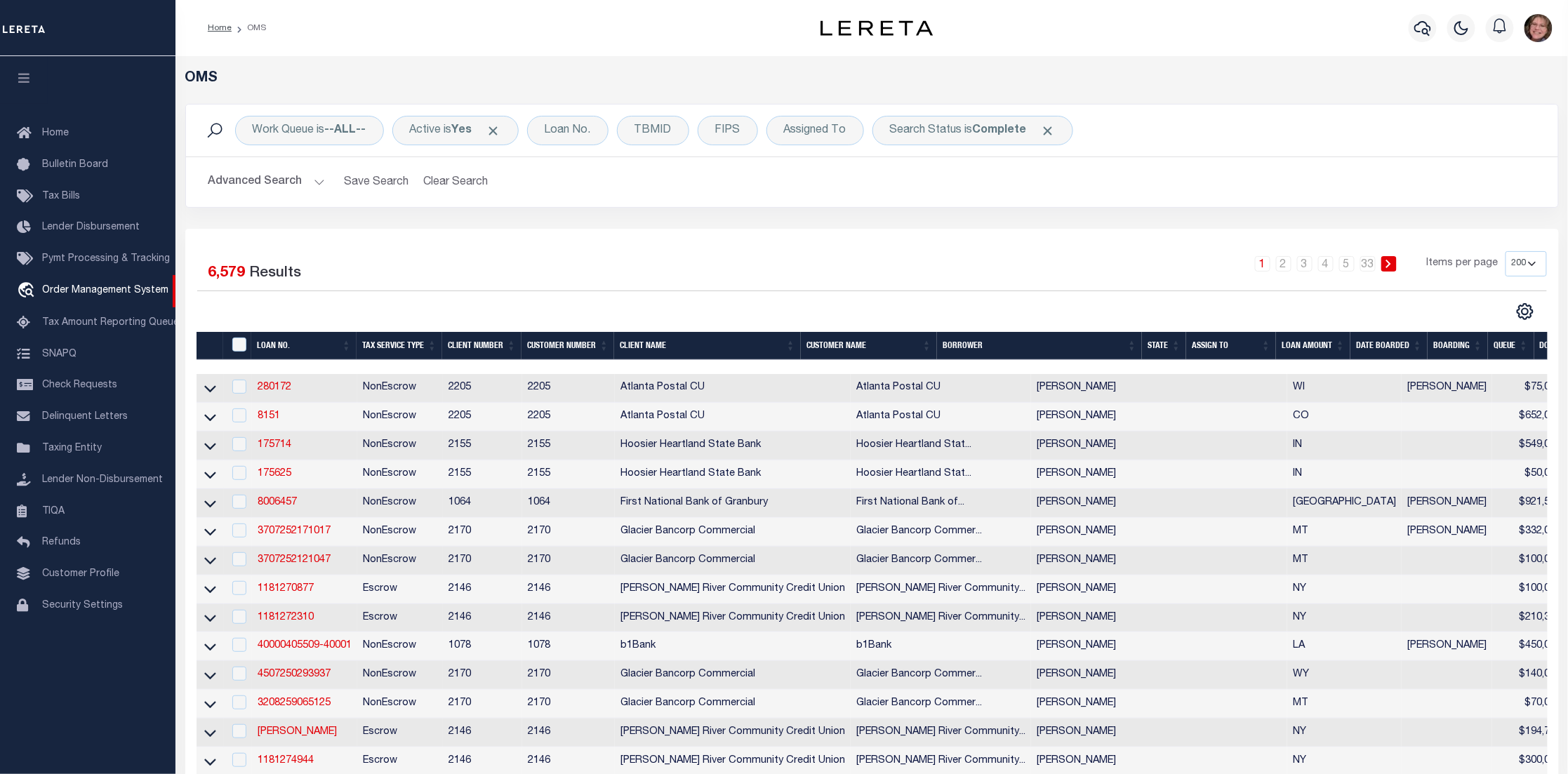
click at [321, 185] on button "Advanced Search" at bounding box center [266, 182] width 117 height 27
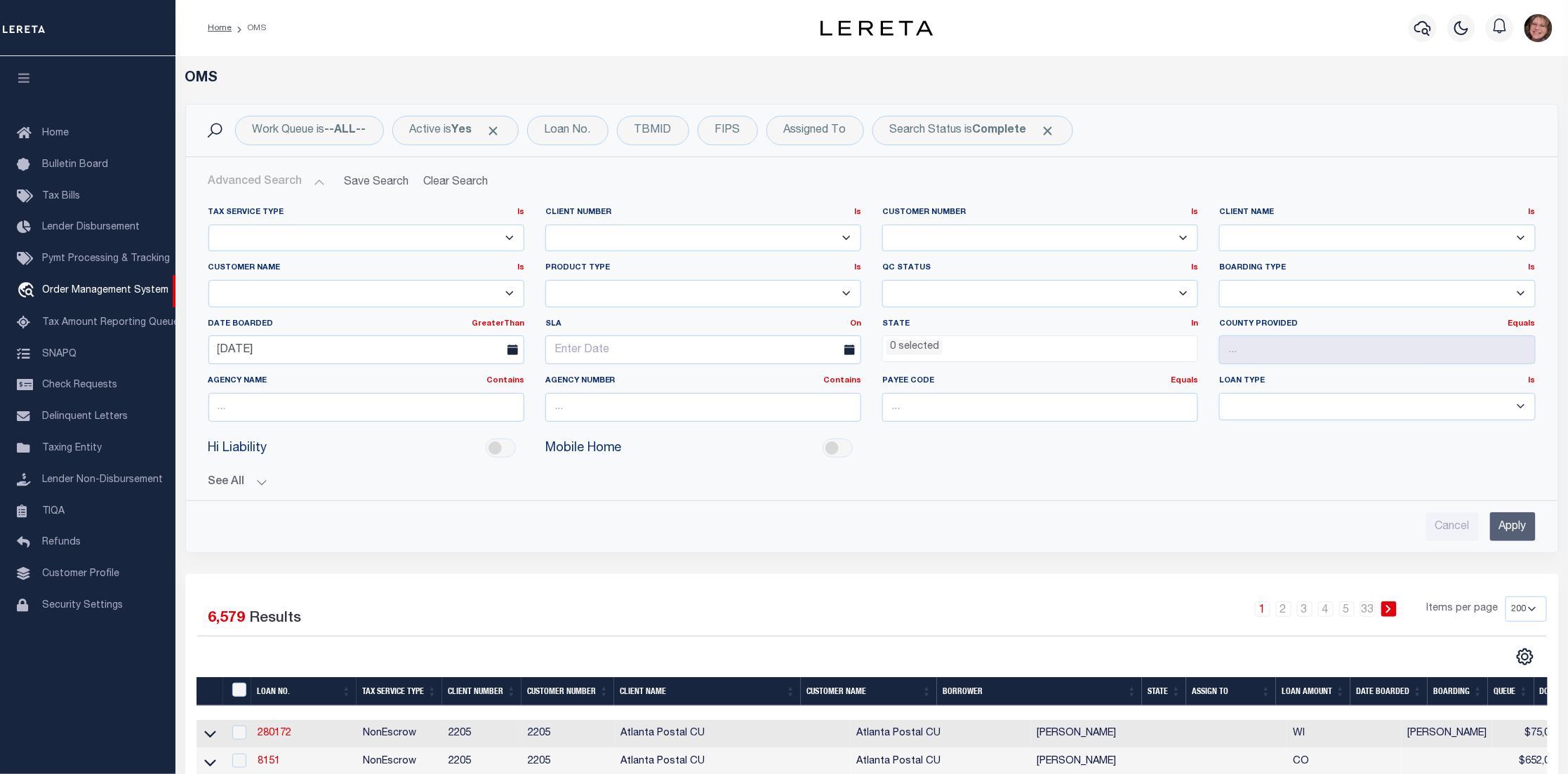
click at [320, 184] on button "Advanced Search" at bounding box center [266, 182] width 117 height 27
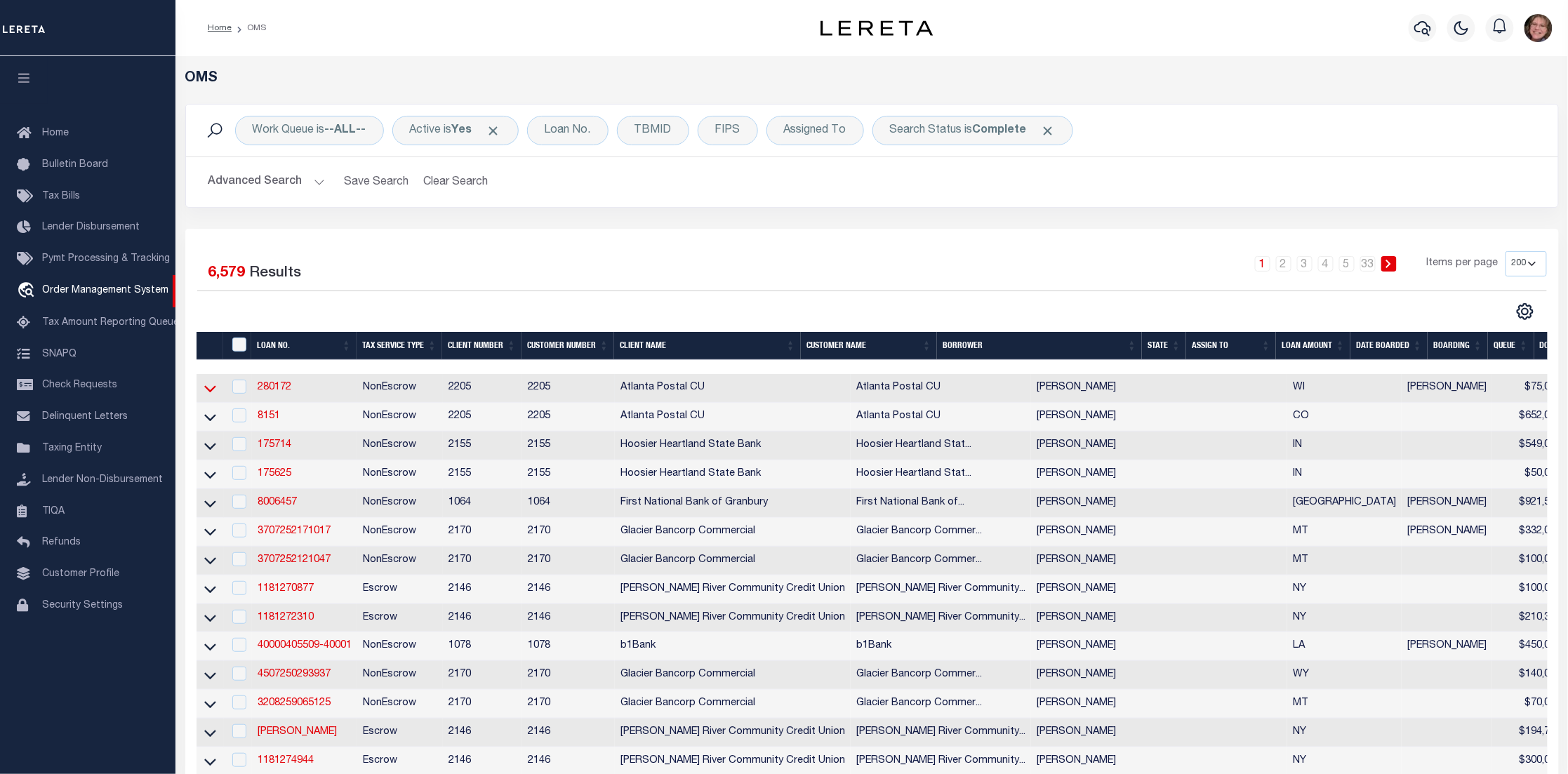
click at [208, 388] on icon at bounding box center [210, 389] width 12 height 15
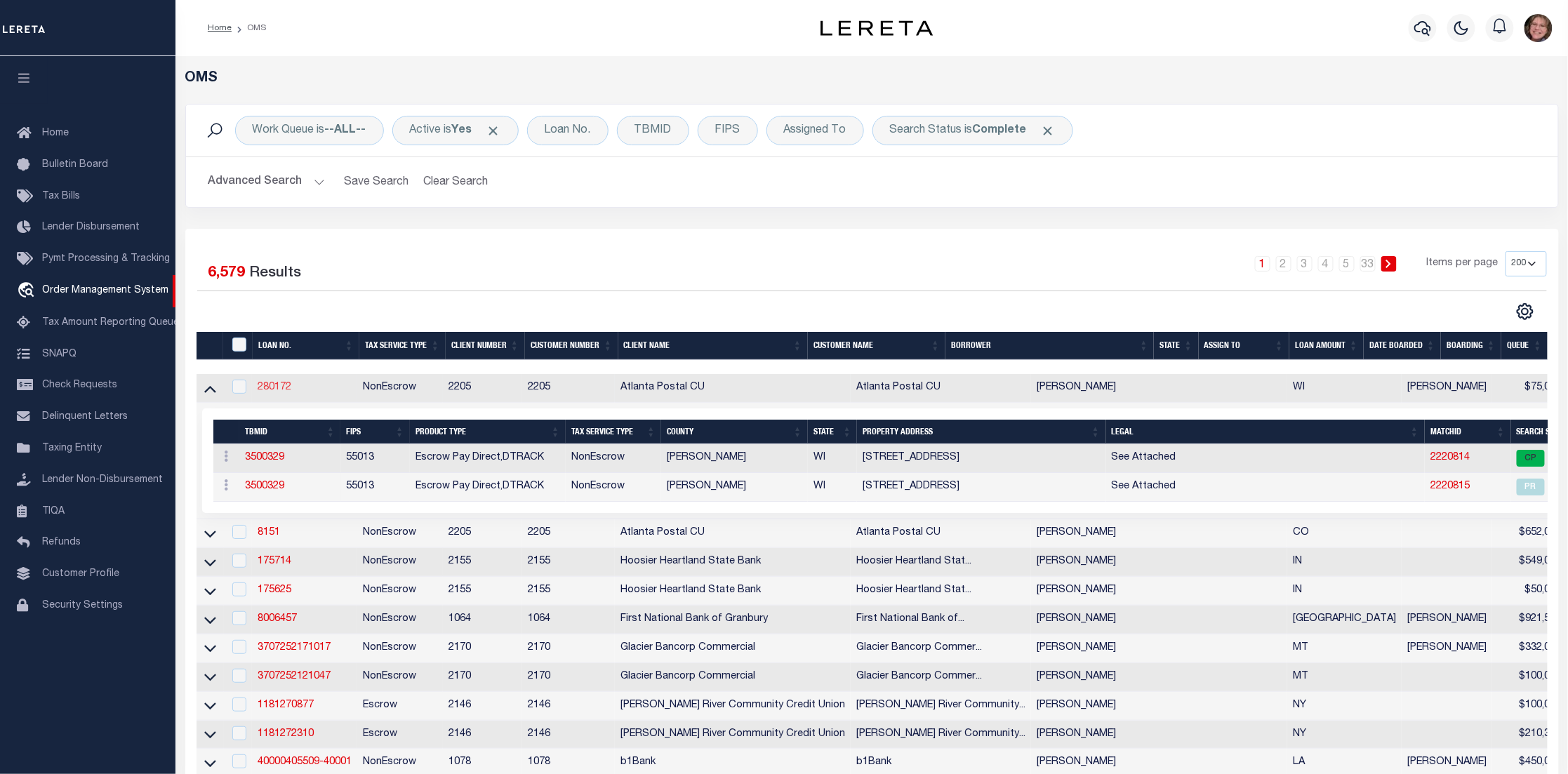
click at [280, 386] on link "280172" at bounding box center [275, 387] width 34 height 9
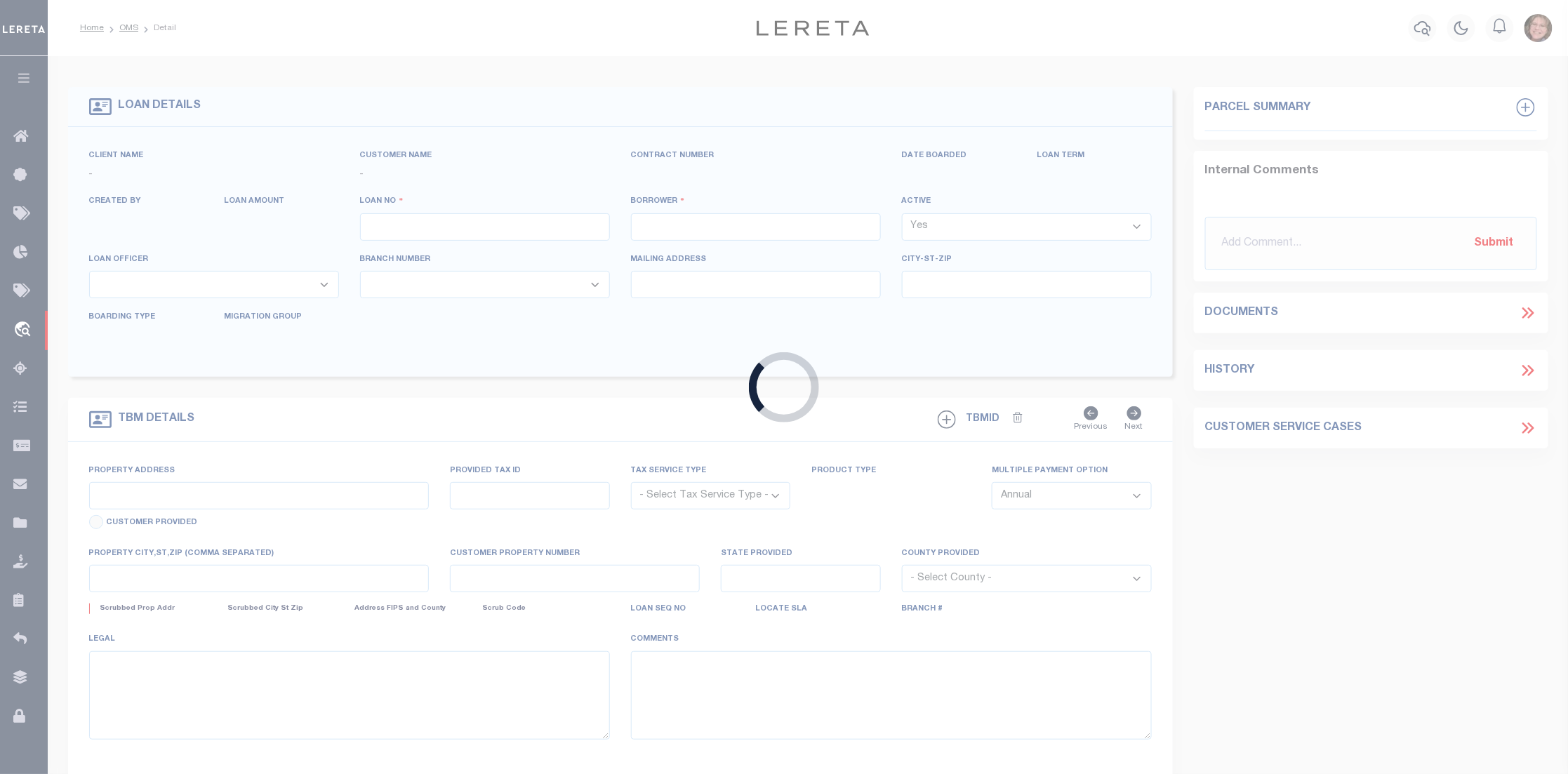
type input "280172"
type input "[PERSON_NAME]"
select select
type input "[DATE]"
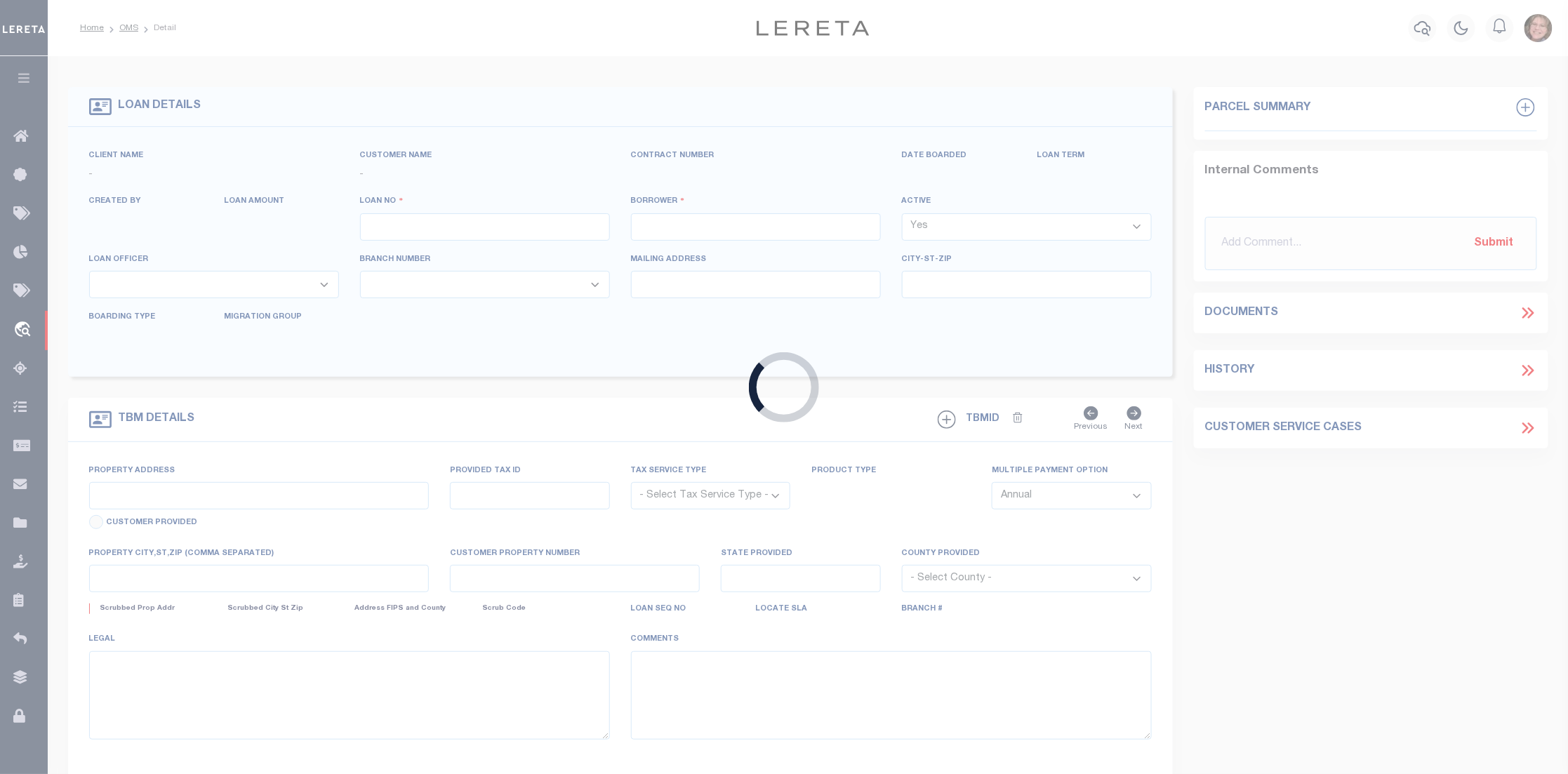
select select "10"
select select "NonEscrow"
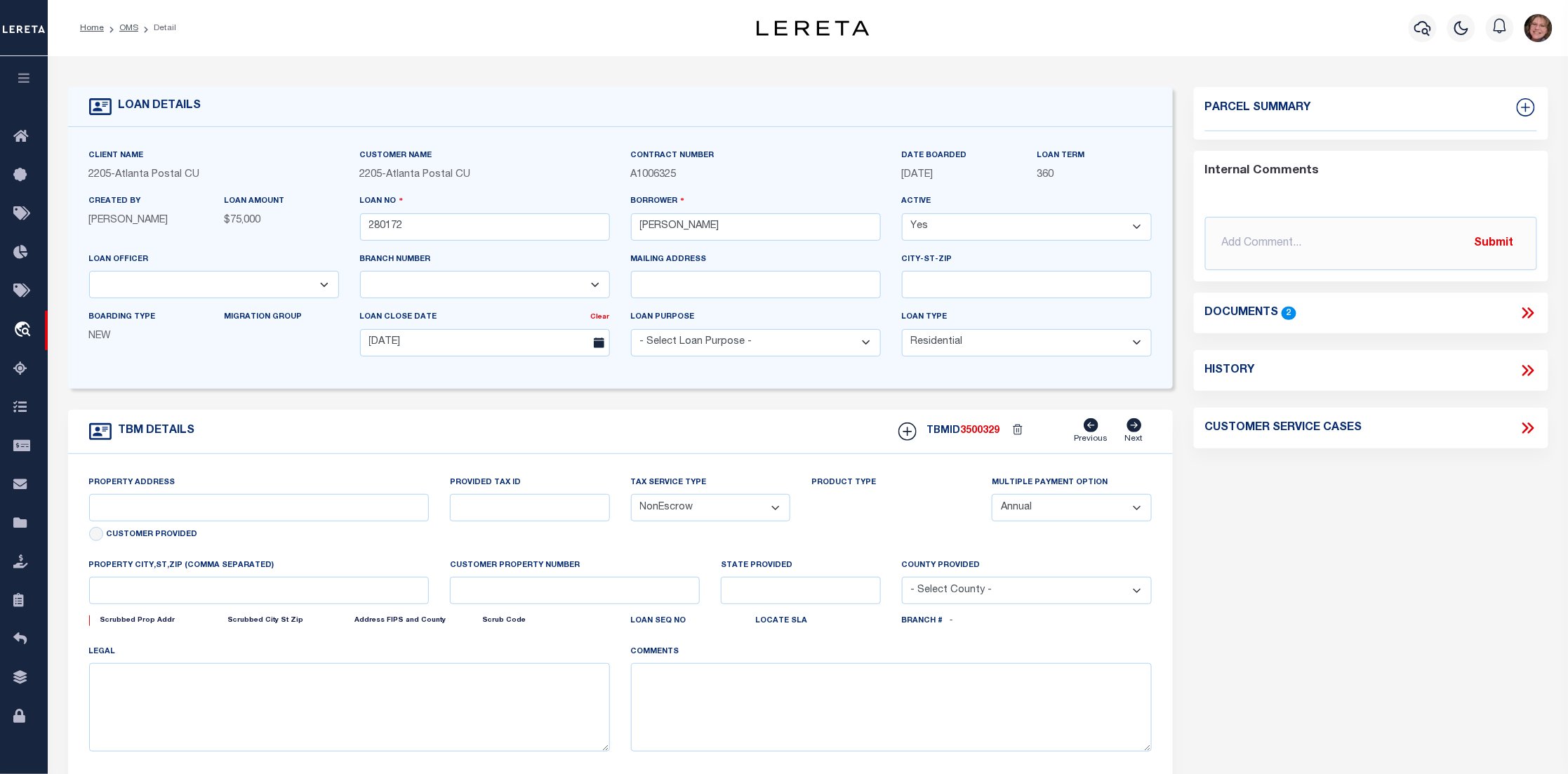
type input "[STREET_ADDRESS]"
type input "07-030-2-38-16-03-5-05-010-018200"
select select
type input "SIREN WI 54872-9264"
type input "WI"
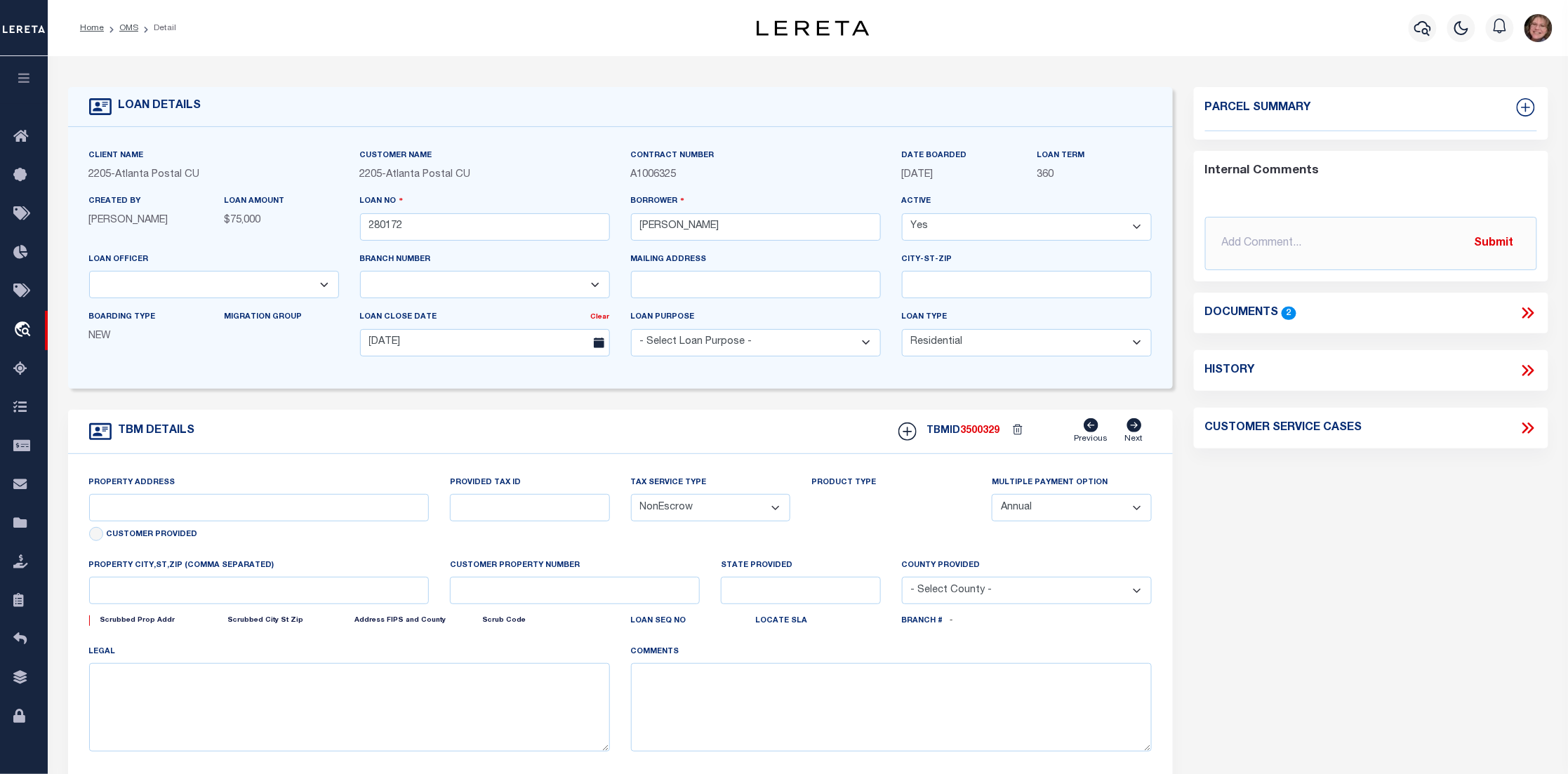
select select
type textarea "See Attached"
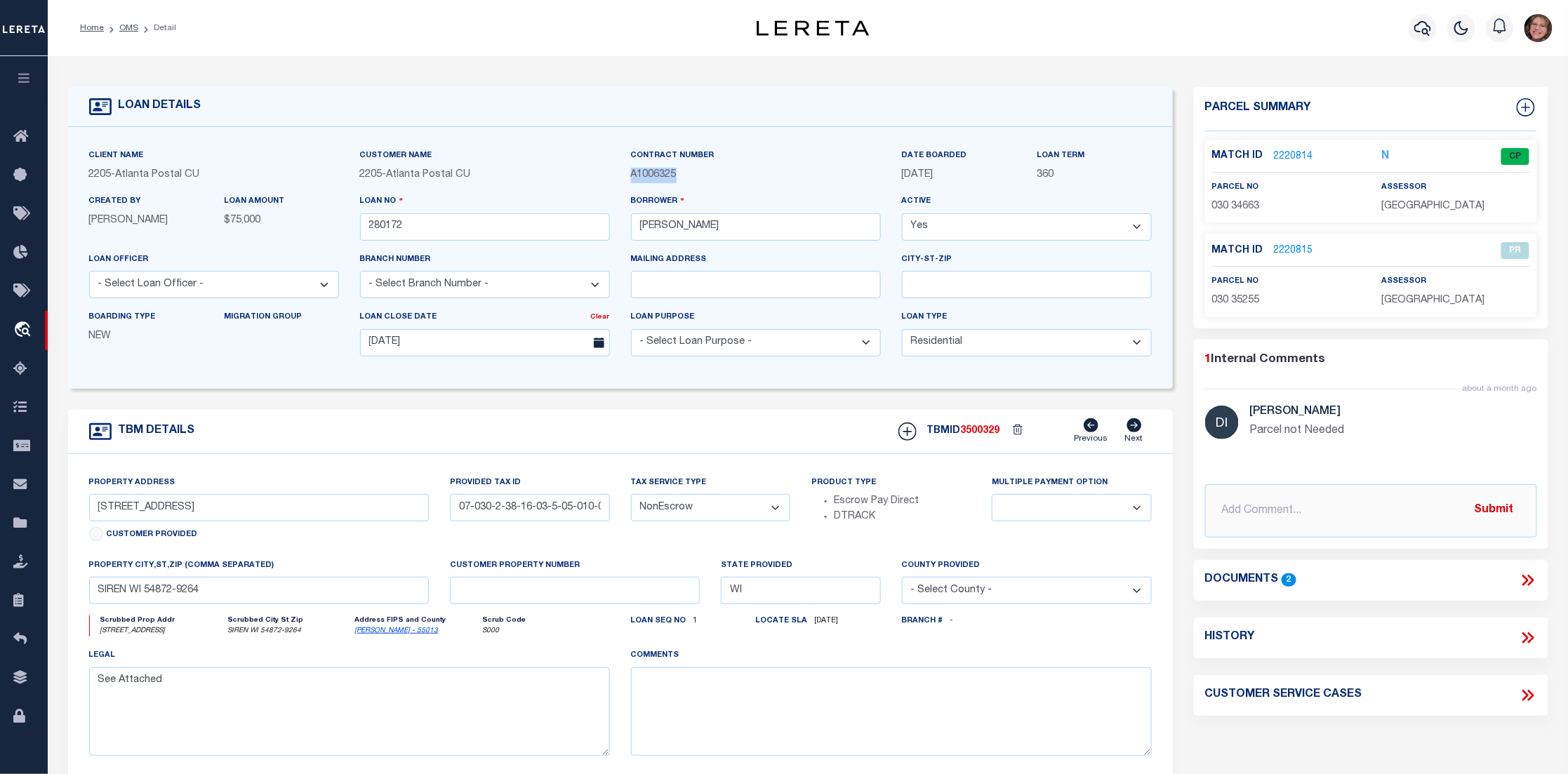
drag, startPoint x: 628, startPoint y: 175, endPoint x: 712, endPoint y: 181, distance: 84.2
click at [712, 181] on div "Contract Number A1006325" at bounding box center [756, 170] width 271 height 45
click at [701, 184] on div "Contract Number A1006325" at bounding box center [756, 170] width 271 height 45
click at [962, 345] on select "- Select Loan Type - Commercial Residential" at bounding box center [1026, 343] width 249 height 27
click at [829, 380] on div "Client Name 2205 - [GEOGRAPHIC_DATA] Postal CU Customer Name 2205 - [GEOGRAPHIC…" at bounding box center [620, 258] width 1105 height 262
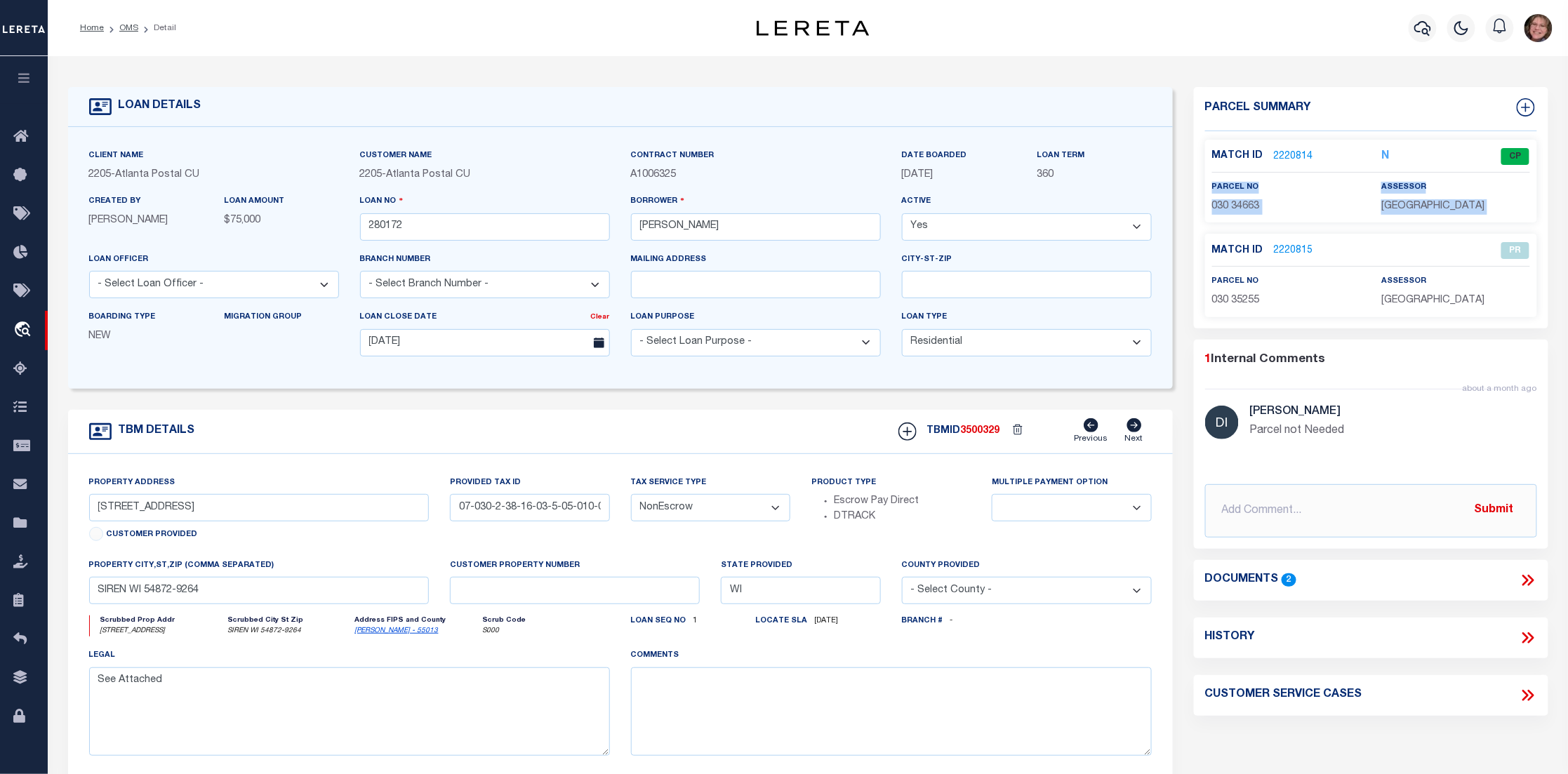
drag, startPoint x: 1213, startPoint y: 196, endPoint x: 1219, endPoint y: 280, distance: 84.2
click at [1214, 277] on div "Match ID 2220814 N CP" at bounding box center [1370, 228] width 332 height 178
click at [997, 499] on select at bounding box center [1070, 508] width 159 height 27
click at [1339, 250] on div "Match ID 2220815" at bounding box center [1286, 251] width 148 height 15
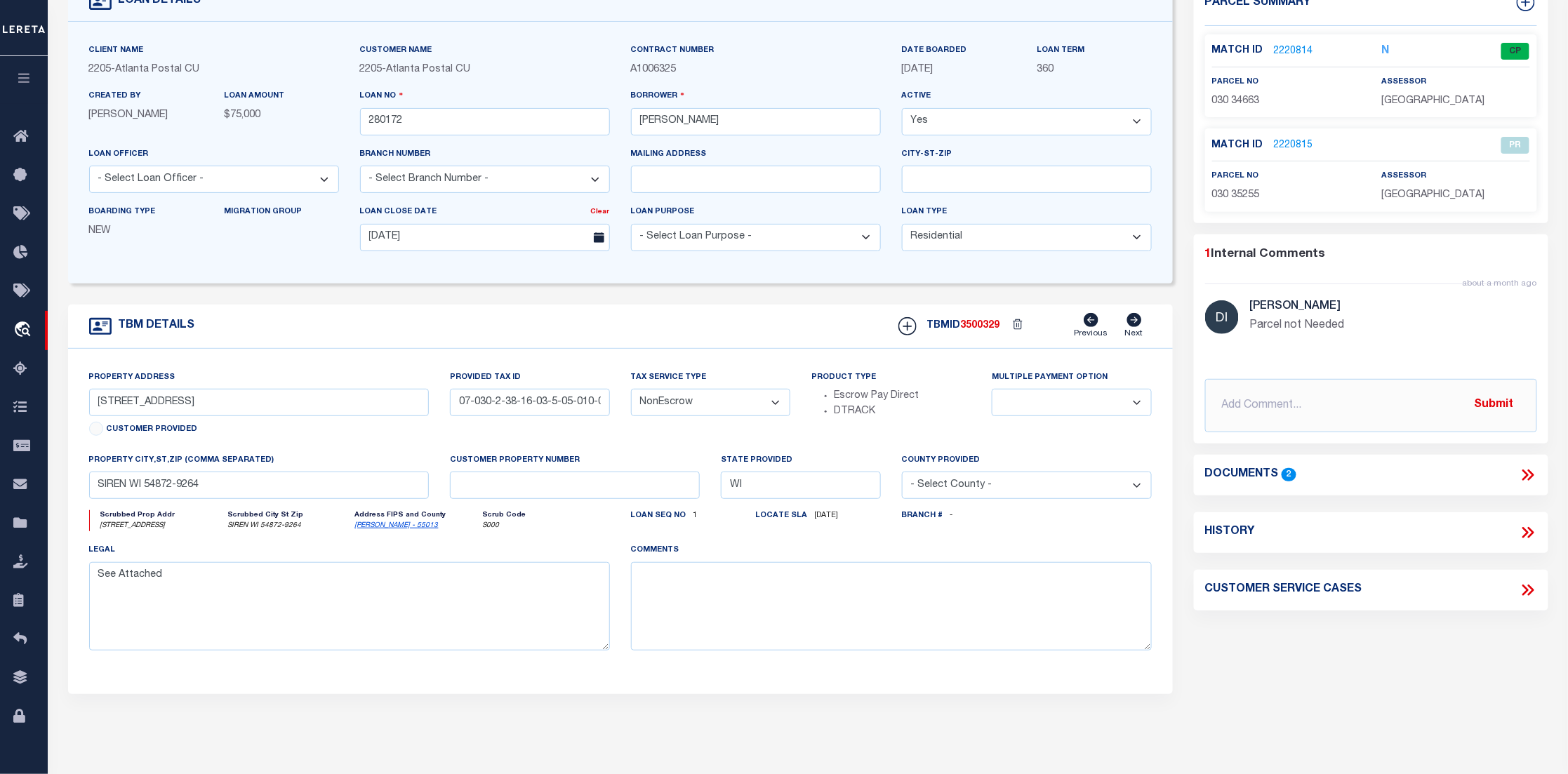
click at [1526, 474] on icon at bounding box center [1527, 475] width 18 height 18
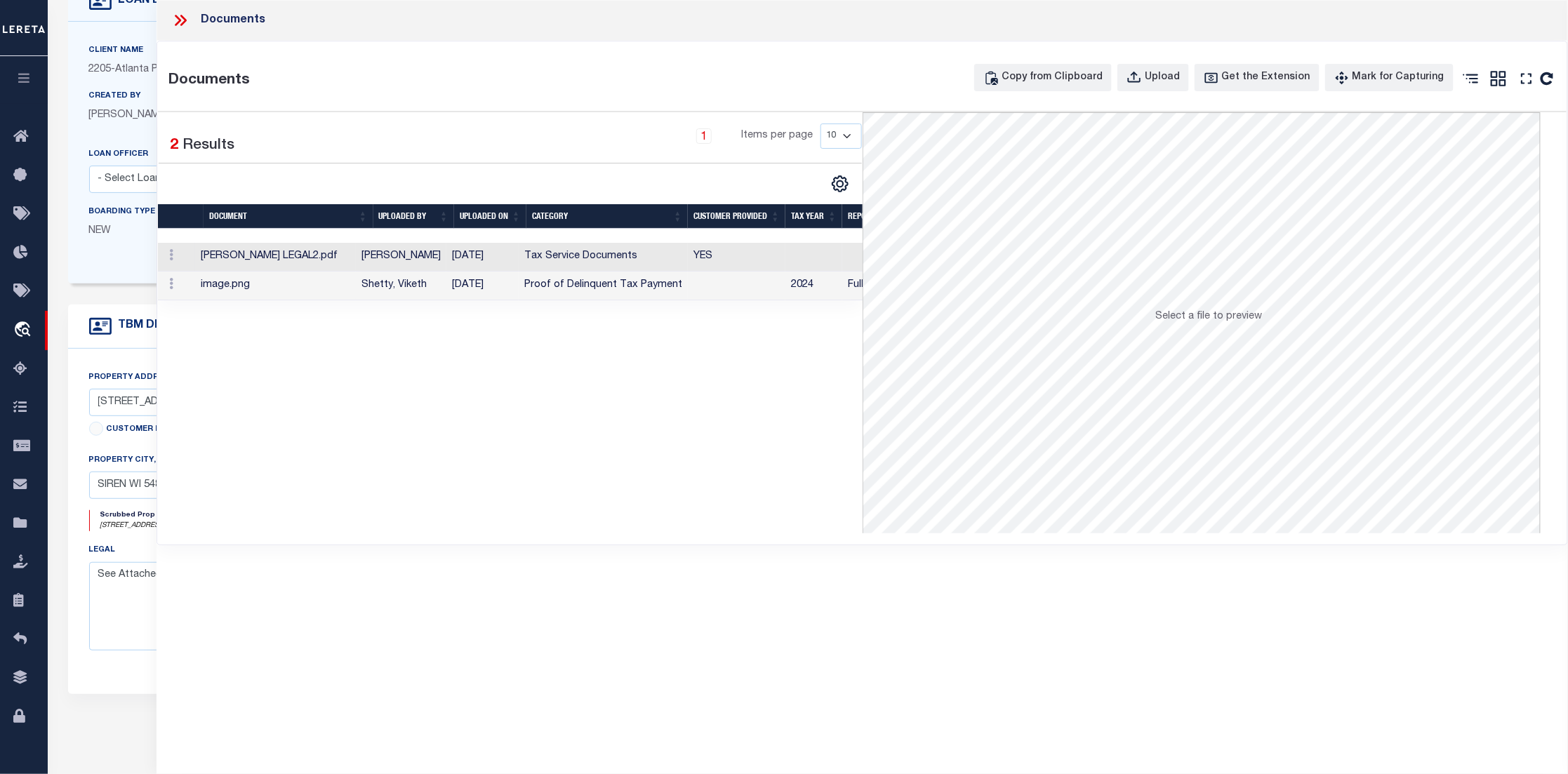
click at [488, 260] on td "[DATE]" at bounding box center [482, 257] width 72 height 29
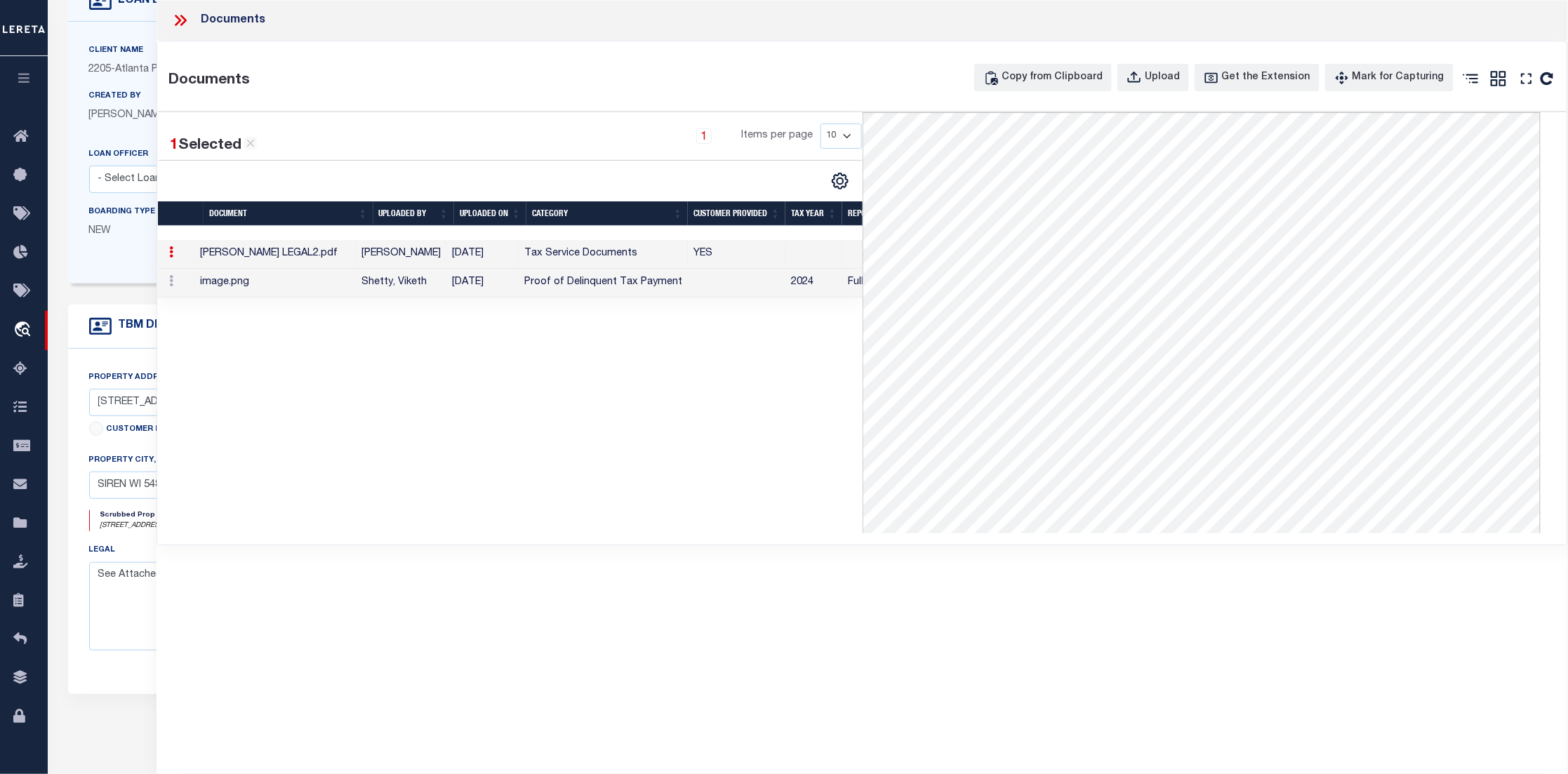
click at [442, 289] on td "Shetty, Viketh" at bounding box center [401, 283] width 90 height 29
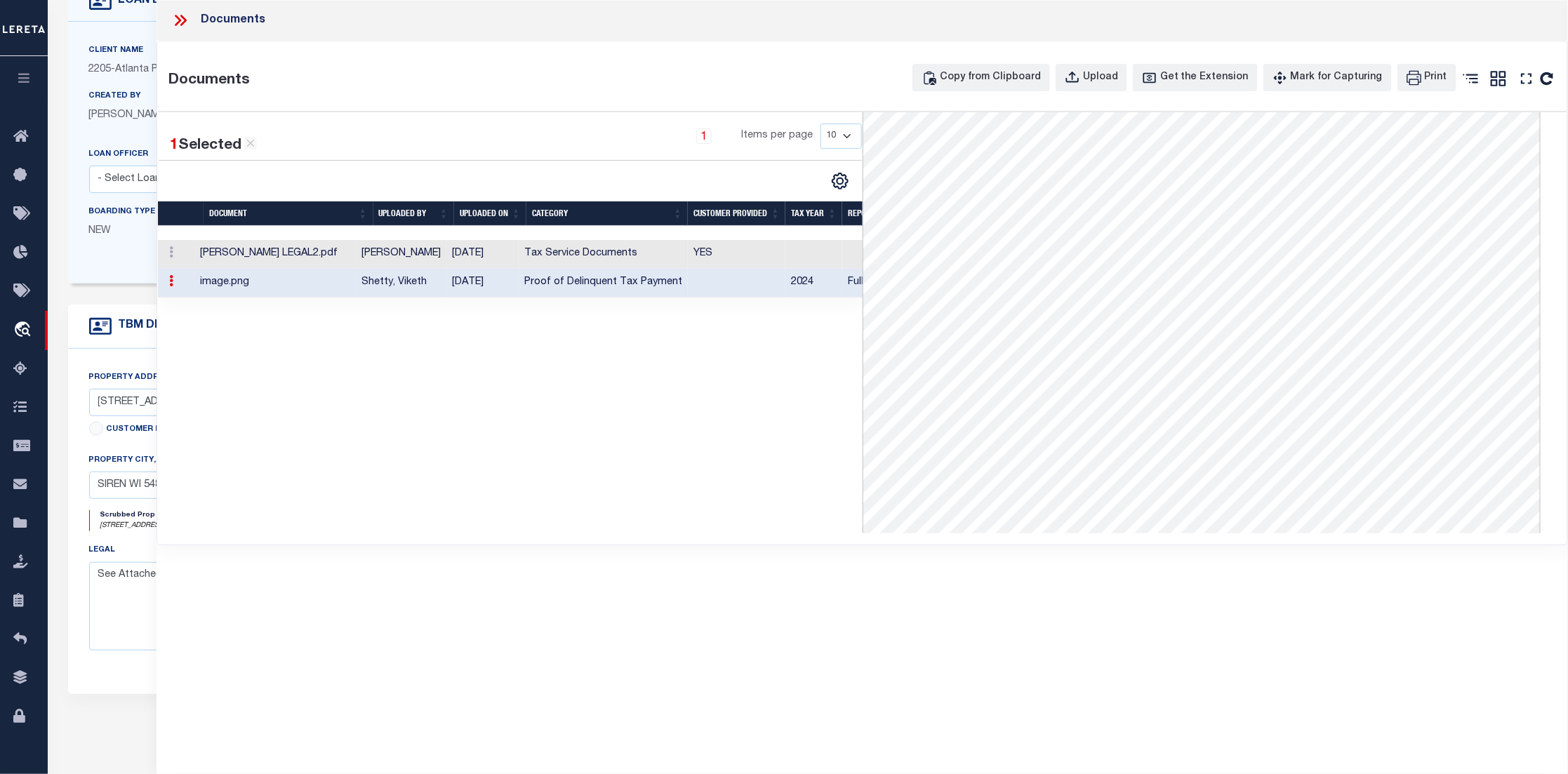
scroll to position [0, 0]
click at [173, 24] on icon at bounding box center [180, 20] width 18 height 18
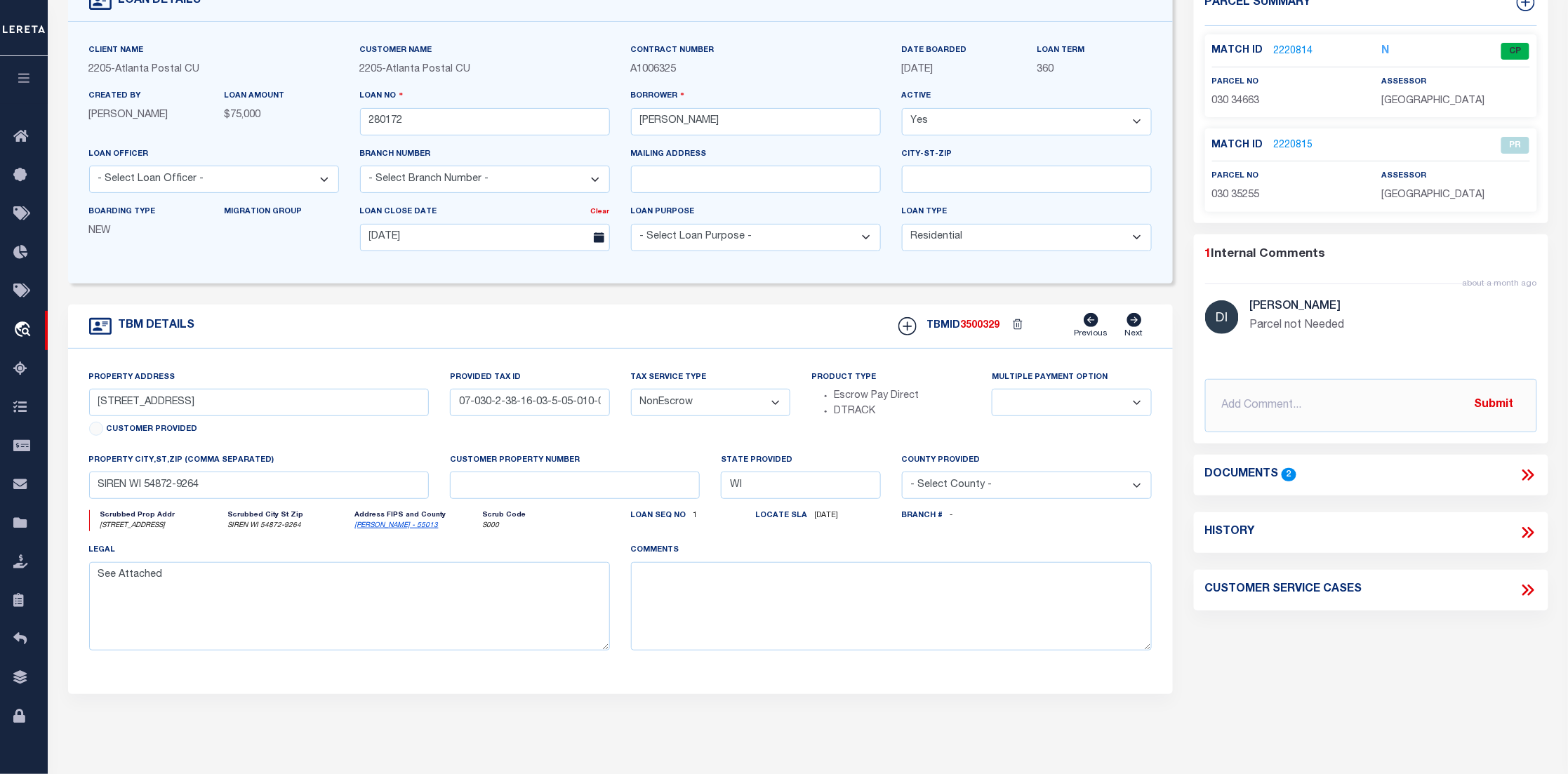
click at [1523, 529] on icon at bounding box center [1527, 532] width 18 height 18
select select "100"
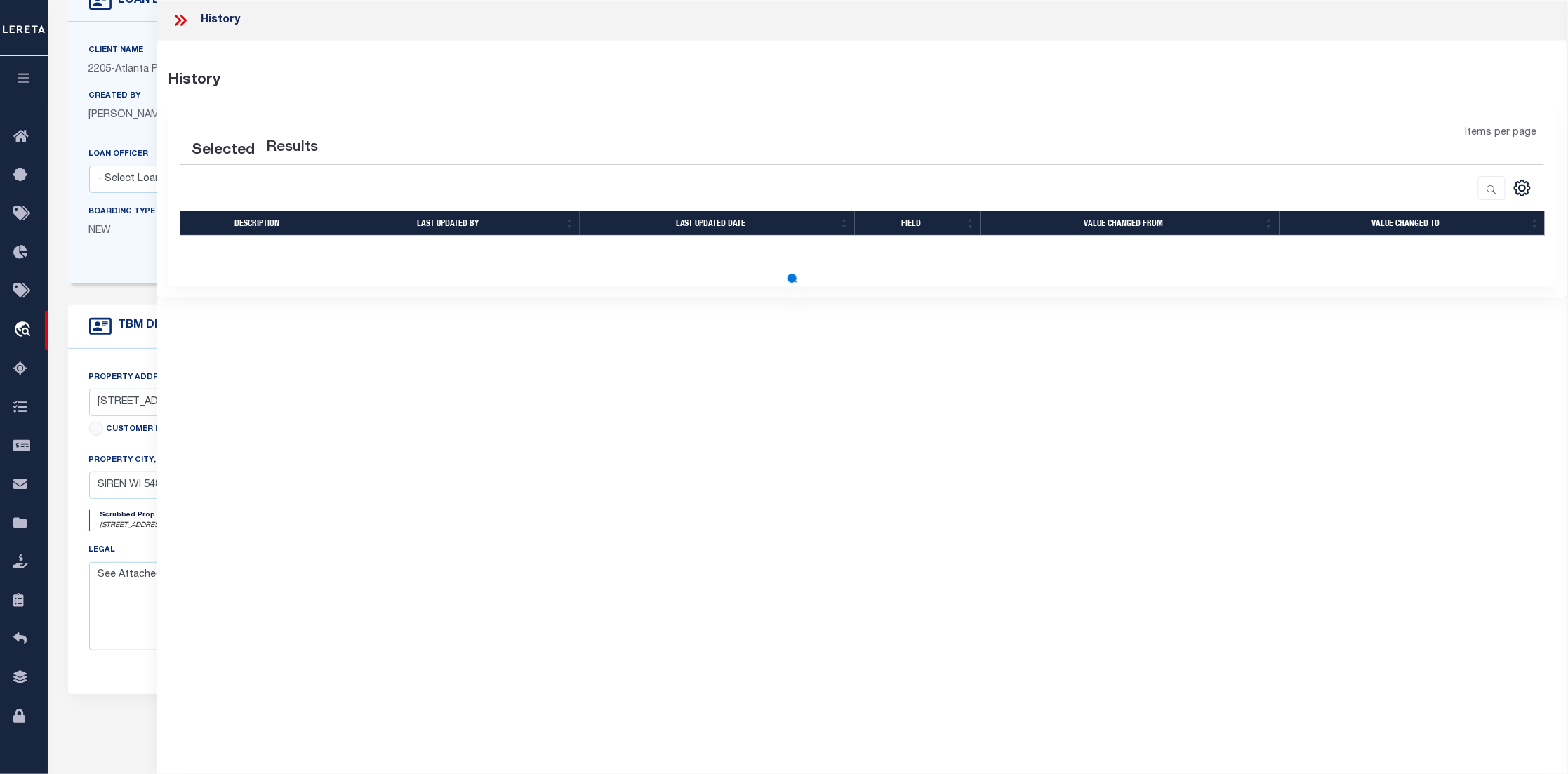
select select "100"
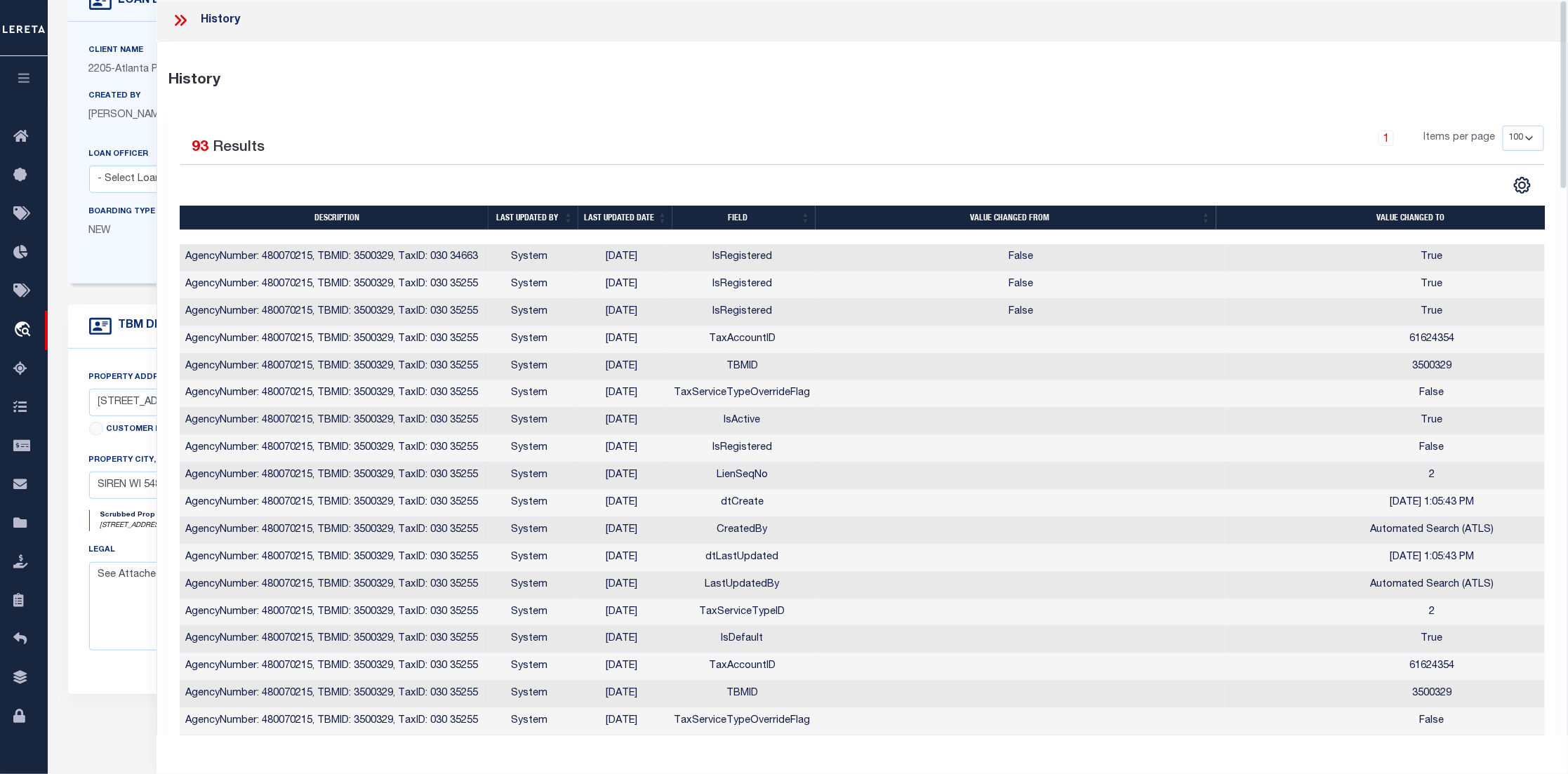
click at [178, 17] on icon at bounding box center [178, 21] width 7 height 11
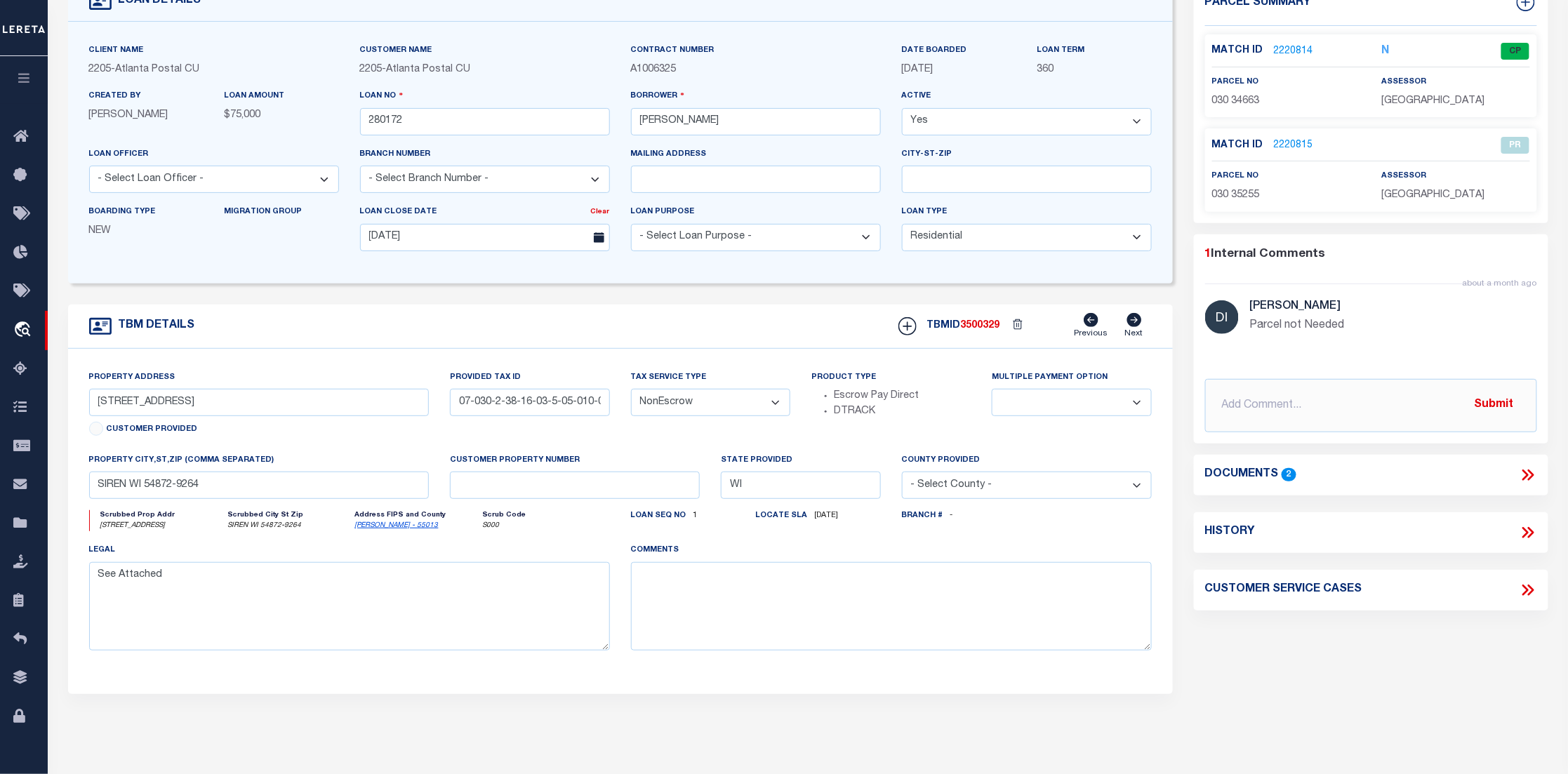
click at [1521, 592] on icon at bounding box center [1527, 589] width 18 height 18
select select "50"
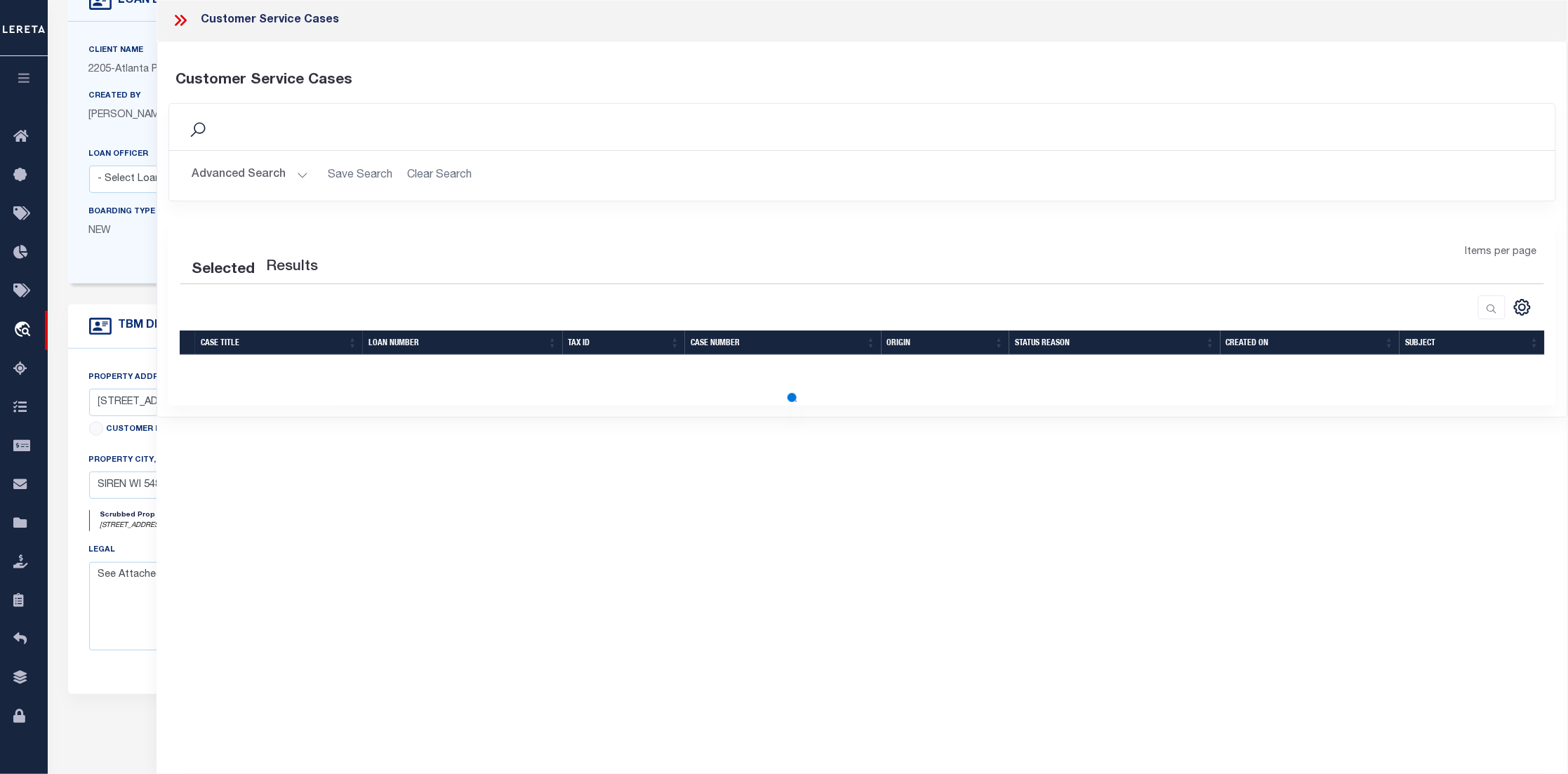
select select "50"
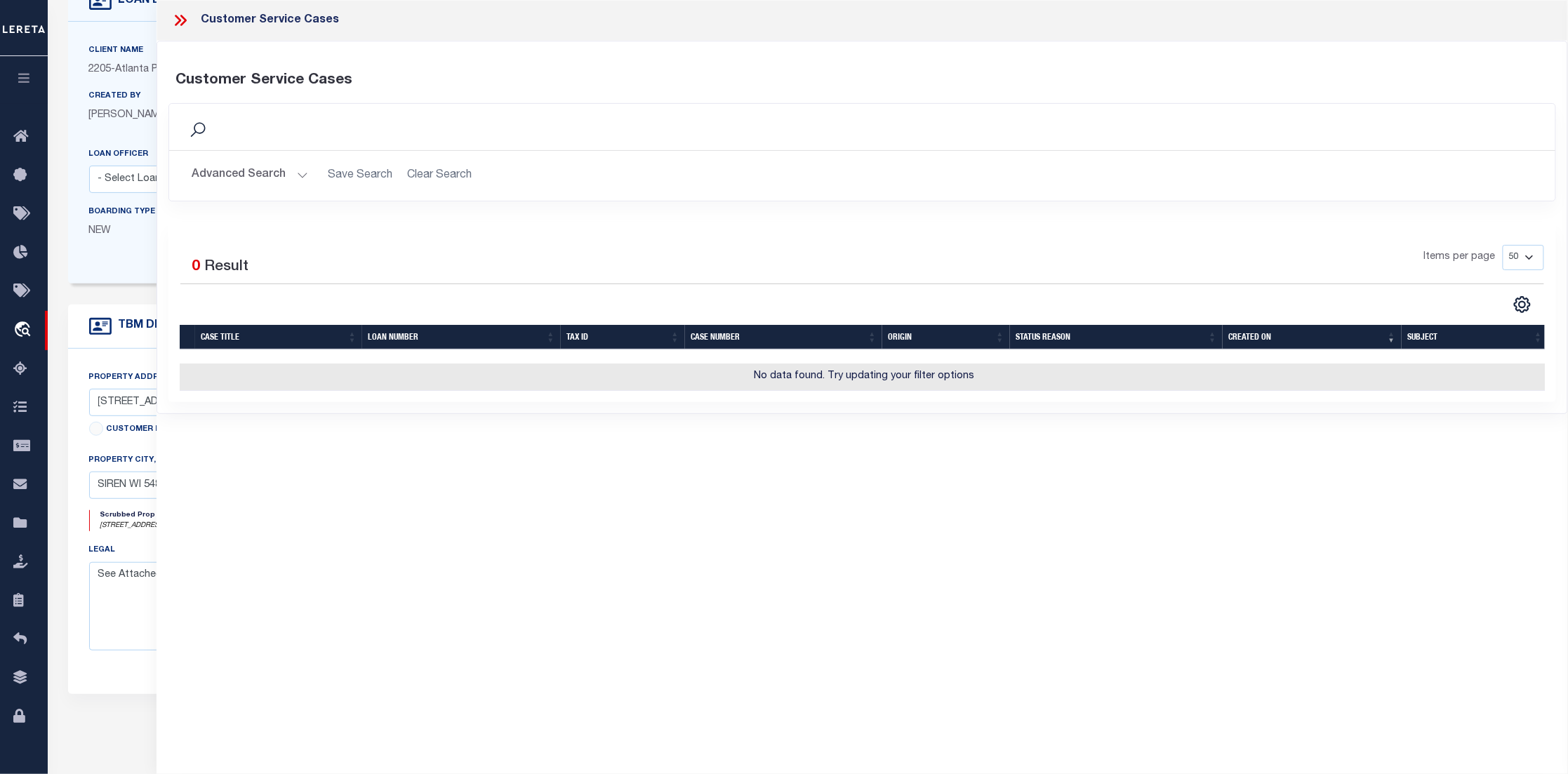
click at [198, 16] on div at bounding box center [185, 20] width 29 height 18
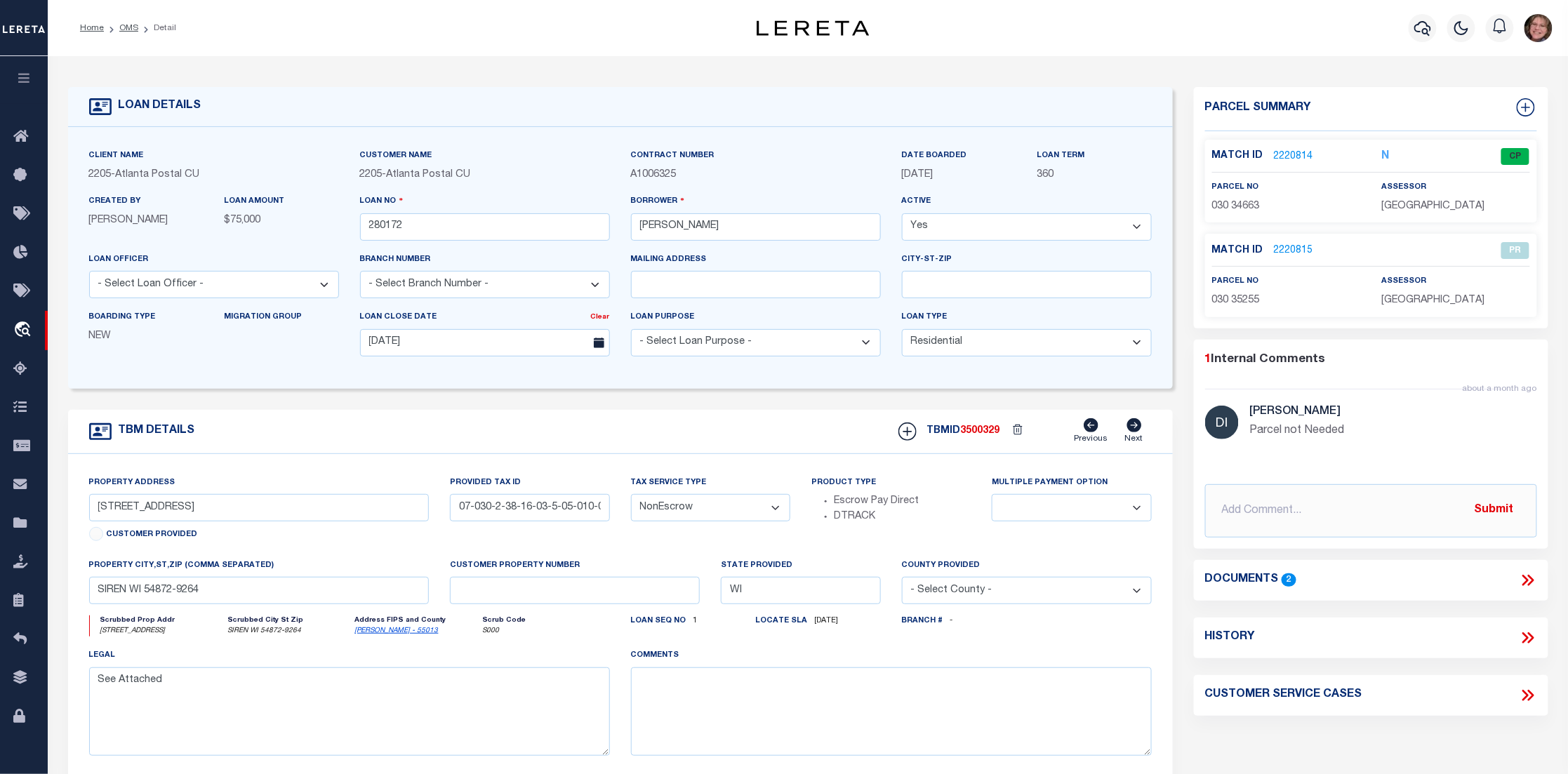
click at [1298, 153] on link "2220814" at bounding box center [1293, 157] width 40 height 15
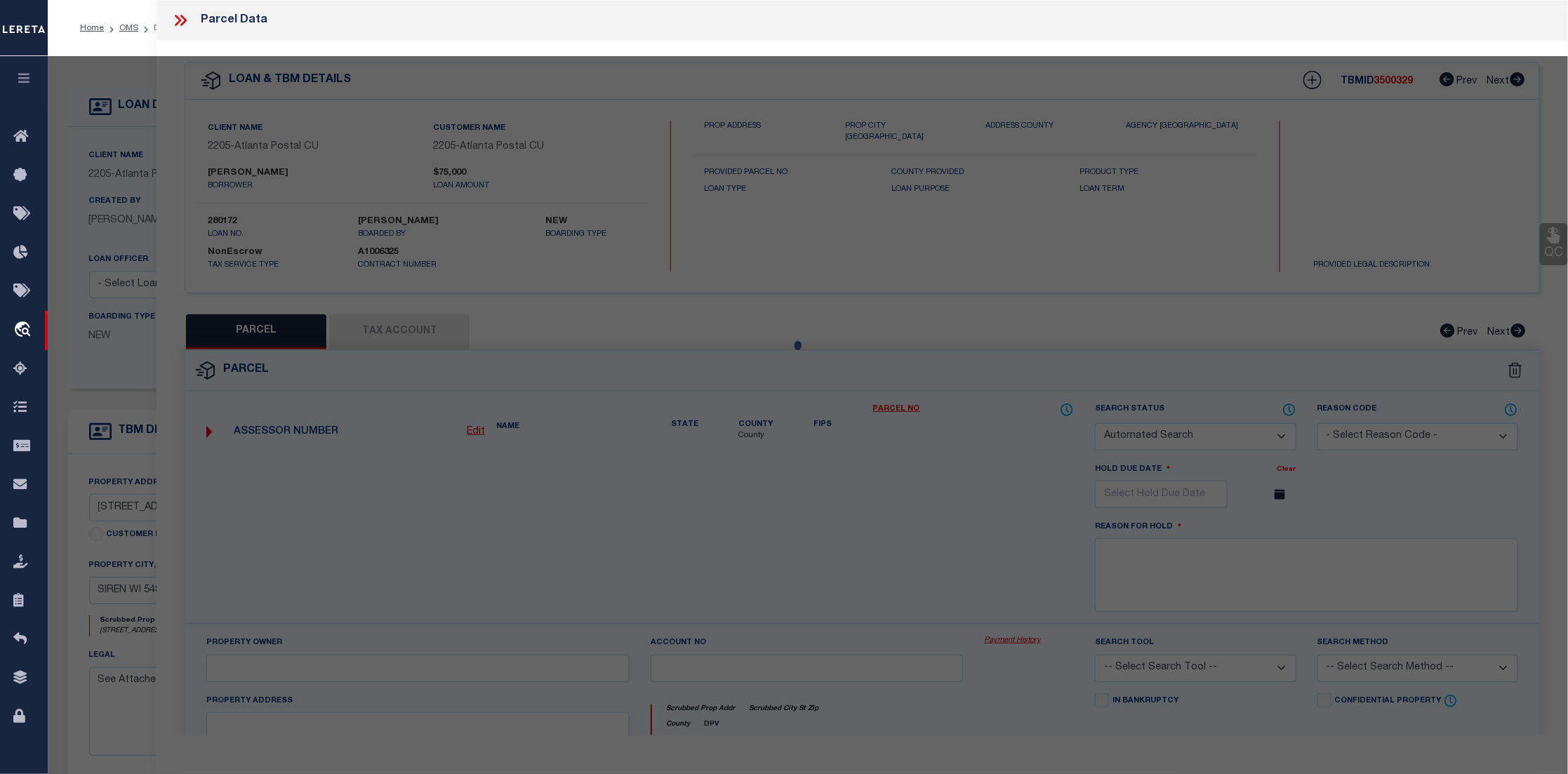
checkbox input "false"
select select "CP"
type input "HOLLENKAMP,TODD R & AMY L"
select select "AGW"
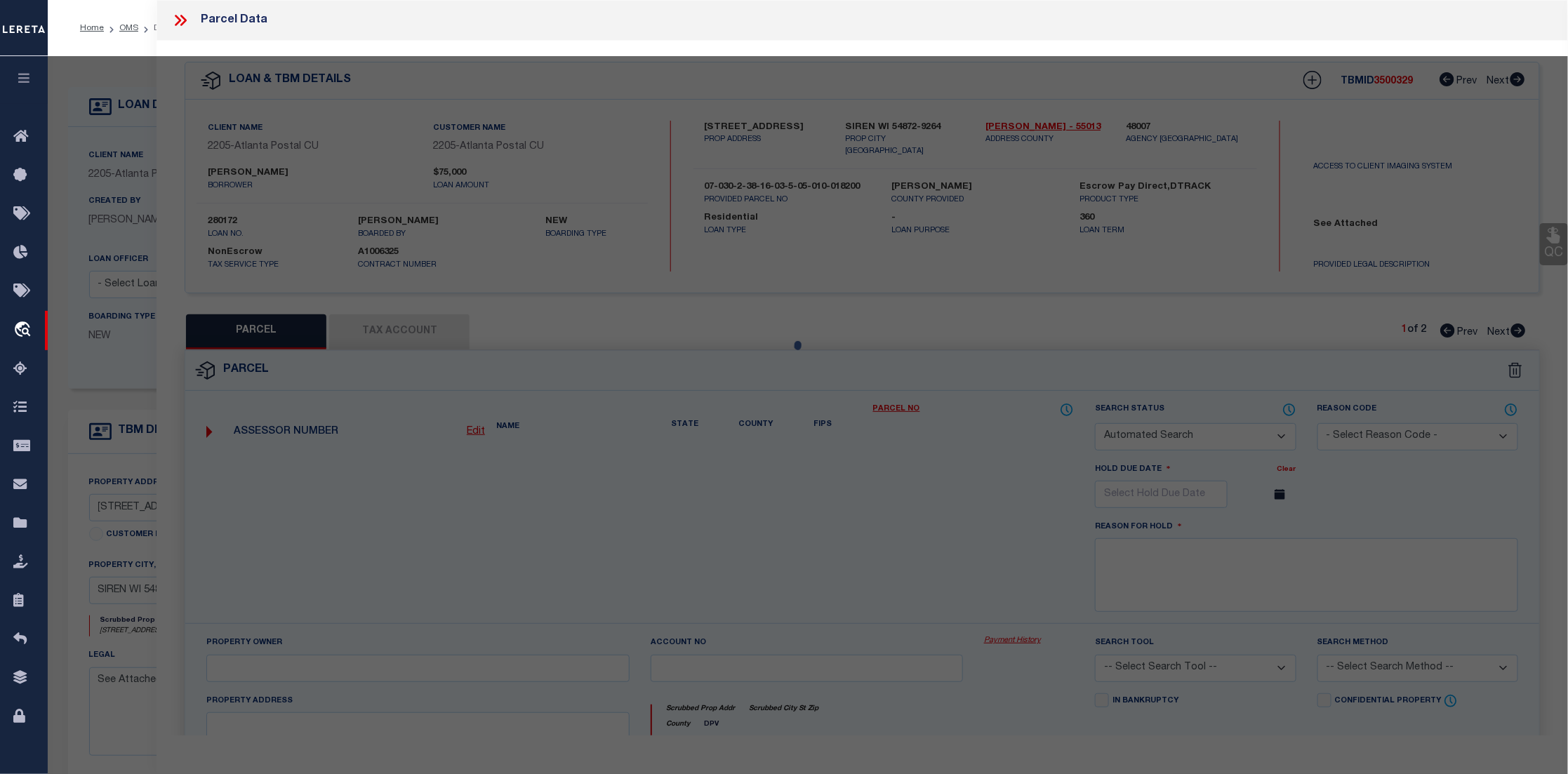
select select "LEG"
type input "6649 HIDEAWAY RD"
checkbox input "false"
type input "SIREN, WI 54872"
type textarea "LOT 2 CSM V26 P130 (SW SE GL 10 SEC 3 & GL 5 SEC 10)"
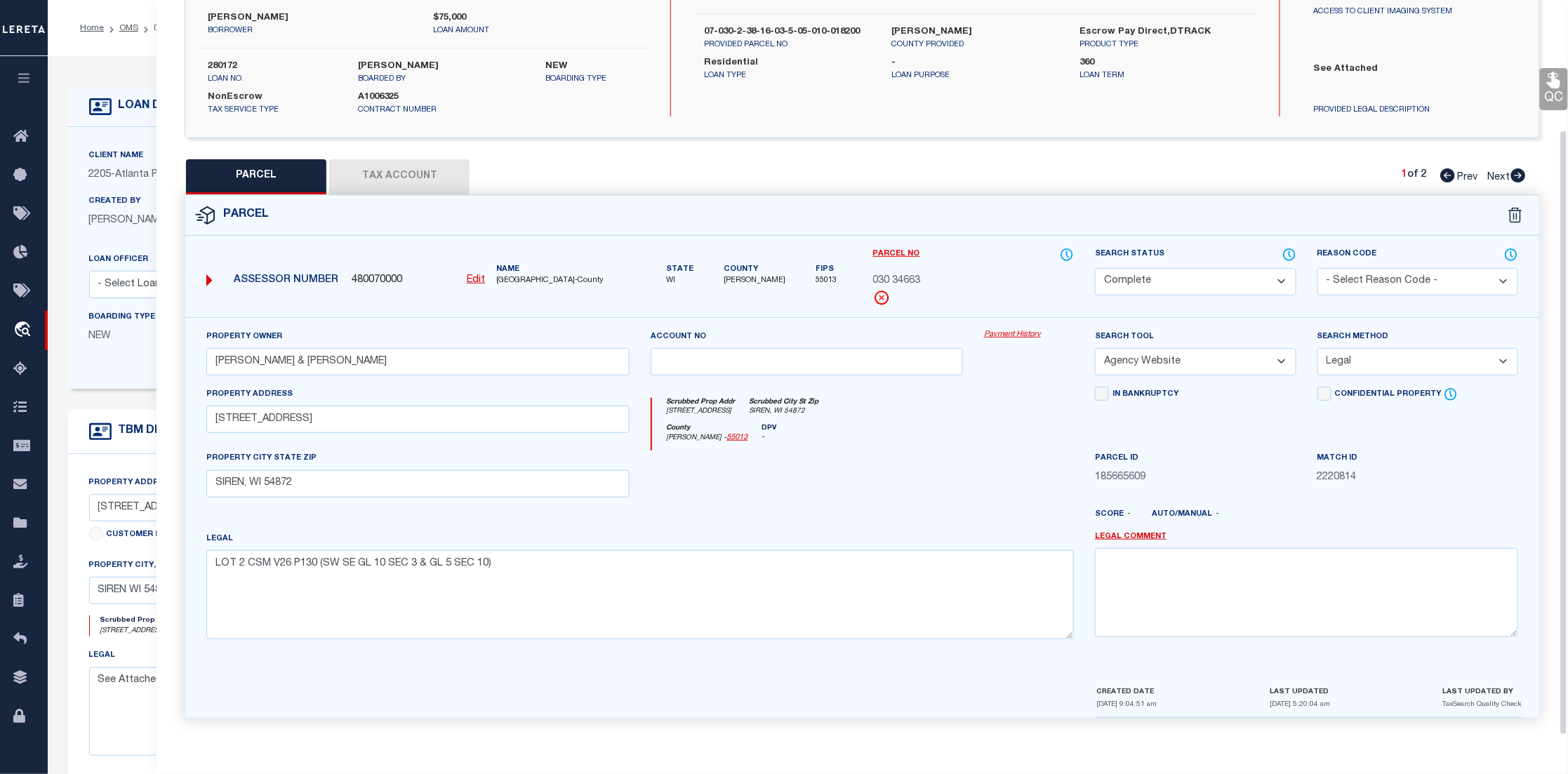
scroll to position [105, 0]
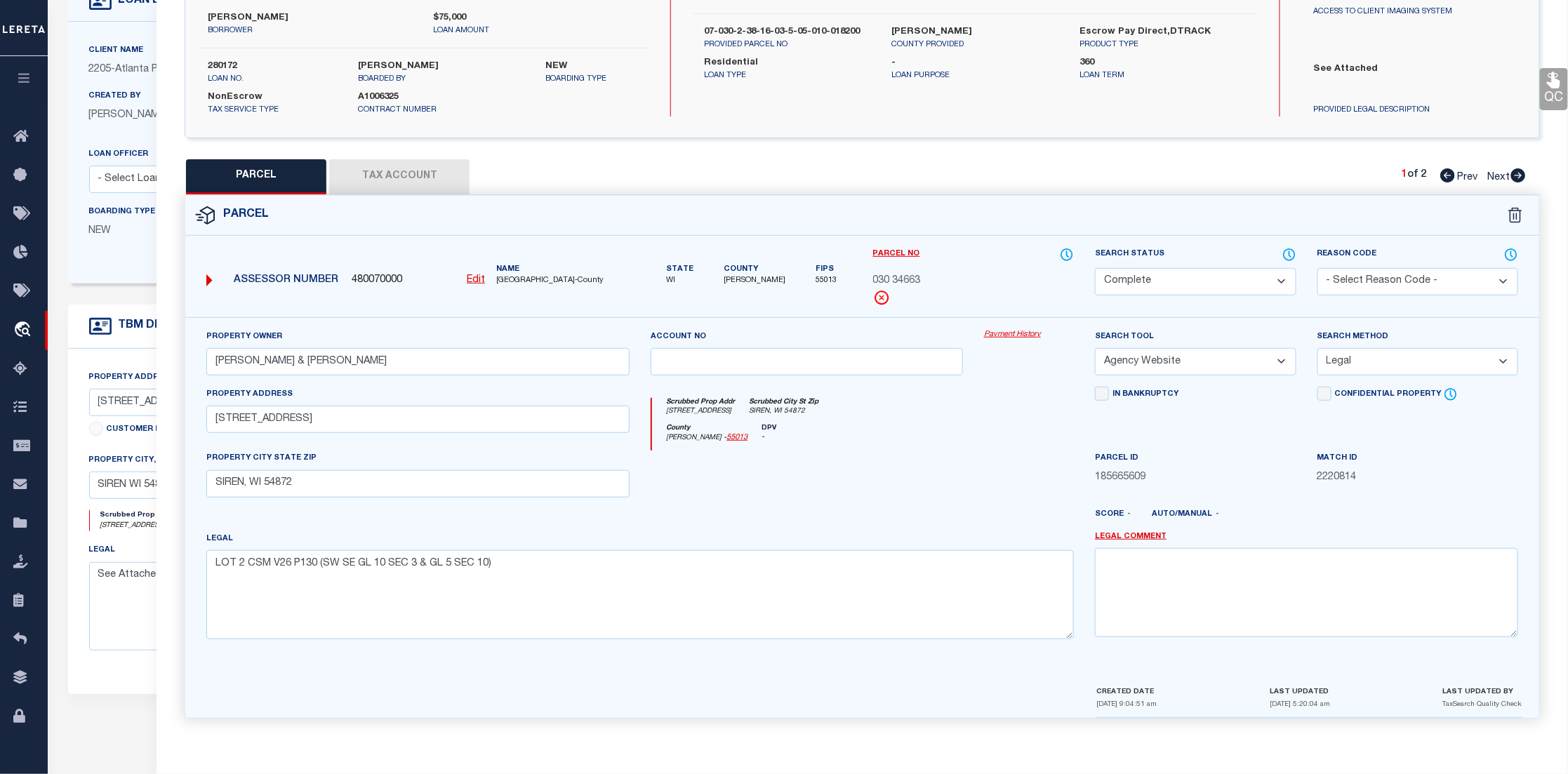
click at [1183, 282] on select "Automated Search Bad Parcel Complete Duplicate Parcel High Dollar Reporting In …" at bounding box center [1194, 282] width 200 height 27
click at [1013, 433] on div "County Burnett - 55013 DPV -" at bounding box center [863, 437] width 422 height 27
click at [1022, 332] on link "Payment History" at bounding box center [1028, 335] width 89 height 12
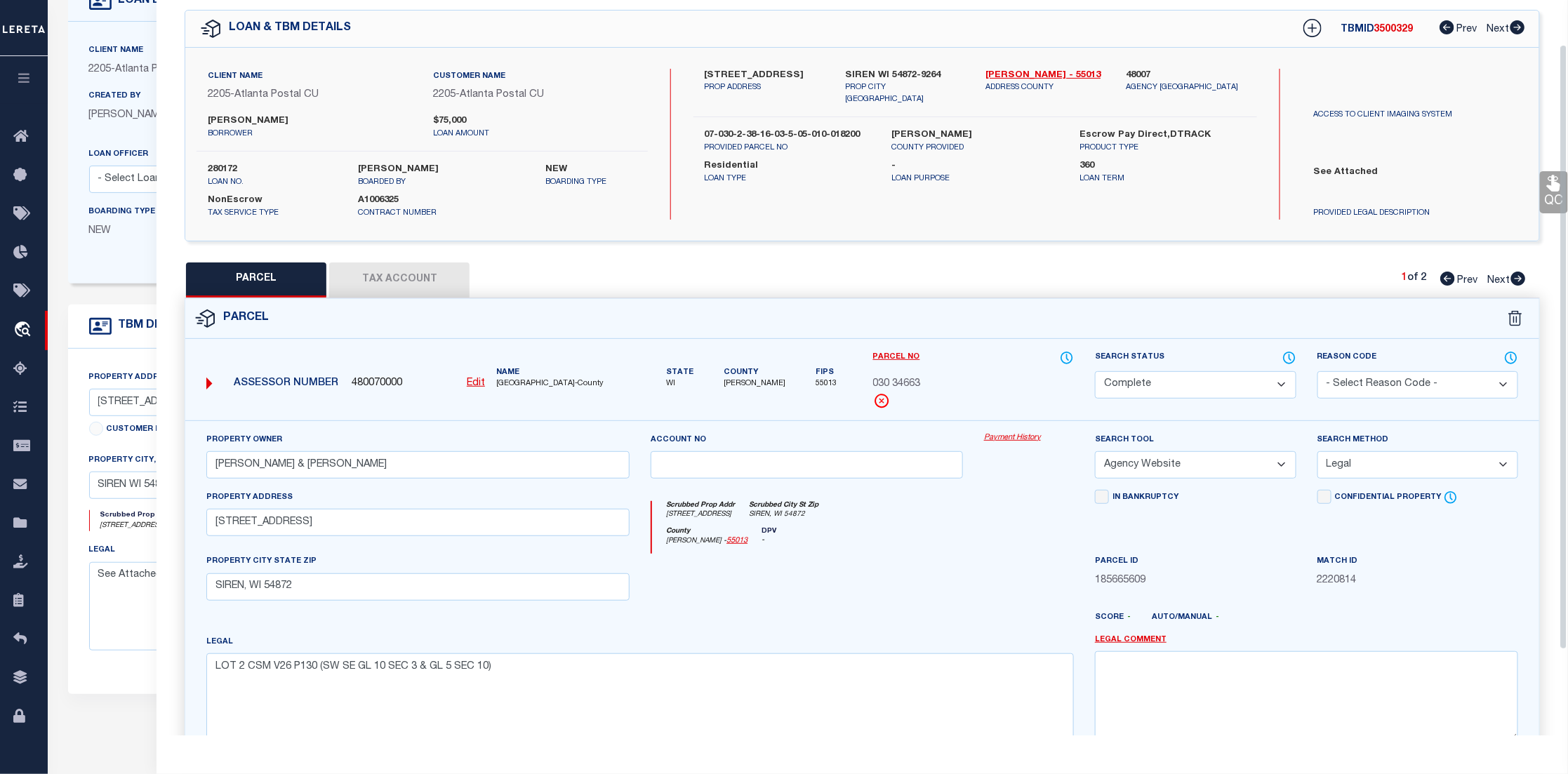
scroll to position [157, 0]
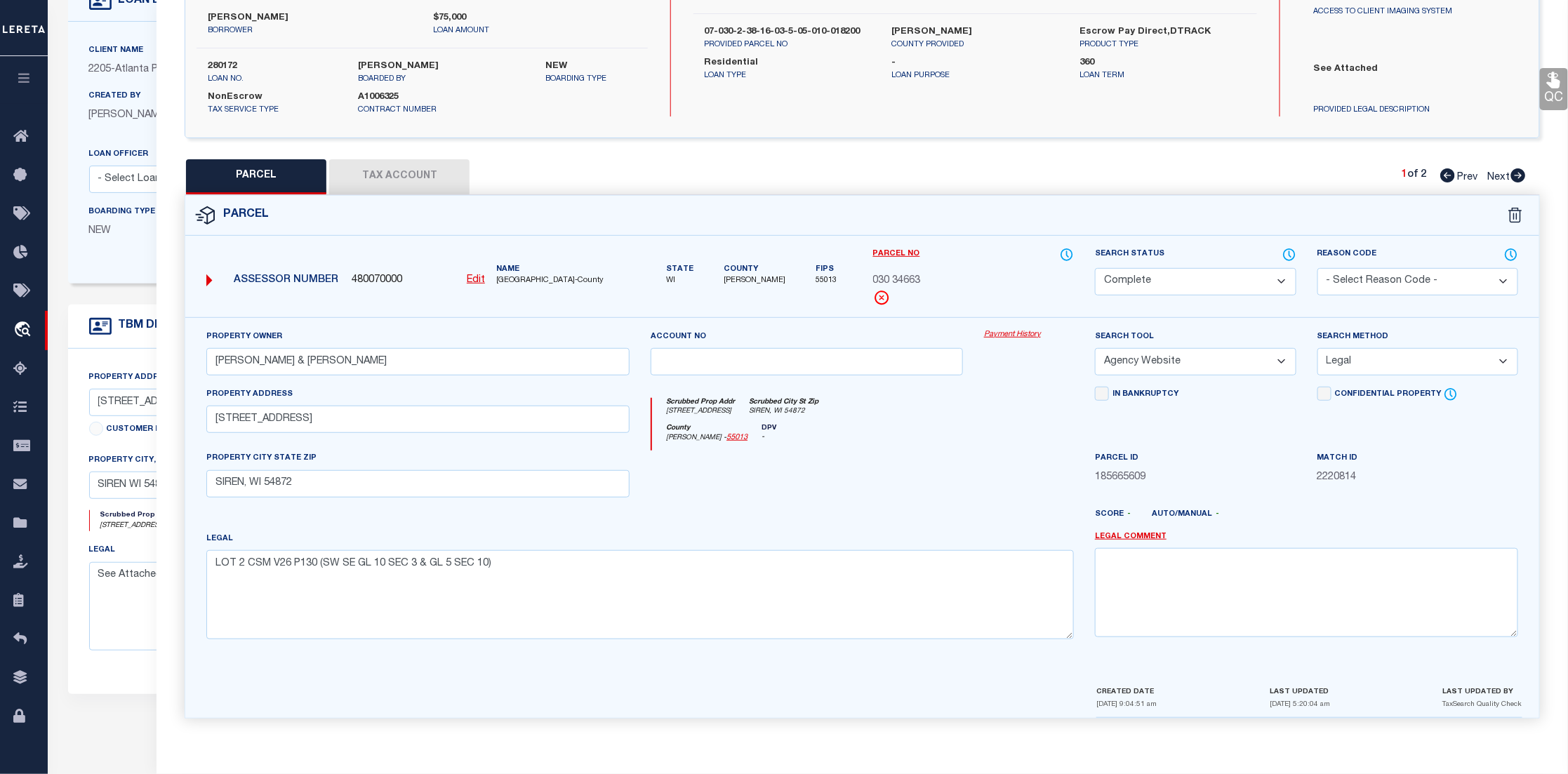
click at [388, 170] on button "Tax Account" at bounding box center [399, 176] width 140 height 35
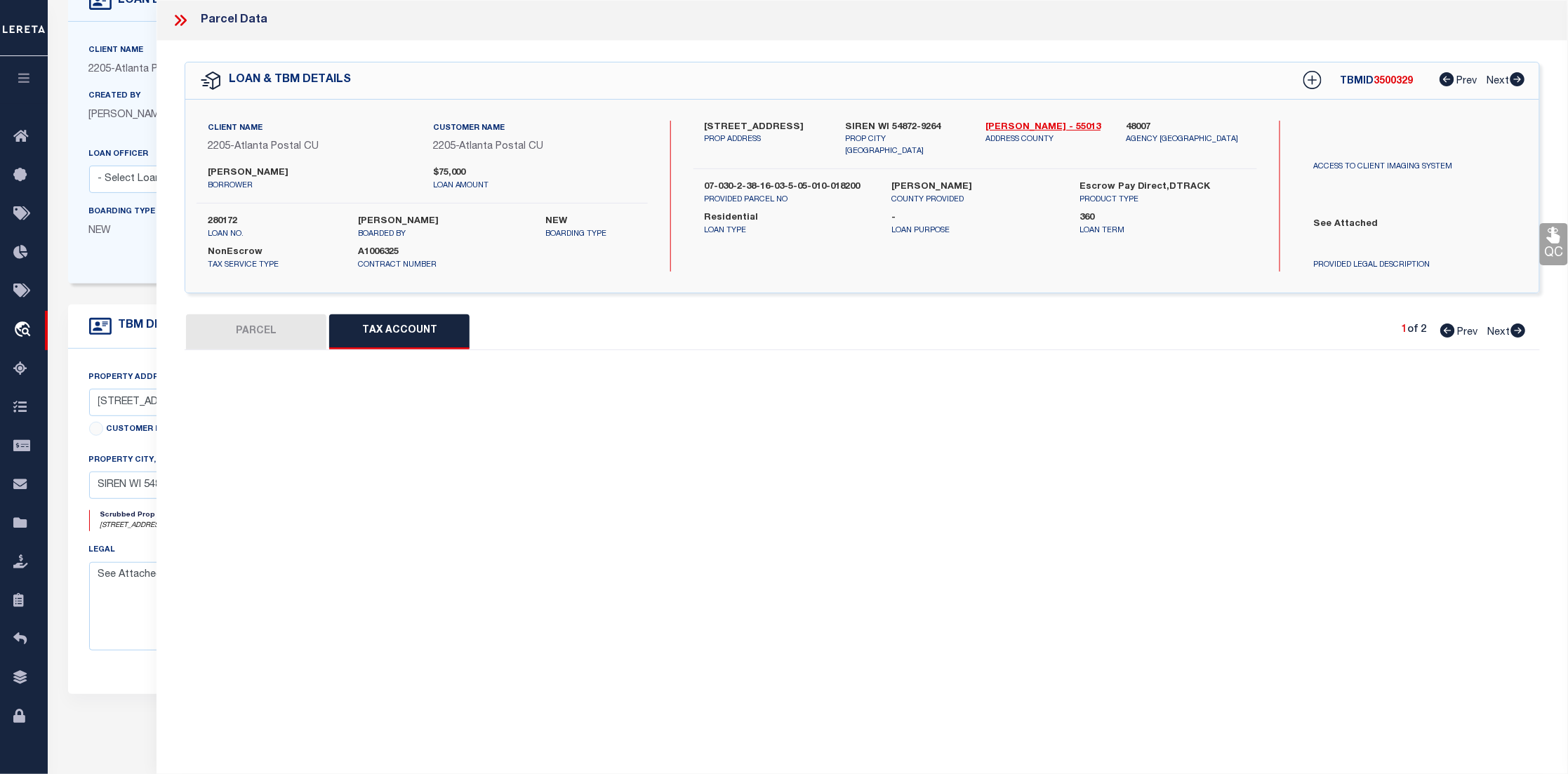
scroll to position [0, 0]
select select "100"
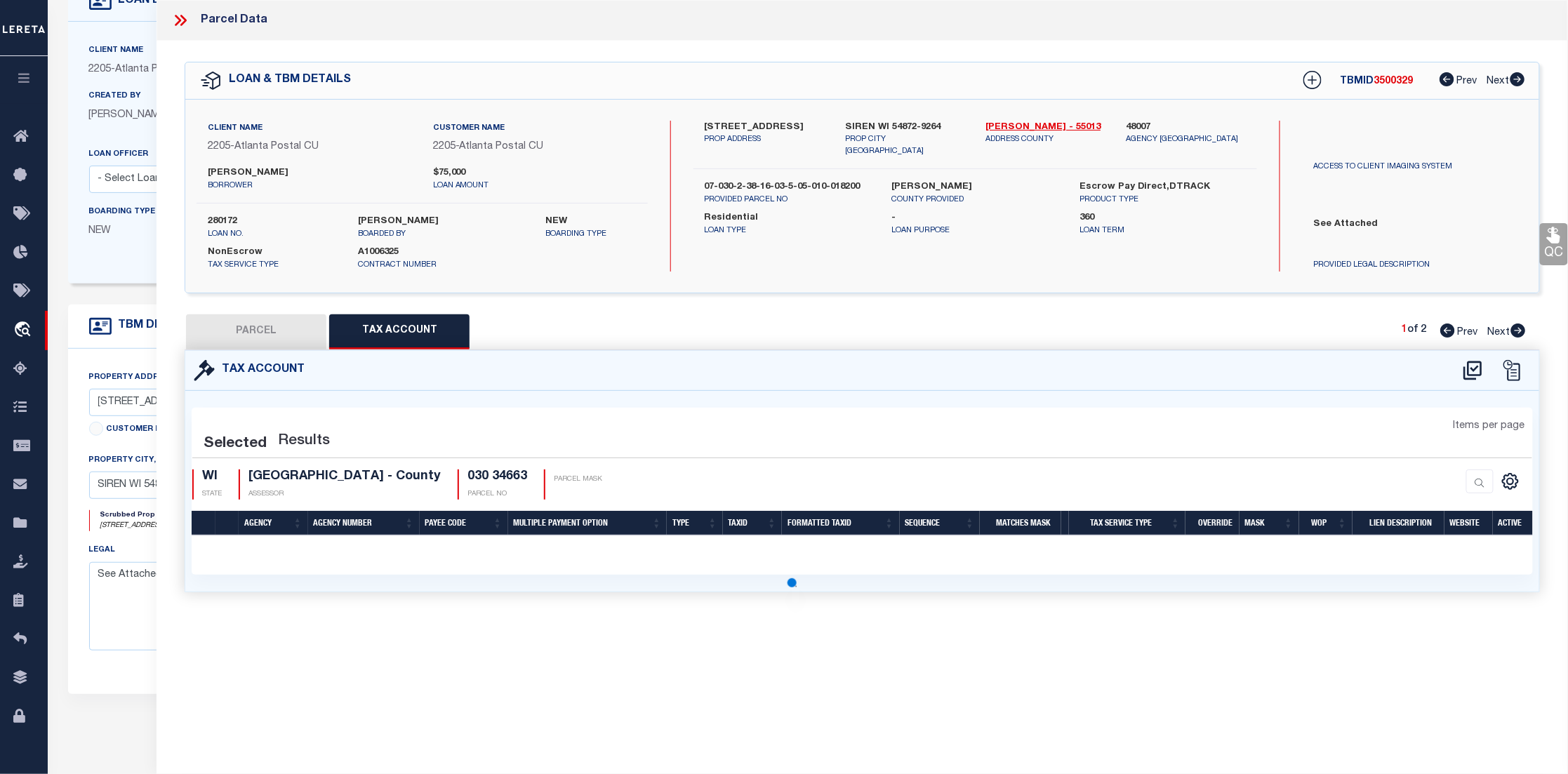
select select "100"
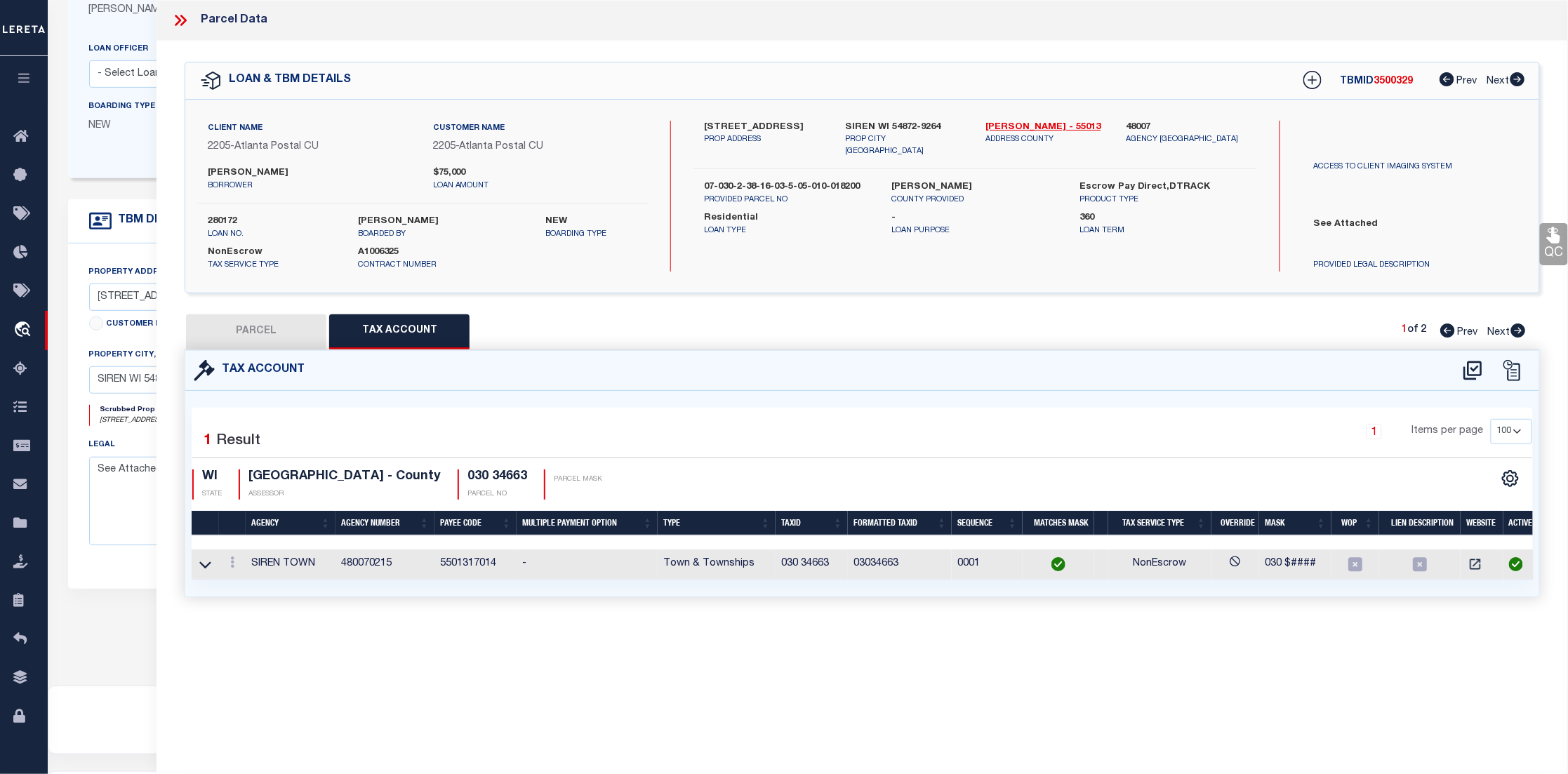
scroll to position [0, 6]
click at [1471, 562] on icon "" at bounding box center [1469, 564] width 10 height 10
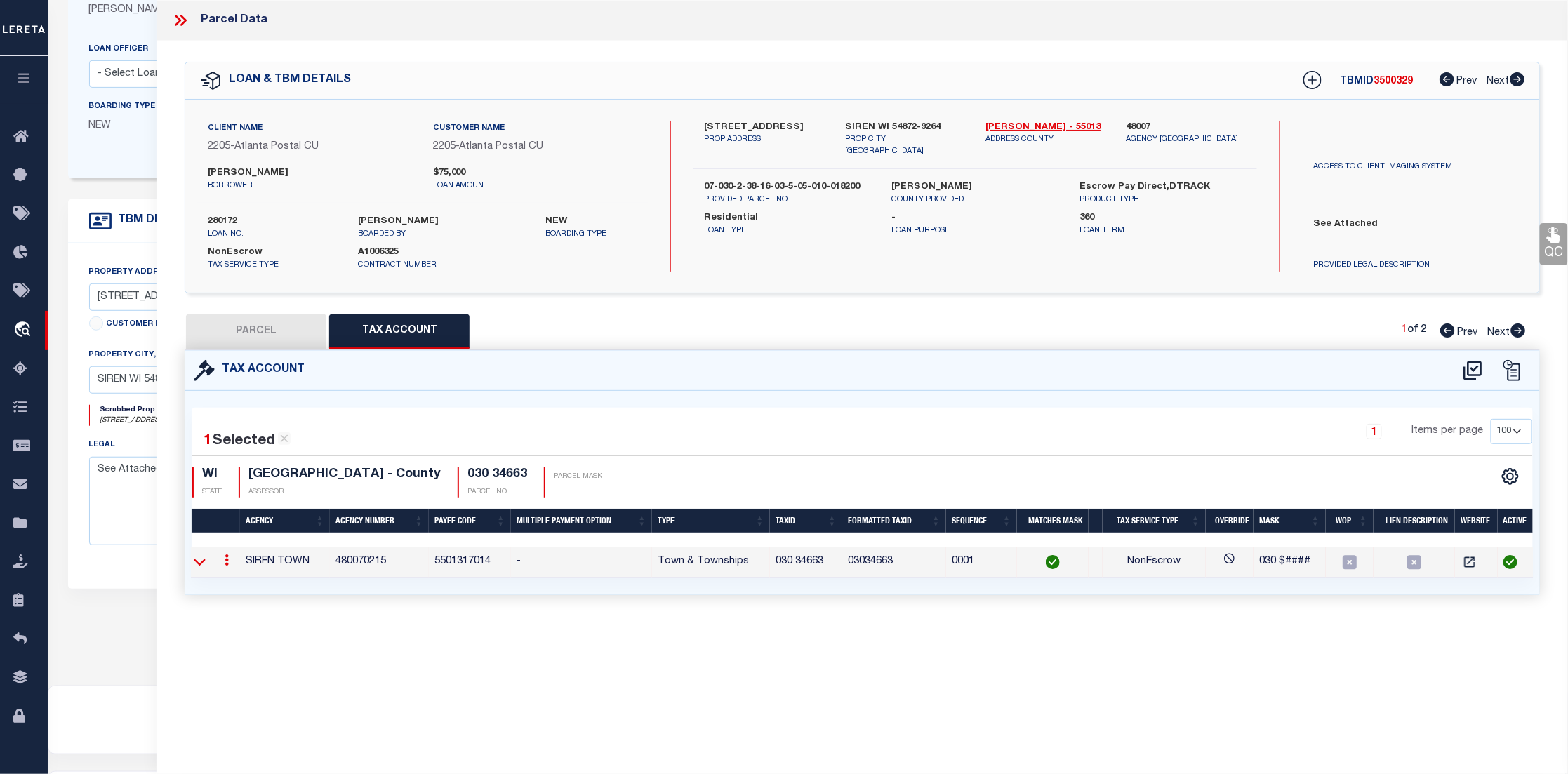
click at [200, 566] on icon at bounding box center [200, 562] width 12 height 15
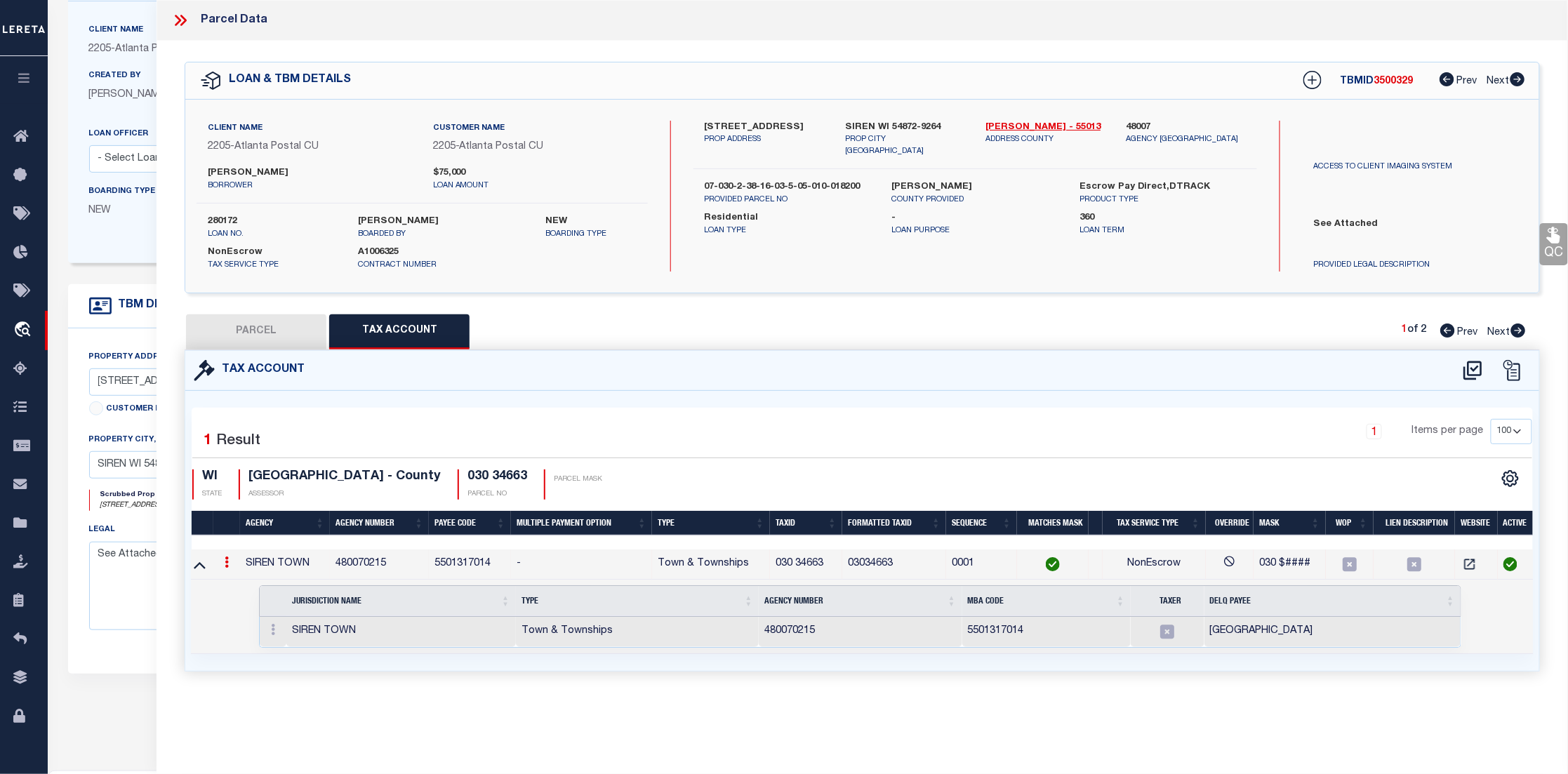
scroll to position [89, 0]
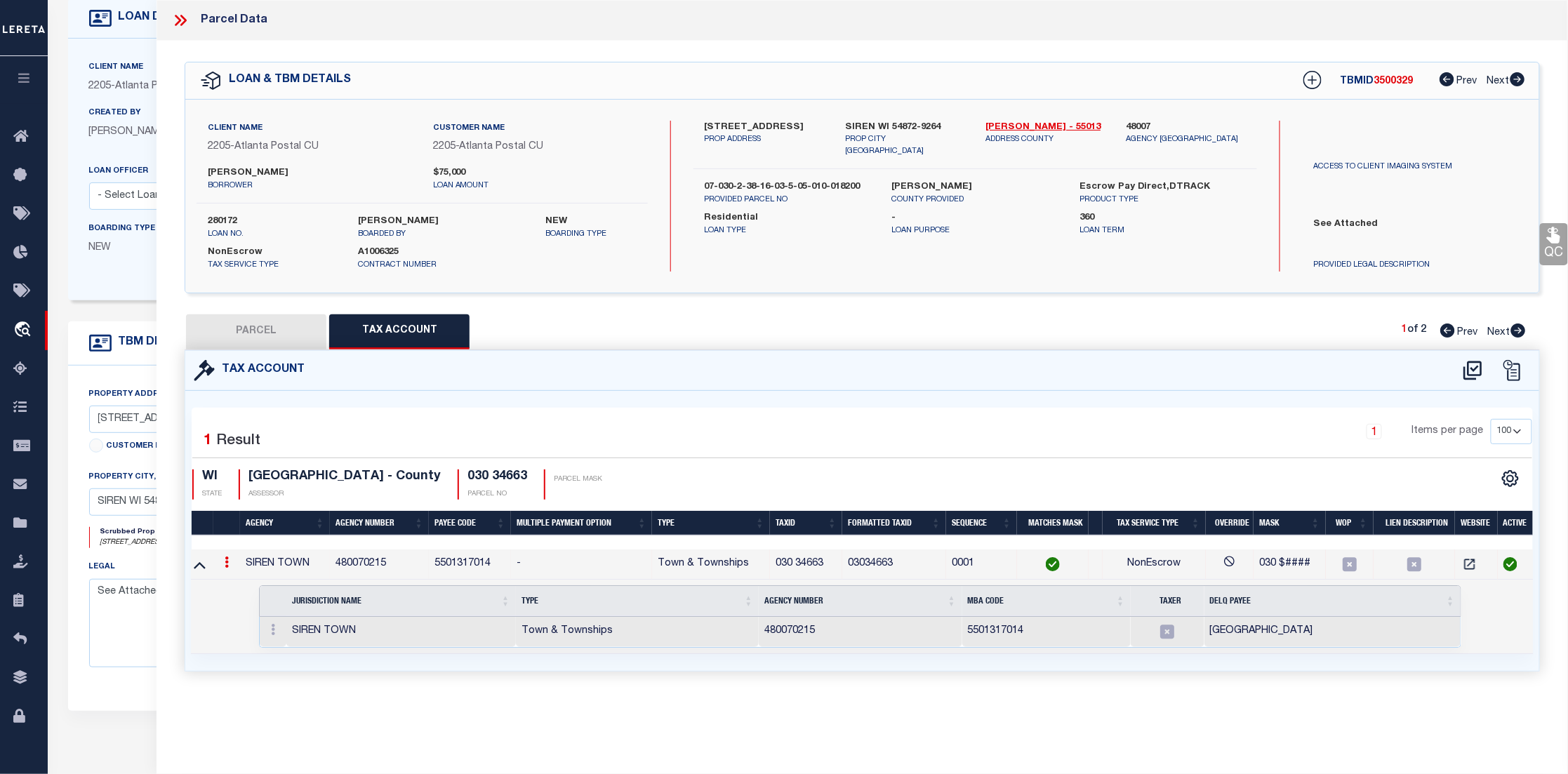
click at [179, 18] on icon at bounding box center [178, 21] width 7 height 11
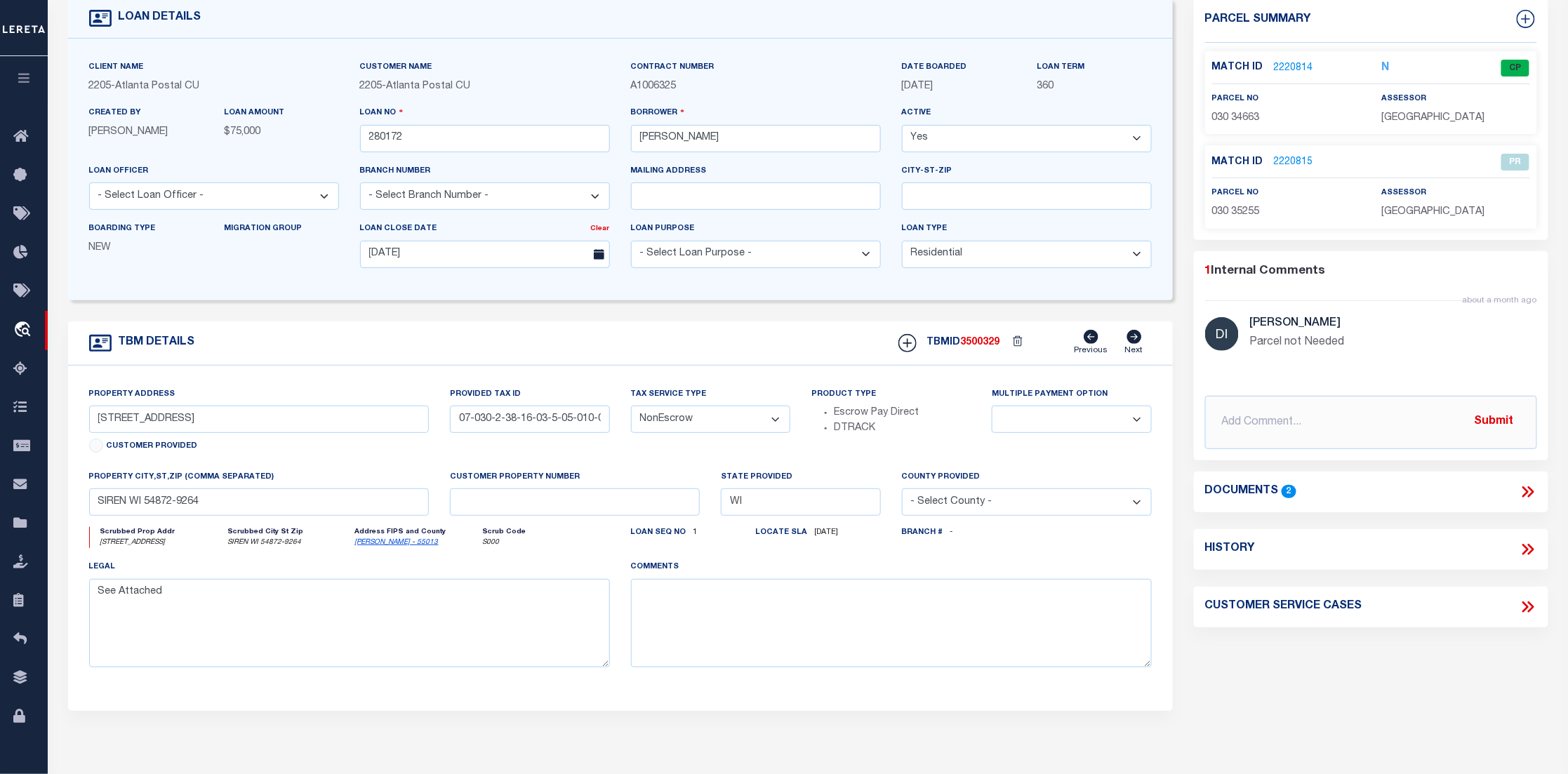
scroll to position [0, 0]
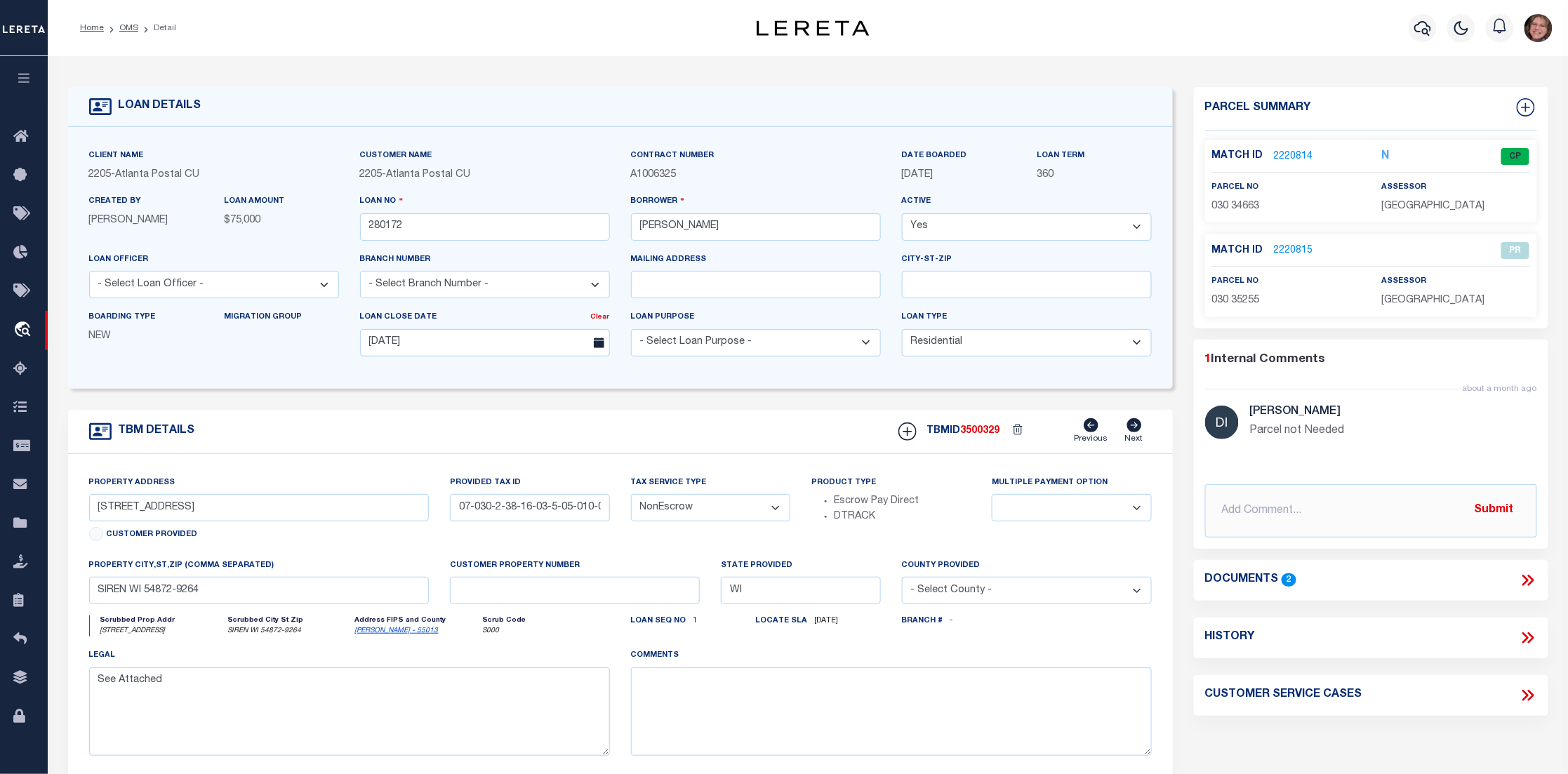
click at [1246, 202] on span "030 34663" at bounding box center [1236, 206] width 48 height 9
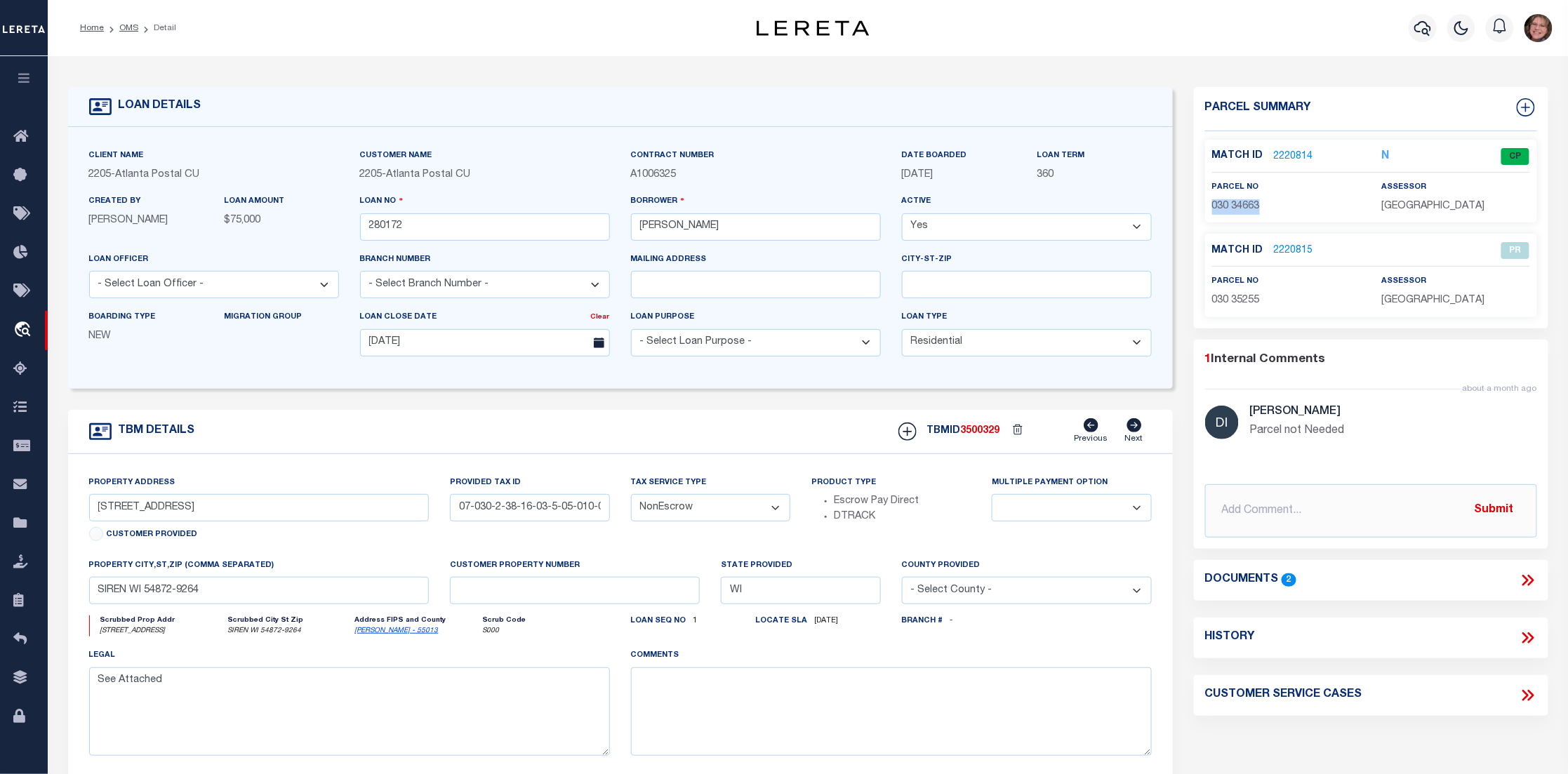
click at [1246, 202] on span "030 34663" at bounding box center [1236, 206] width 48 height 9
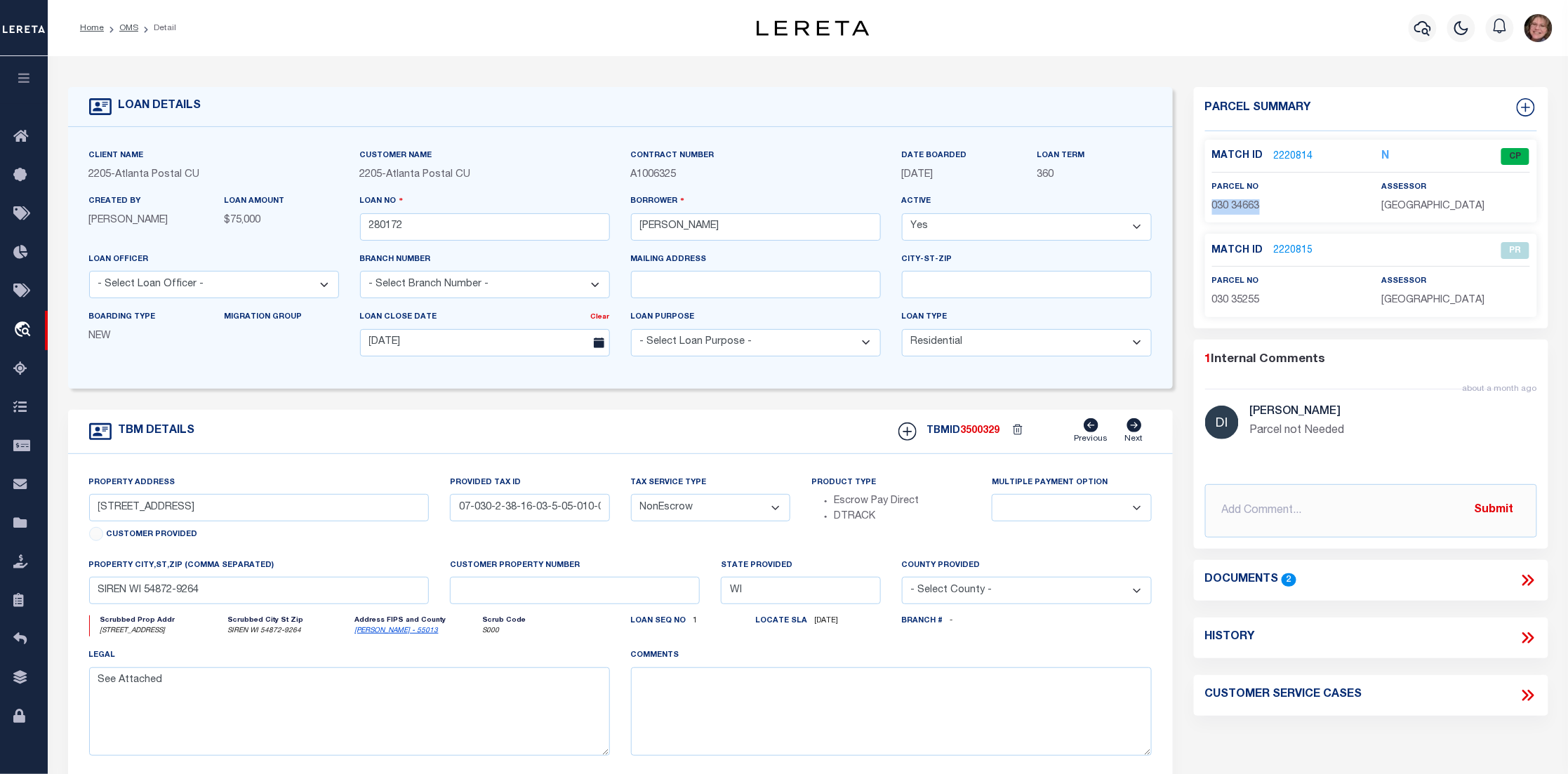
click at [1252, 202] on span "030 34663" at bounding box center [1236, 206] width 48 height 9
click at [1291, 202] on p "030 34663" at bounding box center [1286, 207] width 148 height 15
click at [1288, 153] on link "2220814" at bounding box center [1293, 157] width 40 height 15
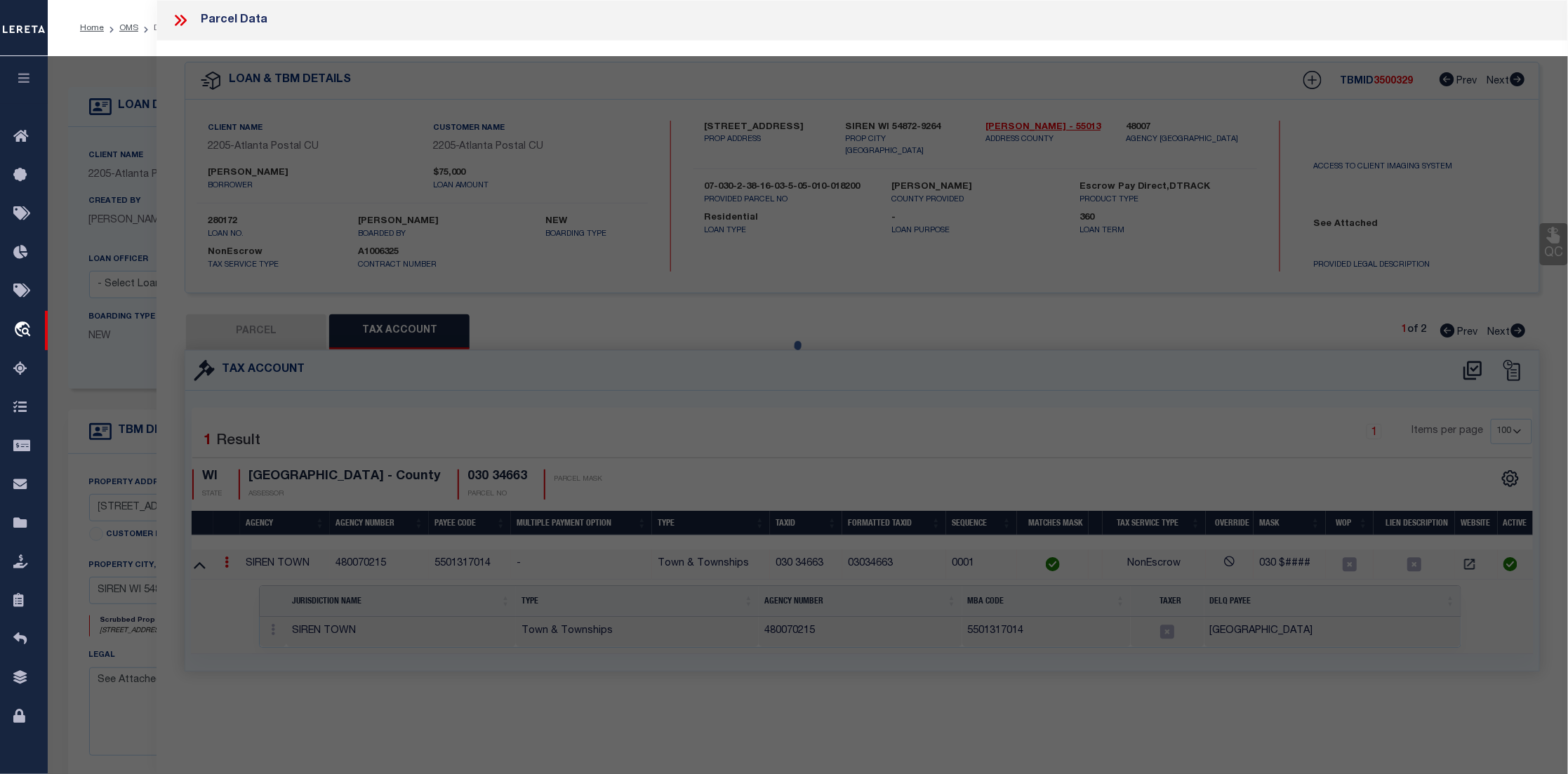
select select "AS"
select select
checkbox input "false"
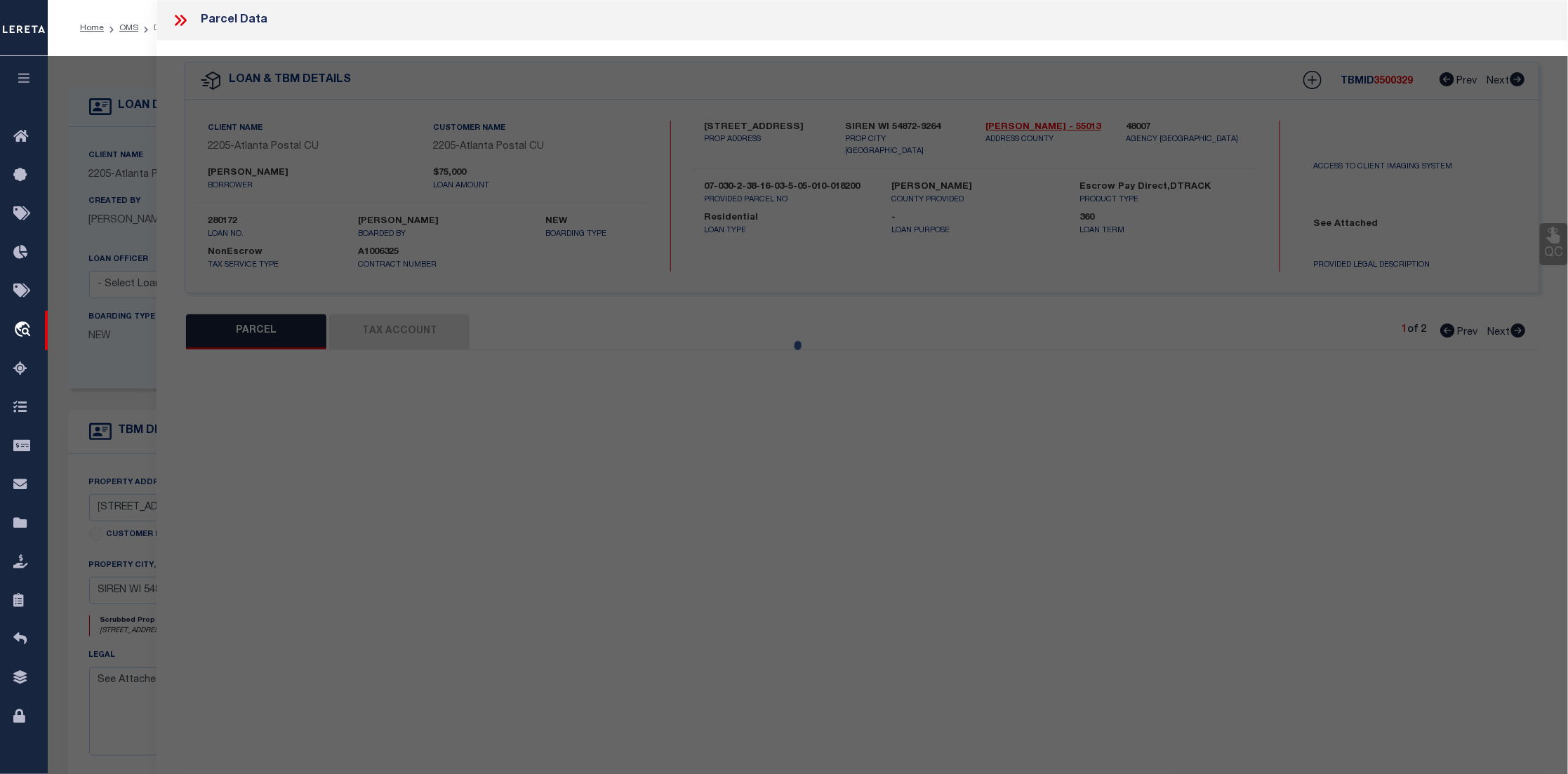
select select "CP"
type input "HOLLENKAMP,TODD R & AMY L"
select select "AGW"
select select "LEG"
type input "6649 HIDEAWAY RD"
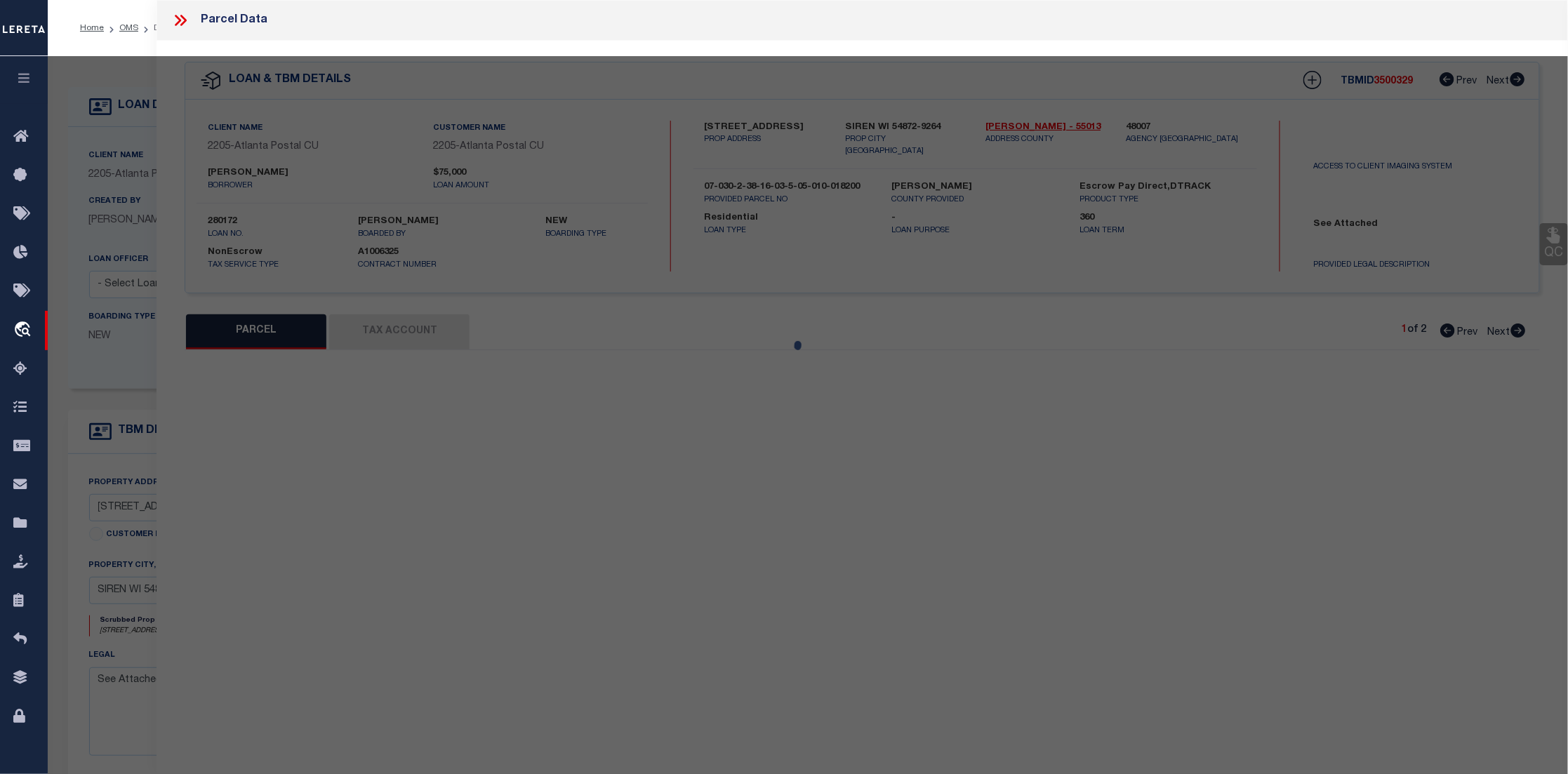
checkbox input "false"
type input "SIREN, WI 54872"
type textarea "LOT 2 CSM V26 P130 (SW SE GL 10 SEC 3 & GL 5 SEC 10)"
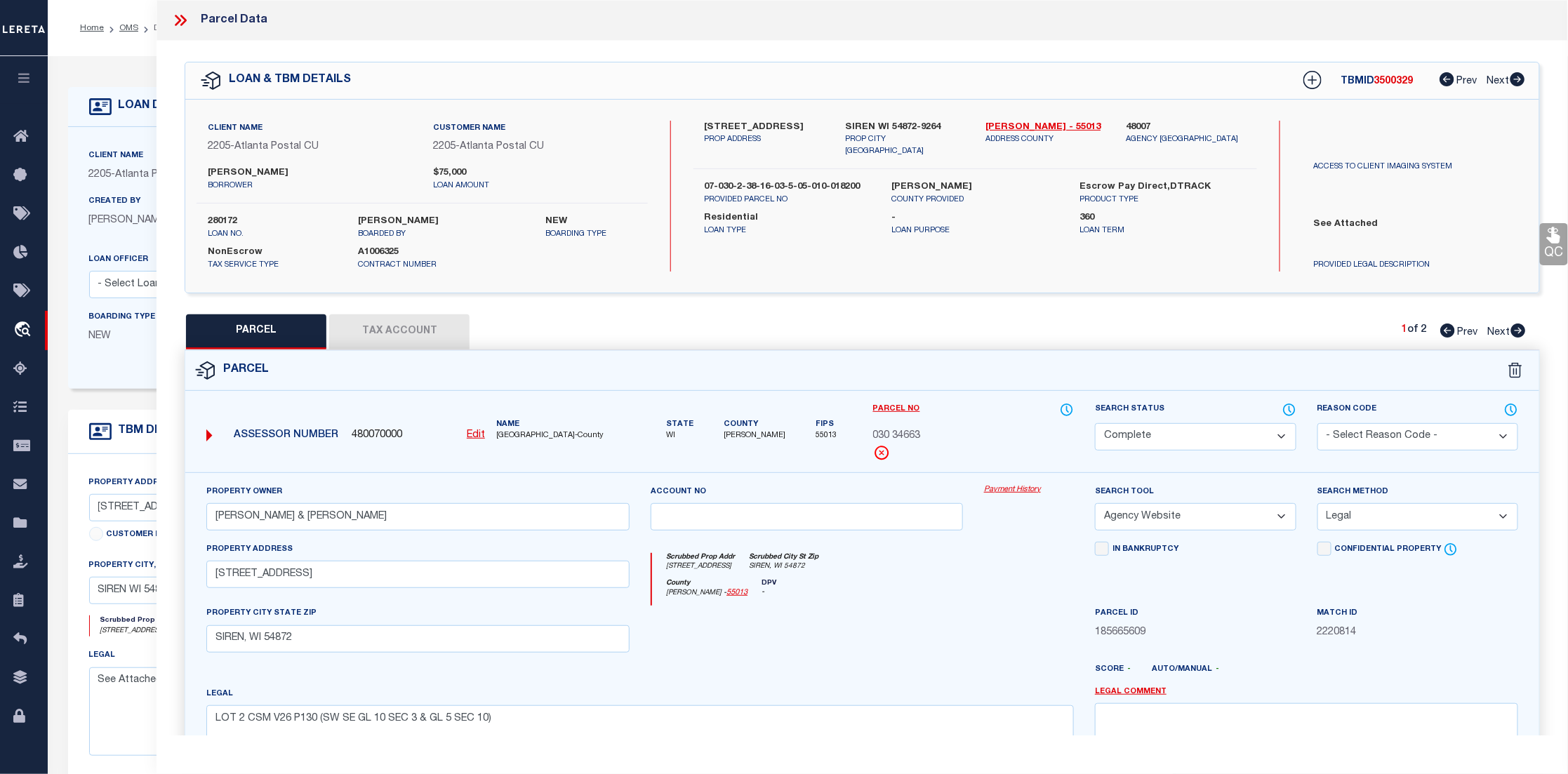
click at [182, 19] on icon at bounding box center [180, 20] width 18 height 18
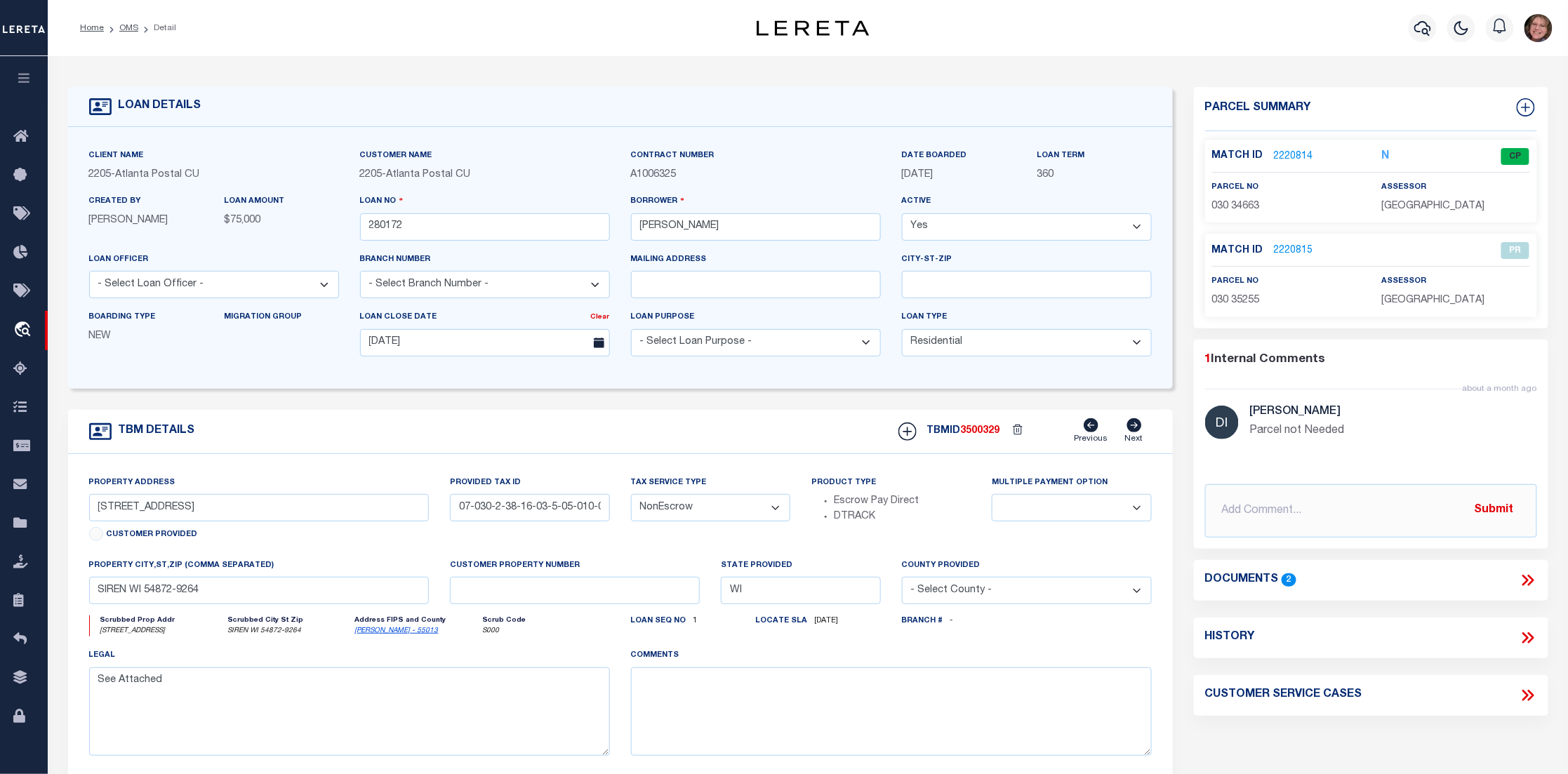
click at [1288, 153] on link "2220814" at bounding box center [1293, 157] width 40 height 15
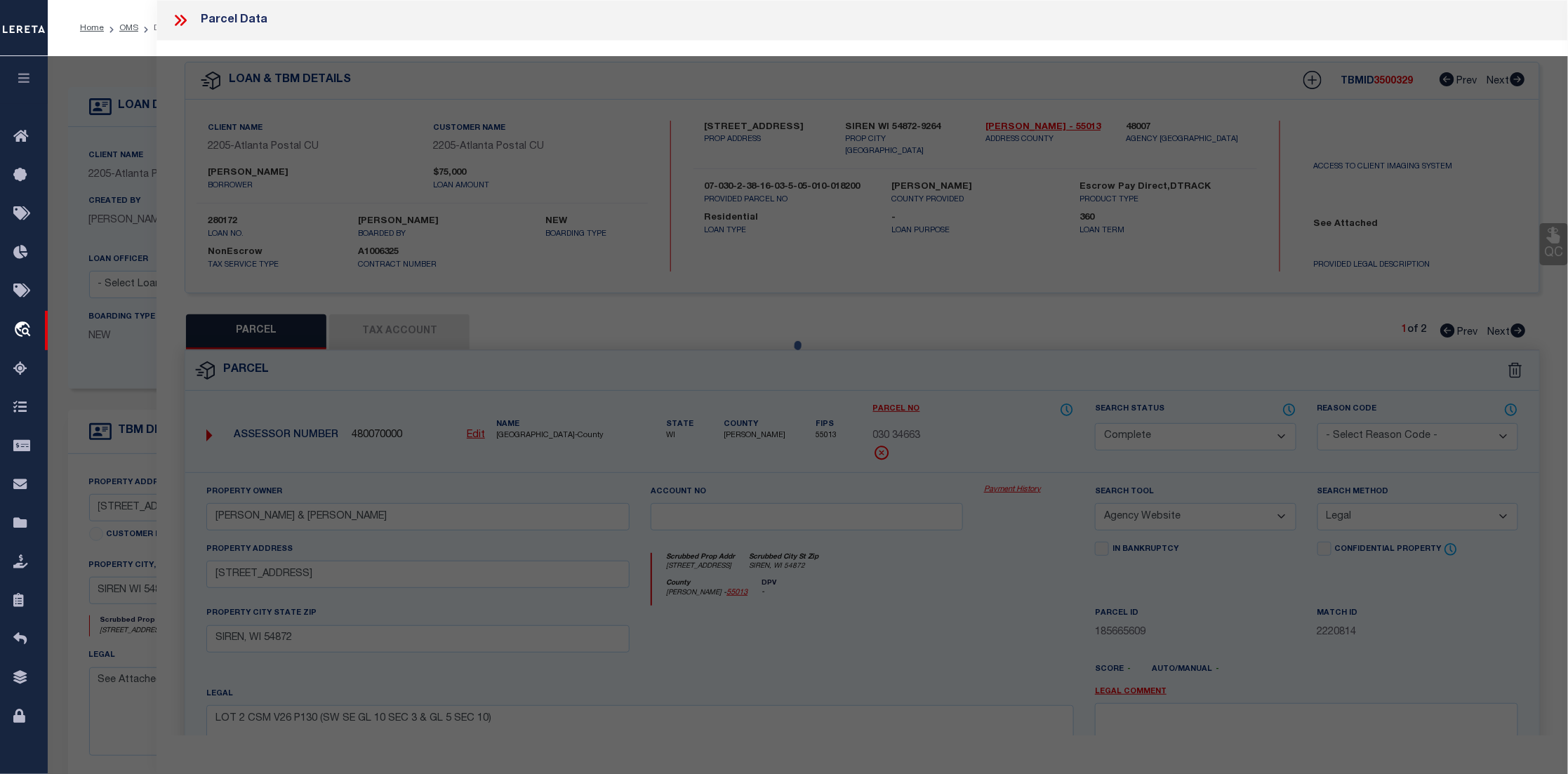
select select "AS"
select select
checkbox input "false"
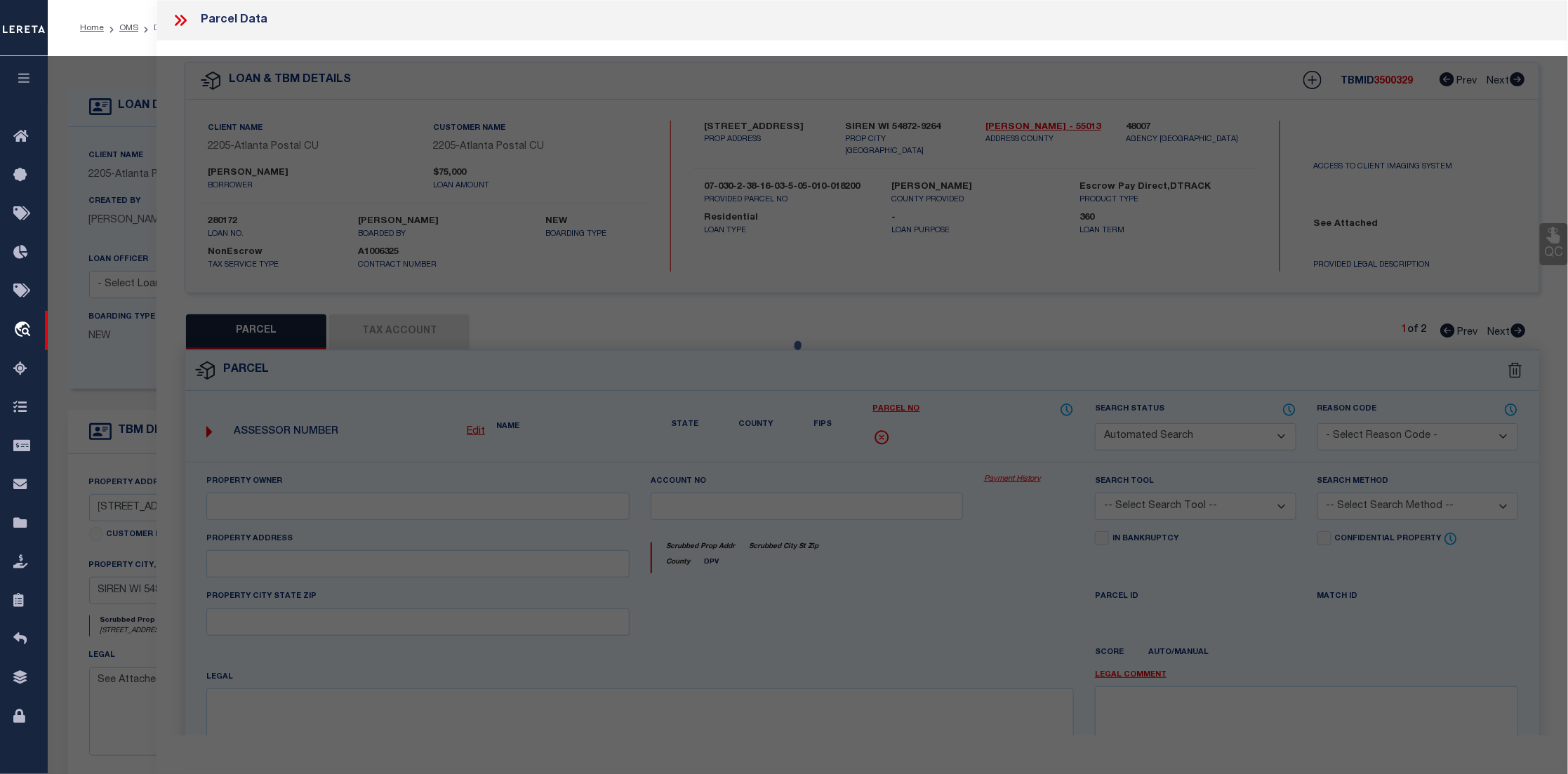
select select "CP"
type input "HOLLENKAMP,TODD R & AMY L"
select select "AGW"
select select "LEG"
type input "6649 HIDEAWAY RD"
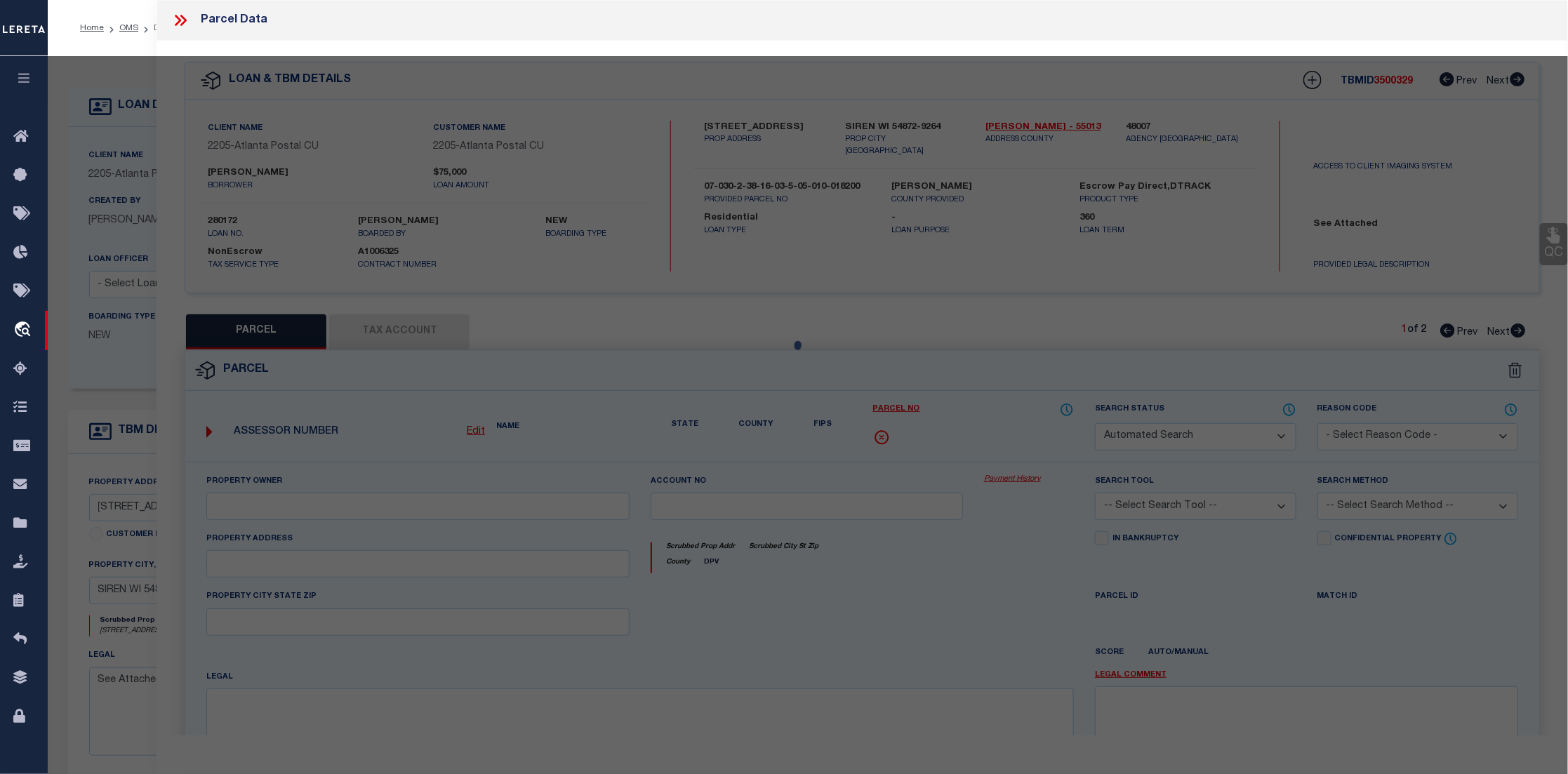
checkbox input "false"
type input "SIREN, WI 54872"
type textarea "LOT 2 CSM V26 P130 (SW SE GL 10 SEC 3 & GL 5 SEC 10)"
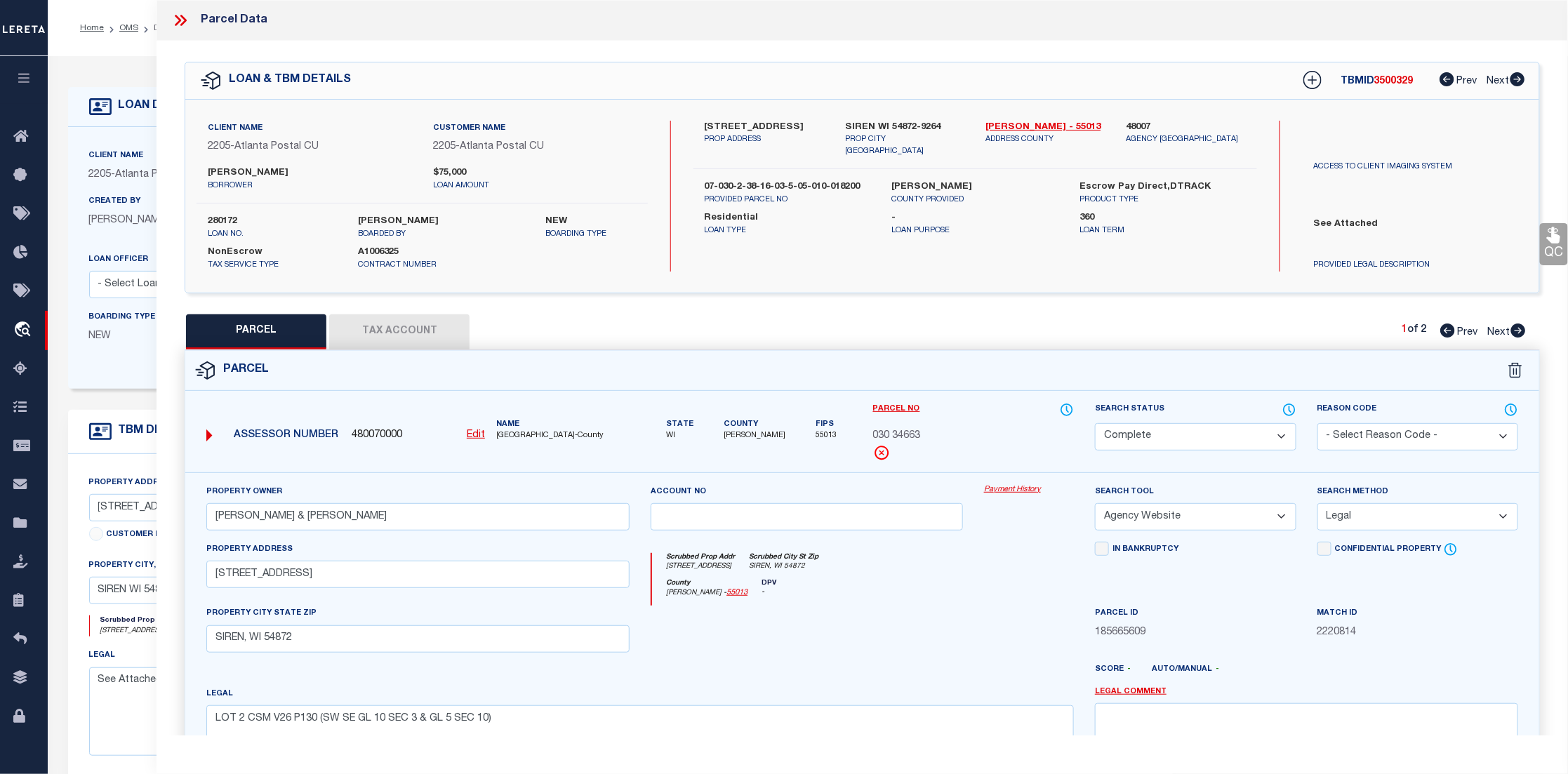
click at [179, 21] on icon at bounding box center [180, 20] width 18 height 18
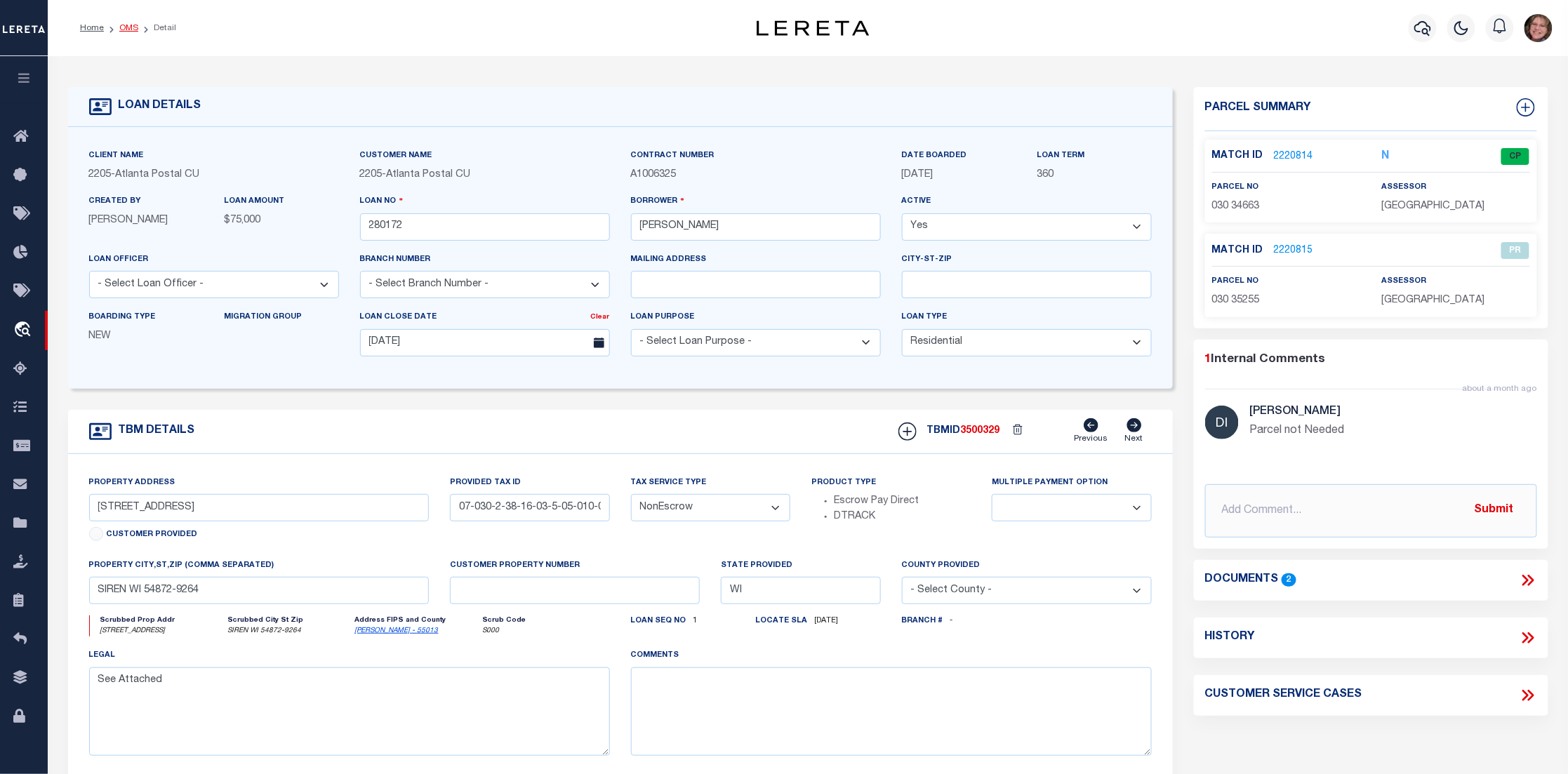
click at [122, 26] on link "OMS" at bounding box center [129, 27] width 19 height 8
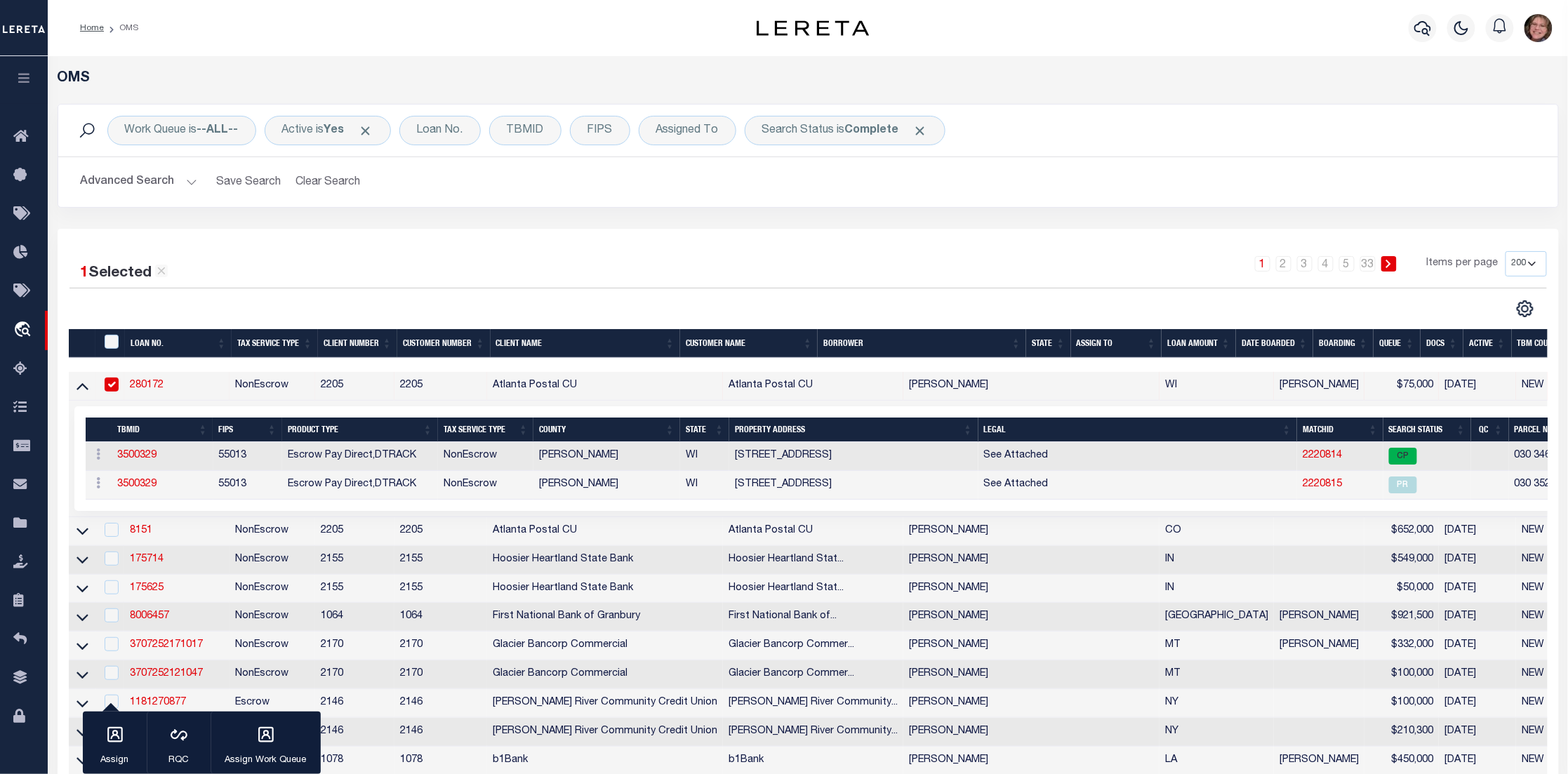
click at [607, 266] on div "1 2 3 4 5 … 33 Items per page 10 25 50 100 200" at bounding box center [994, 269] width 1102 height 37
click at [12, 74] on button "button" at bounding box center [24, 80] width 48 height 48
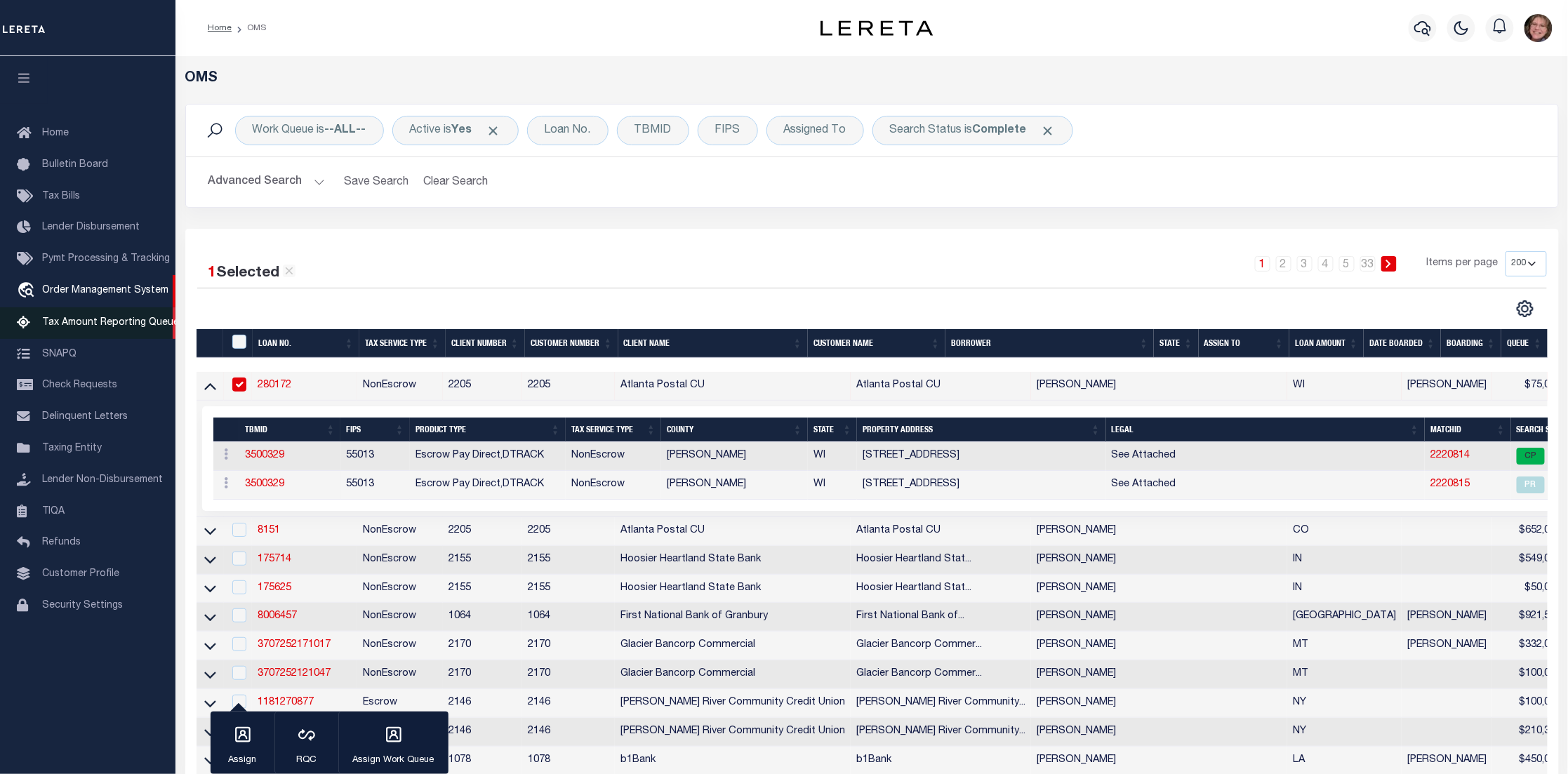
click at [113, 325] on span "Tax Amount Reporting Queue" at bounding box center [110, 323] width 136 height 9
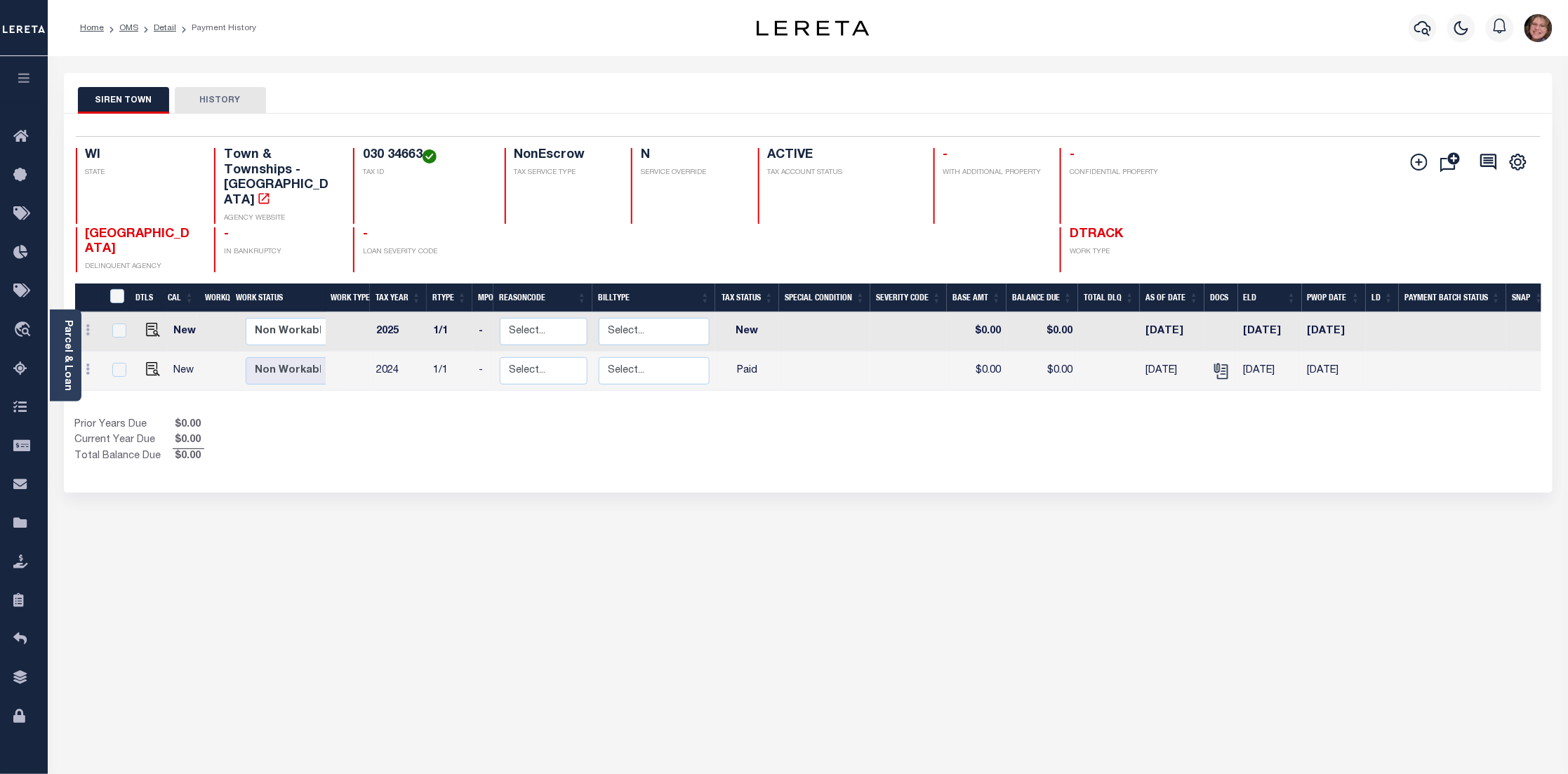
drag, startPoint x: 1240, startPoint y: 297, endPoint x: 1292, endPoint y: 302, distance: 52.2
click at [1292, 313] on td "[DATE]" at bounding box center [1270, 332] width 64 height 40
checkbox input "true"
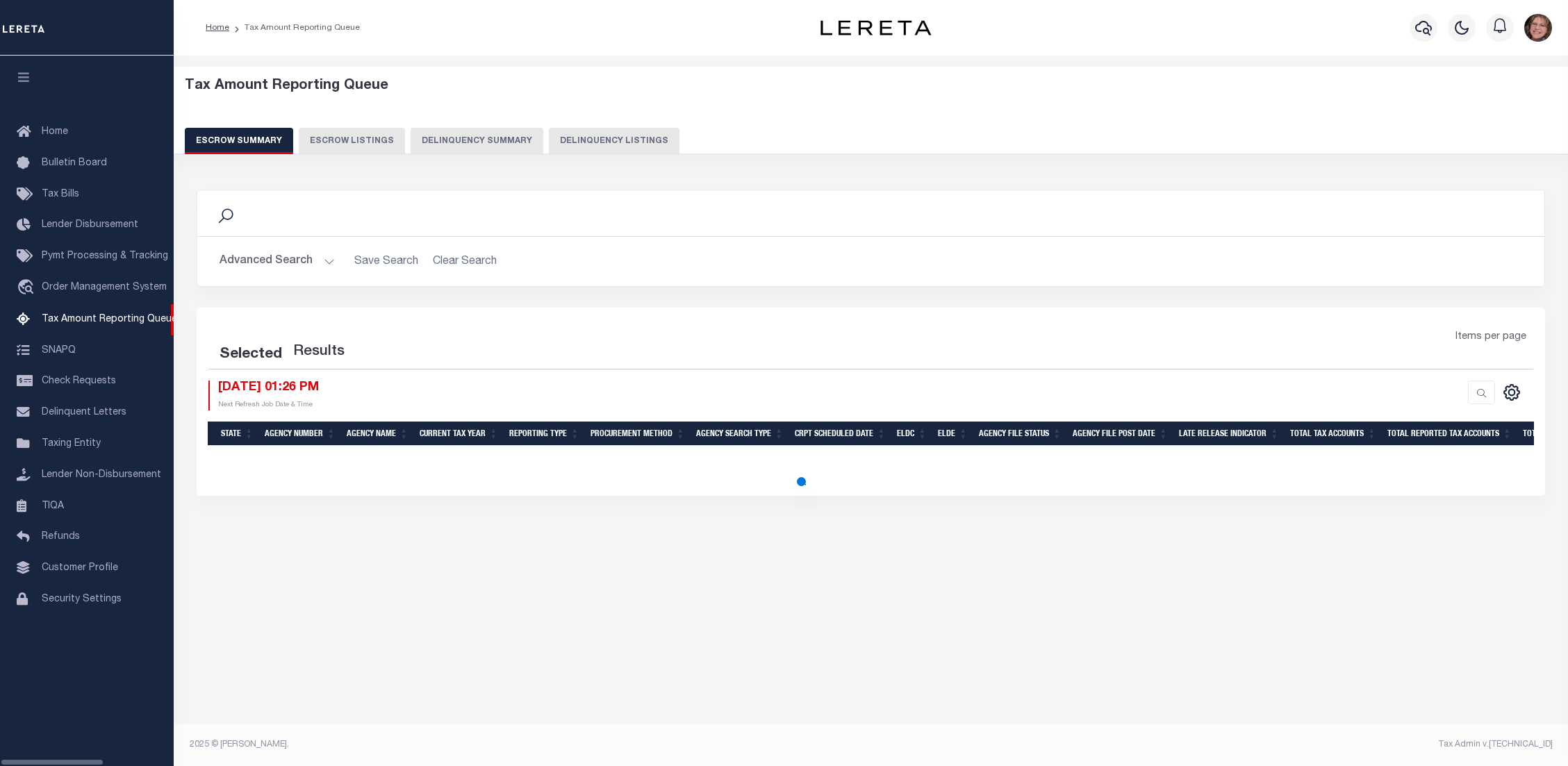
select select "100"
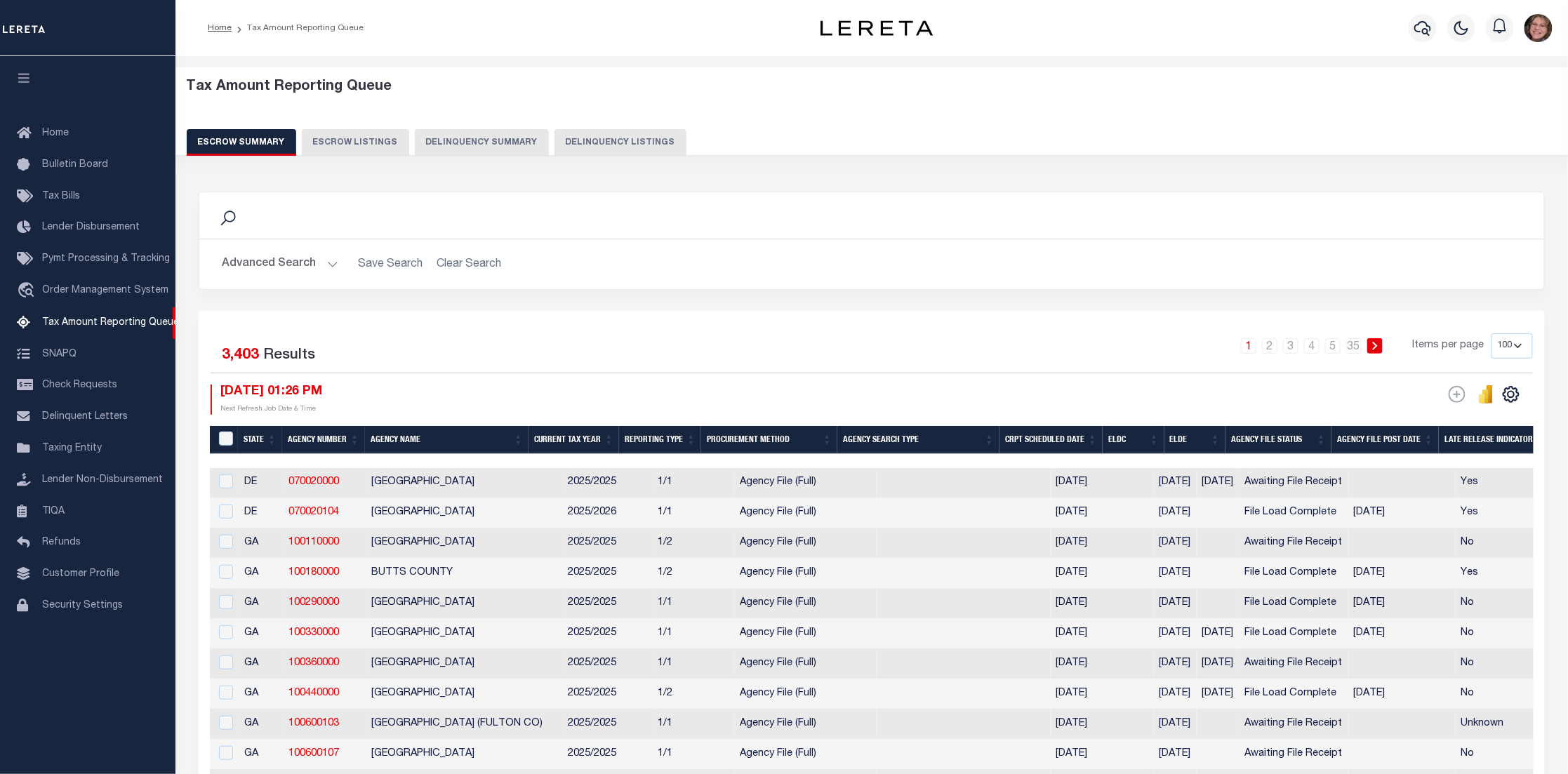
click at [461, 139] on button "Delinquency Summary" at bounding box center [482, 142] width 134 height 26
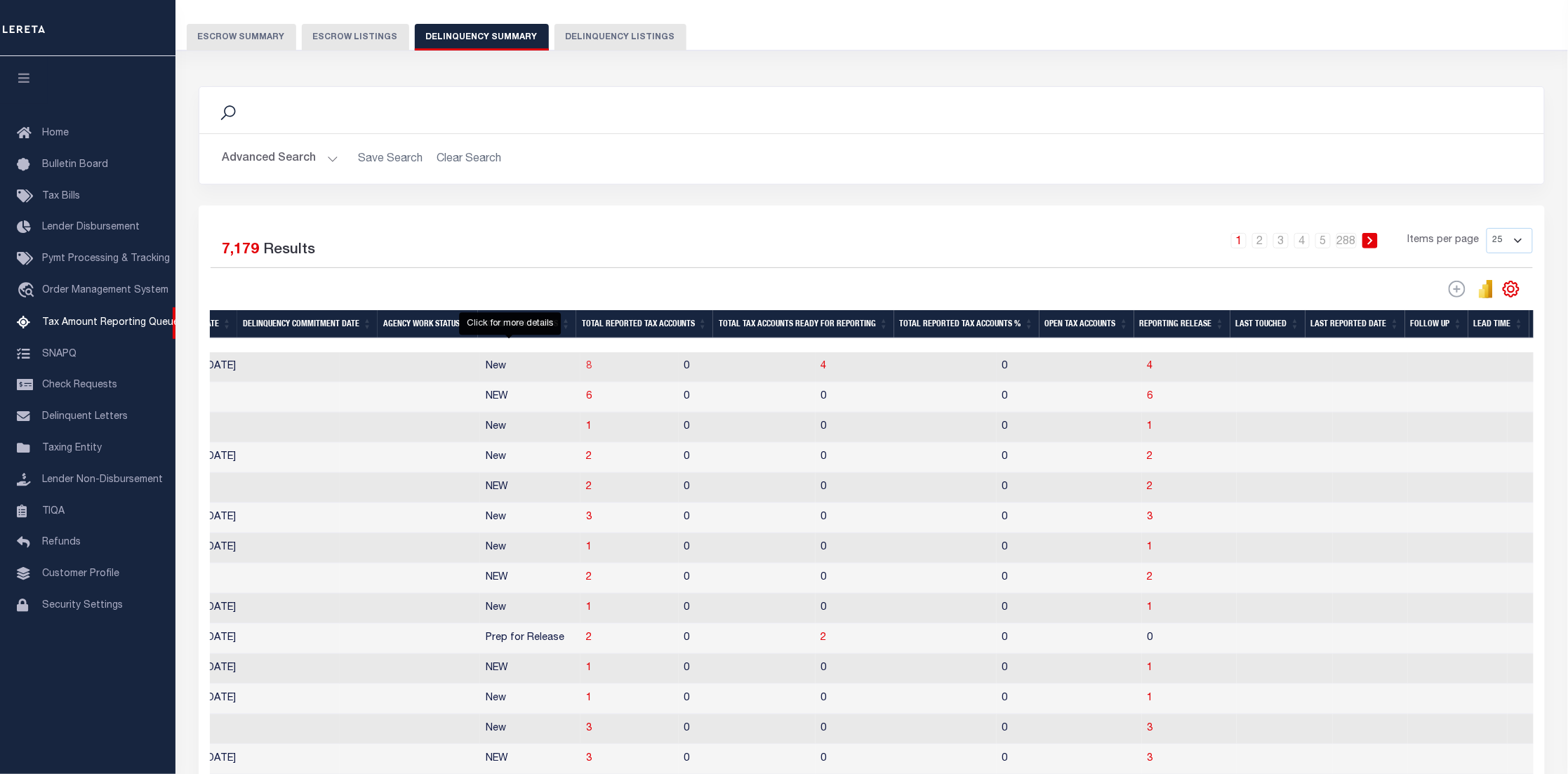
click at [586, 371] on span "8" at bounding box center [589, 366] width 6 height 9
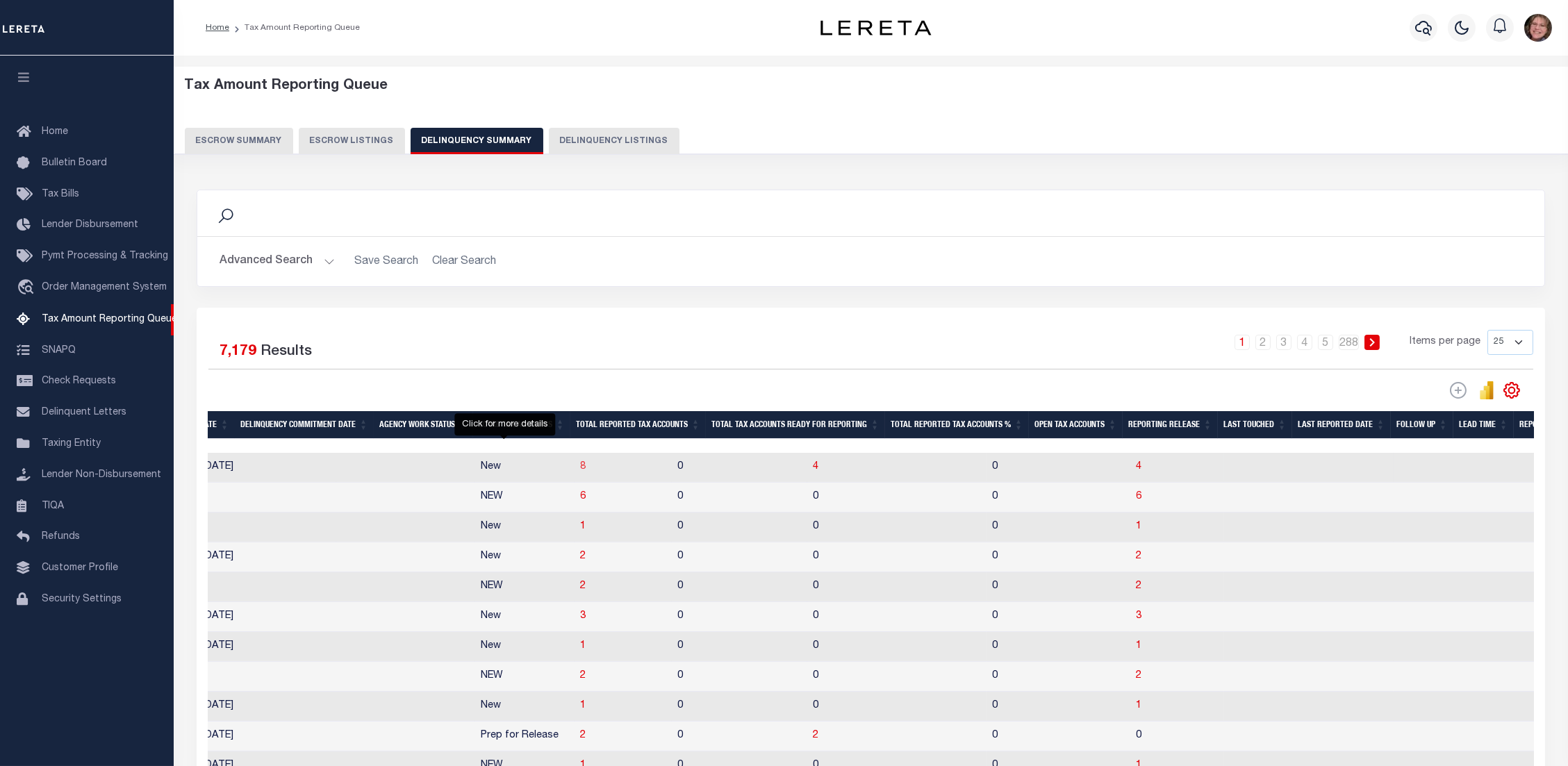
select select "100"
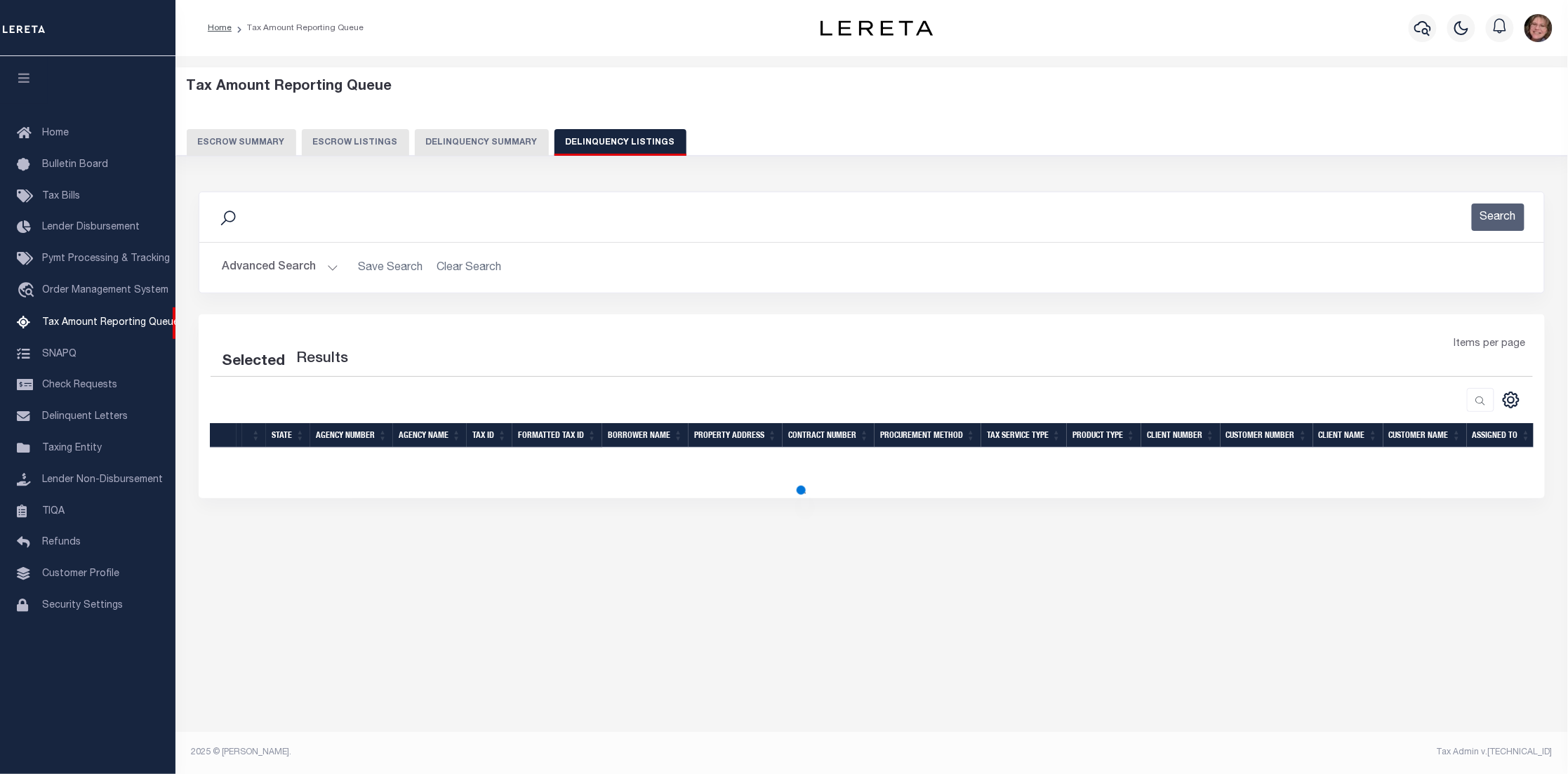
select select "100"
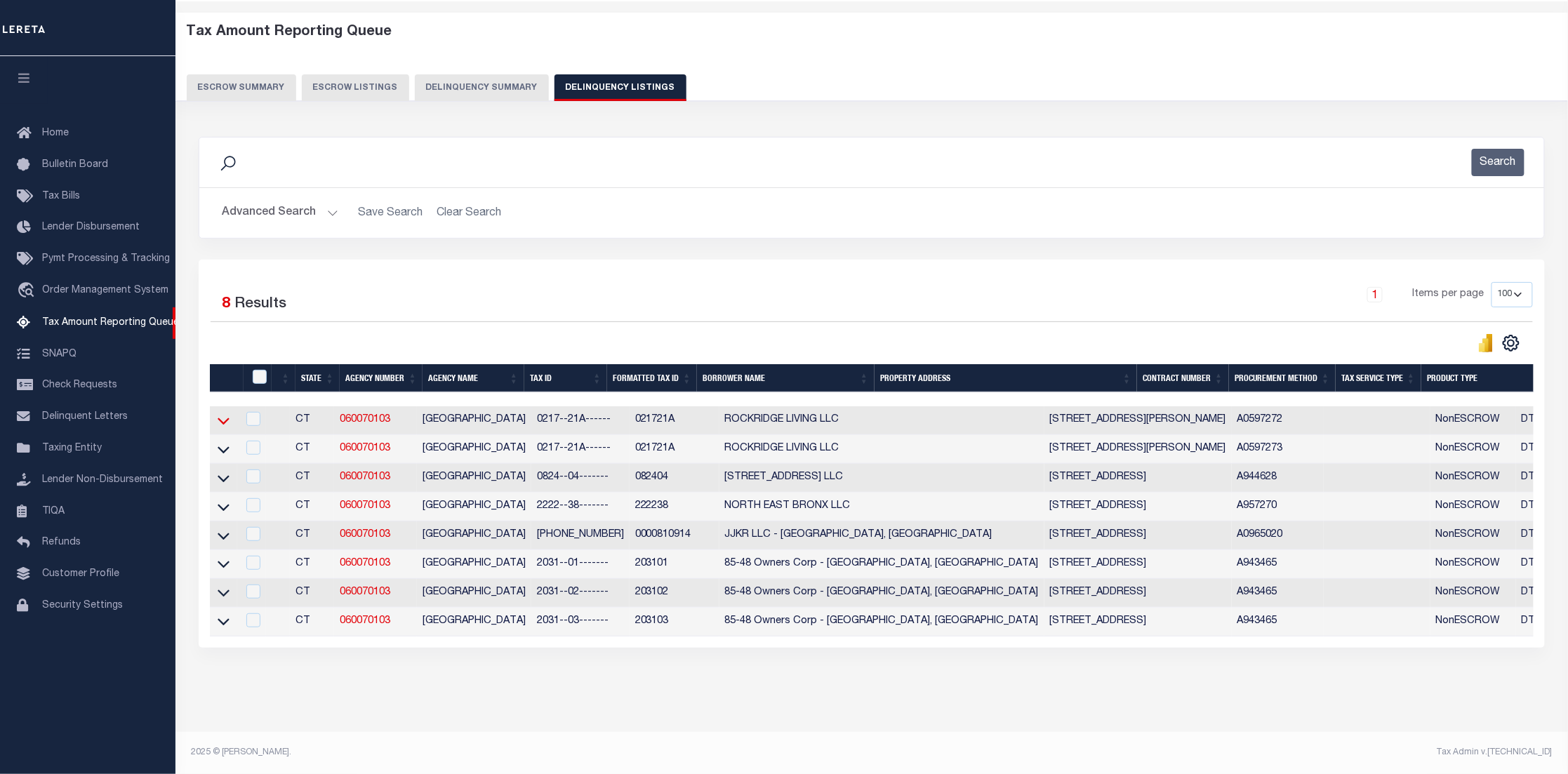
click at [227, 413] on icon at bounding box center [223, 421] width 12 height 15
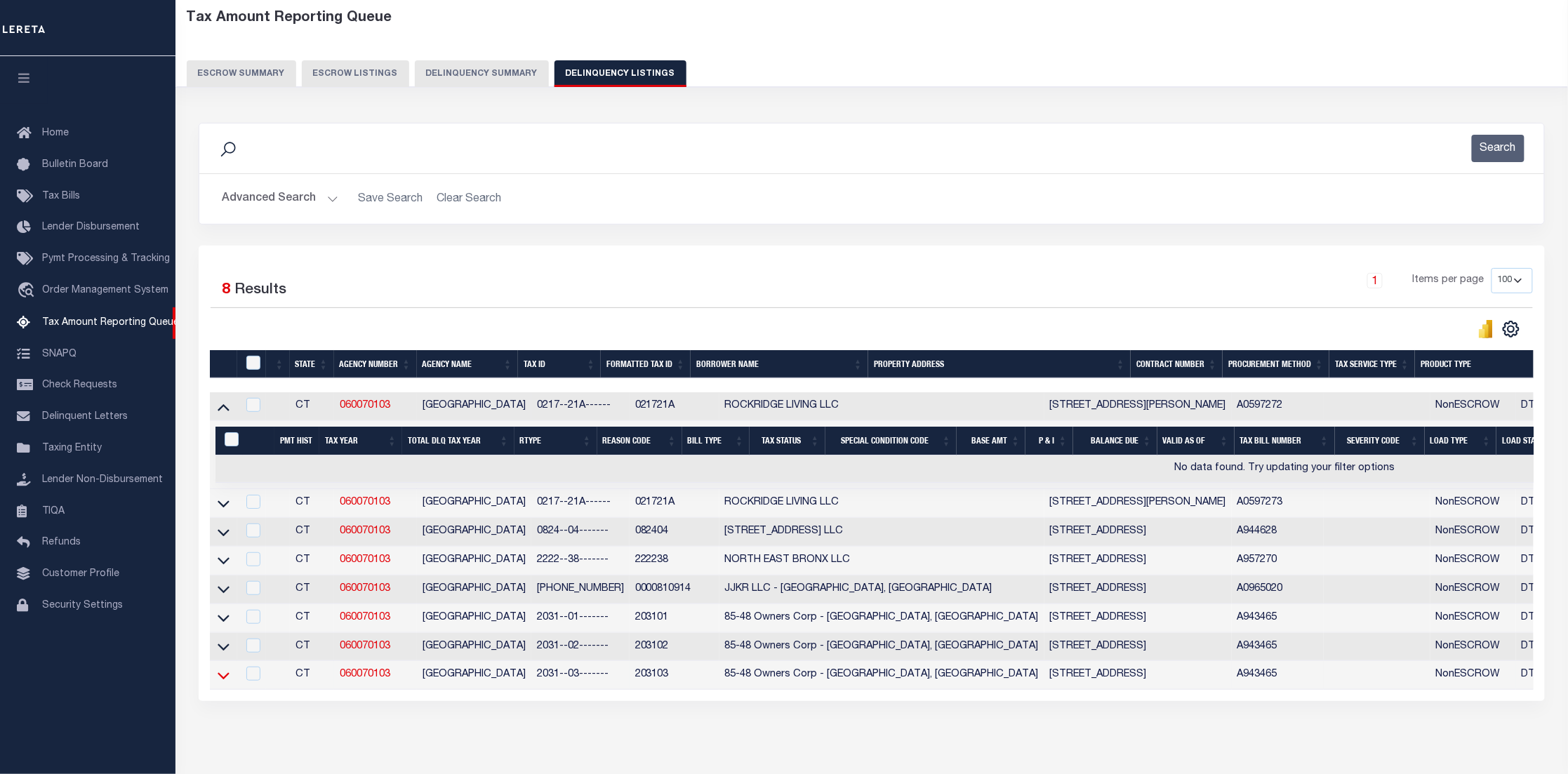
click at [226, 683] on icon at bounding box center [223, 676] width 12 height 15
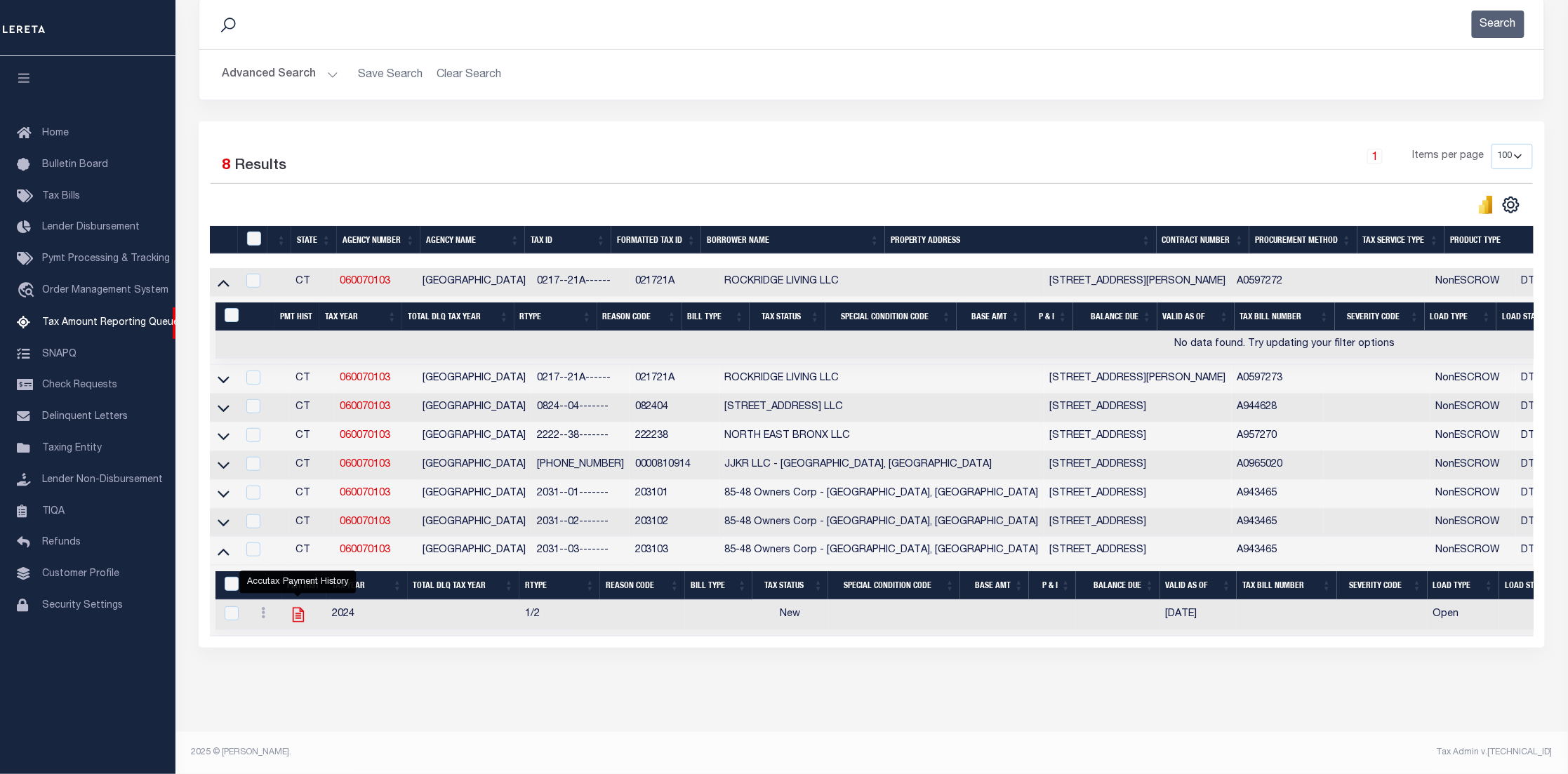
click at [295, 605] on icon "" at bounding box center [297, 614] width 18 height 18
checkbox input "true"
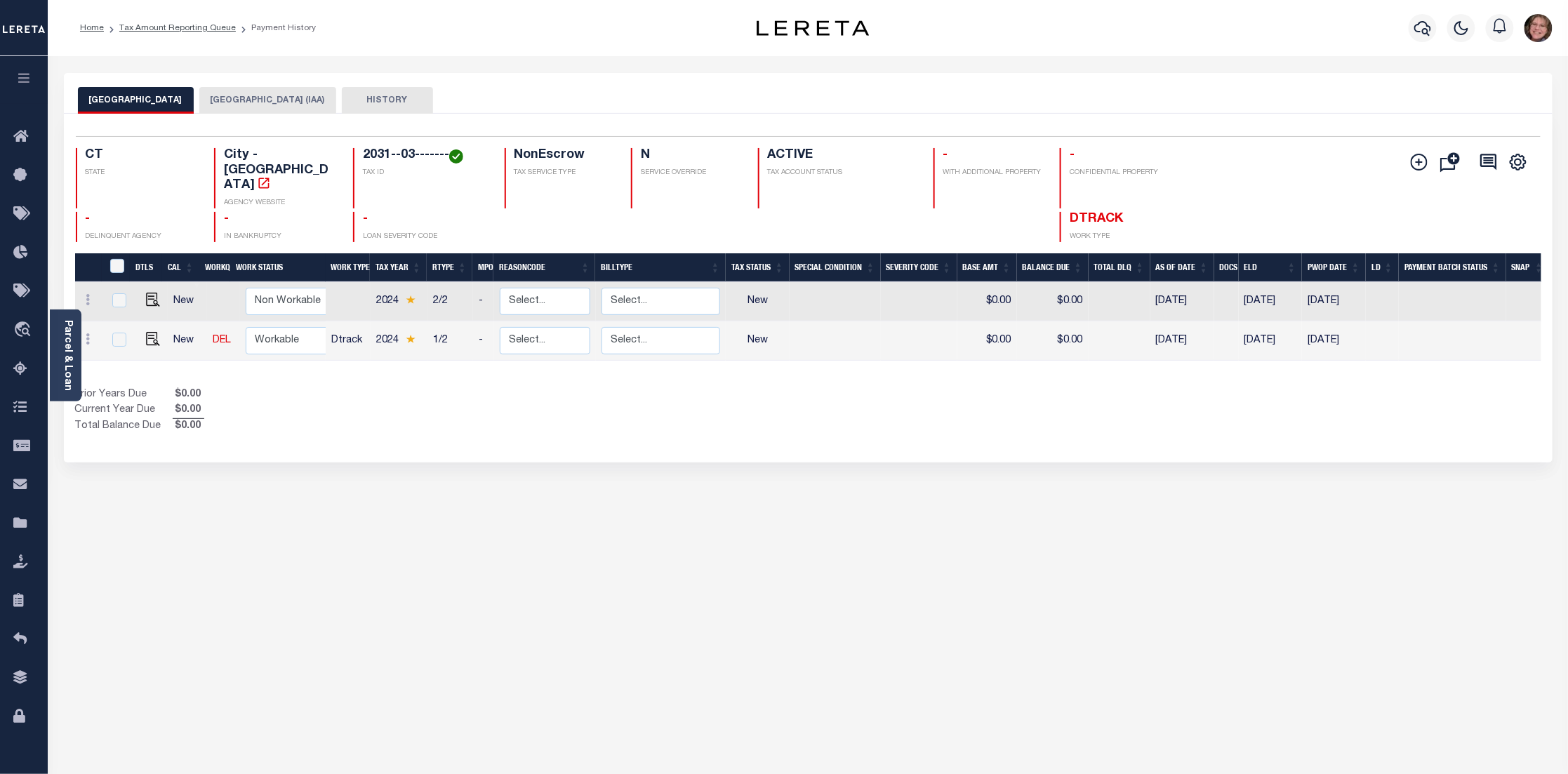
click at [240, 100] on button "[GEOGRAPHIC_DATA] (IAA)" at bounding box center [267, 100] width 136 height 26
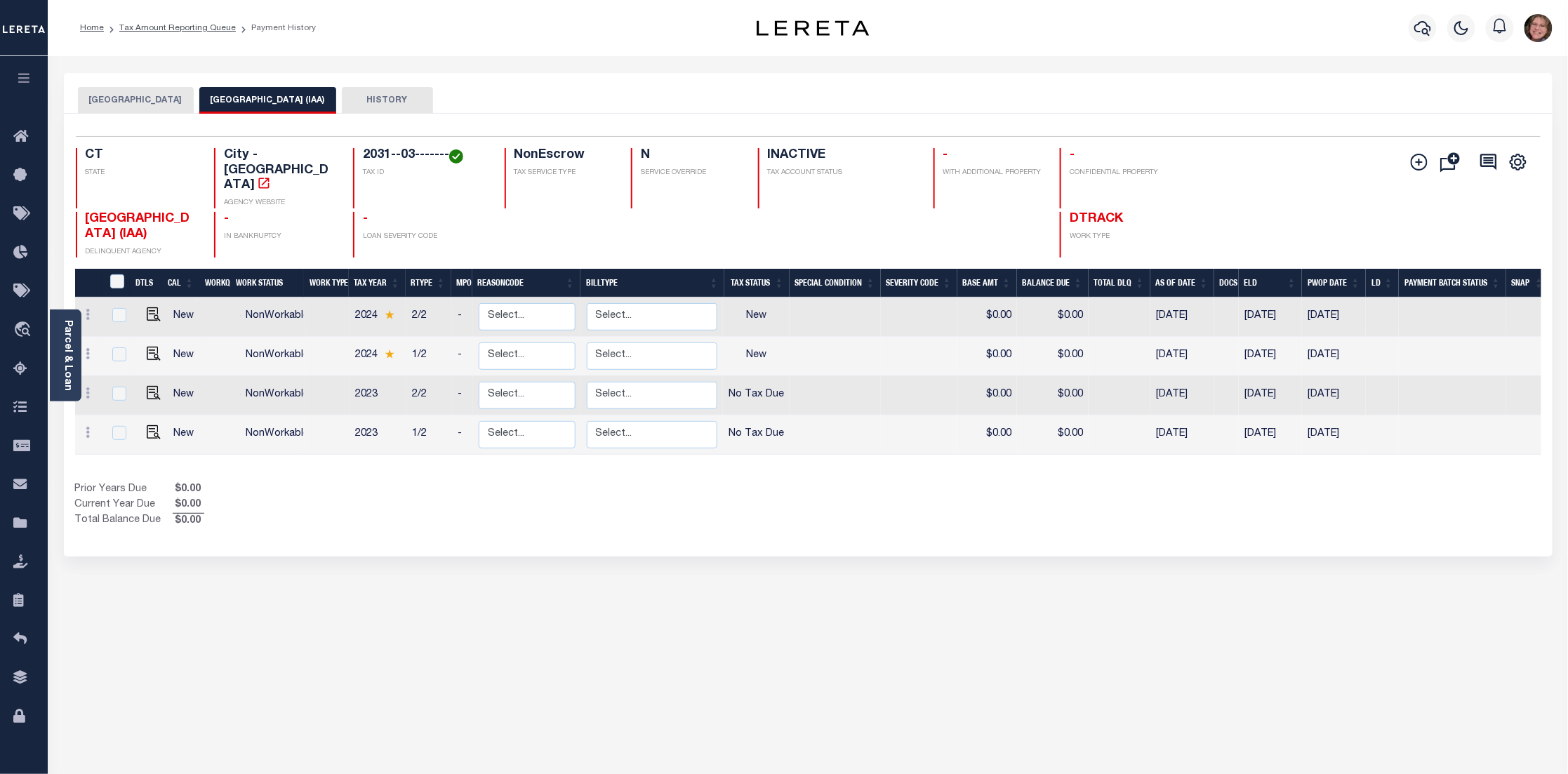
click at [129, 96] on button "[GEOGRAPHIC_DATA]" at bounding box center [136, 100] width 116 height 26
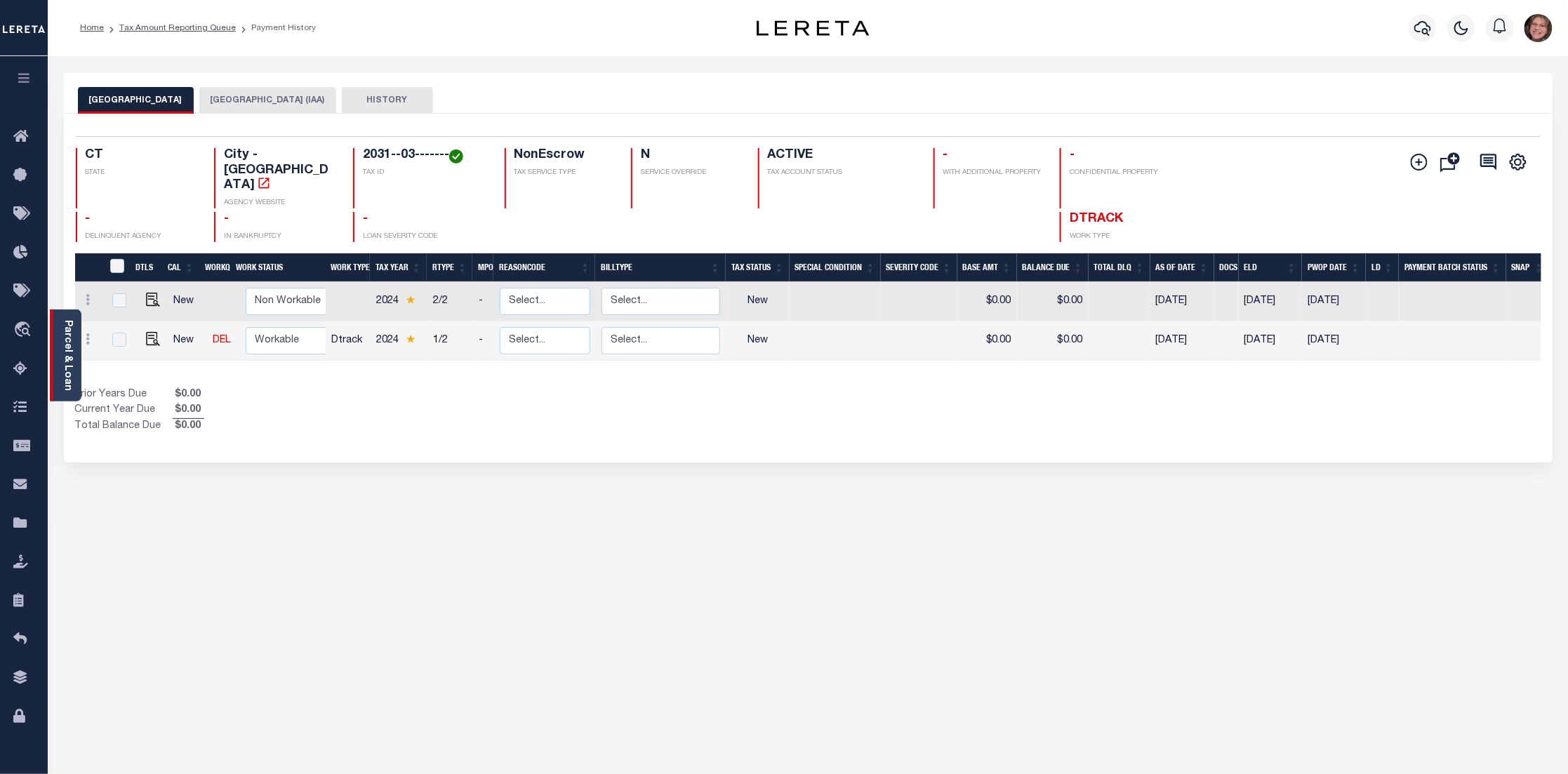
click at [65, 356] on link "Parcel & Loan" at bounding box center [67, 355] width 9 height 71
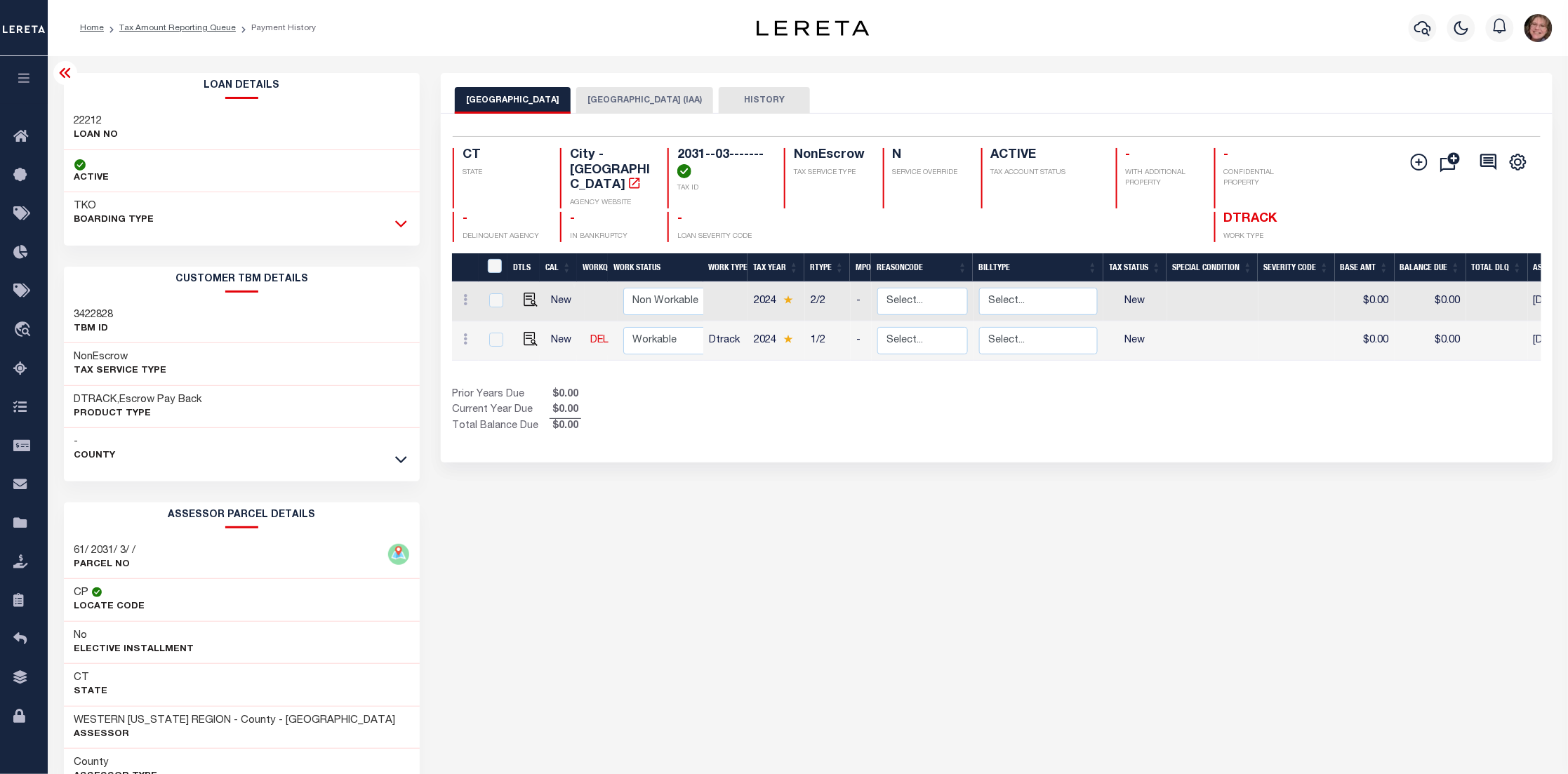
click at [398, 227] on icon at bounding box center [401, 224] width 12 height 15
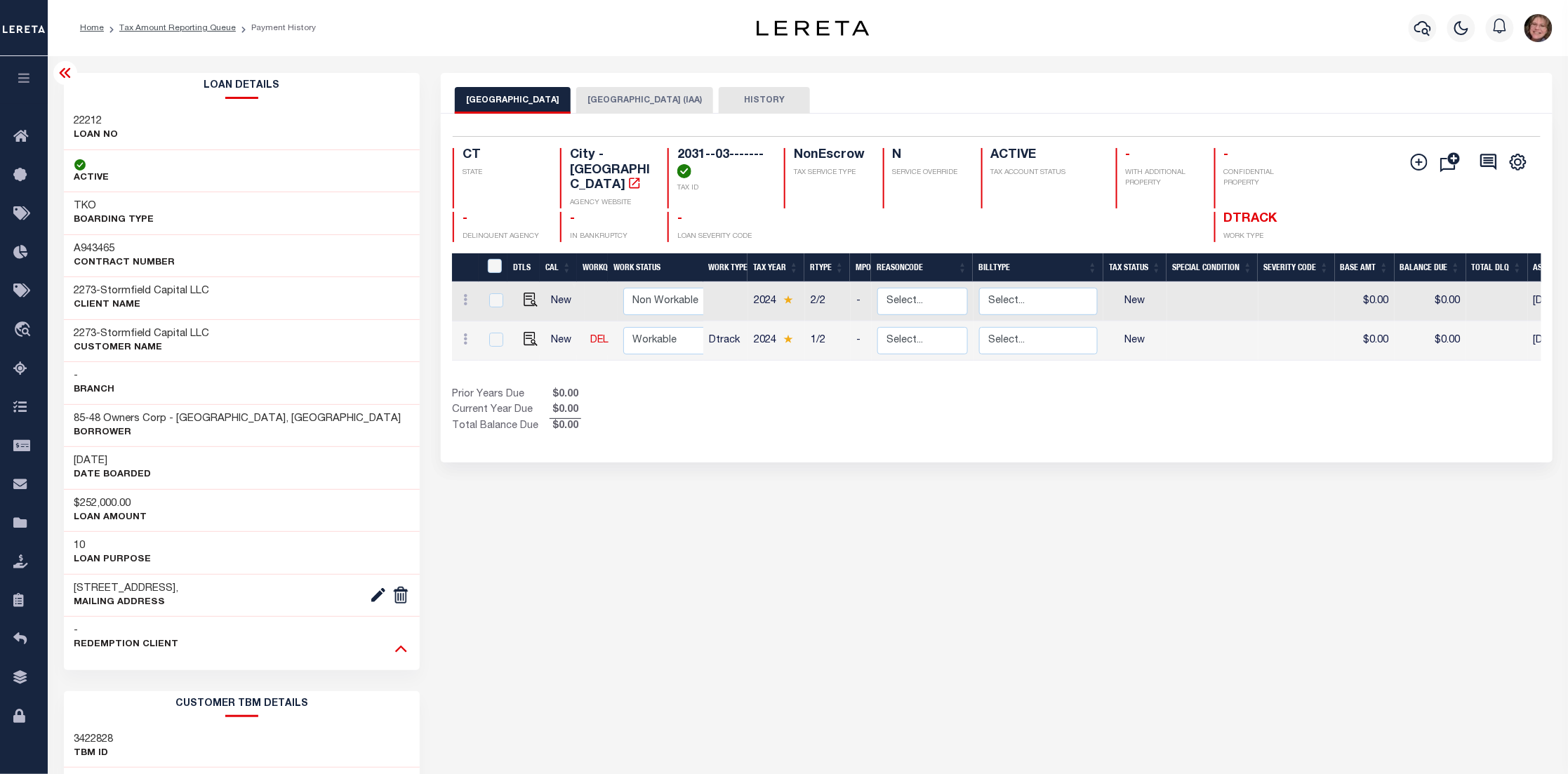
click at [404, 650] on icon at bounding box center [401, 649] width 12 height 7
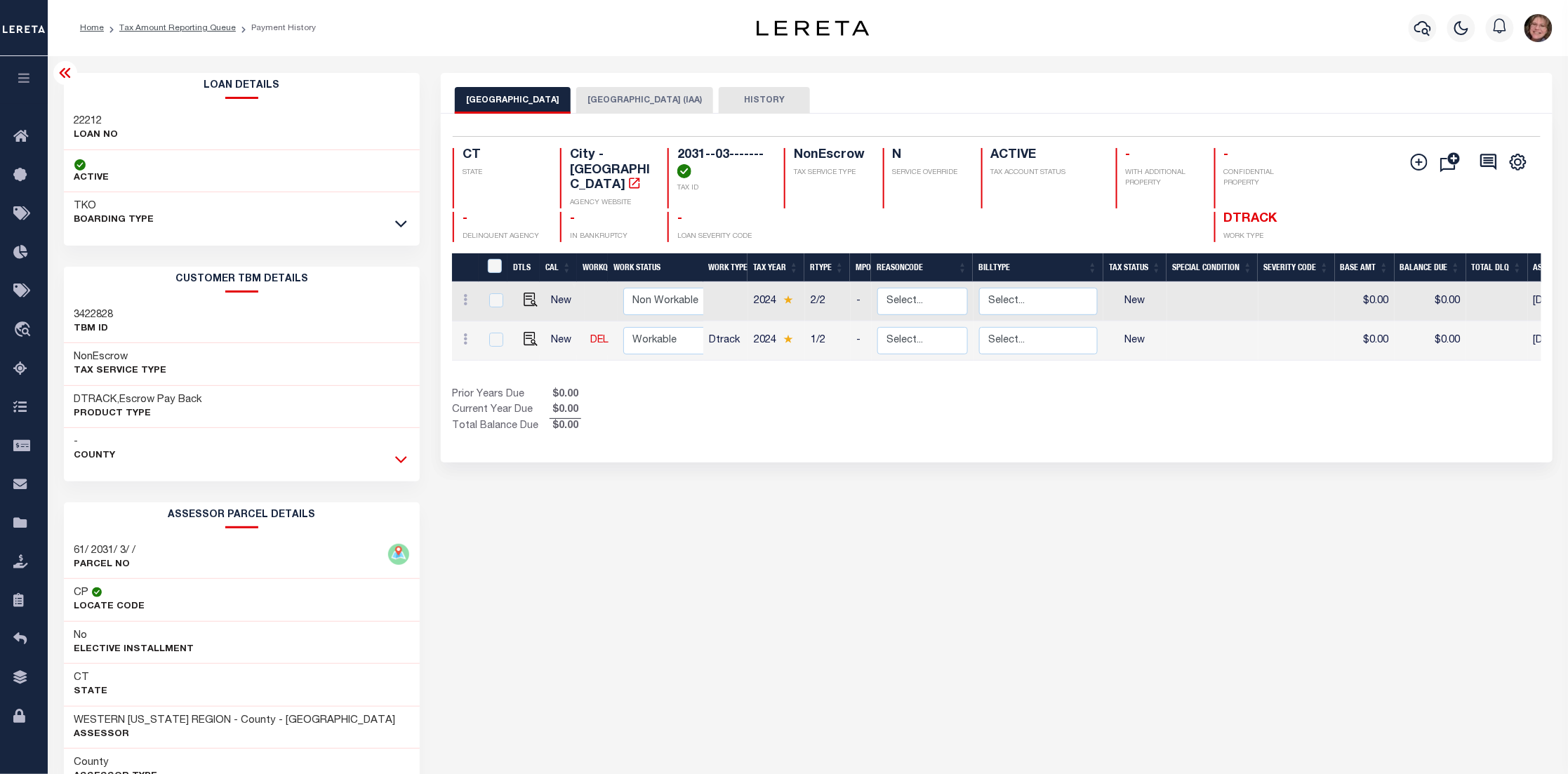
click at [406, 461] on icon at bounding box center [401, 460] width 12 height 15
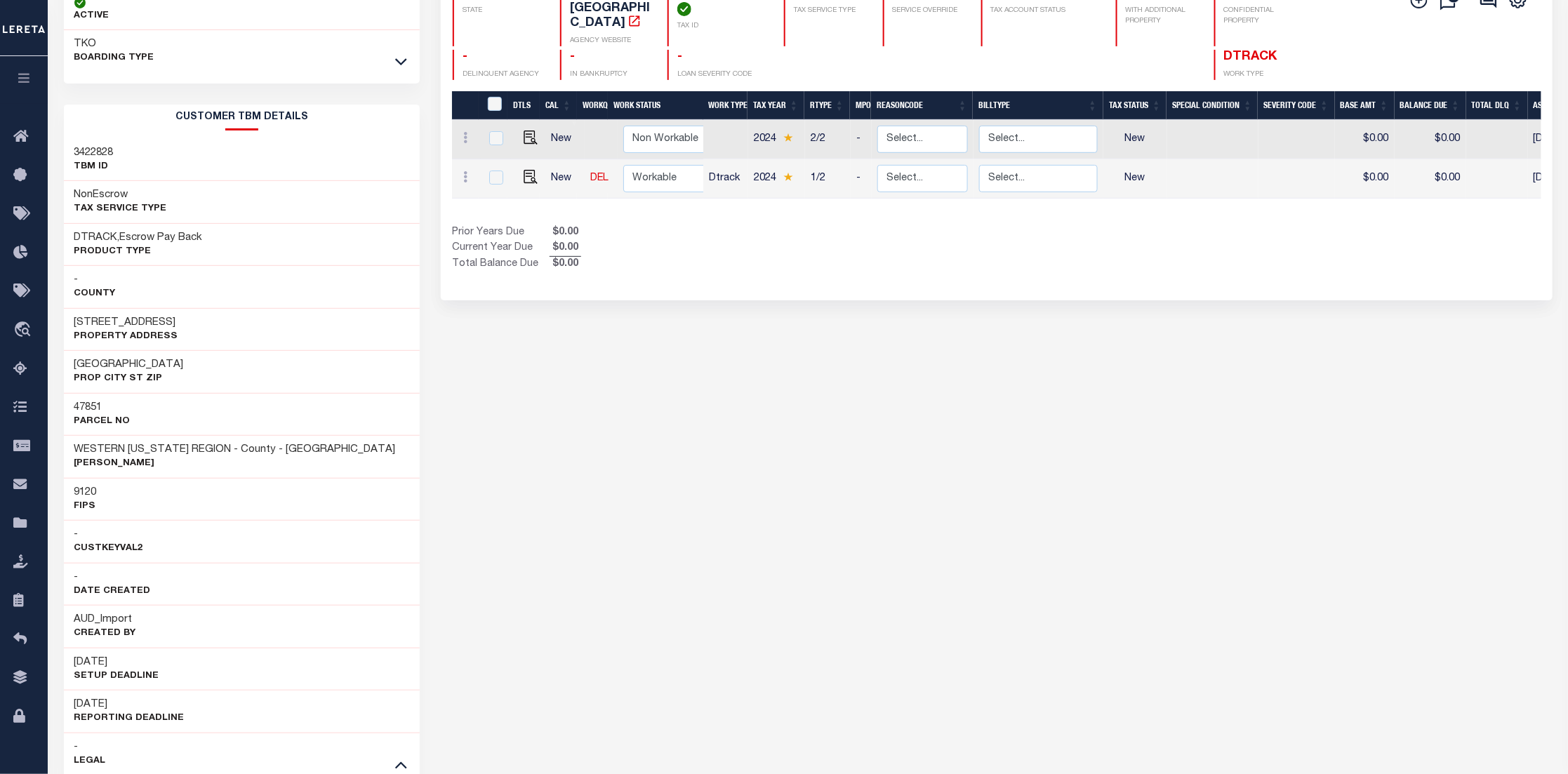
scroll to position [211, 0]
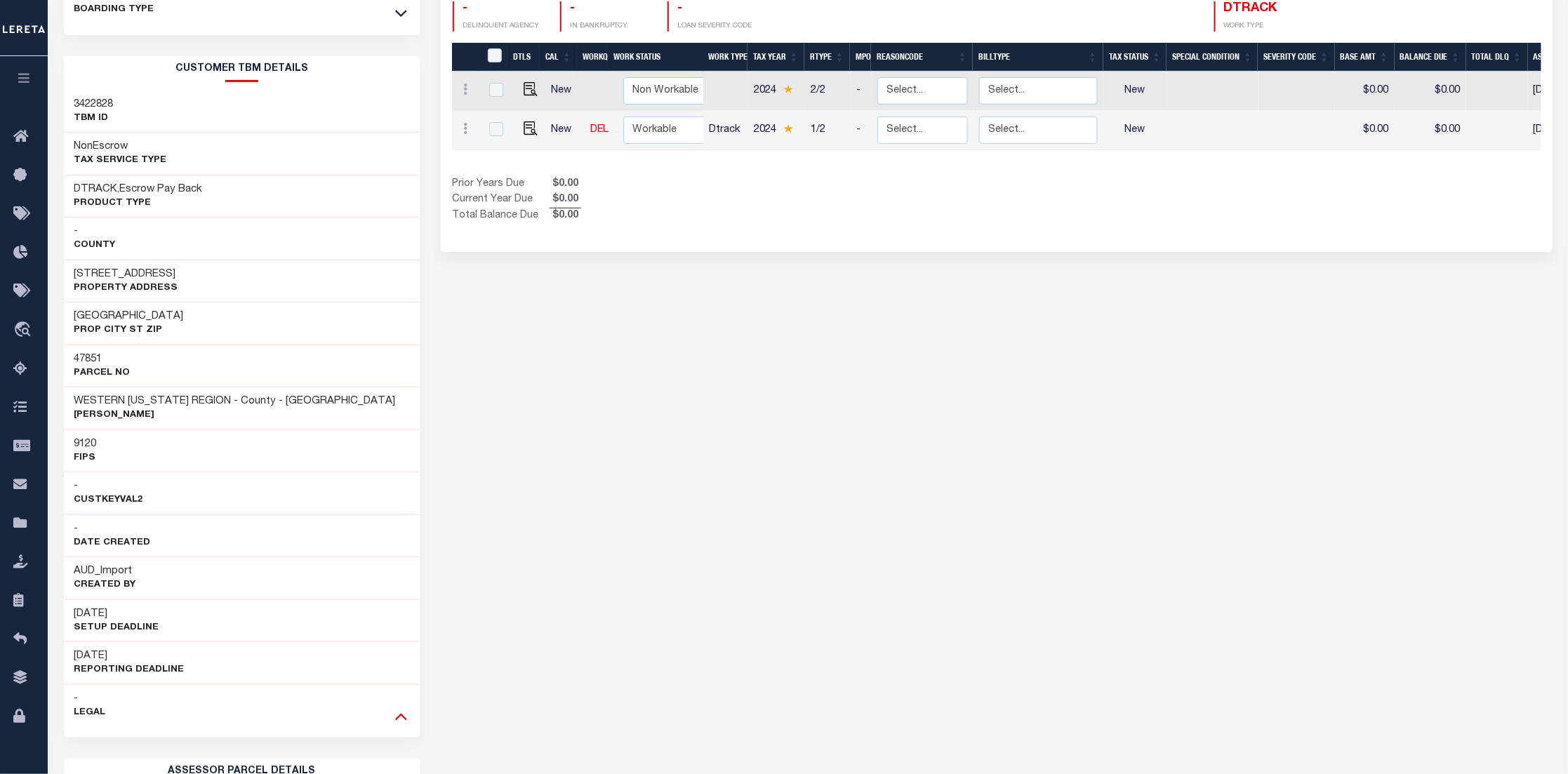
click at [401, 721] on icon at bounding box center [401, 717] width 12 height 15
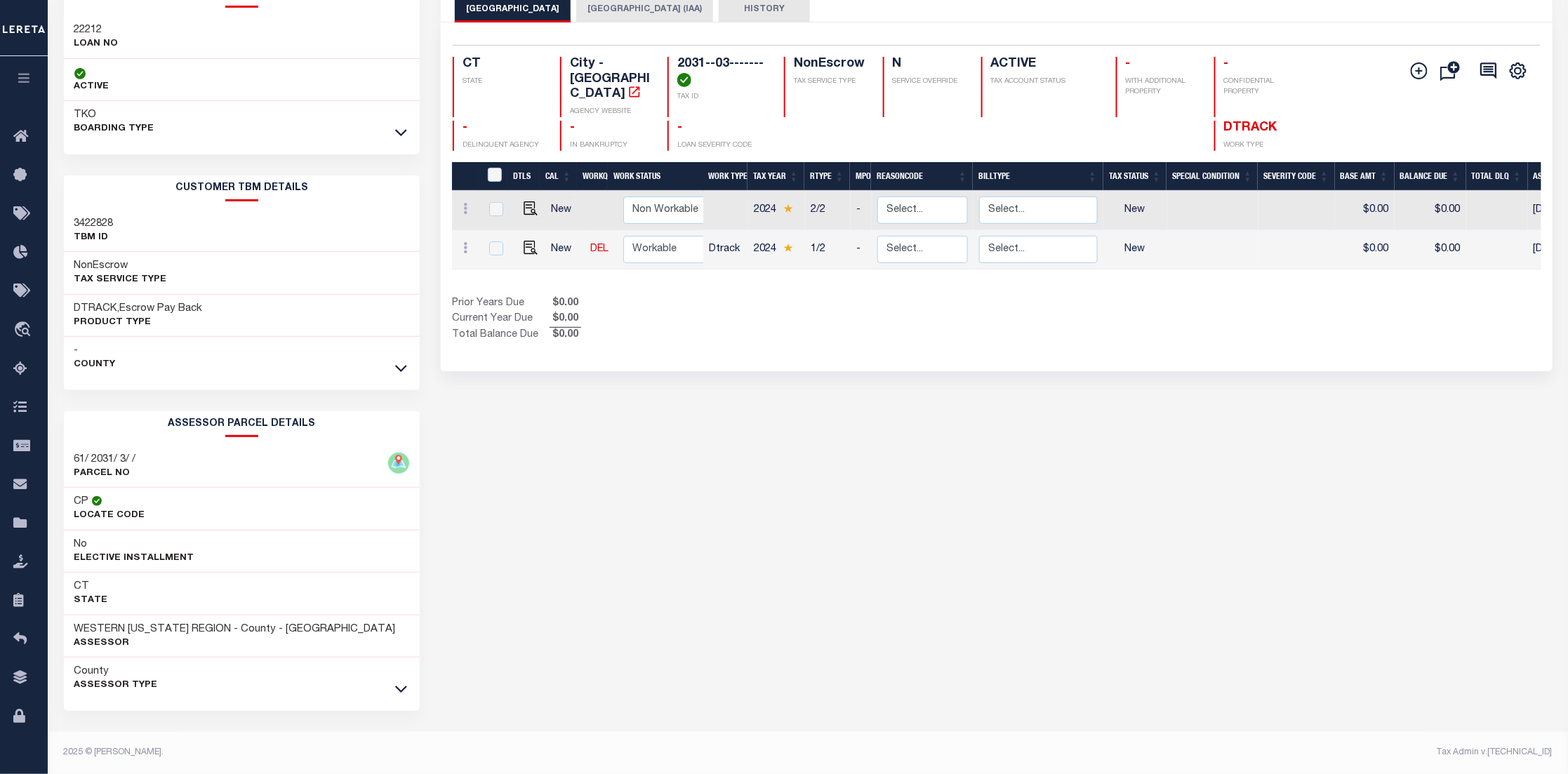
scroll to position [90, 0]
click at [407, 697] on icon at bounding box center [401, 690] width 12 height 15
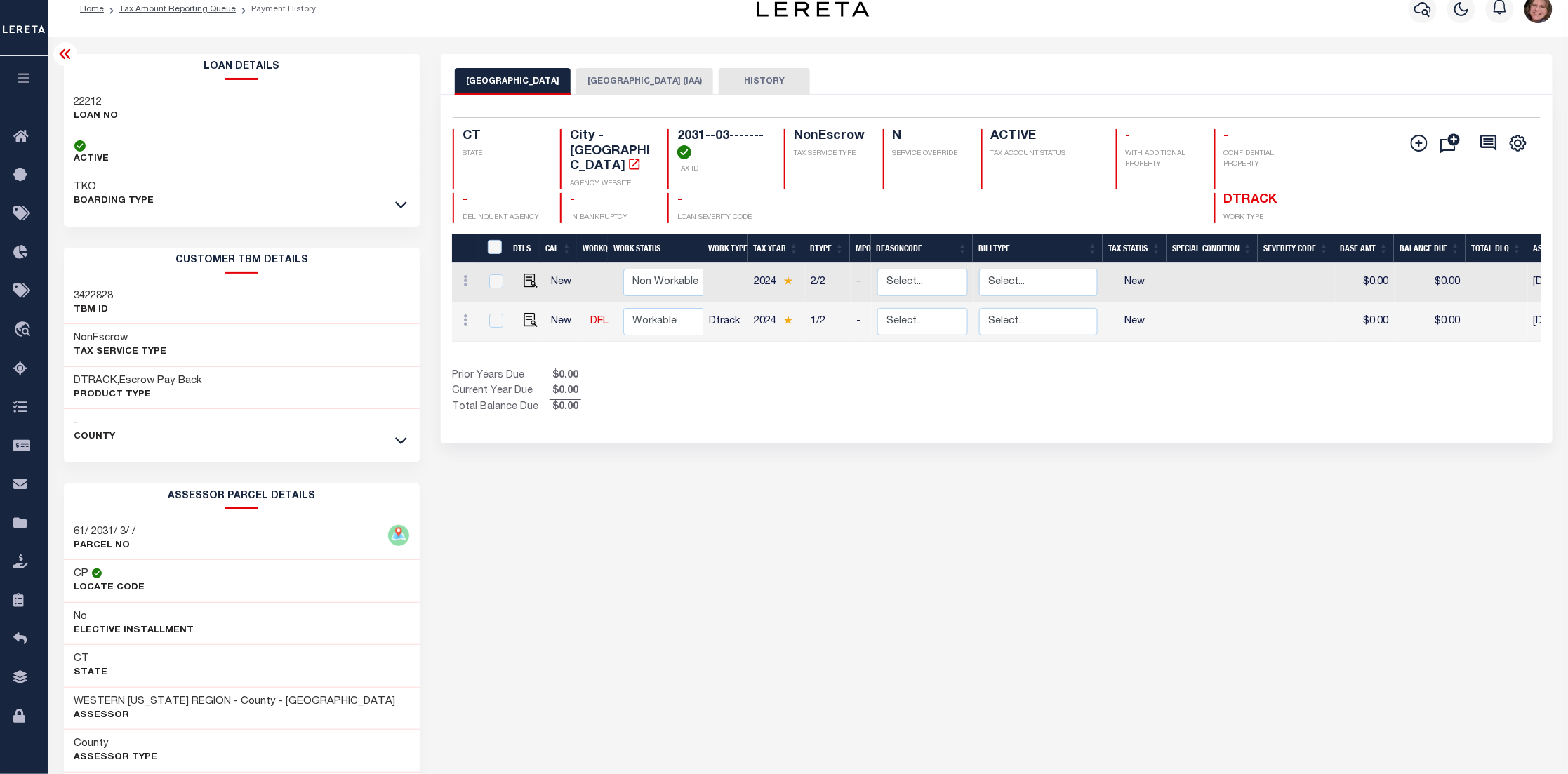
scroll to position [0, 0]
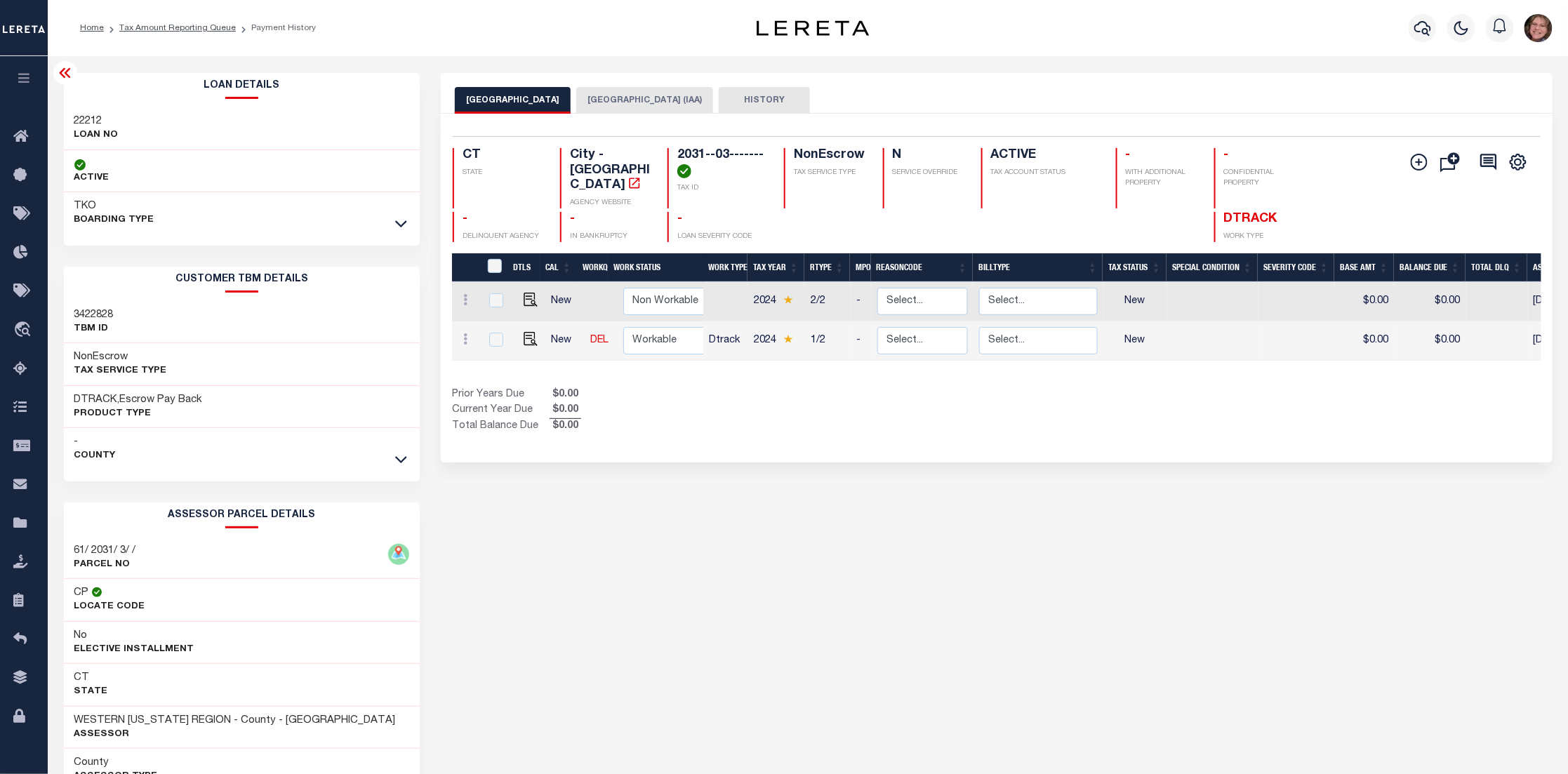
click at [71, 71] on icon at bounding box center [65, 73] width 17 height 17
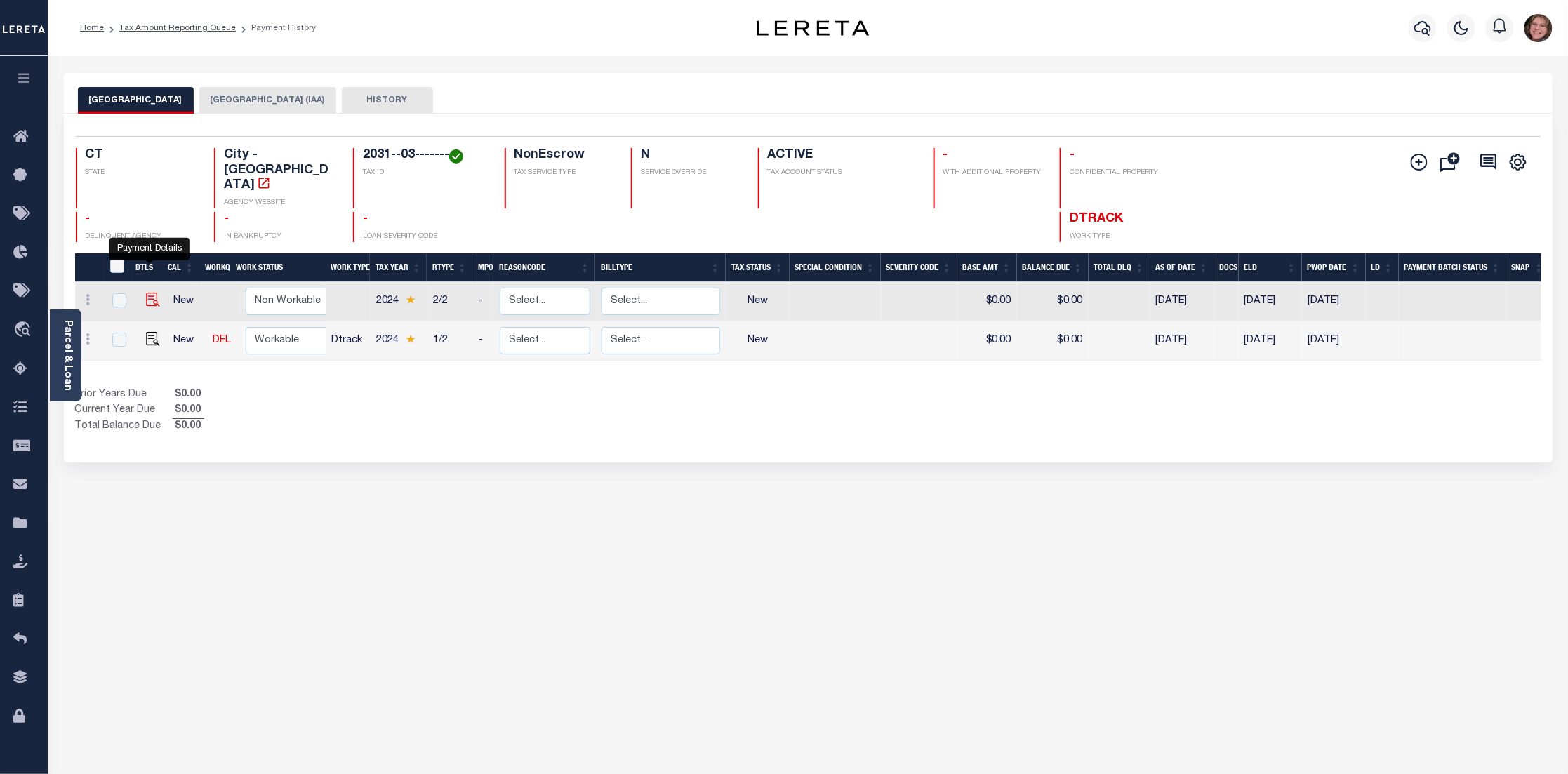
click at [151, 293] on img "" at bounding box center [152, 299] width 14 height 14
checkbox input "true"
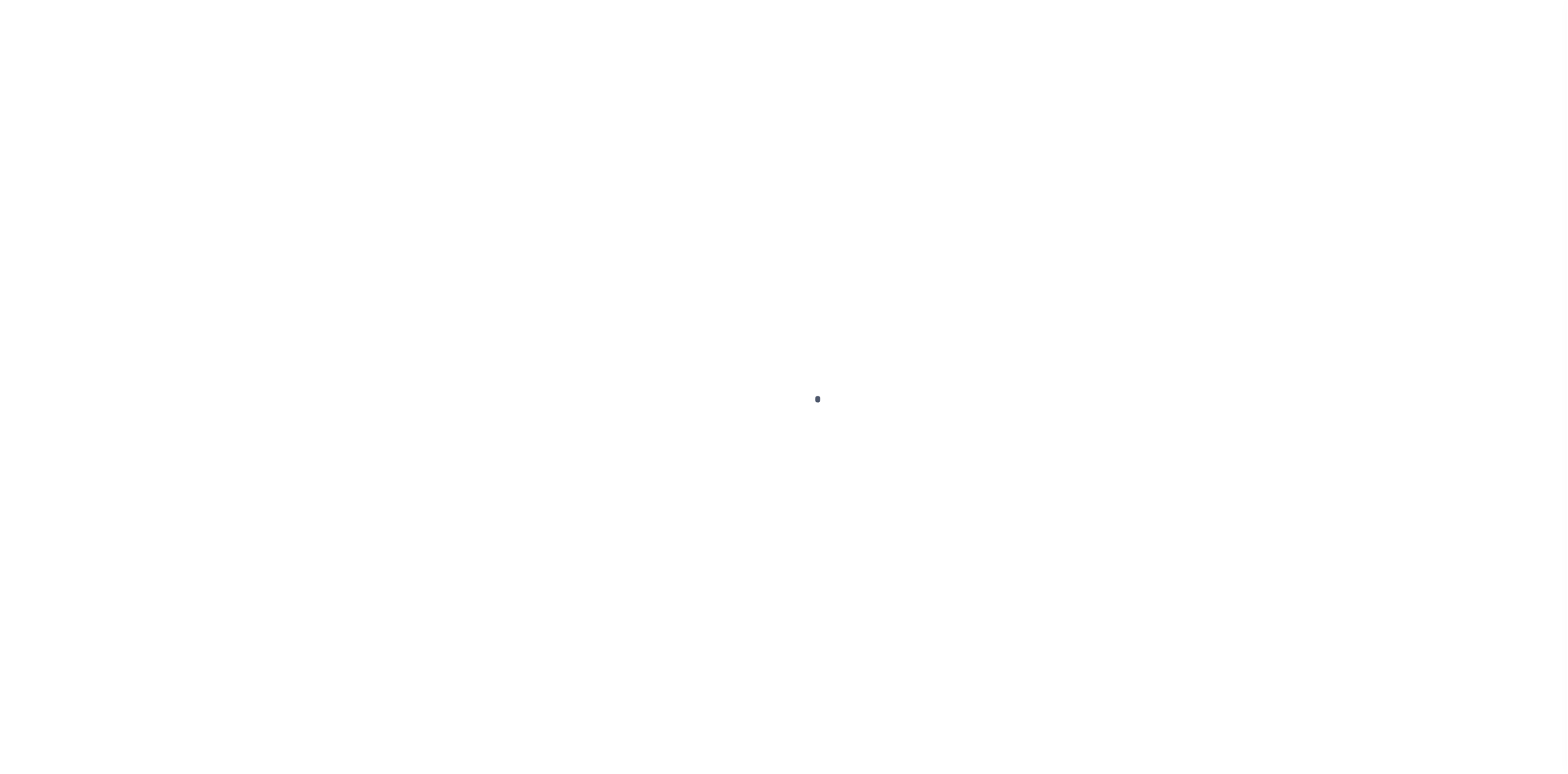
checkbox input "false"
type input "[DATE]"
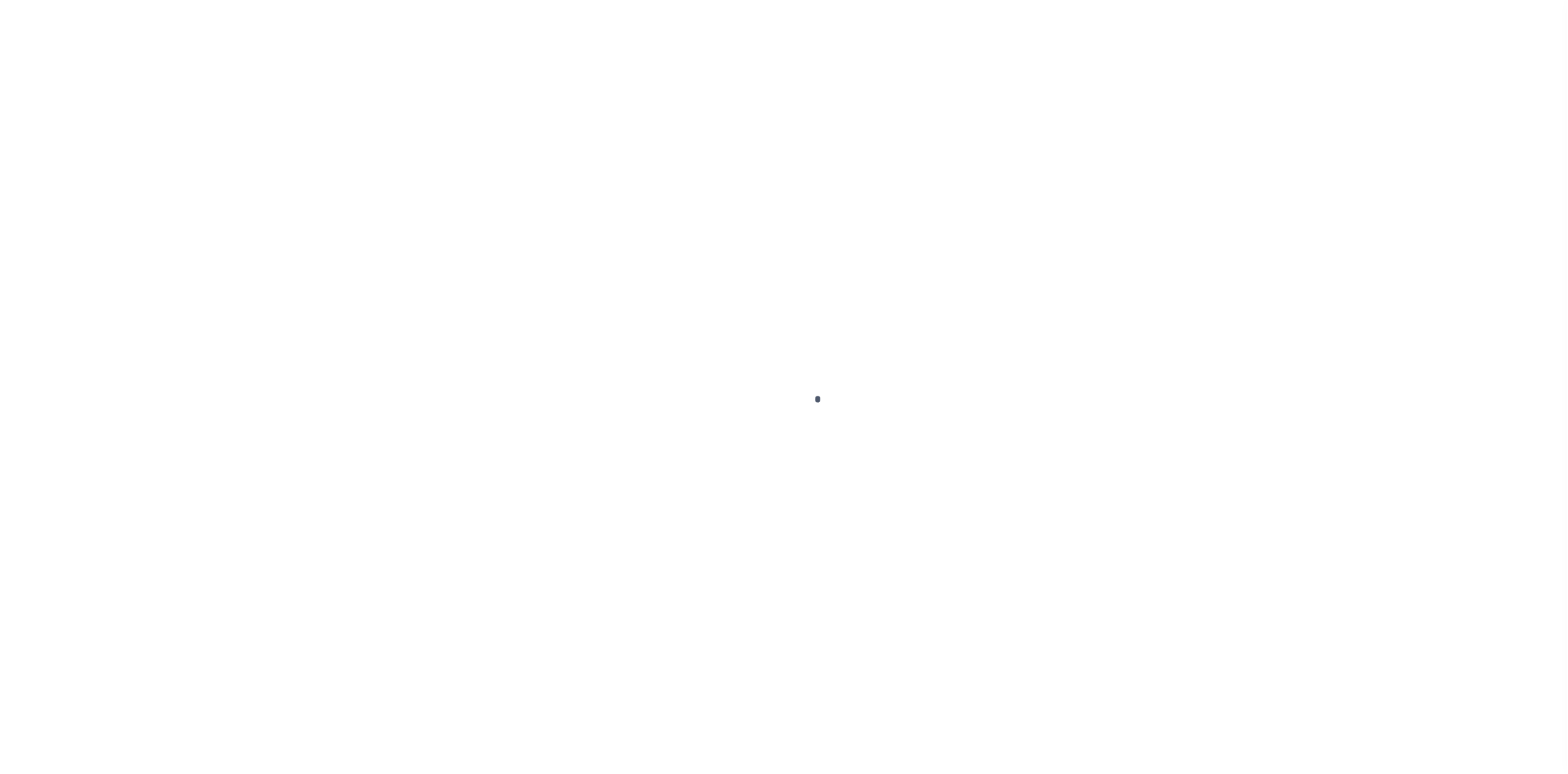
select select "NW2"
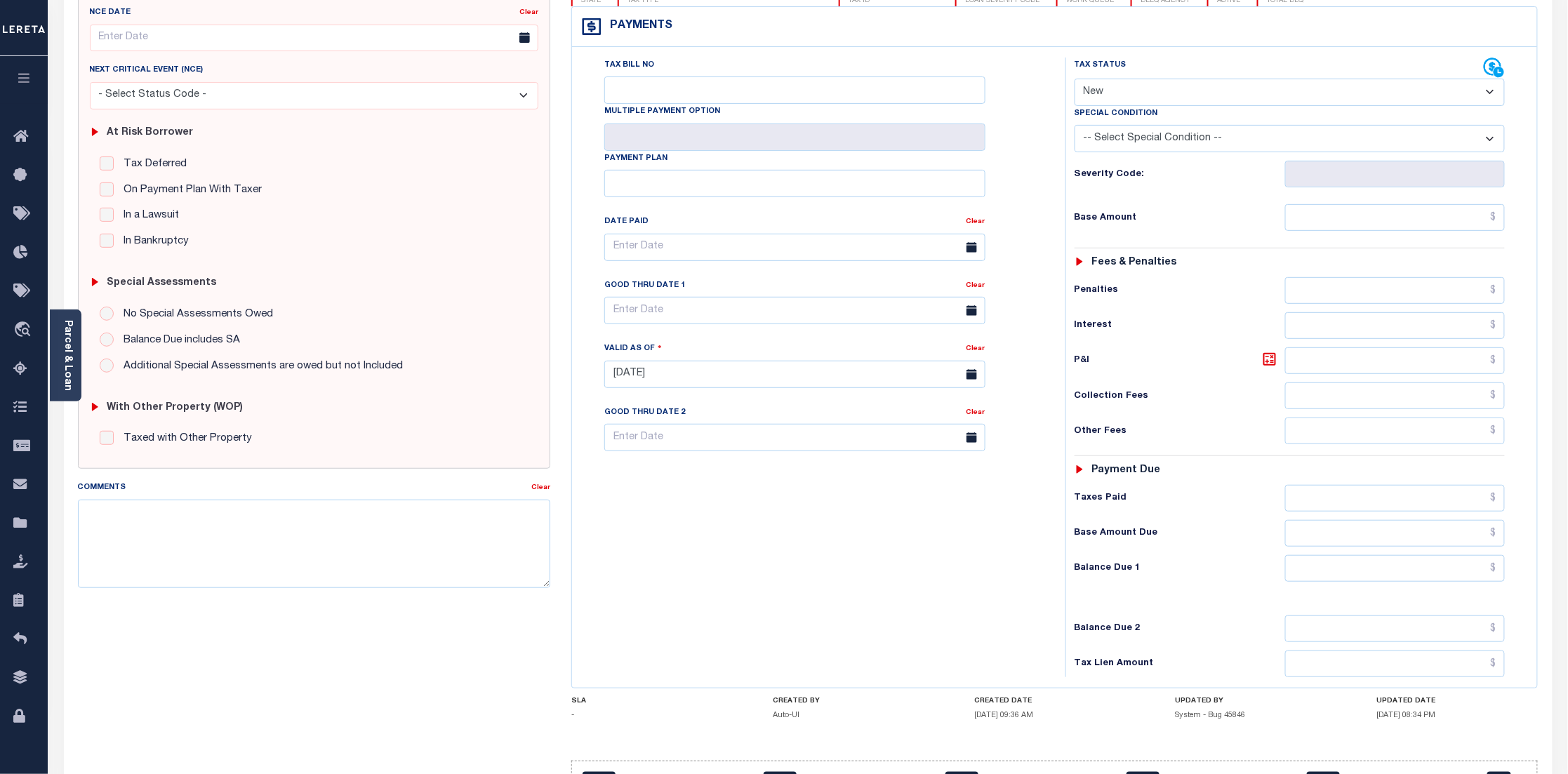
scroll to position [211, 0]
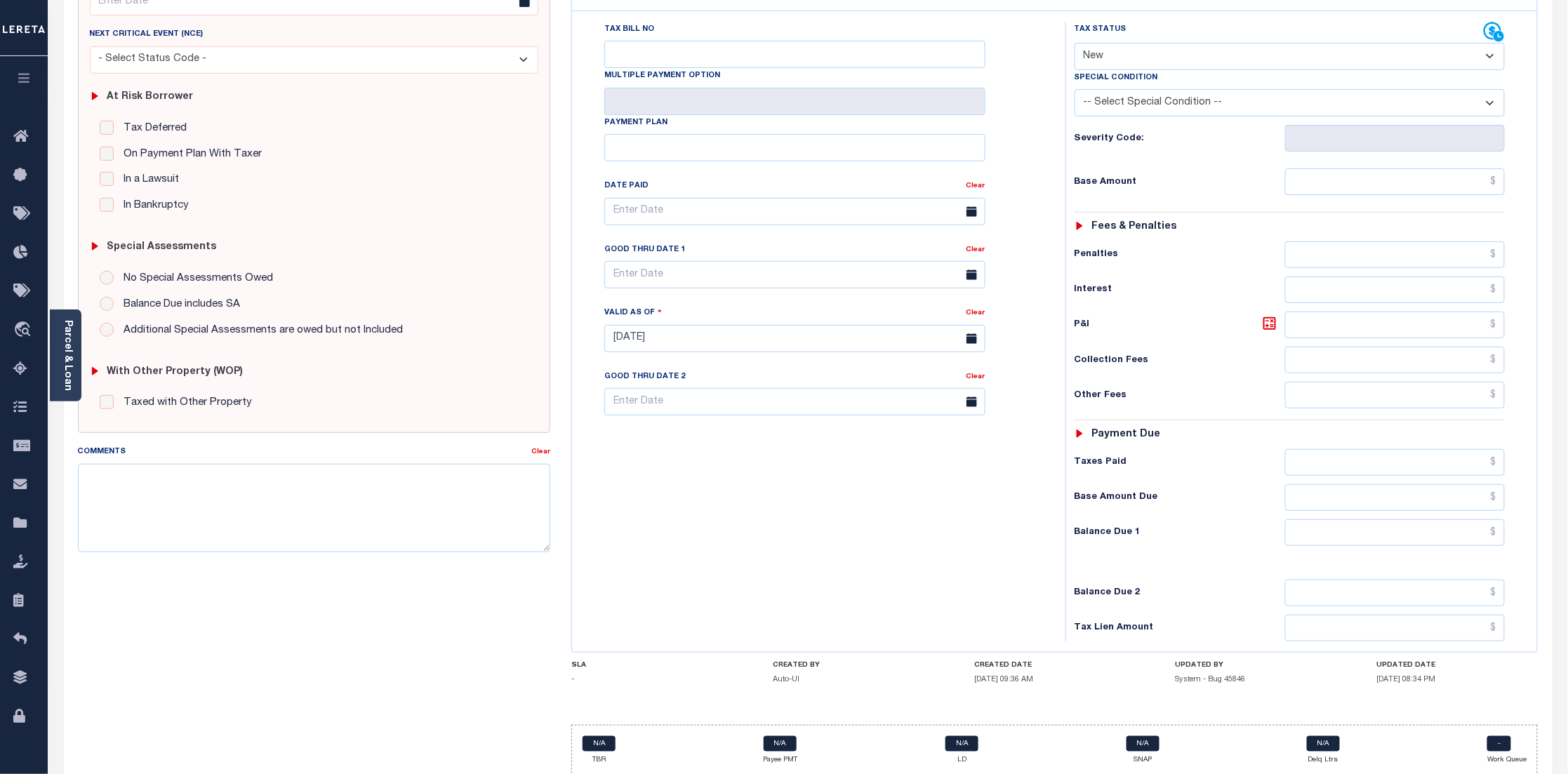
click at [1226, 65] on select "- Select Status Code - Open Due/Unpaid Paid Incomplete No Tax Due Internal Refu…" at bounding box center [1289, 56] width 431 height 27
click at [1233, 46] on select "- Select Status Code - Open Due/Unpaid Paid Incomplete No Tax Due Internal Refu…" at bounding box center [1289, 56] width 431 height 27
click at [1211, 105] on select "-- Select Special Condition -- 3RD PARTY TAX LIEN AGENCY TAX LIEN (A.K.A Inside…" at bounding box center [1289, 103] width 431 height 27
click at [1276, 106] on select "-- Select Special Condition -- 3RD PARTY TAX LIEN AGENCY TAX LIEN (A.K.A Inside…" at bounding box center [1289, 103] width 431 height 27
click at [1305, 185] on input "text" at bounding box center [1394, 182] width 219 height 26
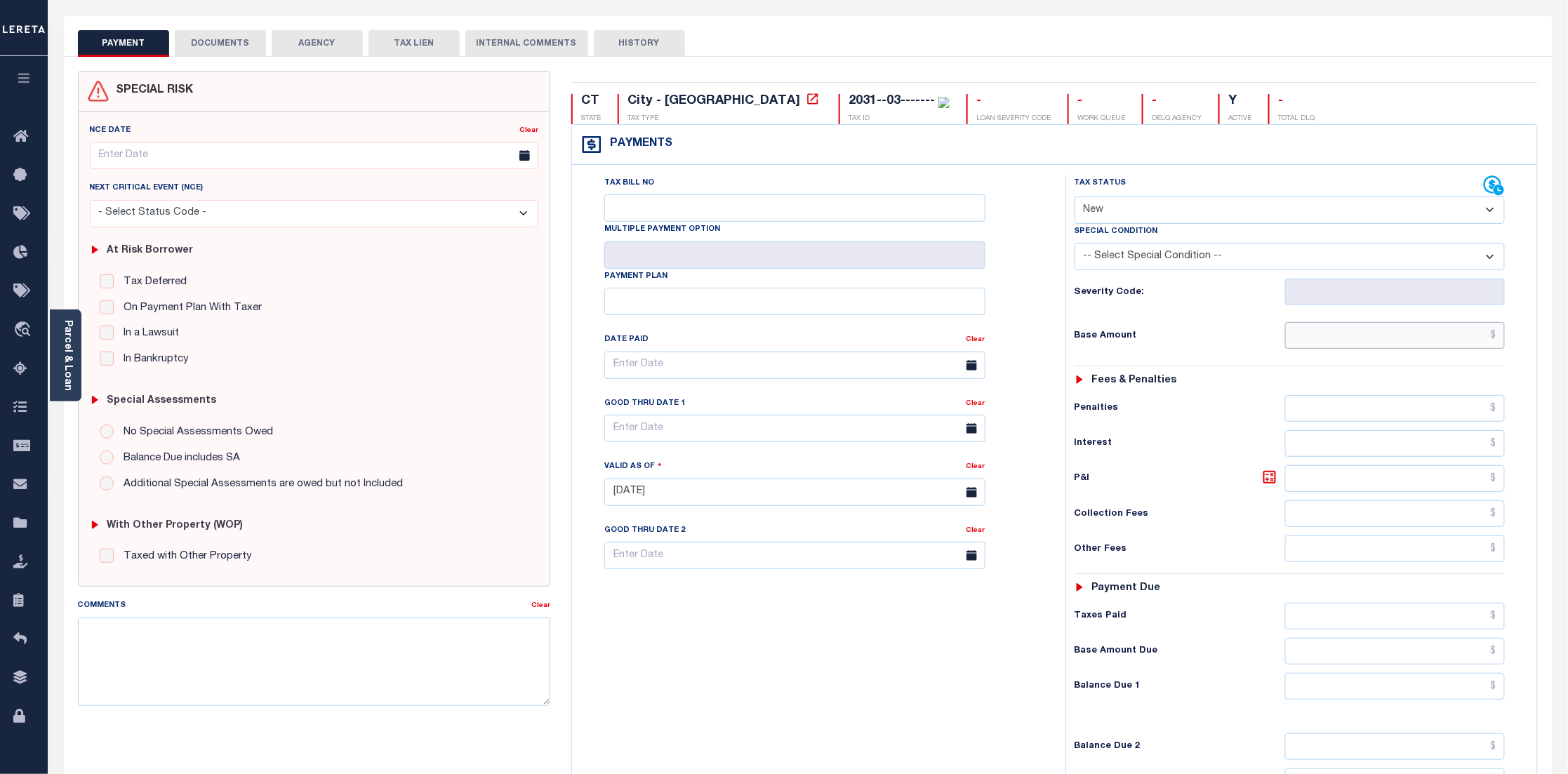
scroll to position [0, 0]
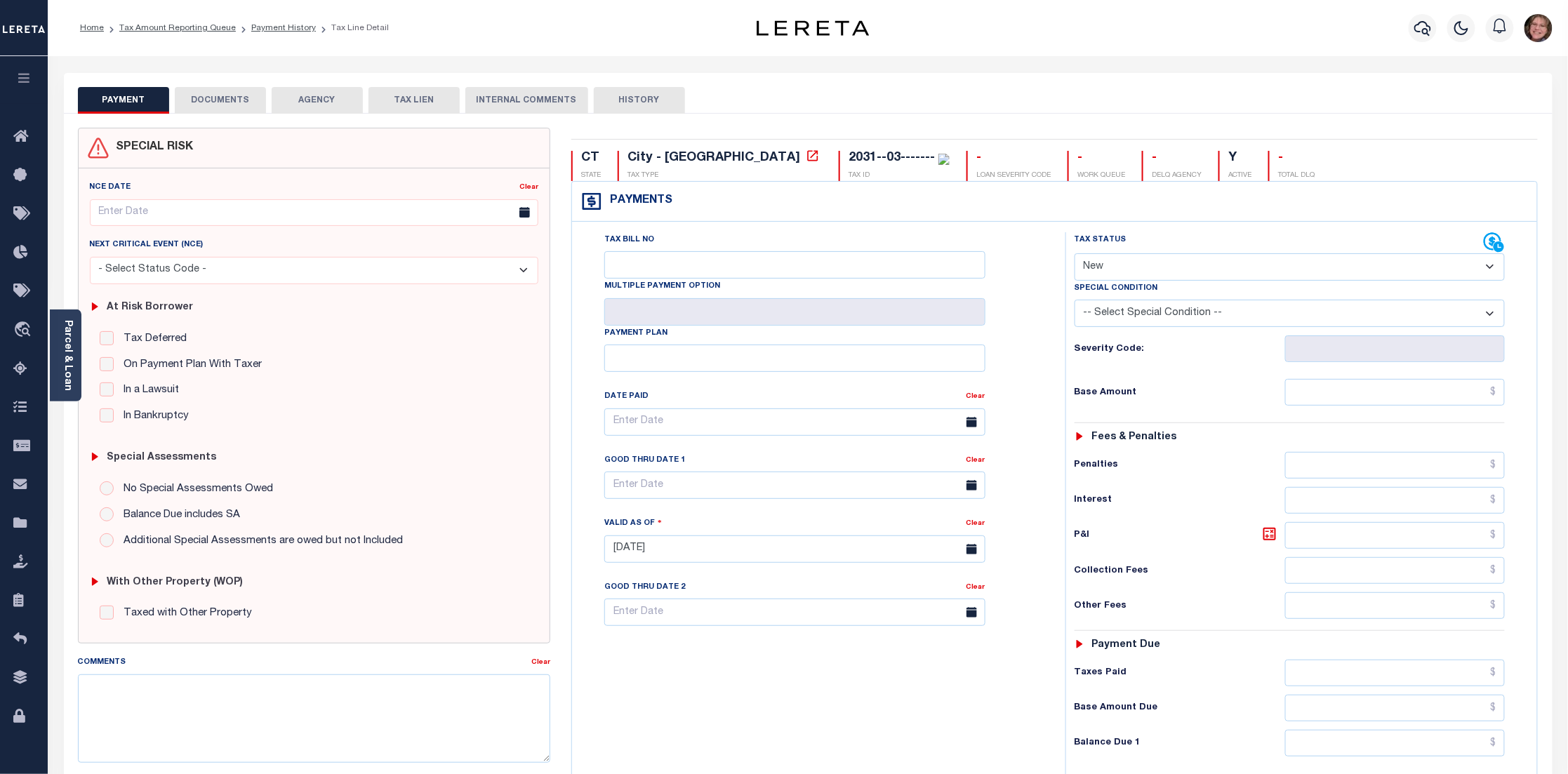
click at [221, 104] on button "DOCUMENTS" at bounding box center [220, 100] width 91 height 26
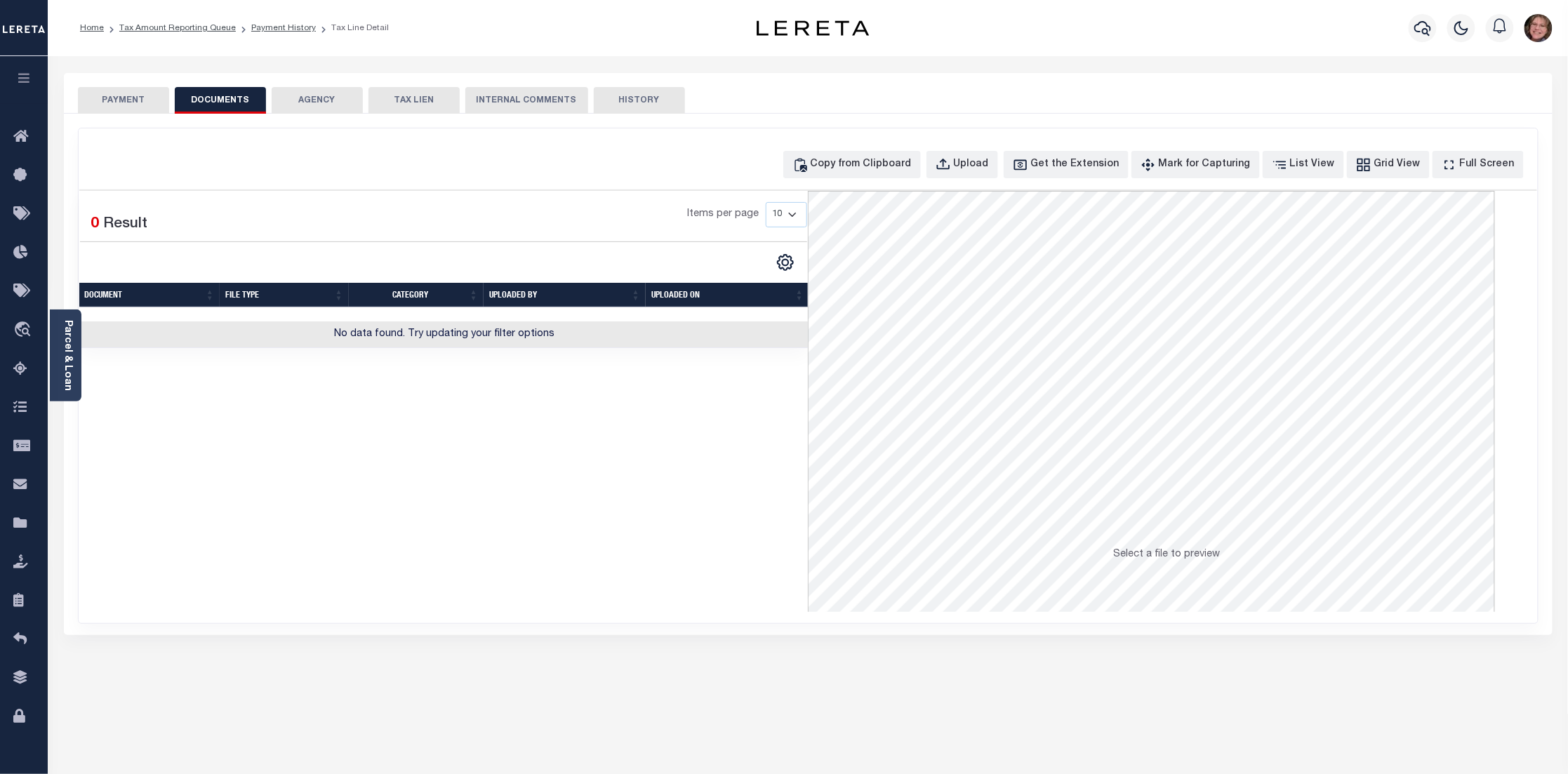
click at [318, 95] on button "AGENCY" at bounding box center [317, 100] width 91 height 26
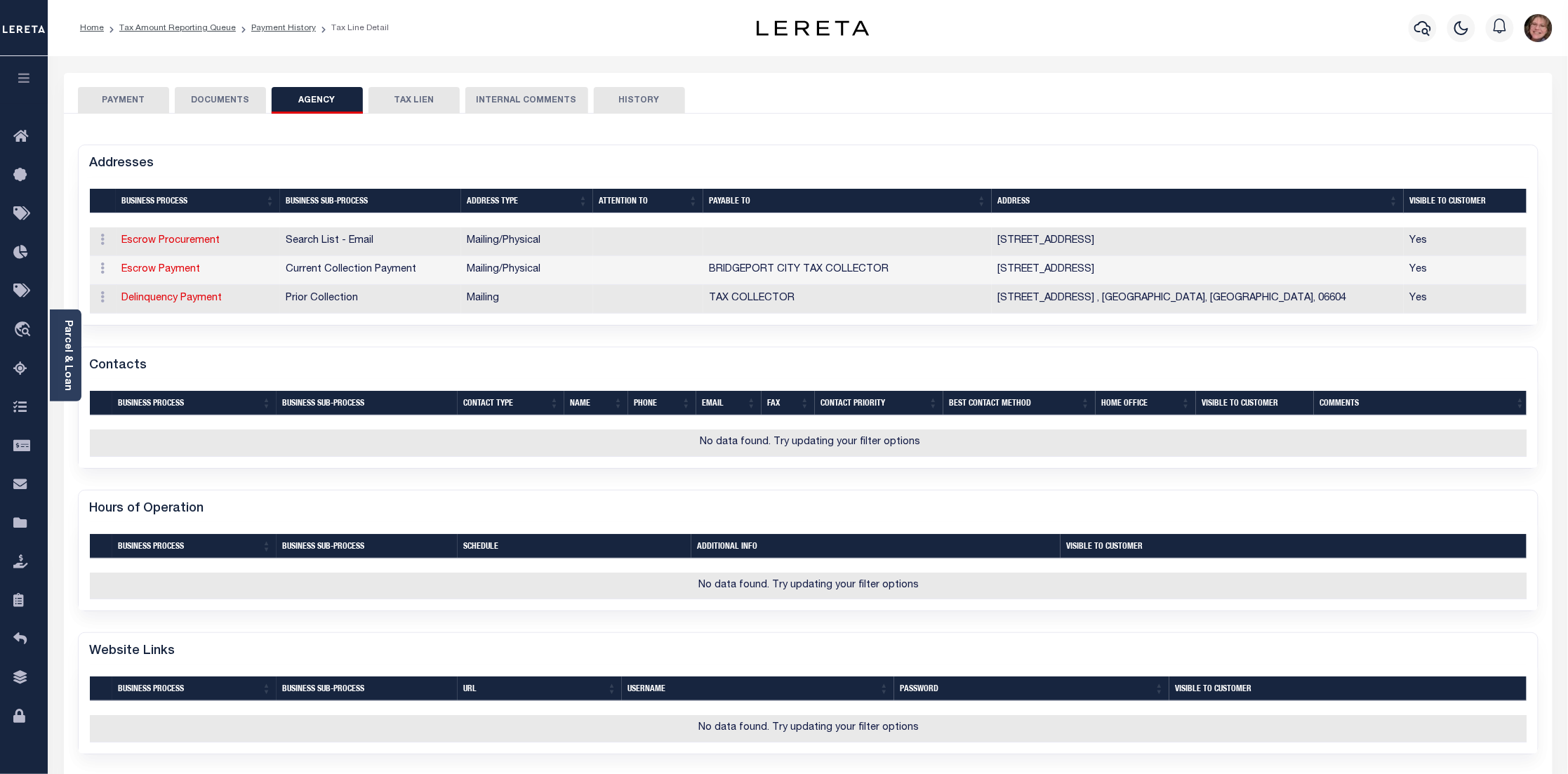
click at [423, 101] on button "TAX LIEN" at bounding box center [413, 100] width 91 height 26
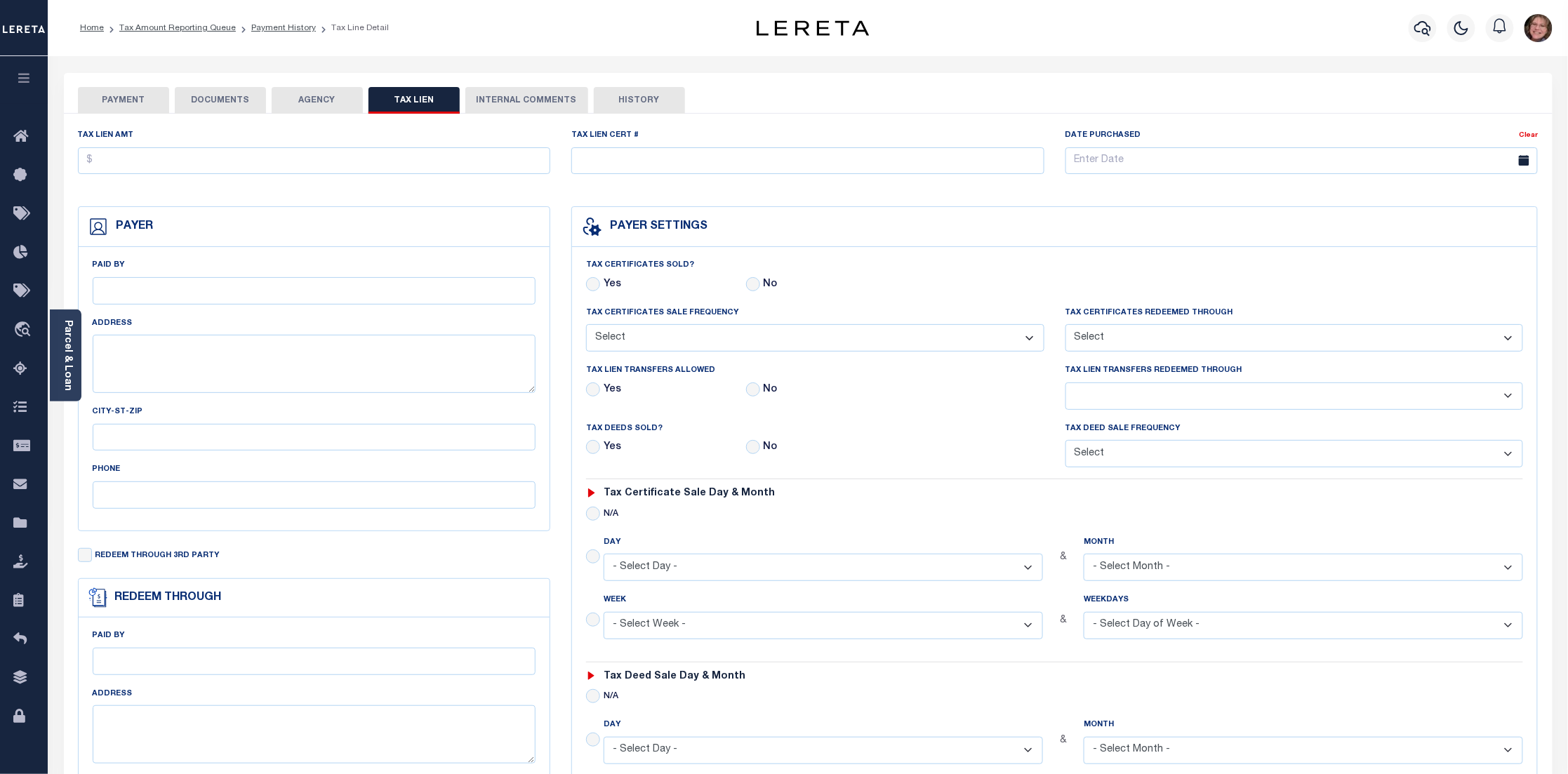
checkbox input "false"
radio input "true"
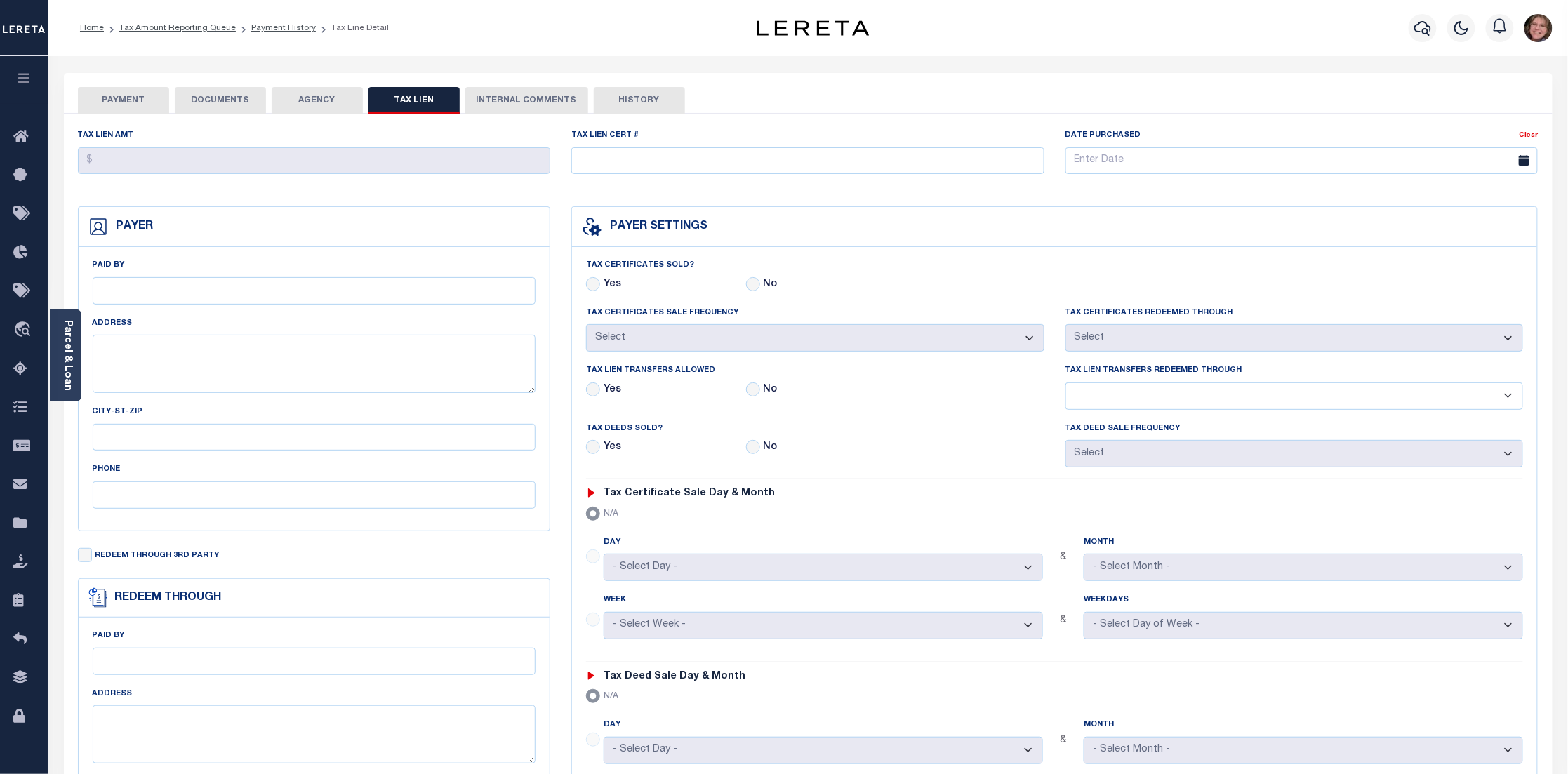
click at [535, 92] on button "INTERNAL COMMENTS" at bounding box center [526, 100] width 122 height 26
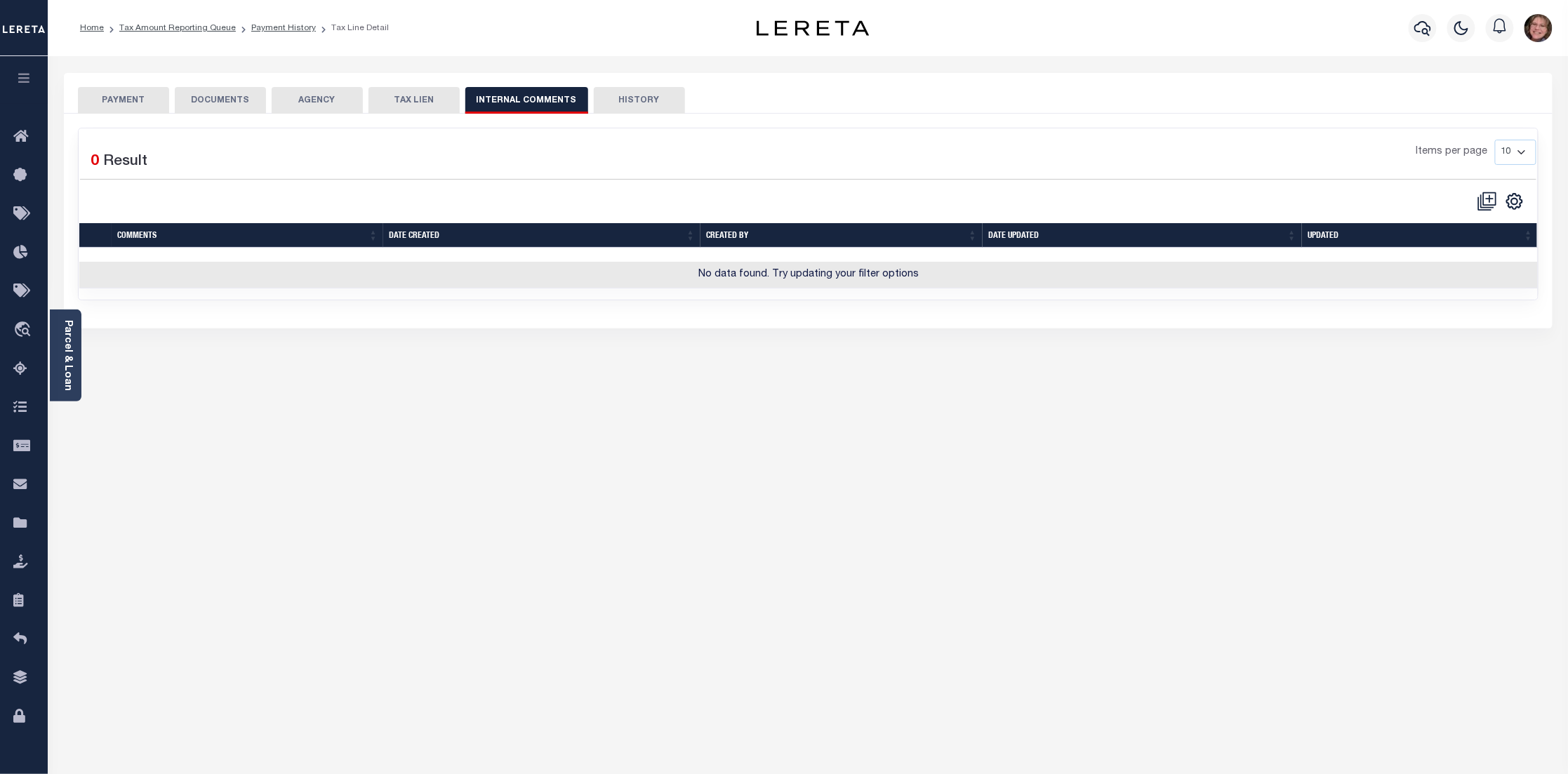
click at [118, 100] on button "PAYMENT" at bounding box center [123, 100] width 91 height 26
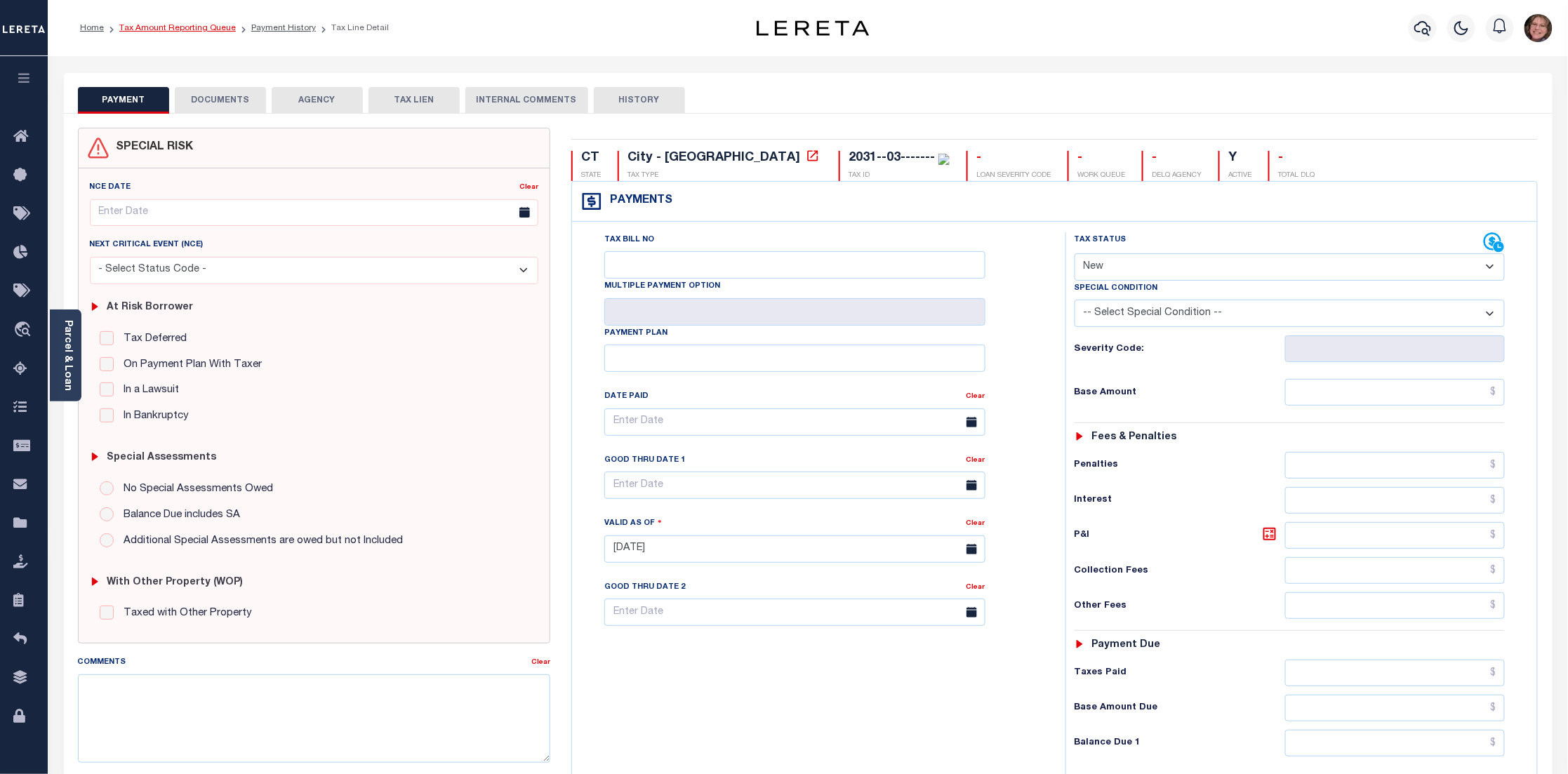
click at [202, 29] on link "Tax Amount Reporting Queue" at bounding box center [178, 27] width 117 height 8
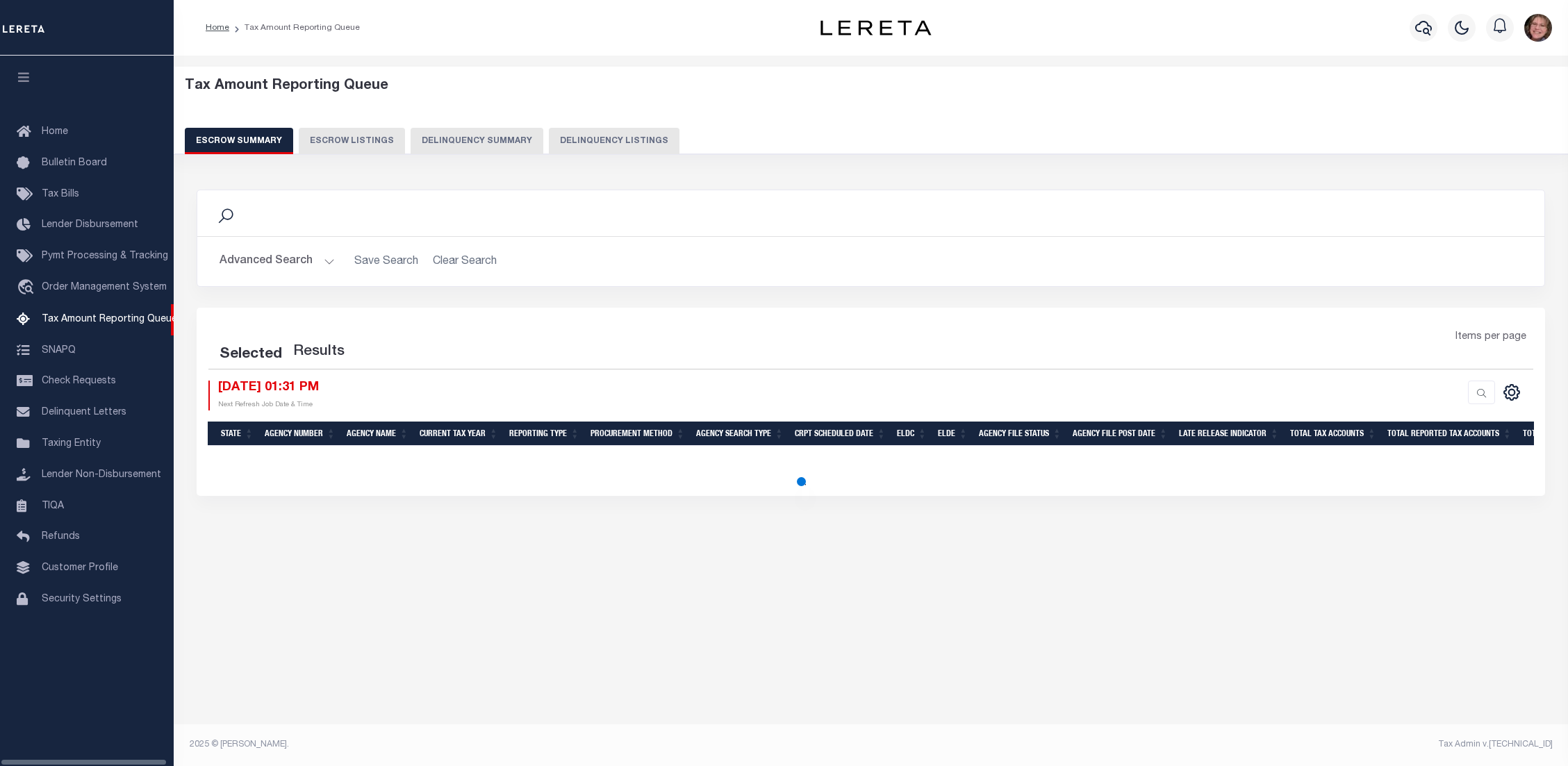
select select "100"
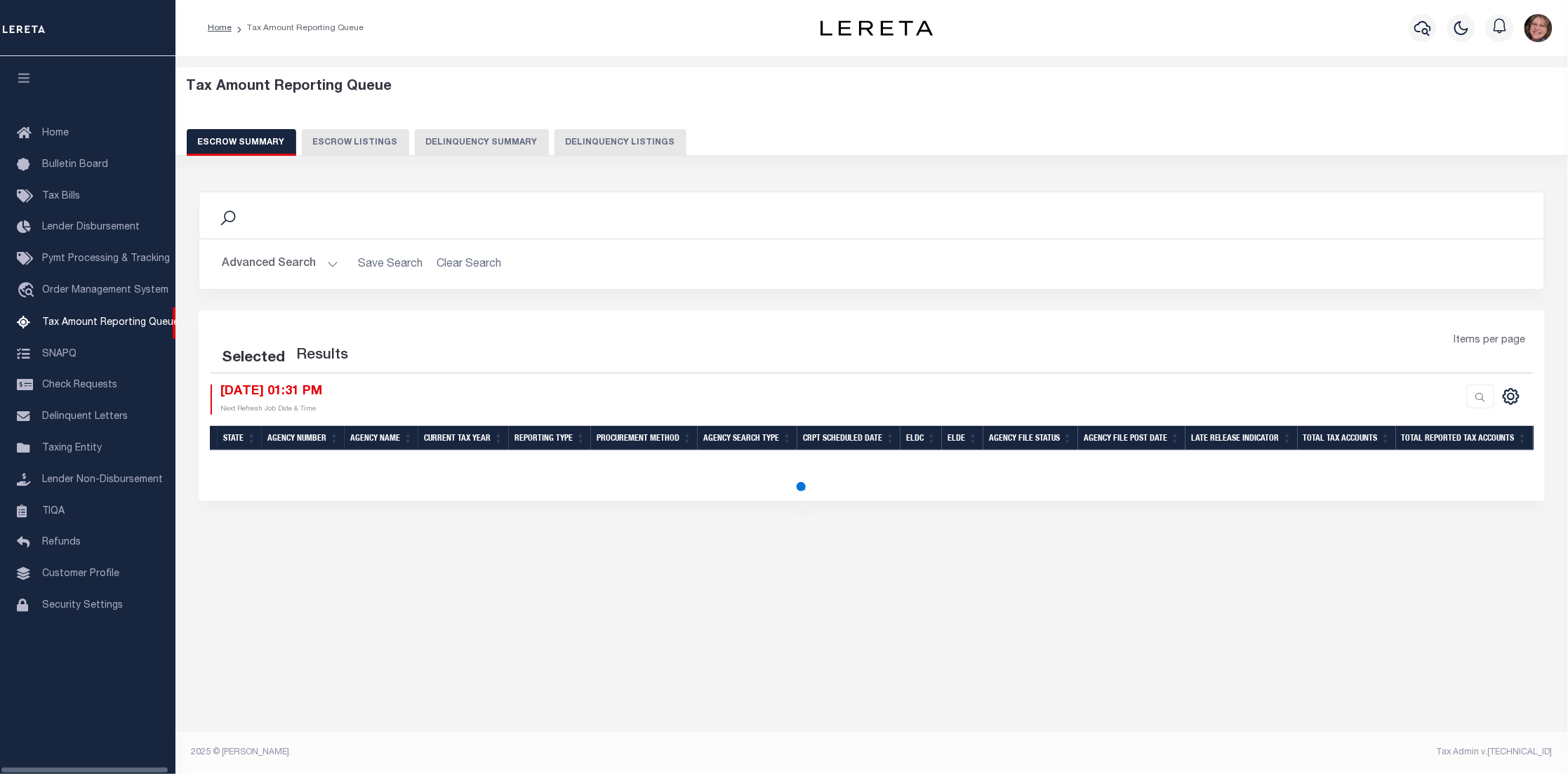
select select "100"
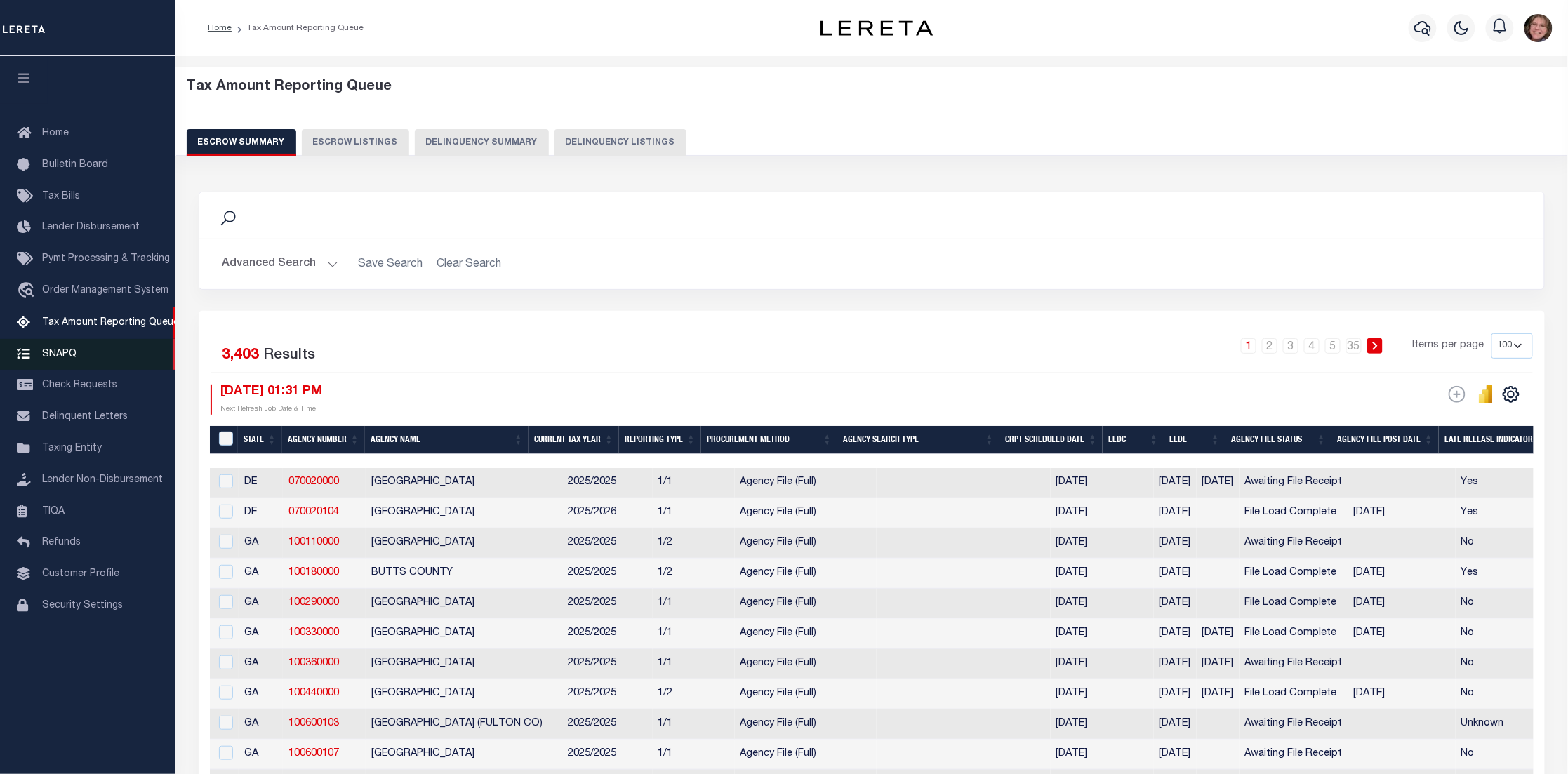
click at [61, 353] on span "SNAPQ" at bounding box center [59, 354] width 35 height 9
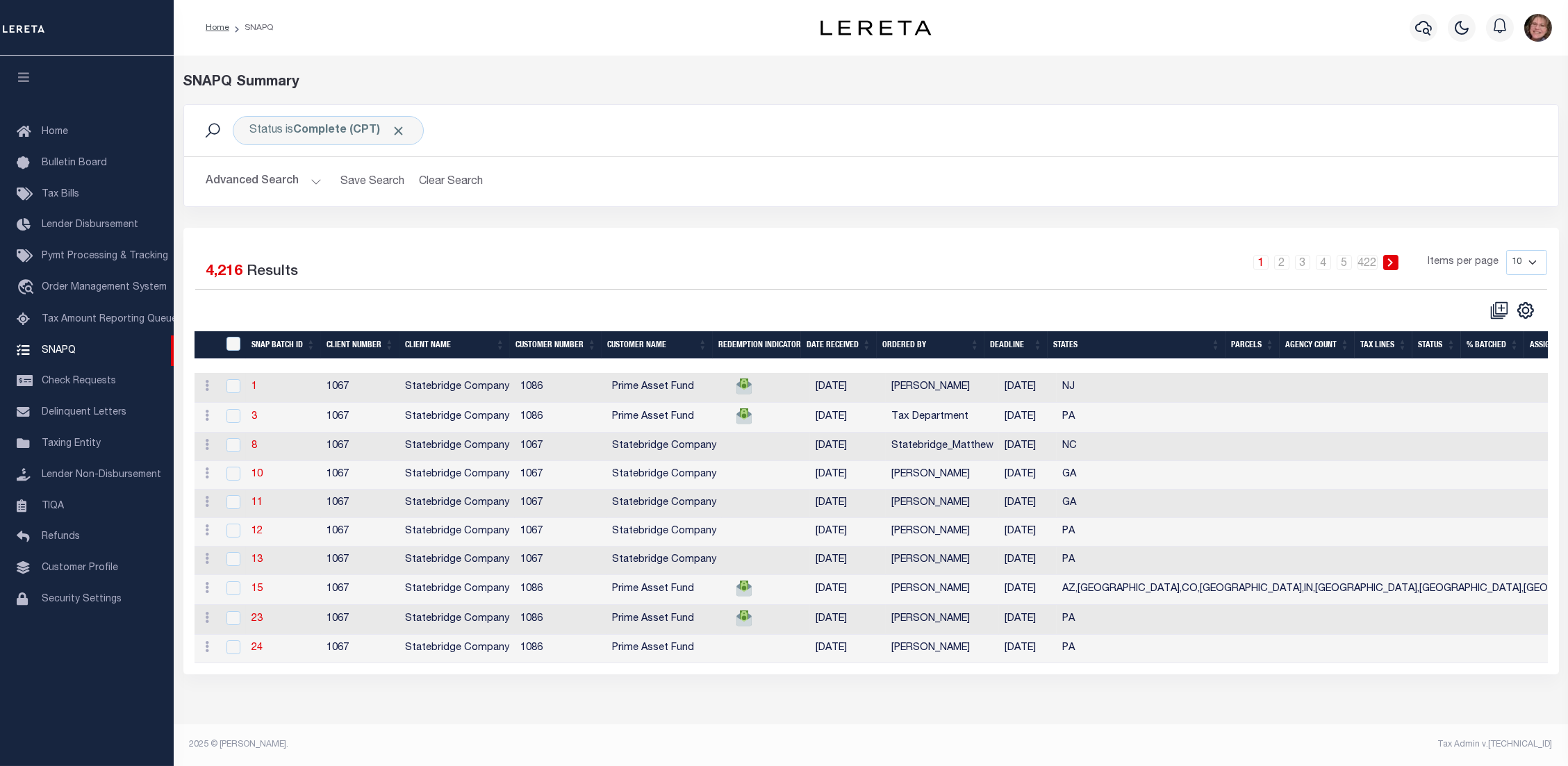
scroll to position [0, 46]
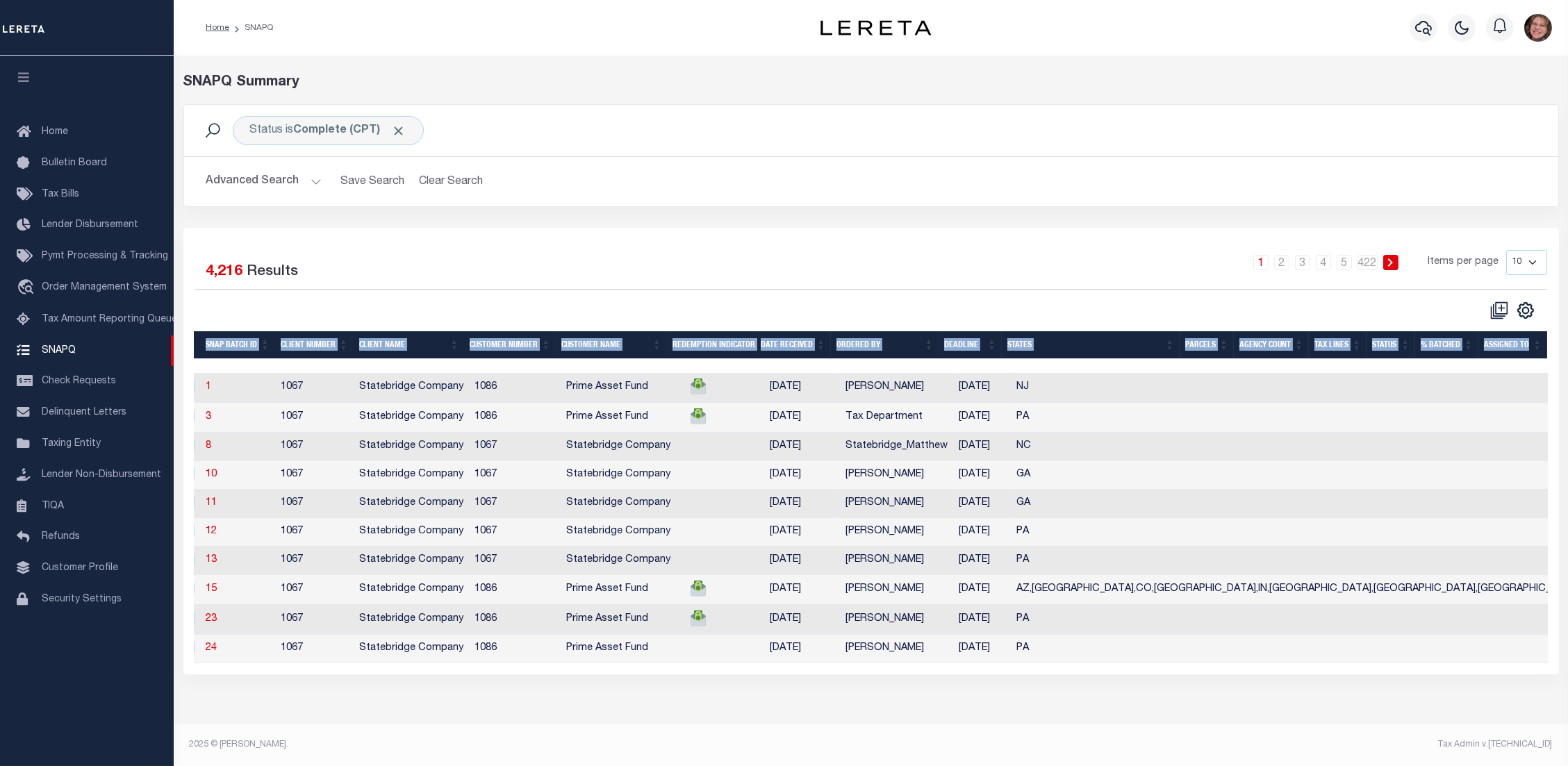
drag, startPoint x: 757, startPoint y: 366, endPoint x: 411, endPoint y: 333, distance: 347.6
click at [411, 324] on div "Selected 4,216 Results 1 2 3 4 5 … 422 Items per page 10 25 50 100" at bounding box center [871, 451] width 1375 height 446
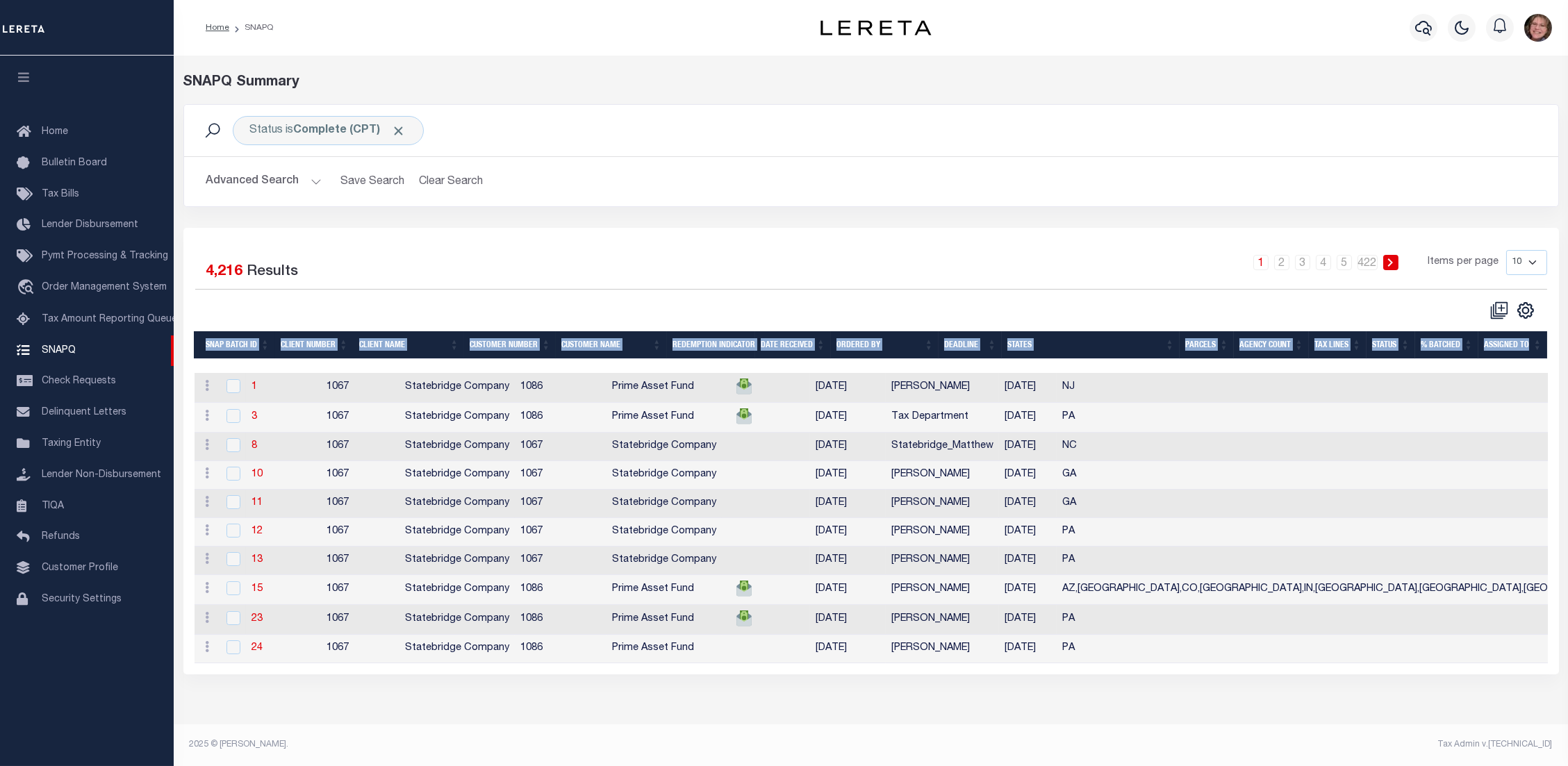
scroll to position [0, 0]
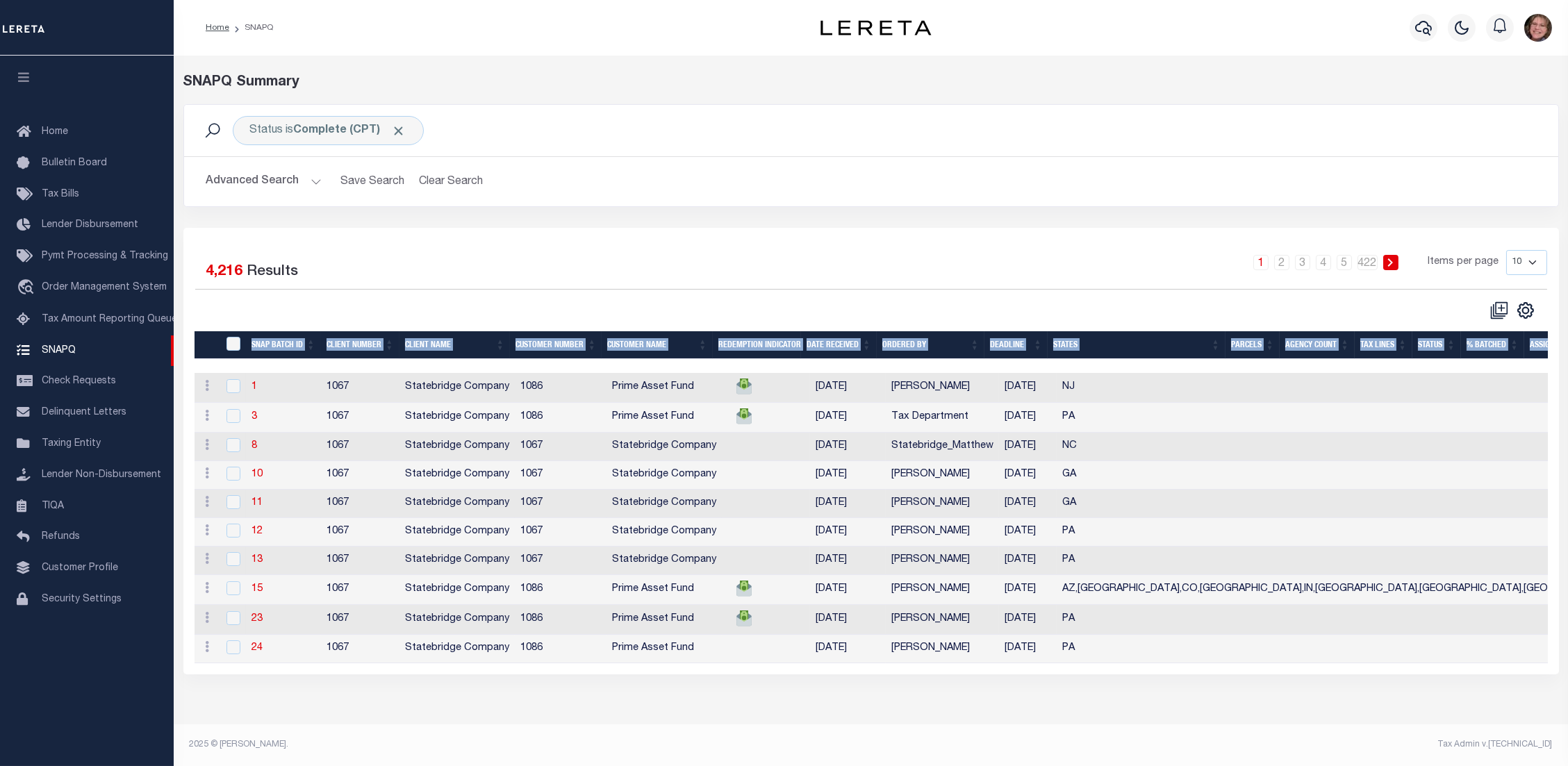
click at [1034, 353] on th "Deadline" at bounding box center [1016, 346] width 63 height 29
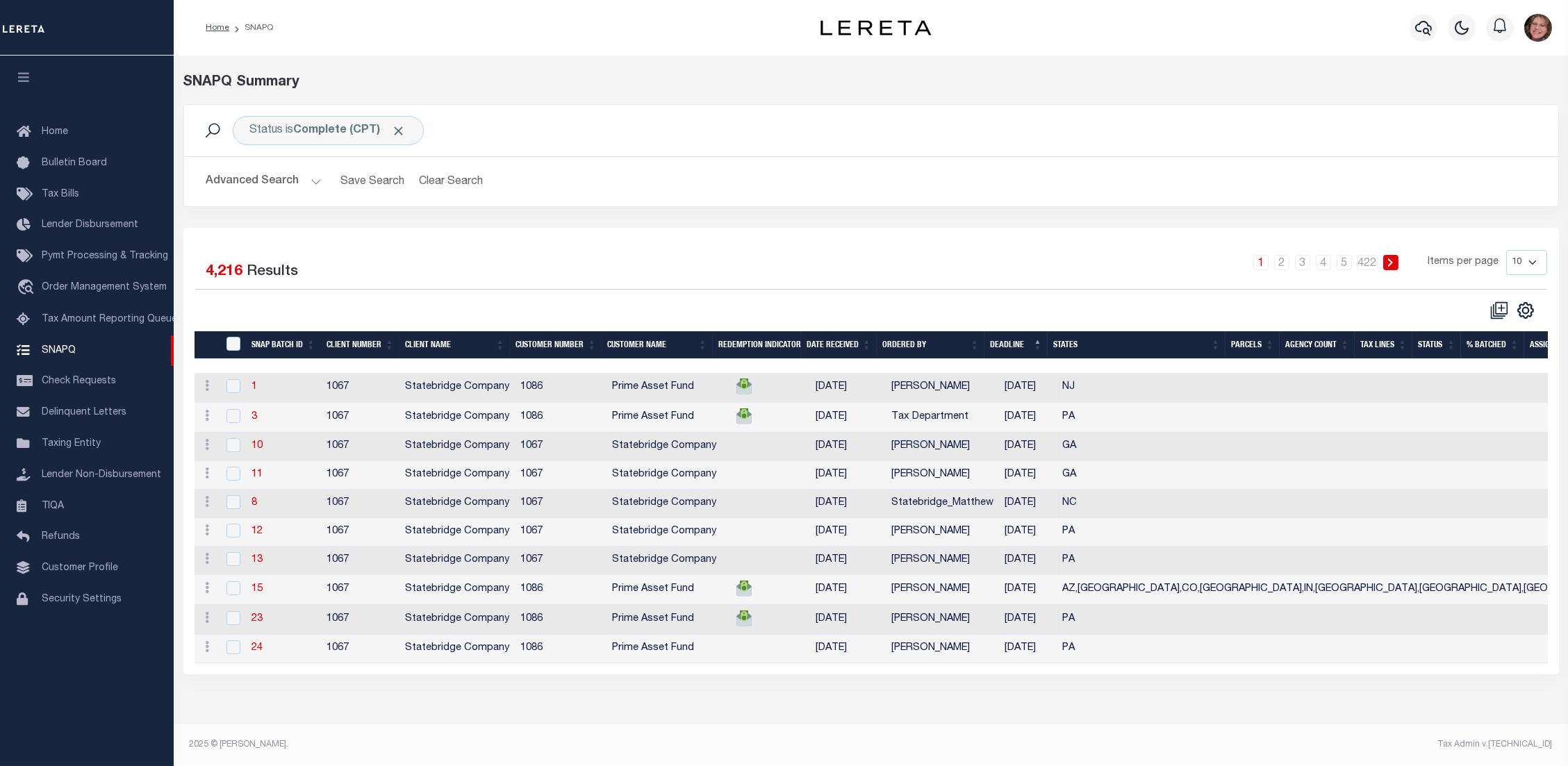
click at [1039, 356] on th "Deadline" at bounding box center [1016, 346] width 63 height 29
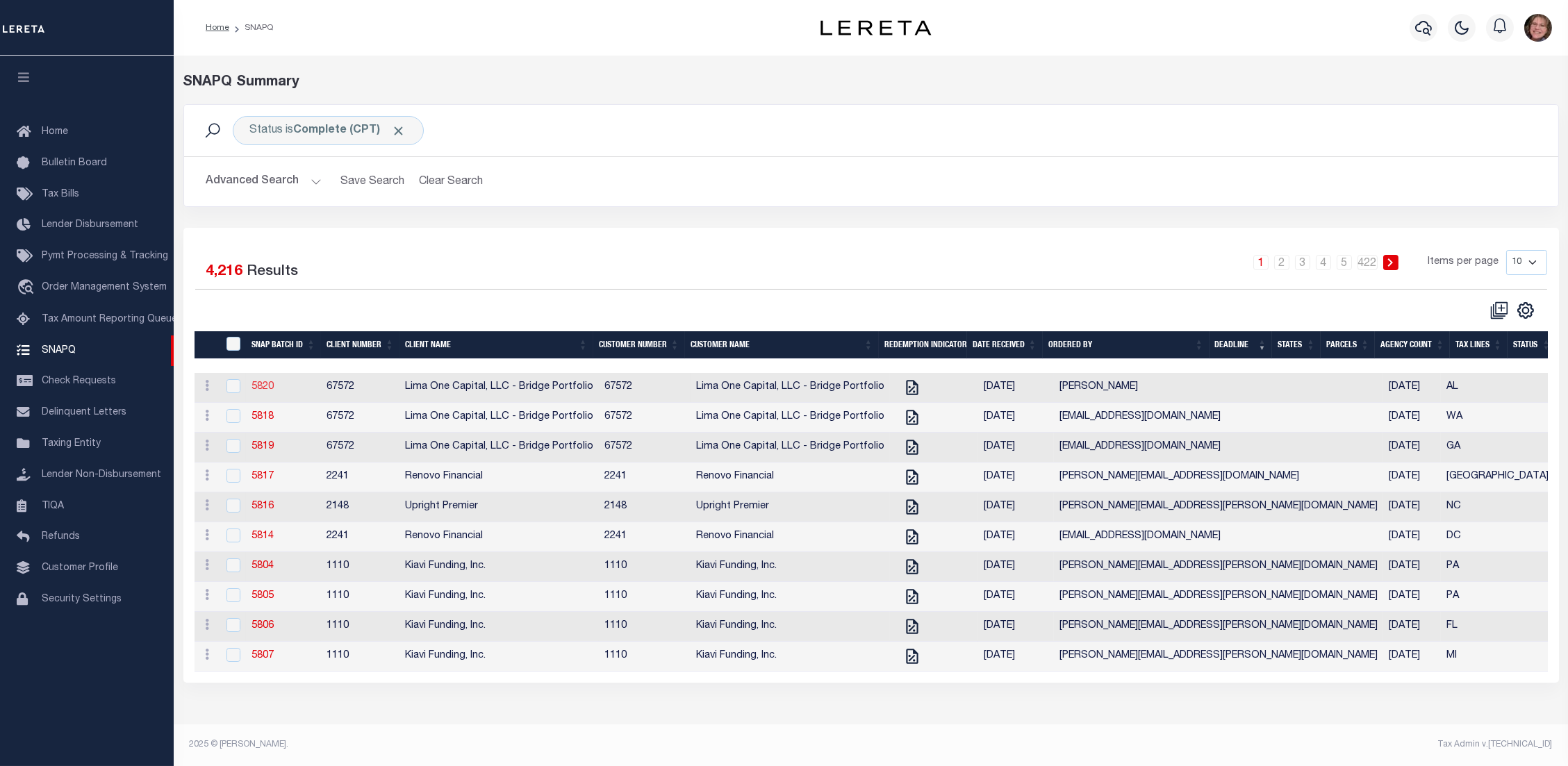
click at [264, 390] on link "5820" at bounding box center [263, 387] width 22 height 9
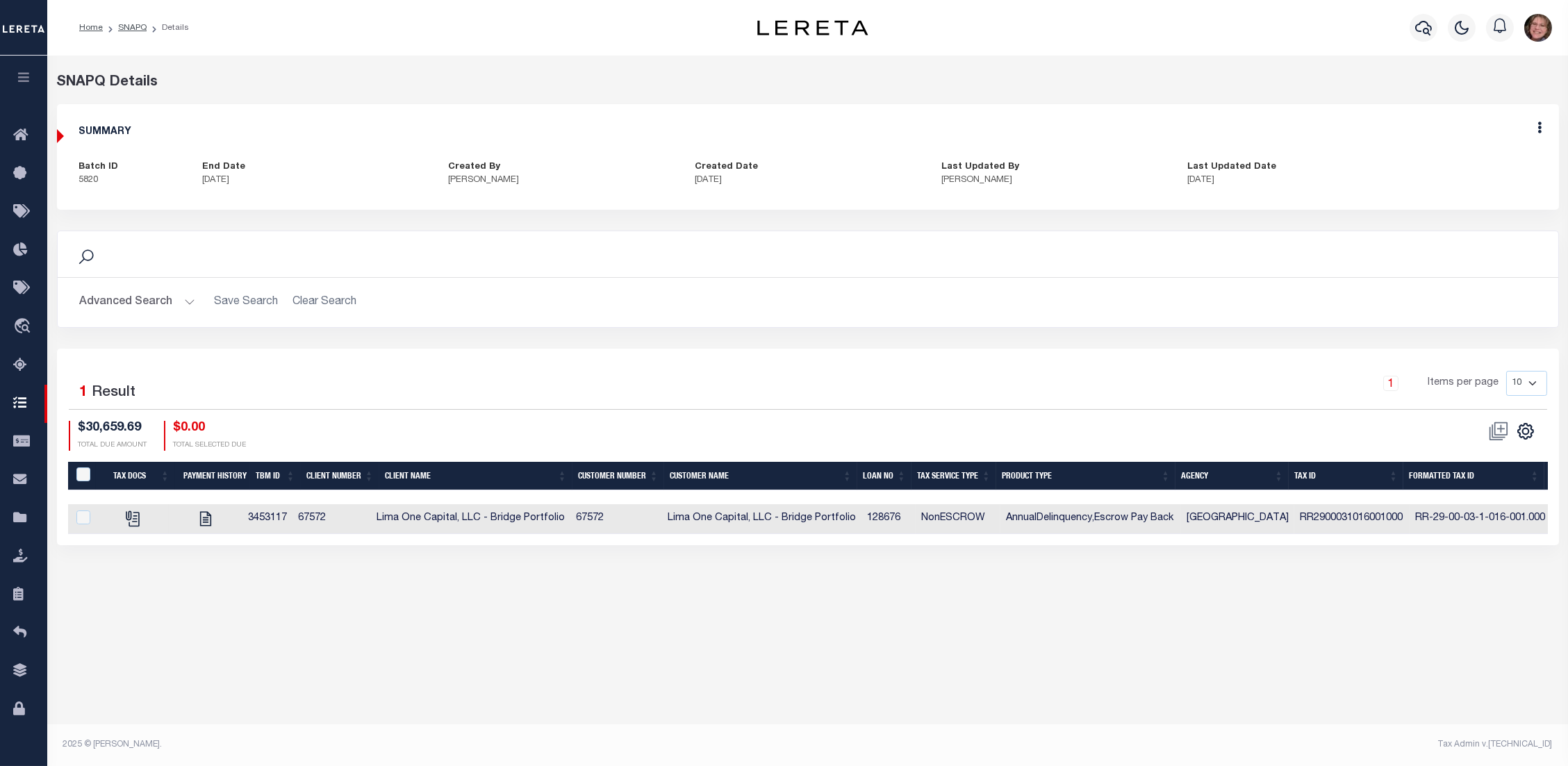
drag, startPoint x: 839, startPoint y: 545, endPoint x: 935, endPoint y: 544, distance: 96.0
click at [935, 544] on div "Selected 1 Result 1 Items per page 10 25 50 100 $30,659.69 $0.00" at bounding box center [808, 446] width 1502 height 197
click at [133, 513] on icon "" at bounding box center [131, 517] width 11 height 11
checkbox input "true"
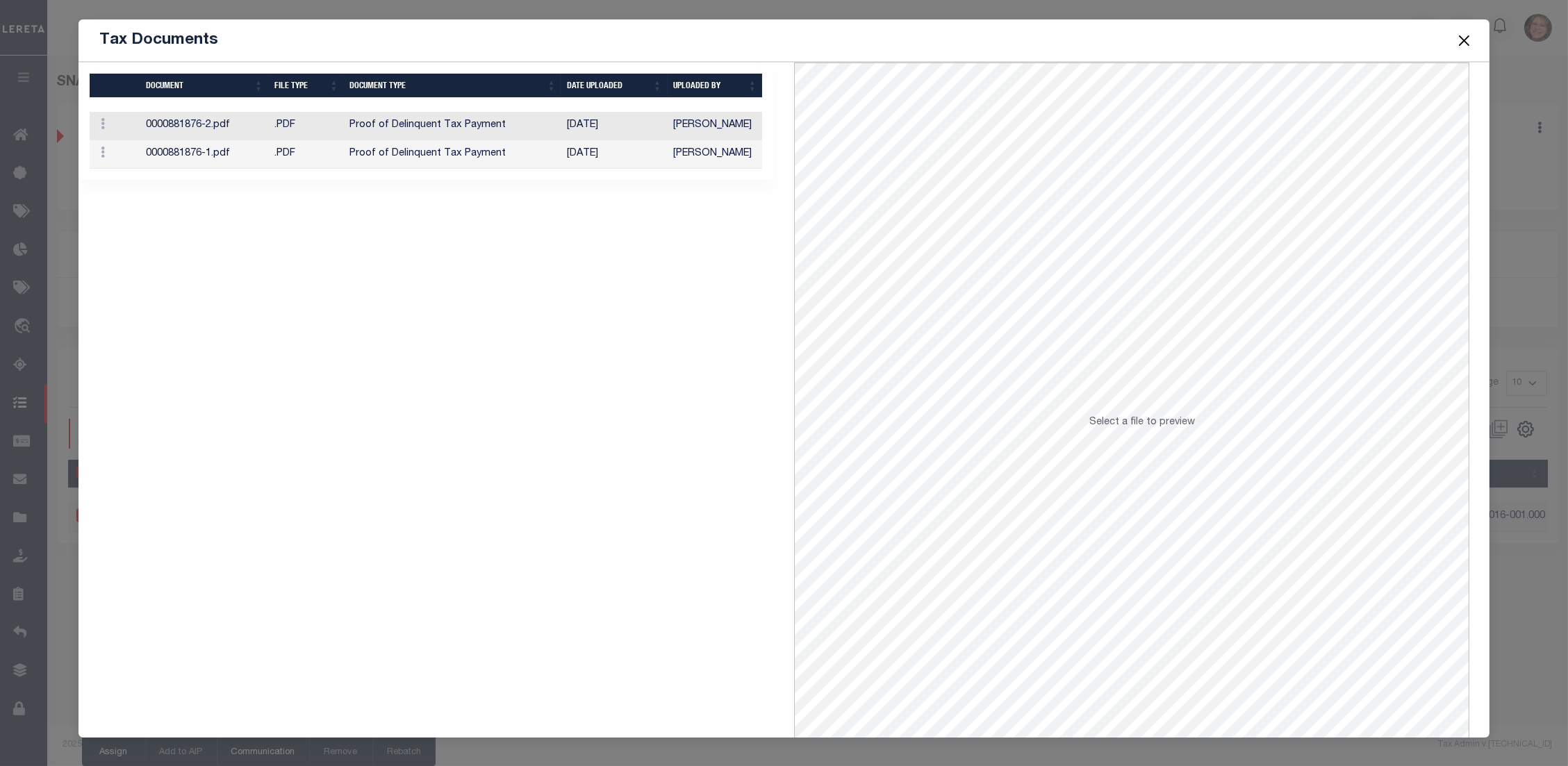
click at [428, 123] on td "Proof of Delinquent Tax Payment" at bounding box center [452, 126] width 217 height 29
click at [1465, 45] on button "Close" at bounding box center [1463, 40] width 18 height 18
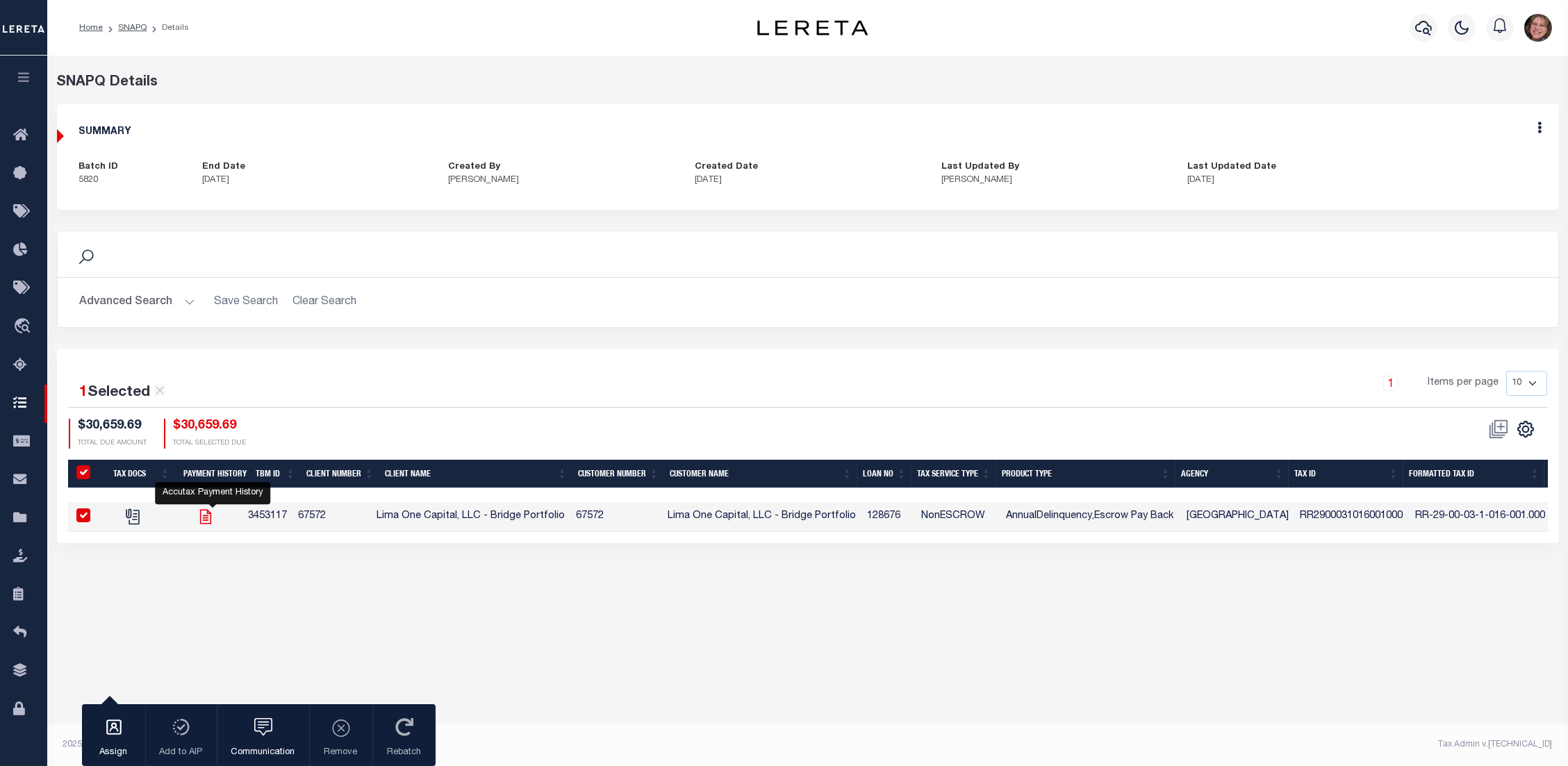
click at [214, 517] on icon "" at bounding box center [205, 516] width 18 height 18
checkbox input "false"
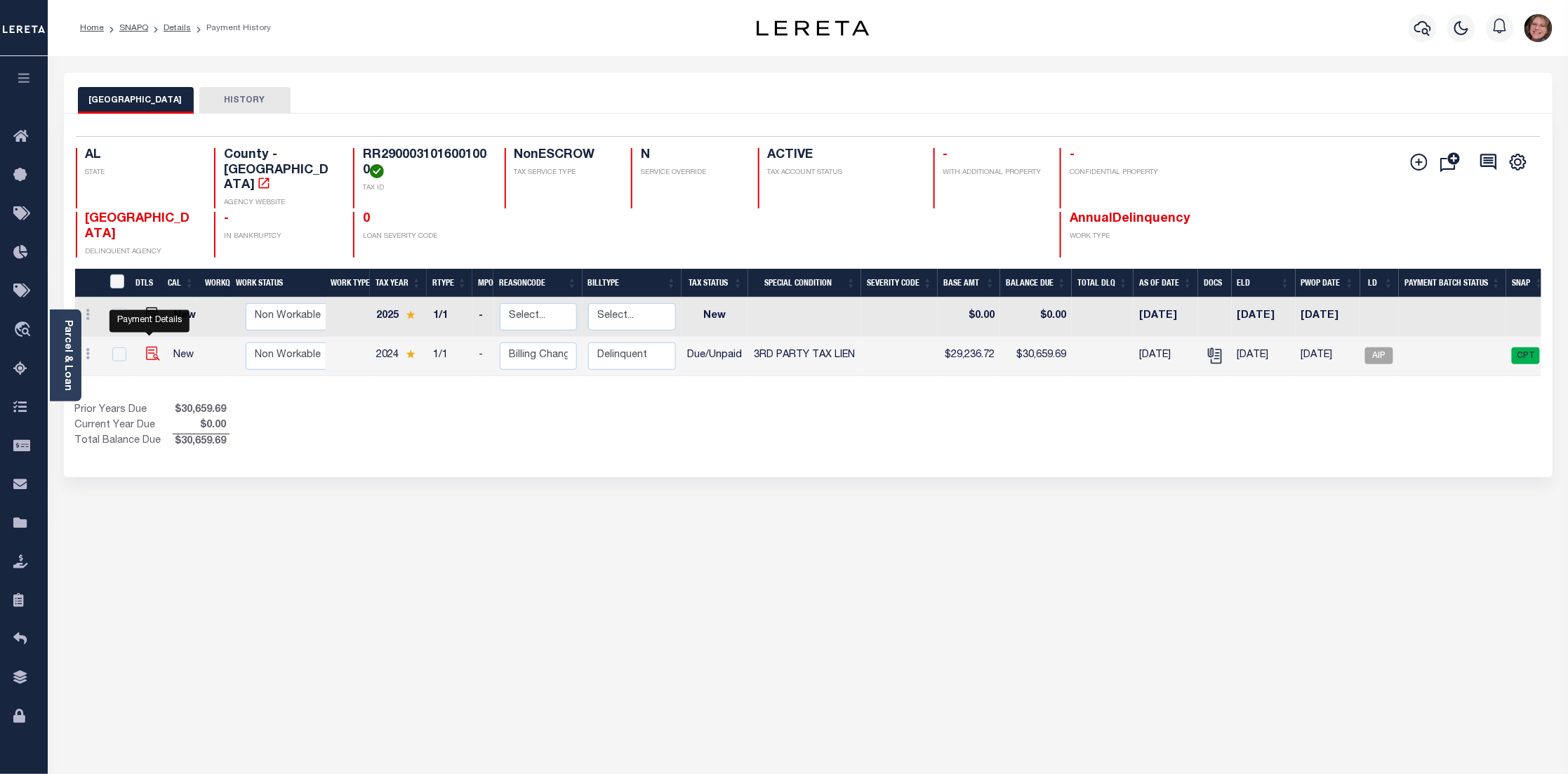
click at [148, 347] on img "" at bounding box center [152, 353] width 14 height 14
checkbox input "true"
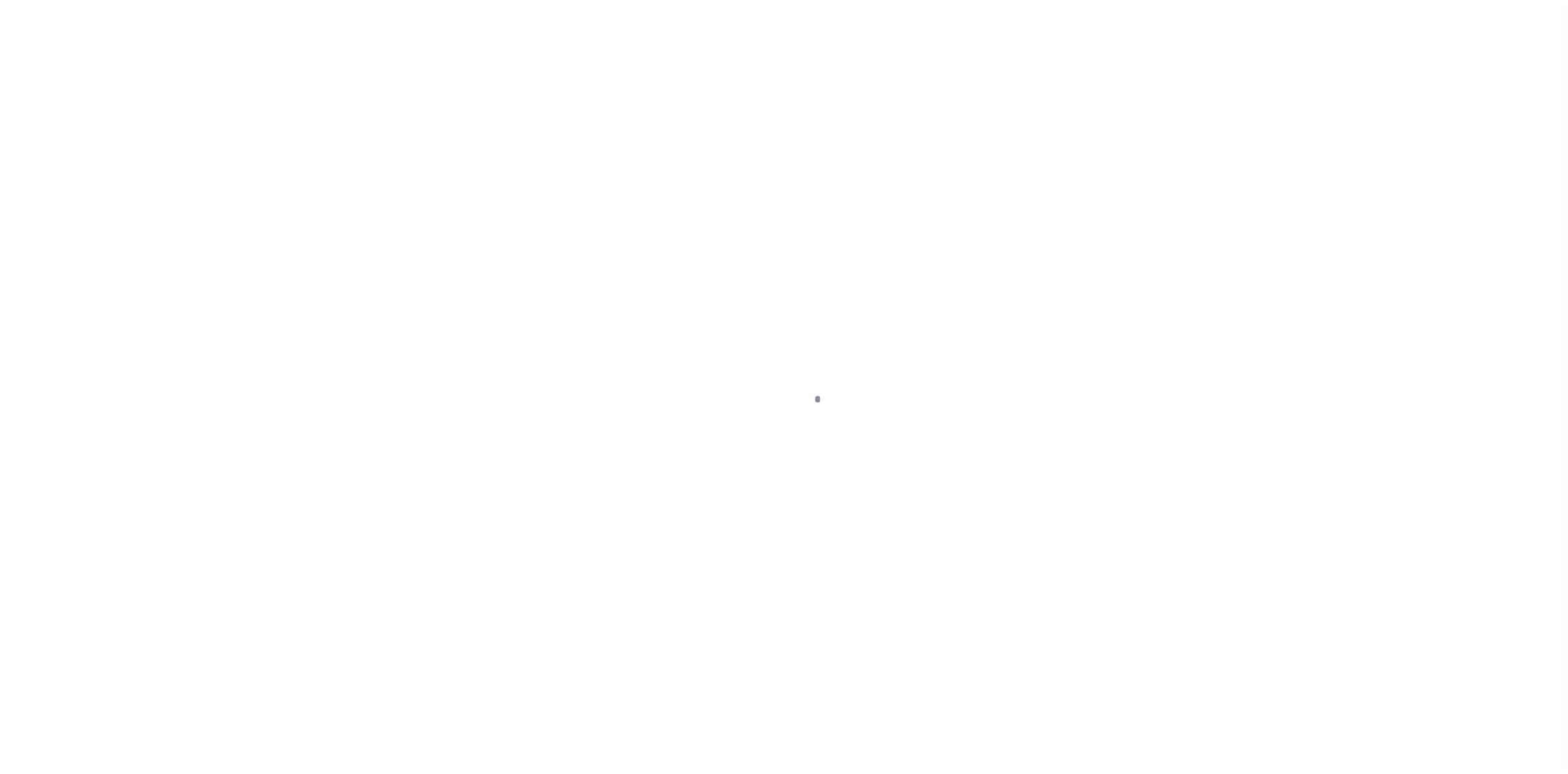
checkbox input "false"
type textarea "[DATE]- Email request from [PERSON_NAME] to batch for Lima One. See LD batch #4…"
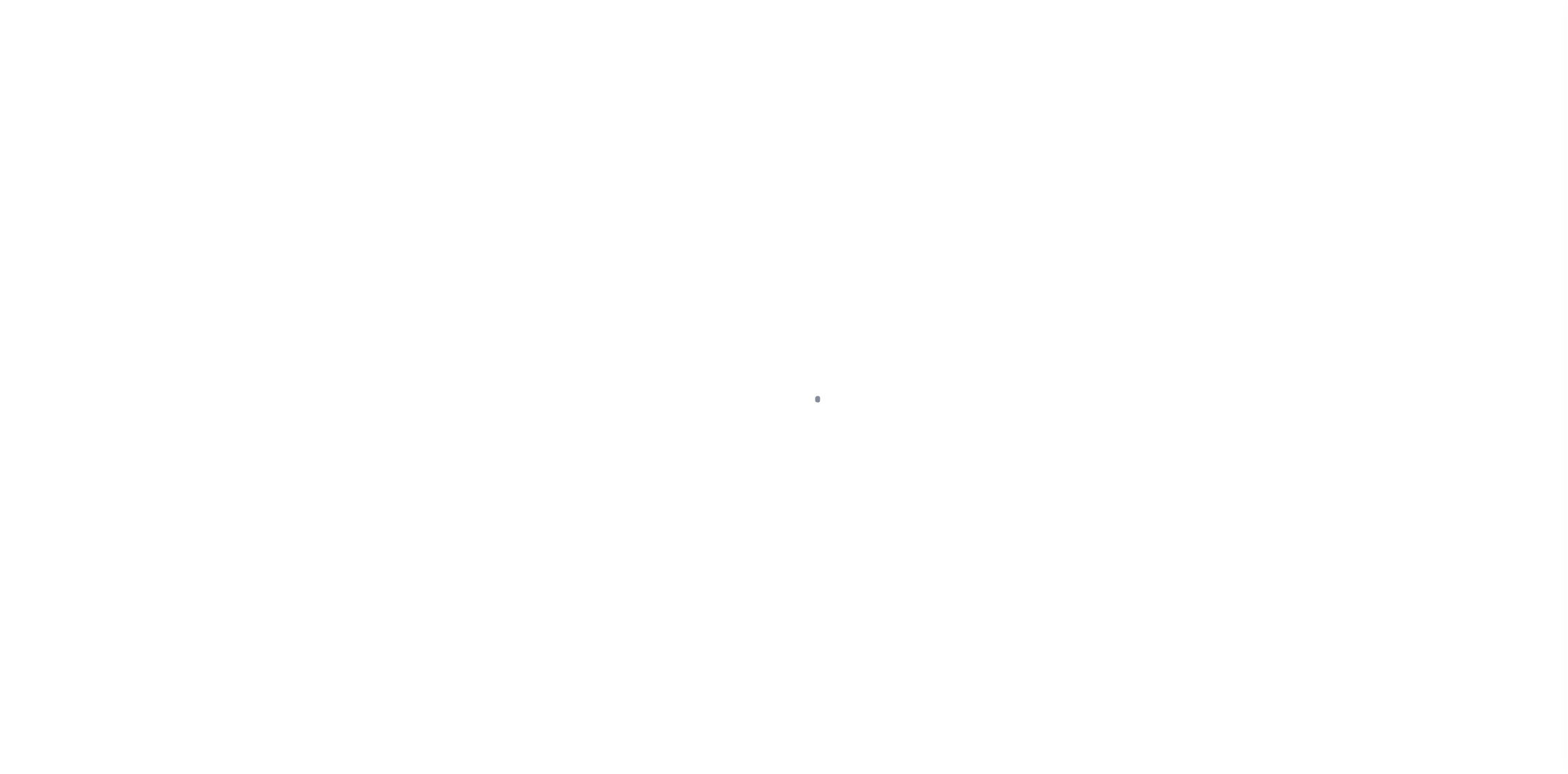
type input "[DATE]"
select select "DUE"
select select "20"
type input "0"
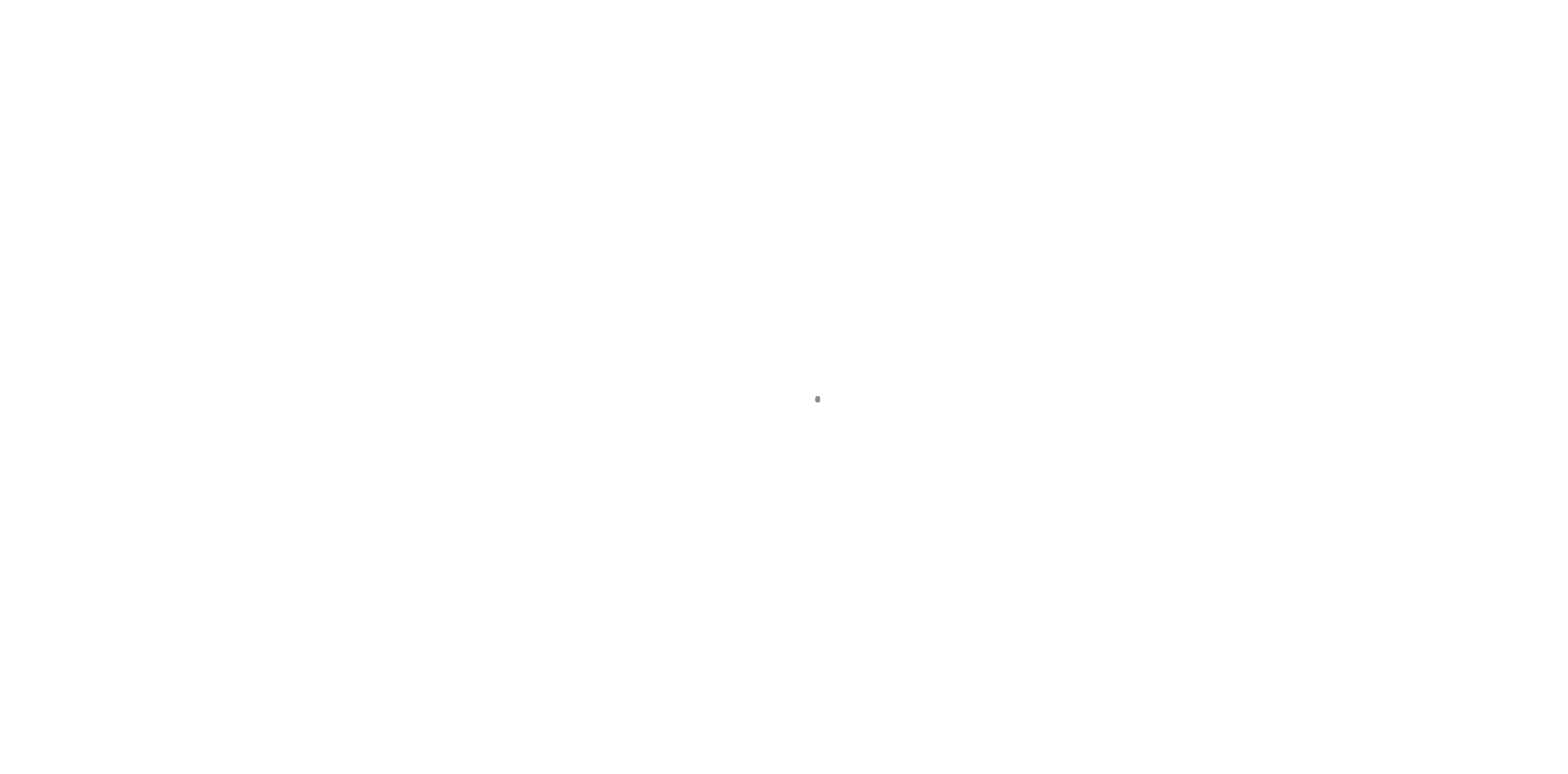
type input "$29,236.72"
type input "$1,422.97"
type input "$30,659.69"
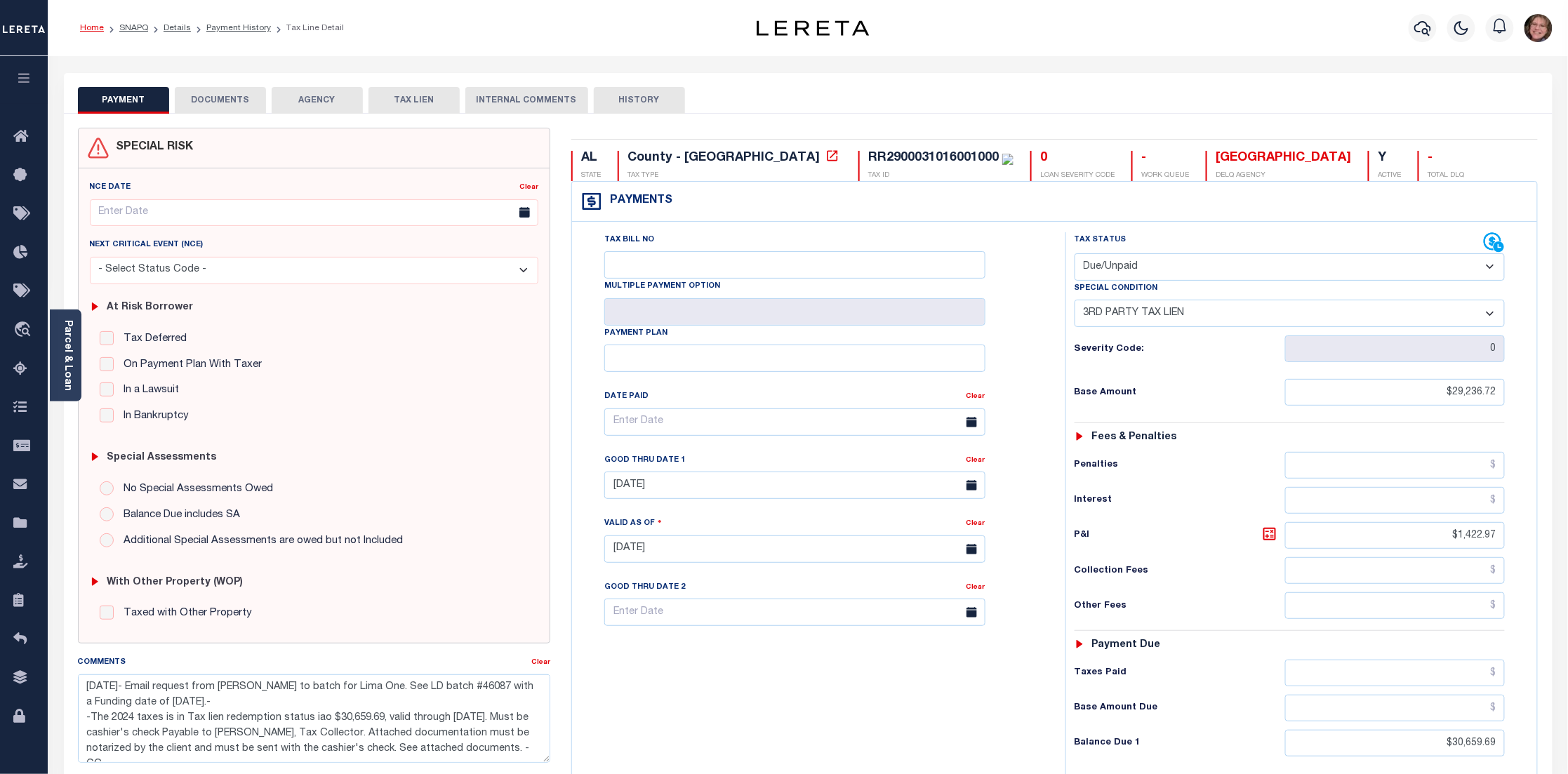
click at [99, 26] on link "Home" at bounding box center [91, 27] width 24 height 8
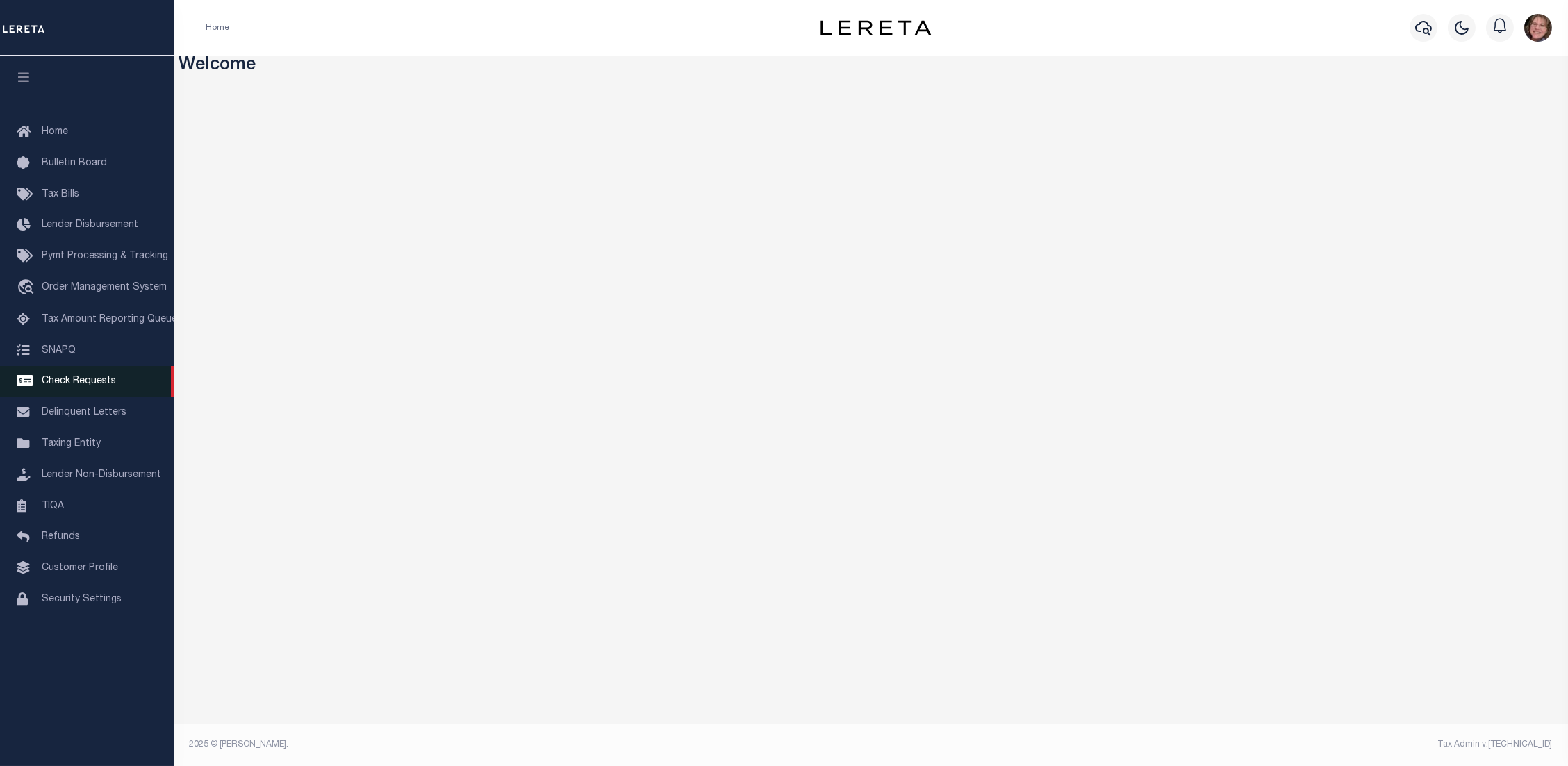
click at [89, 376] on span "Check Requests" at bounding box center [79, 381] width 75 height 9
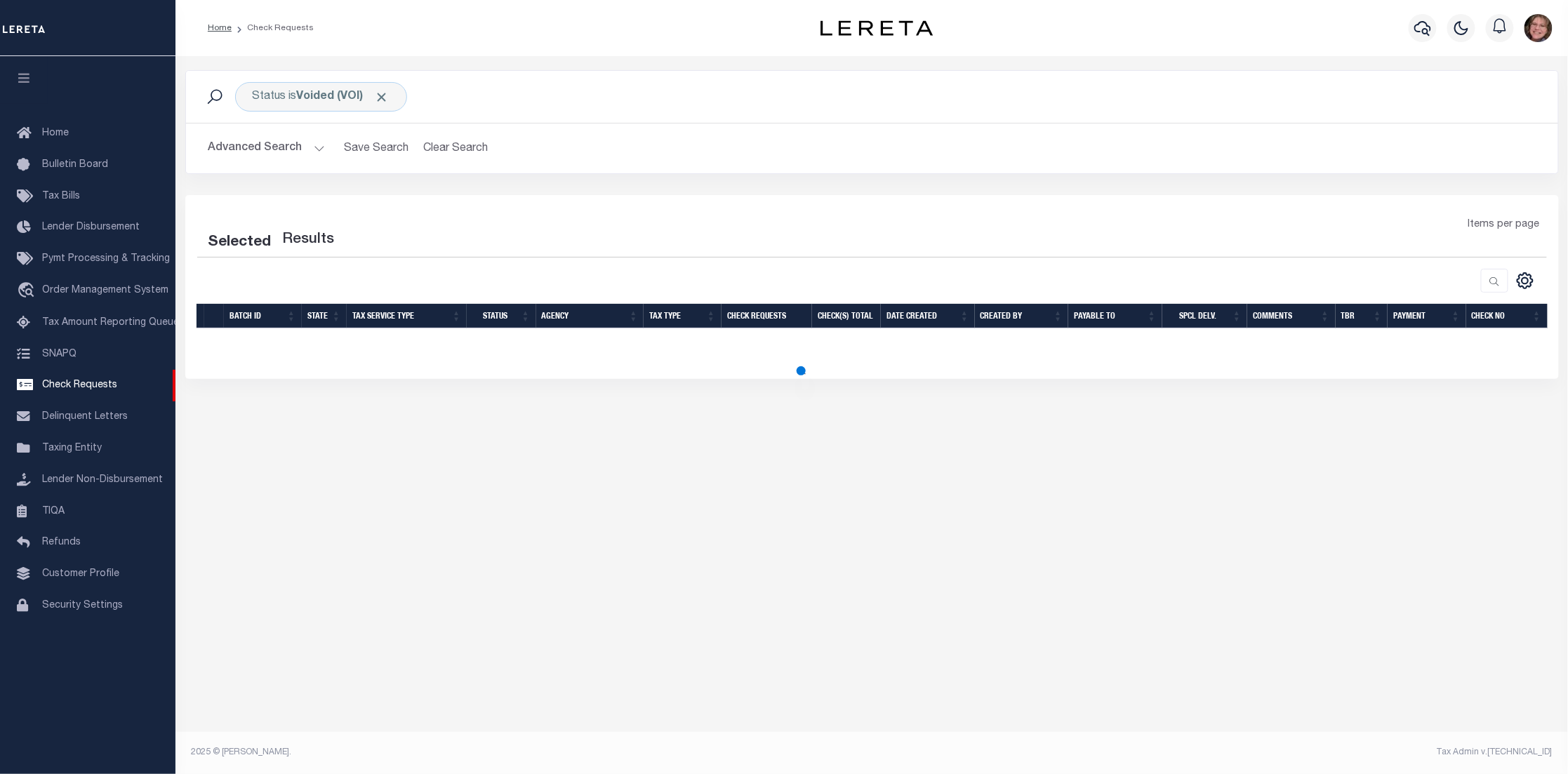
select select "50"
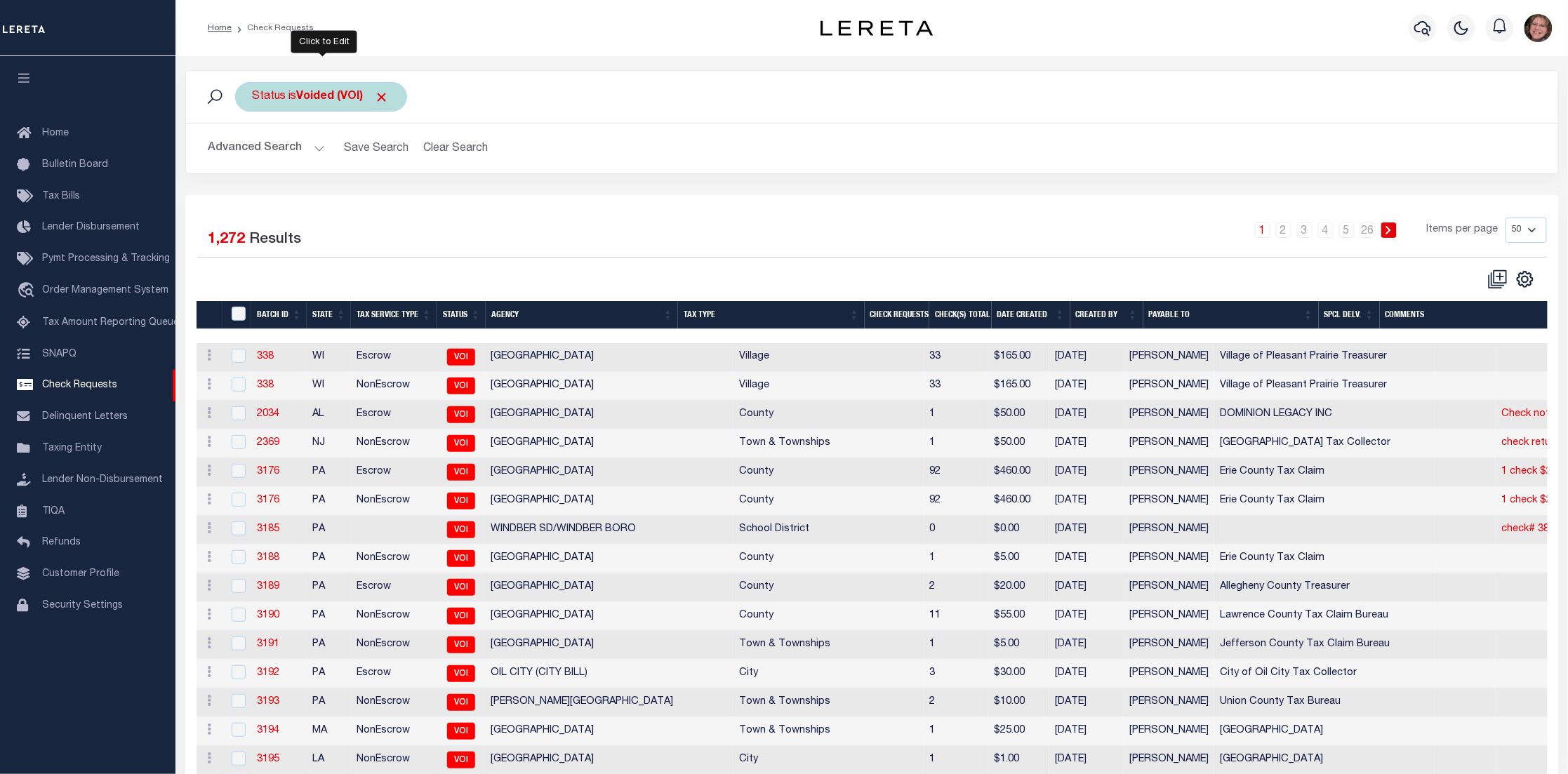
click at [278, 89] on div "Status is Voided (VOI)" at bounding box center [321, 96] width 172 height 29
select select "VOI"
click at [294, 162] on select "Approval Needed (APN) Batching In Progress (BIP) Check Returned (CKR) Cleared a…" at bounding box center [356, 166] width 206 height 26
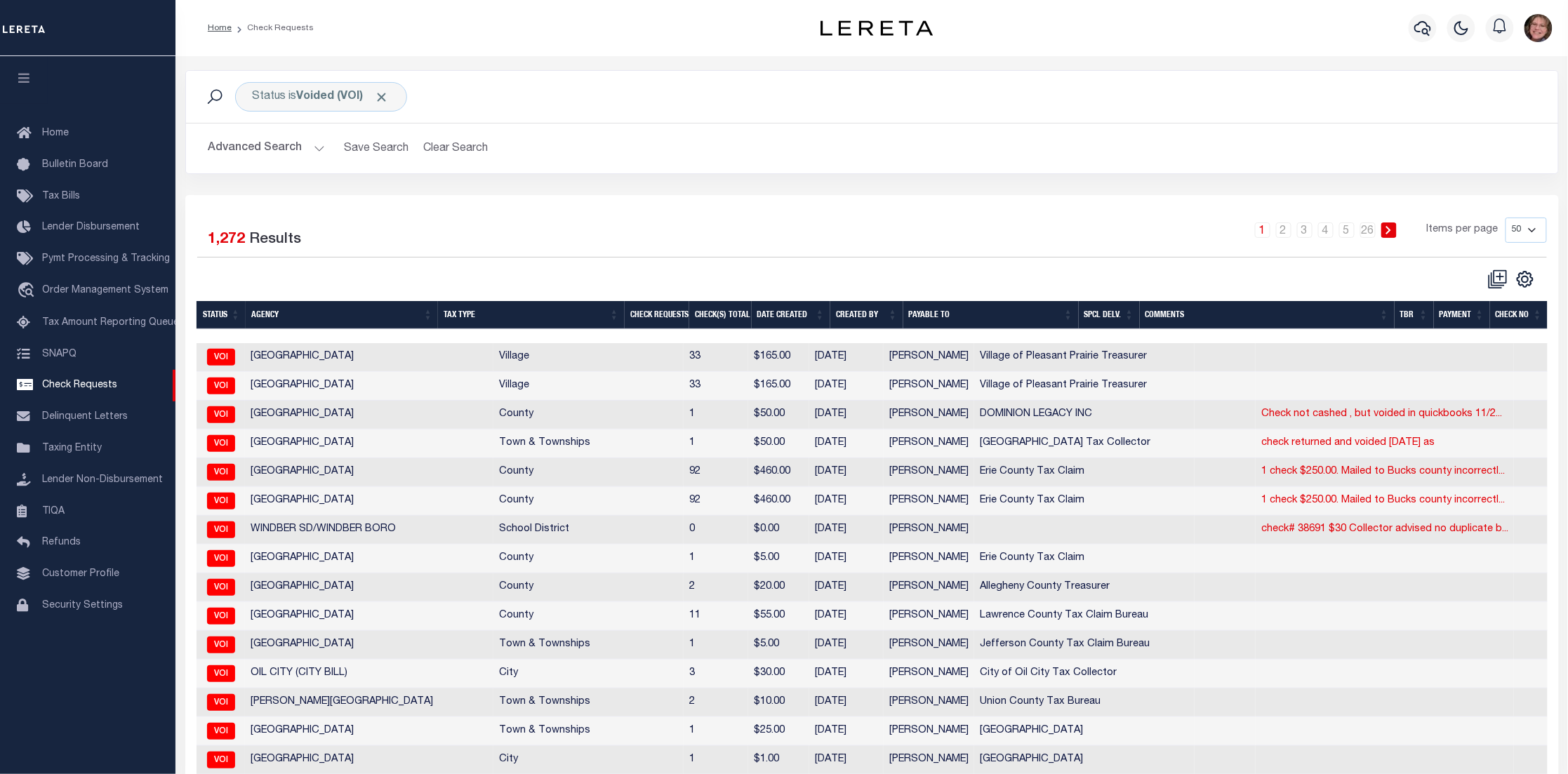
drag, startPoint x: 997, startPoint y: 318, endPoint x: 688, endPoint y: 335, distance: 309.5
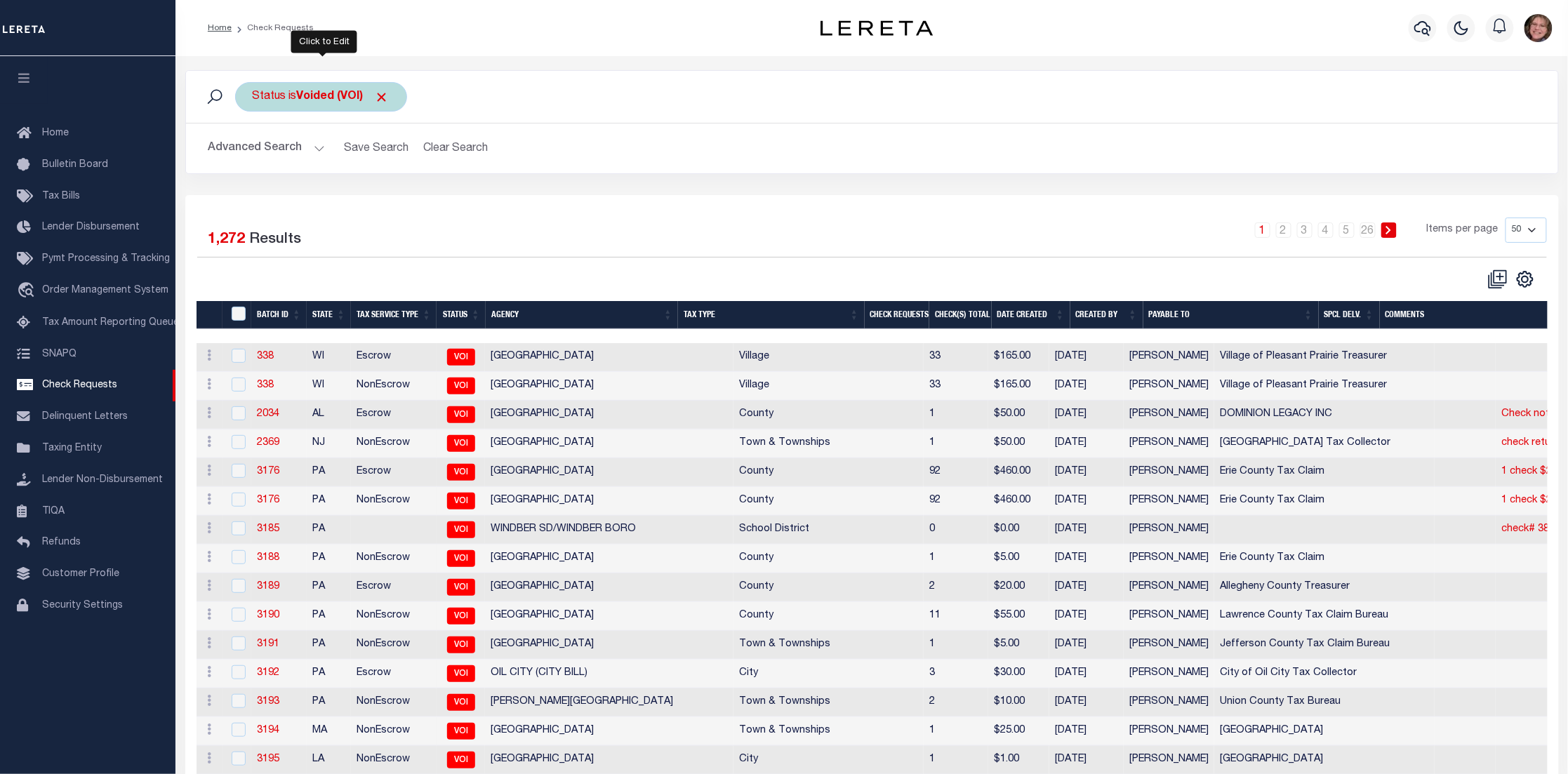
click at [329, 92] on b "Voided (VOI)" at bounding box center [343, 97] width 92 height 11
click at [360, 175] on select "Approval Needed (APN) Batching In Progress (BIP) Check Returned (CKR) Cleared a…" at bounding box center [356, 166] width 206 height 26
select select "CAC"
click at [253, 153] on select "Approval Needed (APN) Batching In Progress (BIP) Check Returned (CKR) Cleared a…" at bounding box center [356, 166] width 206 height 26
click at [439, 202] on input "Apply" at bounding box center [439, 196] width 41 height 24
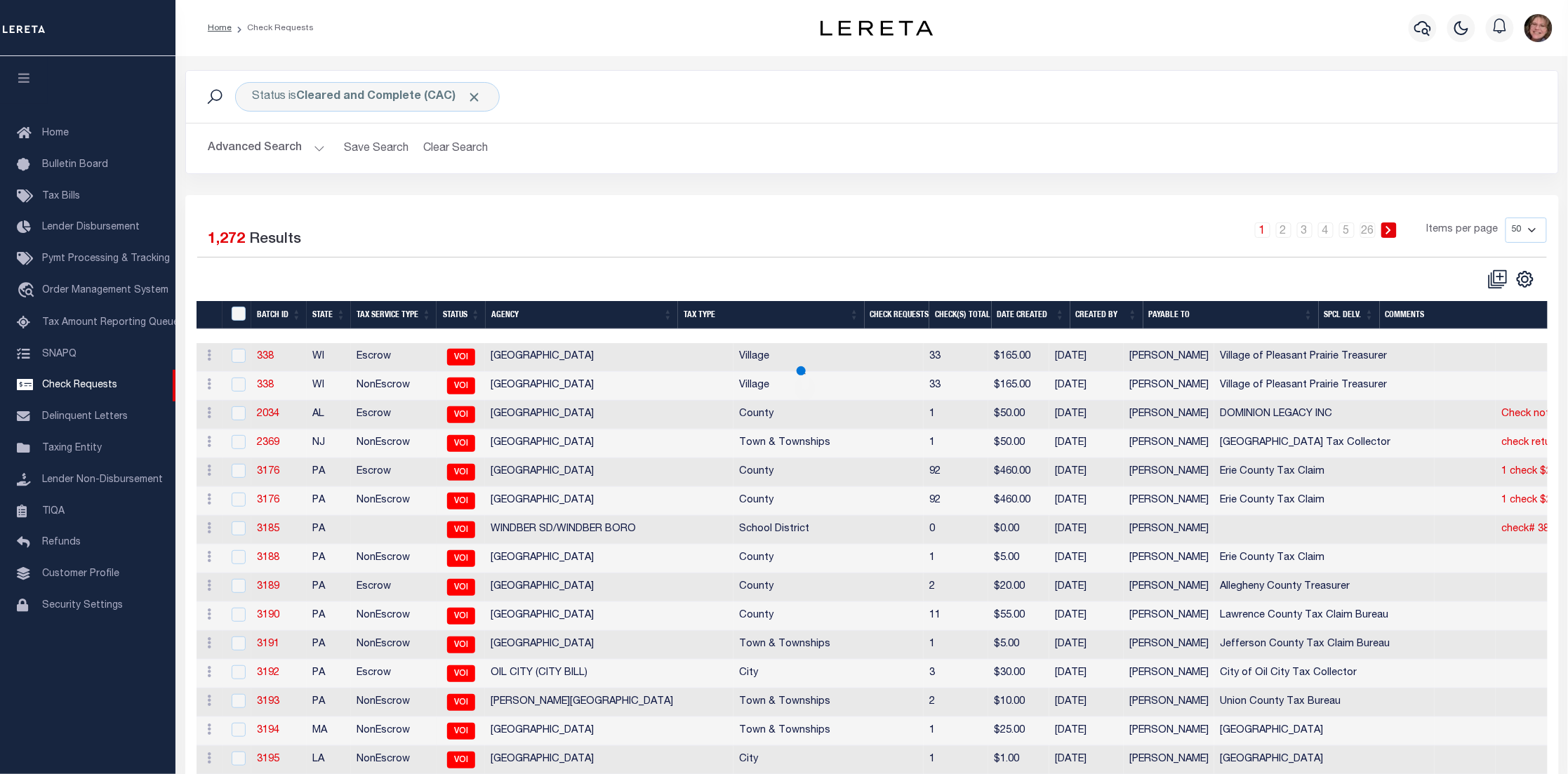
click at [313, 149] on button "Advanced Search" at bounding box center [266, 148] width 117 height 27
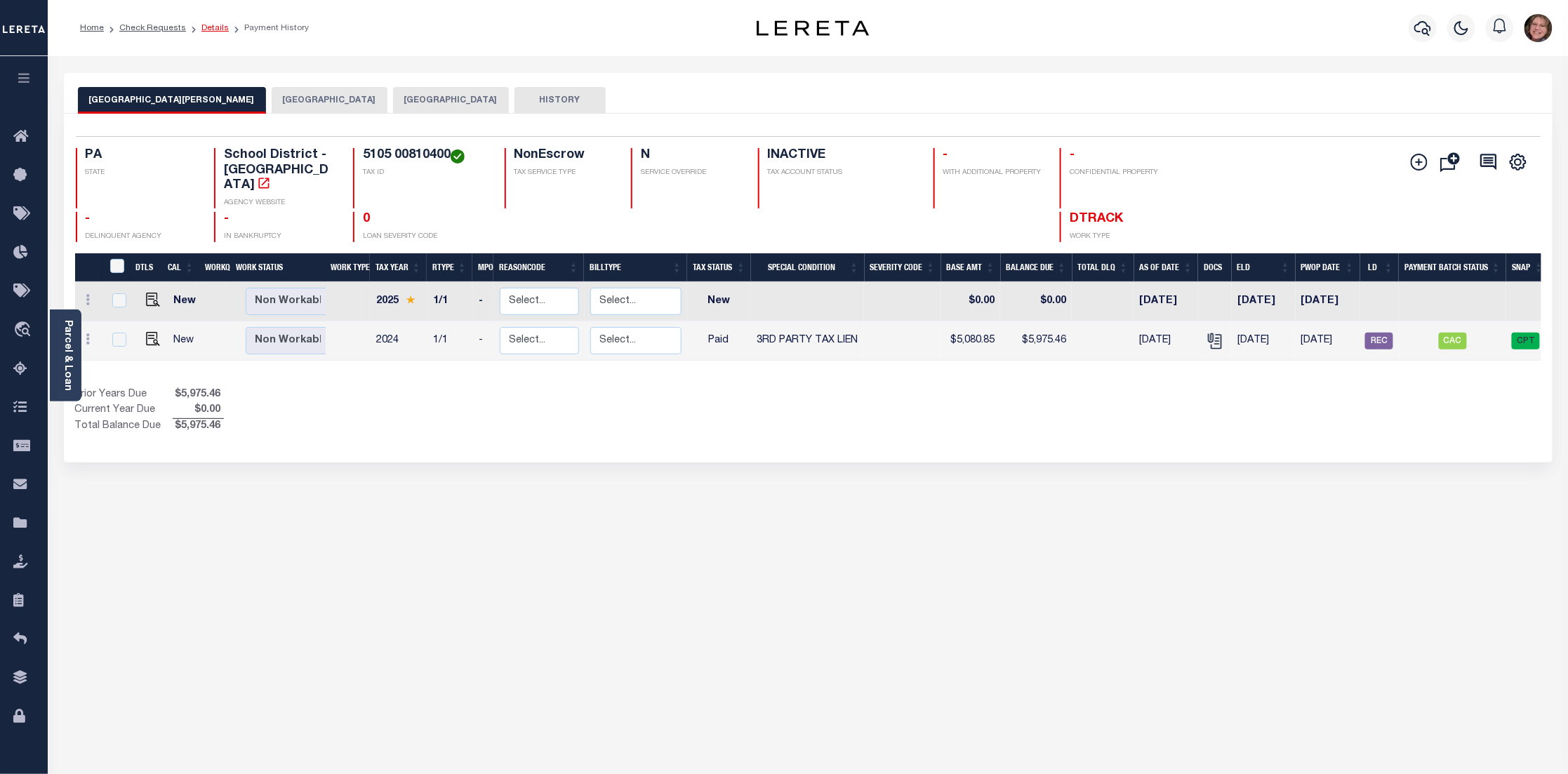
click at [201, 28] on link "Details" at bounding box center [215, 27] width 27 height 8
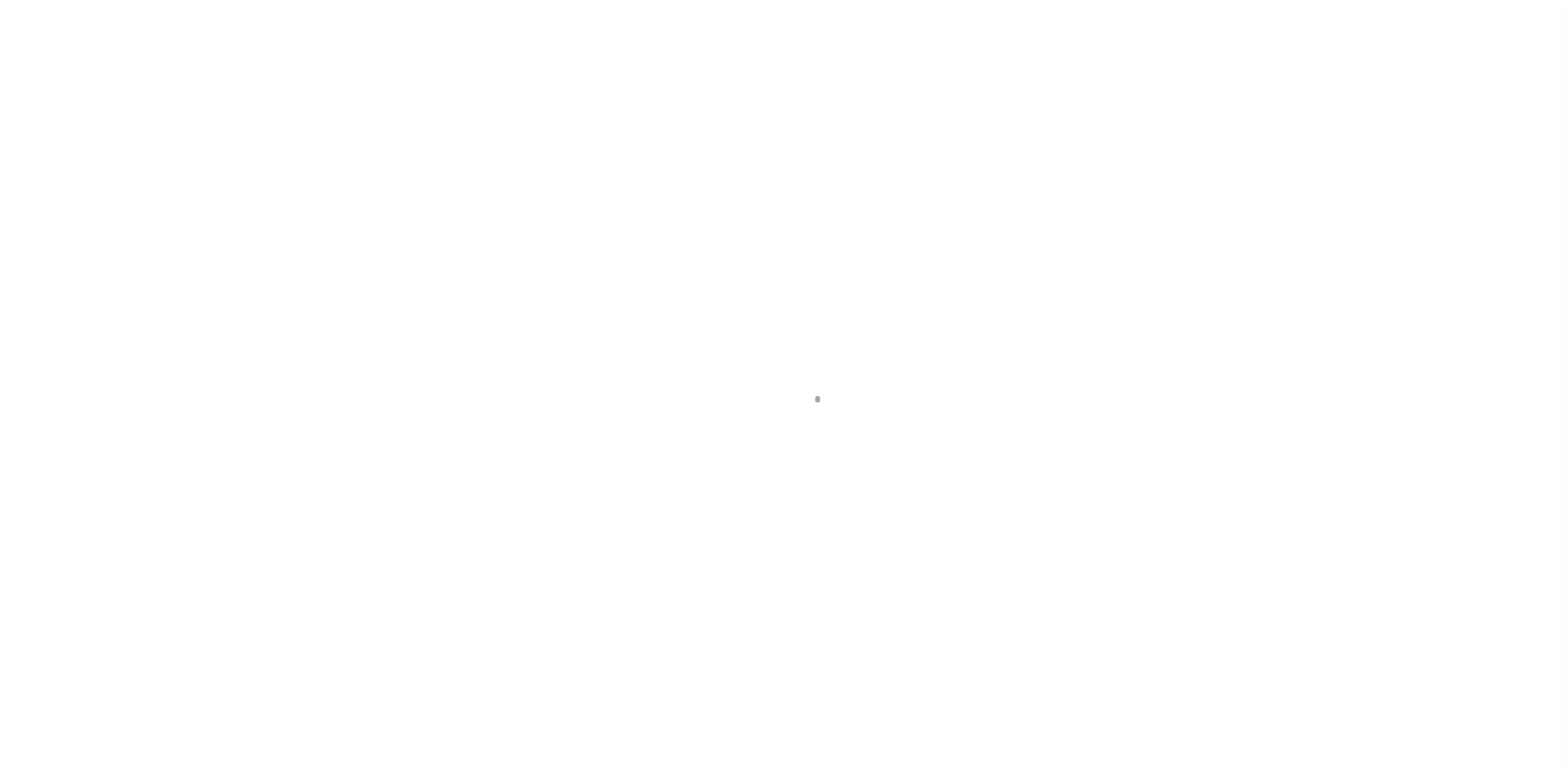
select select "CAC"
type input "[DATE]"
type input "882358555017"
type input "[PERSON_NAME]"
type input "No"
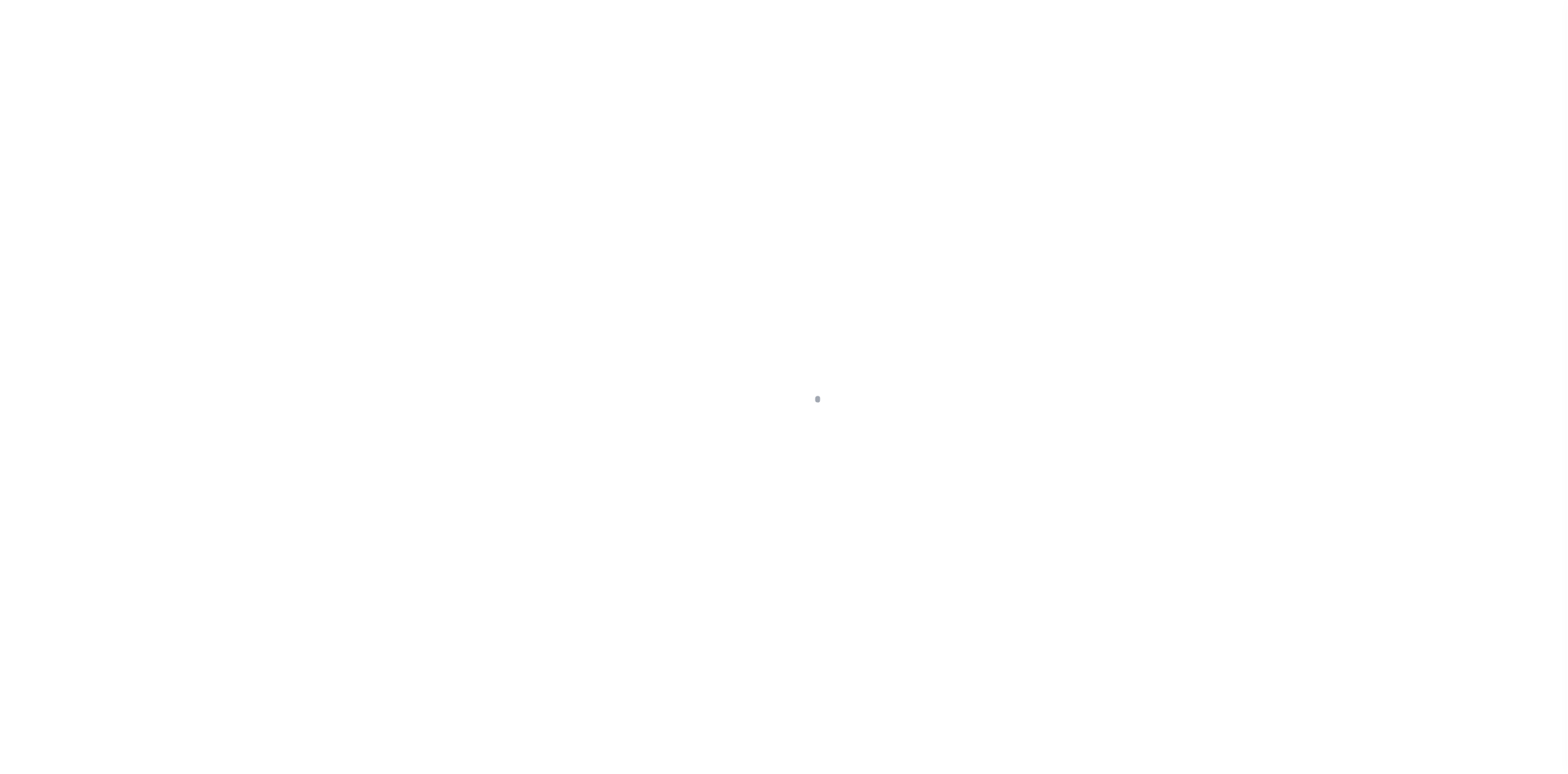
type input "[DATE]"
type input "14552"
type input "$15.00"
select select "FDX"
type input "Chester County Tax Claim Bureau"
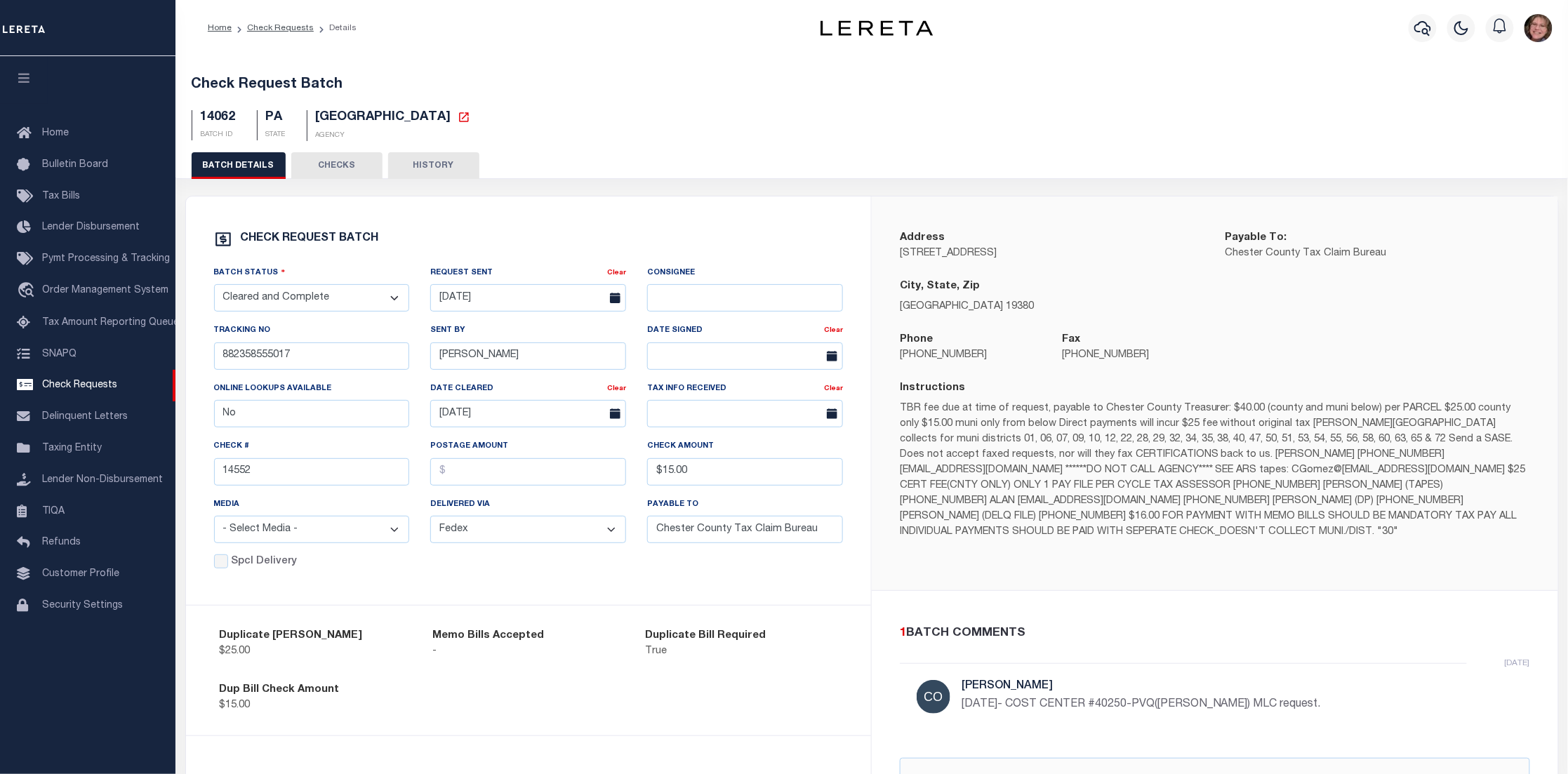
click at [465, 162] on button "HISTORY" at bounding box center [433, 166] width 91 height 26
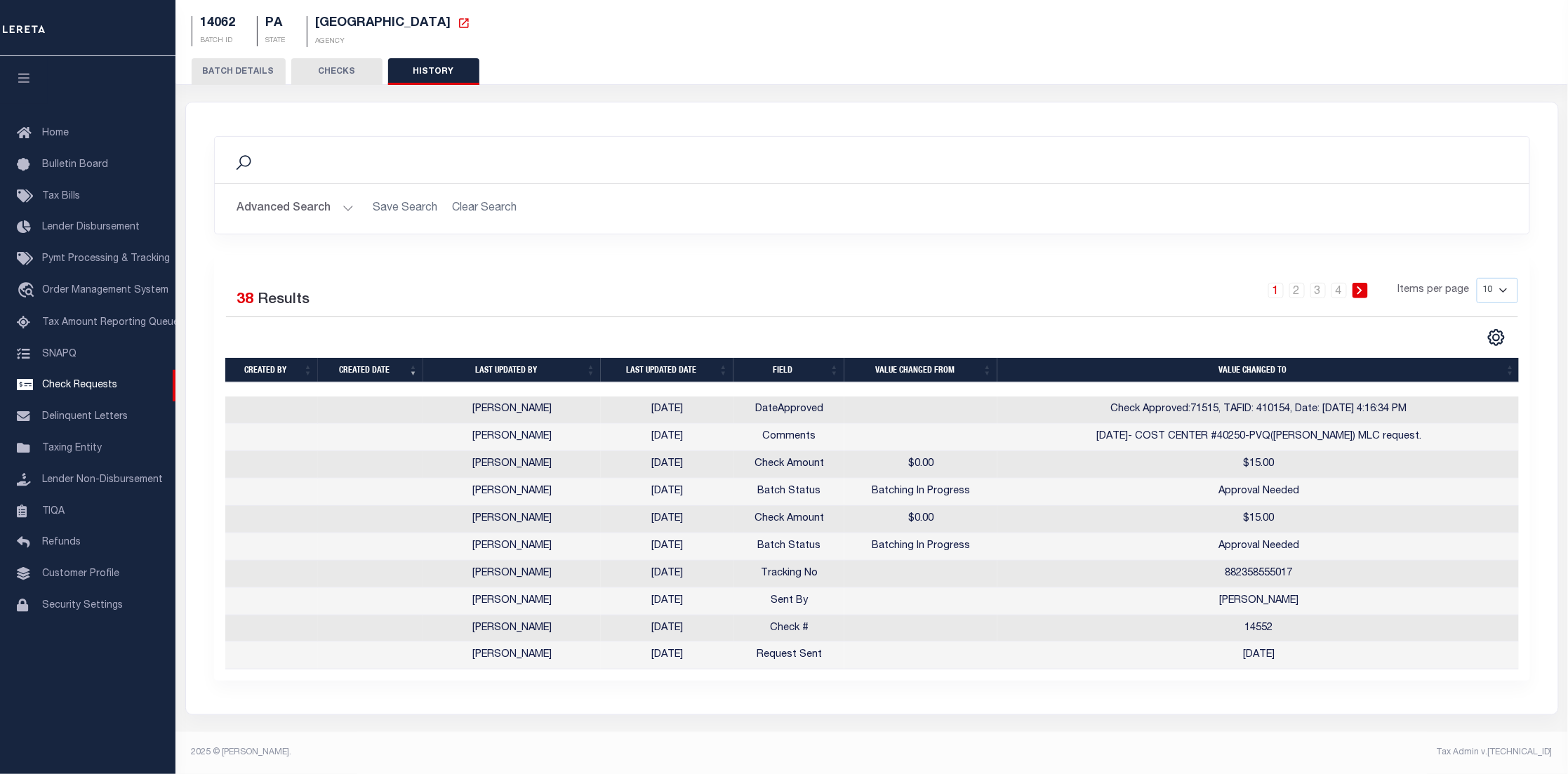
scroll to position [108, 0]
click at [107, 414] on span "Delinquent Letters" at bounding box center [85, 417] width 86 height 9
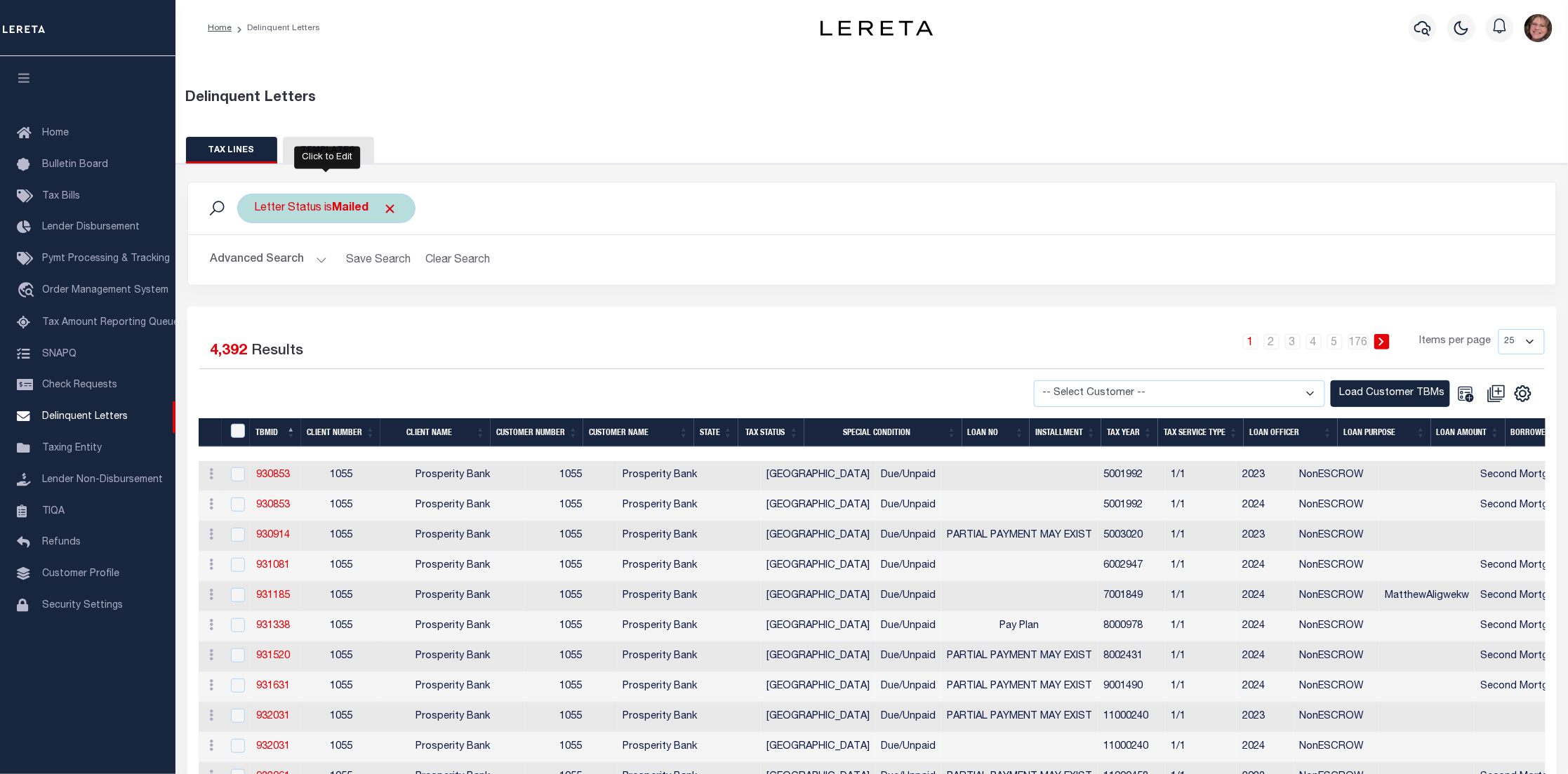
click at [290, 205] on div "Letter Status is Mailed" at bounding box center [326, 208] width 178 height 29
select select "Mailed"
click at [298, 274] on select "--ALL-- Mailed Not Mailed" at bounding box center [358, 277] width 206 height 26
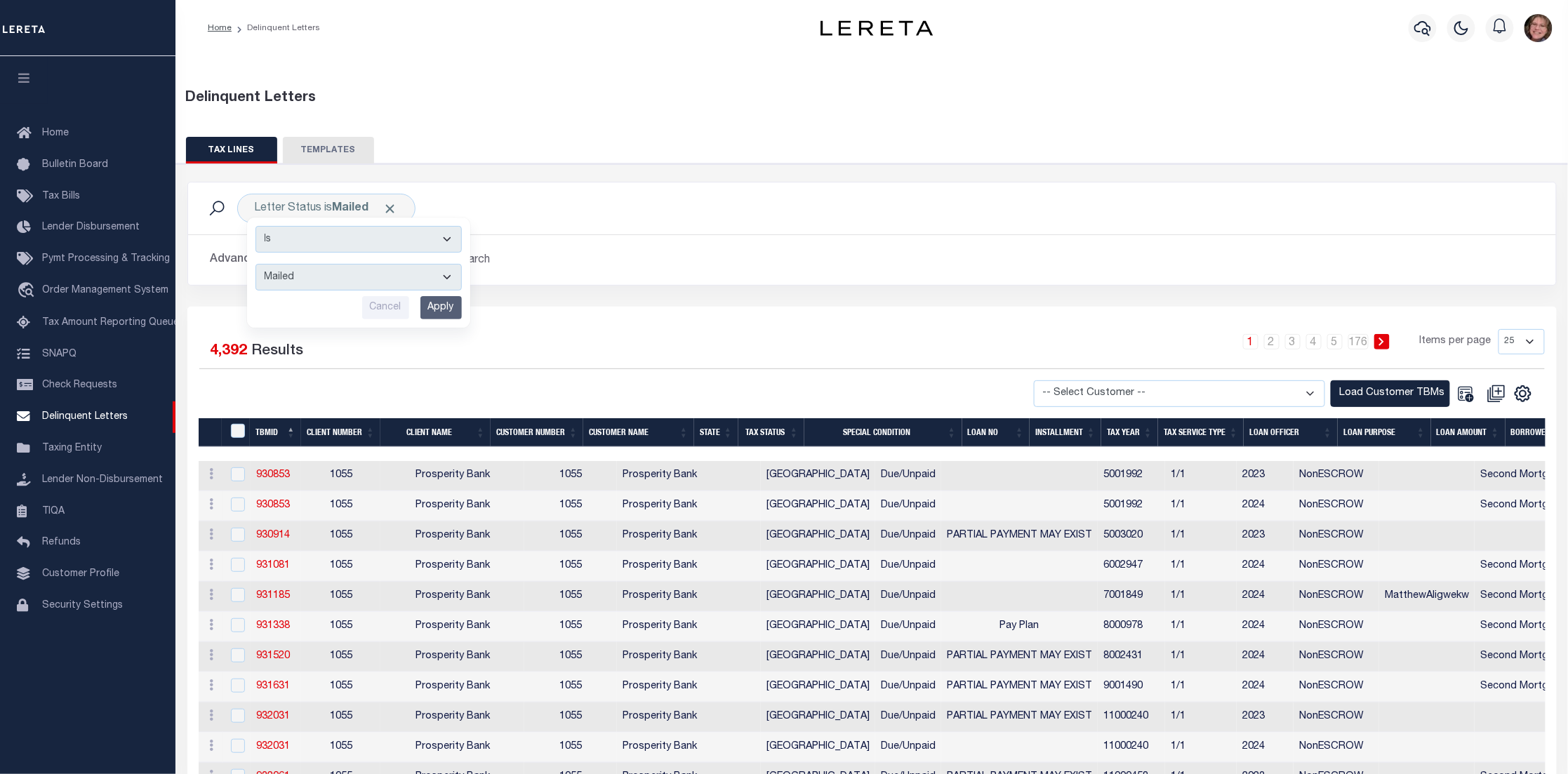
click at [501, 363] on div "Selected 4,392 Results" at bounding box center [360, 349] width 321 height 40
click at [264, 475] on link "930853" at bounding box center [273, 476] width 34 height 9
checkbox input "true"
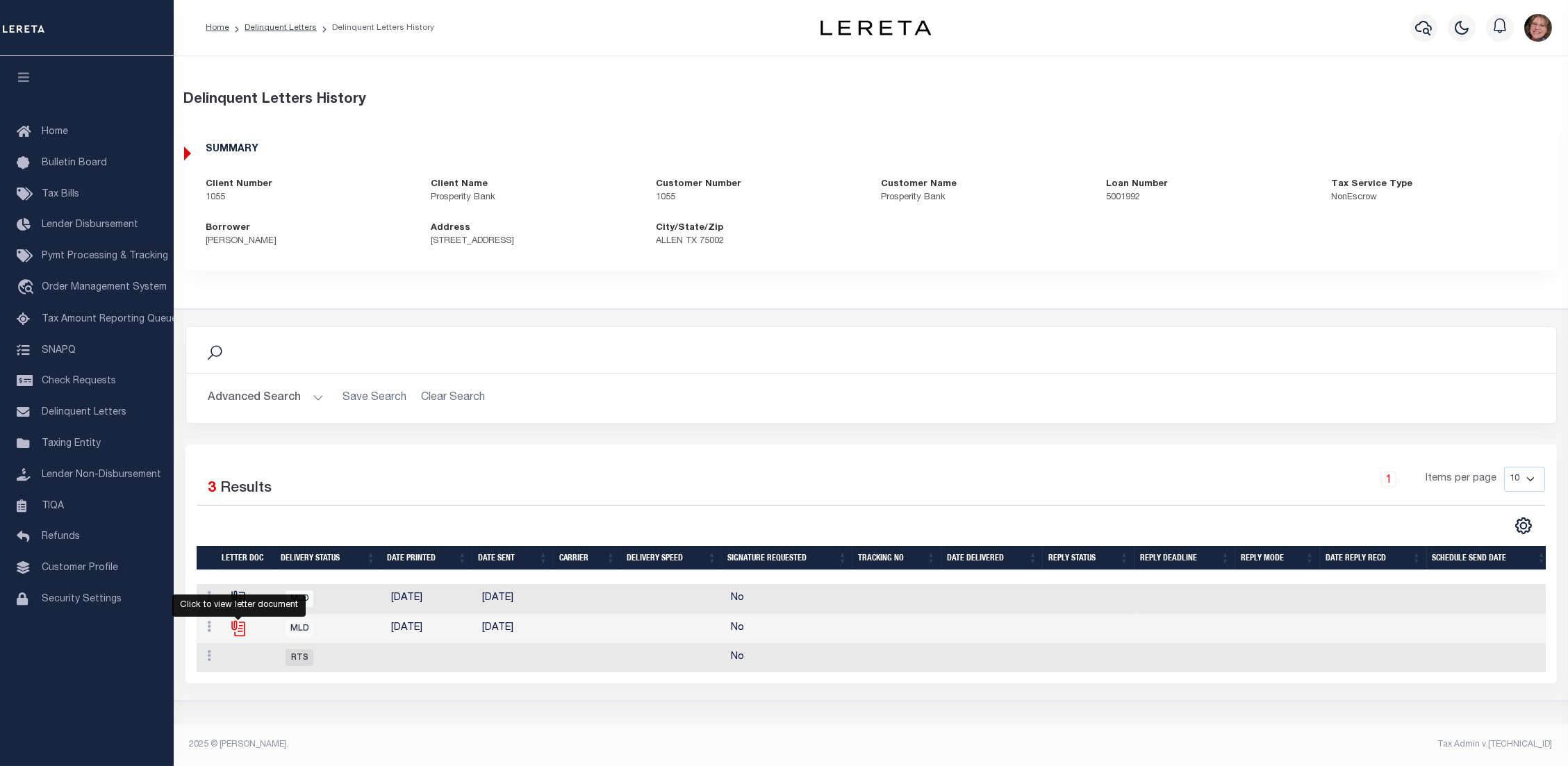
click at [235, 635] on icon "" at bounding box center [238, 628] width 18 height 18
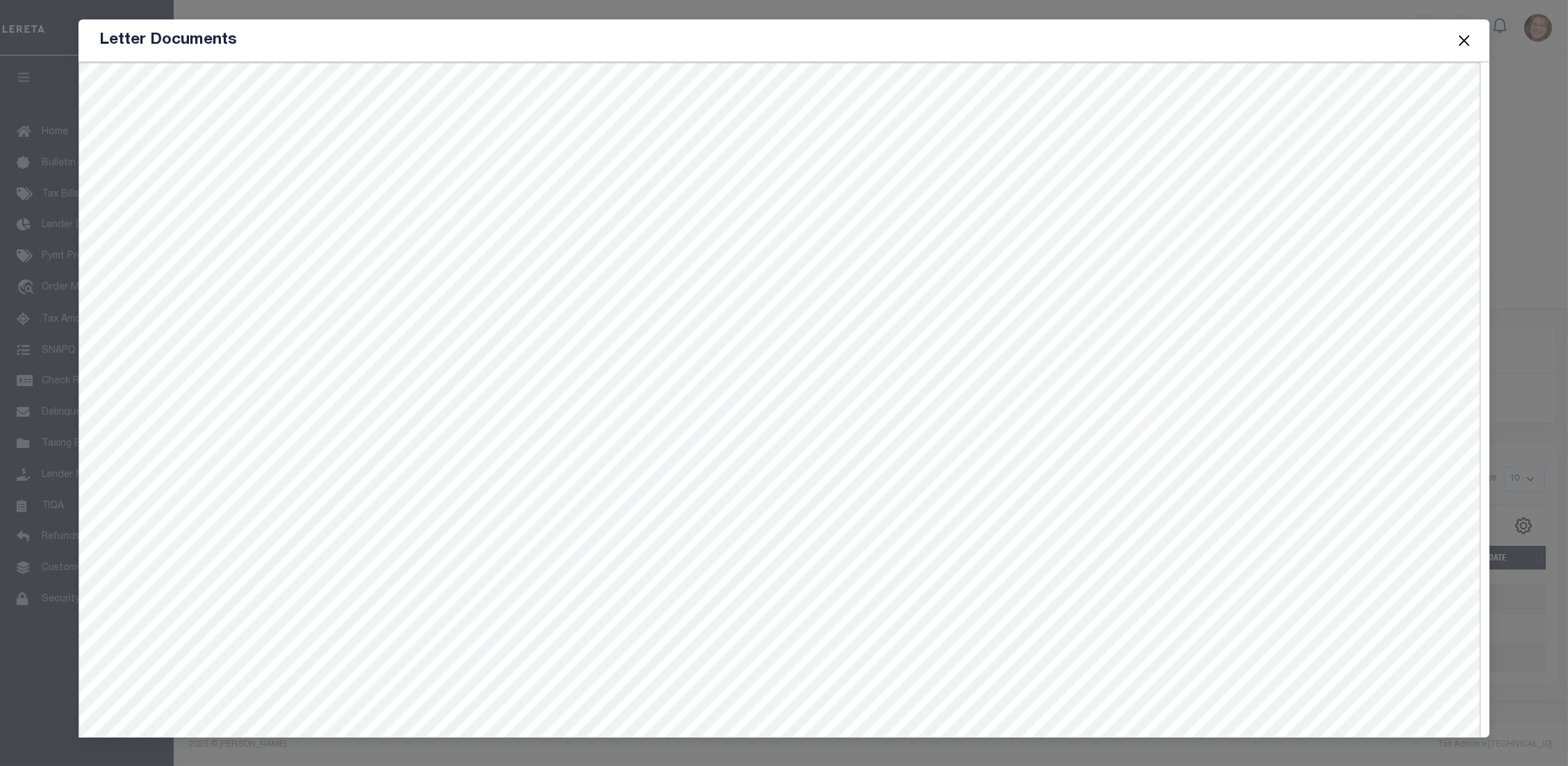
click at [1462, 39] on button "Close" at bounding box center [1463, 40] width 18 height 18
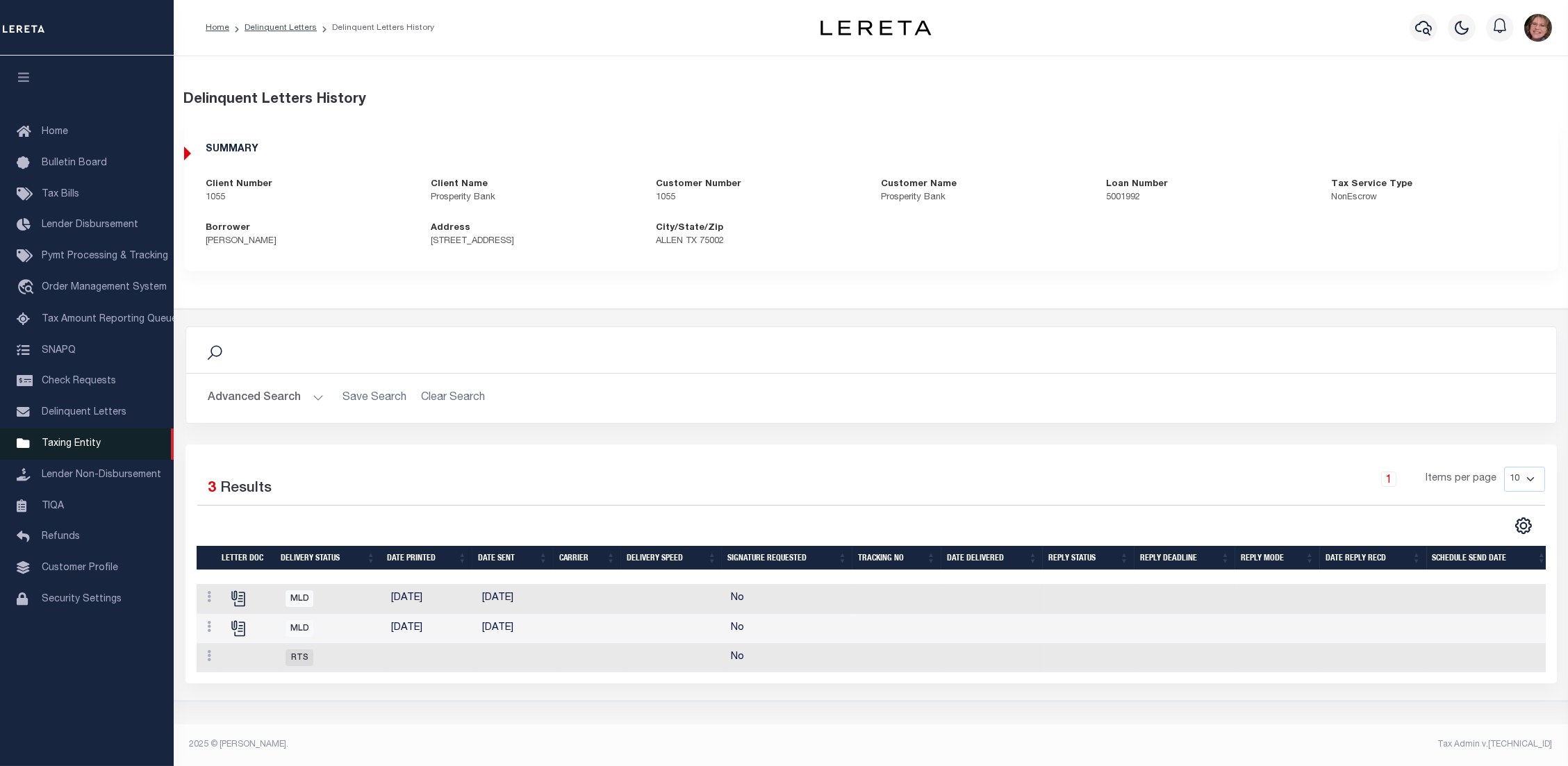
click at [123, 438] on link "Taxing Entity" at bounding box center [87, 445] width 173 height 32
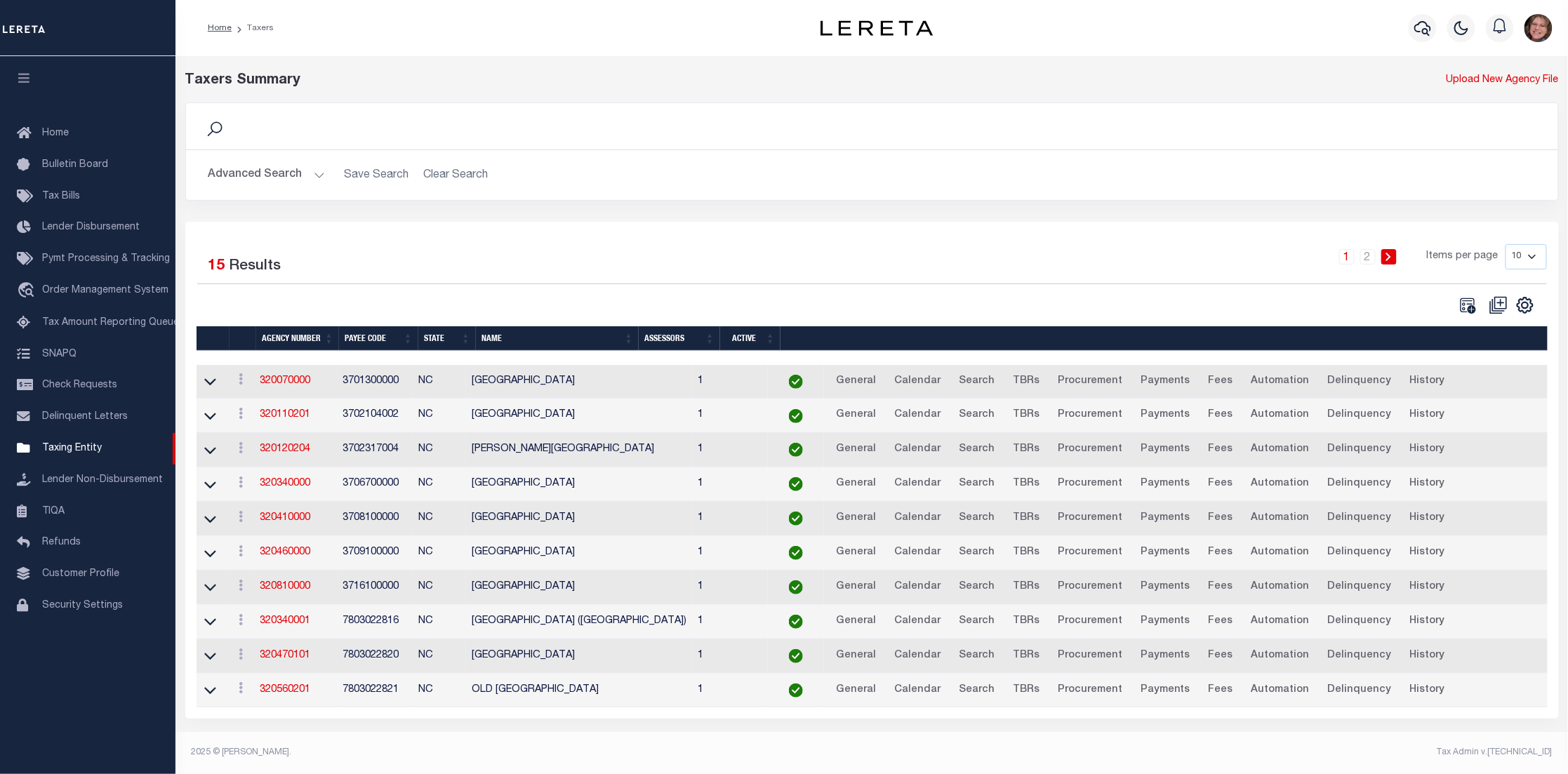
click at [313, 176] on button "Advanced Search" at bounding box center [266, 174] width 117 height 27
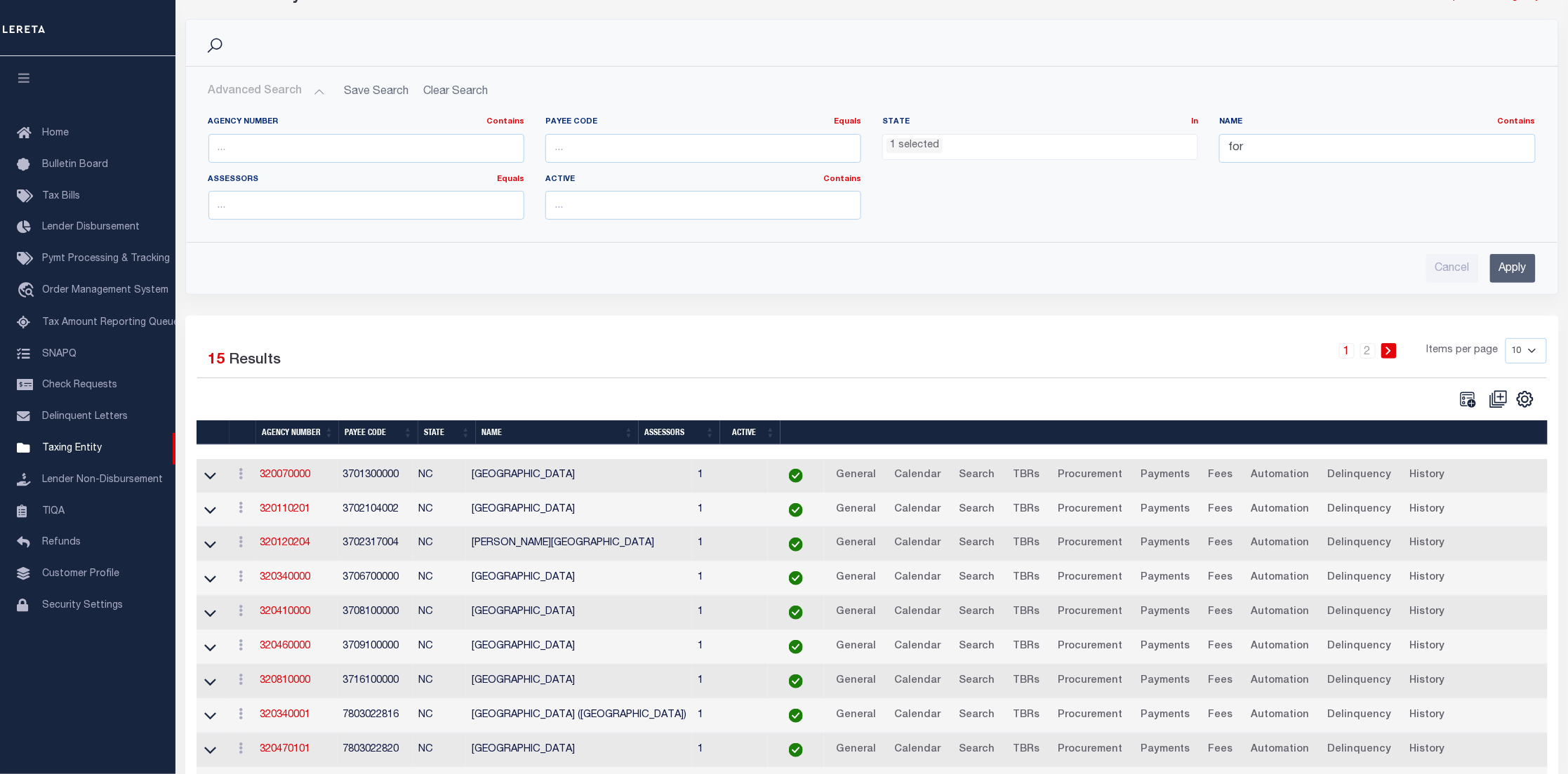
scroll to position [181, 0]
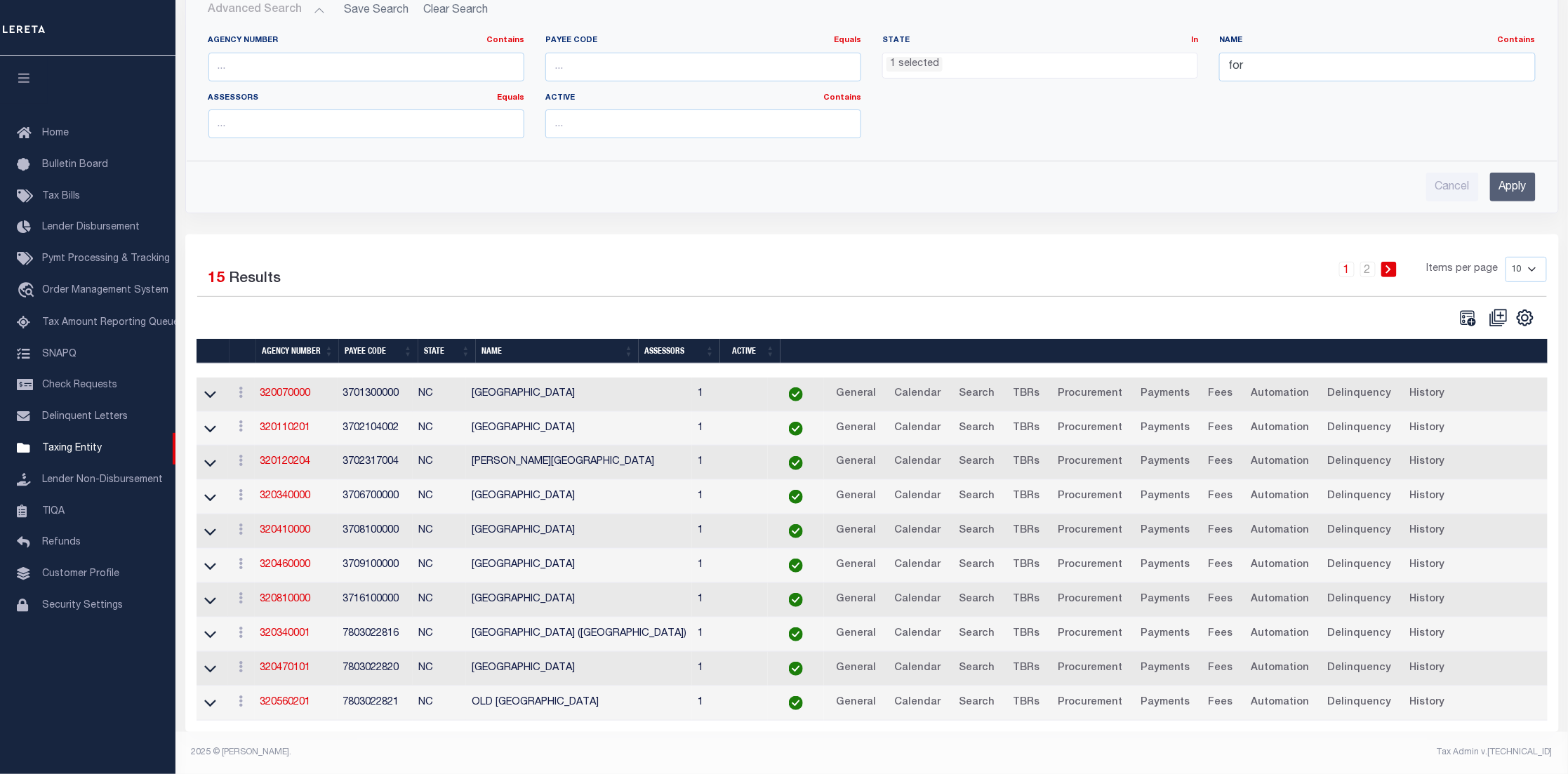
click at [216, 389] on link at bounding box center [210, 394] width 16 height 9
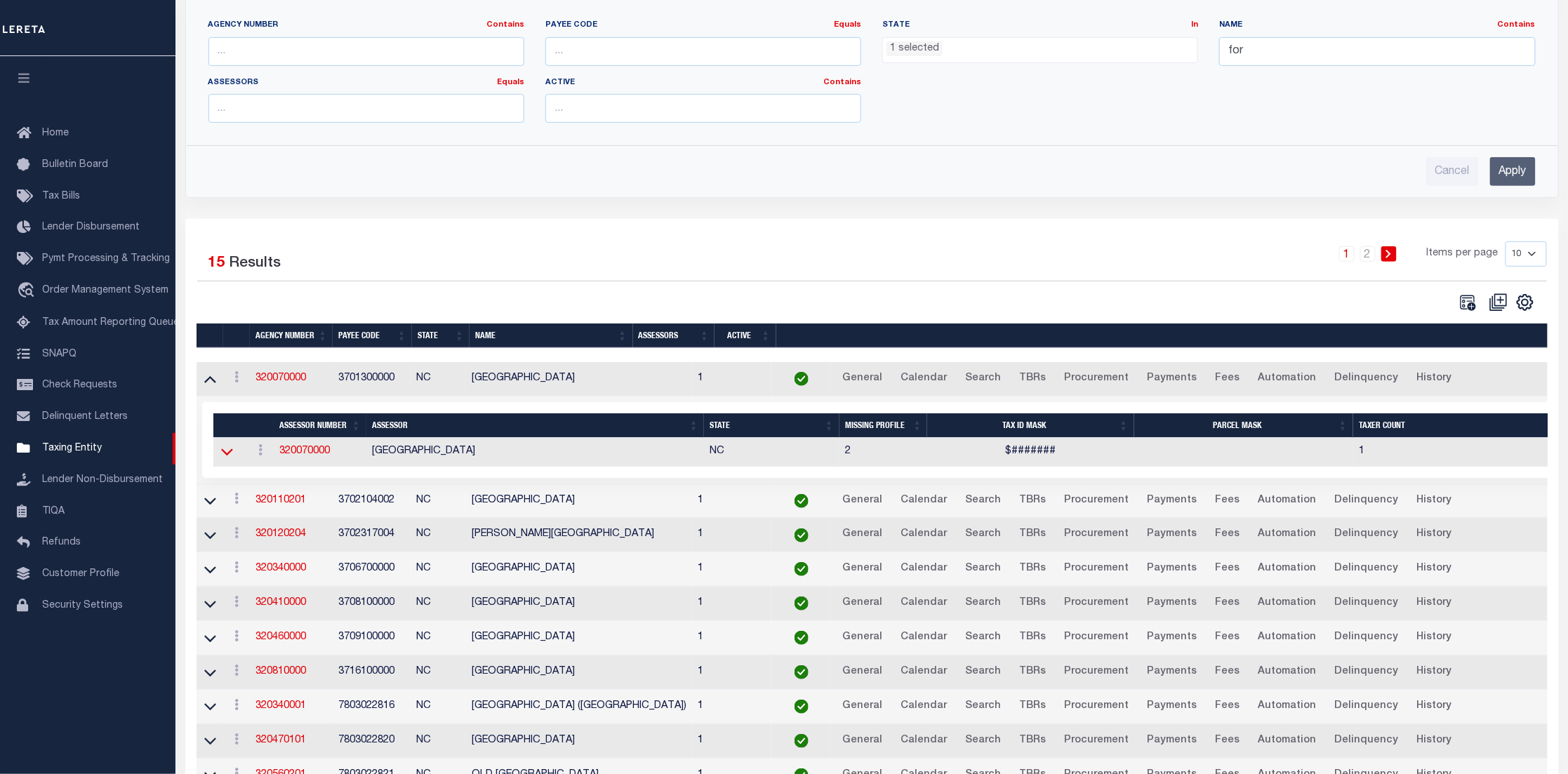
click at [227, 455] on icon at bounding box center [227, 452] width 12 height 15
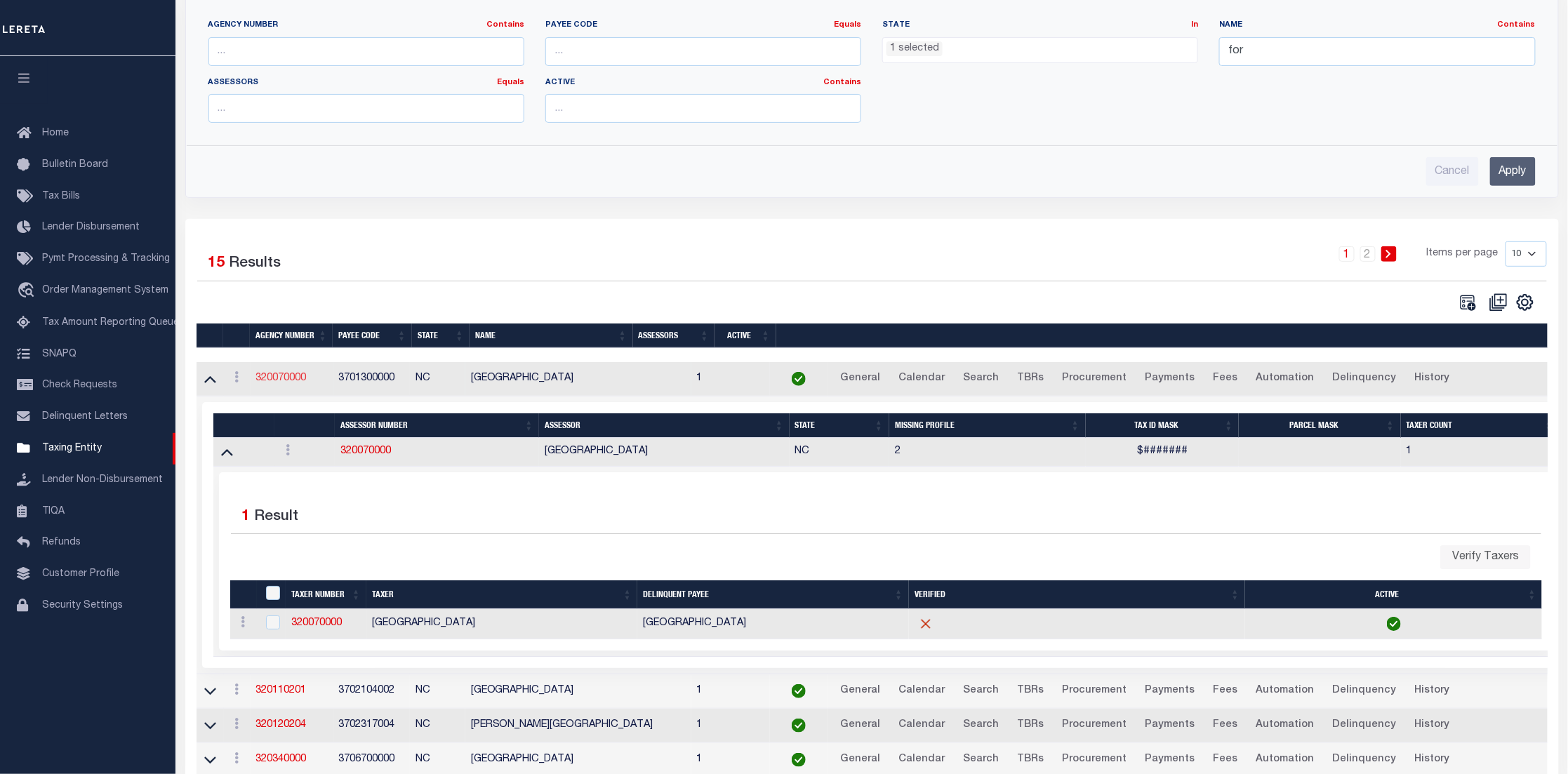
click at [280, 378] on link "320070000" at bounding box center [281, 379] width 51 height 9
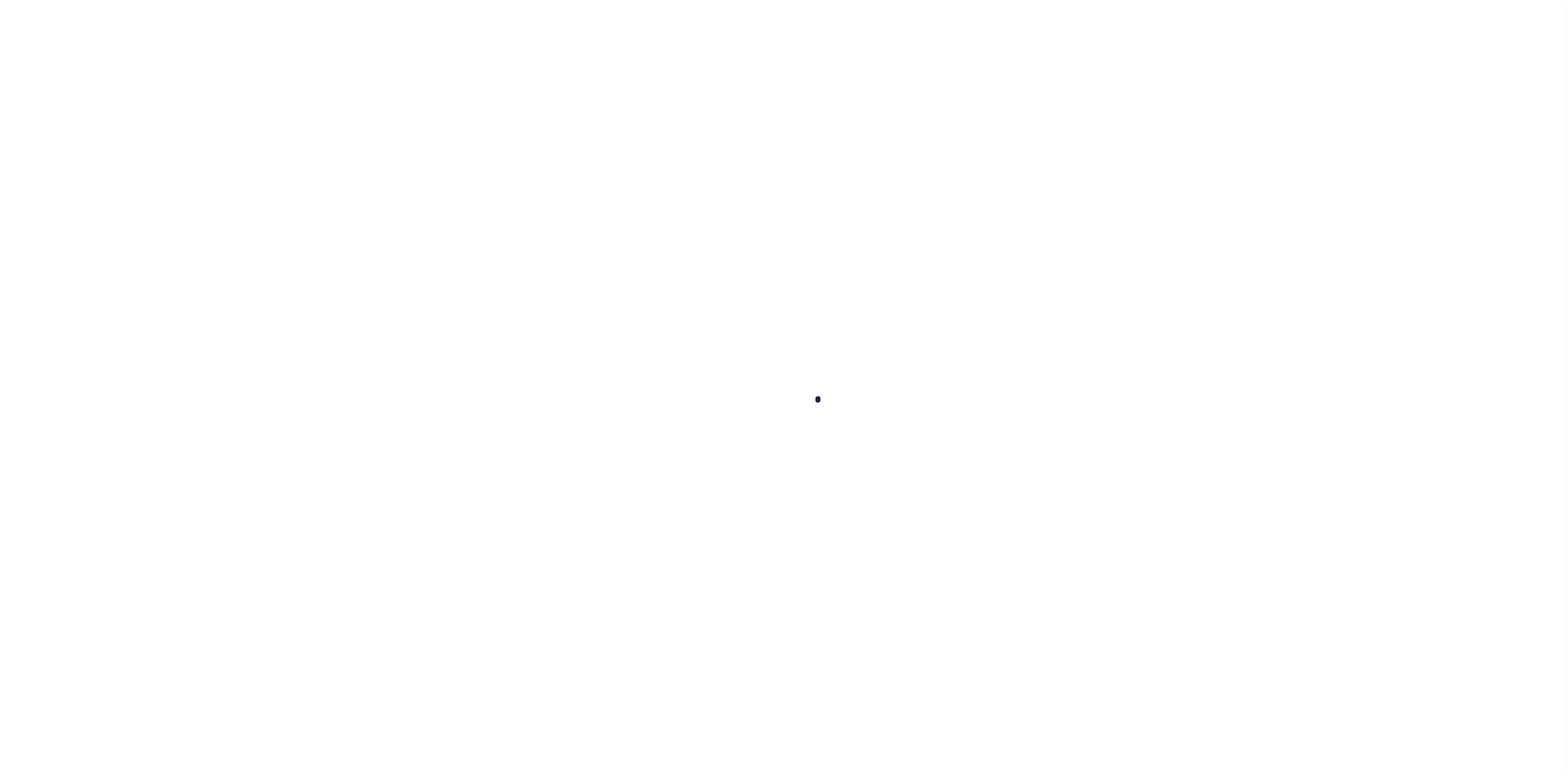
select select
checkbox input "false"
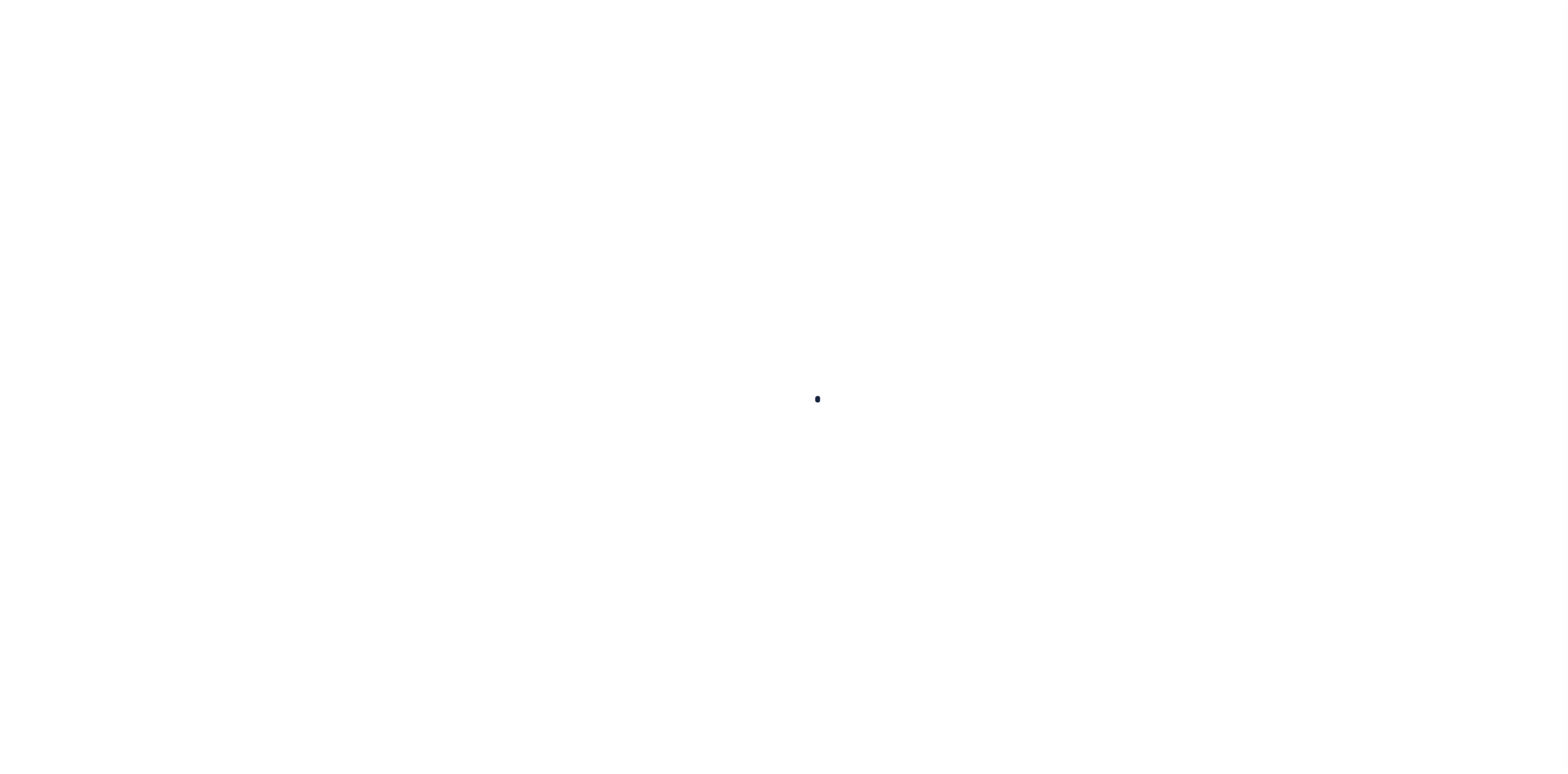
checkbox input "false"
type input "3701300000"
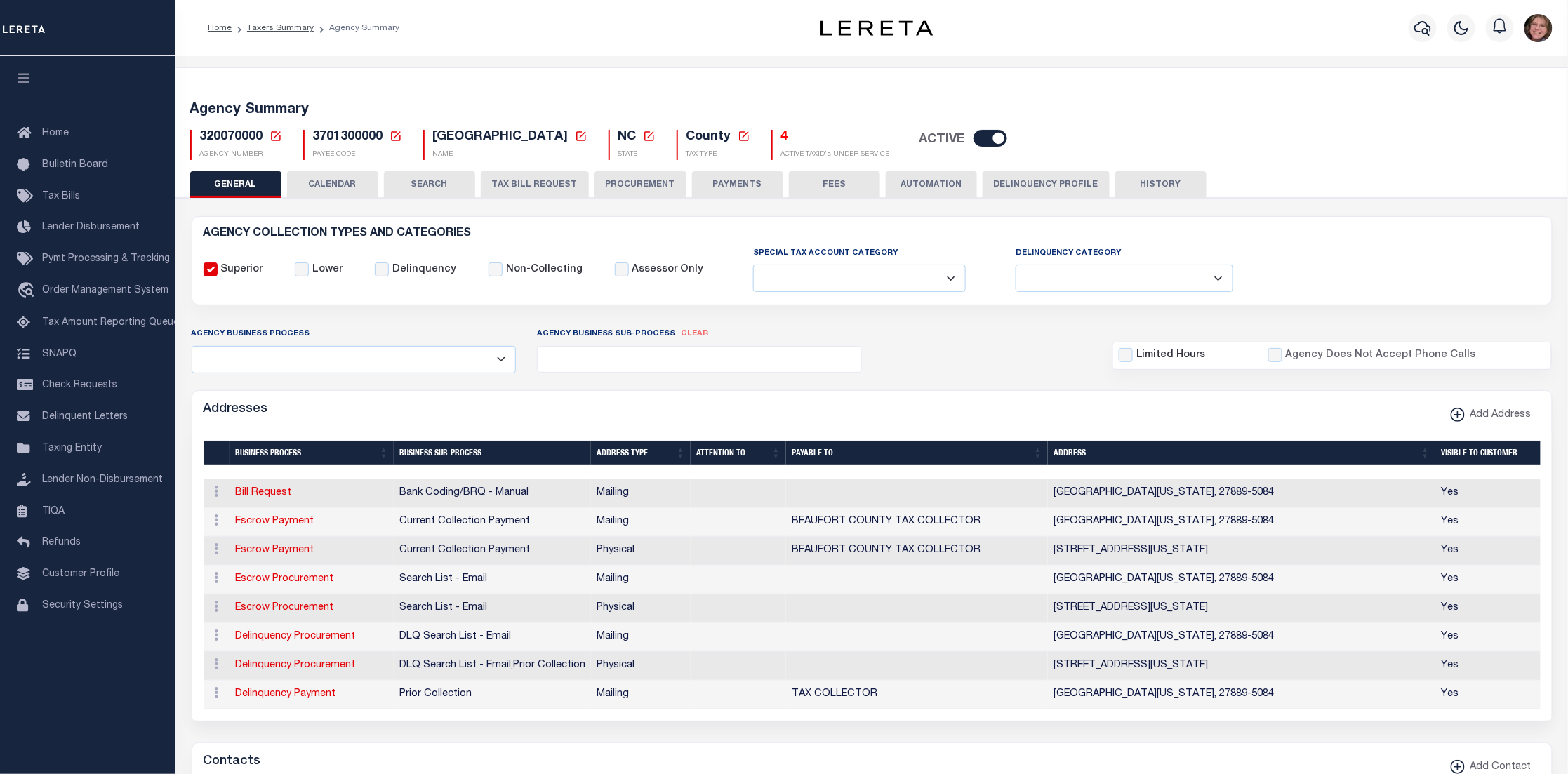
click at [346, 181] on button "CALENDAR" at bounding box center [332, 185] width 91 height 26
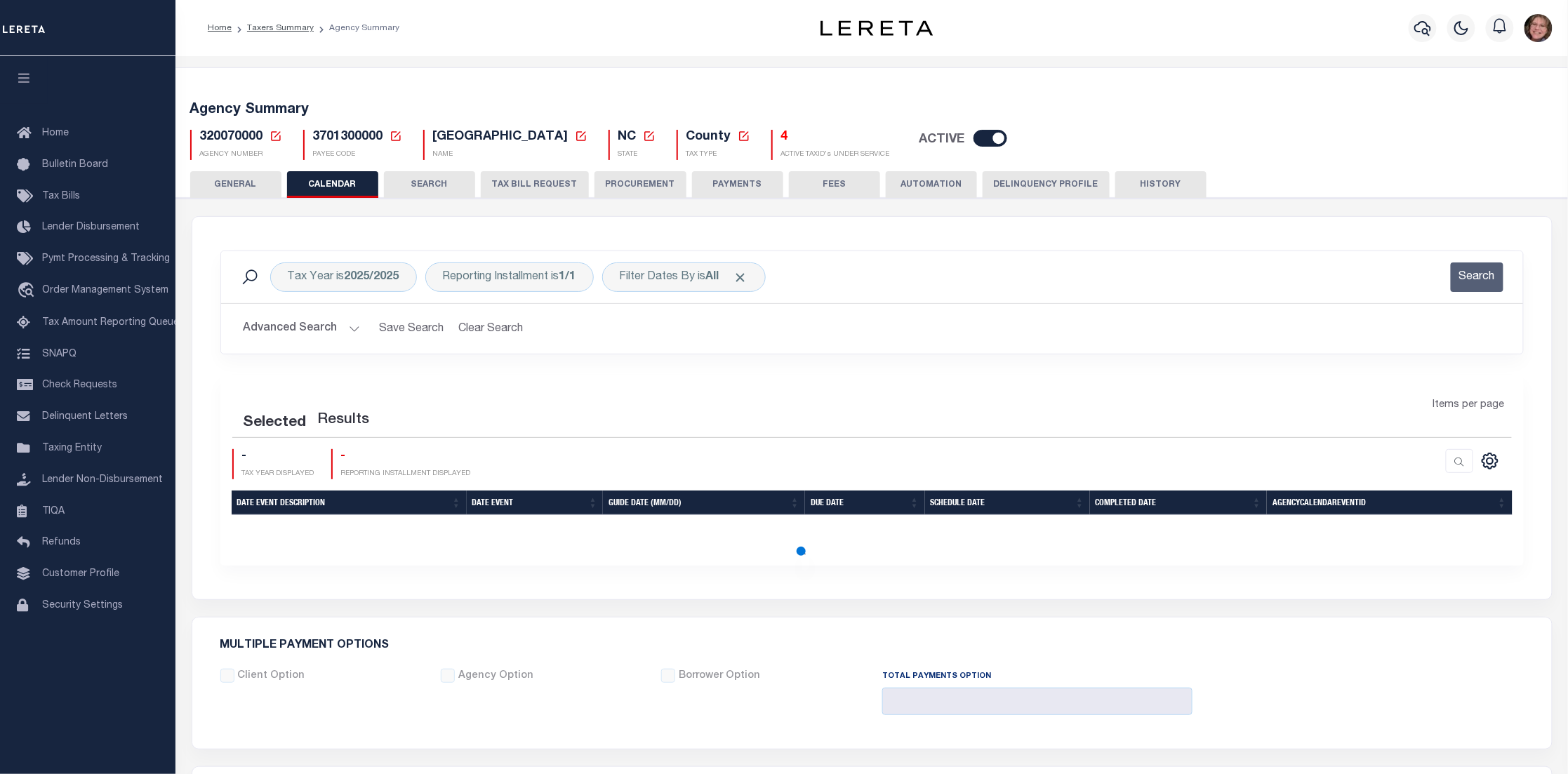
checkbox input "false"
type input "1"
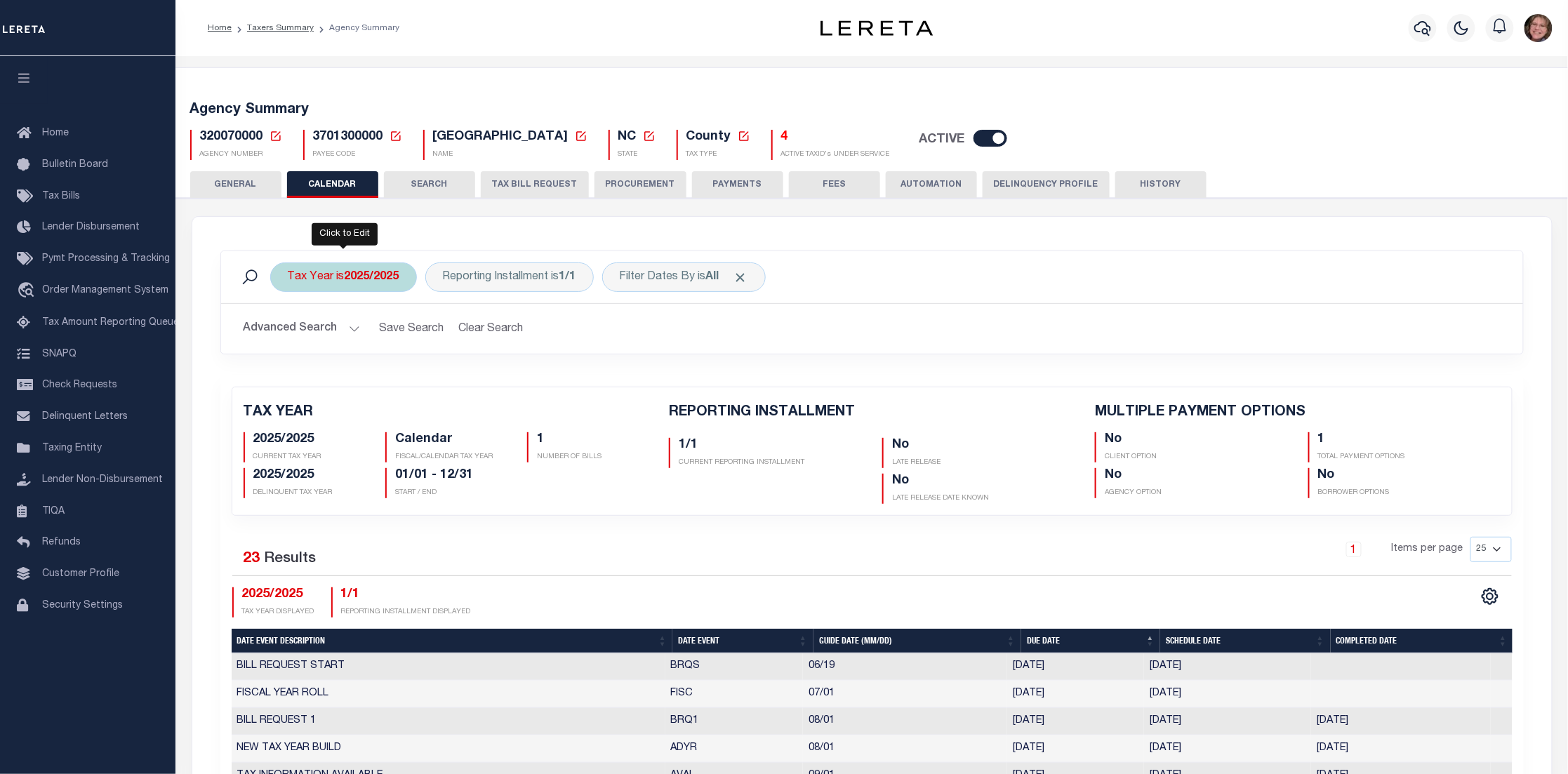
click at [387, 275] on b "2025/2025" at bounding box center [372, 278] width 55 height 11
select select "2025/2025"
click at [390, 355] on select "2026/2026 2025/2025 2024/2024 2023/2023 2022/2022 2021/2021 2020/2020 2019/2019…" at bounding box center [391, 346] width 206 height 26
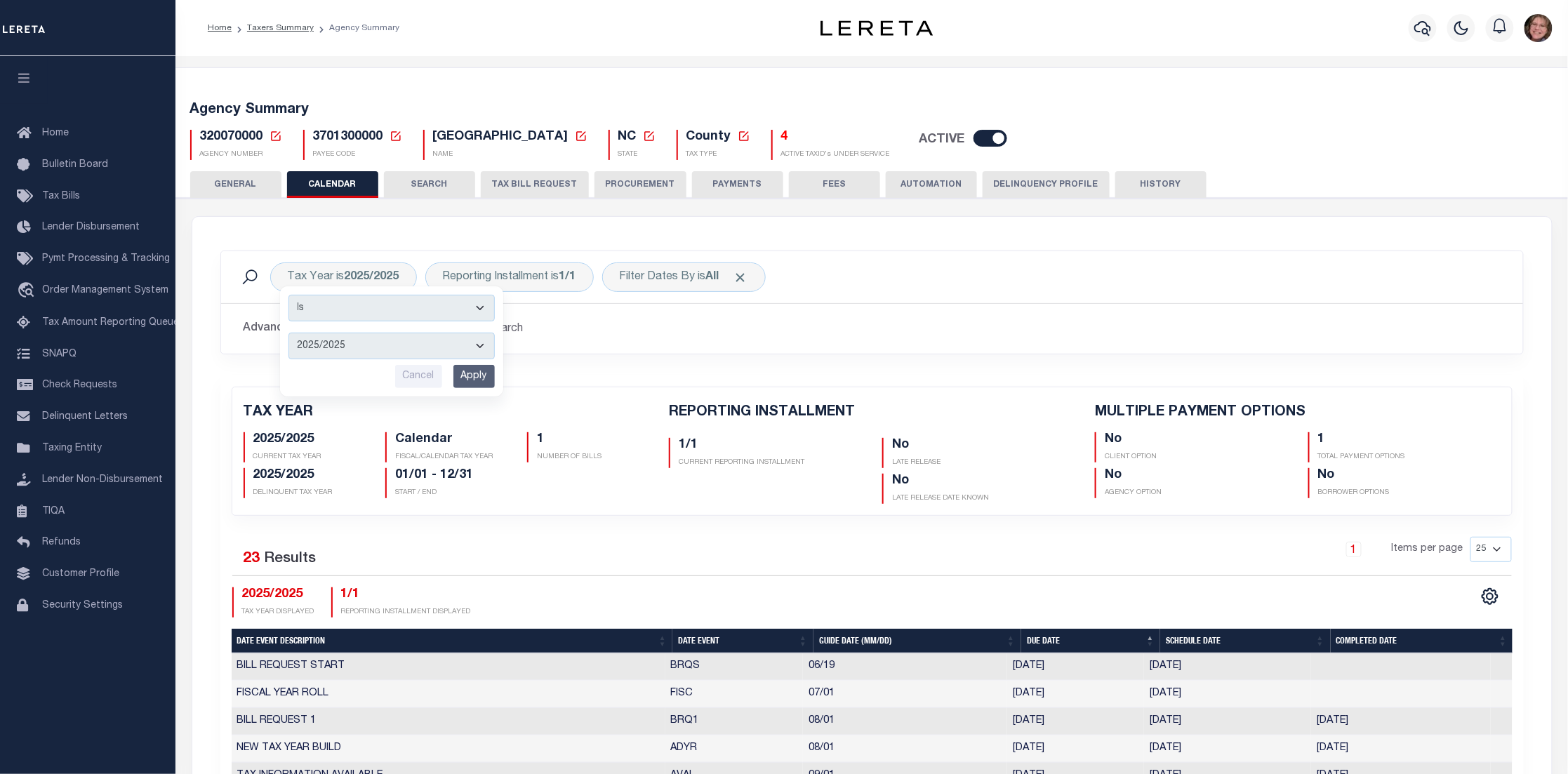
click at [895, 285] on div "Tax Year is 2025/2025 Is Contains 2026/2026 2025/2025 2024/2024 2023/2023 2022/…" at bounding box center [872, 277] width 1279 height 29
click at [441, 181] on button "SEARCH" at bounding box center [429, 185] width 91 height 26
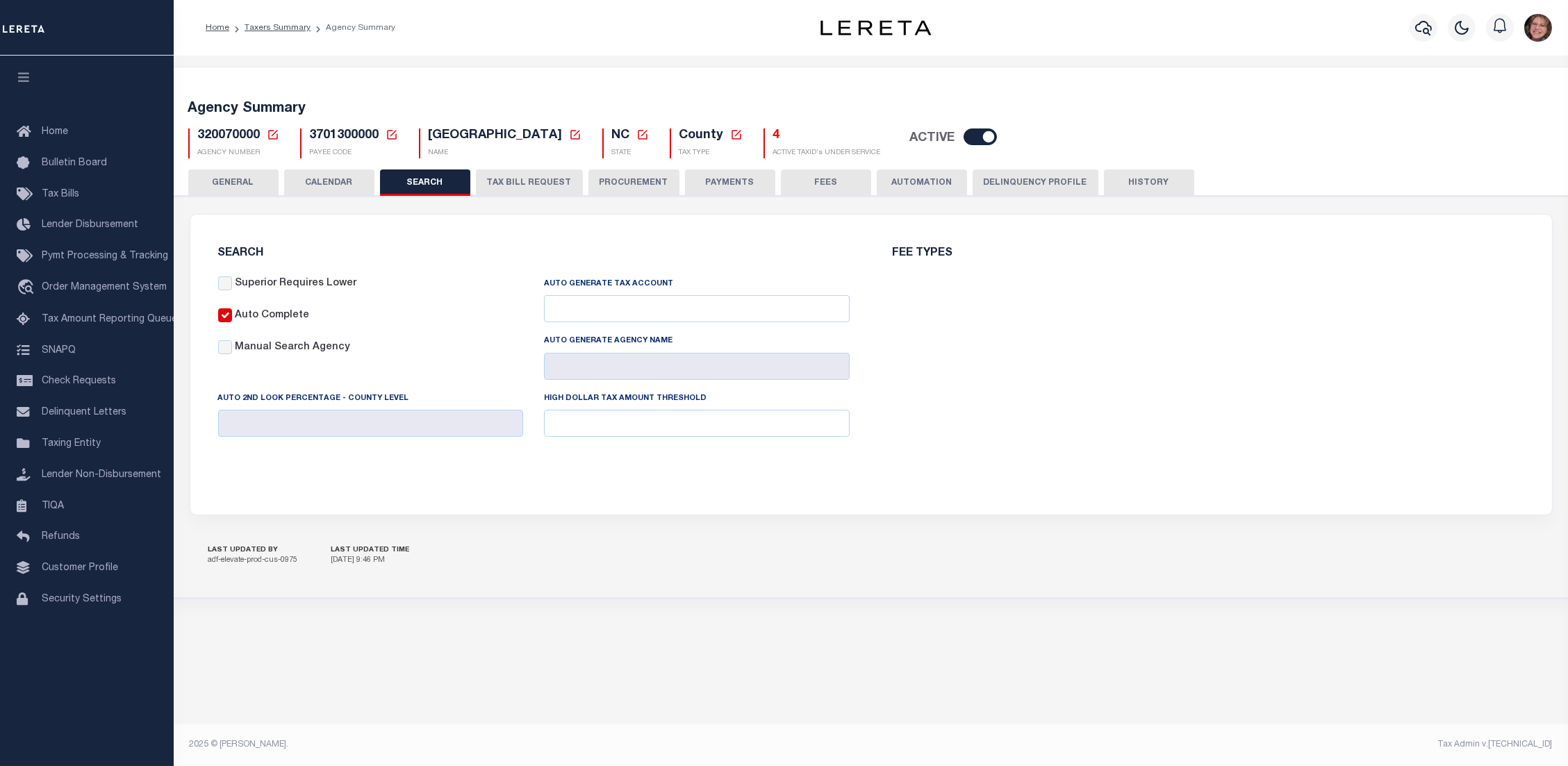
checkbox input "false"
type input "9900"
drag, startPoint x: 542, startPoint y: 395, endPoint x: 733, endPoint y: 396, distance: 191.0
click at [733, 396] on div "High Dollar Tax Amount Threshold 9900" at bounding box center [697, 419] width 326 height 57
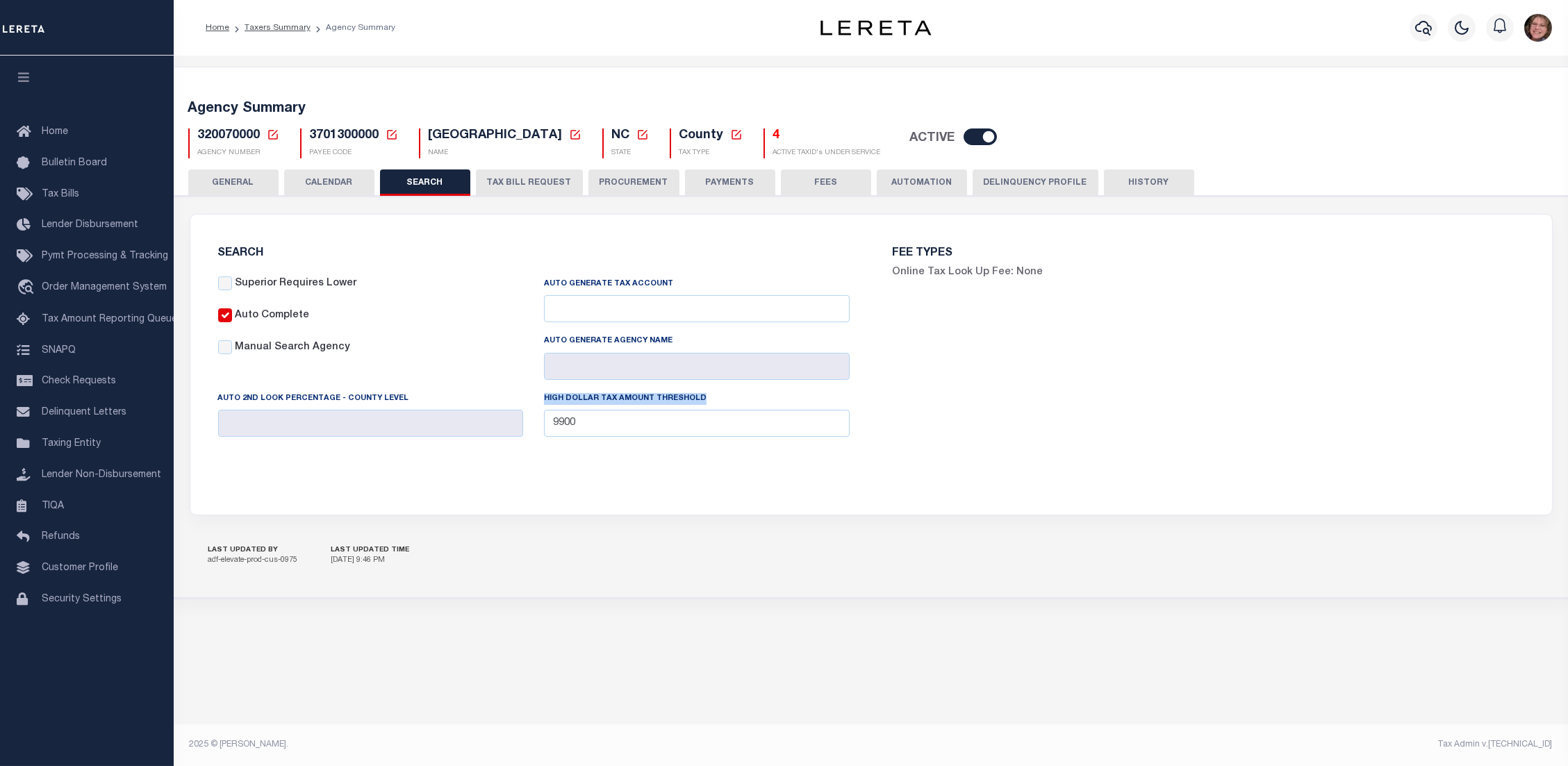
click at [533, 184] on button "TAX BILL REQUEST" at bounding box center [529, 183] width 107 height 26
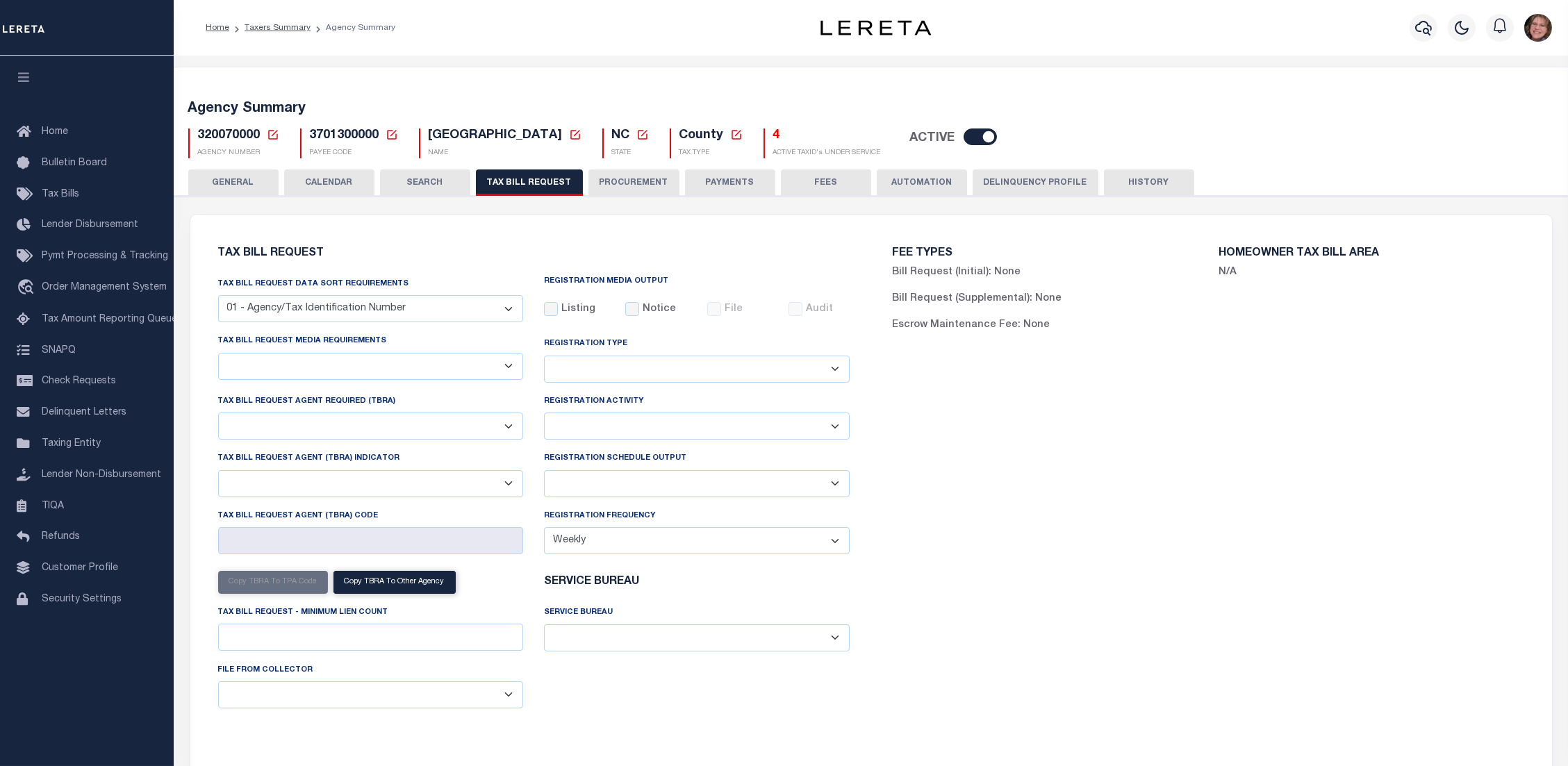
select select "30"
select select "22"
select select "false"
select select "1"
select select
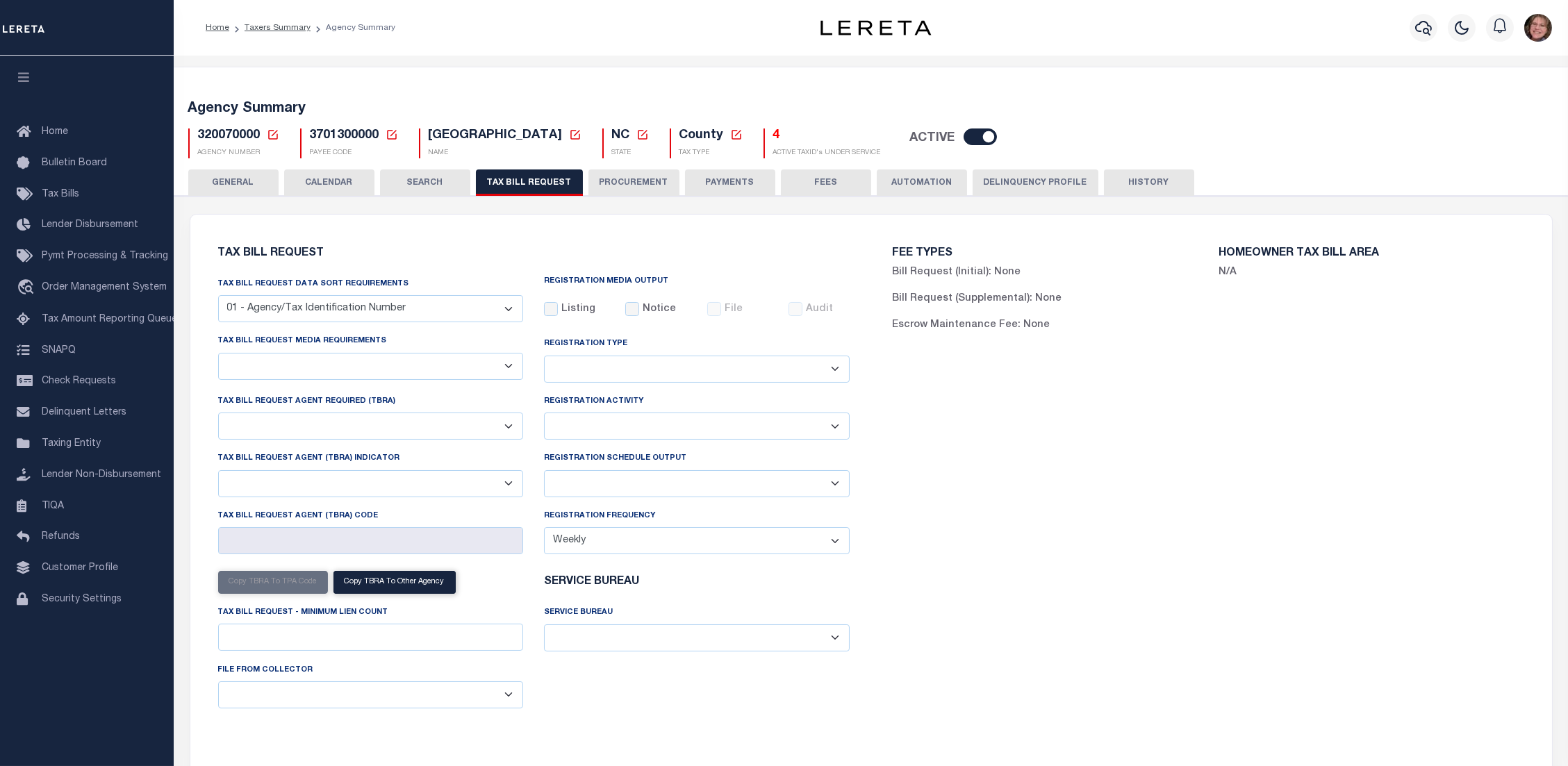
select select "7803021001"
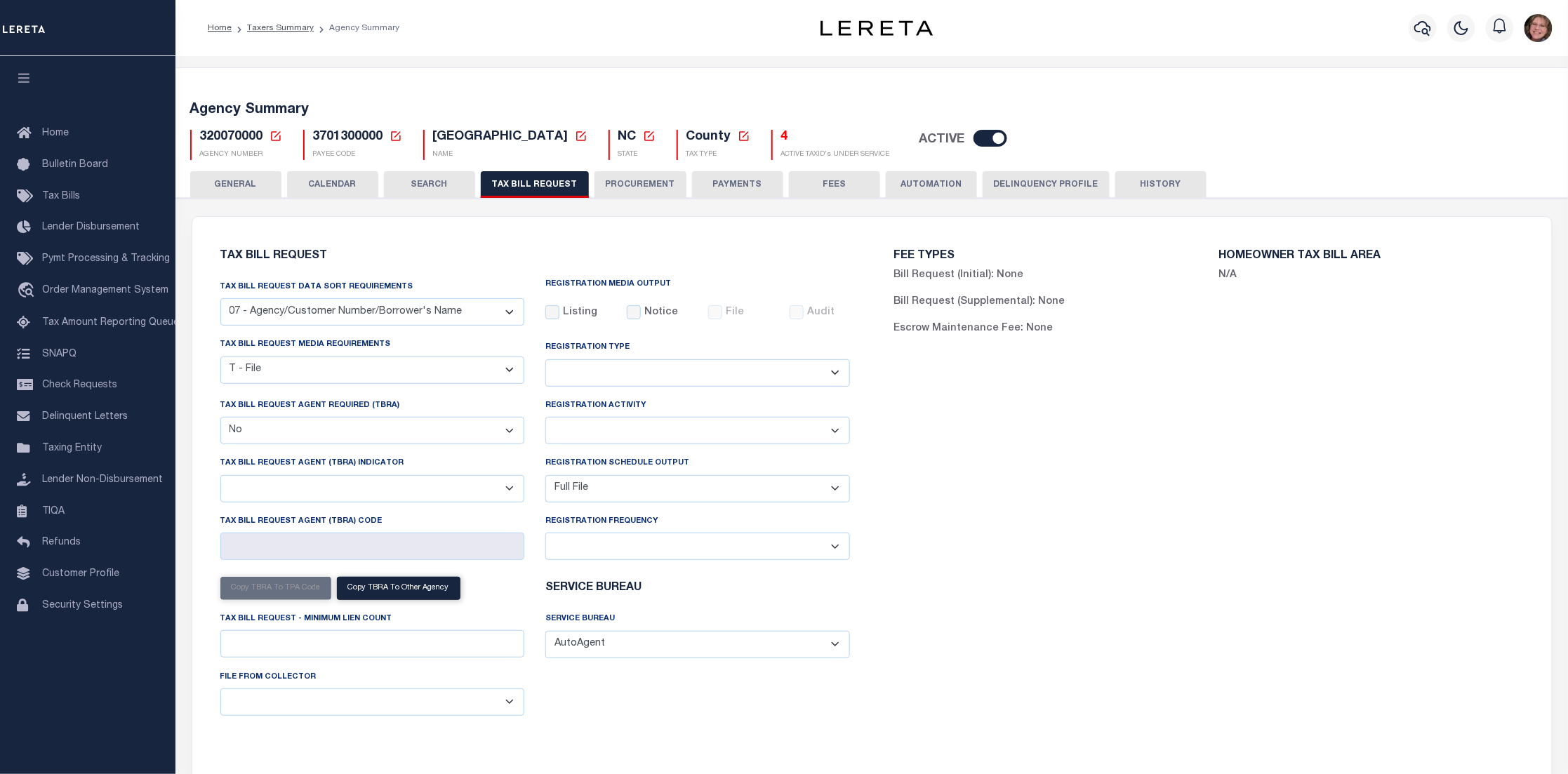
click at [625, 186] on button "PROCUREMENT" at bounding box center [640, 185] width 92 height 26
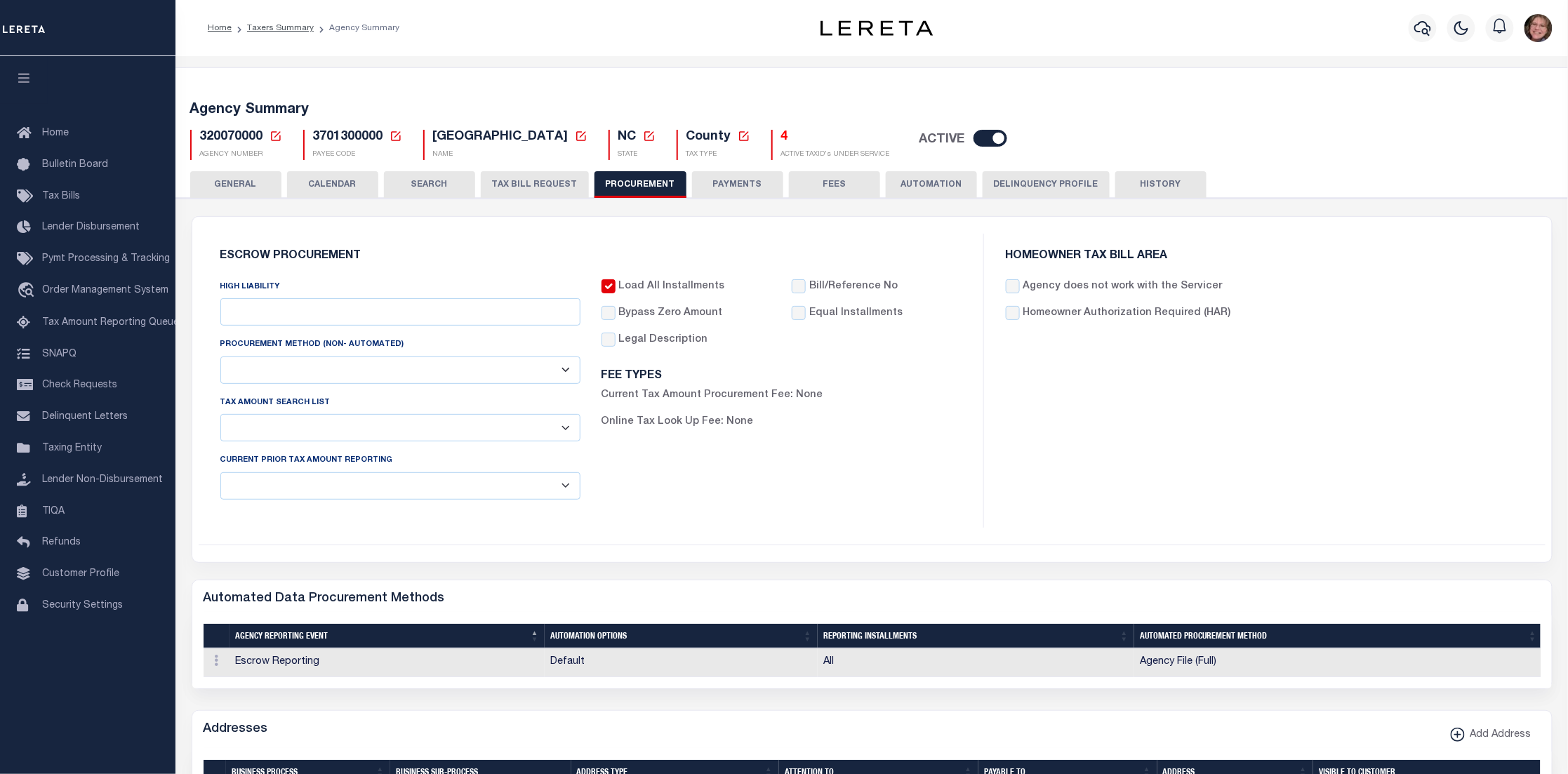
type input "$9,900"
select select "1"
select select "4"
checkbox input "true"
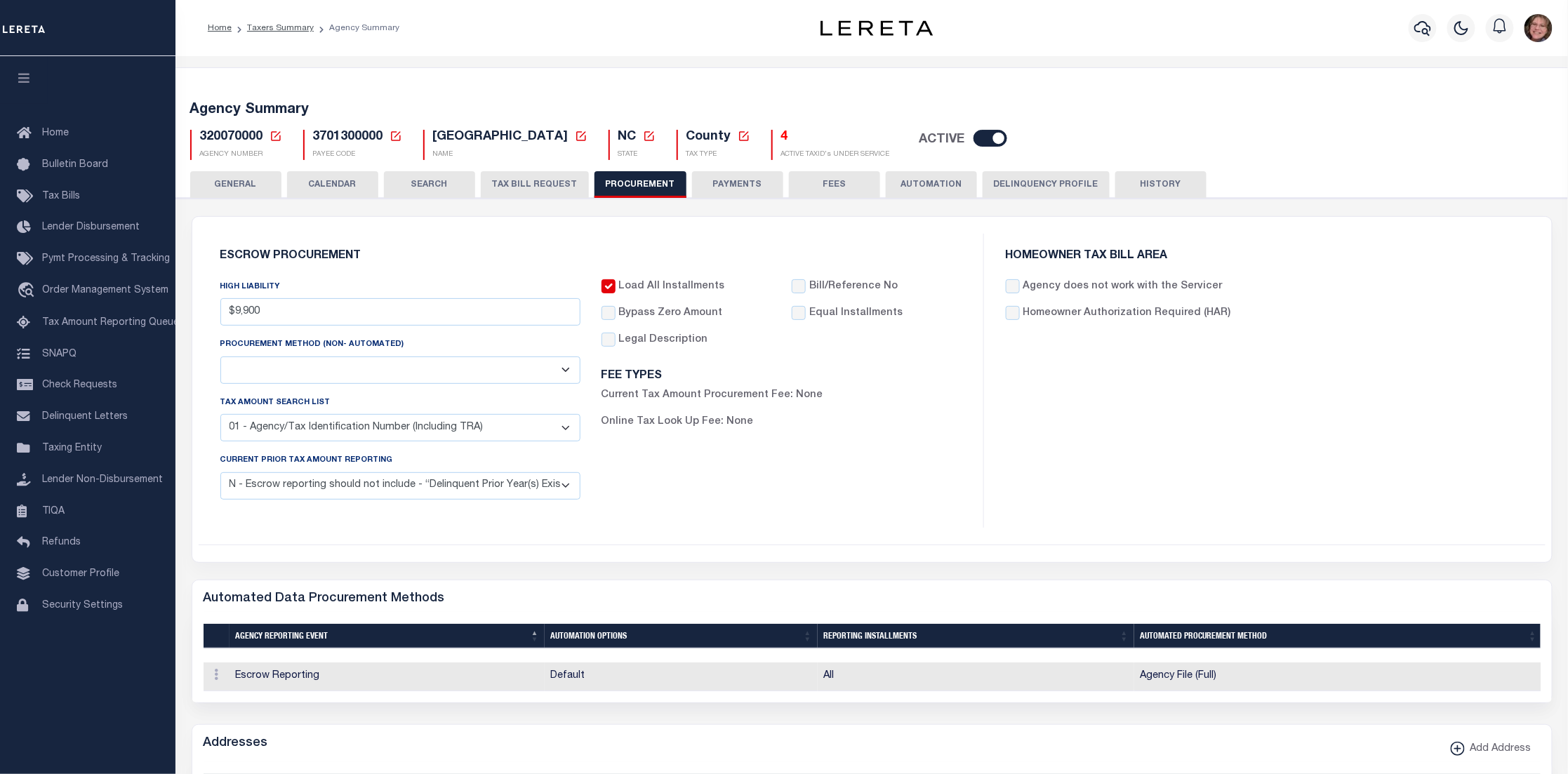
click at [745, 185] on button "PAYMENTS" at bounding box center [737, 185] width 91 height 26
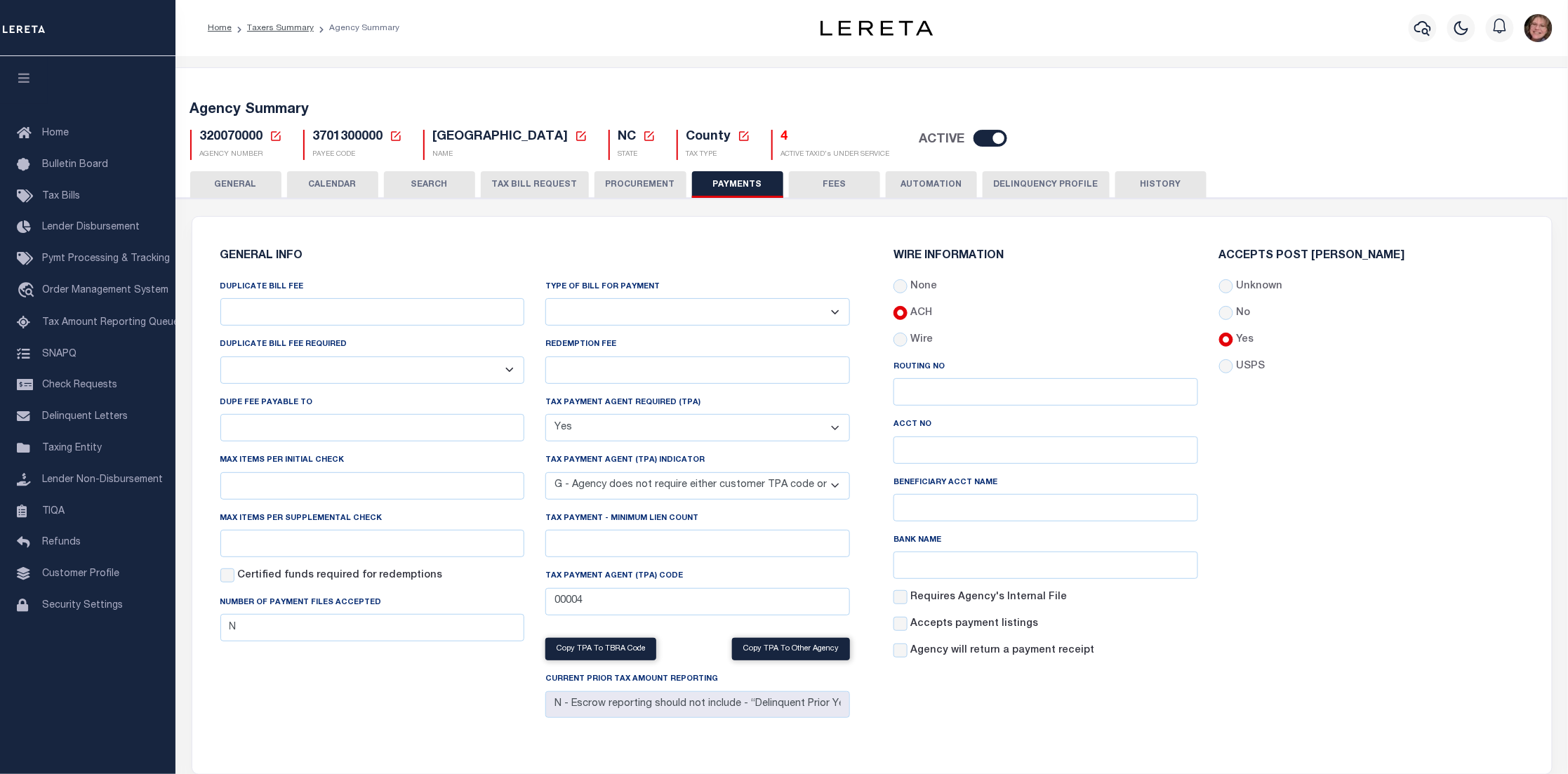
click at [853, 180] on button "FEES" at bounding box center [834, 185] width 91 height 26
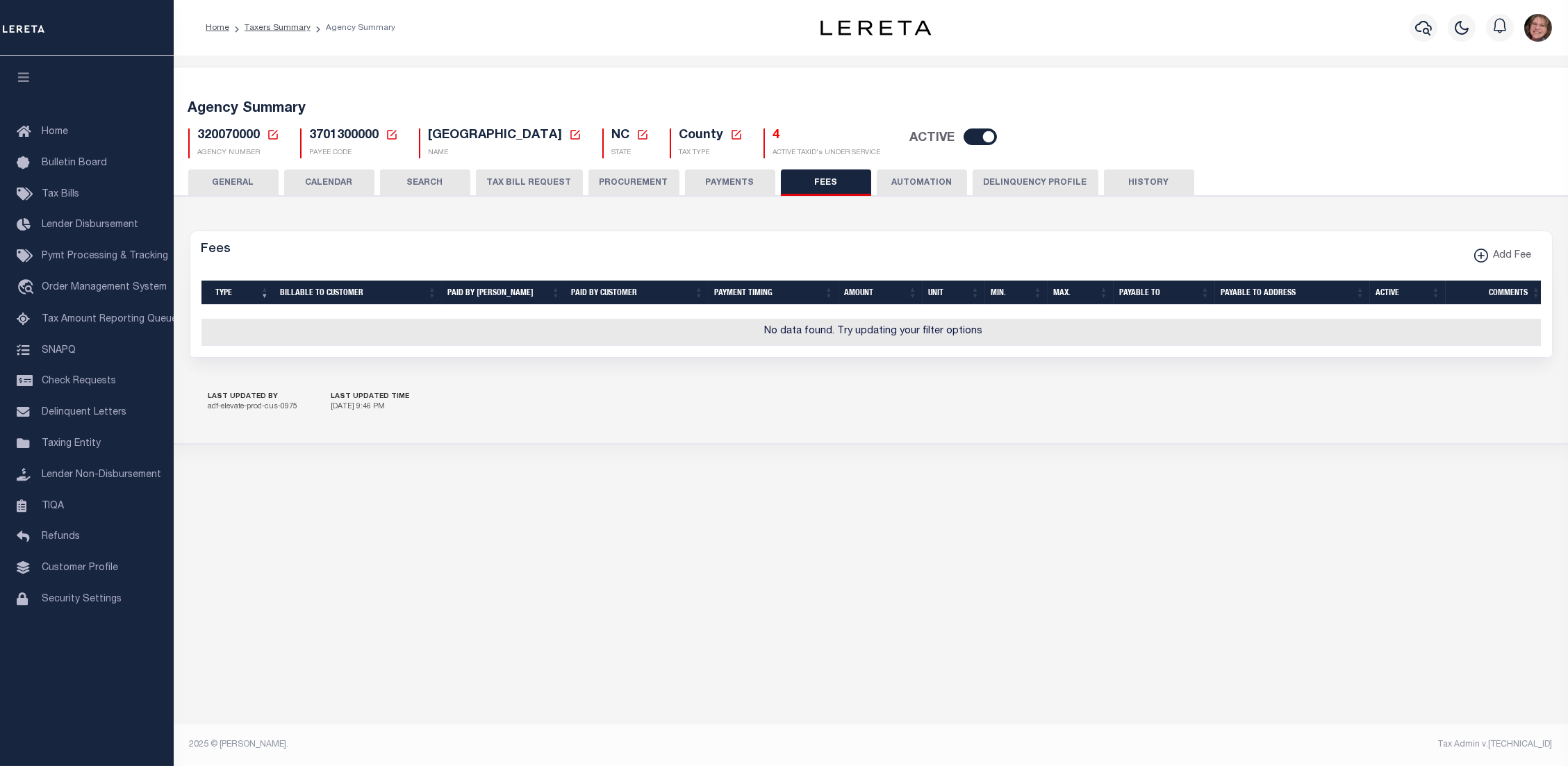
click at [939, 184] on button "AUTOMATION" at bounding box center [921, 183] width 90 height 26
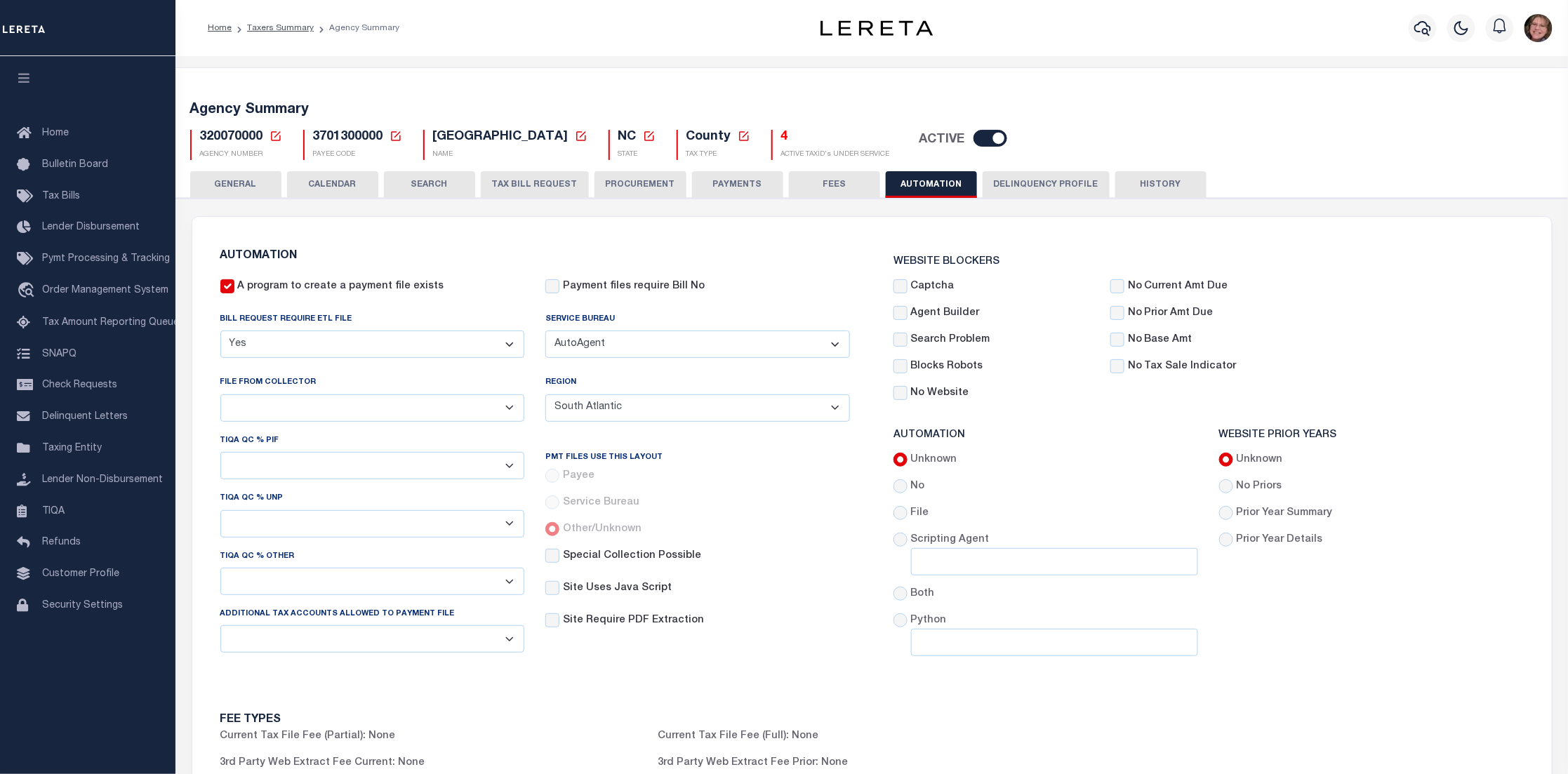
click at [1047, 181] on button "Delinquency Profile" at bounding box center [1046, 185] width 127 height 26
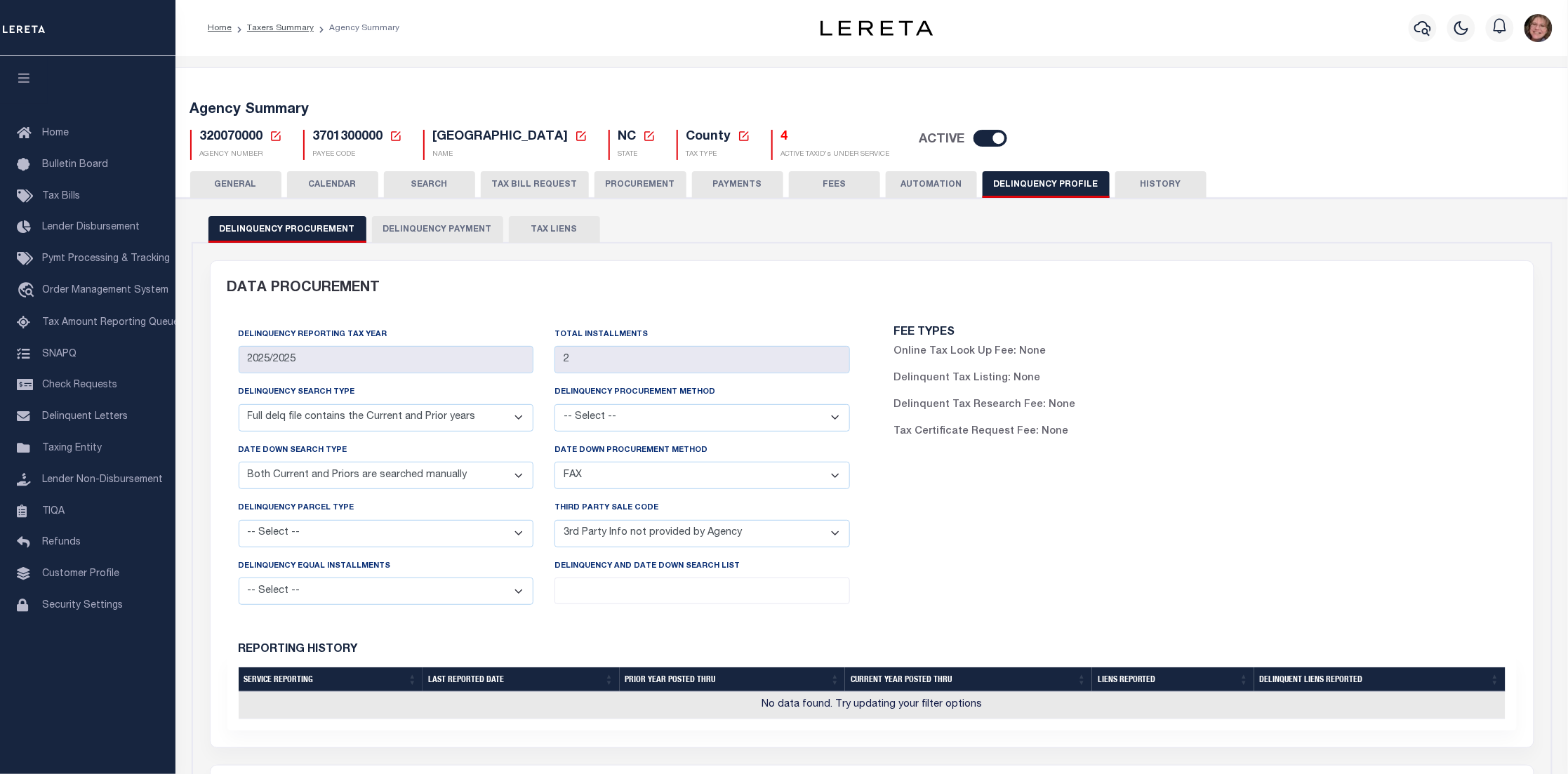
click at [338, 180] on button "CALENDAR" at bounding box center [332, 185] width 91 height 26
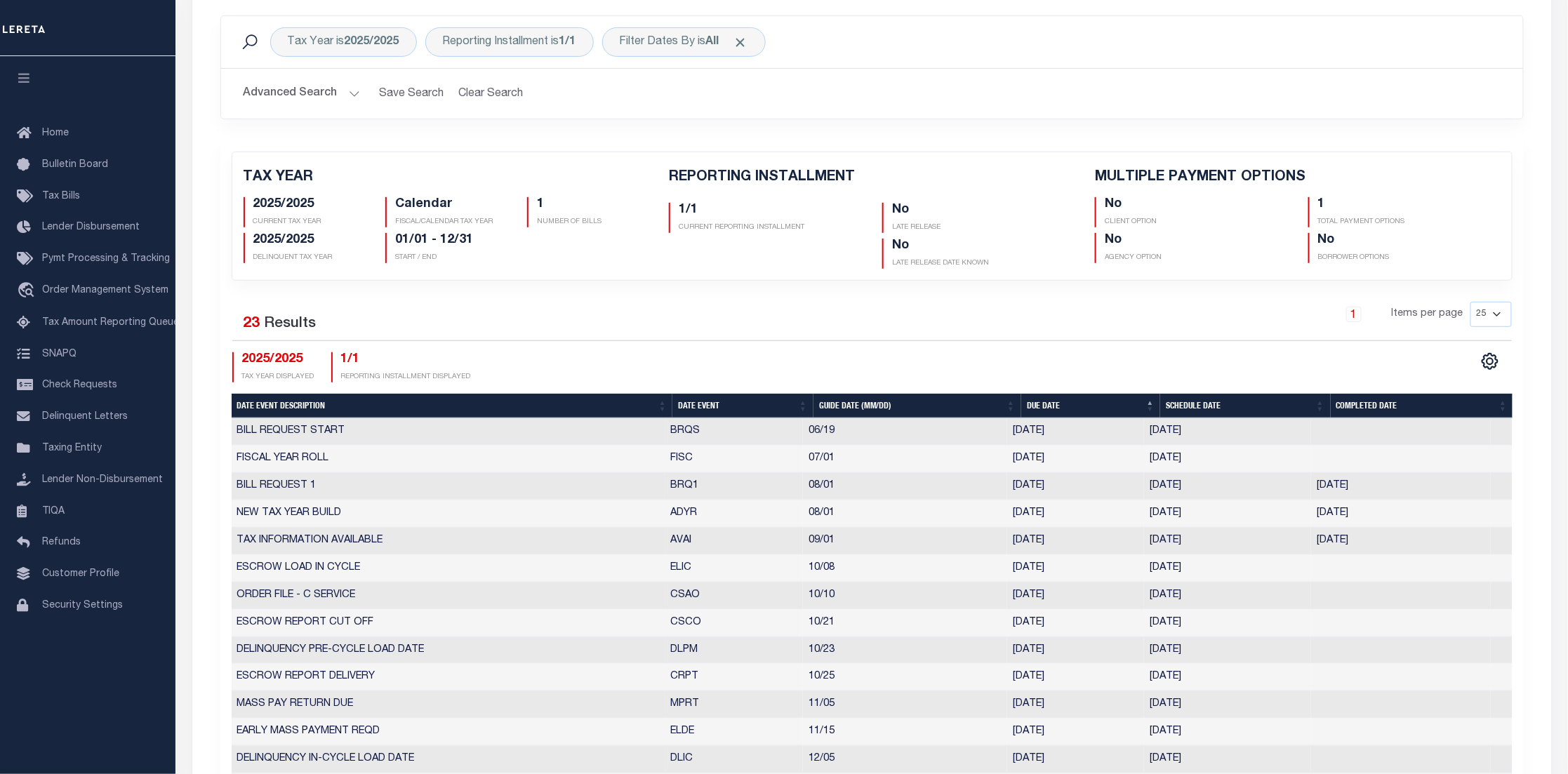
scroll to position [211, 0]
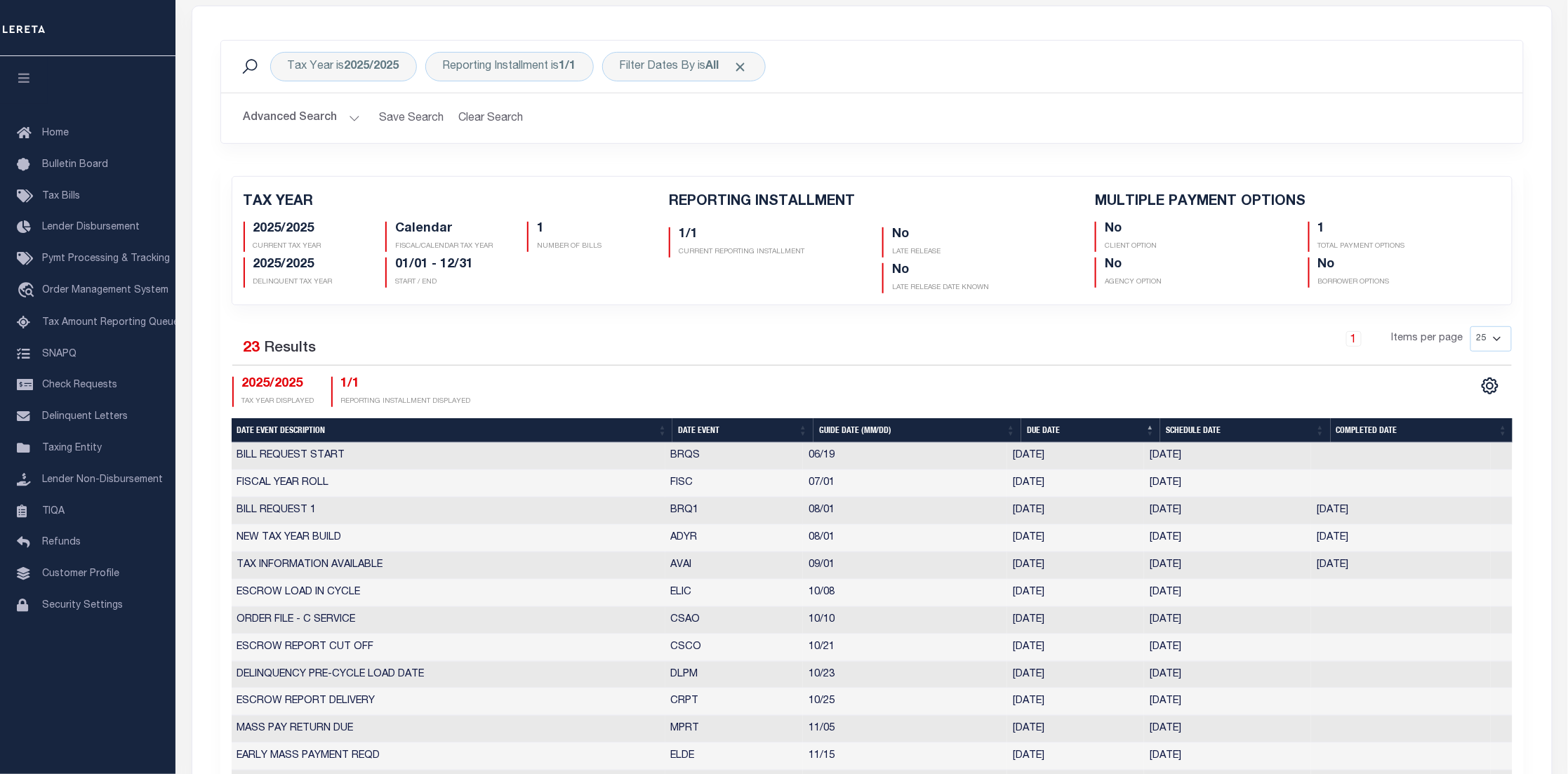
drag, startPoint x: 104, startPoint y: 478, endPoint x: 1036, endPoint y: 507, distance: 932.5
click at [104, 478] on span "Lender Non-Disbursement" at bounding box center [103, 480] width 120 height 9
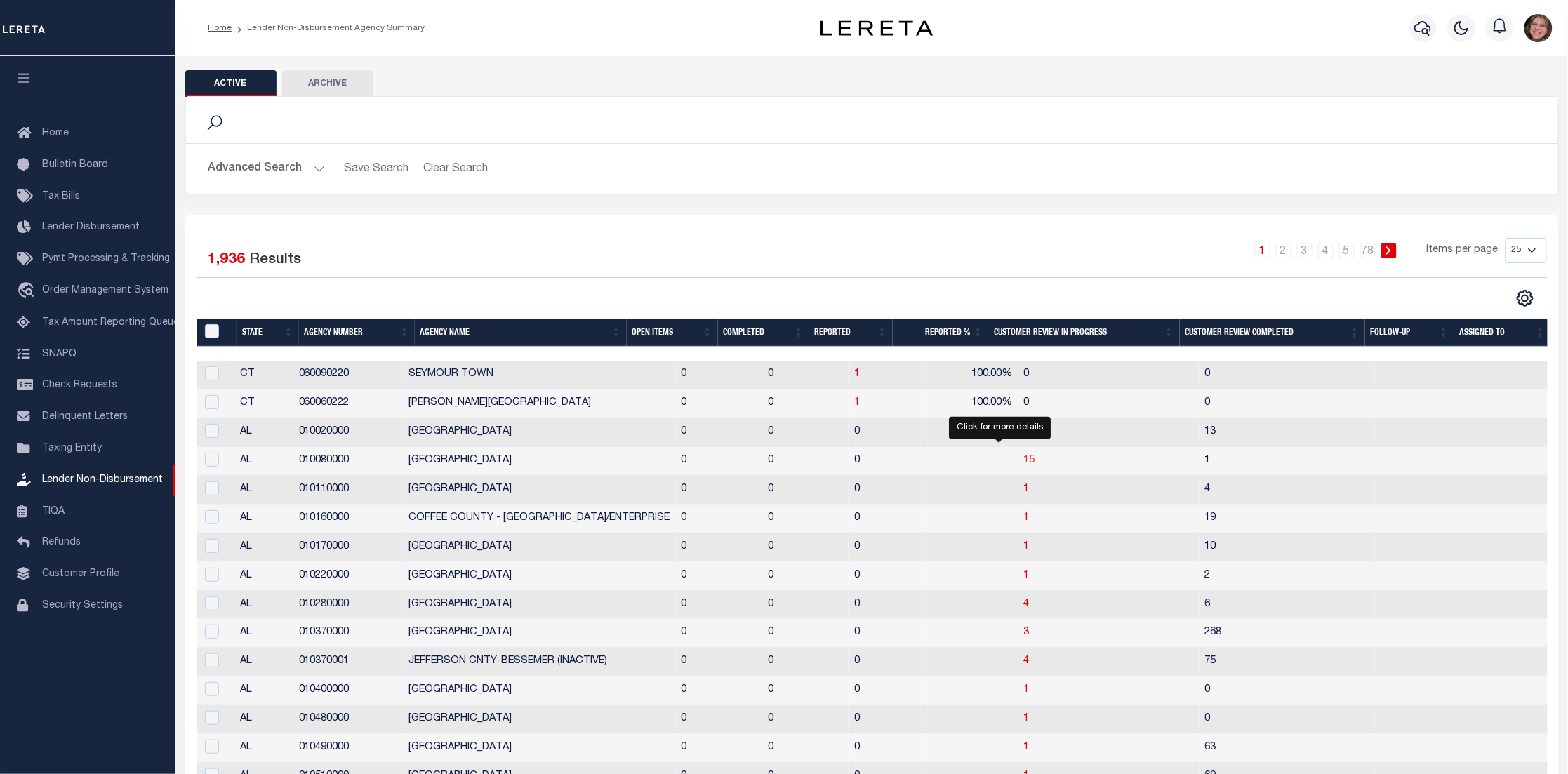
click at [1024, 460] on span "15" at bounding box center [1030, 460] width 11 height 9
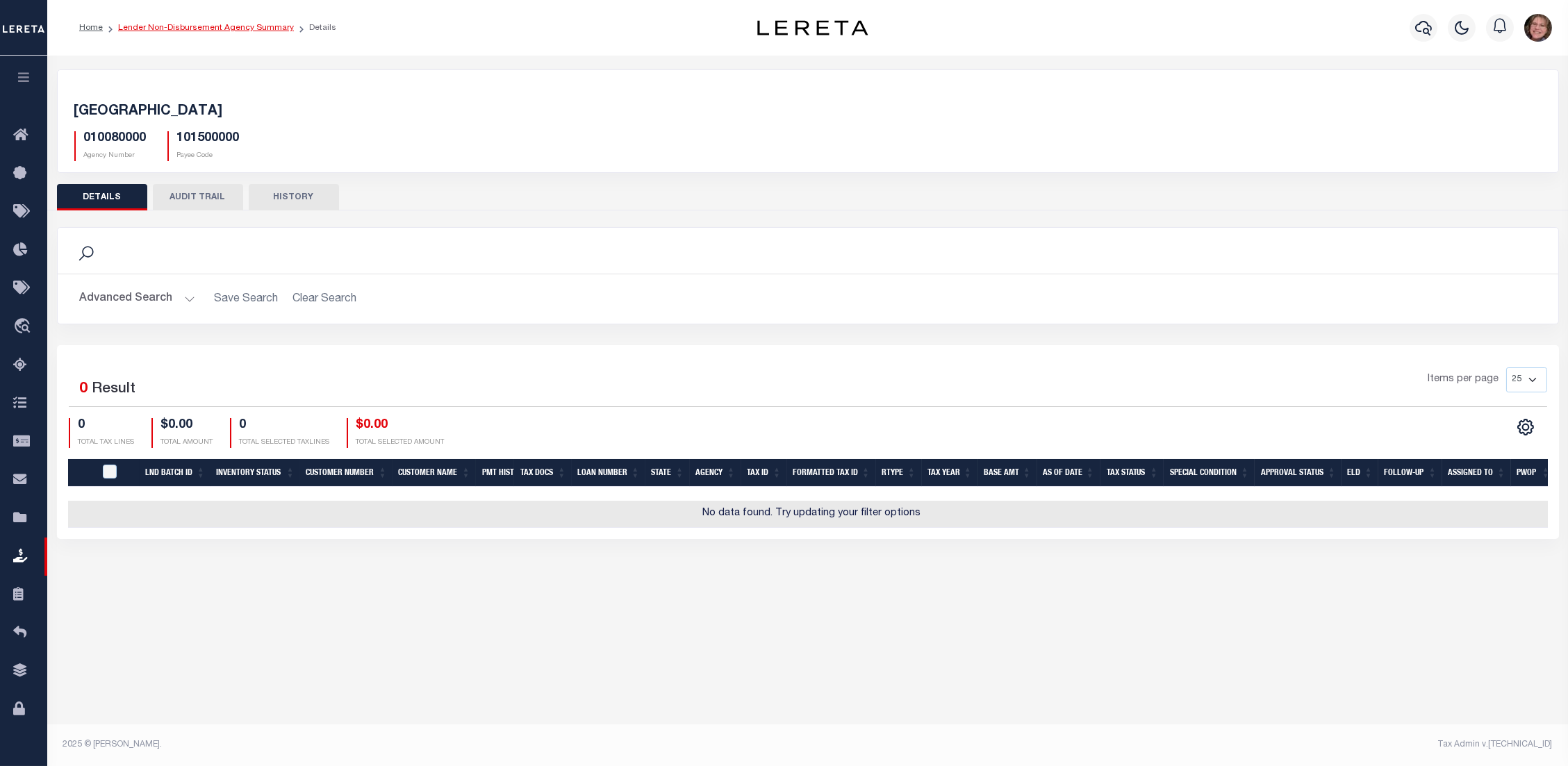
click at [160, 29] on link "Lender Non-Disbursement Agency Summary" at bounding box center [206, 27] width 176 height 8
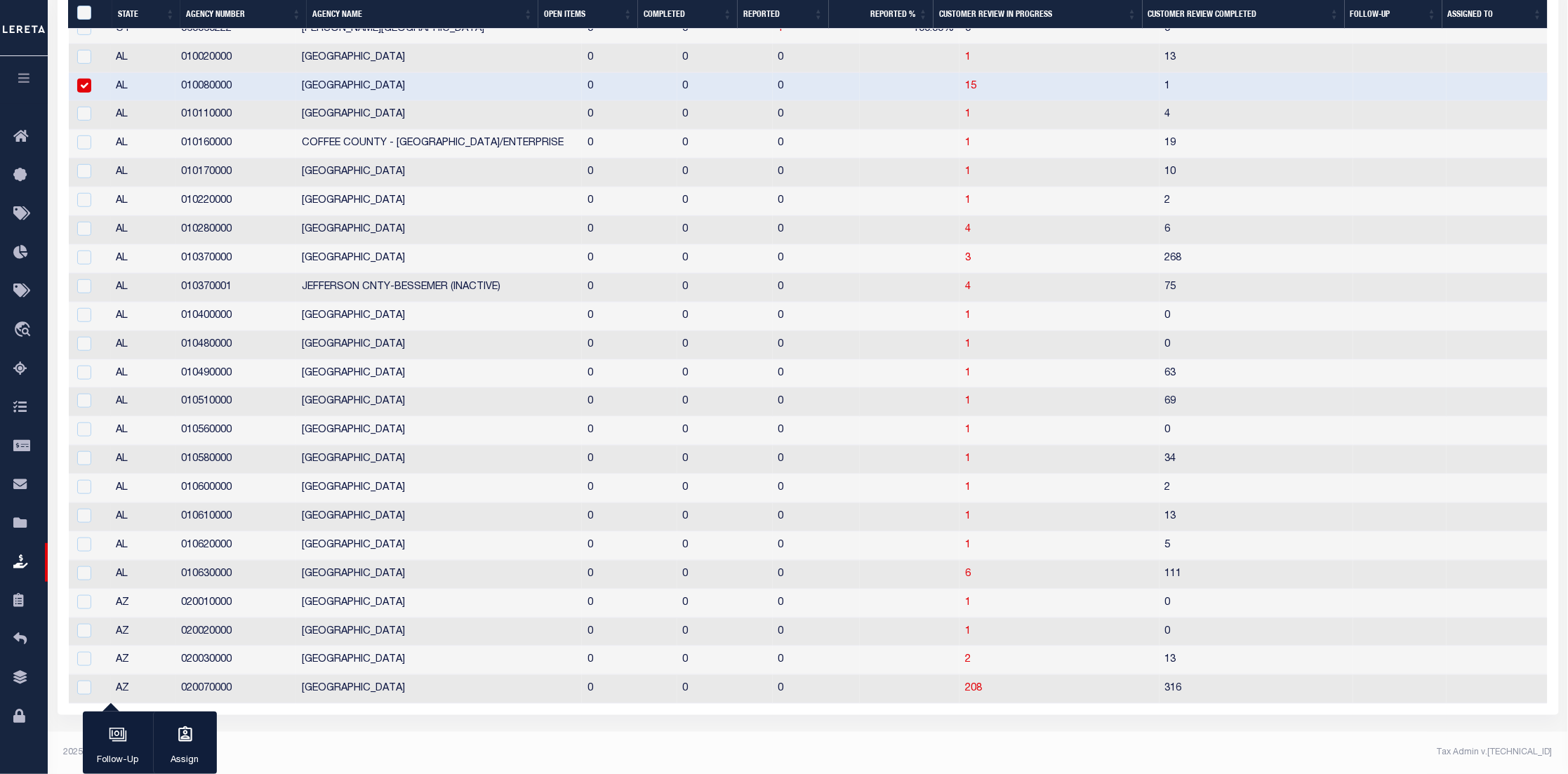
scroll to position [45, 0]
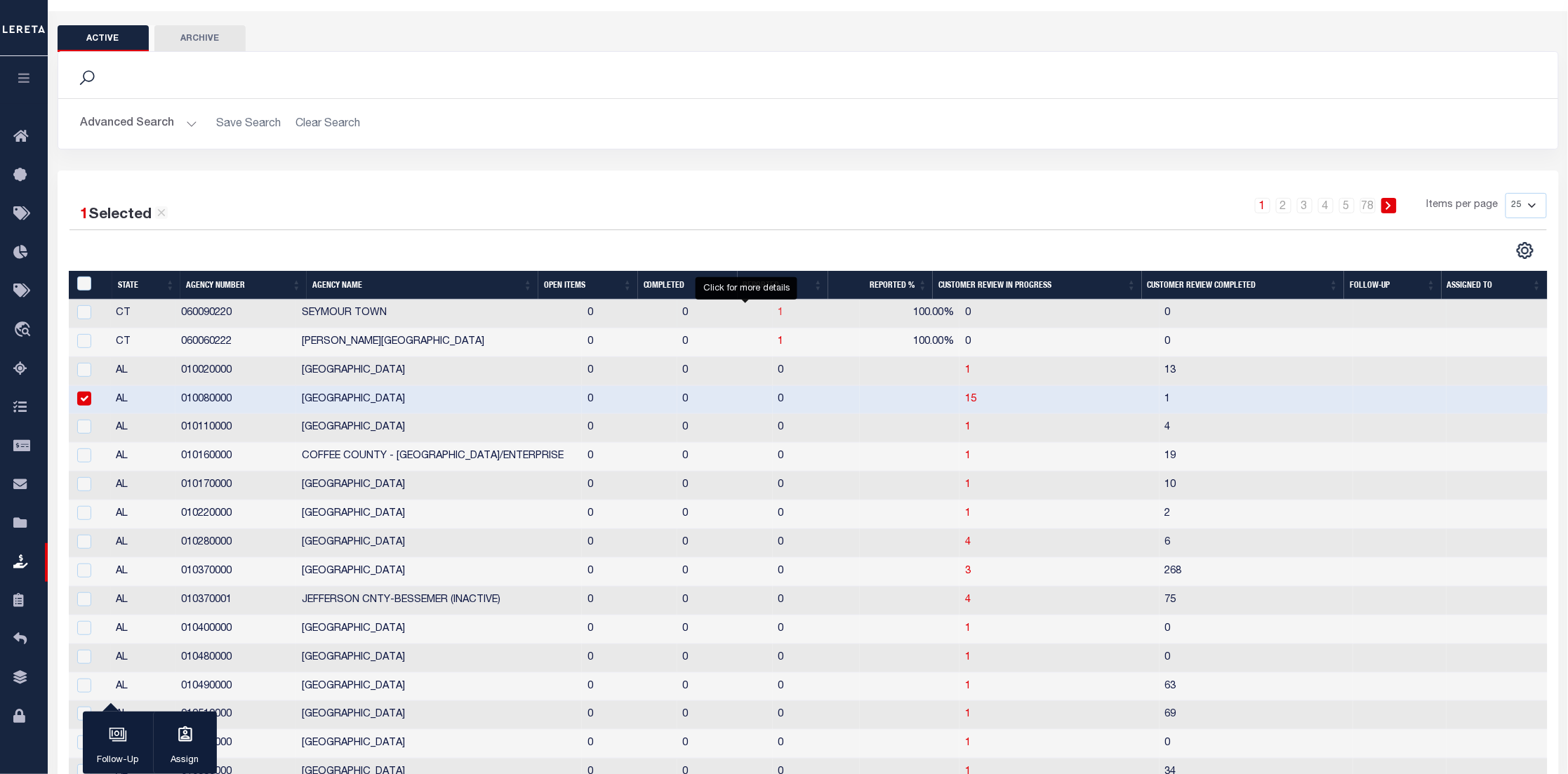
click at [778, 312] on span "1" at bounding box center [781, 313] width 6 height 9
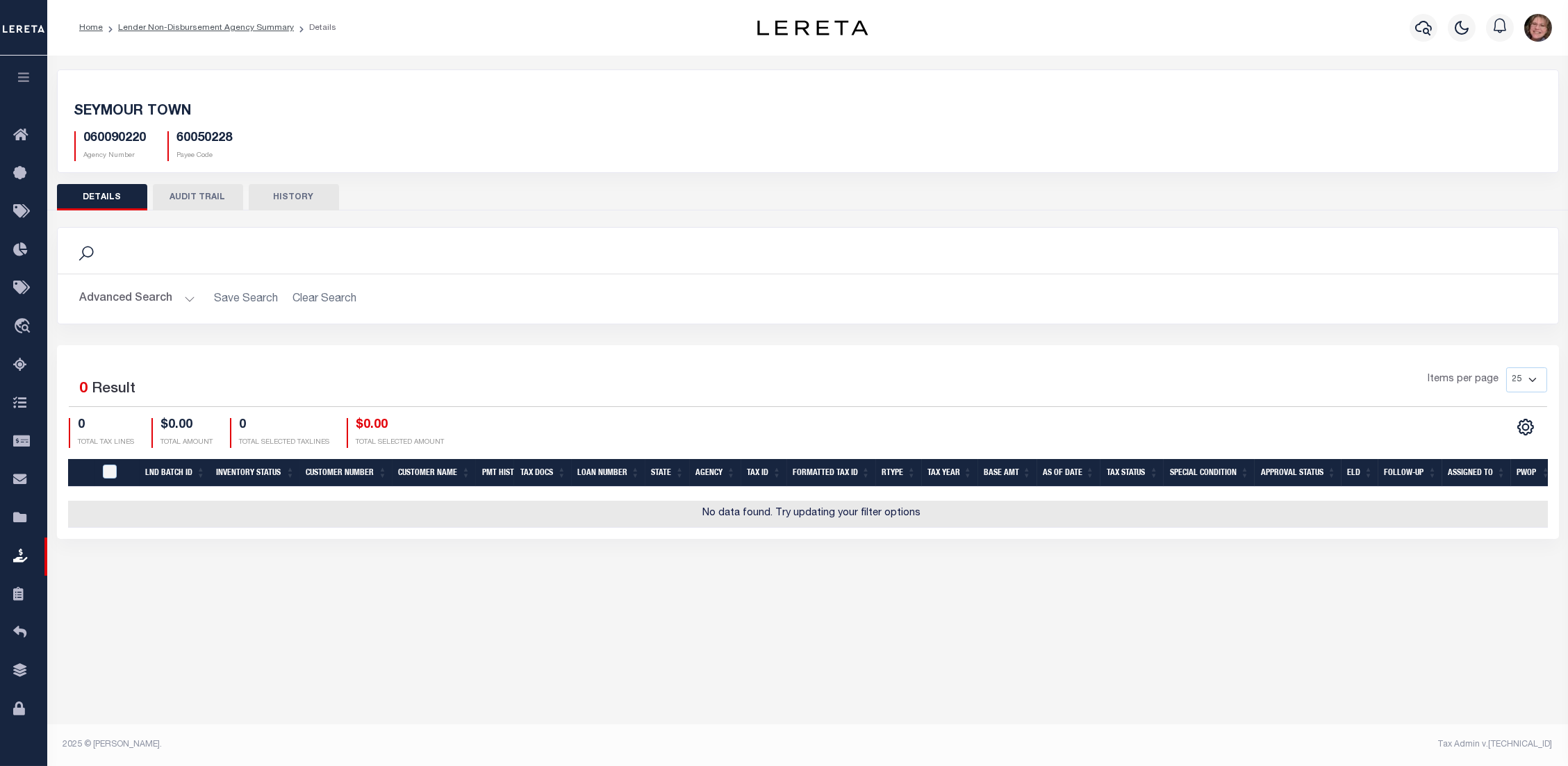
click at [192, 196] on button "AUDIT TRAIL" at bounding box center [198, 198] width 90 height 26
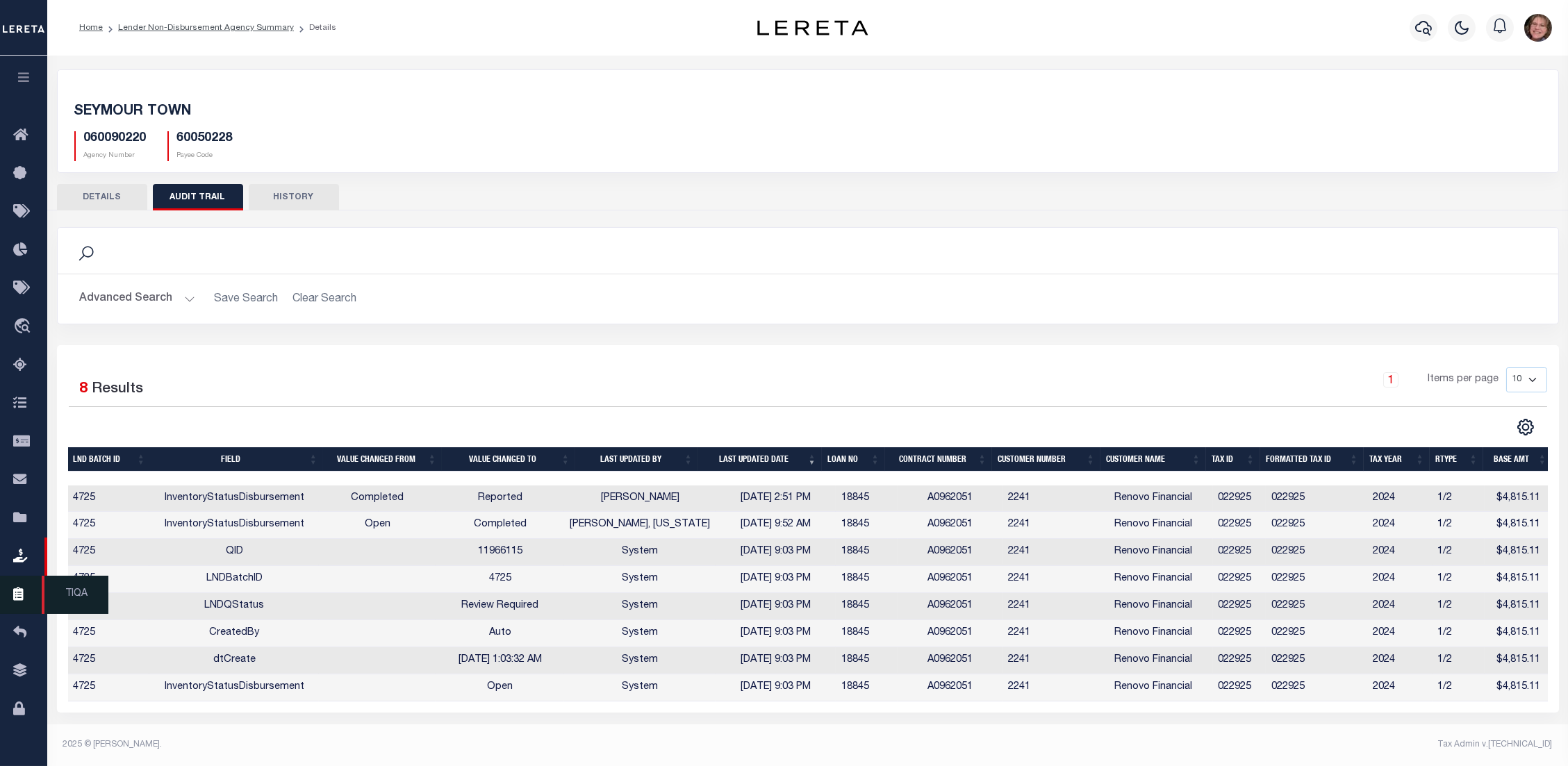
click at [16, 590] on icon at bounding box center [24, 595] width 22 height 18
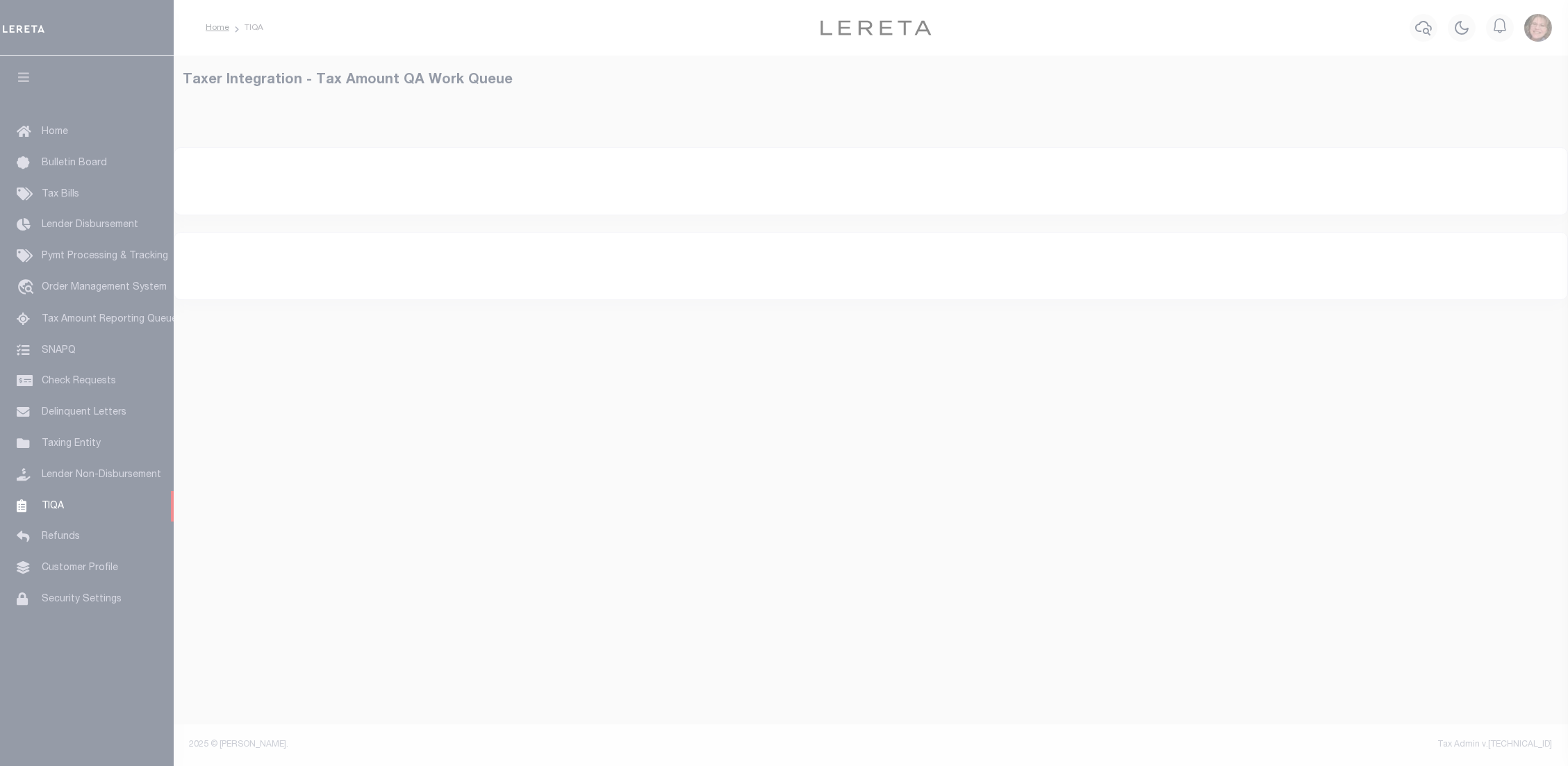
select select "200"
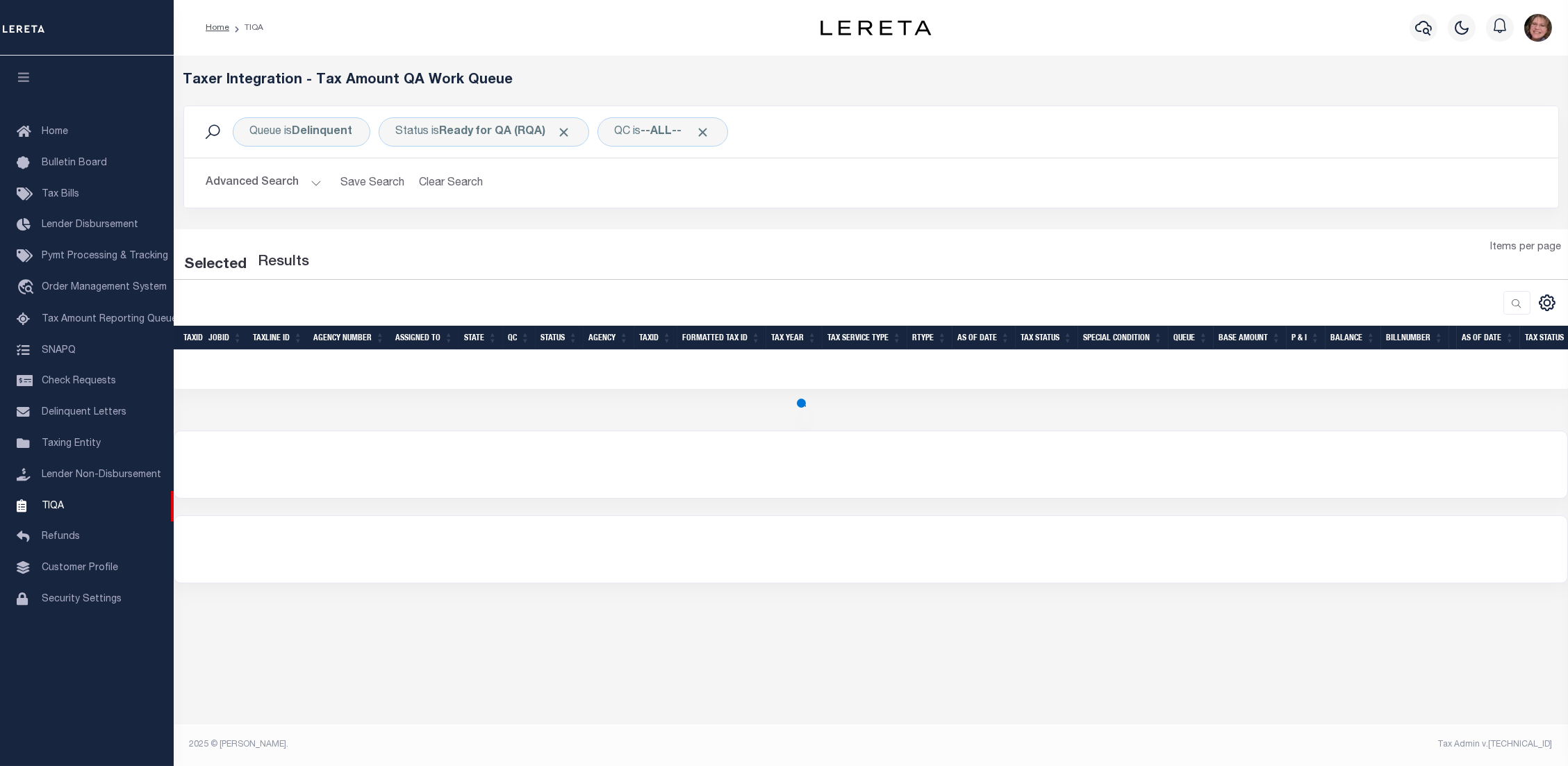
select select "200"
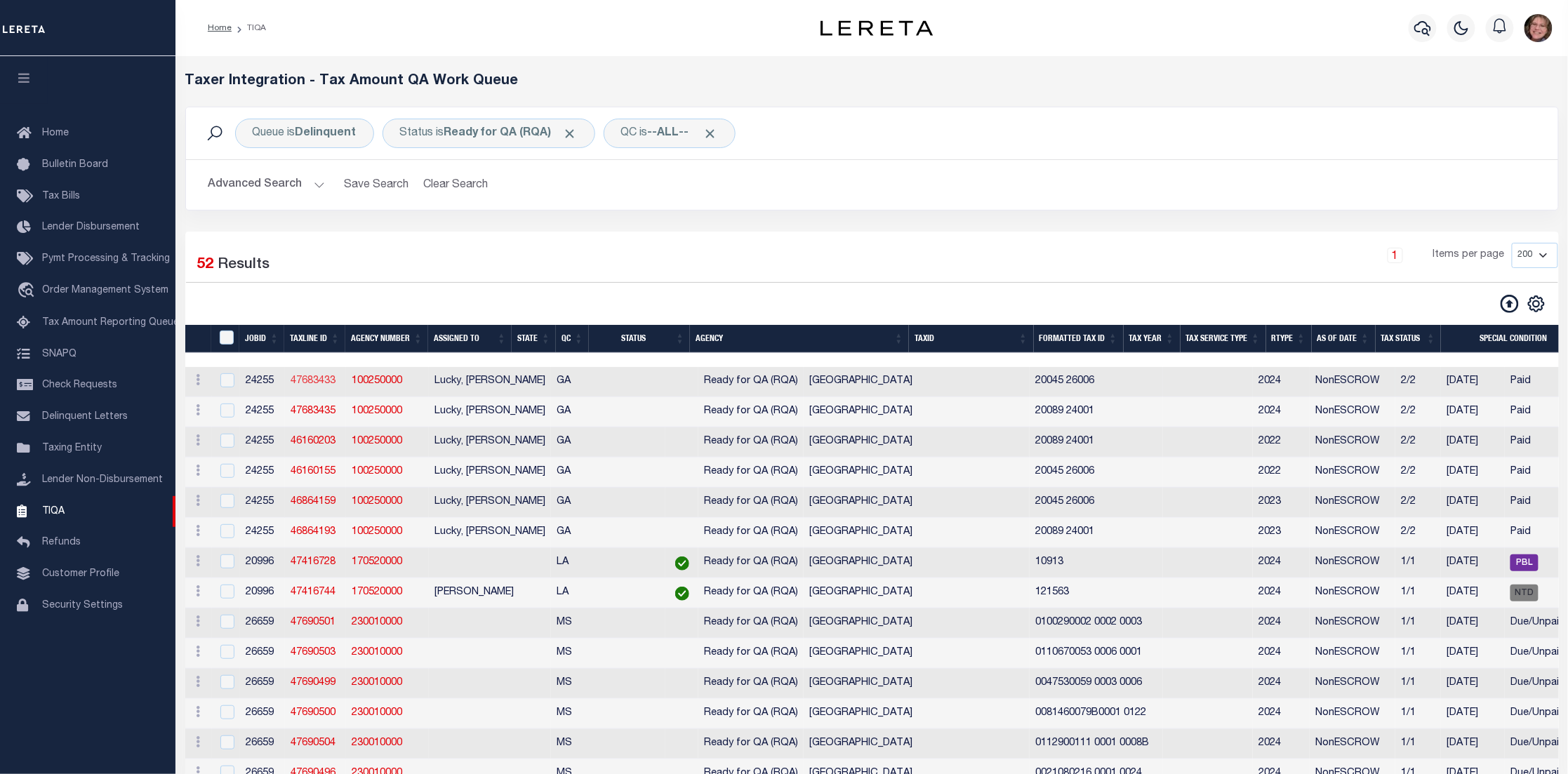
click at [313, 380] on link "47683433" at bounding box center [313, 381] width 45 height 9
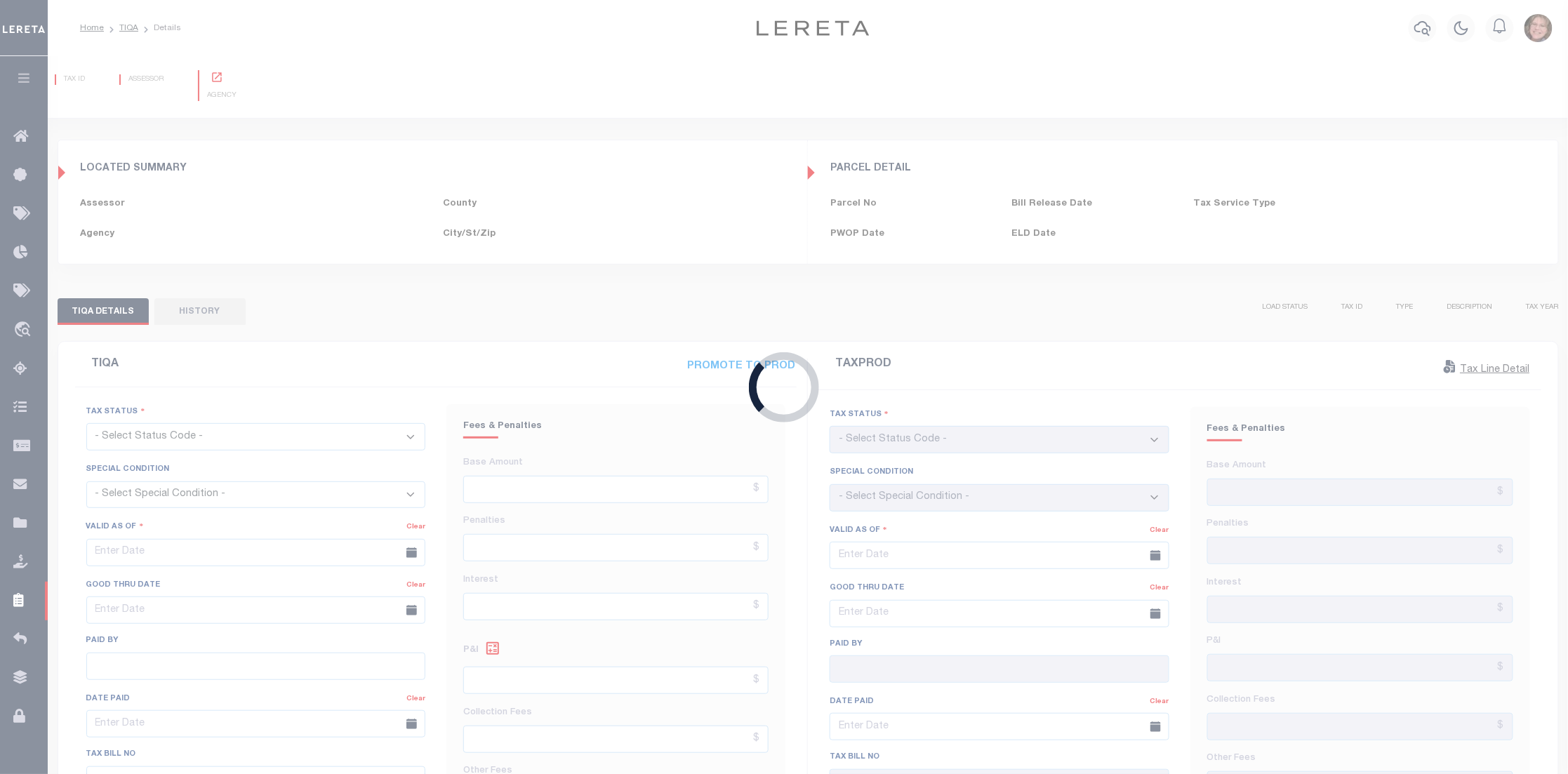
type input "[DATE]"
checkbox input "false"
type input "$1,032.61"
type input "$0"
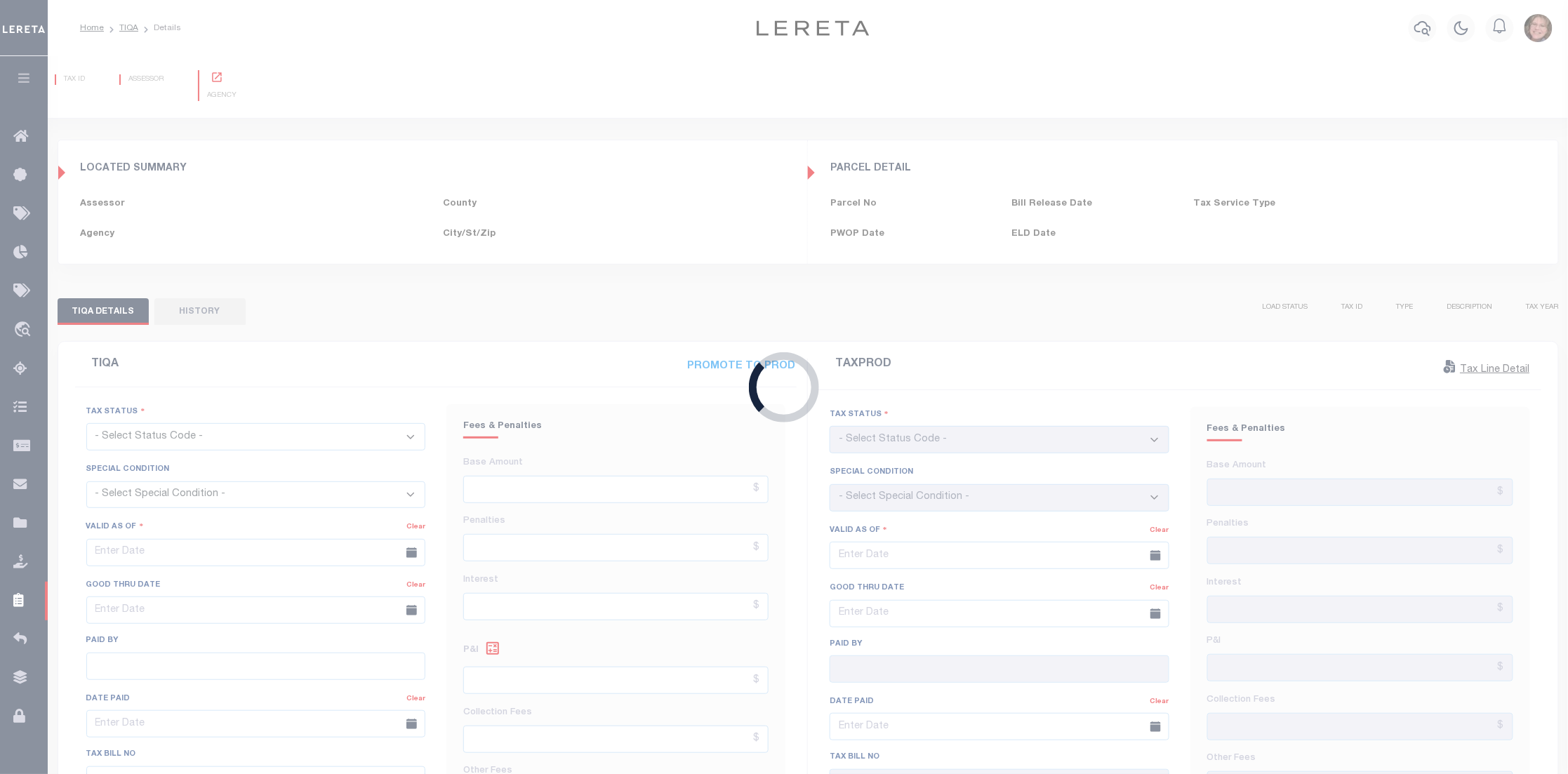
select select "23"
type input "[DATE]"
checkbox input "false"
type textarea "full tax year due =$2065.23 Tax Sale File # Sale Date 24-R391990-JAN [DATE] 24-…"
type input "$1,032.62"
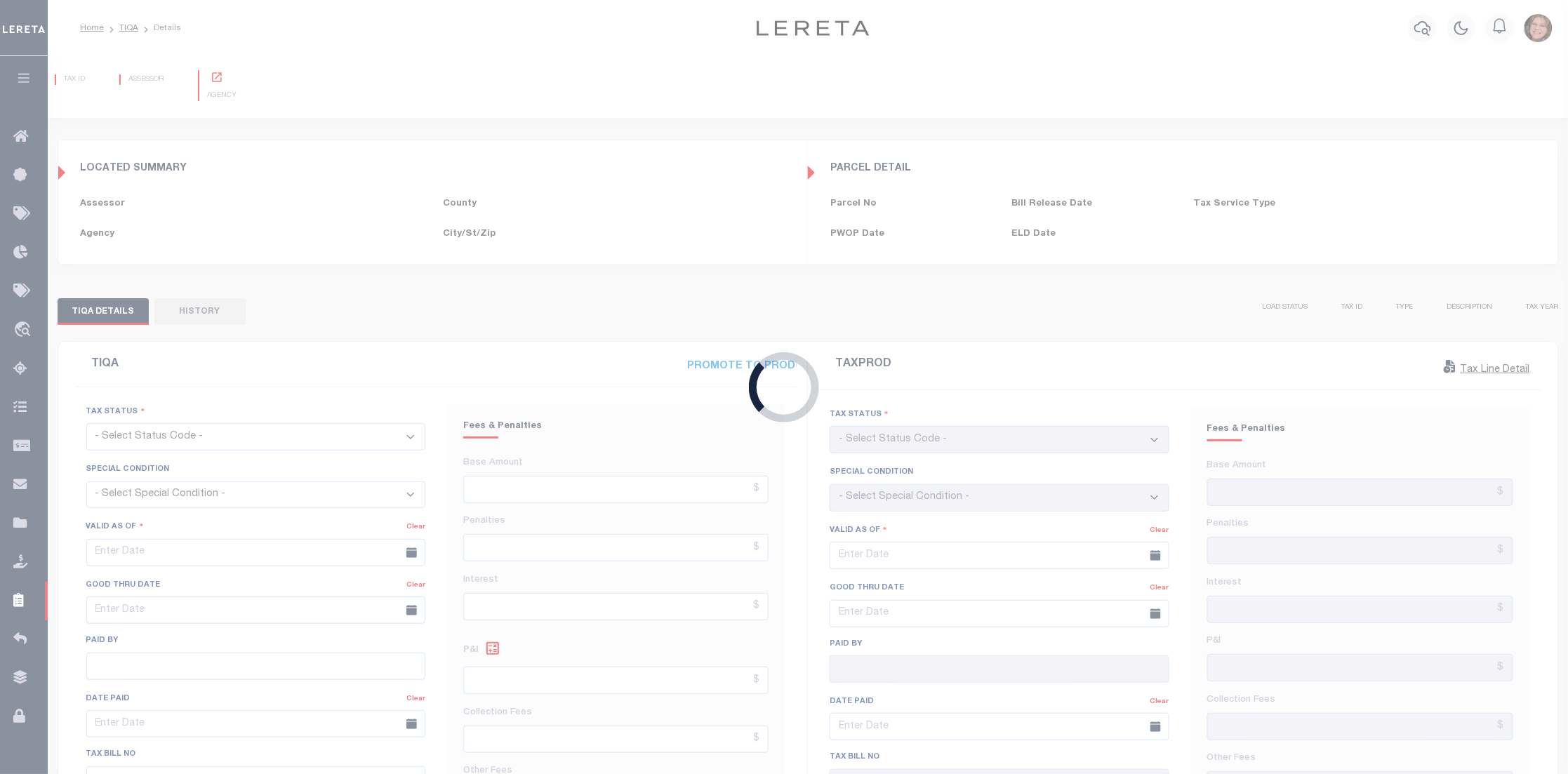
type input "$9.89"
type input "$1,042.51"
select select "PYD"
select select "DUE"
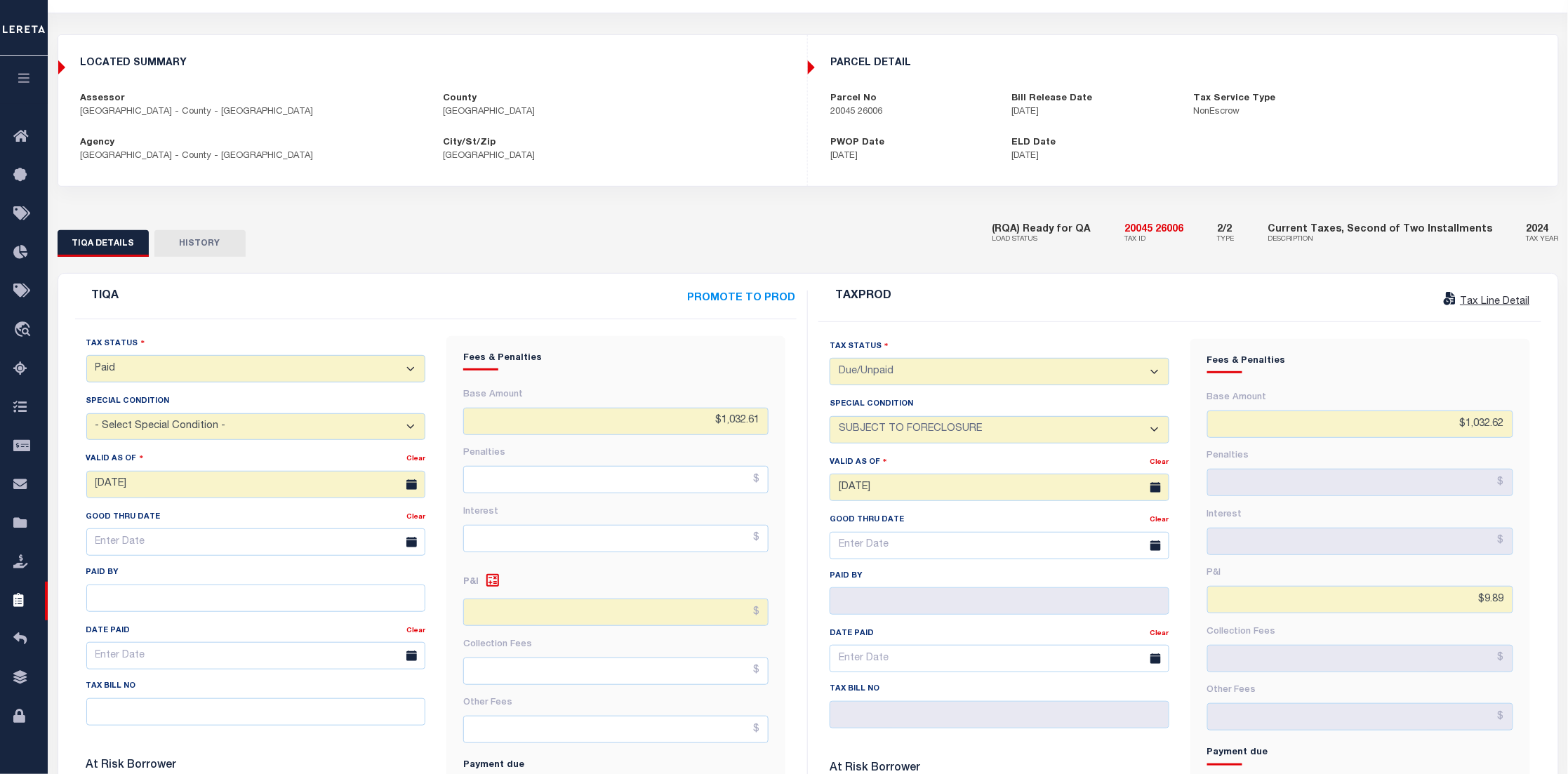
click at [754, 240] on div "TIQA DETAILS HISTORY" at bounding box center [514, 244] width 914 height 26
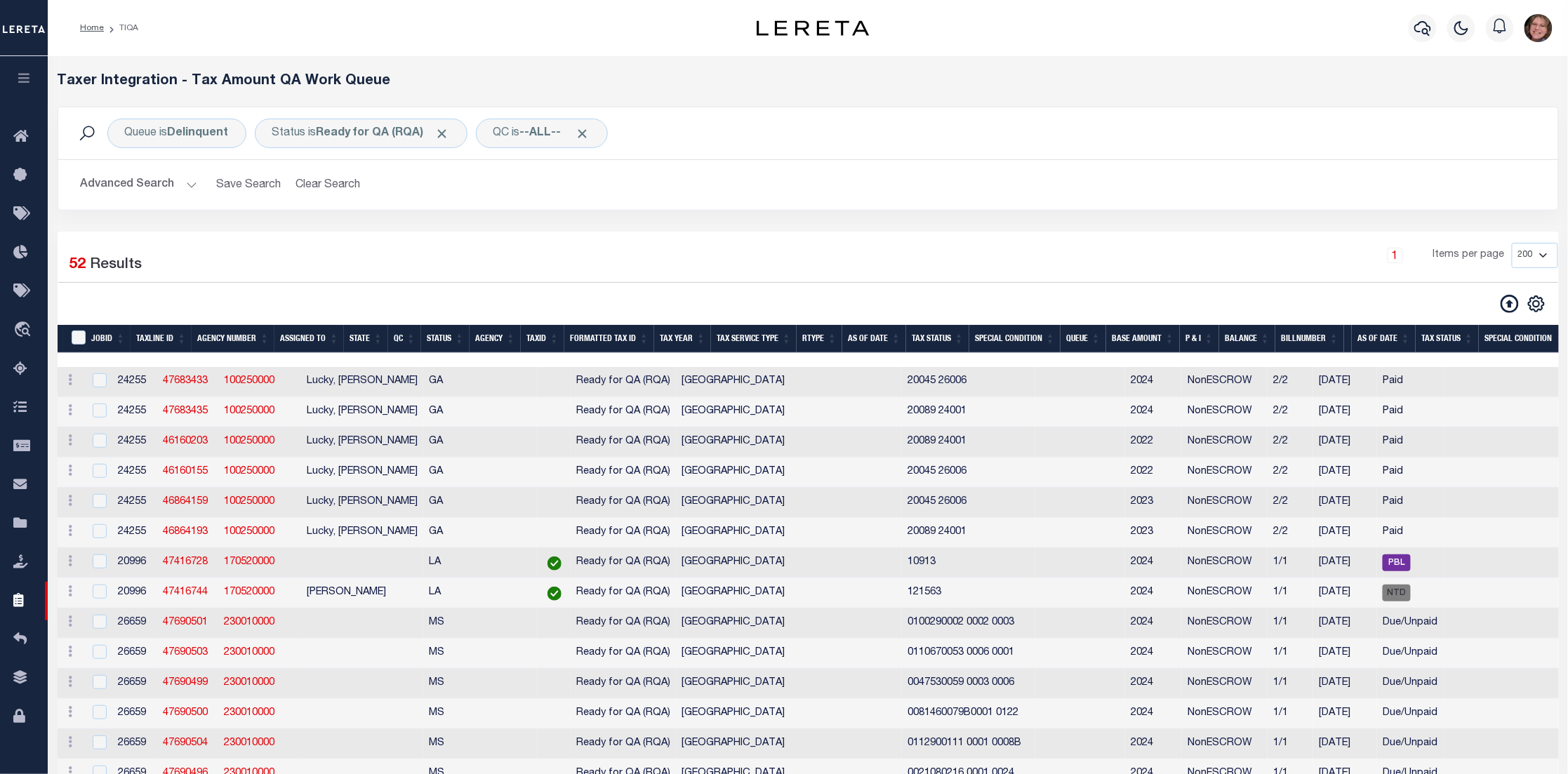
select select "200"
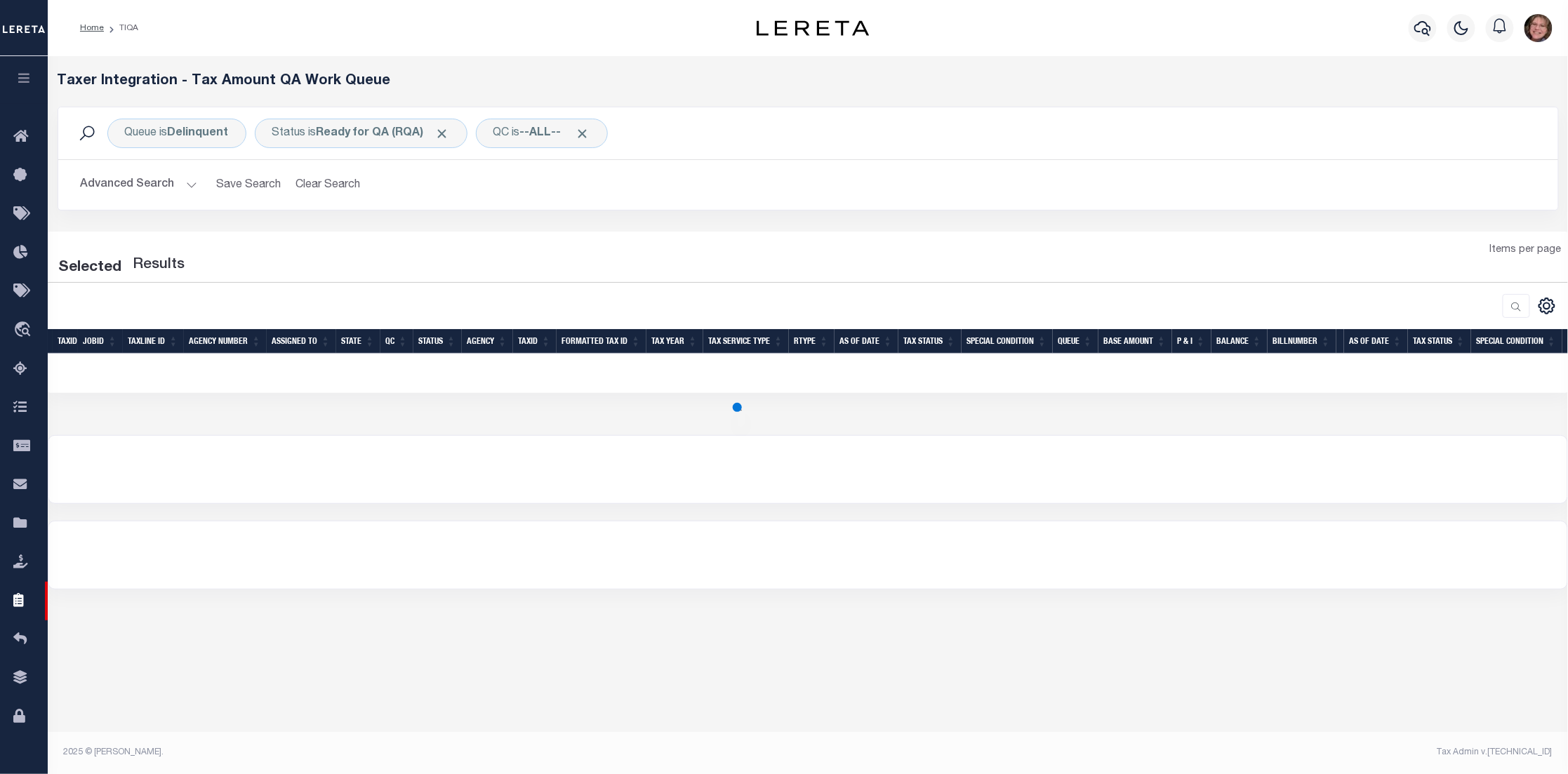
select select "200"
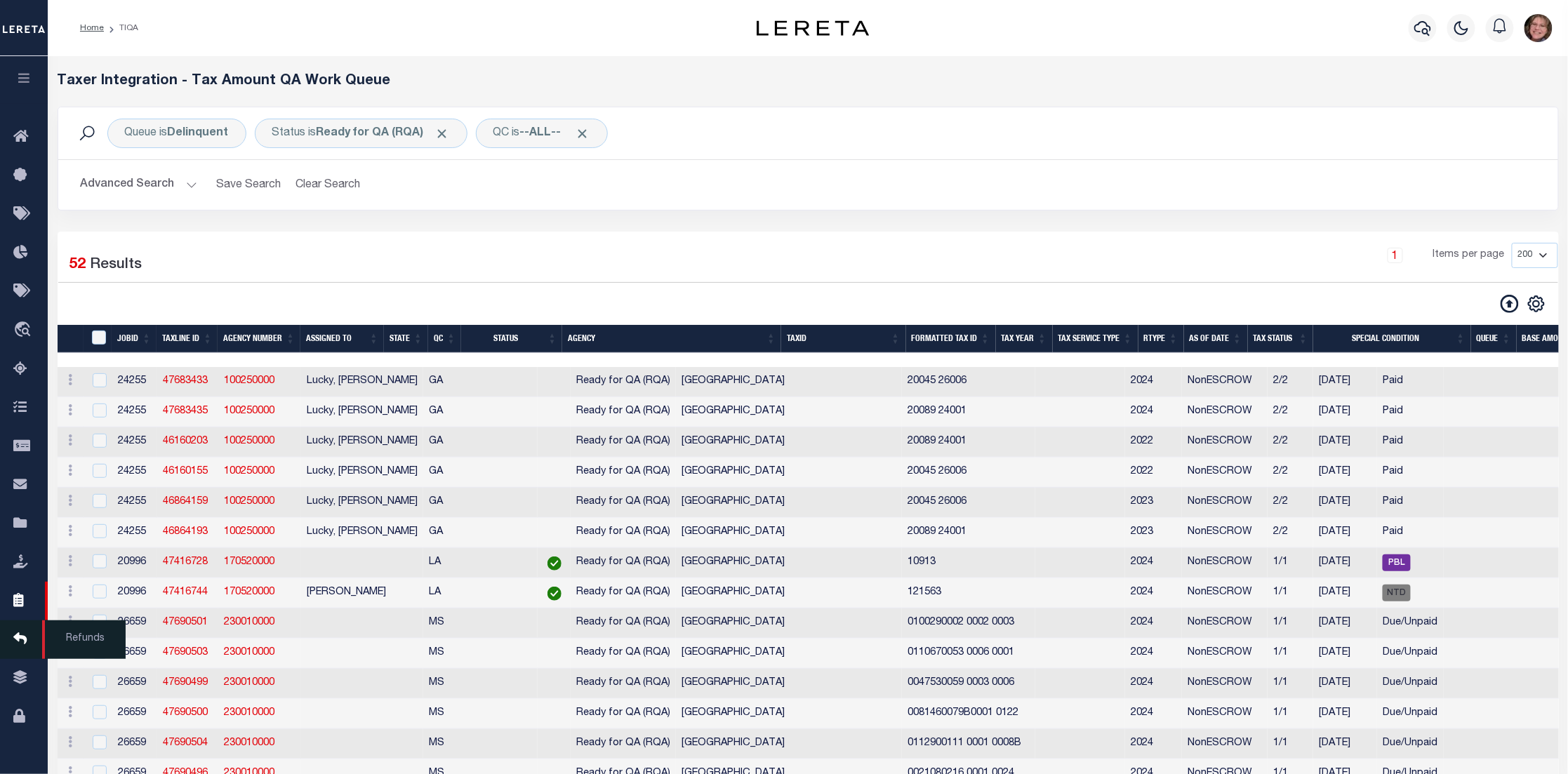
click at [29, 641] on icon at bounding box center [24, 639] width 23 height 18
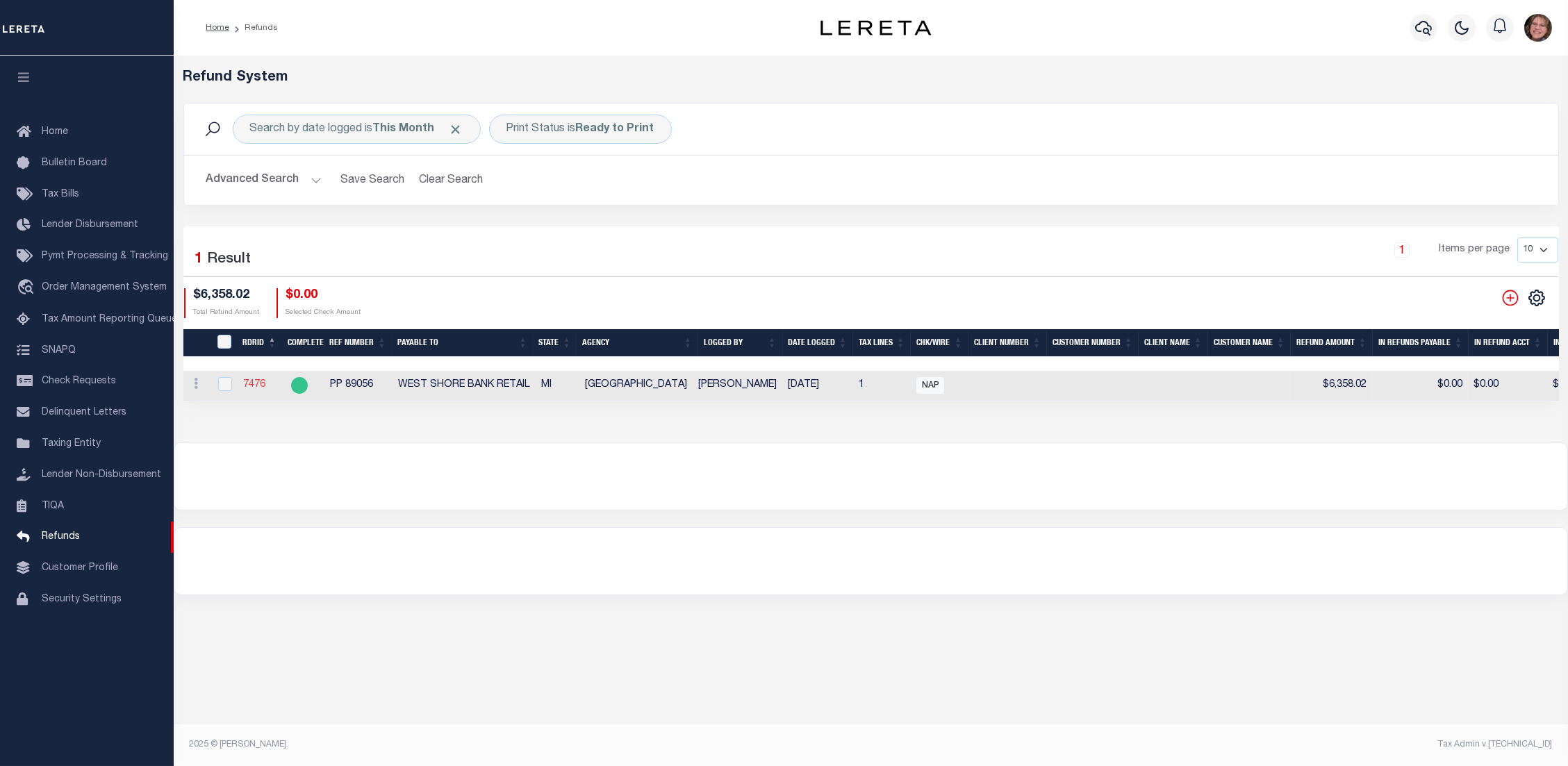
click at [256, 387] on link "7476" at bounding box center [254, 385] width 22 height 9
checkbox input "true"
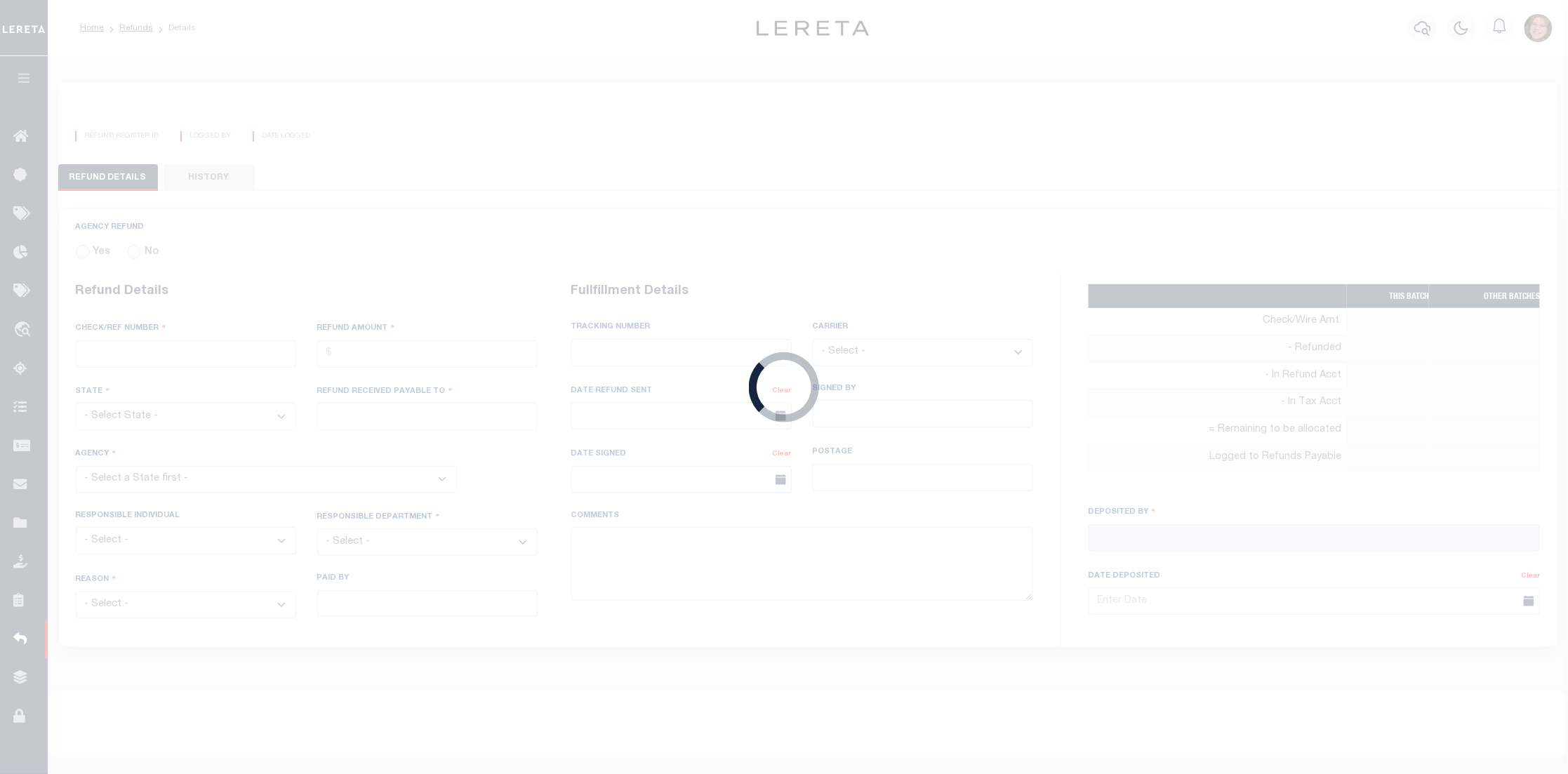
radio input "true"
type input "PP 89056"
type input "$6,358.02"
select select "MI"
type input "WEST SHORE BANK RETAIL"
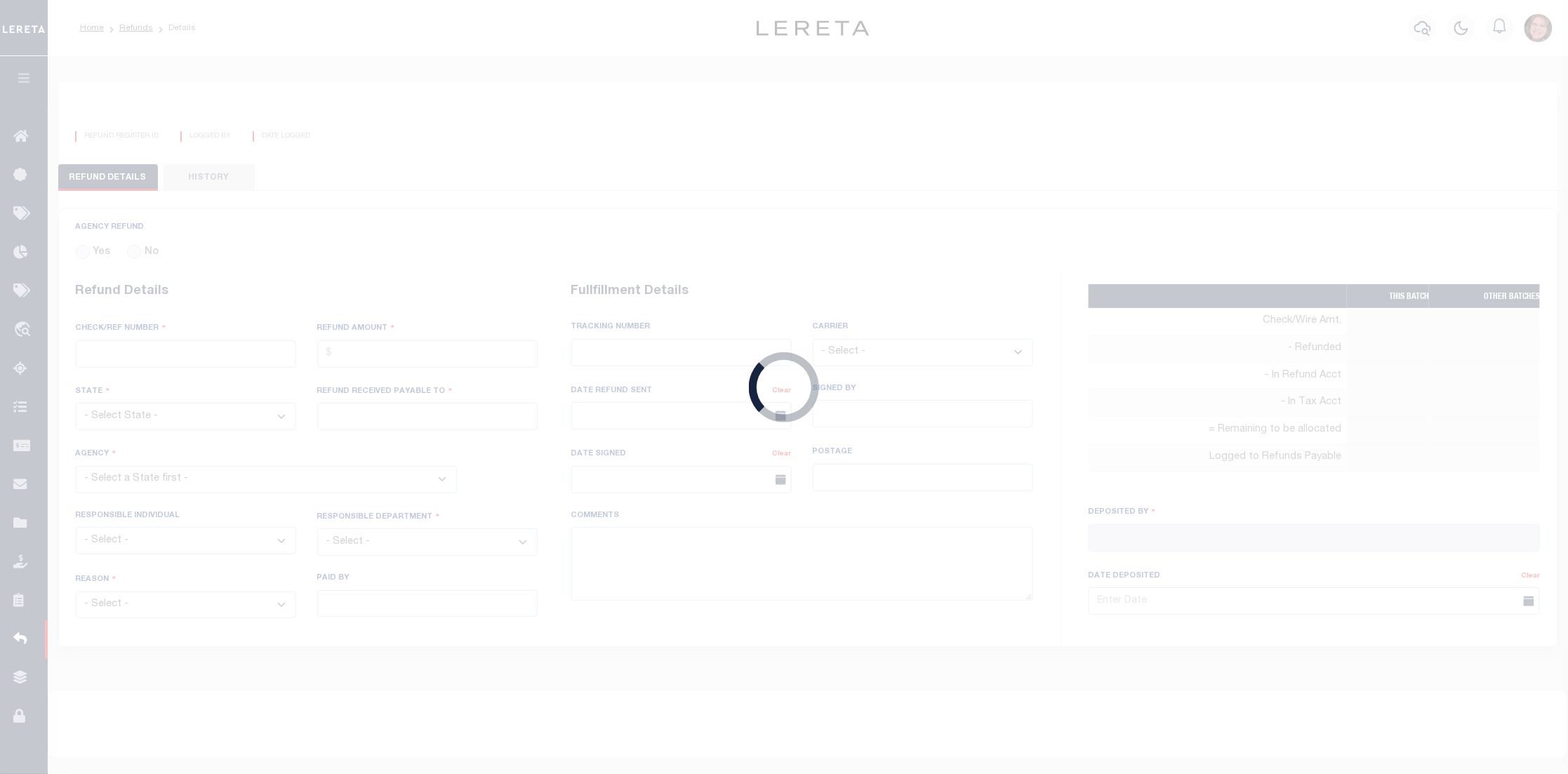
select select
select select "OTH"
select select "OVP"
type textarea "THIS IS FROM THE RFR REPORT"
type input "[PERSON_NAME]"
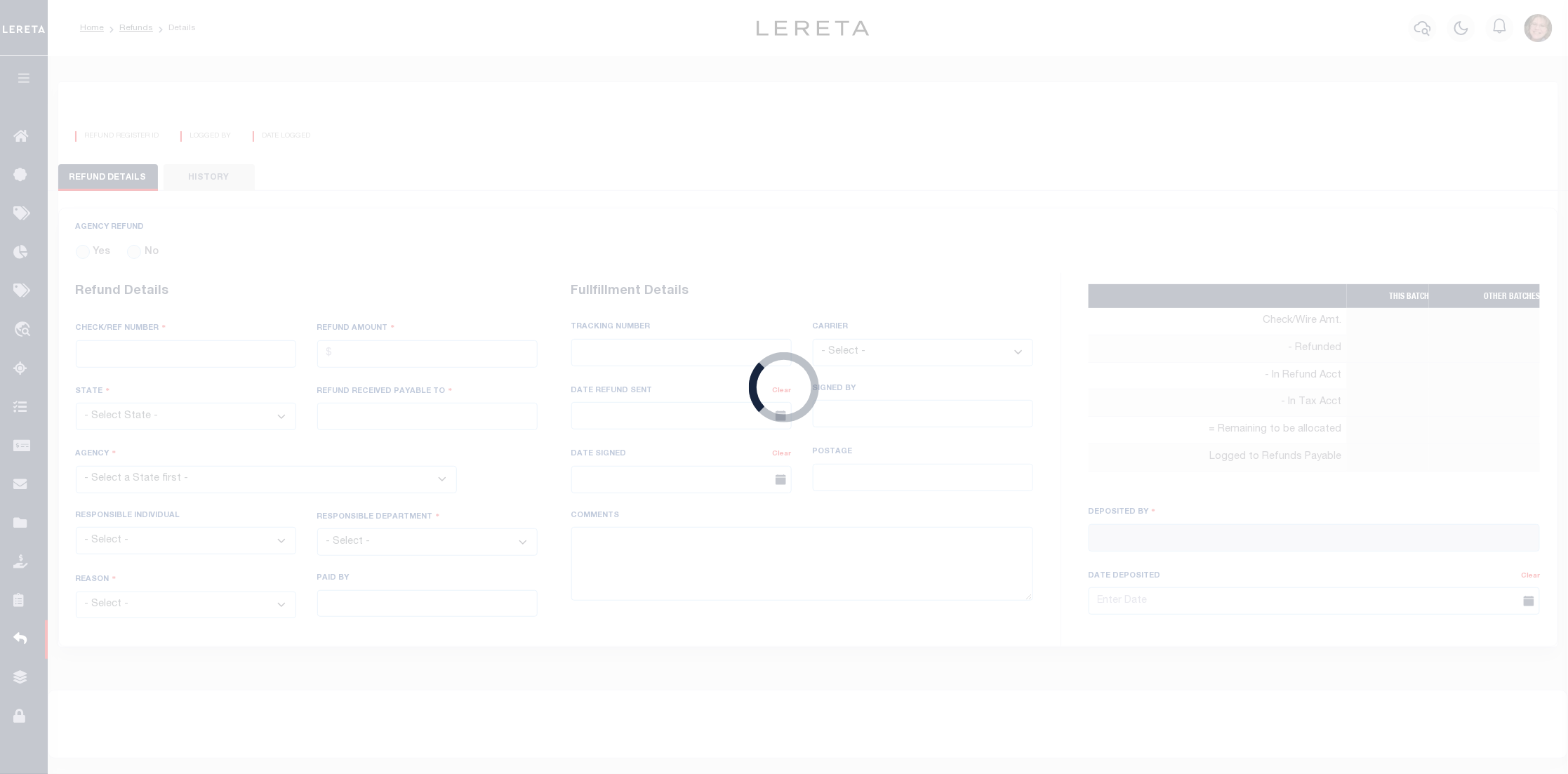
type input "[DATE]"
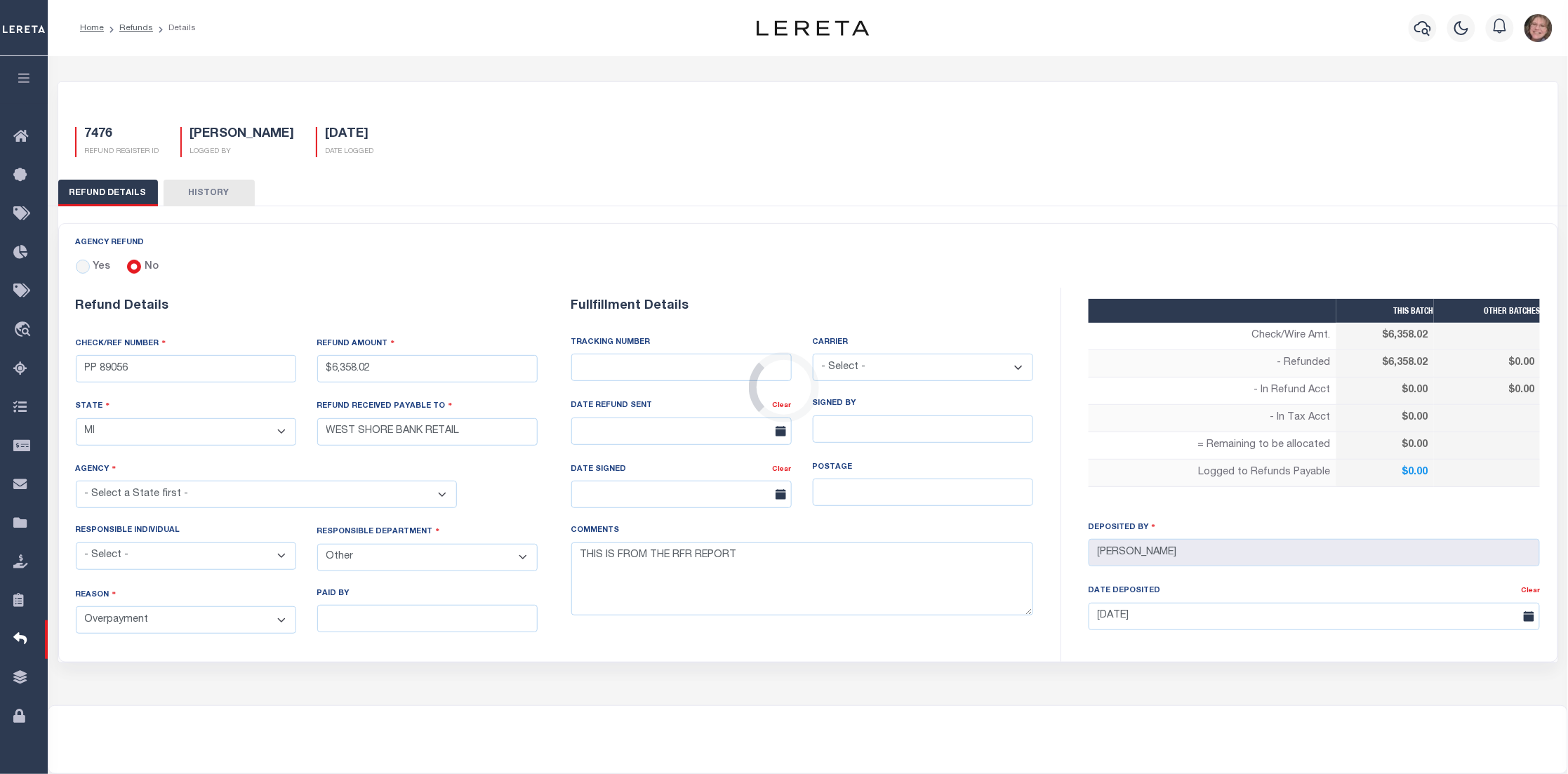
select select "2605502021"
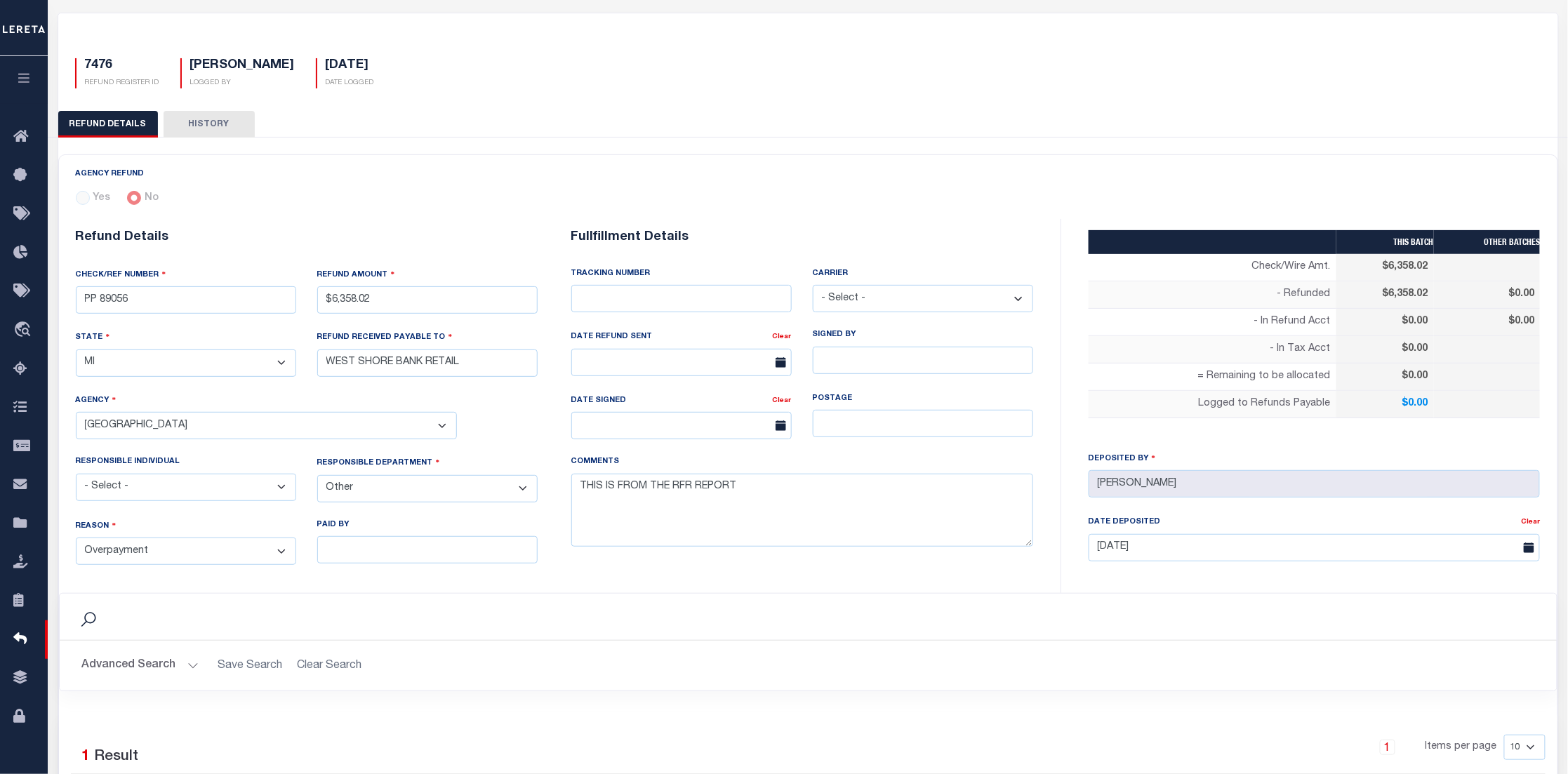
scroll to position [105, 0]
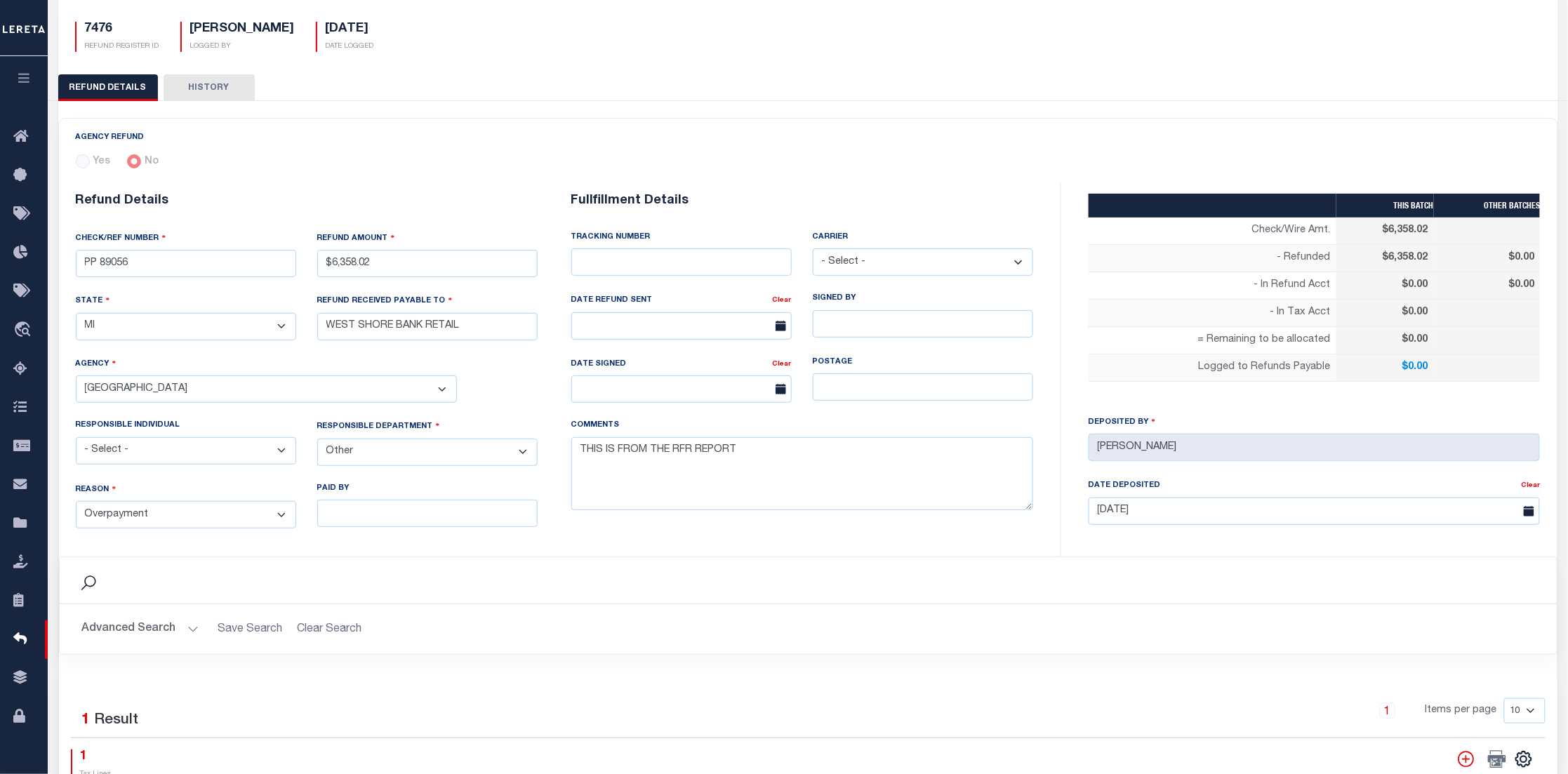
click at [225, 87] on button "HISTORY" at bounding box center [209, 88] width 91 height 26
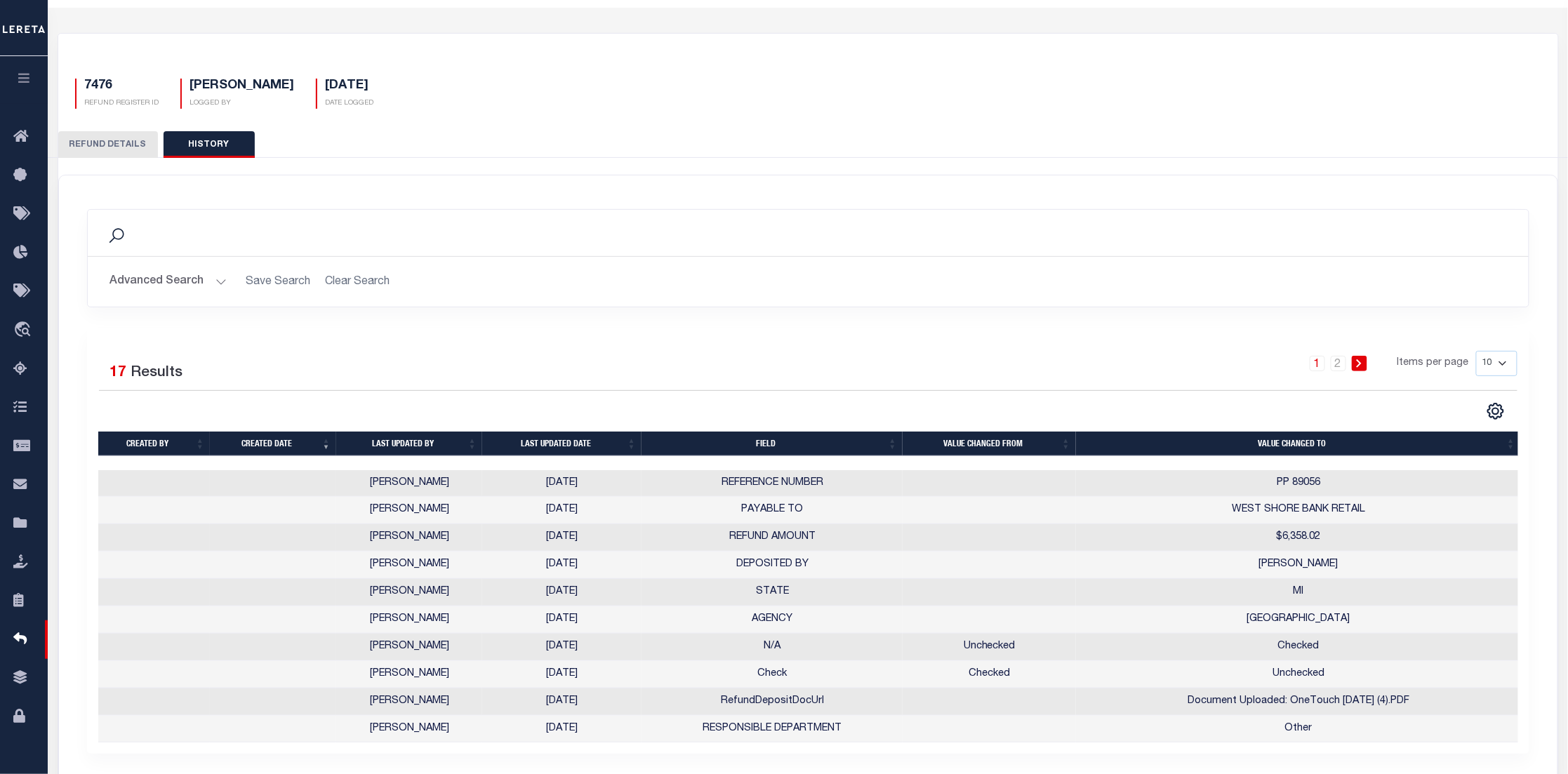
scroll to position [0, 0]
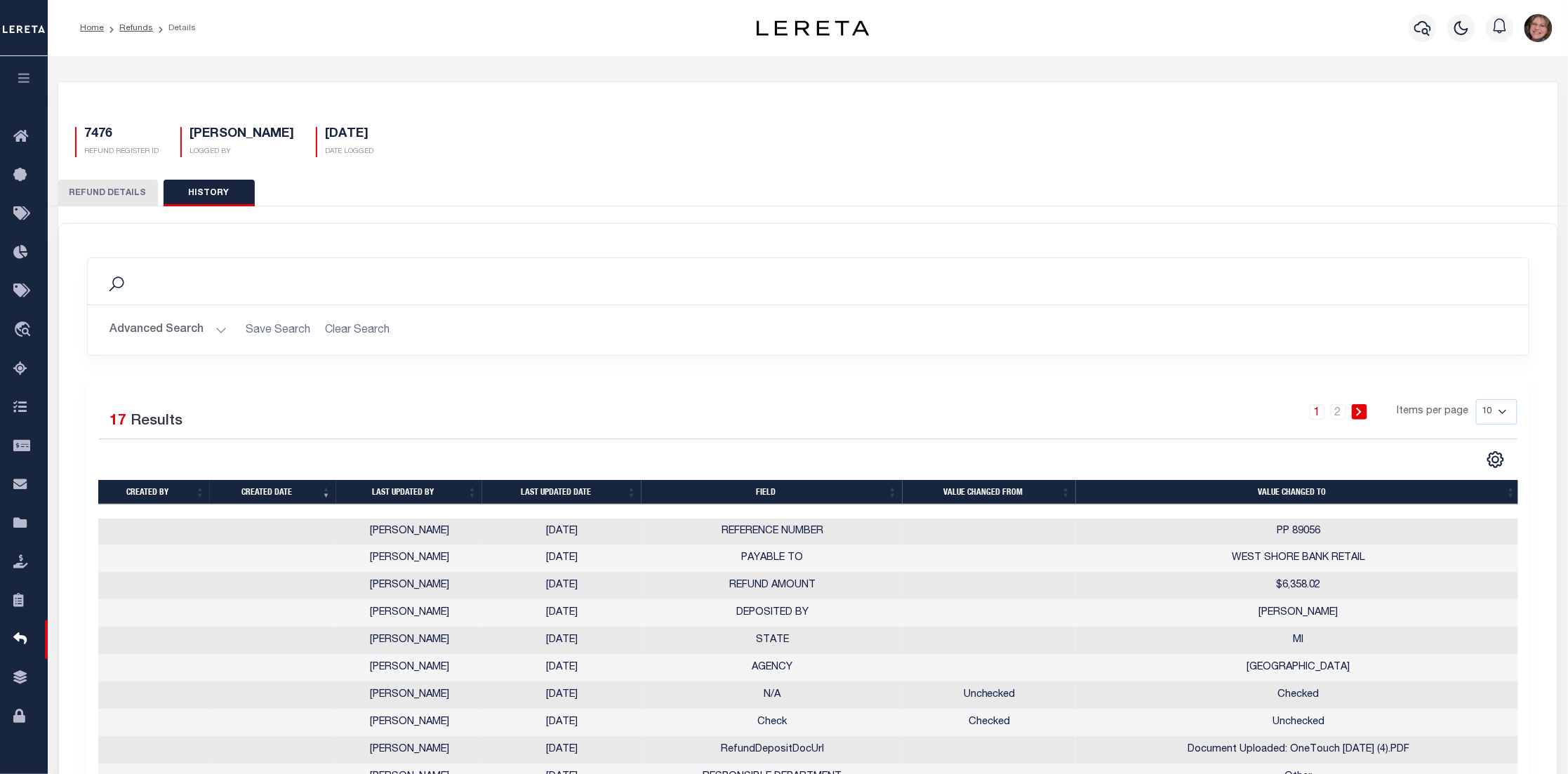
click at [131, 186] on button "REFUND DETAILS" at bounding box center [108, 193] width 100 height 26
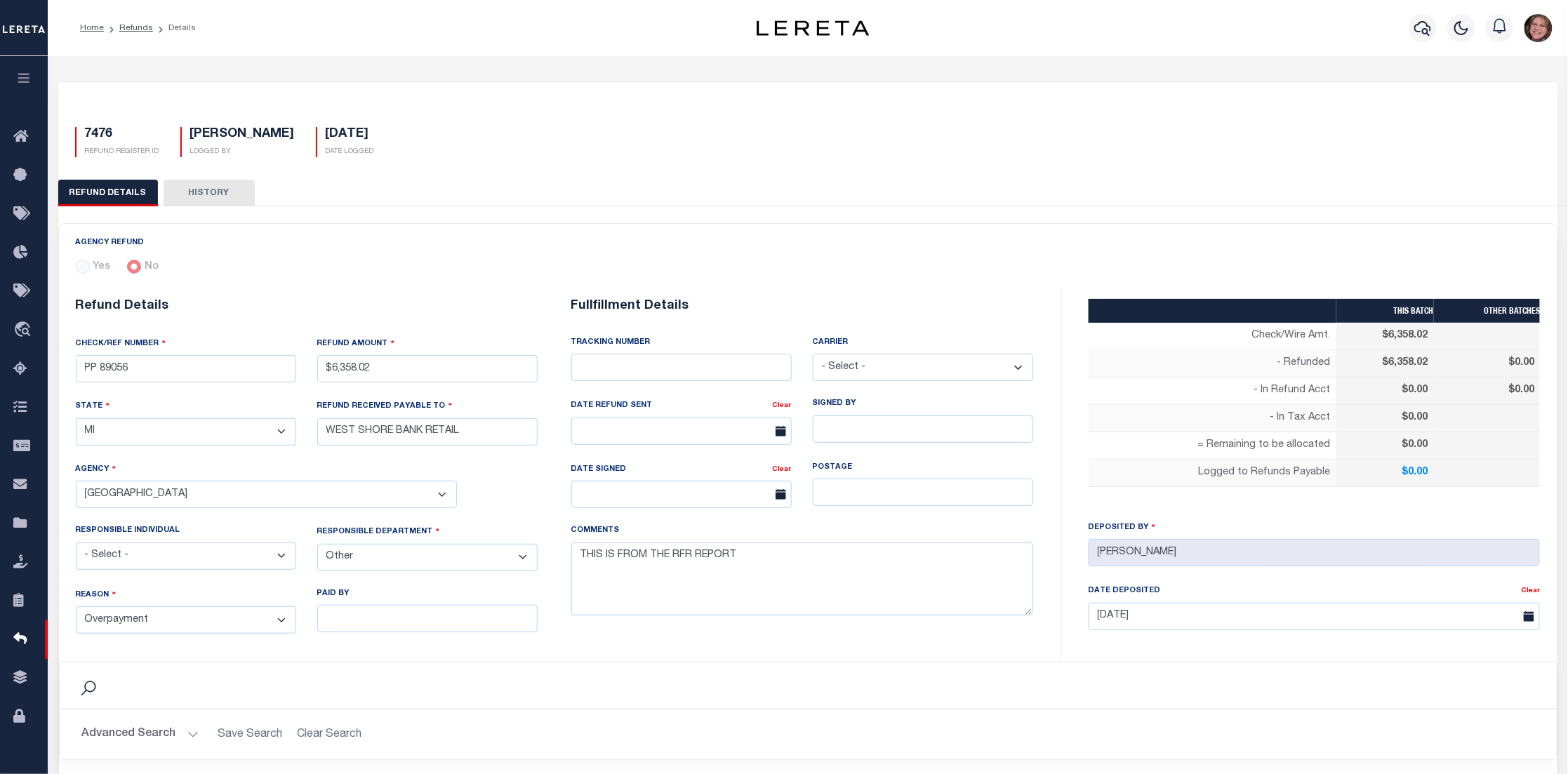
scroll to position [105, 0]
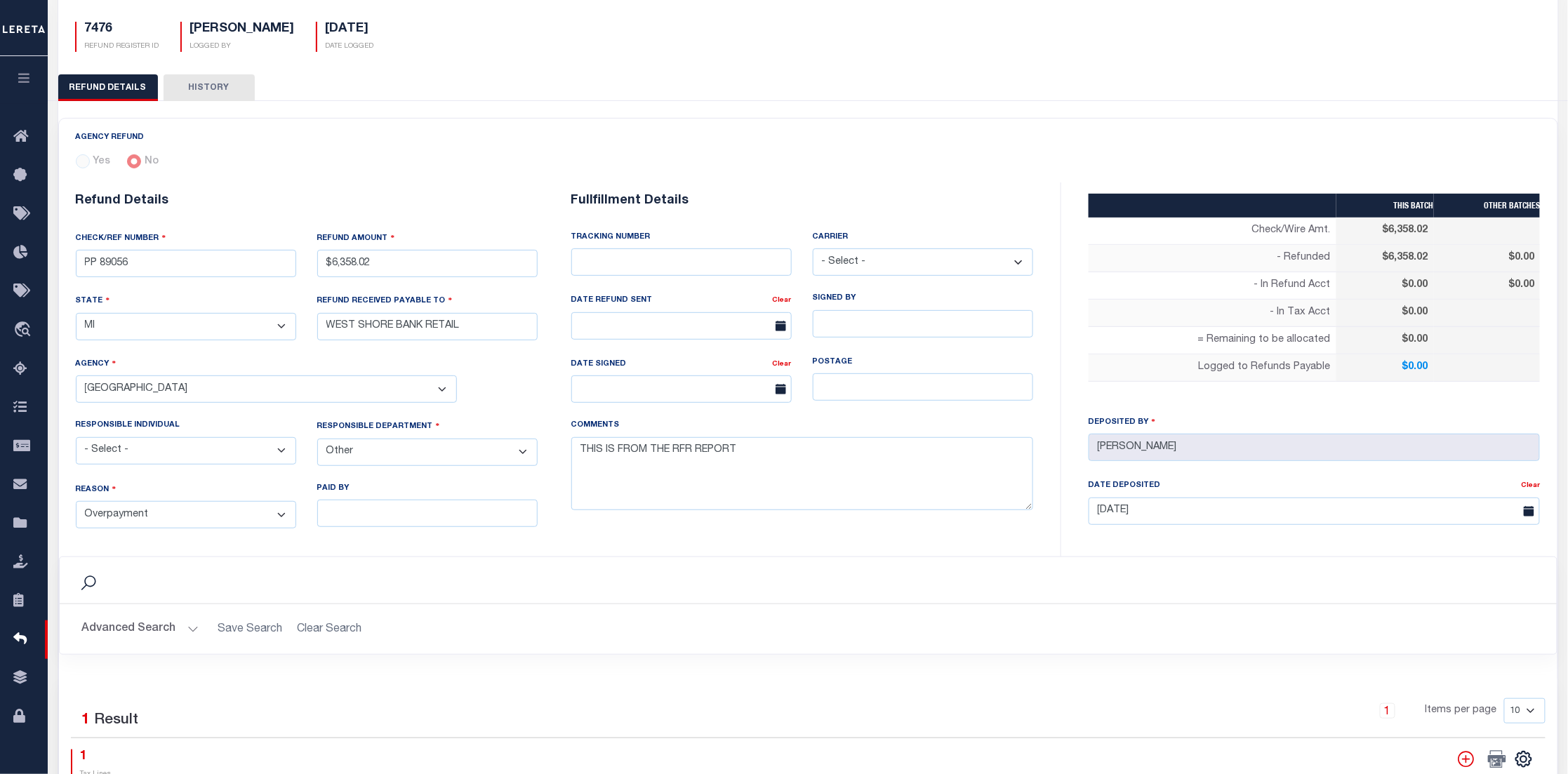
click at [280, 512] on select "- Select - Change In Value Discount Applied Duplicate Payment Exemption Applied…" at bounding box center [186, 514] width 220 height 27
click at [465, 131] on div "AGENCY REFUND Yes No" at bounding box center [808, 151] width 1498 height 64
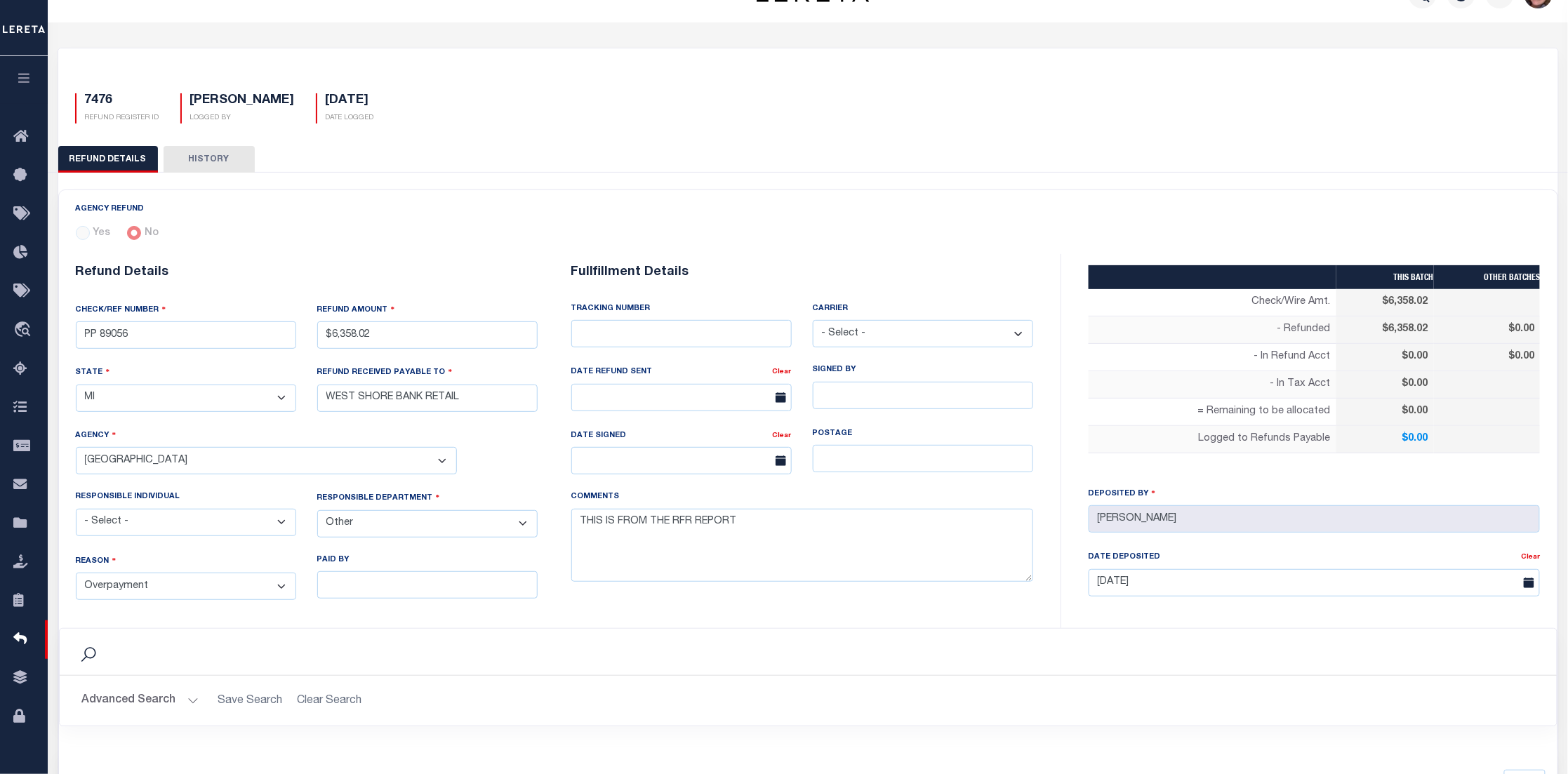
scroll to position [0, 0]
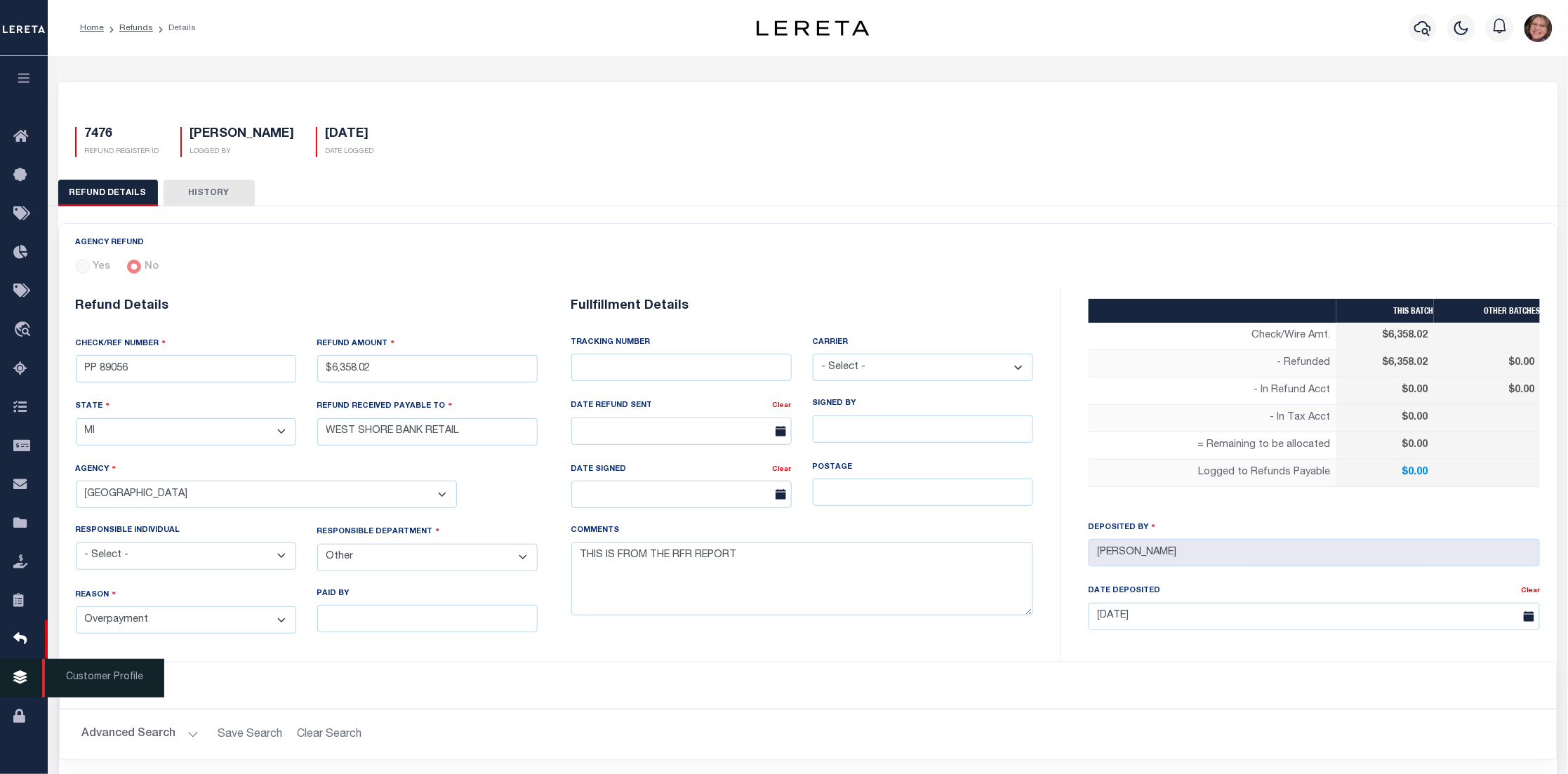
click at [24, 674] on icon at bounding box center [24, 678] width 23 height 18
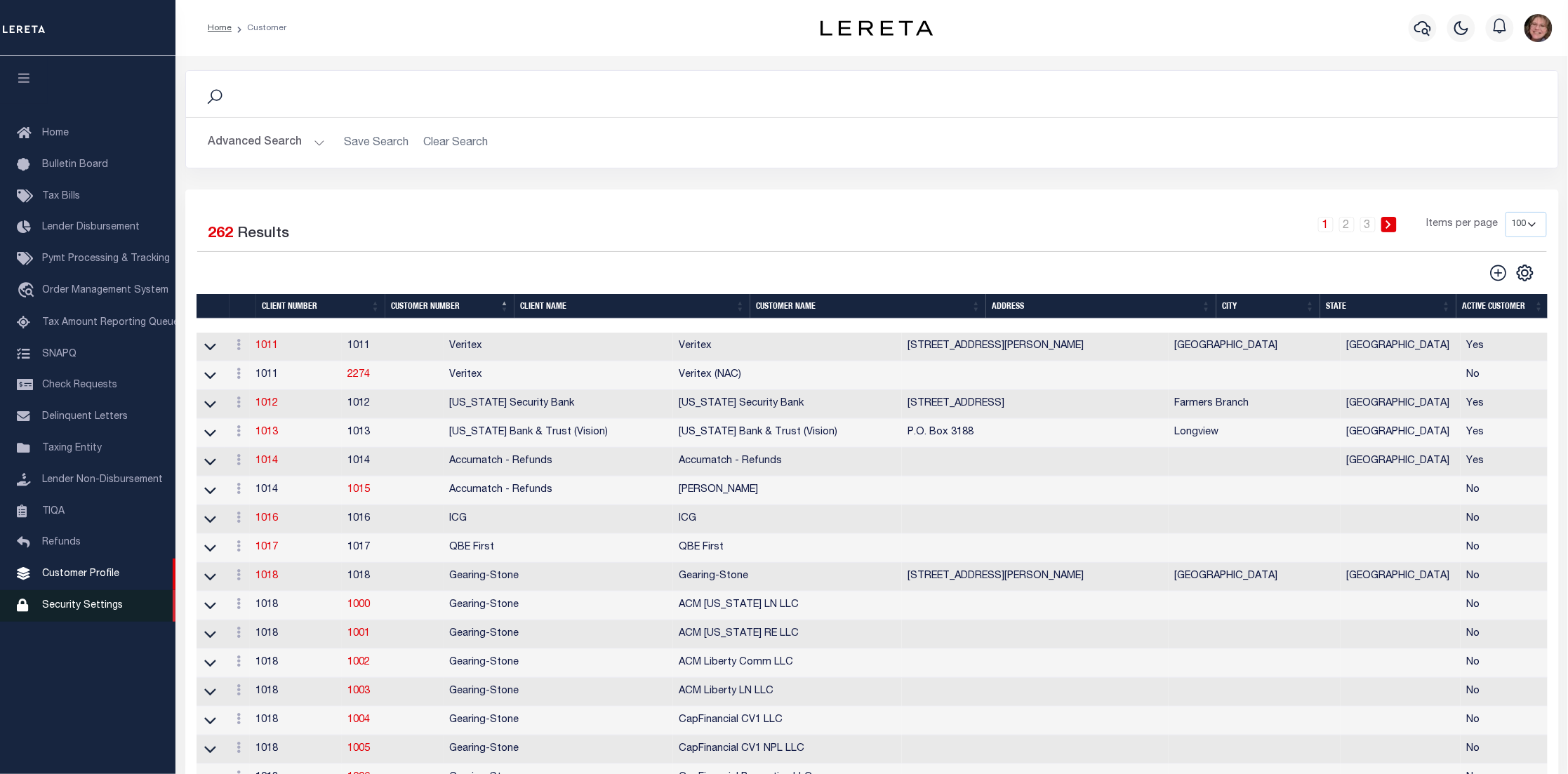
click at [65, 605] on span "Security Settings" at bounding box center [83, 605] width 81 height 9
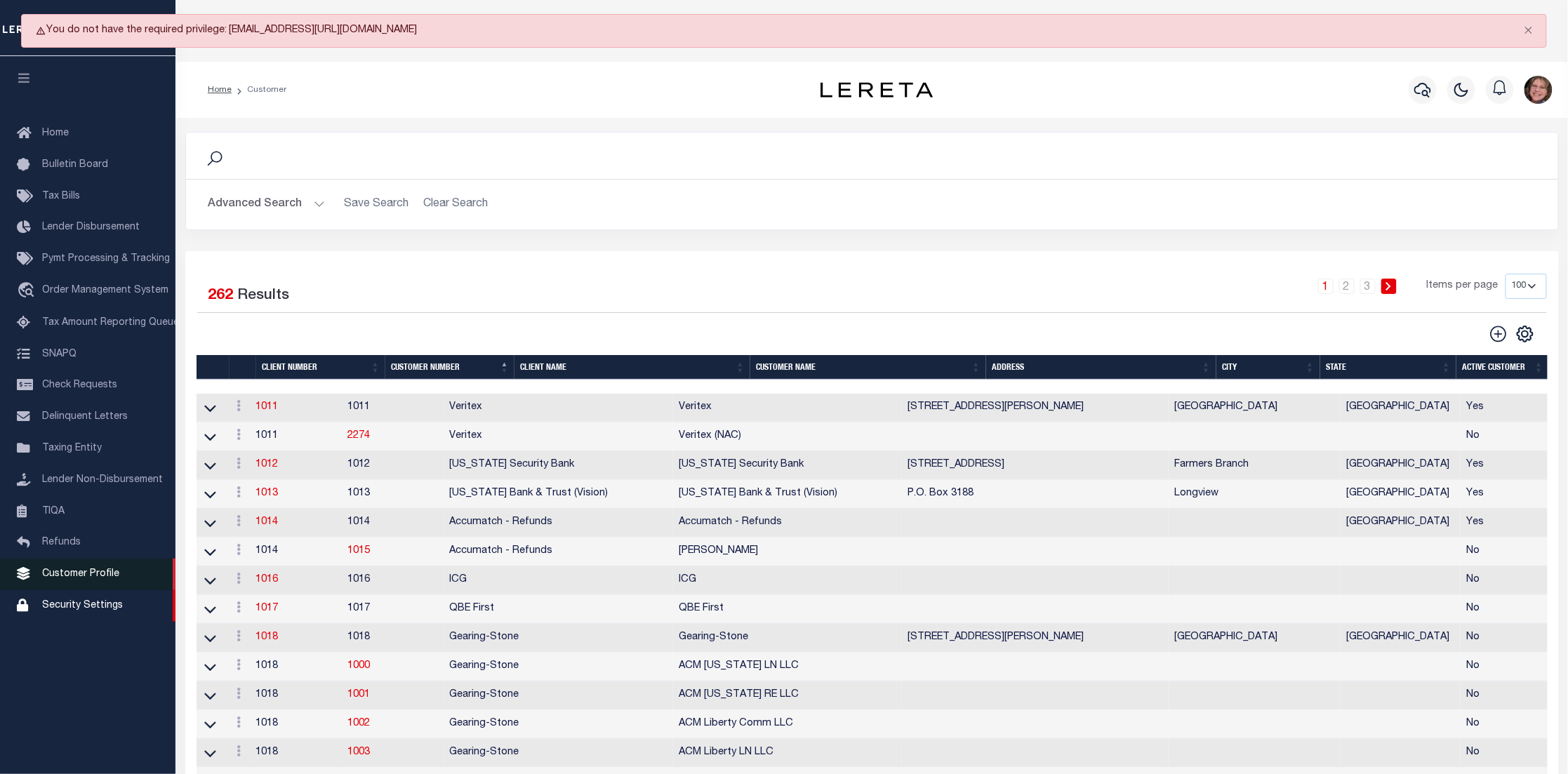
click at [99, 575] on span "Customer Profile" at bounding box center [81, 574] width 77 height 9
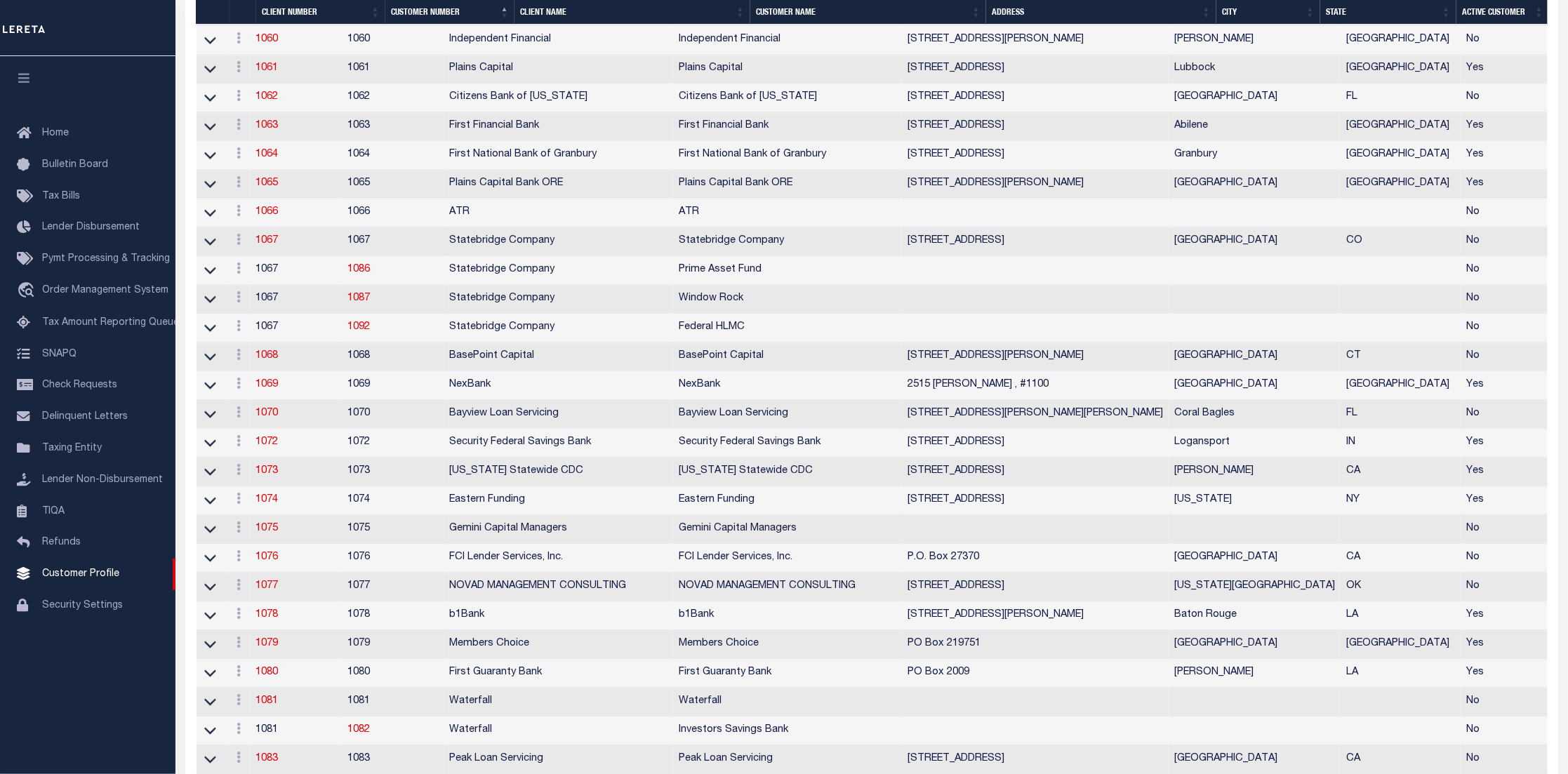
scroll to position [1475, 0]
click at [278, 244] on link "1067" at bounding box center [266, 239] width 23 height 9
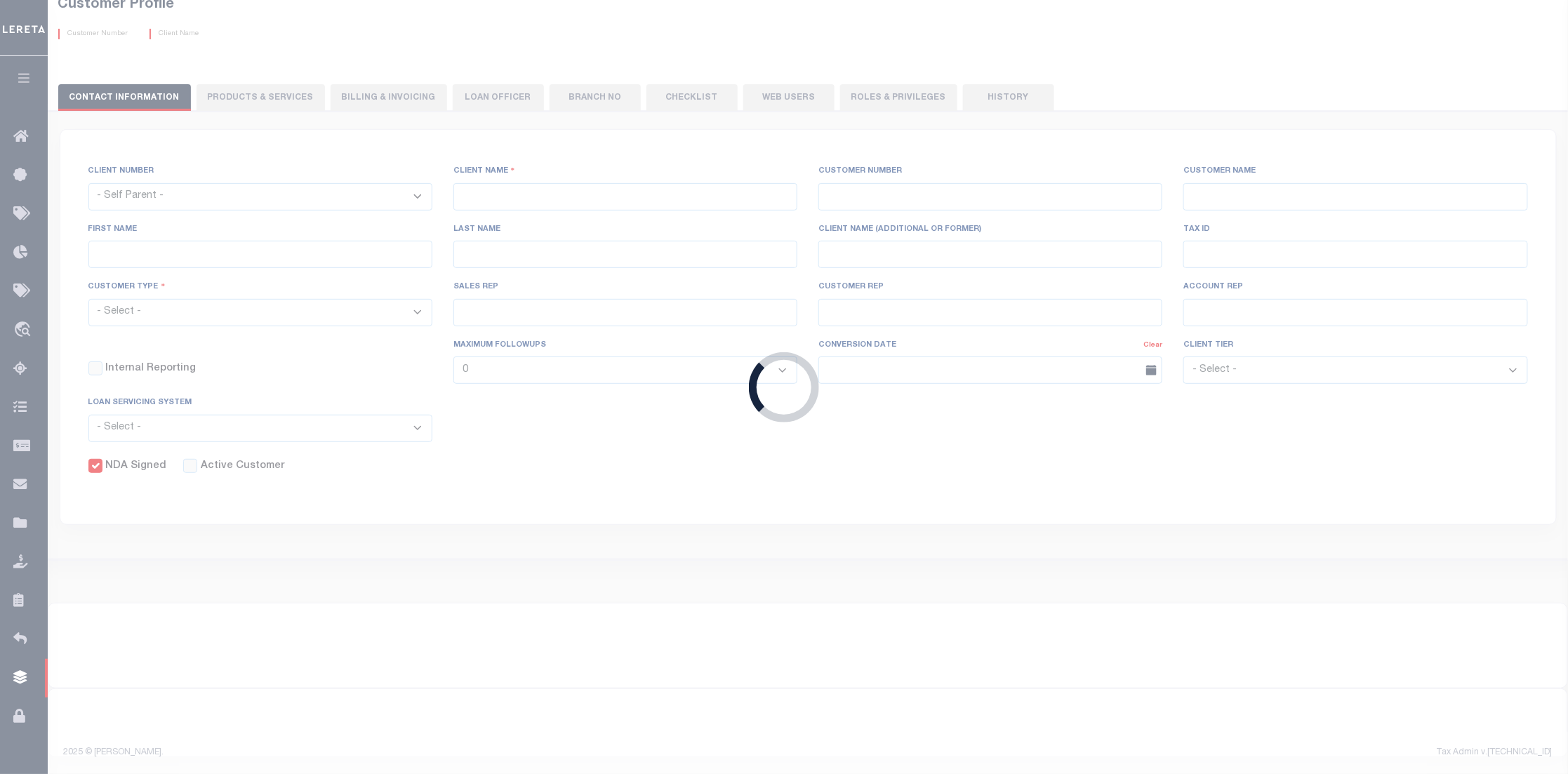
select select
type input "Statebridge Company"
type input "1067"
type input "Statebridge Company"
type input "[PERSON_NAME]"
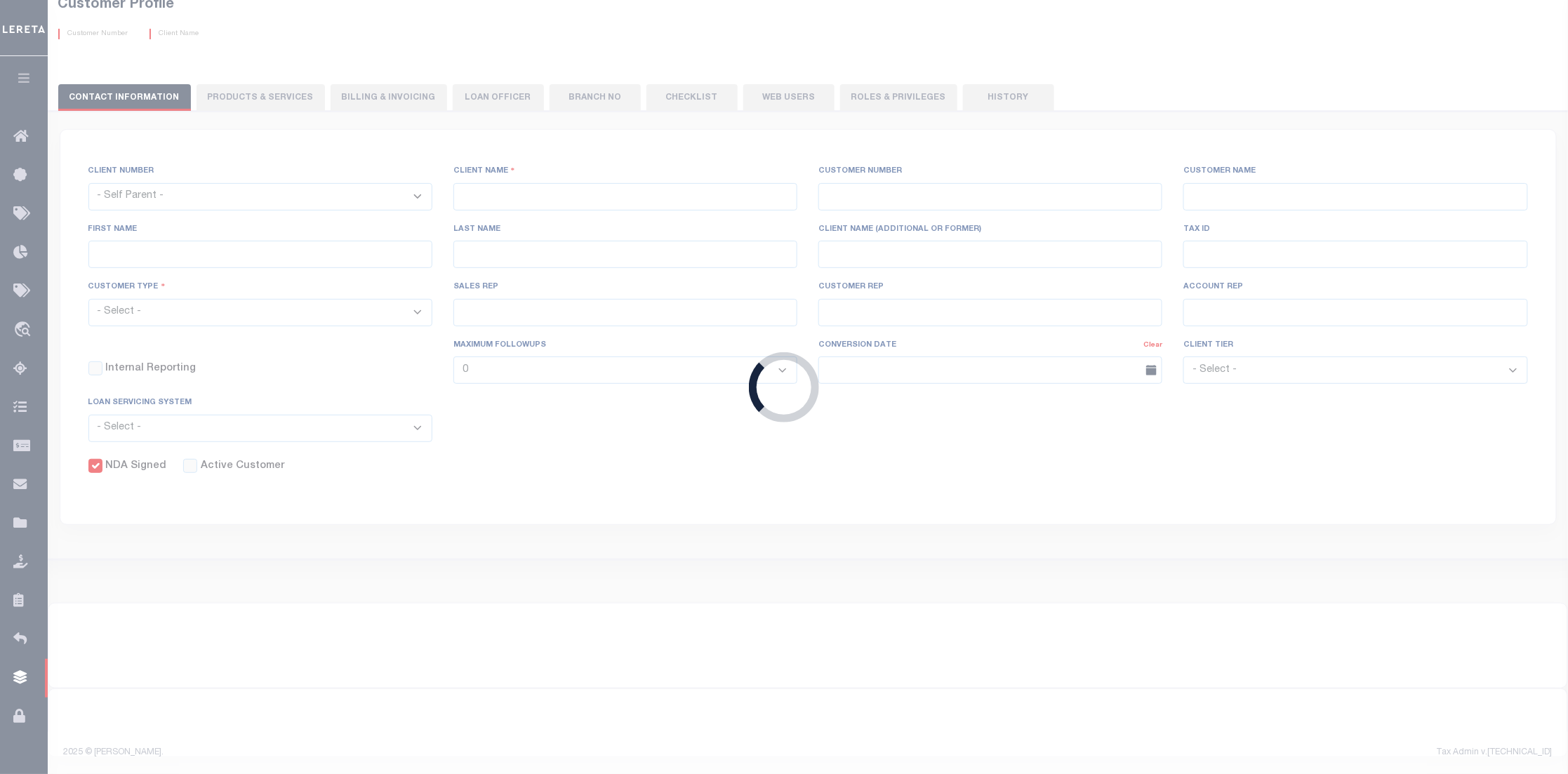
type input "Rollner"
checkbox input "true"
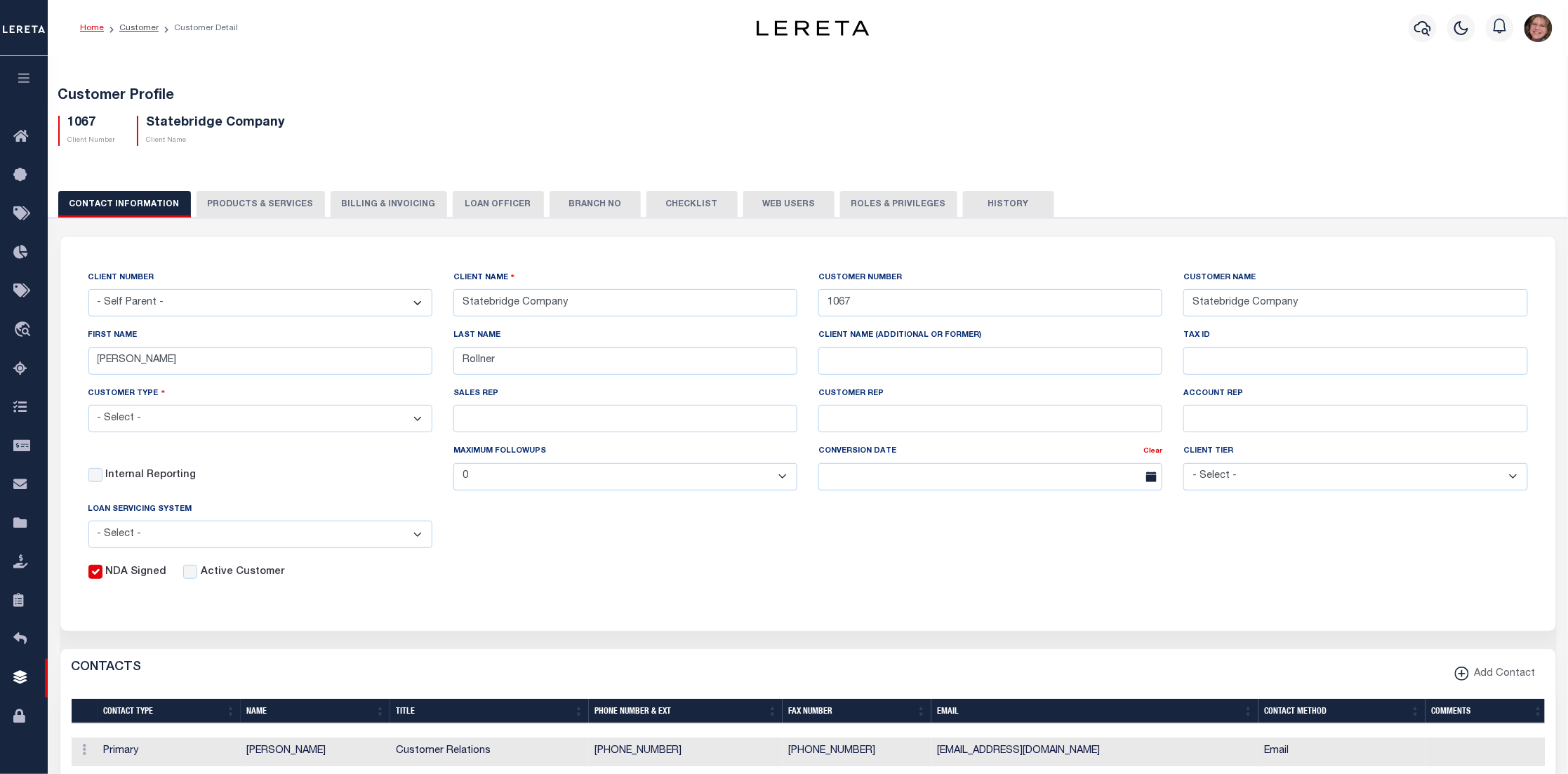
click at [268, 202] on button "PRODUCTS & SERVICES" at bounding box center [261, 204] width 128 height 26
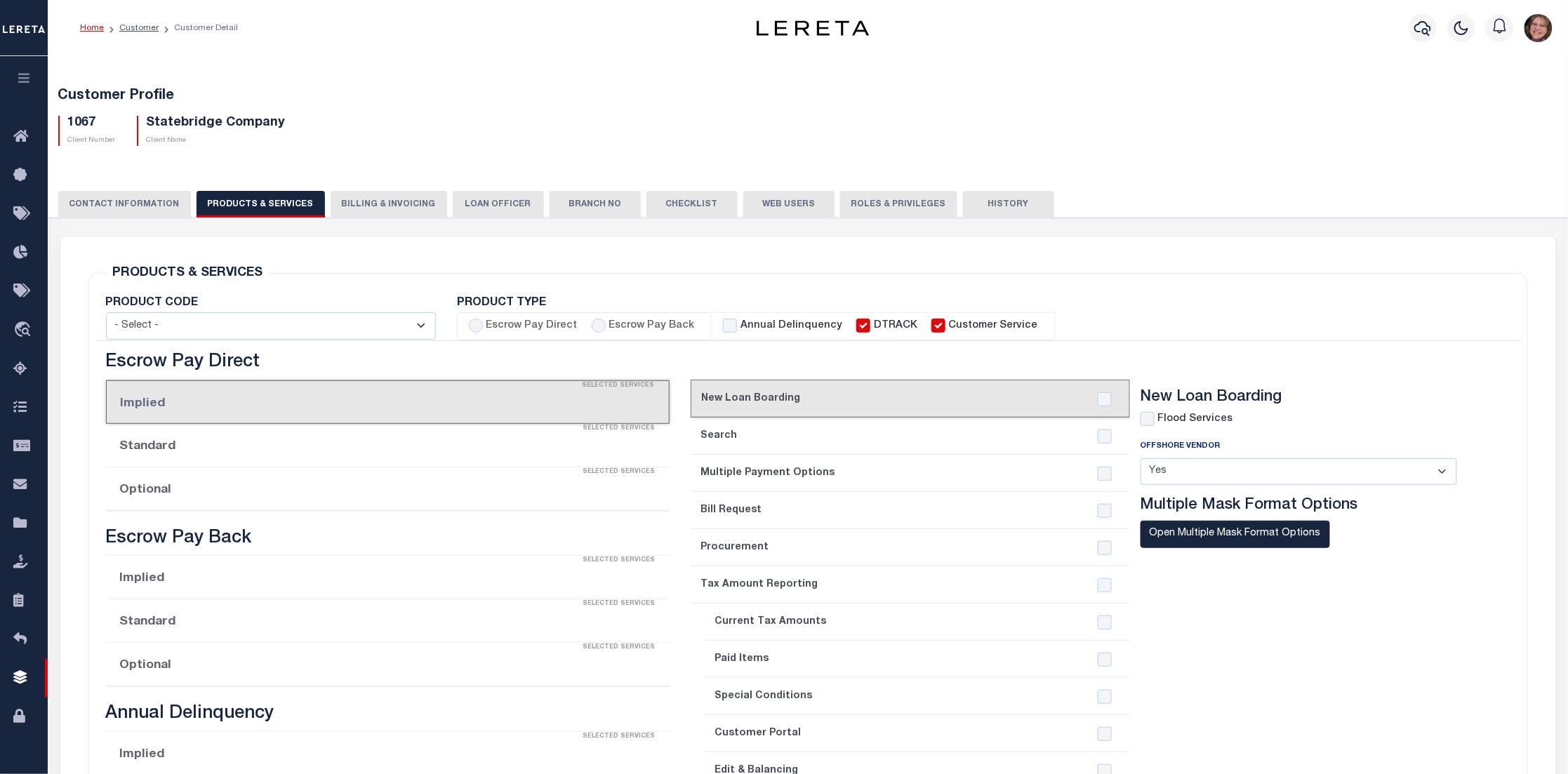
select select "STX"
radio input "true"
checkbox input "true"
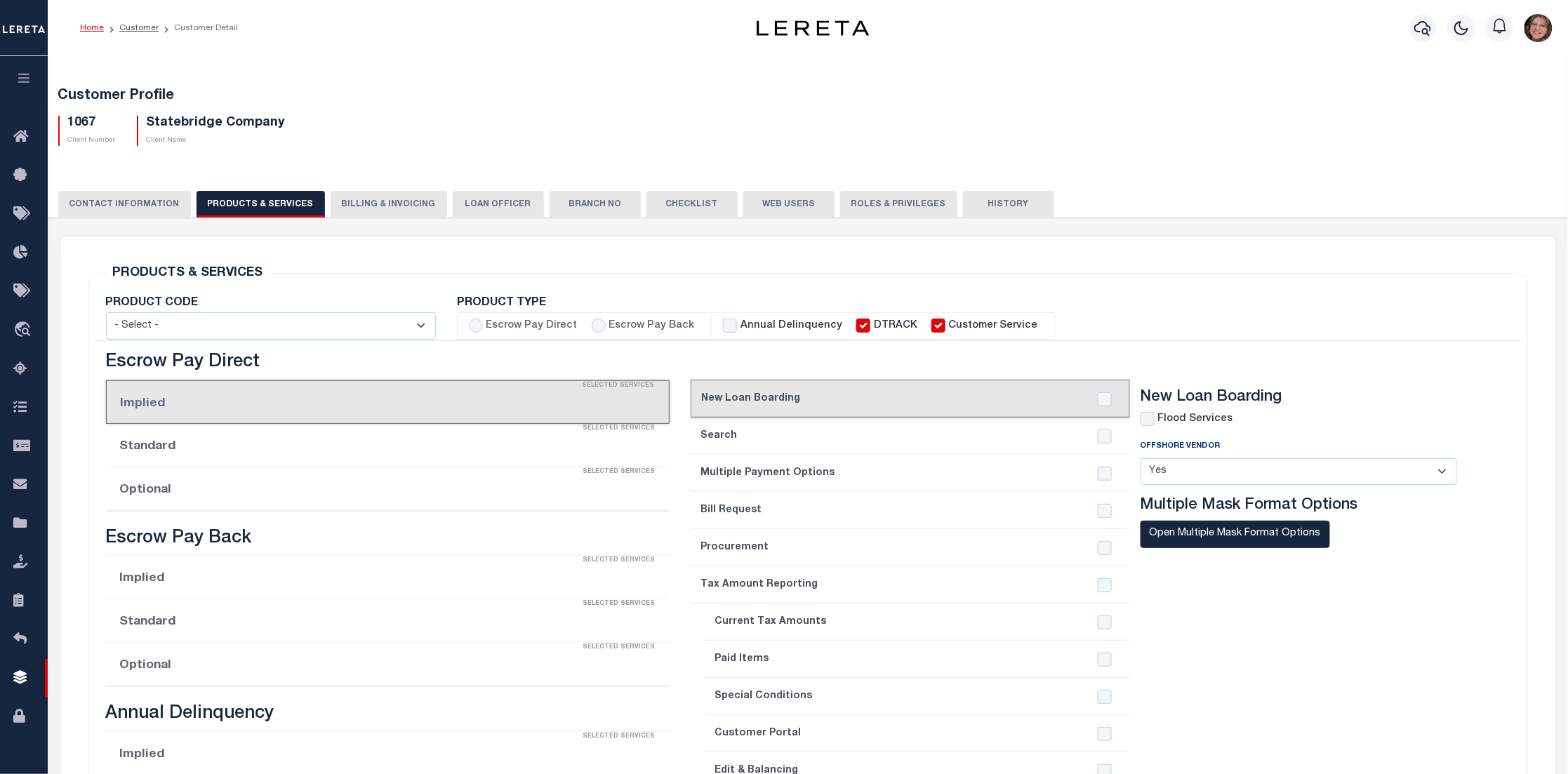
checkbox input "true"
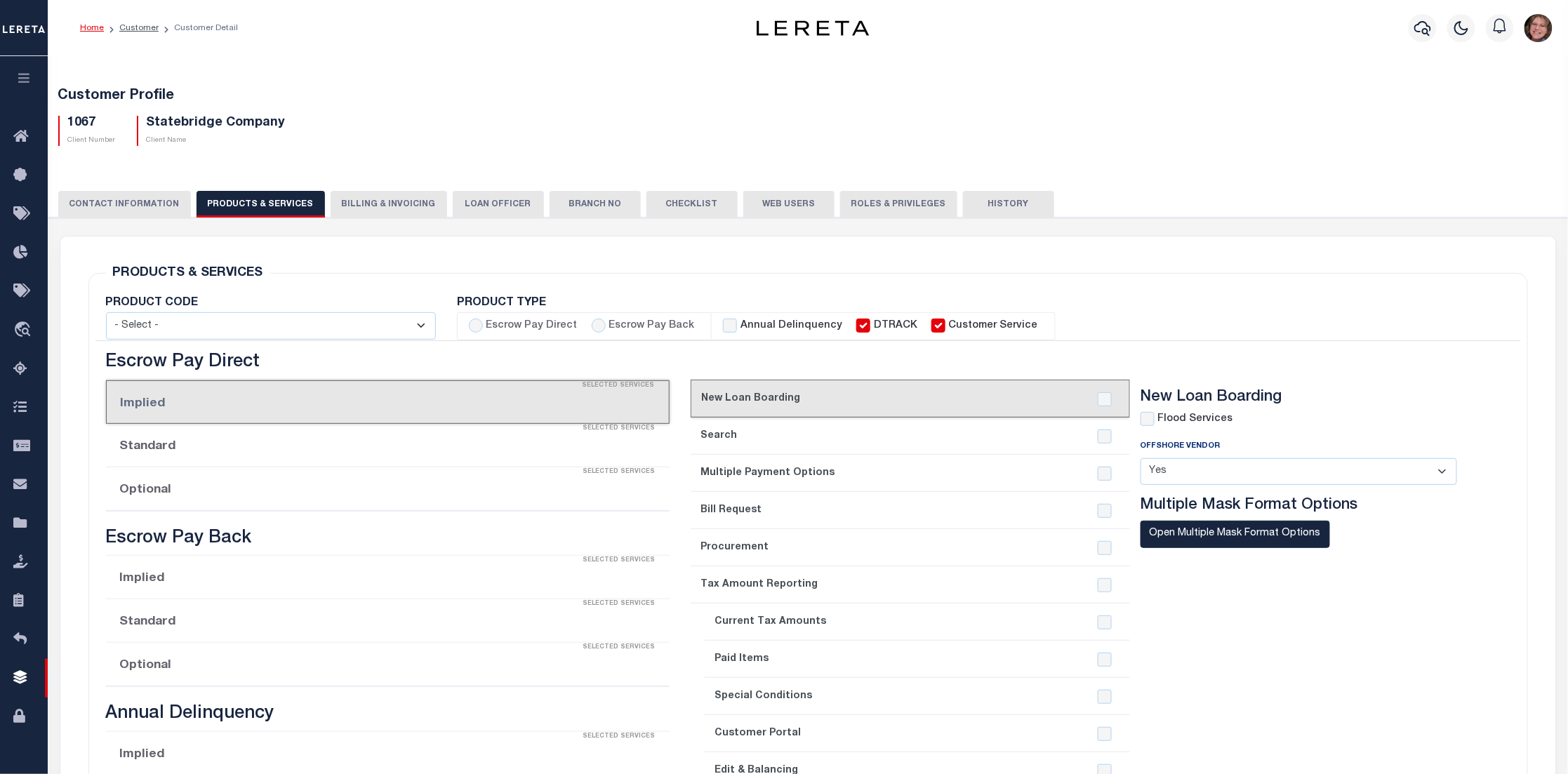
checkbox input "true"
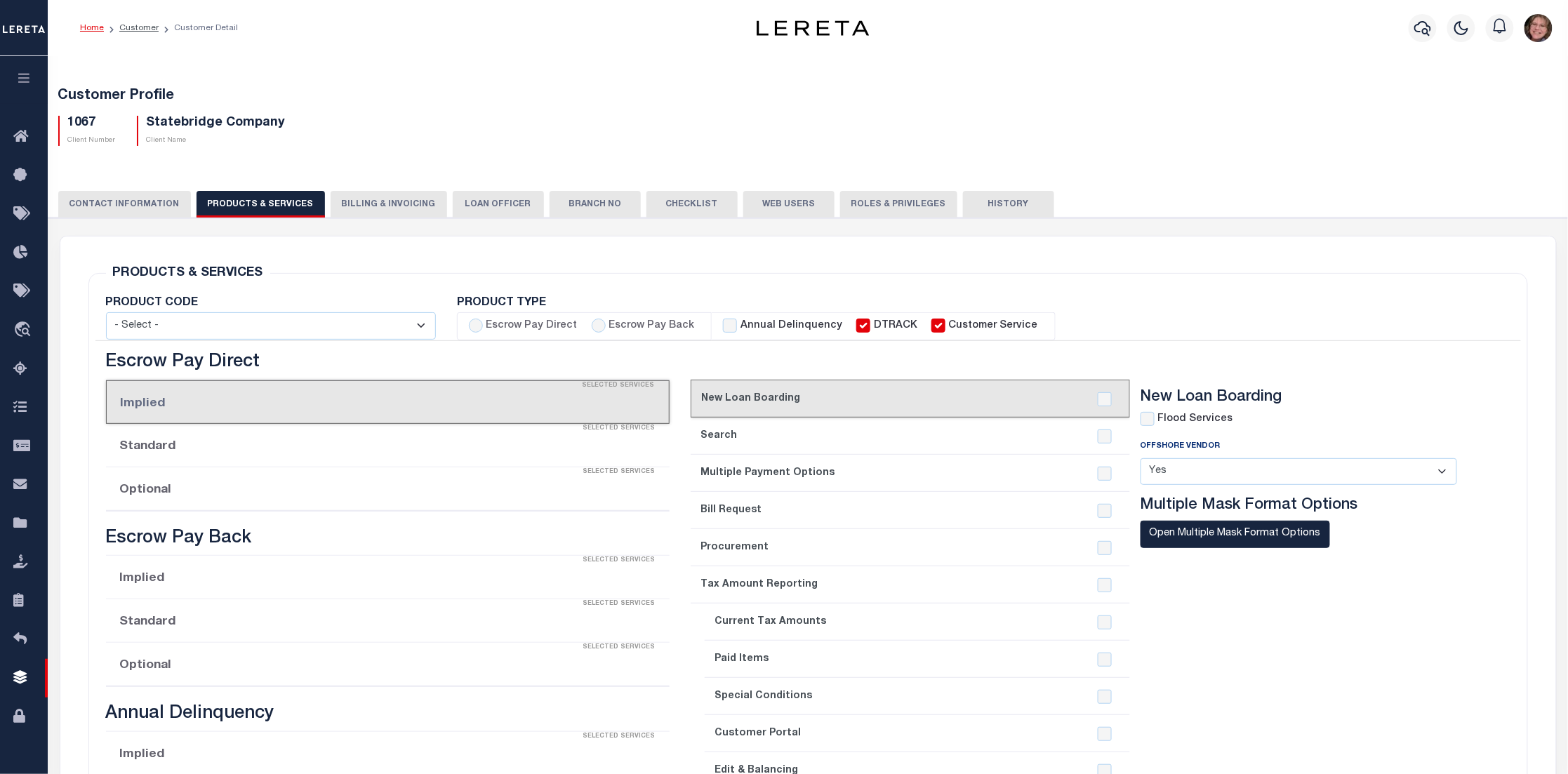
checkbox input "true"
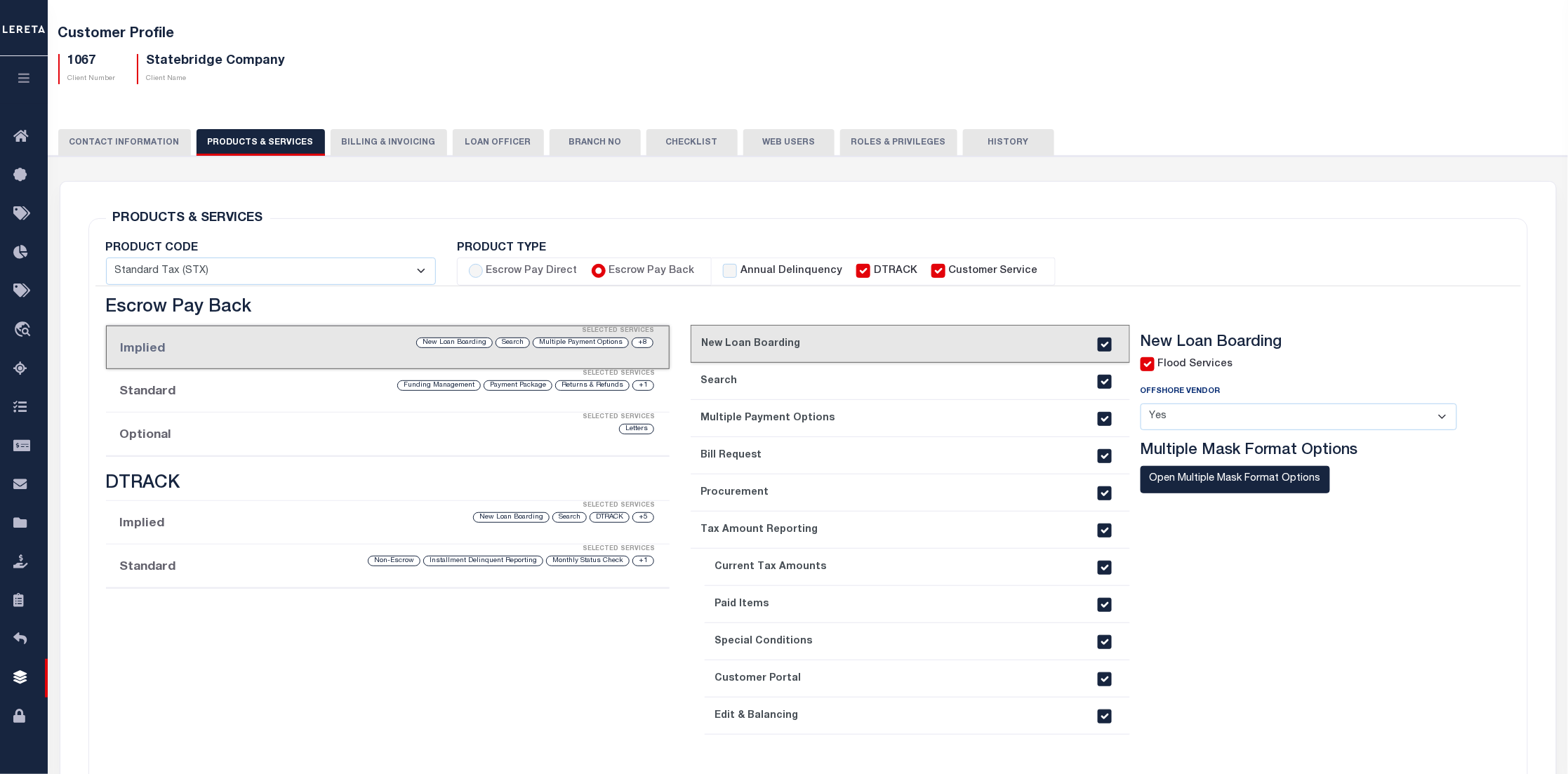
scroll to position [105, 0]
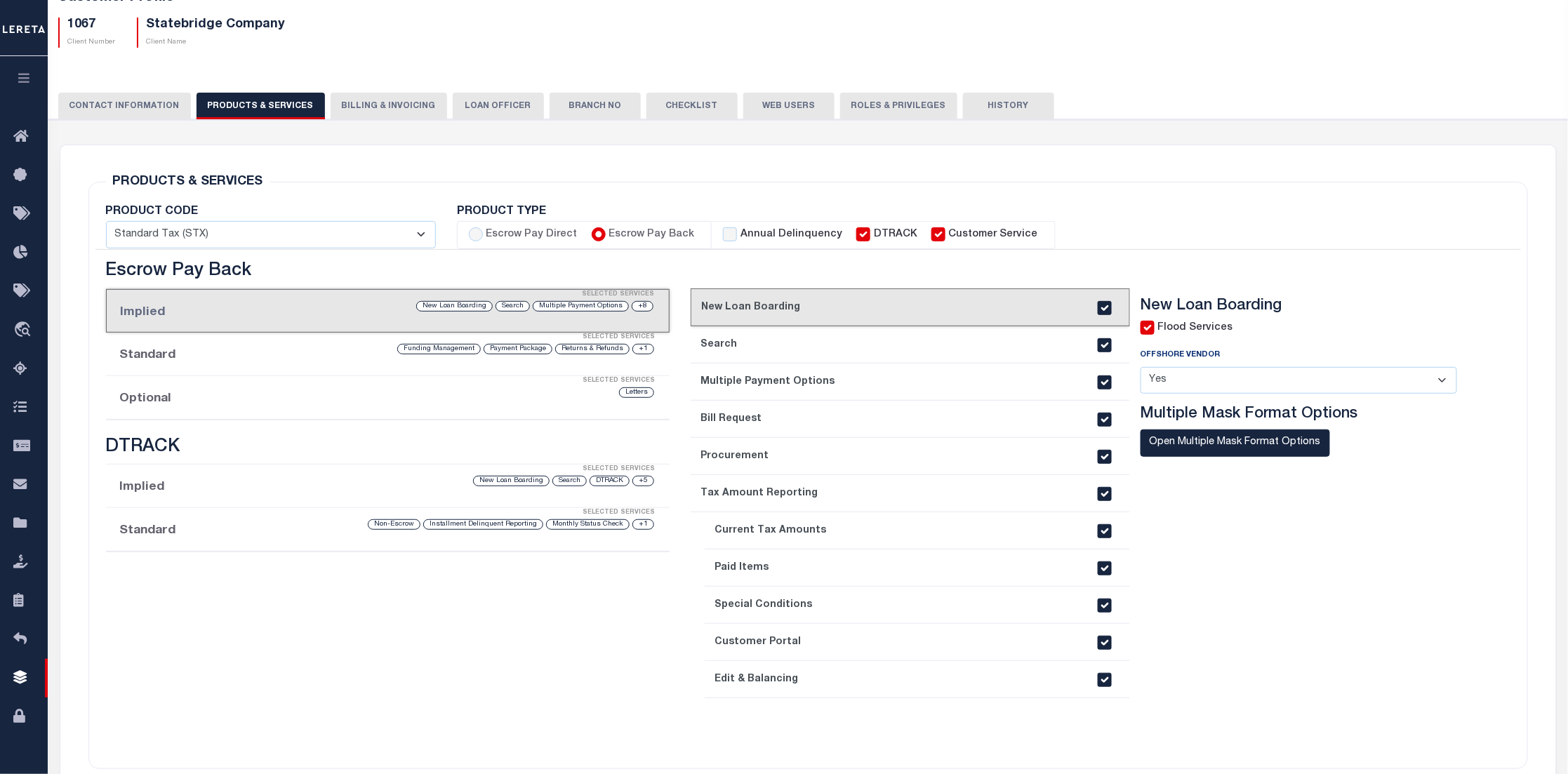
click at [305, 231] on select "- Select - Standard Tax (STX) Outsourcing (OS) Enhanced Tax (ETX) Tax Status Re…" at bounding box center [271, 234] width 329 height 27
click at [497, 167] on div "PRODUCTS & SERVICES Changes to Product and Services will be applied to the loan…" at bounding box center [808, 509] width 1462 height 730
click at [286, 314] on li "Implied Selected Services +8 Multiple Payment Options Search New Loan Boarding" at bounding box center [388, 311] width 564 height 43
click at [264, 355] on li "Standard Selected Services +1 Returns & Refunds Payment Package Funding Managem…" at bounding box center [388, 354] width 564 height 43
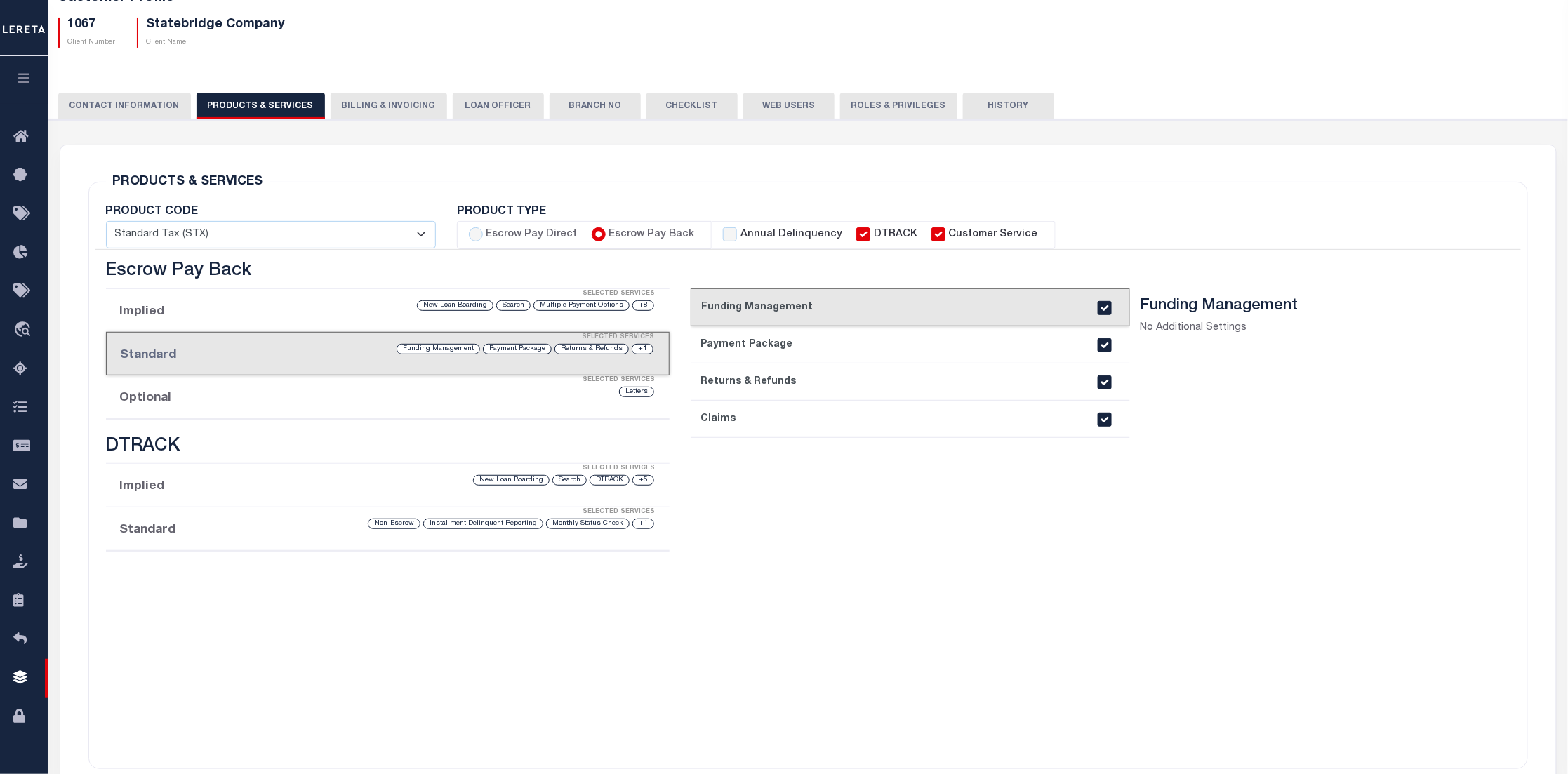
click at [565, 391] on div "Selected Services" at bounding box center [401, 380] width 564 height 28
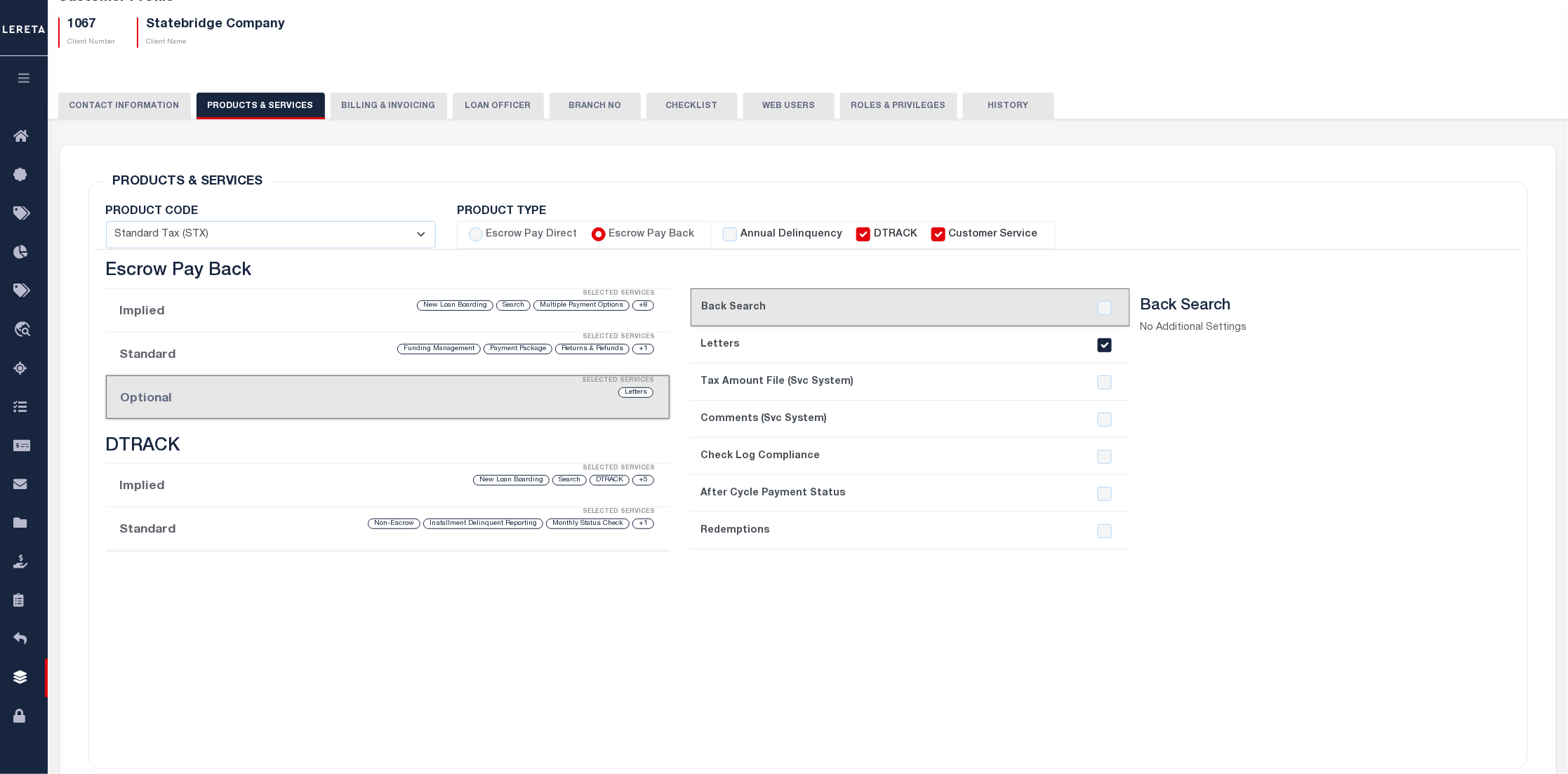
click at [264, 486] on div "+5 DTRACK Search New Loan Boarding" at bounding box center [454, 480] width 402 height 13
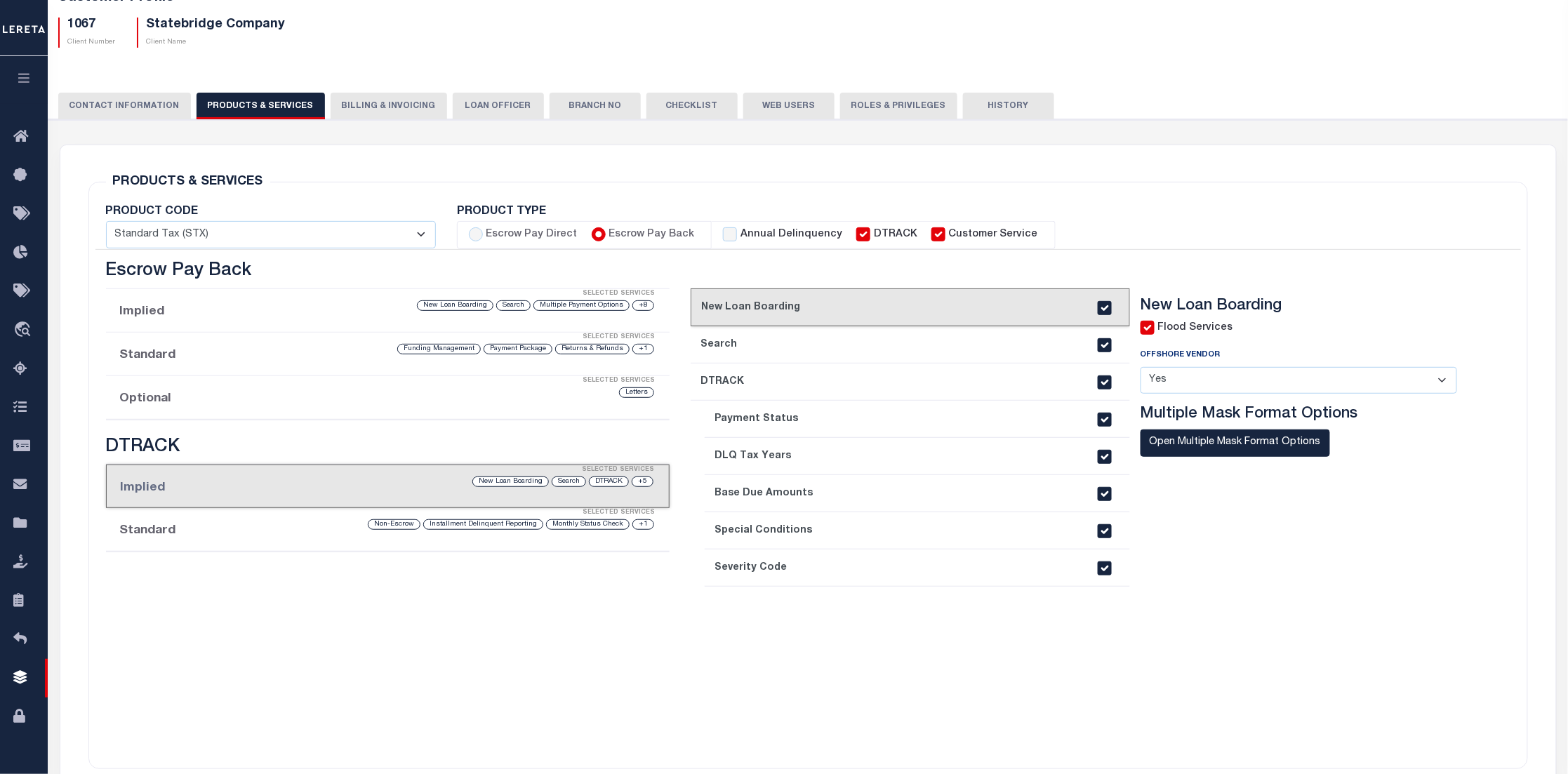
click at [507, 532] on li "Standard Selected Services +1 Monthly Status Check Installment Delinquent Repor…" at bounding box center [388, 530] width 564 height 43
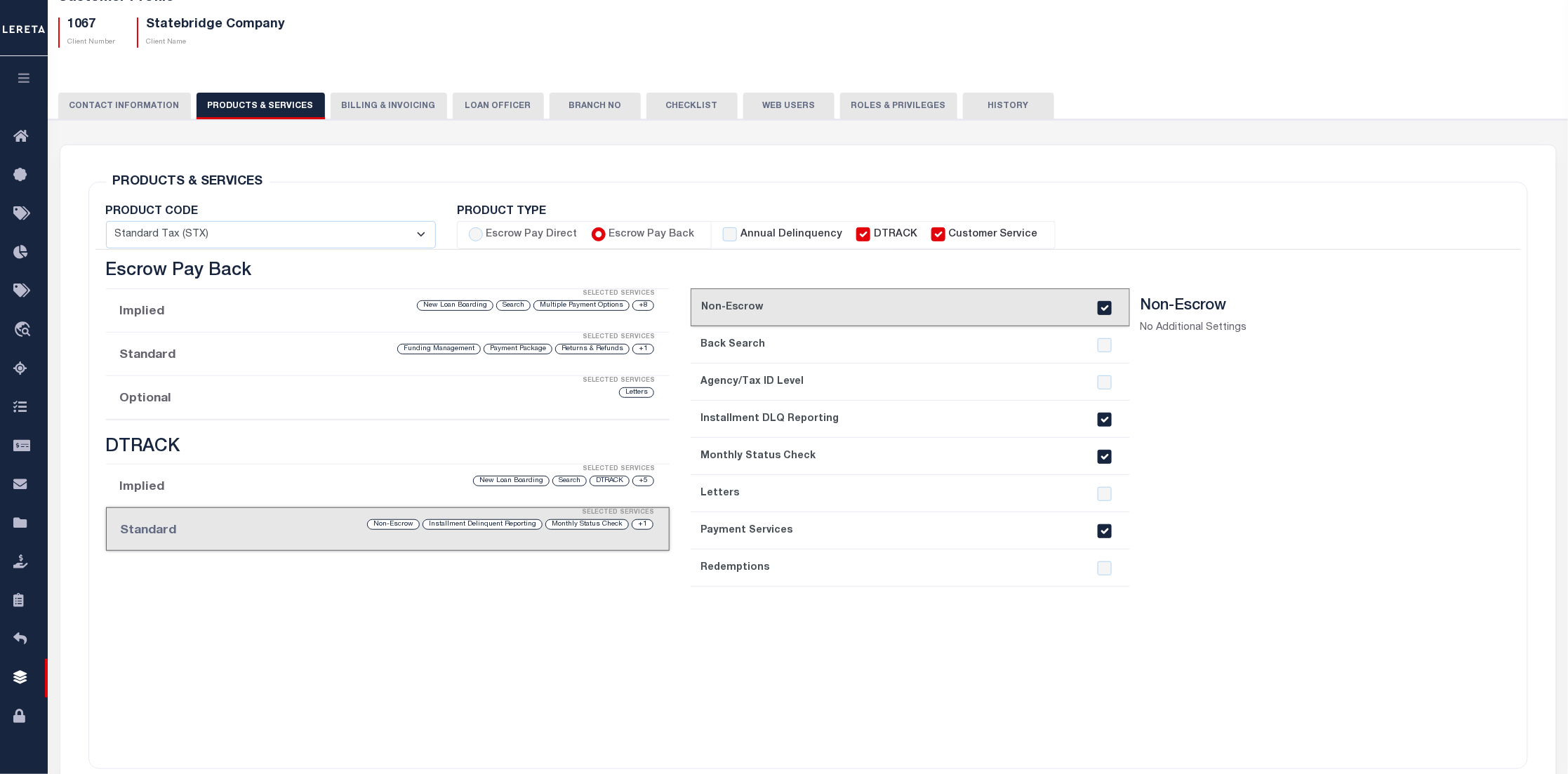
click at [1053, 643] on div "current step: 1. Non-Escrow 2. Back Search 3. Agency/Tax ID Level 4. Installmen…" at bounding box center [910, 520] width 439 height 463
click at [372, 111] on button "Billing & Invoicing" at bounding box center [389, 105] width 117 height 26
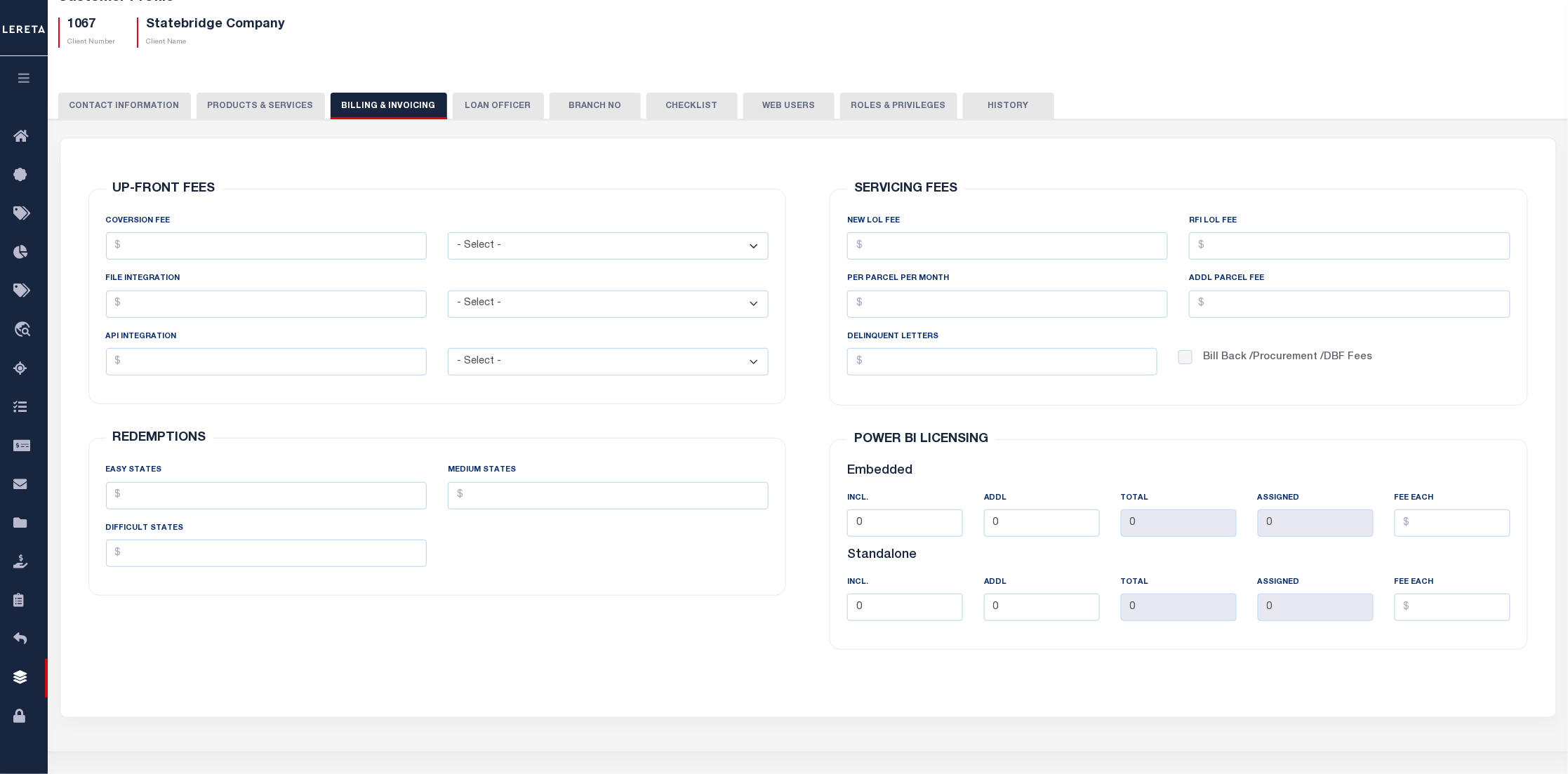
click at [504, 106] on button "LOAN OFFICER" at bounding box center [498, 105] width 91 height 26
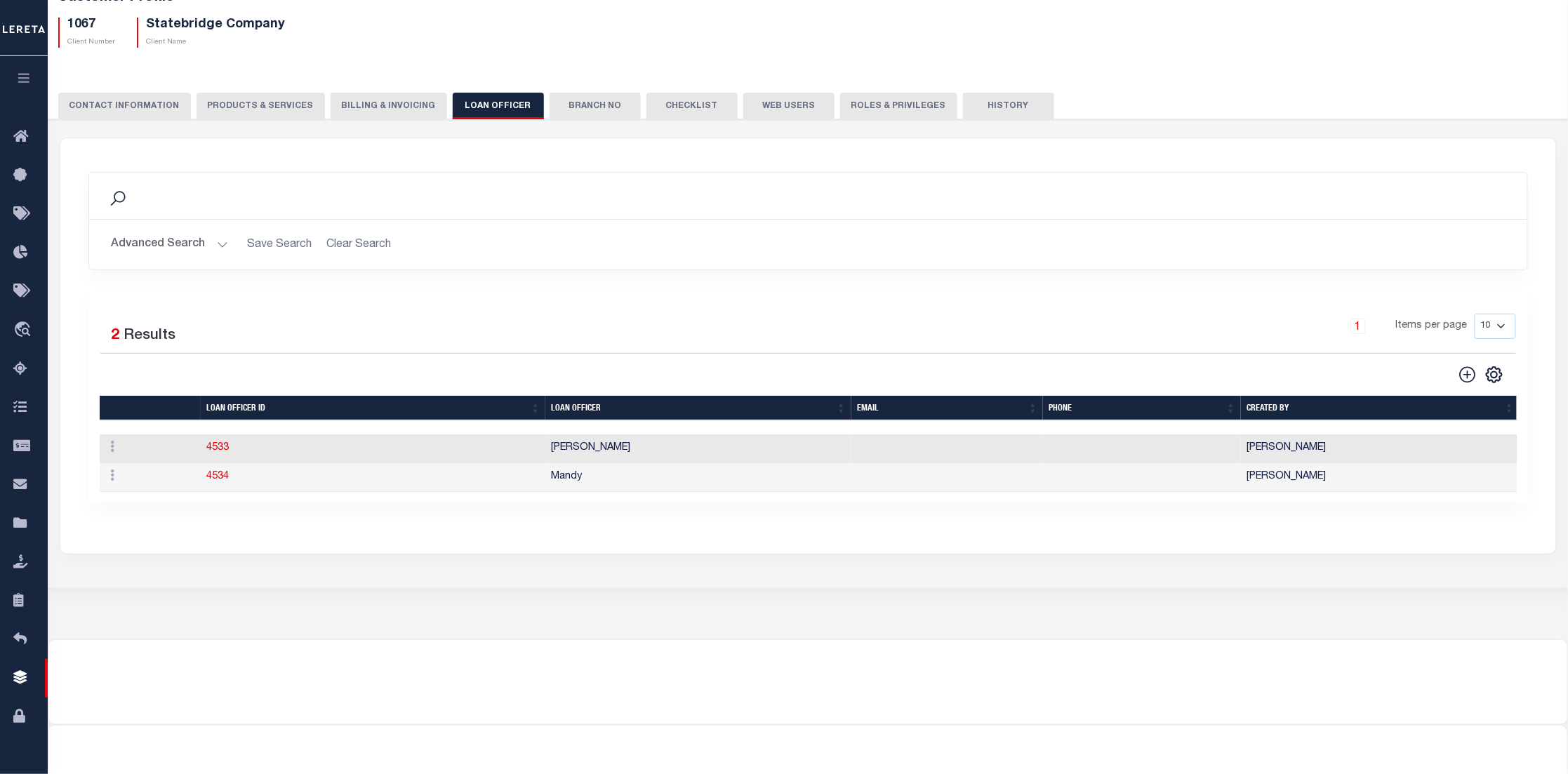
click at [574, 100] on button "Branch No" at bounding box center [595, 105] width 91 height 26
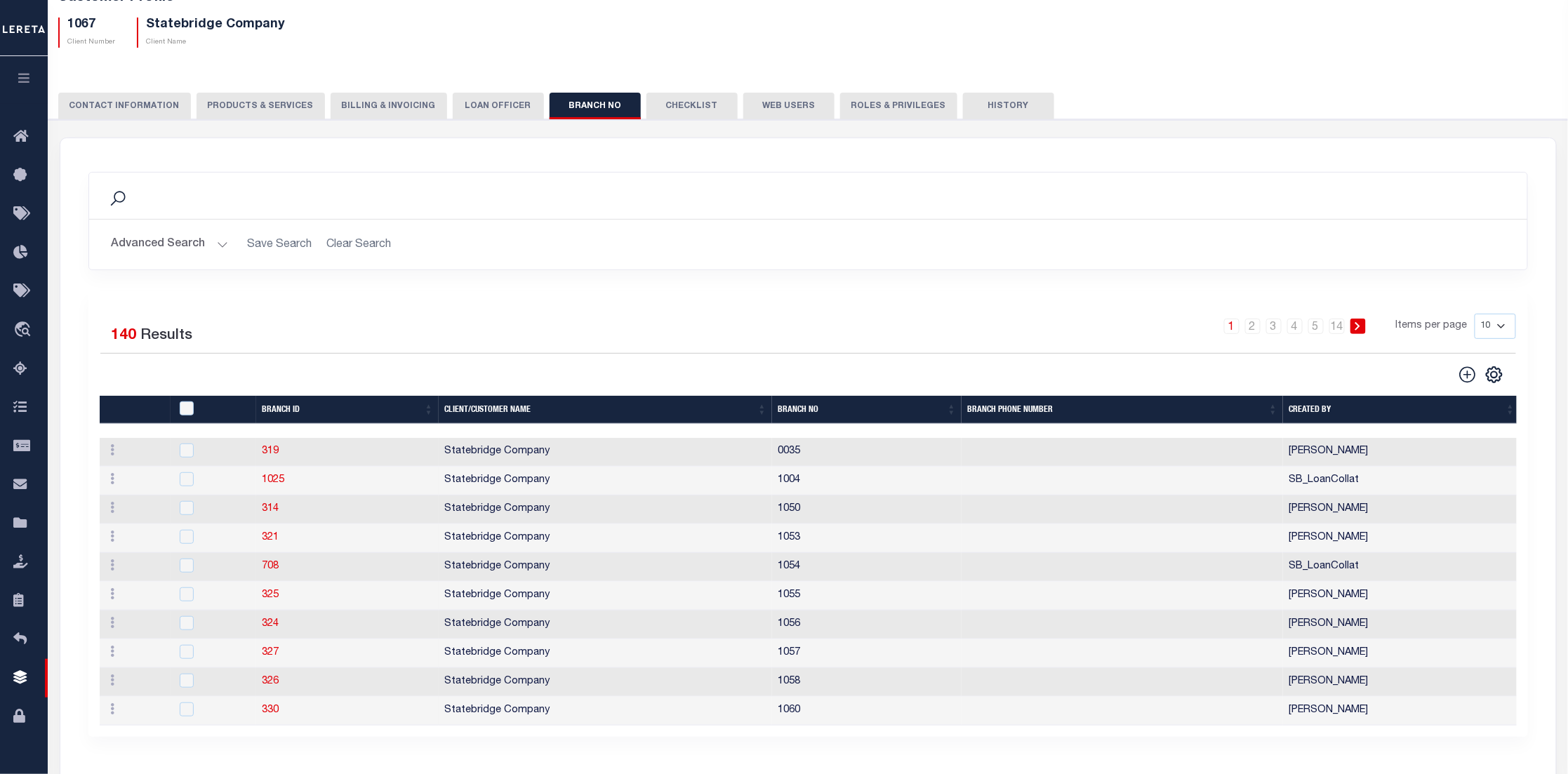
click at [677, 107] on button "Checklist" at bounding box center [692, 105] width 91 height 26
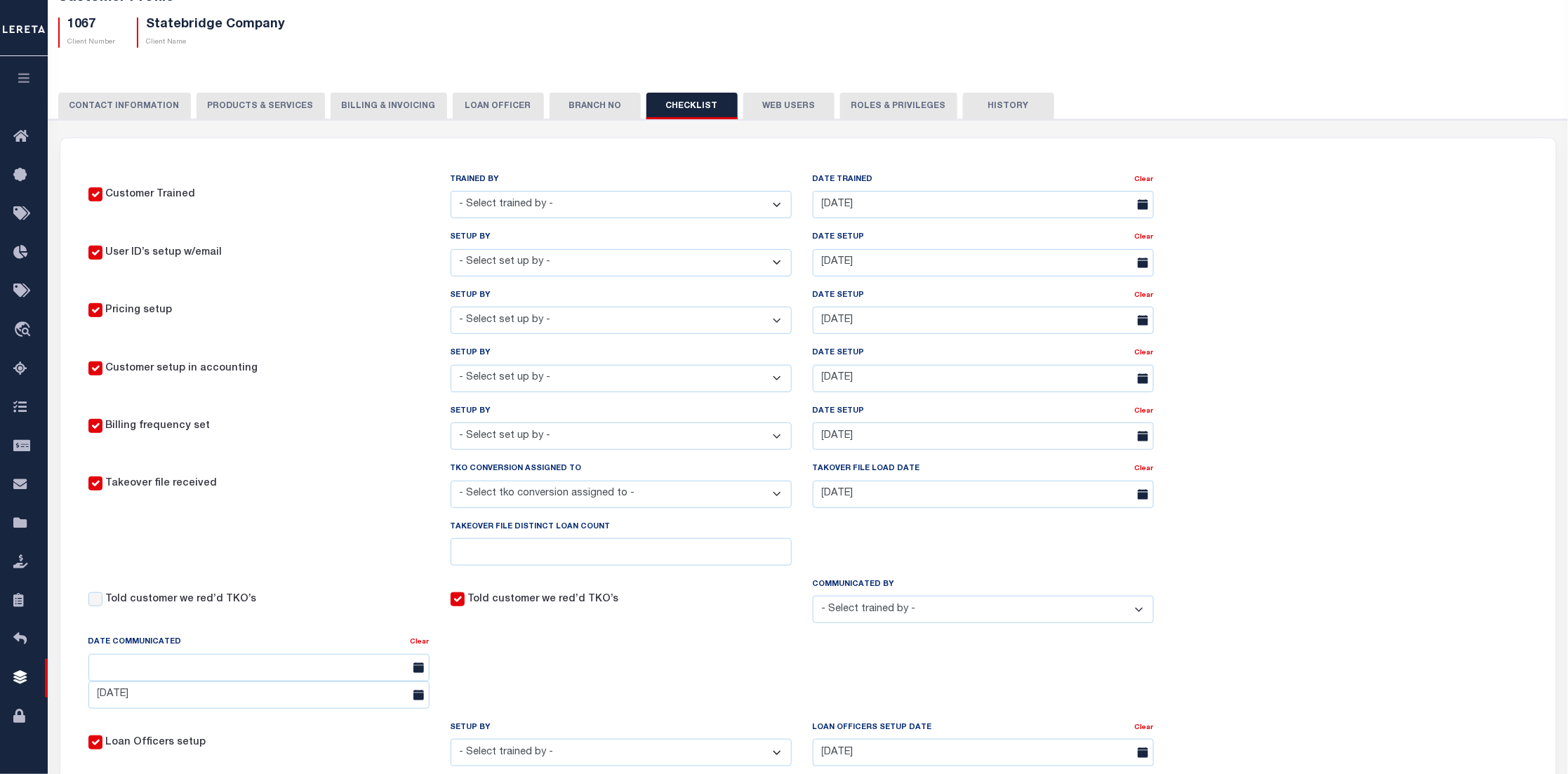
scroll to position [0, 0]
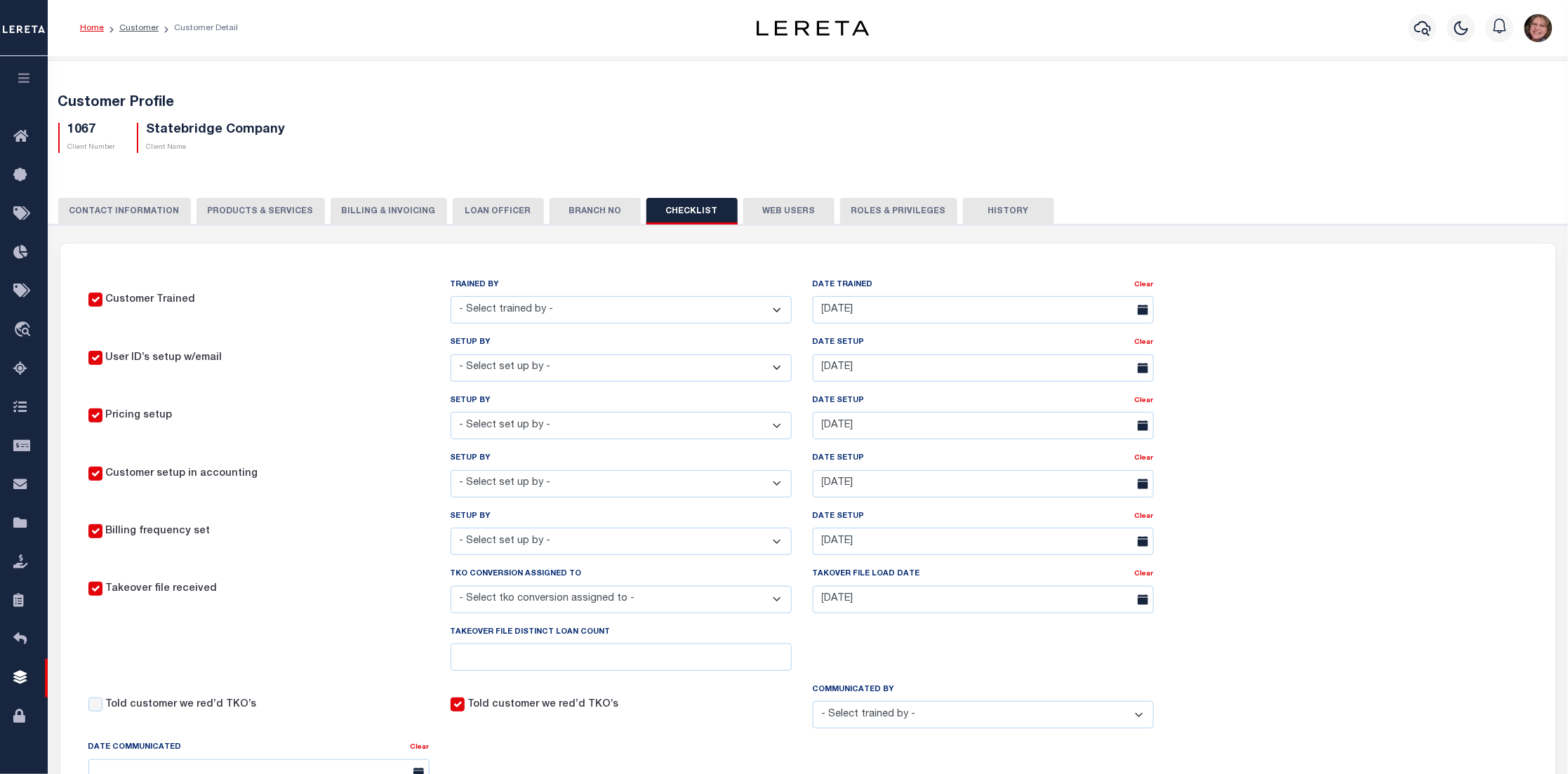
click at [776, 217] on button "Web Users" at bounding box center [789, 211] width 91 height 26
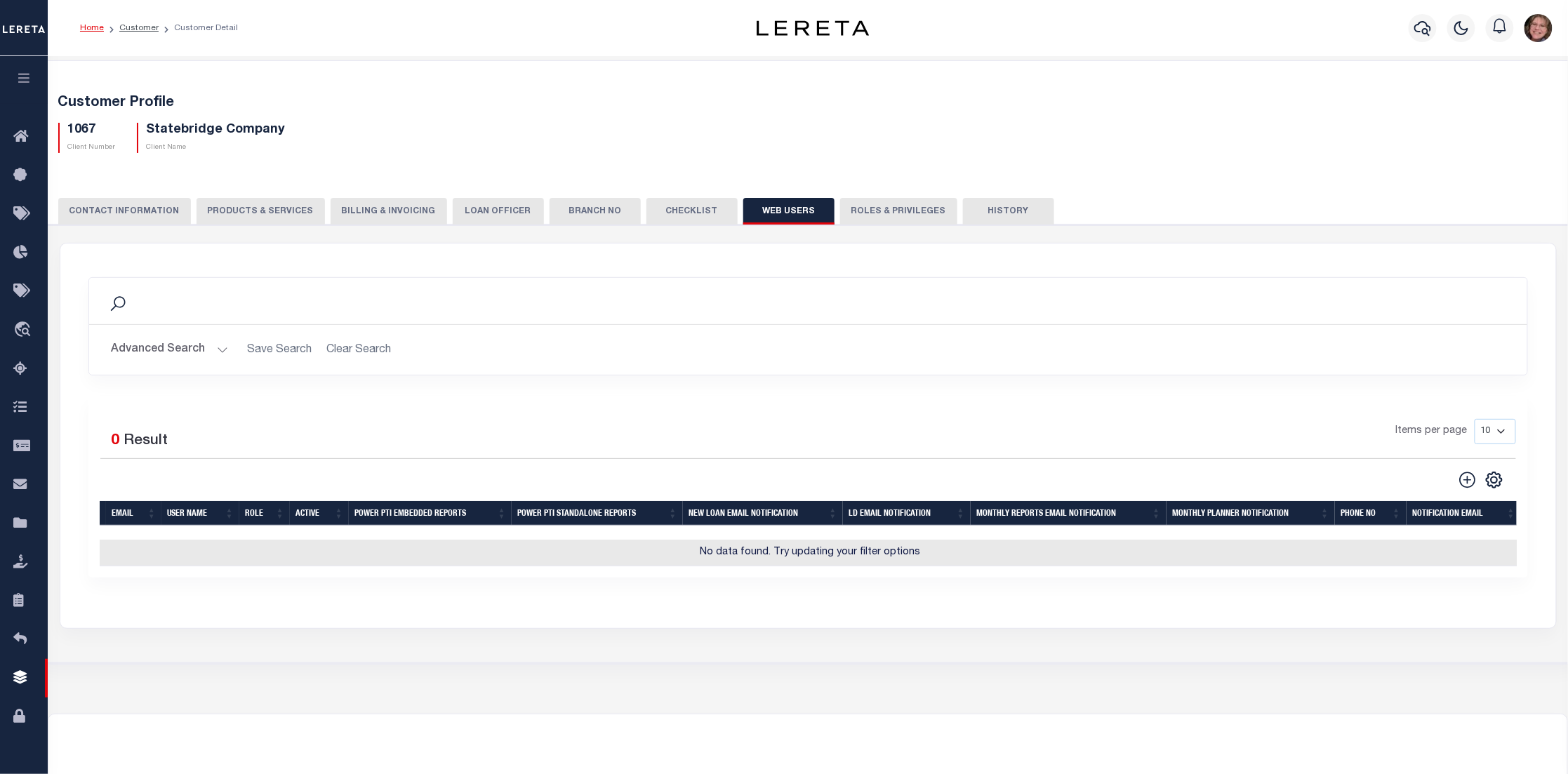
click at [875, 206] on button "Roles & Privileges" at bounding box center [898, 211] width 118 height 26
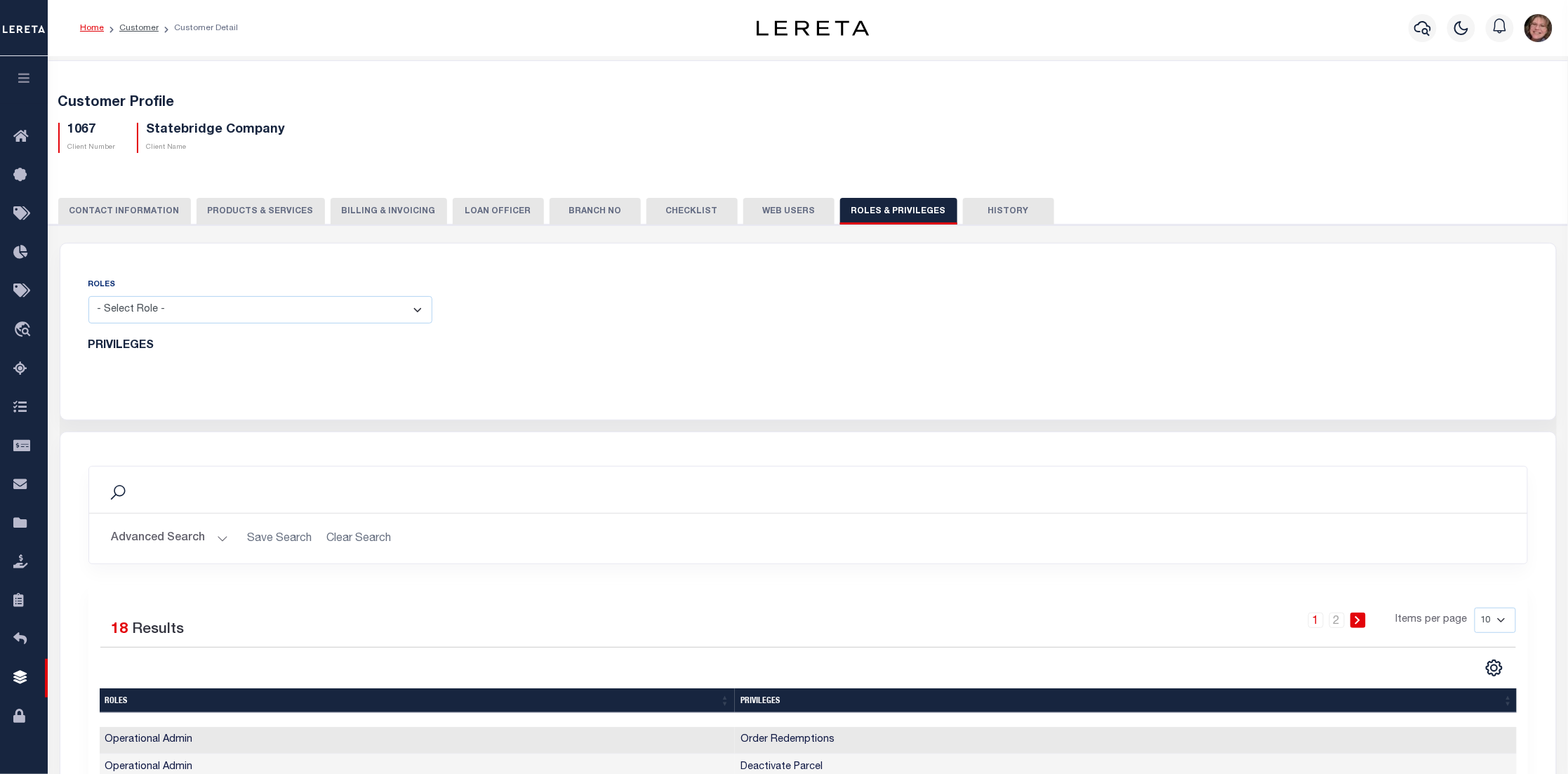
click at [26, 81] on icon "button" at bounding box center [24, 77] width 16 height 12
